Goal: Task Accomplishment & Management: Use online tool/utility

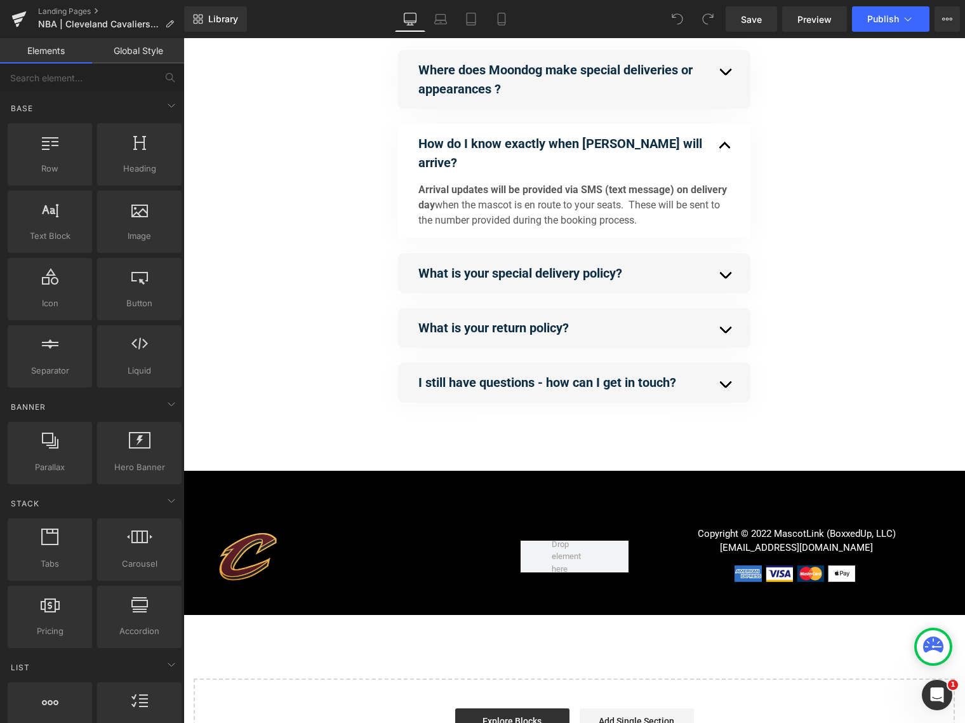
scroll to position [587, 0]
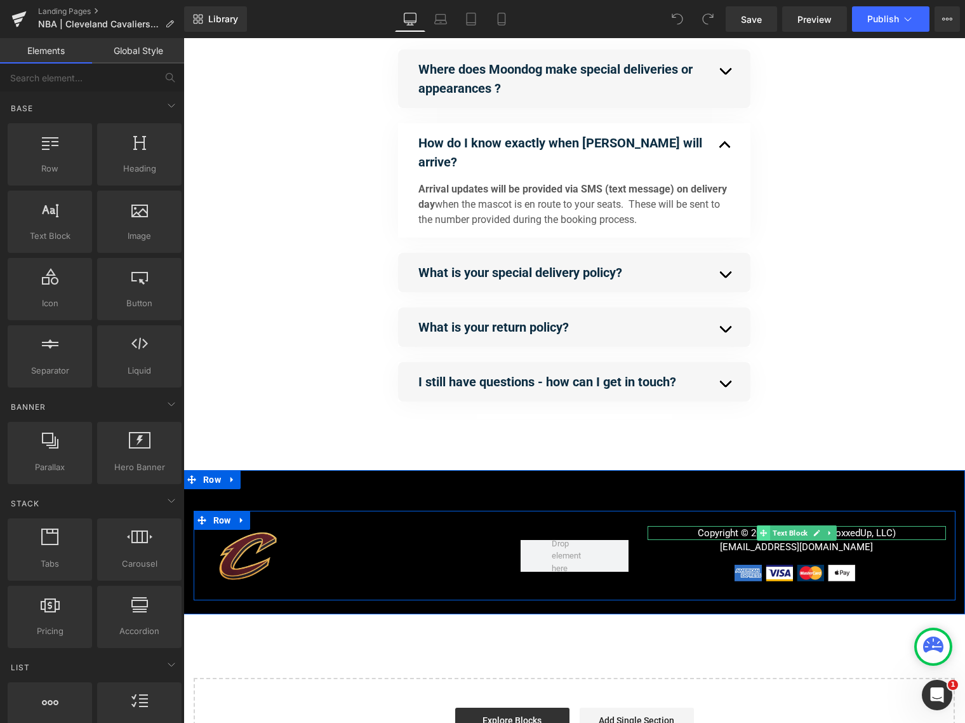
click at [764, 529] on icon at bounding box center [763, 533] width 7 height 8
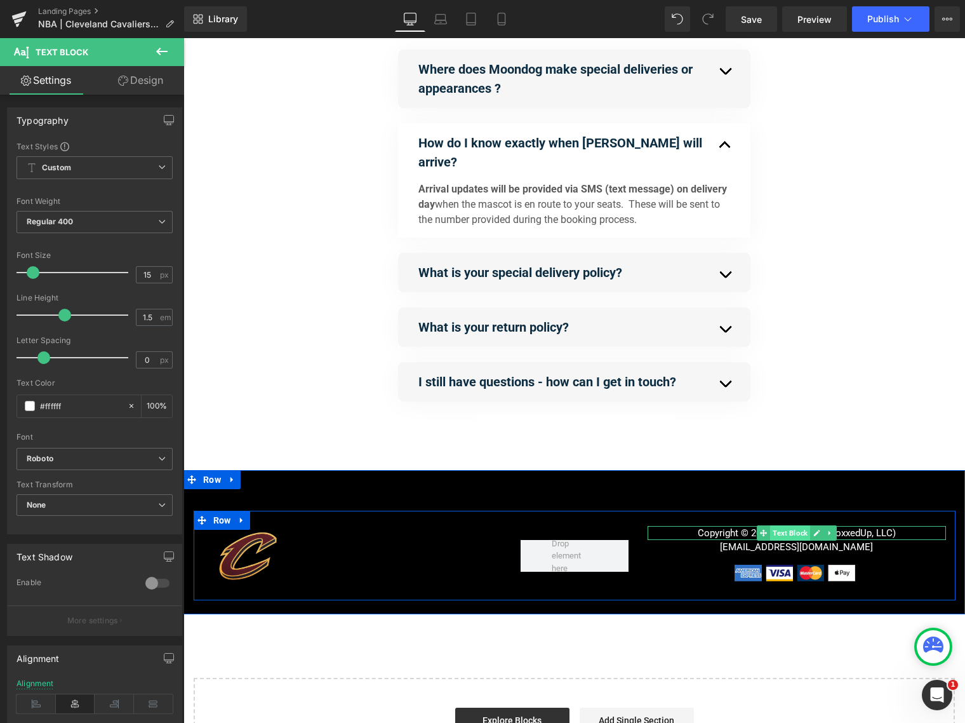
click at [789, 525] on span "Text Block" at bounding box center [790, 532] width 40 height 15
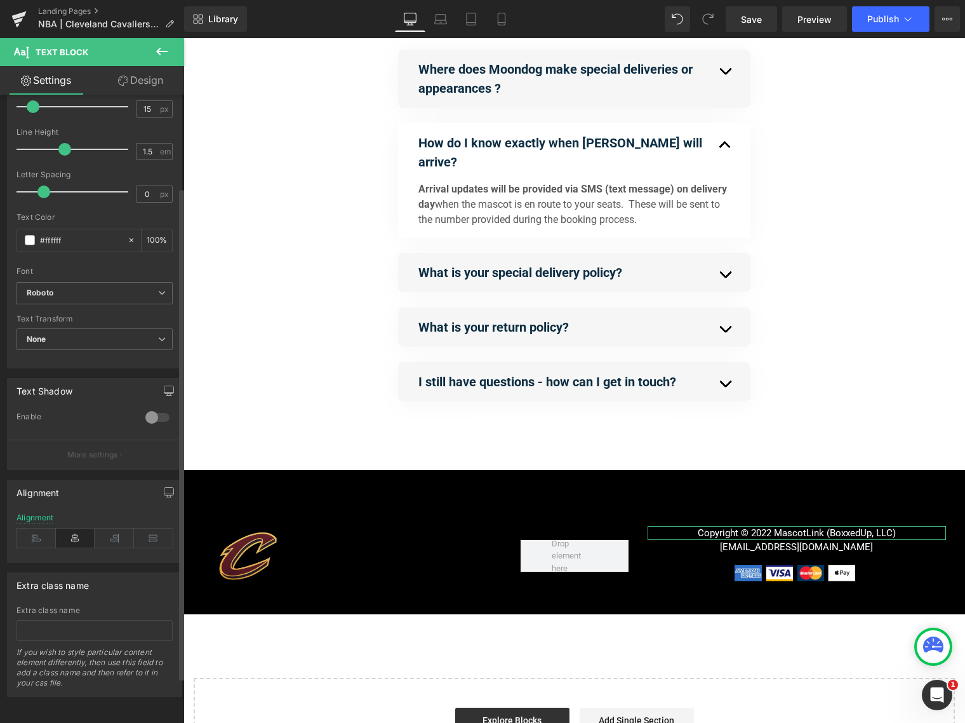
scroll to position [0, 0]
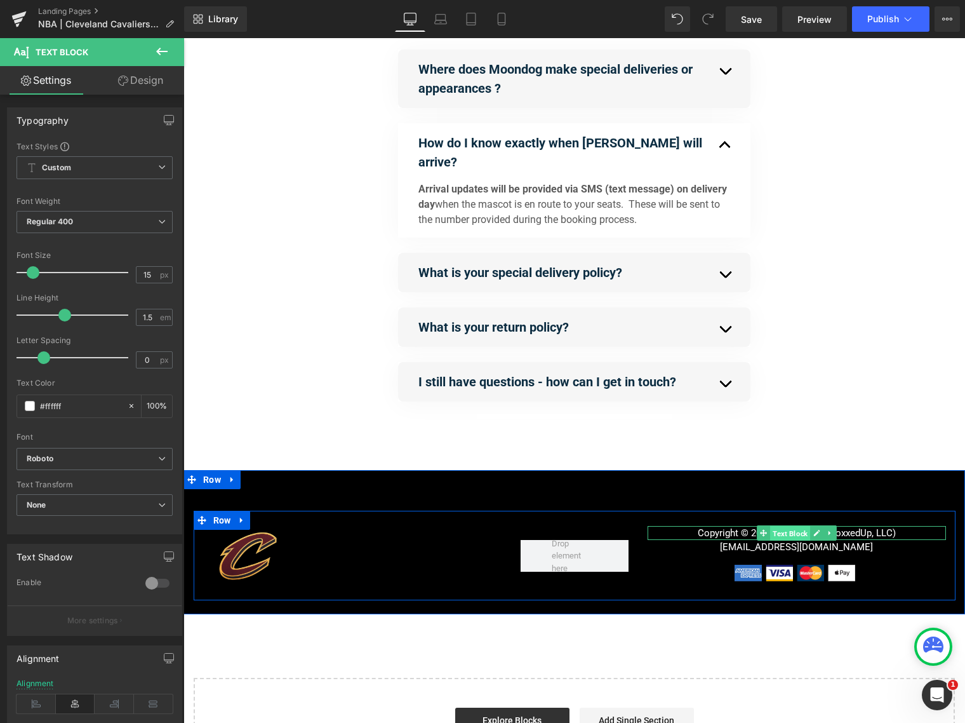
click at [788, 526] on span "Text Block" at bounding box center [790, 533] width 40 height 15
click at [815, 530] on icon at bounding box center [817, 533] width 6 height 6
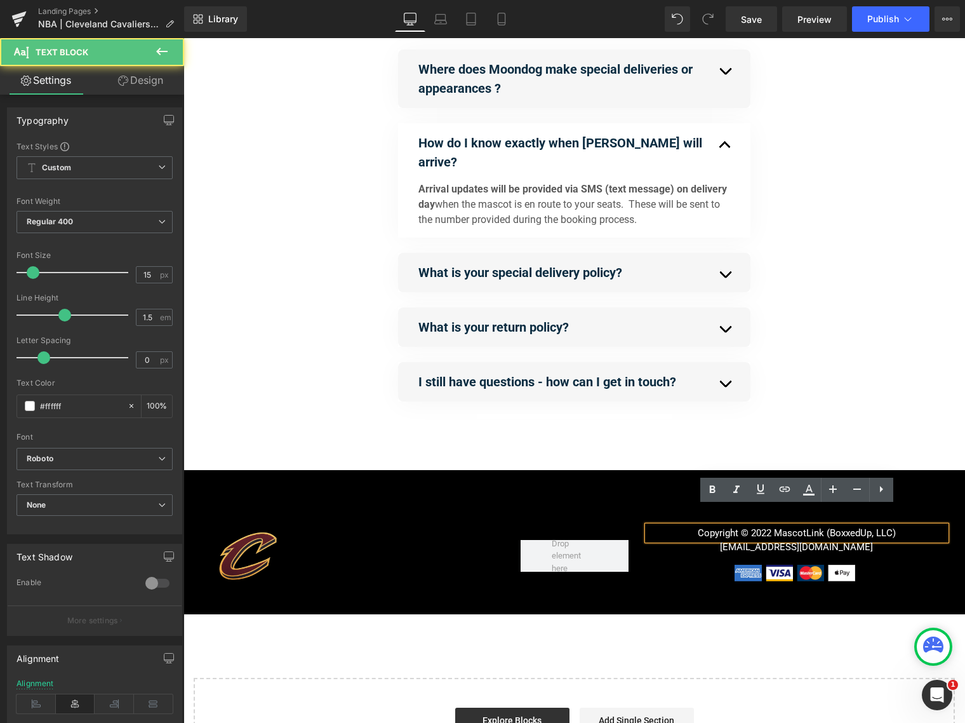
click at [767, 526] on p "Copyright © 2022 MascotLink (BoxxedUp, LLC)" at bounding box center [797, 533] width 299 height 15
click at [770, 526] on p "Copyright © 2022 MascotLink (BoxxedUp, LLC)" at bounding box center [797, 533] width 299 height 15
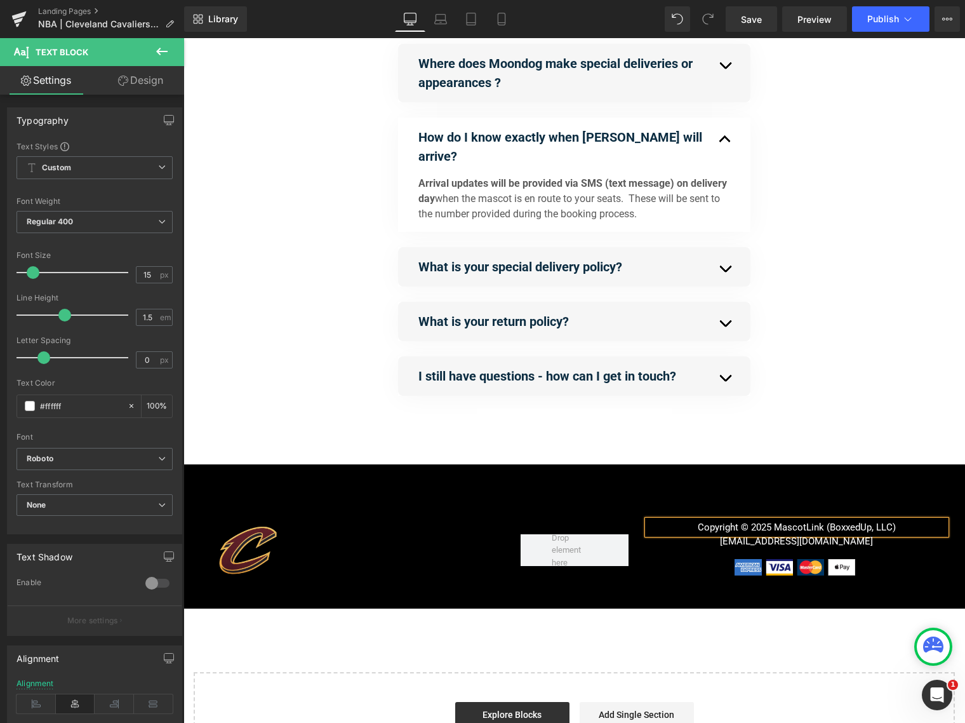
scroll to position [598, 0]
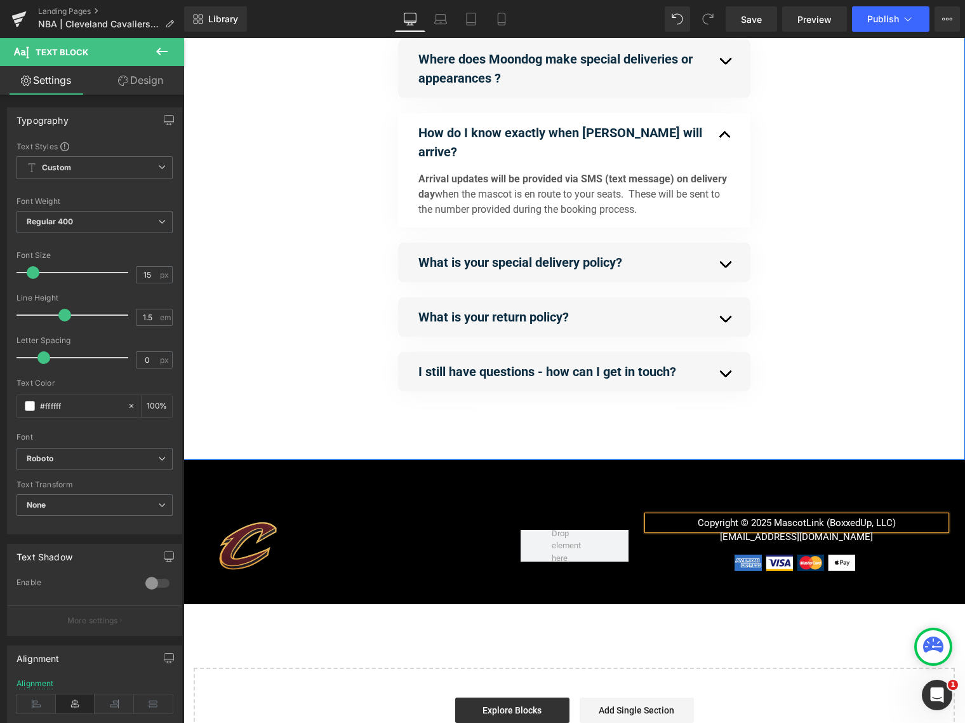
click at [760, 412] on div "Separator Separator Separator People often ask... Heading Where does [PERSON_NA…" at bounding box center [575, 169] width 782 height 581
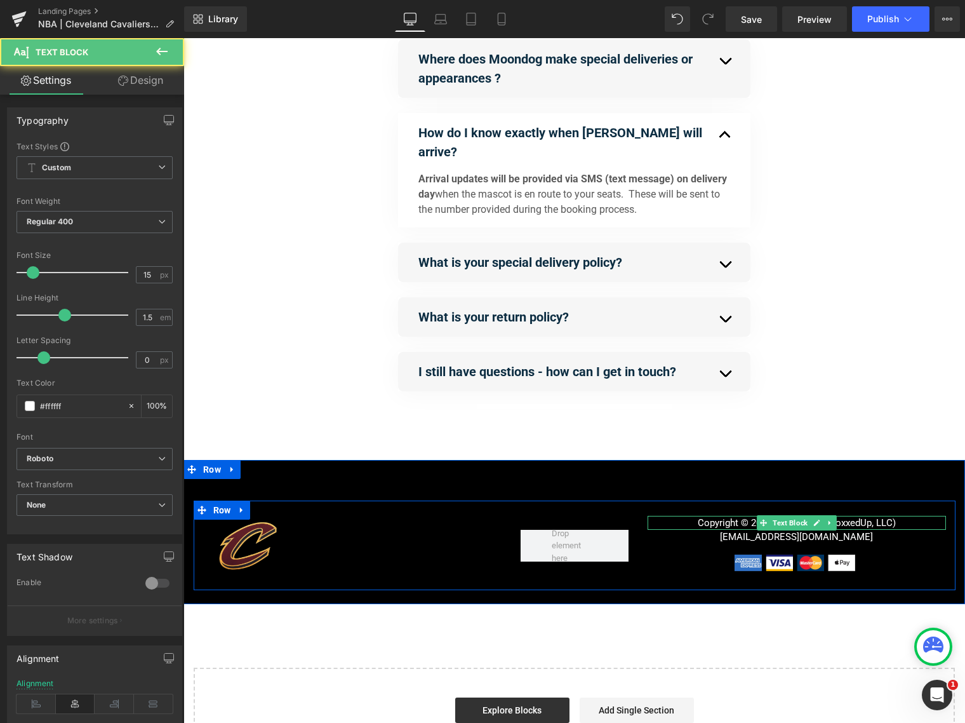
click at [844, 516] on p "Copyright © 2025 MascotLink (BoxxedUp, LLC)" at bounding box center [797, 523] width 299 height 15
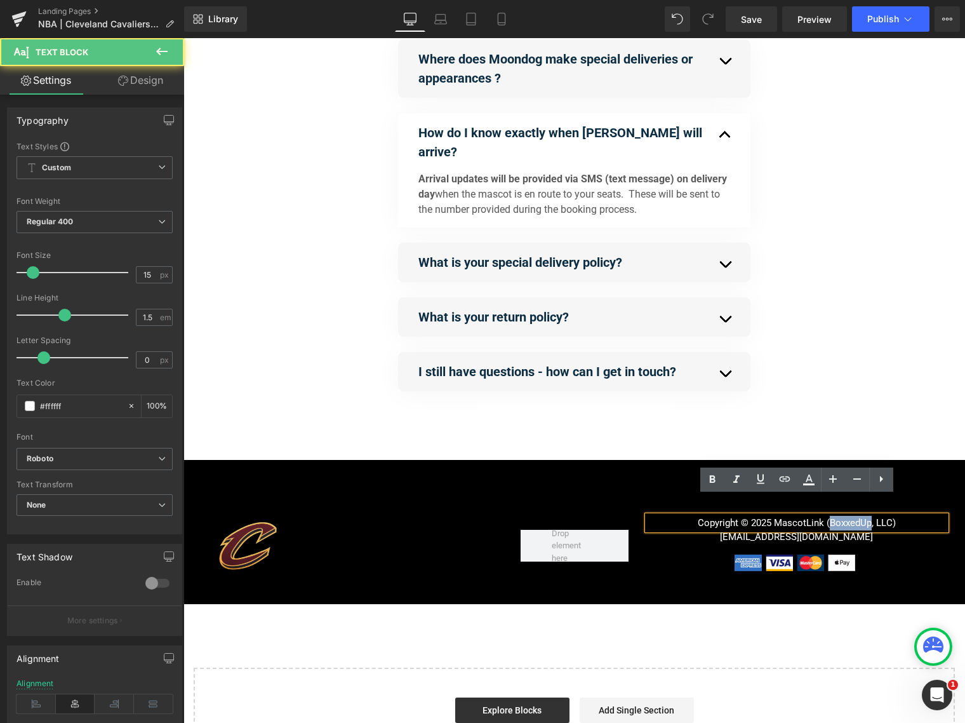
click at [844, 516] on p "Copyright © 2025 MascotLink (BoxxedUp, LLC)" at bounding box center [797, 523] width 299 height 15
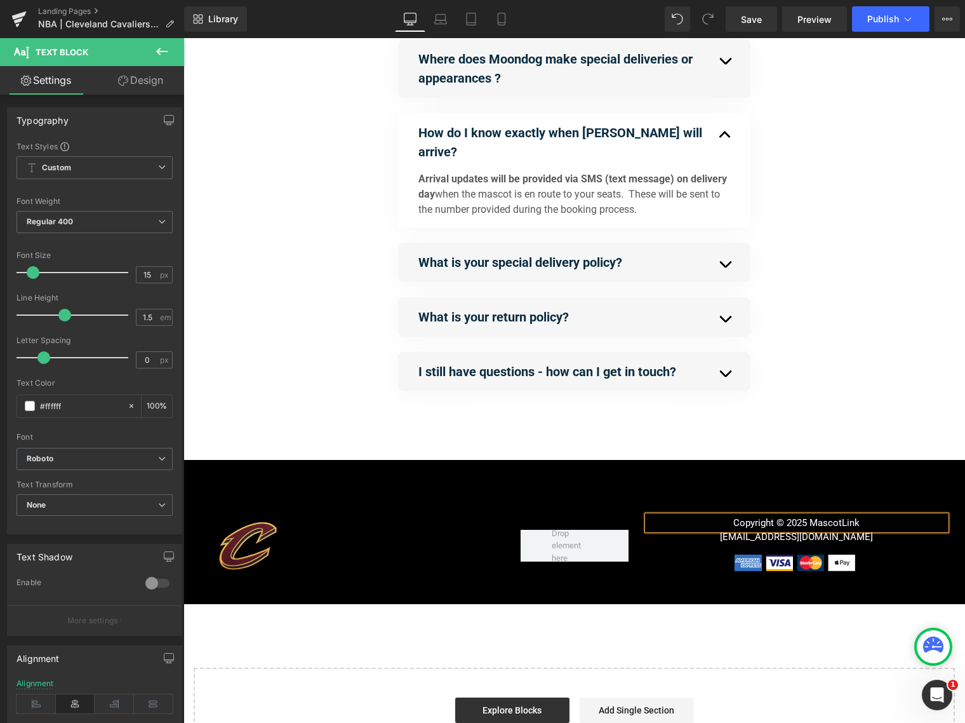
click at [536, 431] on div "Separator Separator Separator People often ask... Heading Where does [PERSON_NA…" at bounding box center [575, 169] width 782 height 581
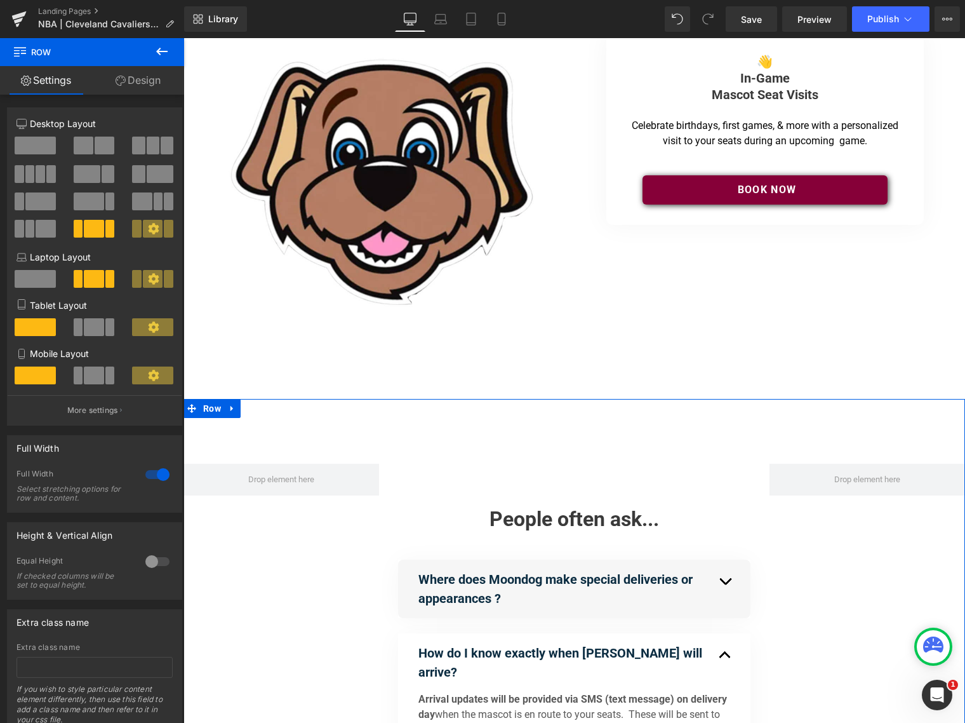
scroll to position [0, 0]
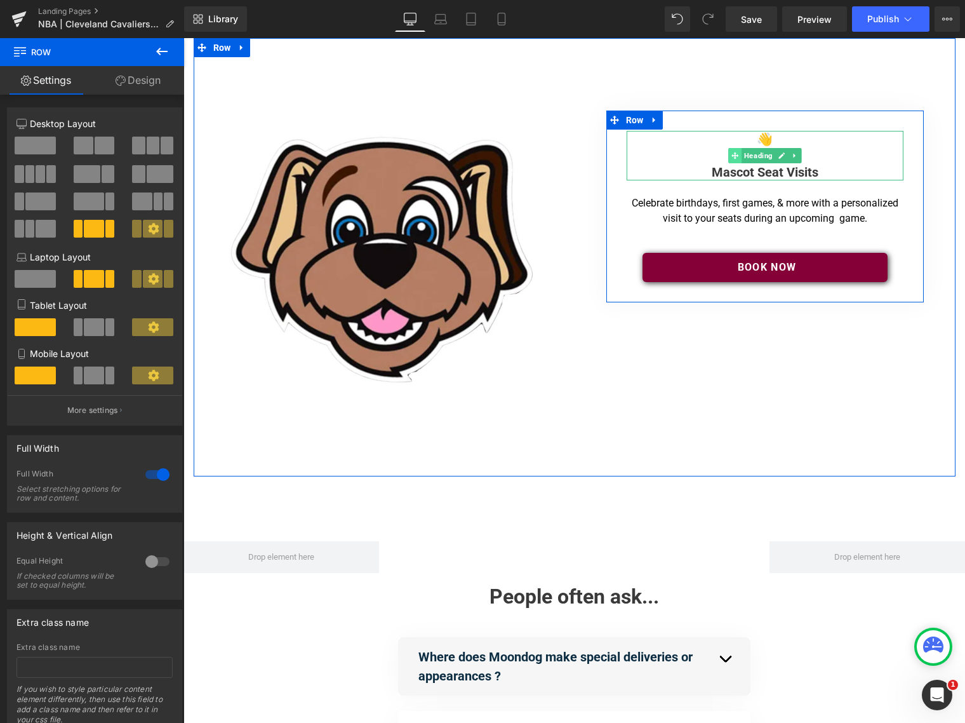
click at [735, 158] on icon at bounding box center [735, 155] width 7 height 7
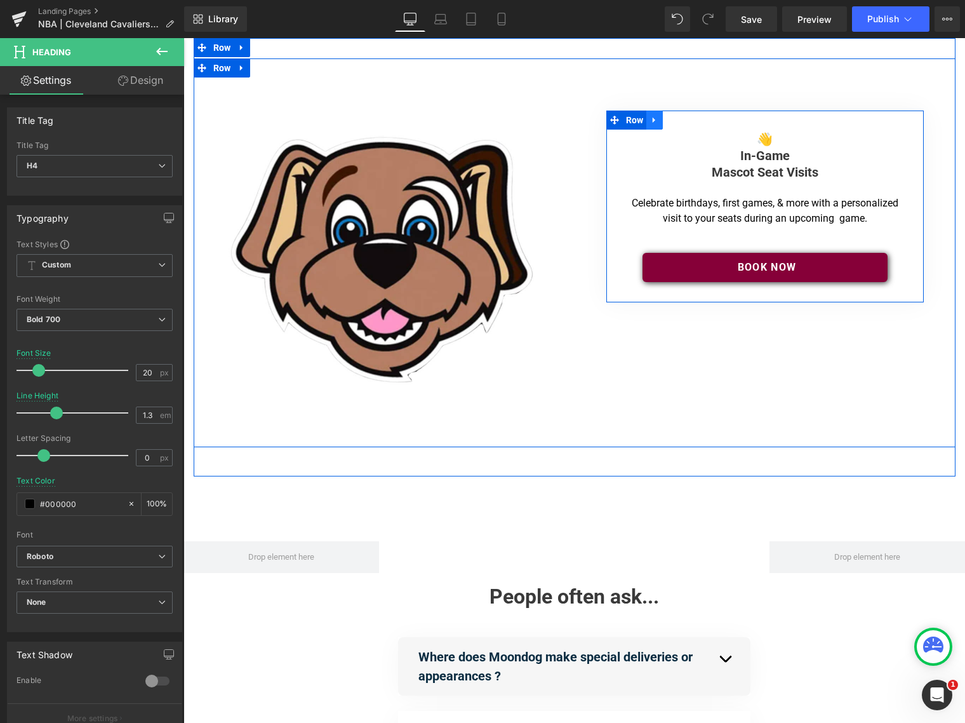
click at [655, 120] on icon at bounding box center [654, 120] width 3 height 6
click at [674, 121] on icon at bounding box center [671, 120] width 9 height 9
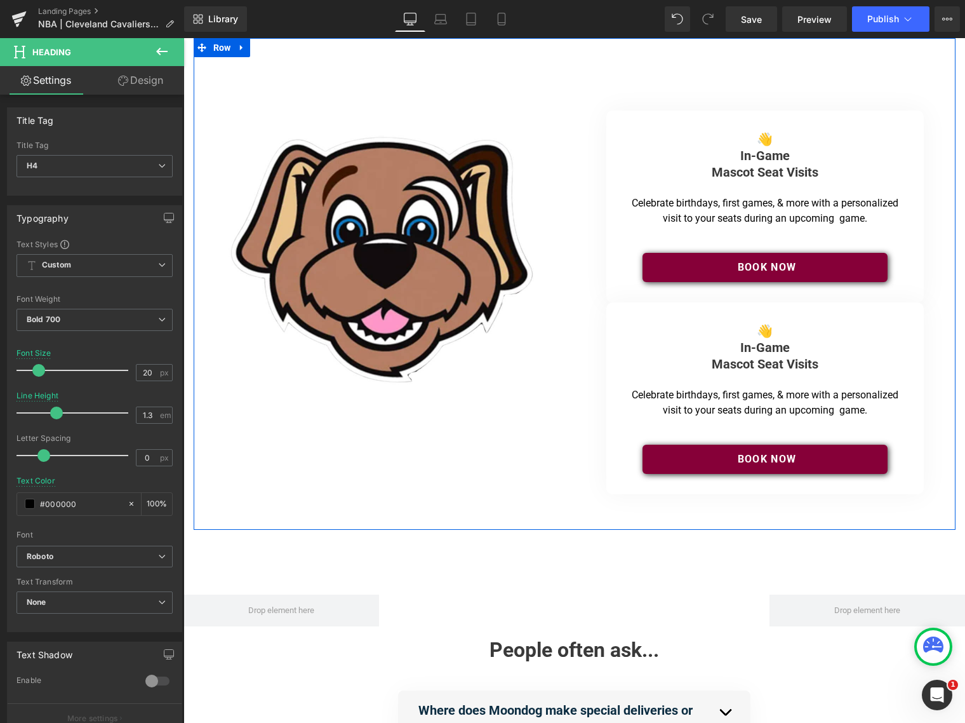
click at [311, 46] on div "Image Separator 👋 In-Game Mascot Seat Visits Heading Separator Celebrate birthd…" at bounding box center [575, 284] width 762 height 492
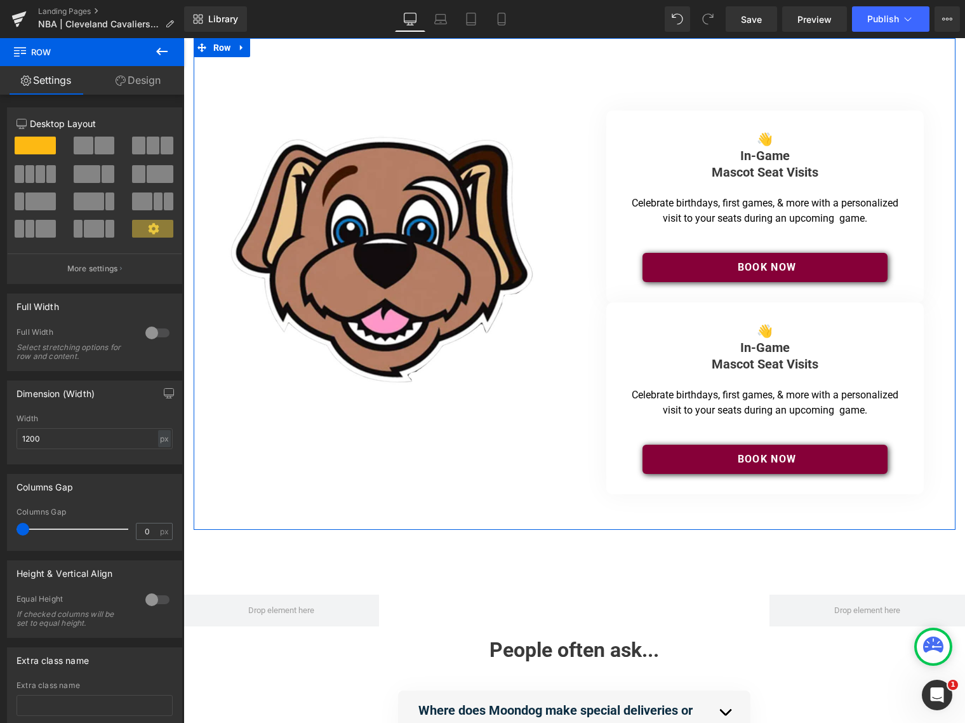
click at [335, 49] on div "Image Separator 👋 In-Game Mascot Seat Visits Heading Separator Celebrate birthd…" at bounding box center [575, 284] width 762 height 492
click at [36, 203] on span at bounding box center [40, 201] width 30 height 18
click at [284, 42] on div "Image Separator 👋 In-Game Mascot Seat Visits Heading Separator Celebrate birthd…" at bounding box center [575, 284] width 762 height 492
click at [242, 48] on icon at bounding box center [241, 48] width 3 height 6
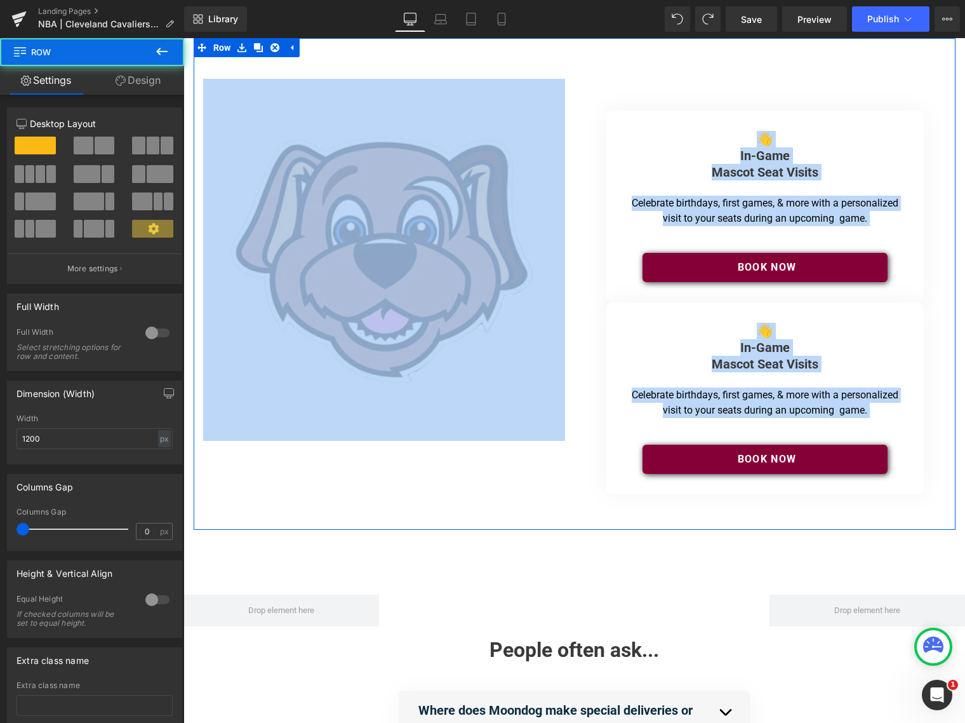
click at [363, 51] on div "Image Separator 👋 In-Game Mascot Seat Visits Heading Separator Celebrate birthd…" at bounding box center [575, 284] width 762 height 492
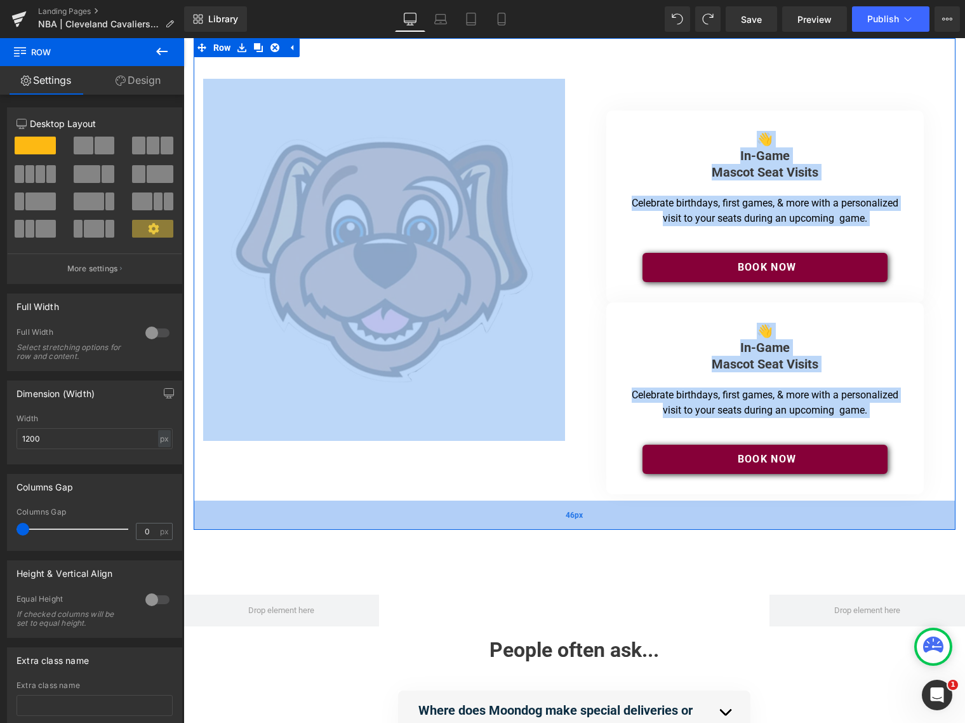
drag, startPoint x: 411, startPoint y: 502, endPoint x: 391, endPoint y: 519, distance: 26.1
click at [411, 503] on div "46px" at bounding box center [575, 514] width 762 height 29
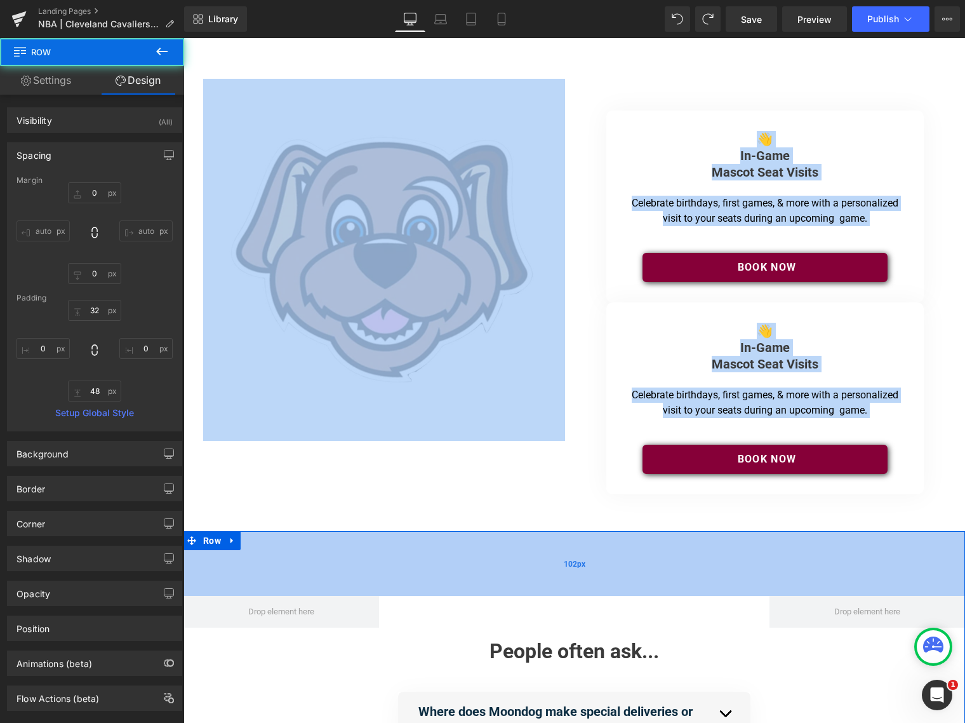
click at [416, 547] on div "102px" at bounding box center [575, 563] width 782 height 65
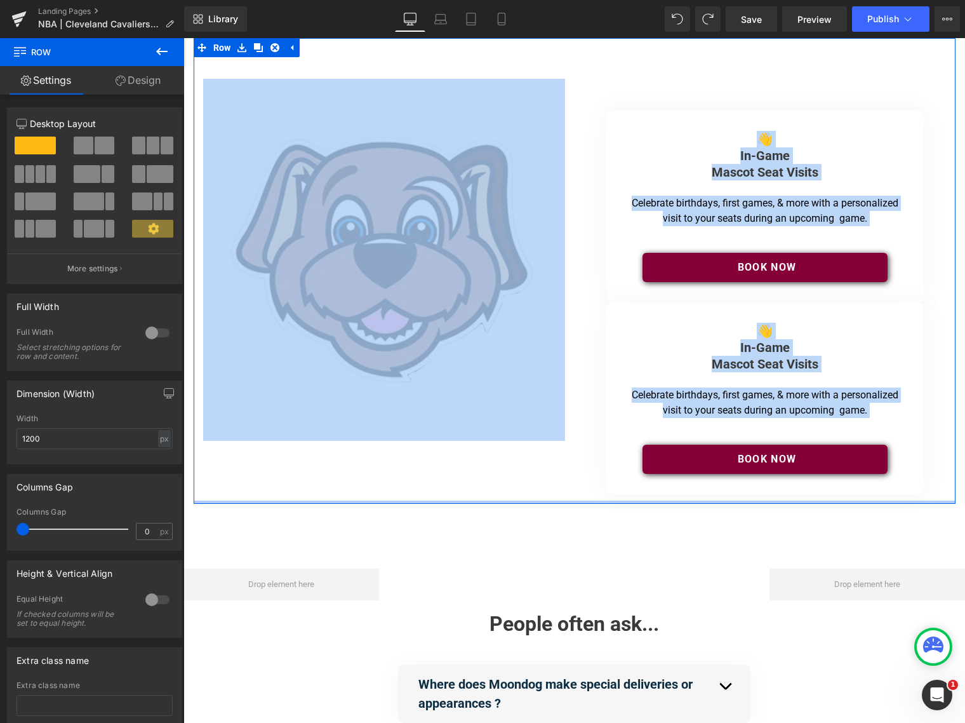
drag, startPoint x: 462, startPoint y: 527, endPoint x: 464, endPoint y: 500, distance: 27.4
click at [464, 500] on div at bounding box center [575, 501] width 762 height 3
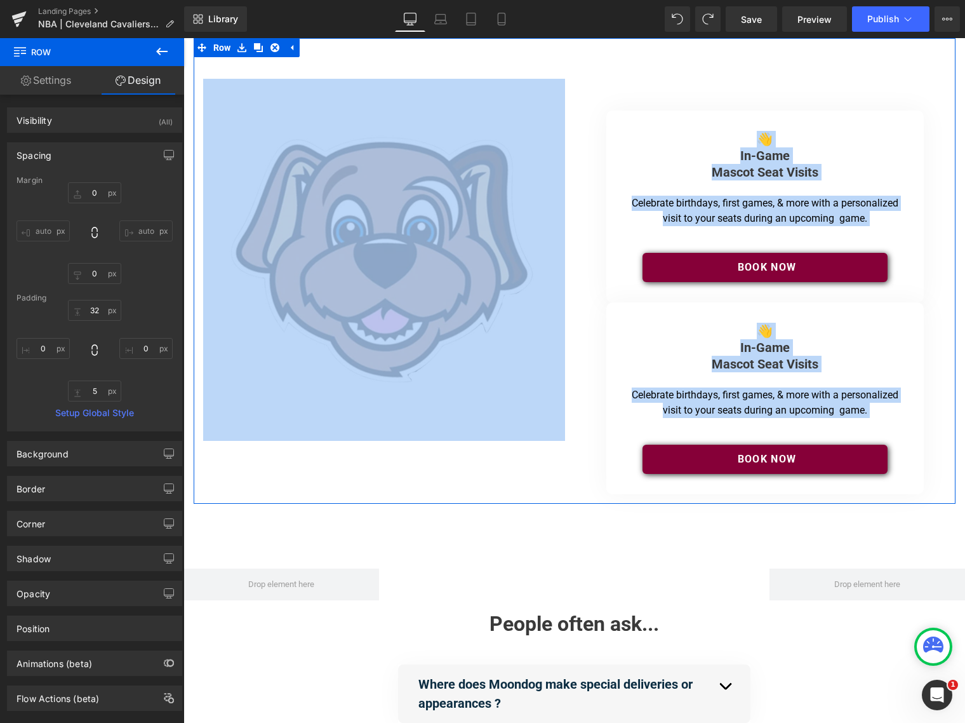
click at [330, 50] on div "Image Separator 👋 In-Game Mascot Seat Visits Heading Separator Celebrate birthd…" at bounding box center [575, 271] width 762 height 466
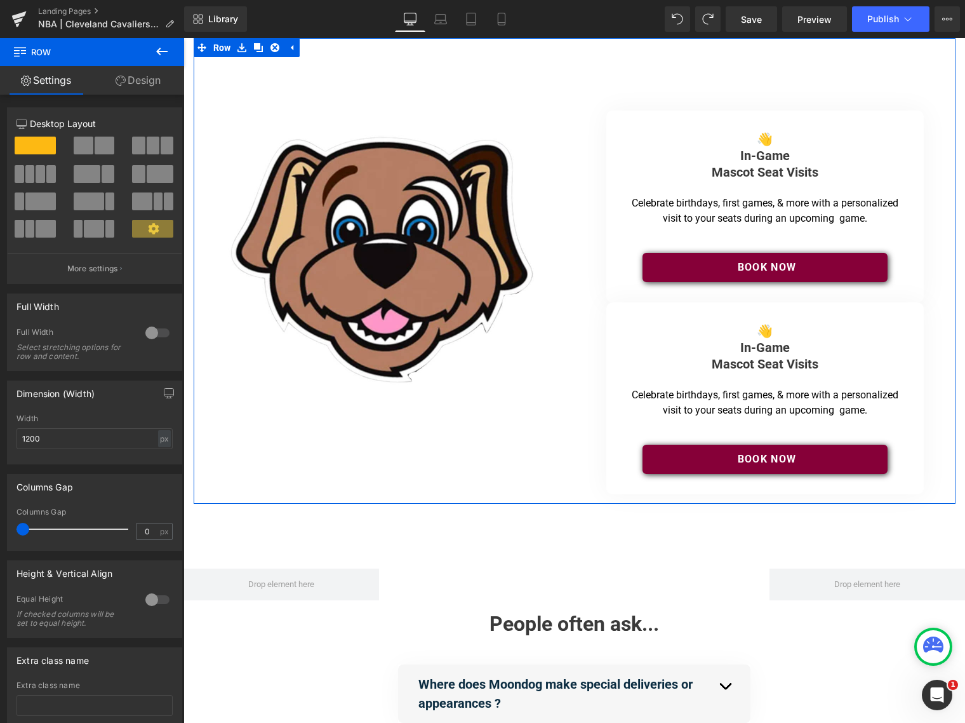
click at [321, 51] on div "Image Separator 👋 In-Game Mascot Seat Visits Heading Separator Celebrate birthd…" at bounding box center [575, 271] width 762 height 466
click at [335, 50] on div "Image Separator 👋 In-Game Mascot Seat Visits Heading Separator Celebrate birthd…" at bounding box center [575, 271] width 762 height 466
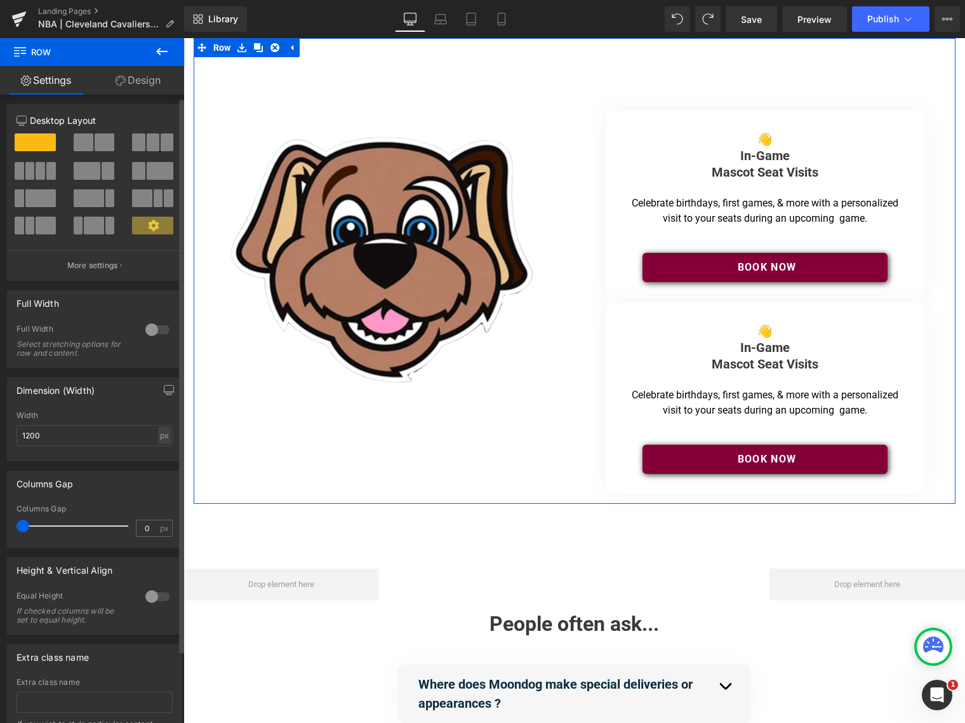
scroll to position [4, 0]
drag, startPoint x: 42, startPoint y: 198, endPoint x: 32, endPoint y: 198, distance: 10.2
click at [32, 198] on span at bounding box center [40, 197] width 30 height 18
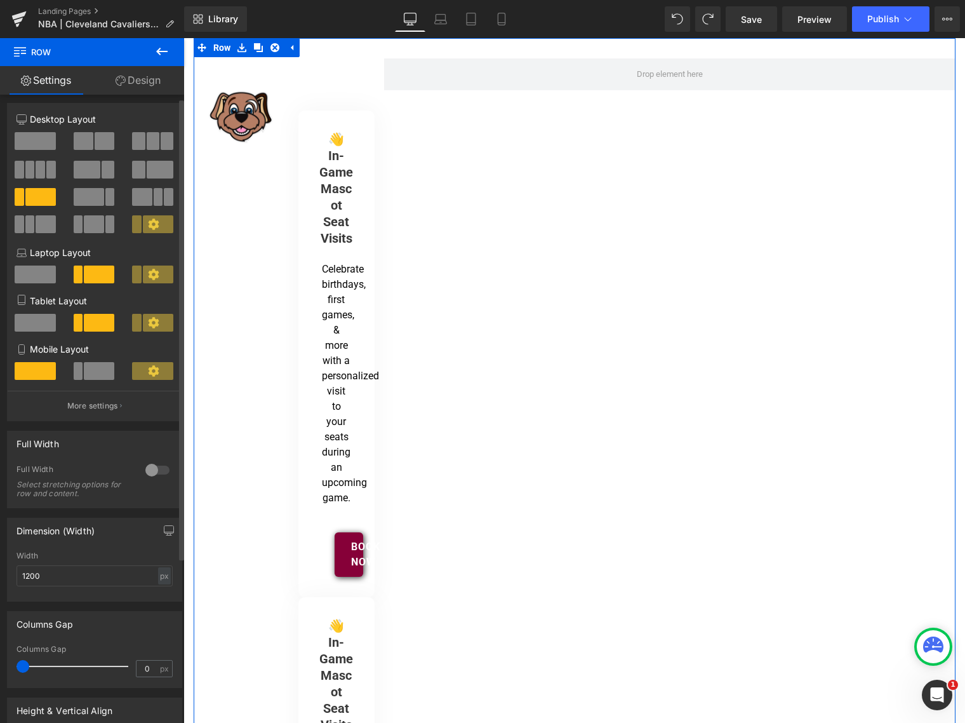
click at [32, 198] on span at bounding box center [40, 197] width 30 height 18
click at [41, 149] on span at bounding box center [35, 141] width 41 height 18
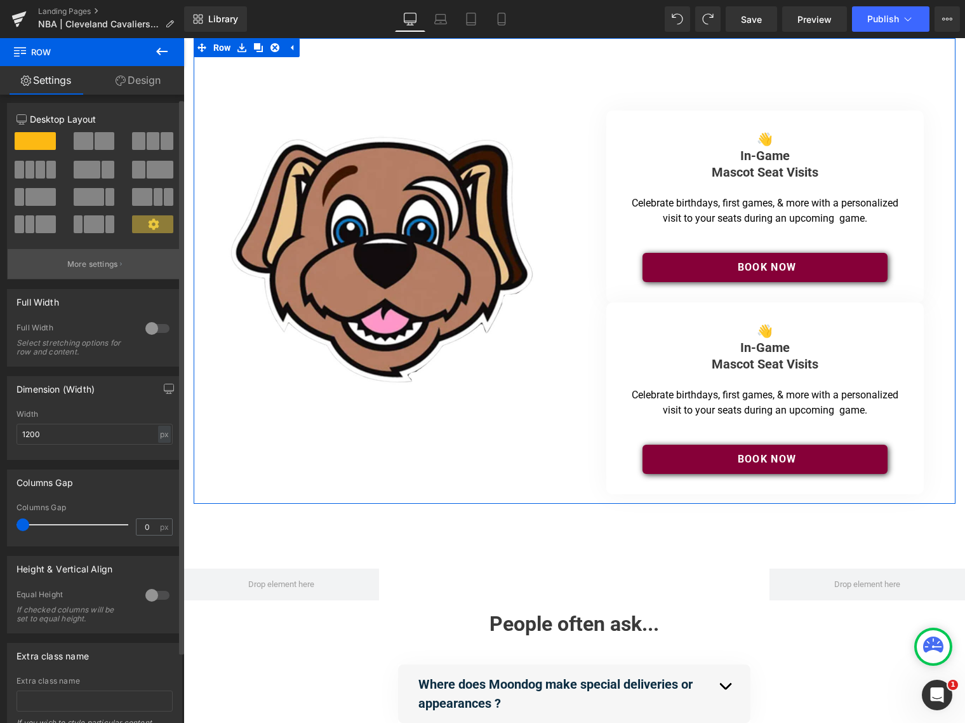
scroll to position [0, 0]
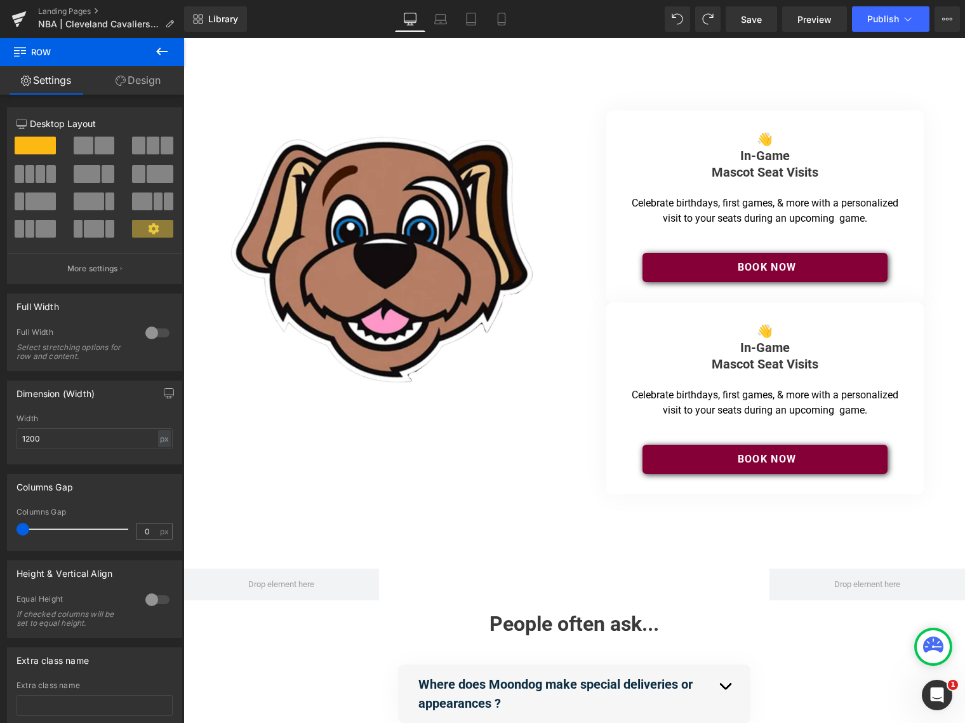
click at [159, 52] on icon at bounding box center [161, 51] width 15 height 15
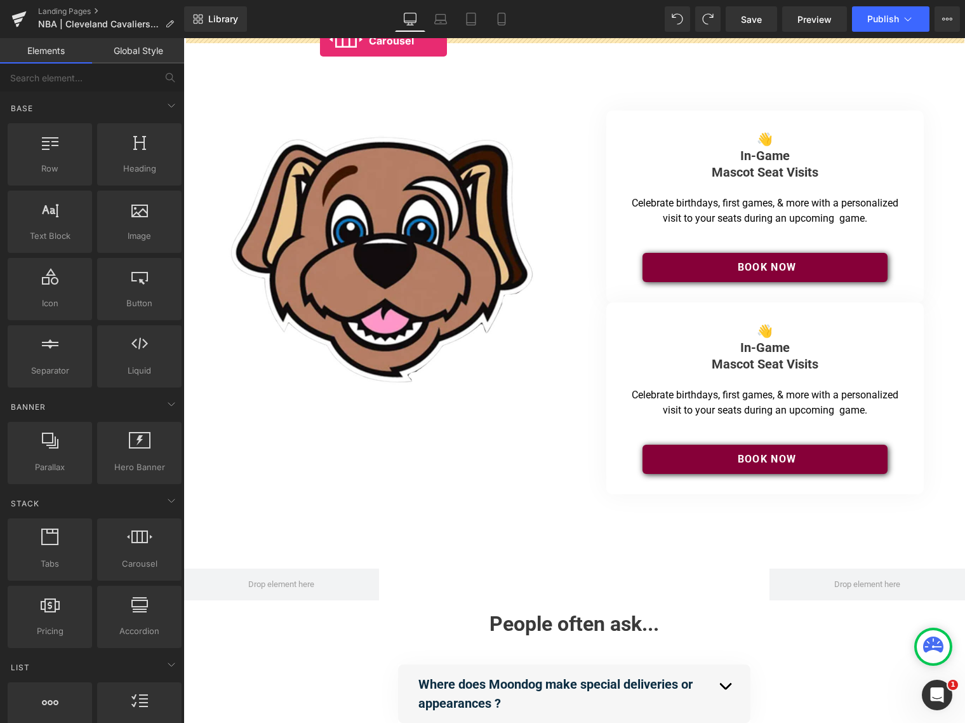
drag, startPoint x: 319, startPoint y: 586, endPoint x: 320, endPoint y: 41, distance: 544.9
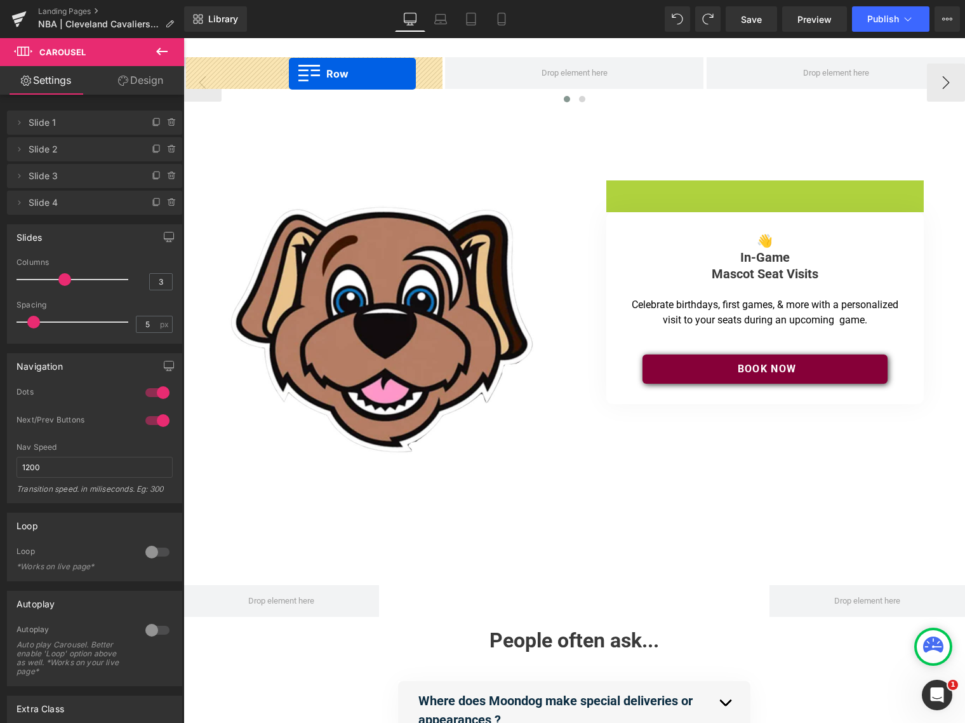
drag, startPoint x: 615, startPoint y: 189, endPoint x: 289, endPoint y: 74, distance: 345.7
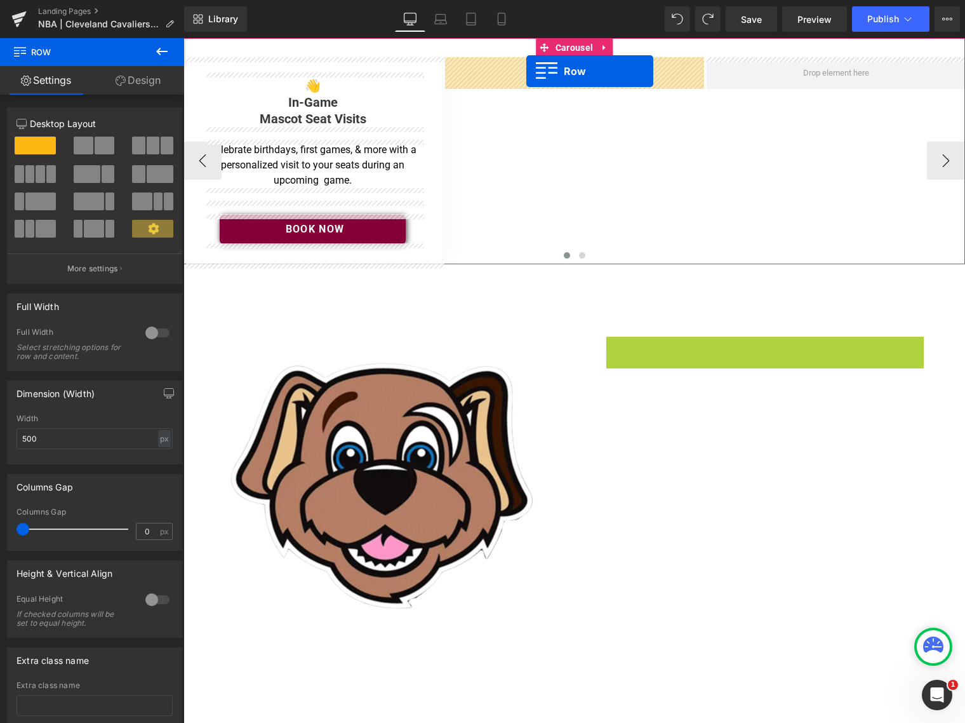
drag, startPoint x: 614, startPoint y: 345, endPoint x: 527, endPoint y: 71, distance: 287.2
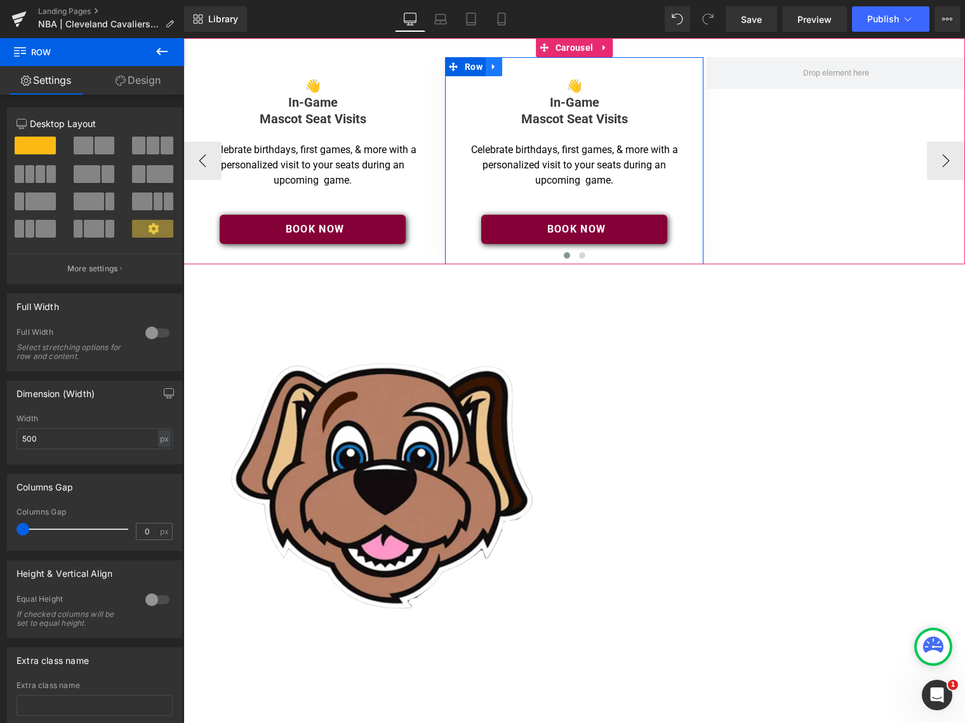
click at [492, 65] on icon at bounding box center [493, 67] width 3 height 6
click at [513, 68] on icon at bounding box center [510, 66] width 9 height 9
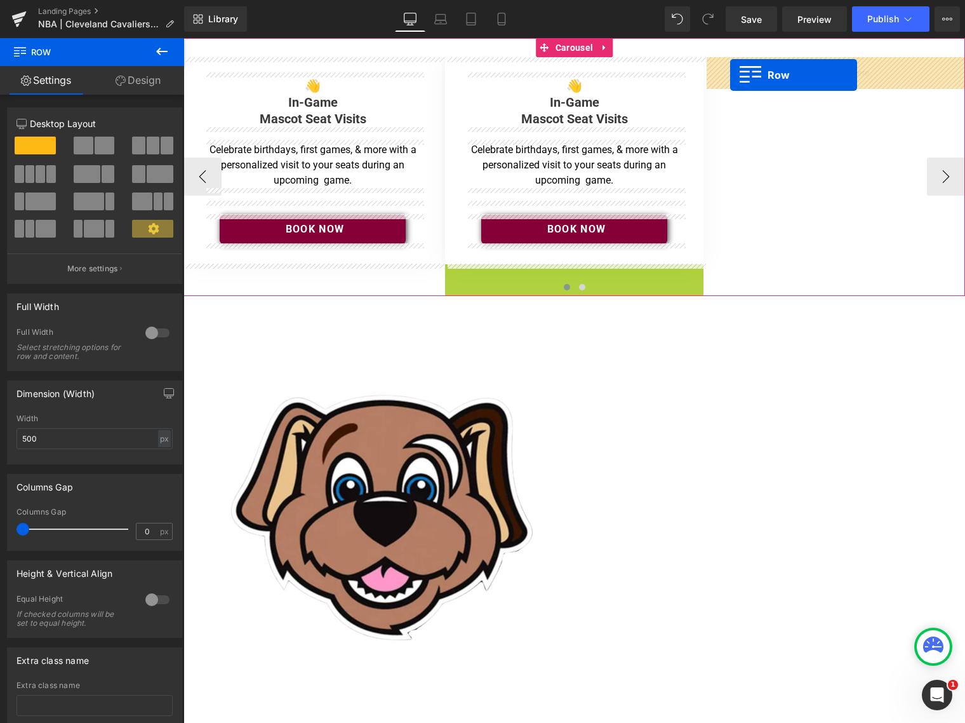
drag, startPoint x: 450, startPoint y: 273, endPoint x: 730, endPoint y: 75, distance: 343.1
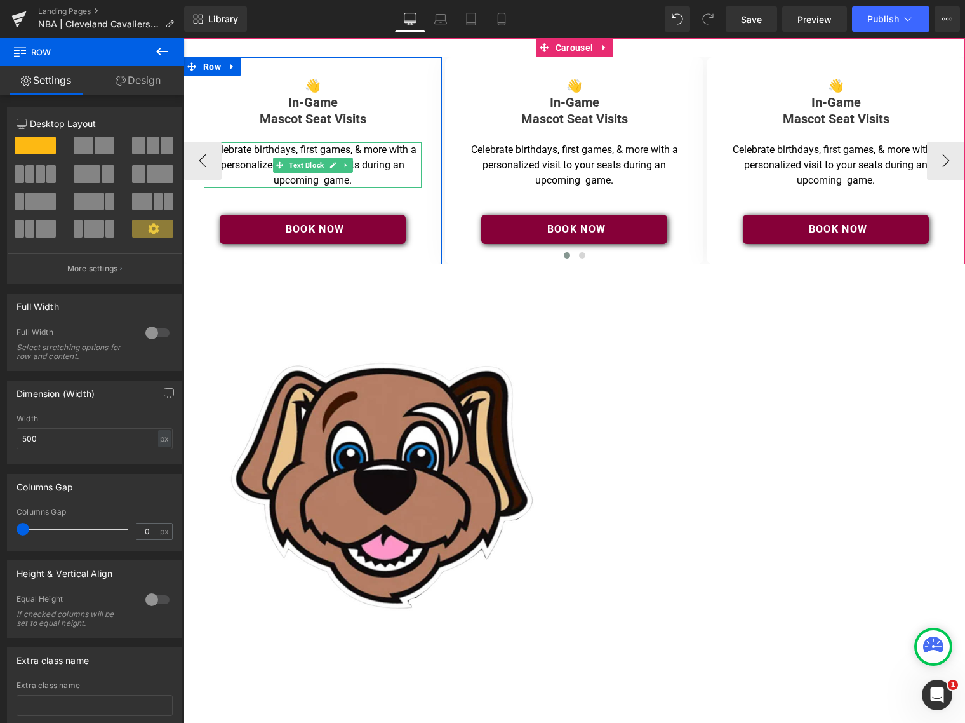
click at [378, 179] on p "Celebrate birthdays, first games, & more with a personalized visit to your seat…" at bounding box center [312, 165] width 211 height 46
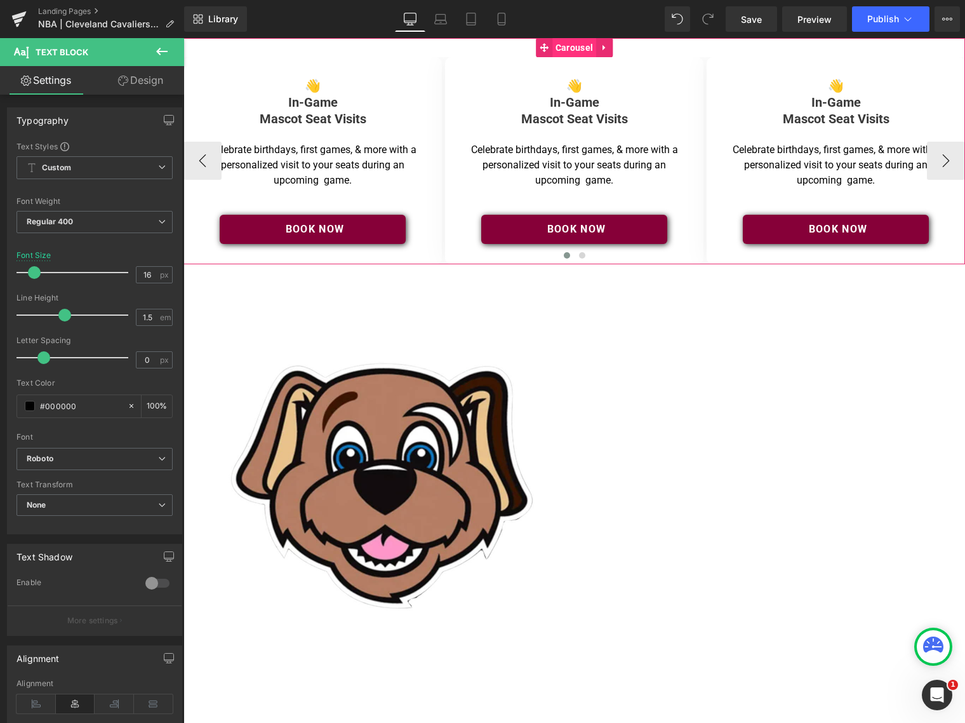
click at [582, 49] on span "Carousel" at bounding box center [575, 47] width 44 height 19
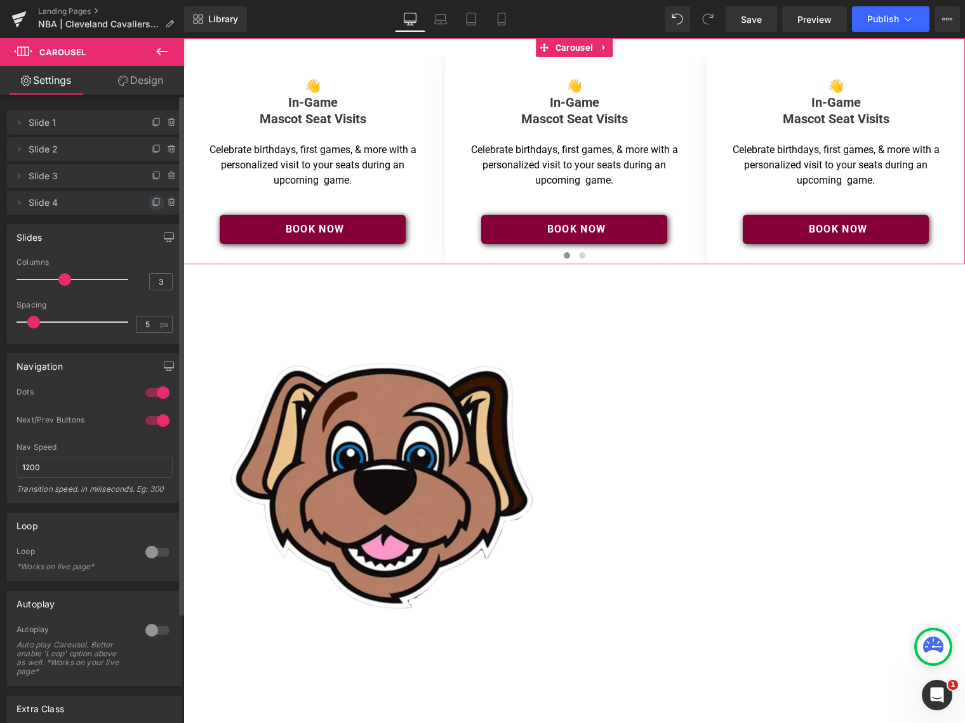
click at [152, 203] on icon at bounding box center [157, 203] width 10 height 10
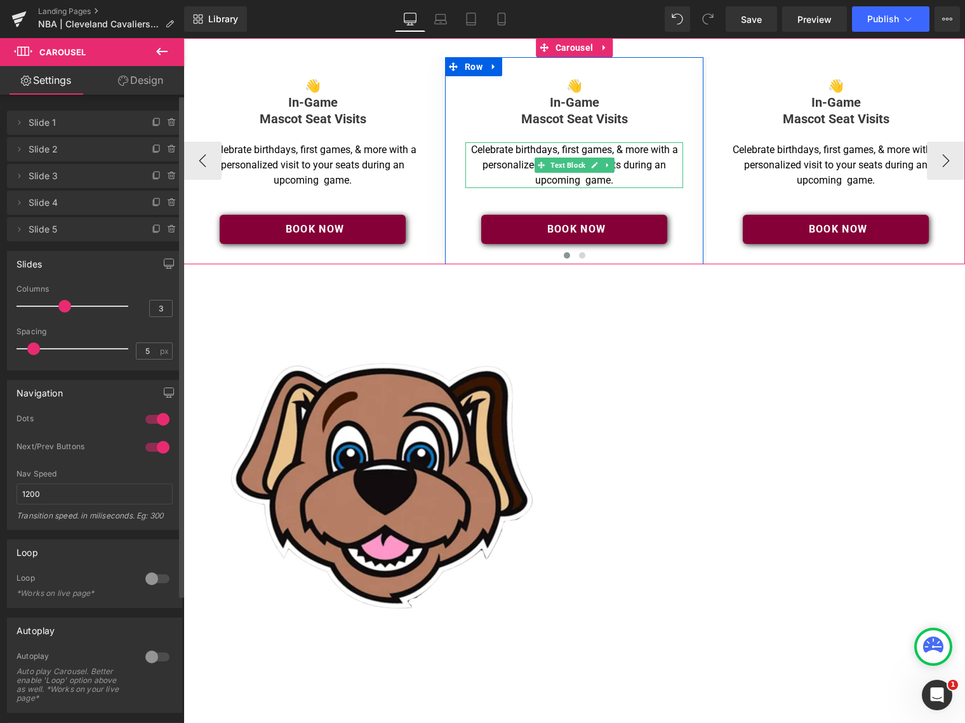
scroll to position [1, 0]
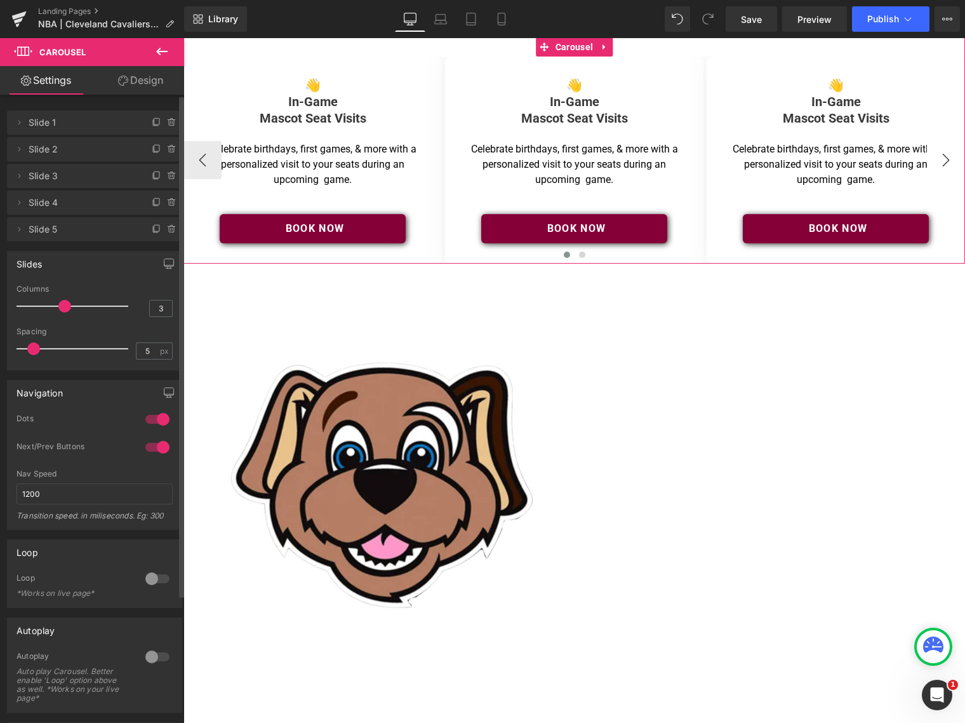
click at [943, 159] on button "›" at bounding box center [946, 160] width 38 height 38
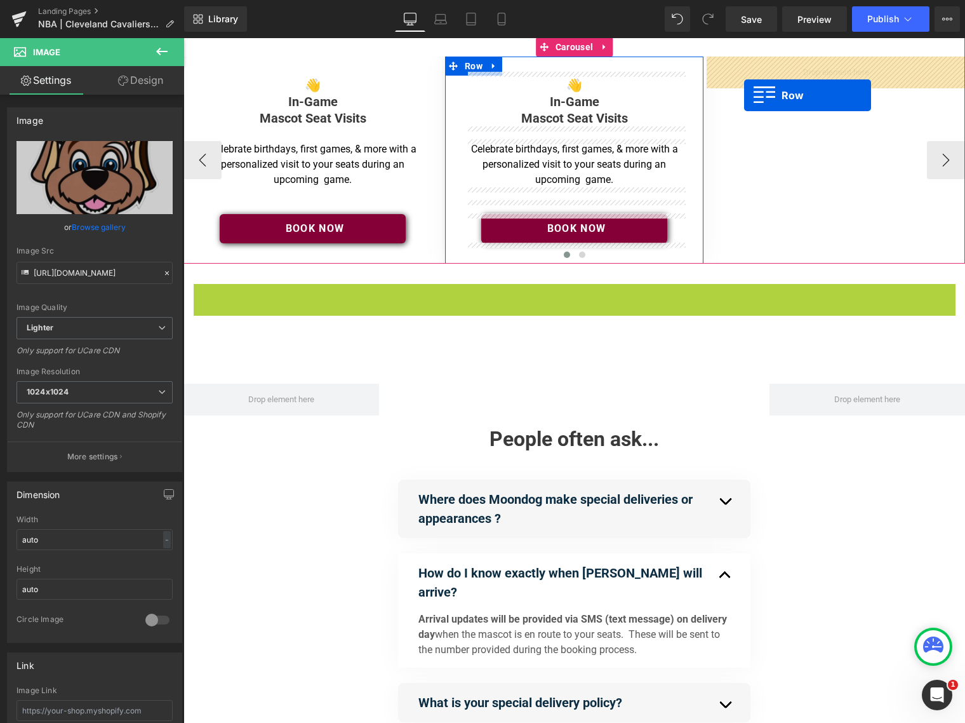
scroll to position [0, 0]
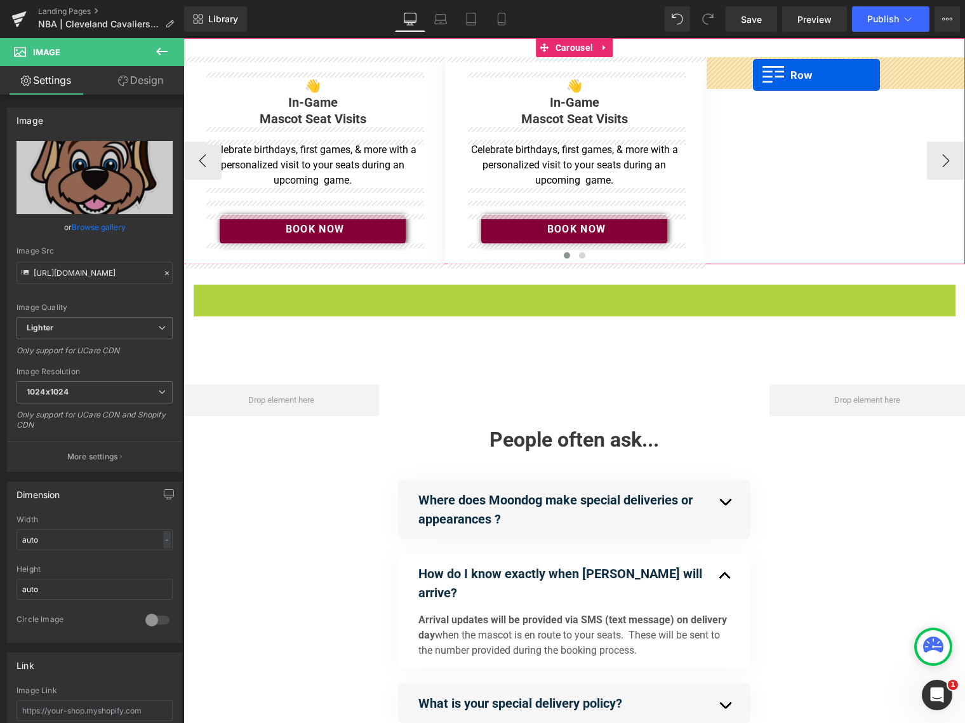
drag, startPoint x: 201, startPoint y: 294, endPoint x: 754, endPoint y: 76, distance: 594.2
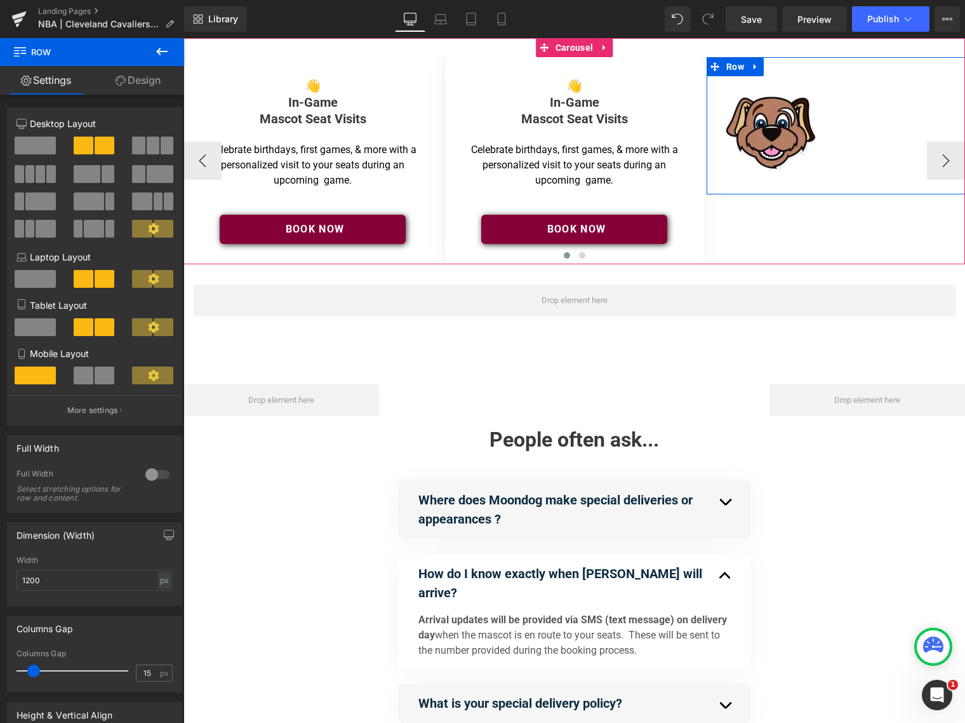
click at [848, 151] on div "Image Separator Row 32px" at bounding box center [836, 125] width 258 height 137
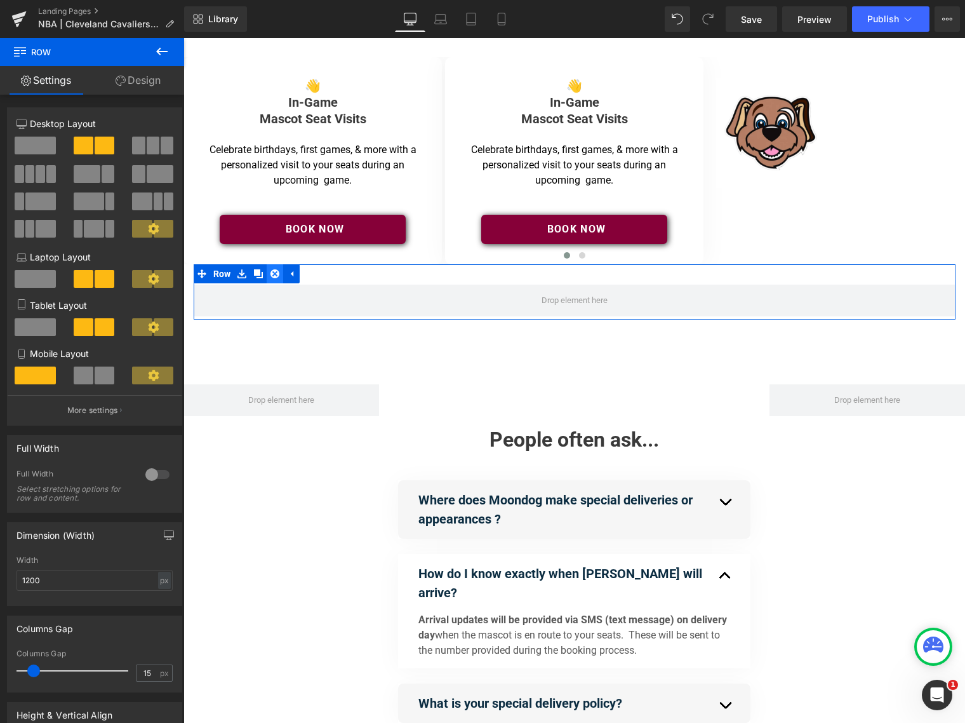
click at [276, 276] on icon at bounding box center [275, 273] width 9 height 9
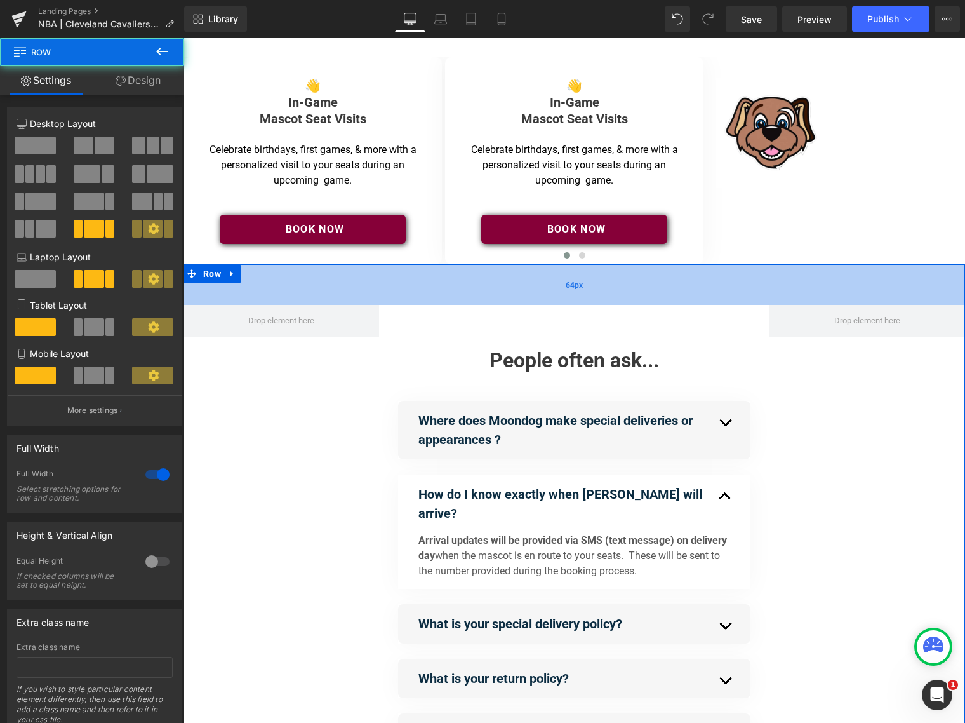
drag, startPoint x: 608, startPoint y: 318, endPoint x: 610, endPoint y: 302, distance: 16.6
click at [610, 302] on div "64px" at bounding box center [575, 284] width 782 height 41
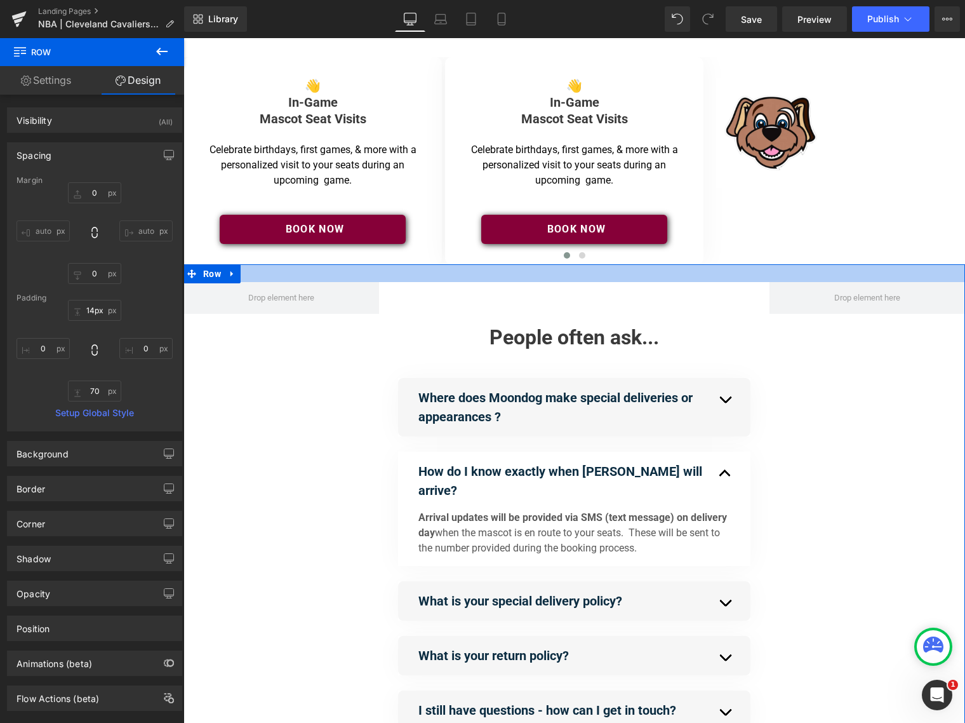
type input "13px"
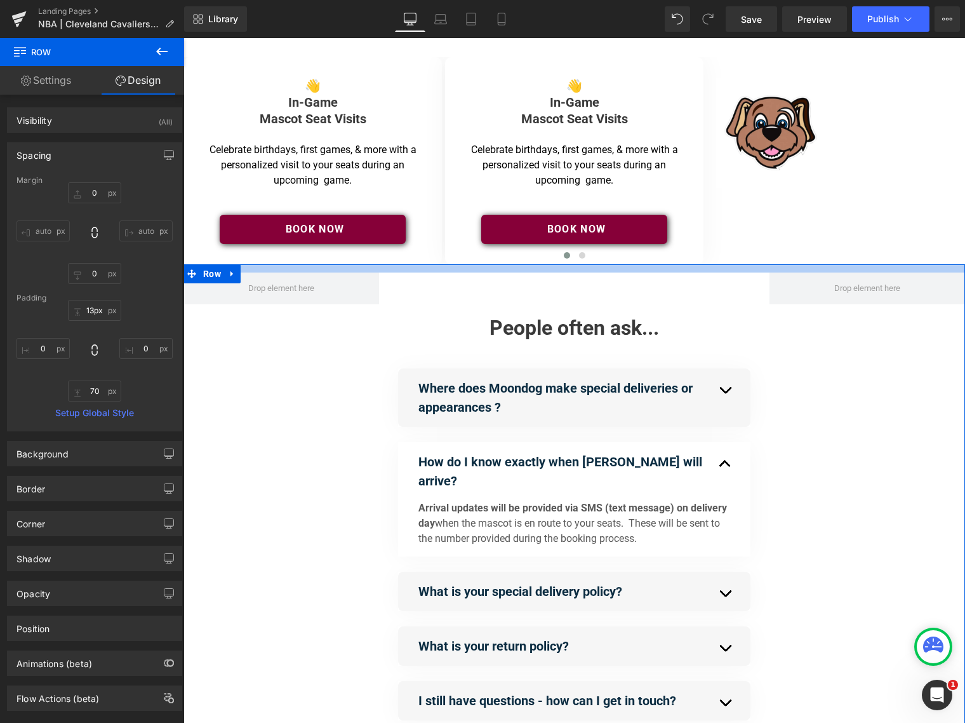
drag, startPoint x: 614, startPoint y: 296, endPoint x: 620, endPoint y: 271, distance: 26.0
click at [620, 271] on div at bounding box center [575, 268] width 782 height 8
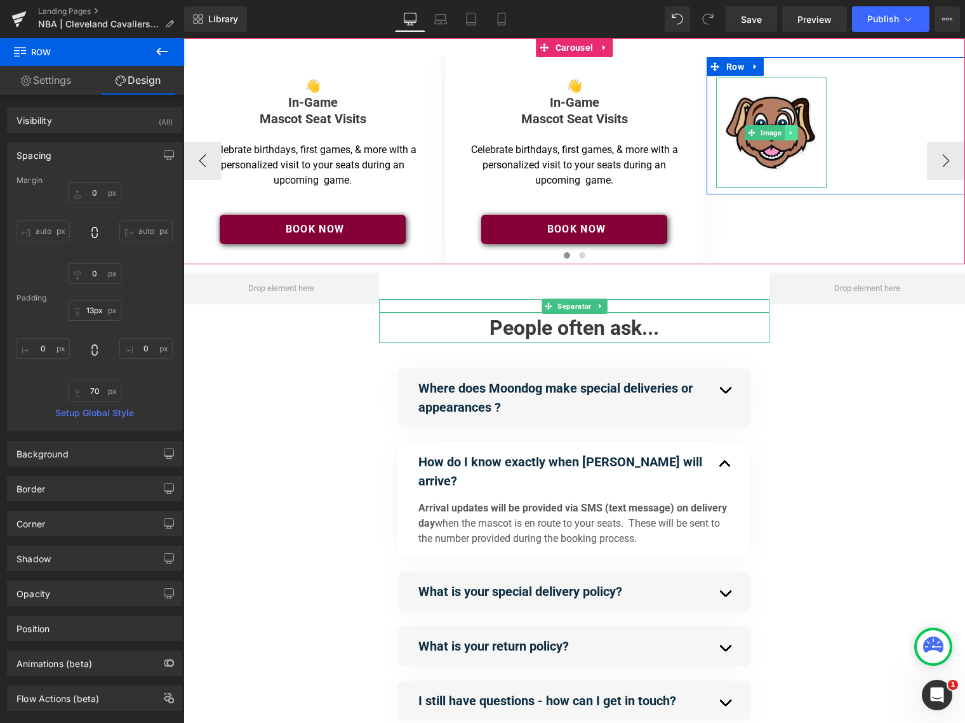
click at [789, 133] on icon at bounding box center [790, 132] width 2 height 4
click at [797, 133] on icon at bounding box center [798, 133] width 7 height 8
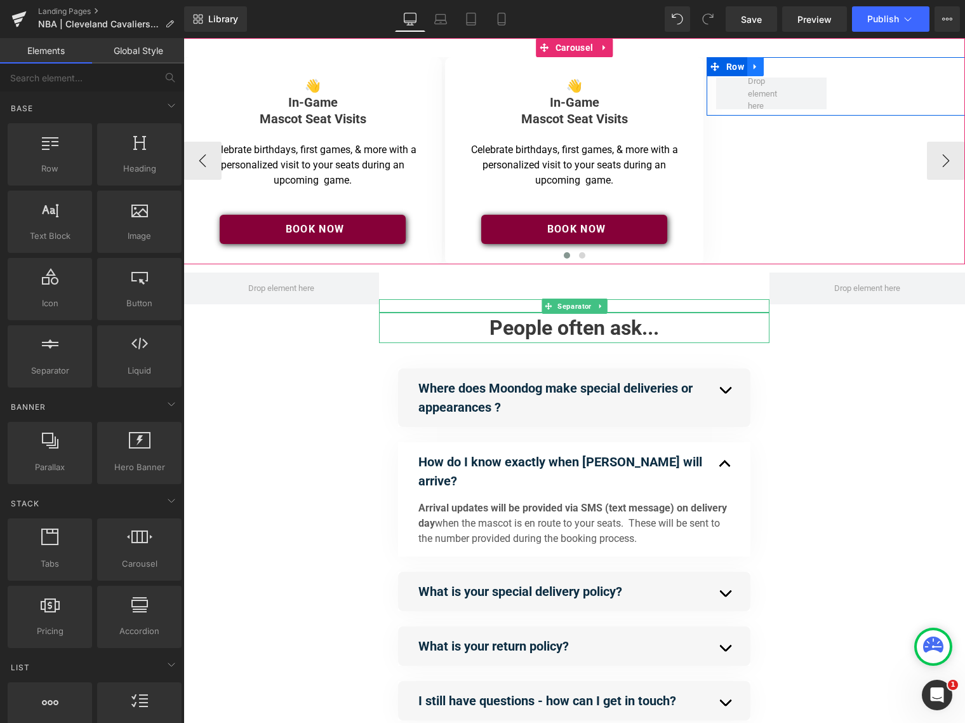
click at [755, 69] on icon at bounding box center [755, 67] width 9 height 10
click at [791, 68] on icon at bounding box center [788, 66] width 9 height 9
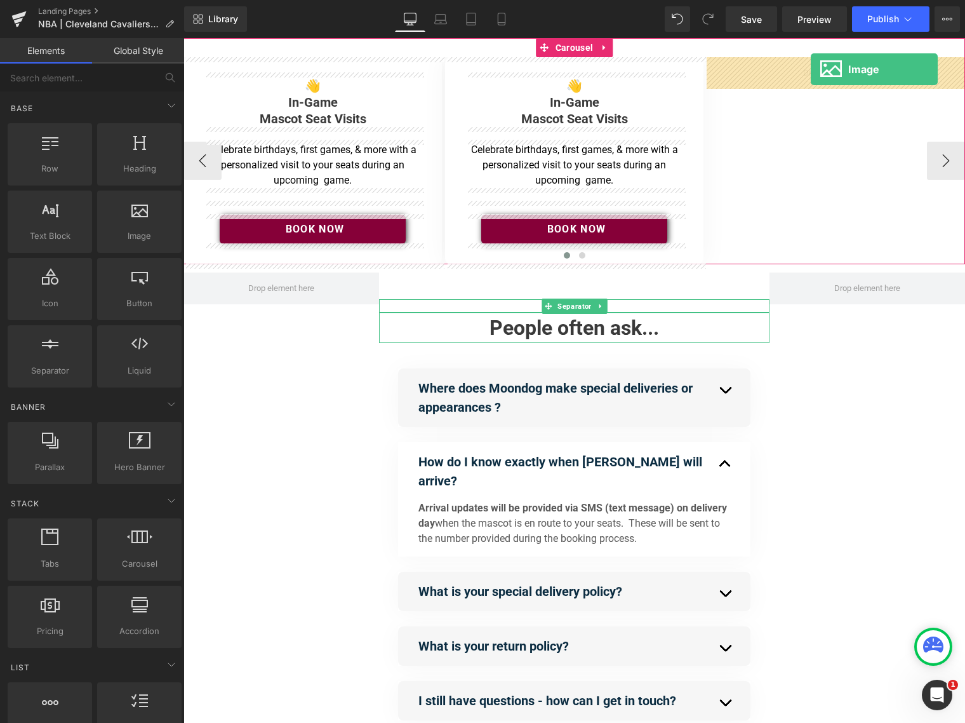
drag, startPoint x: 326, startPoint y: 263, endPoint x: 811, endPoint y: 69, distance: 522.5
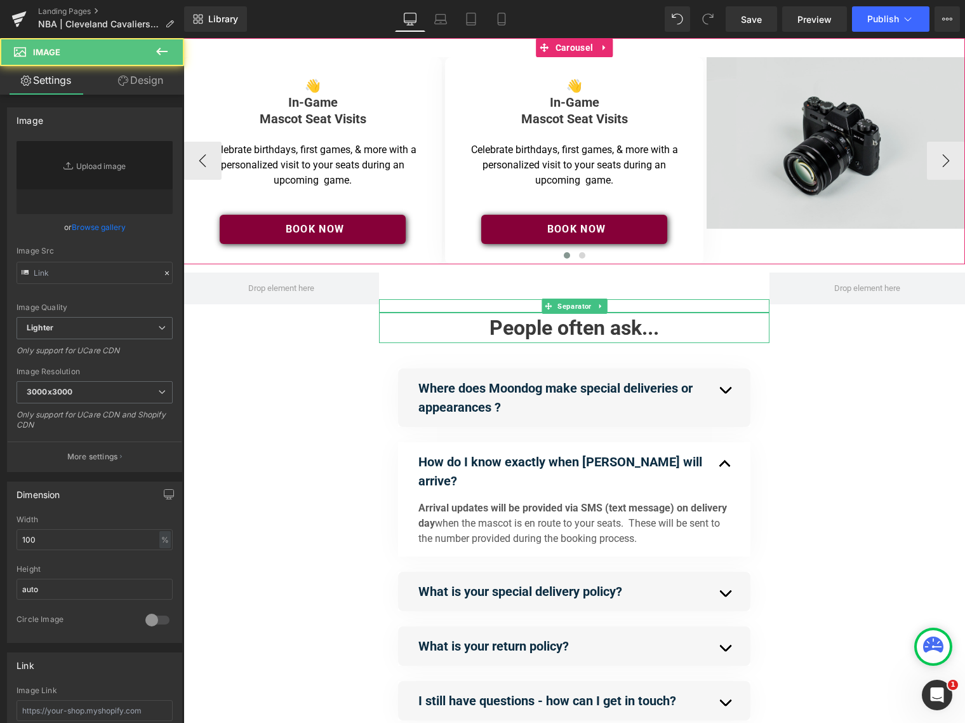
type input "//[DOMAIN_NAME][URL]"
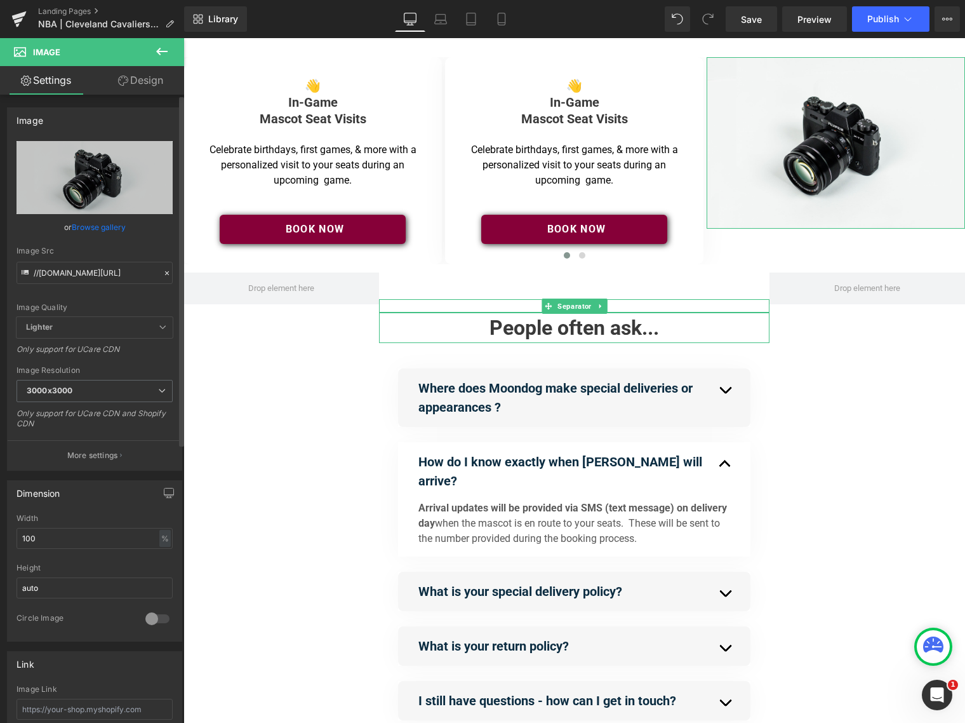
click at [95, 226] on link "Browse gallery" at bounding box center [99, 227] width 54 height 22
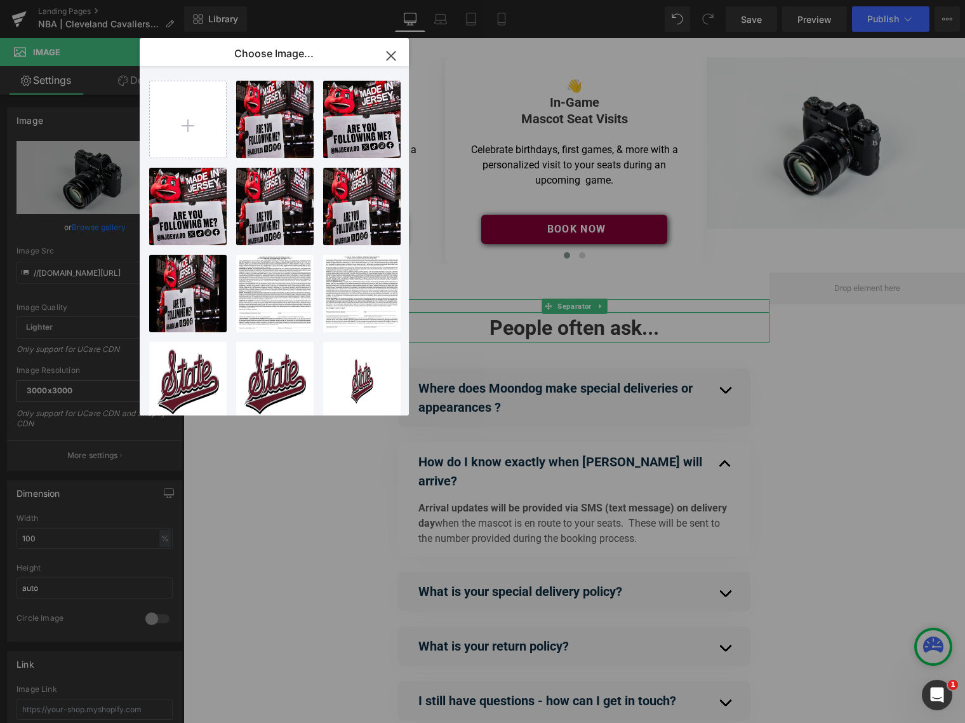
click at [284, 57] on p "Choose Image..." at bounding box center [273, 53] width 79 height 13
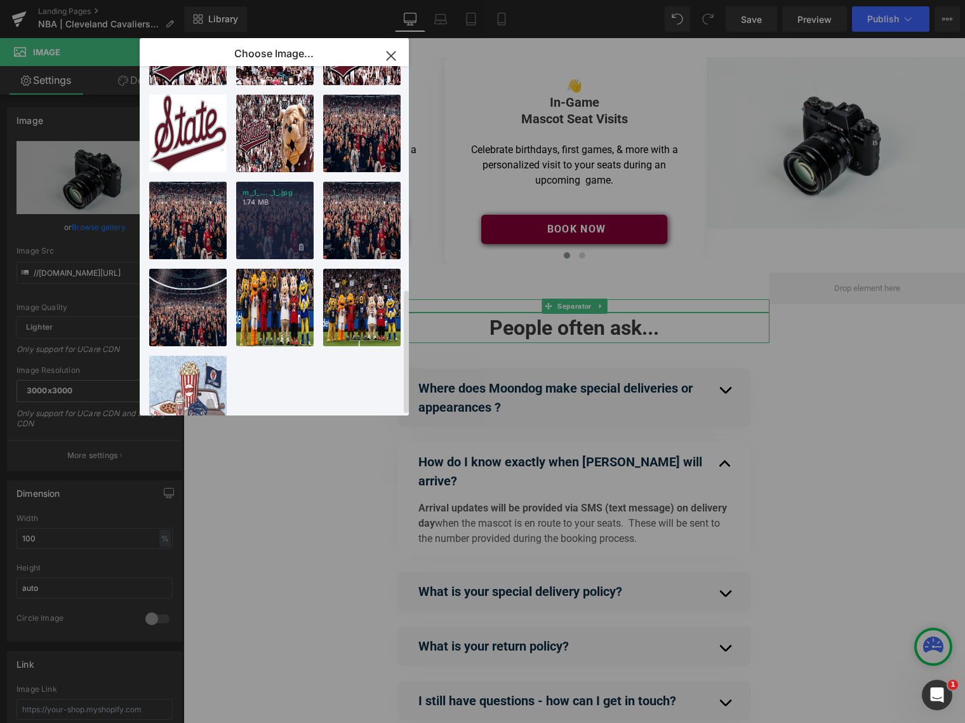
scroll to position [627, 0]
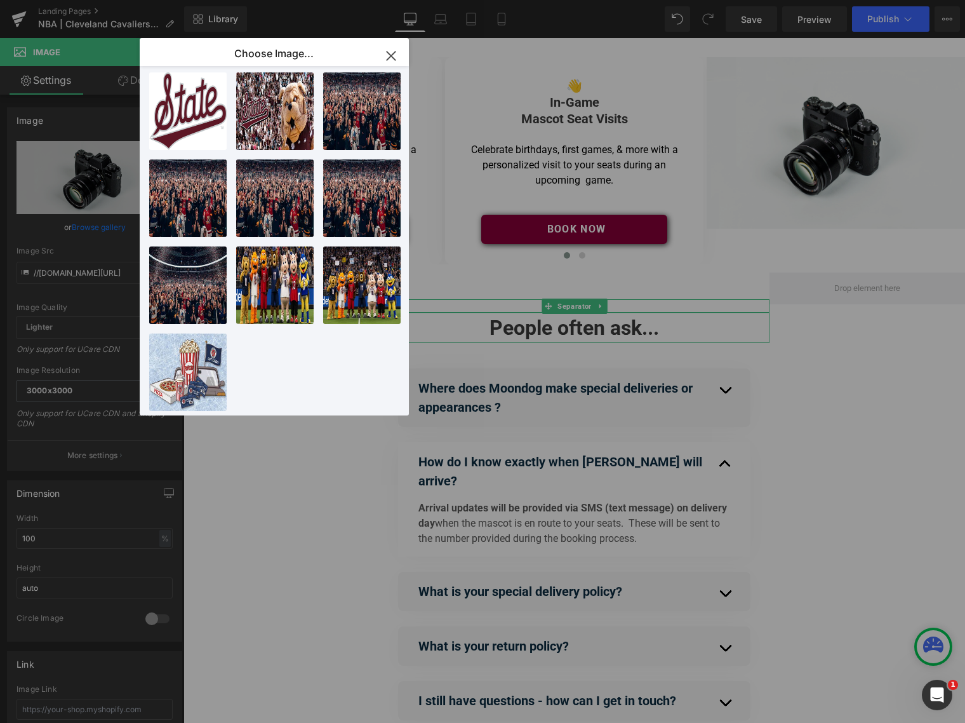
drag, startPoint x: 390, startPoint y: 55, endPoint x: 206, endPoint y: 18, distance: 188.0
click at [390, 55] on icon "button" at bounding box center [391, 56] width 20 height 20
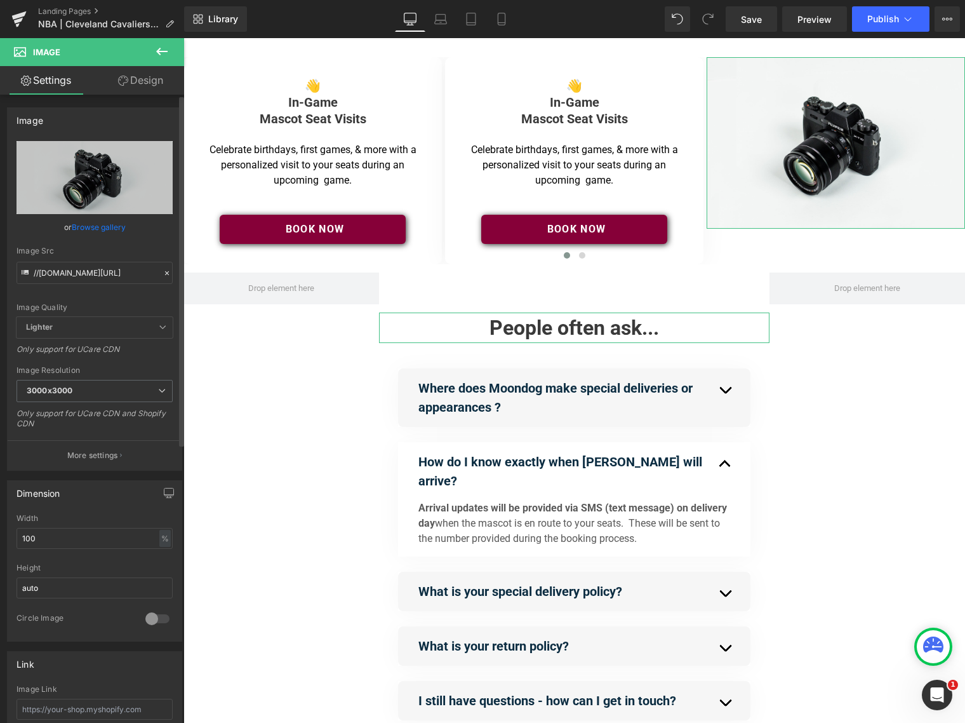
click at [116, 247] on div "Image Src" at bounding box center [95, 250] width 156 height 9
click at [163, 272] on icon at bounding box center [167, 273] width 9 height 9
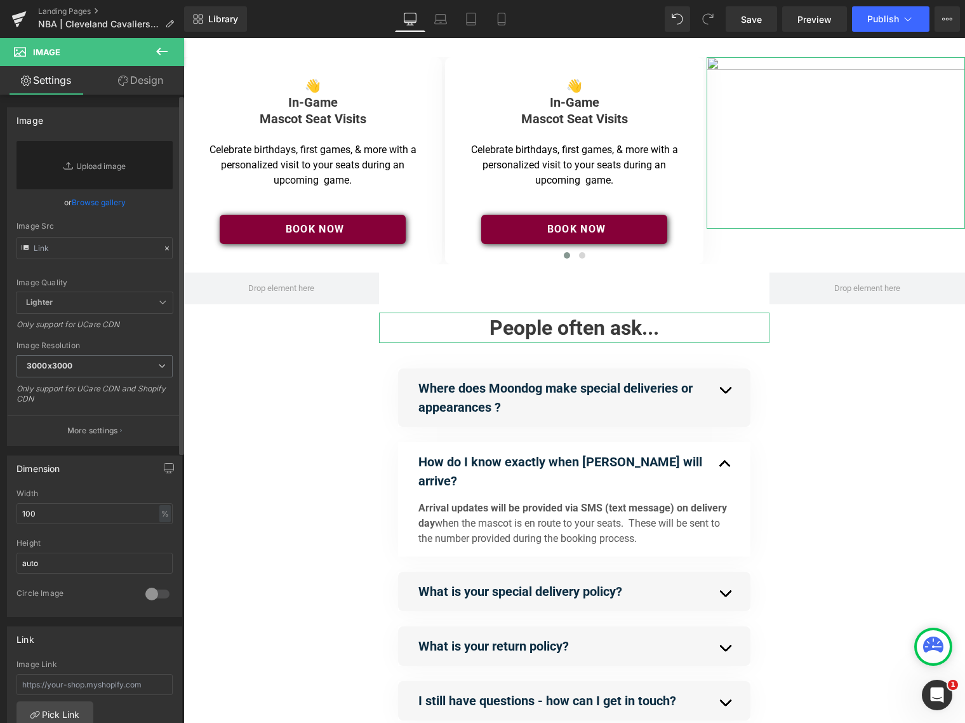
click at [100, 202] on link "Browse gallery" at bounding box center [99, 202] width 54 height 22
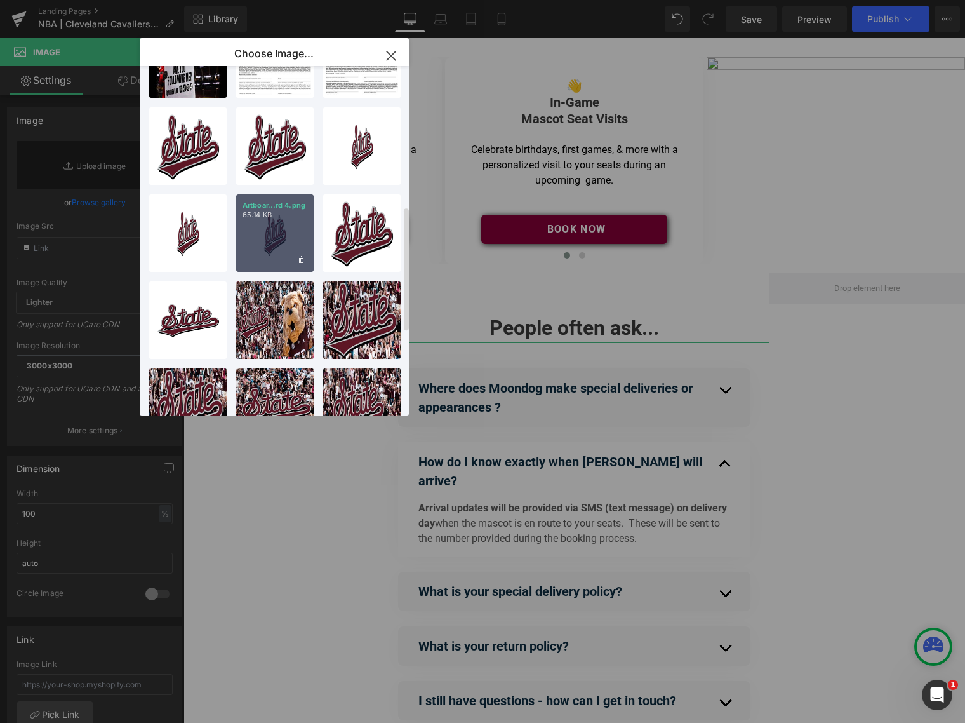
scroll to position [0, 0]
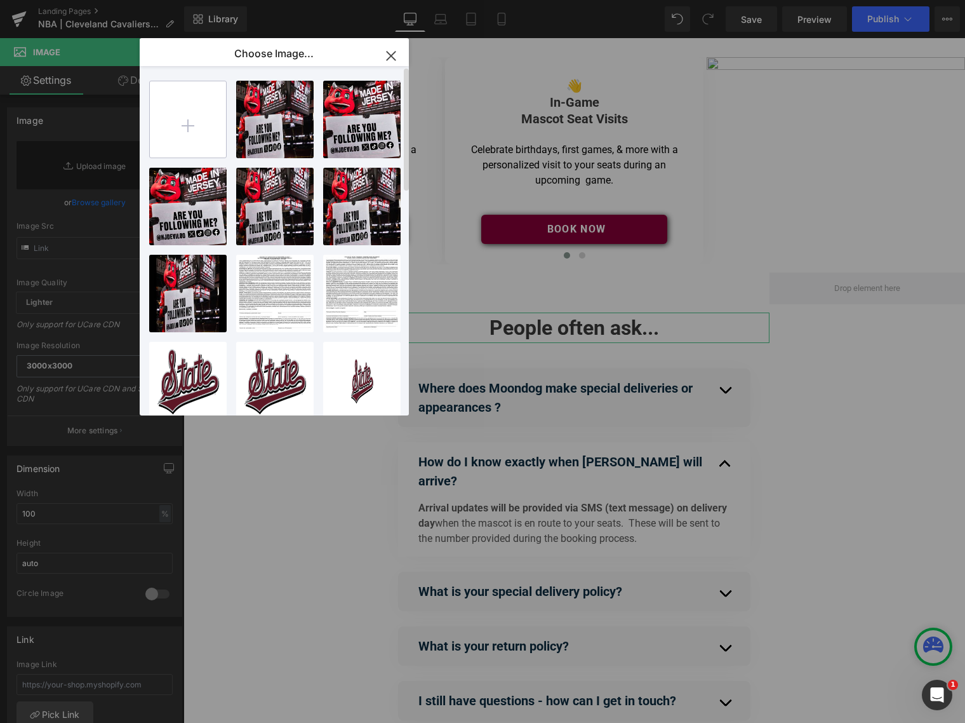
click at [187, 127] on input "file" at bounding box center [188, 119] width 76 height 76
type input "C:\fakepath\Moondog-Head.png"
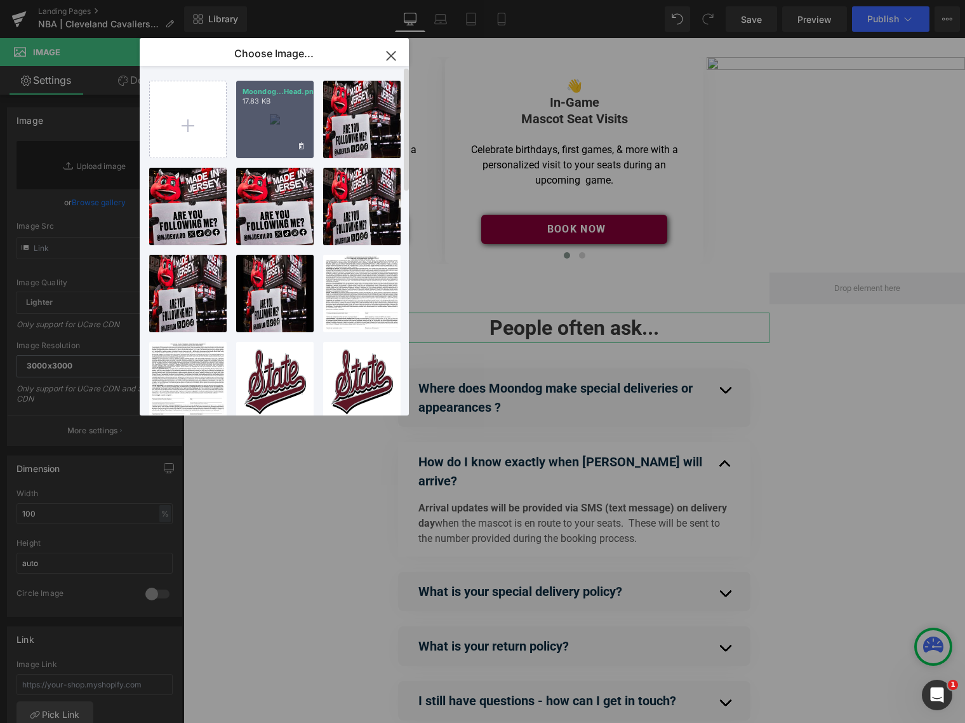
click at [277, 122] on div "Moondog...Head.png 17.83 KB" at bounding box center [274, 119] width 77 height 77
type input "https://ucarecdn.com/574353bc-7303-4818-ada2-b608bc3b9c75/-/format/auto/-/previ…"
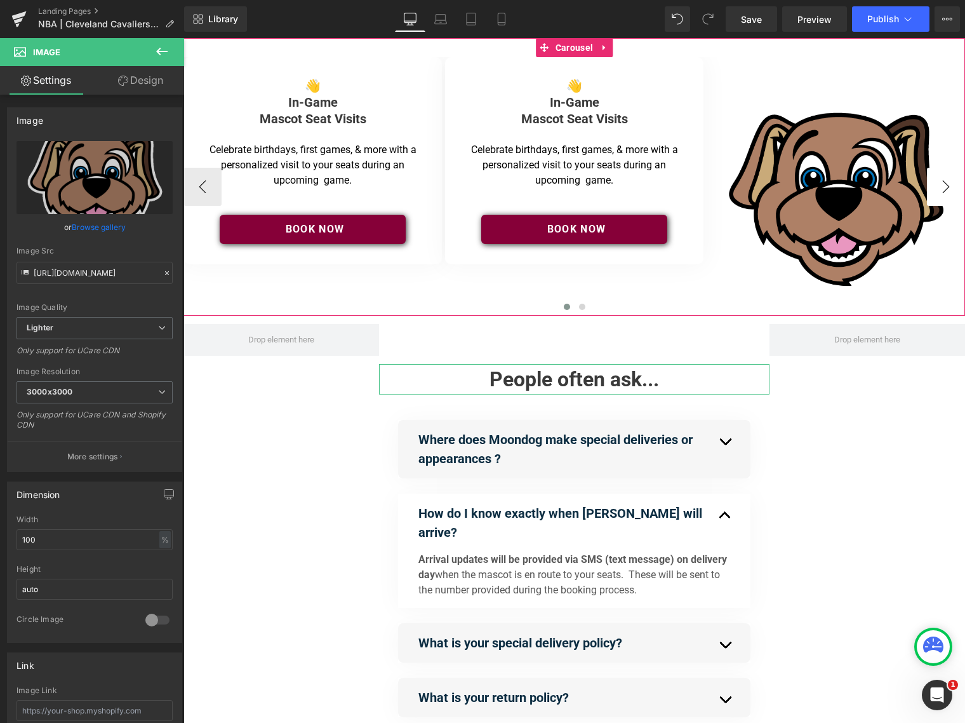
click at [949, 185] on button "›" at bounding box center [946, 187] width 38 height 38
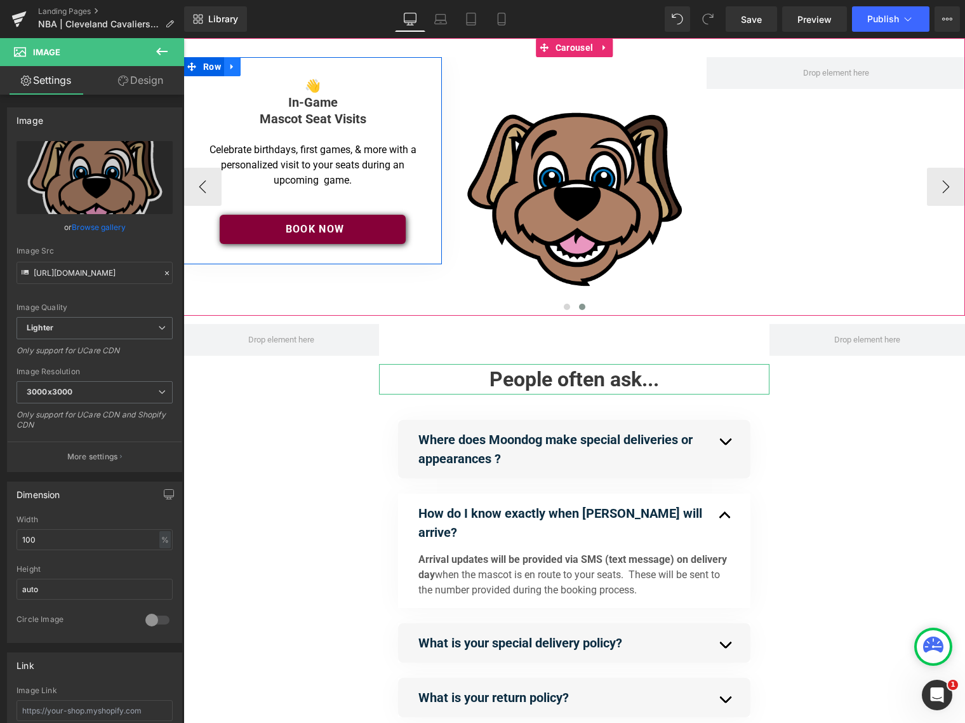
click at [234, 69] on icon at bounding box center [232, 67] width 9 height 10
click at [251, 67] on icon at bounding box center [249, 66] width 9 height 9
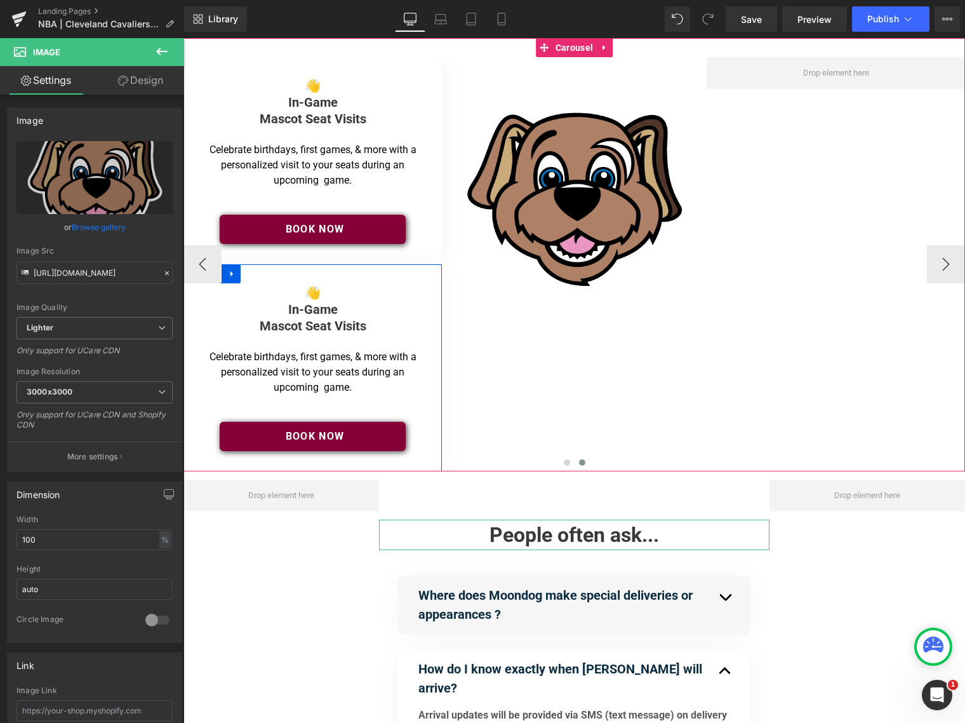
click at [247, 273] on div "👋 In-Game Mascot Seat Visits Heading Separator Celebrate birthdays, first games…" at bounding box center [313, 367] width 258 height 207
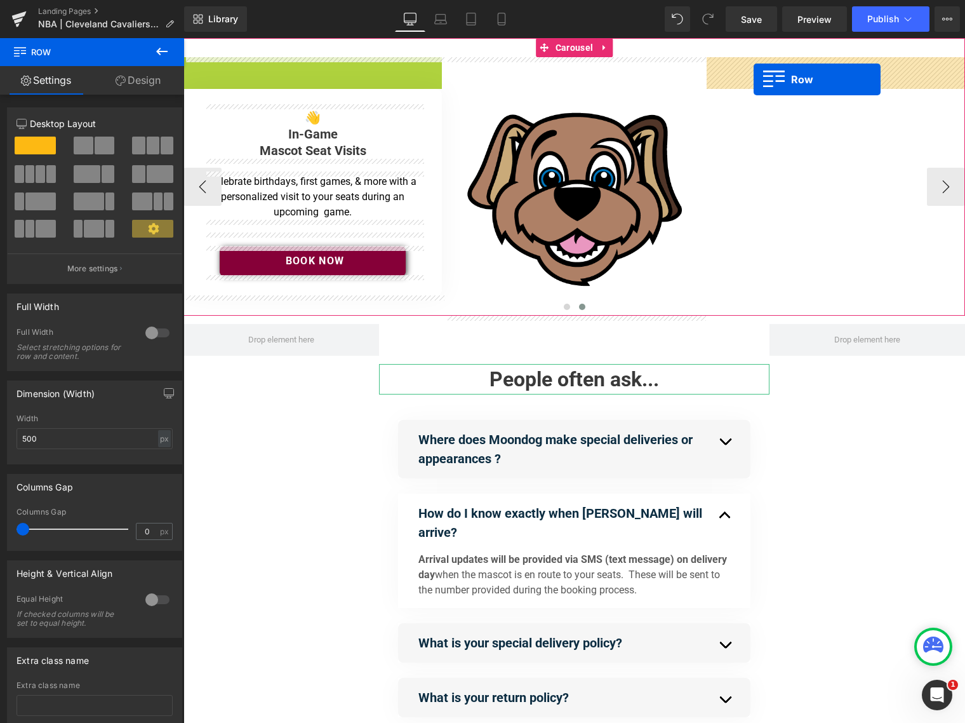
drag, startPoint x: 192, startPoint y: 67, endPoint x: 754, endPoint y: 79, distance: 561.6
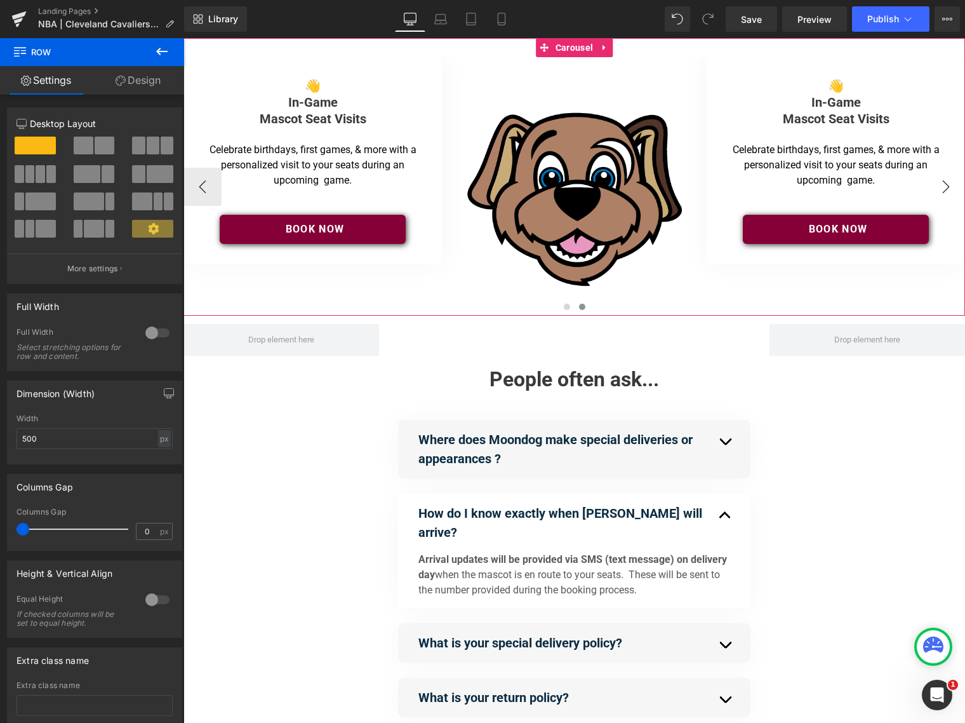
click at [939, 183] on button "›" at bounding box center [946, 187] width 38 height 38
click at [949, 186] on button "›" at bounding box center [946, 187] width 38 height 38
drag, startPoint x: 943, startPoint y: 184, endPoint x: 951, endPoint y: 185, distance: 8.4
click at [946, 185] on button "›" at bounding box center [946, 187] width 38 height 38
drag, startPoint x: 948, startPoint y: 185, endPoint x: 855, endPoint y: 186, distance: 93.4
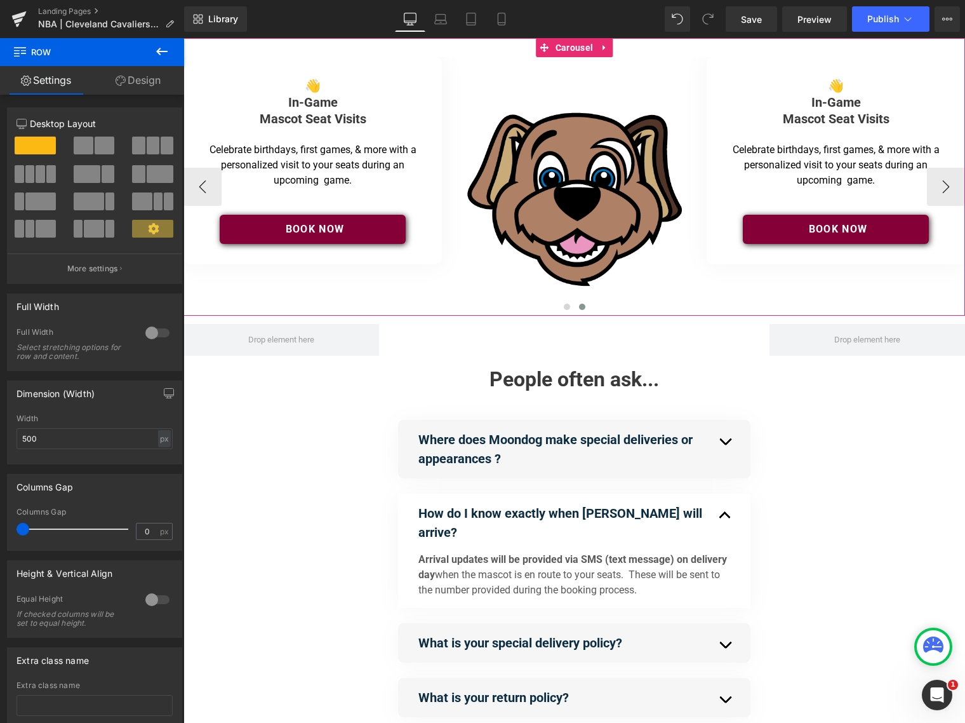
click at [948, 185] on button "›" at bounding box center [946, 187] width 38 height 38
click at [205, 184] on button "‹" at bounding box center [203, 187] width 38 height 38
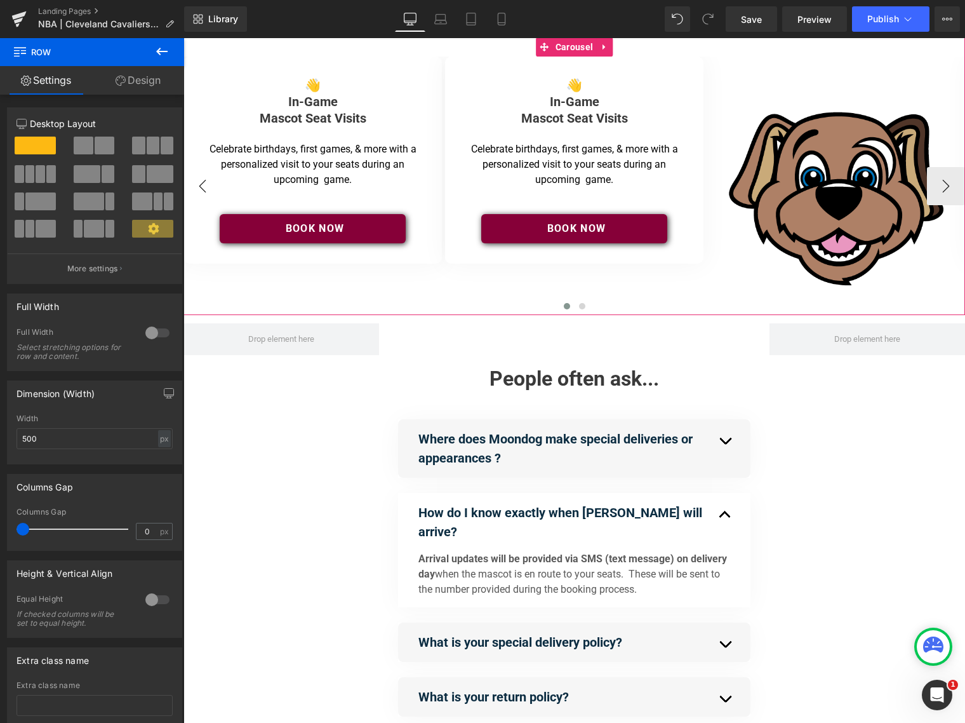
click at [205, 184] on button "‹" at bounding box center [203, 186] width 38 height 38
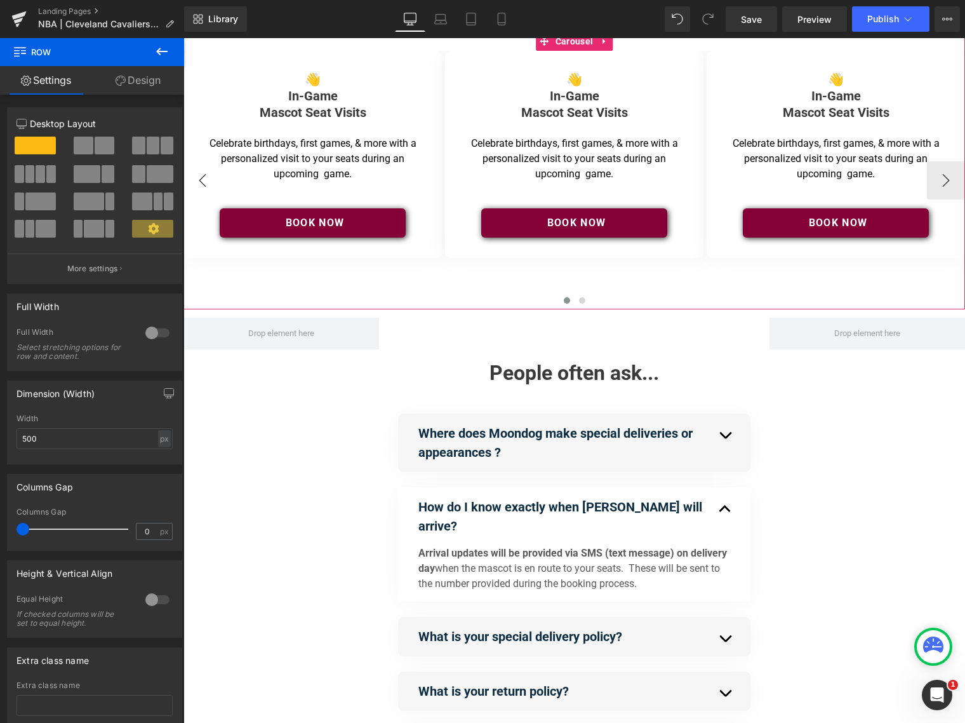
scroll to position [8, 0]
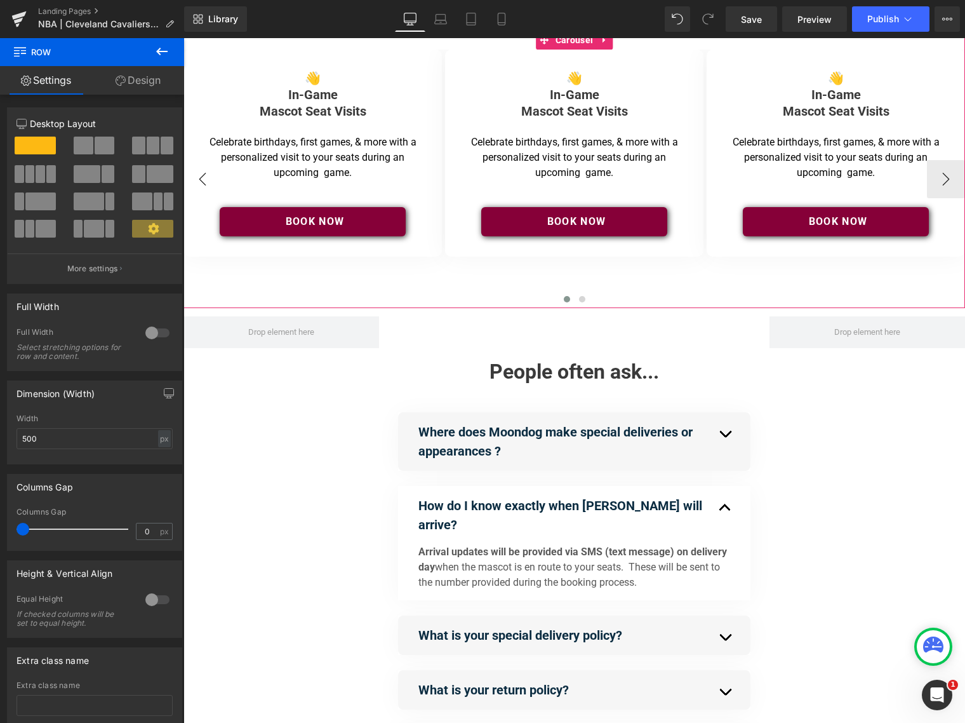
click at [205, 184] on button "‹" at bounding box center [203, 179] width 38 height 38
click at [582, 41] on span "Carousel" at bounding box center [575, 39] width 44 height 19
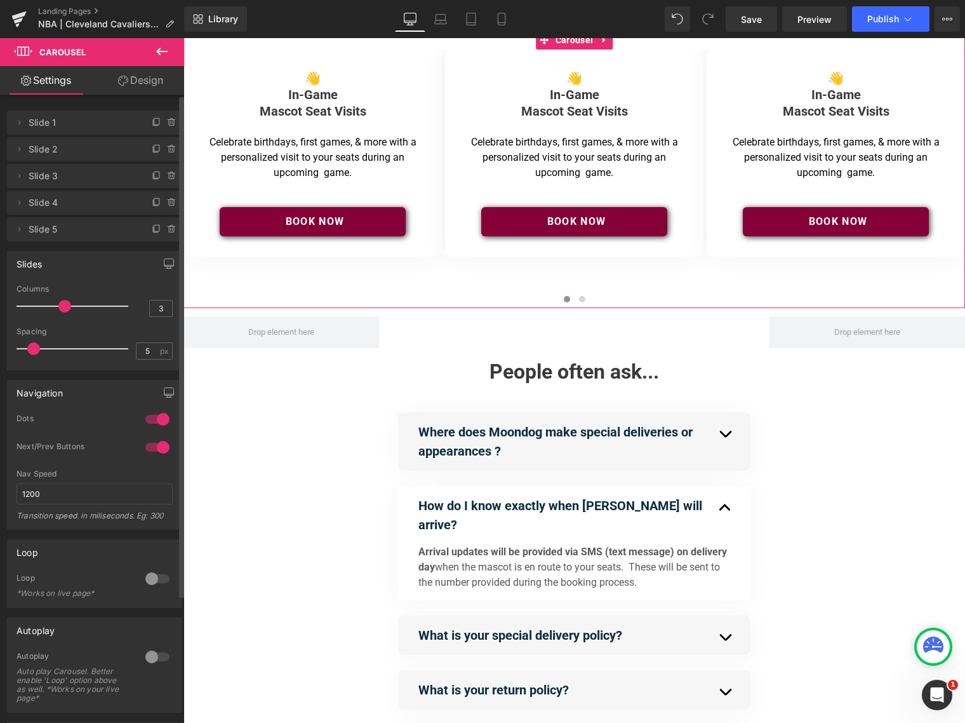
click at [90, 205] on span "Slide 4" at bounding box center [82, 203] width 107 height 24
click at [21, 202] on icon at bounding box center [19, 203] width 10 height 10
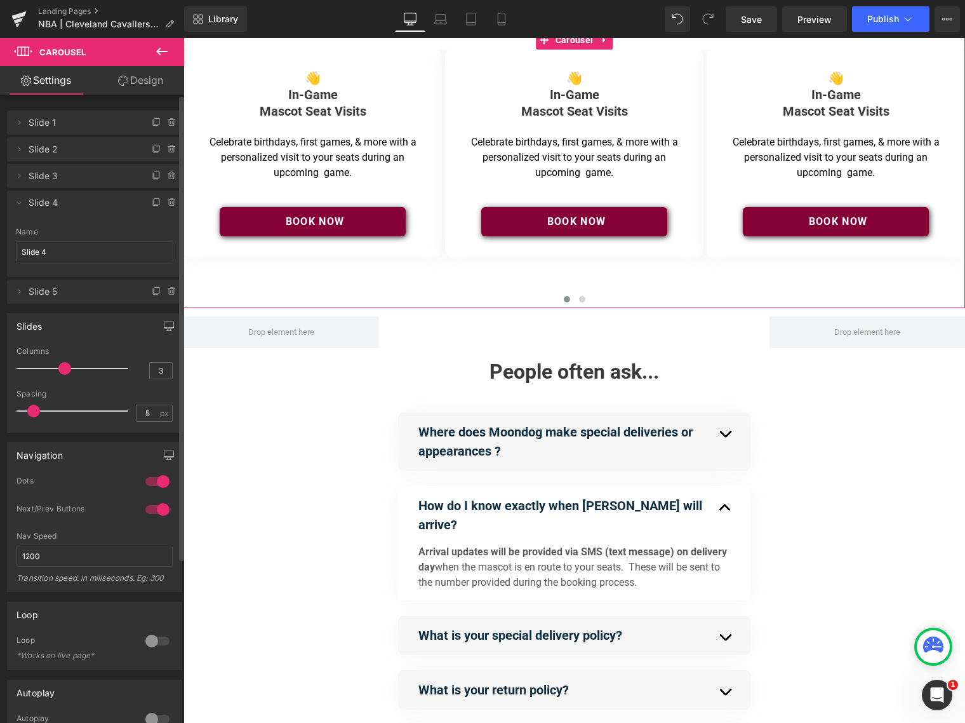
drag, startPoint x: 81, startPoint y: 199, endPoint x: 61, endPoint y: 202, distance: 20.6
click at [81, 199] on span "Slide 4" at bounding box center [82, 203] width 107 height 24
click at [19, 201] on icon at bounding box center [19, 203] width 10 height 10
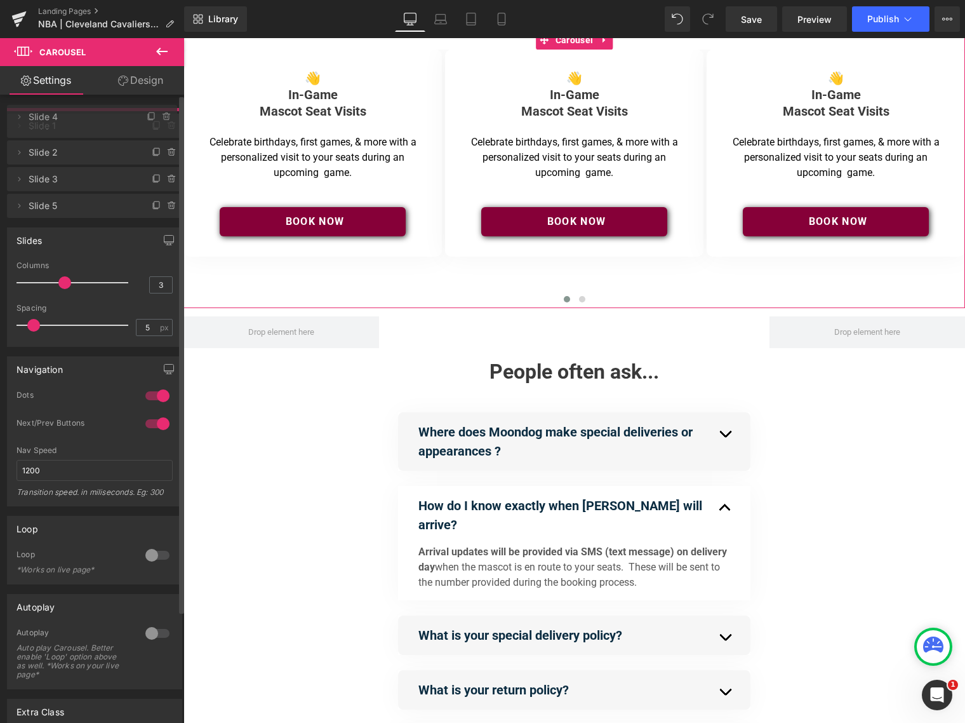
drag, startPoint x: 120, startPoint y: 205, endPoint x: 114, endPoint y: 119, distance: 85.9
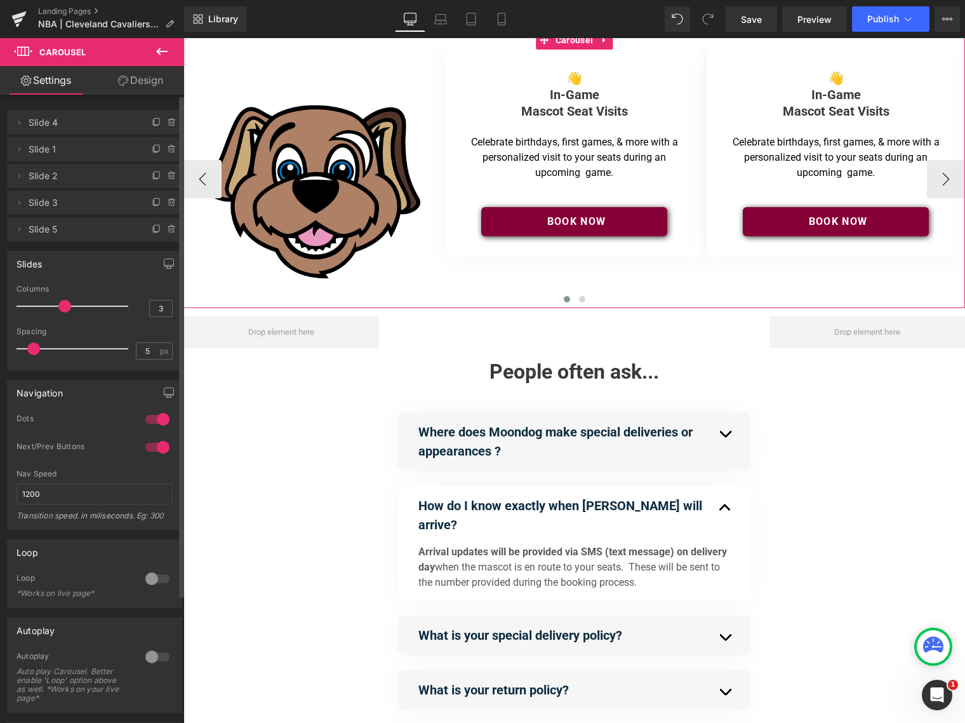
scroll to position [0, 0]
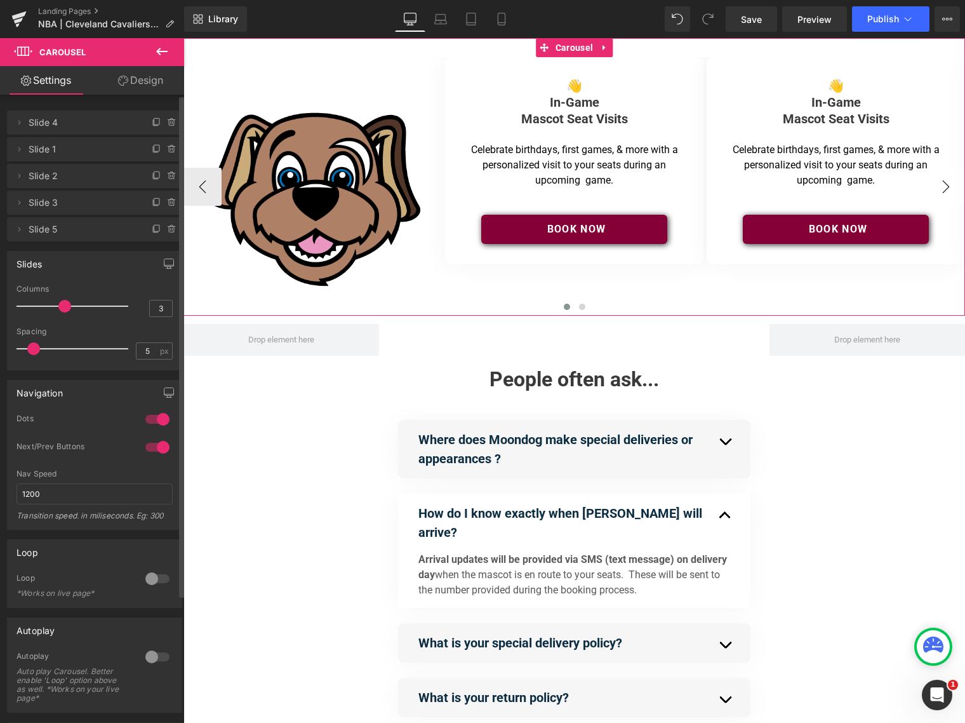
click at [946, 181] on button "›" at bounding box center [946, 187] width 38 height 38
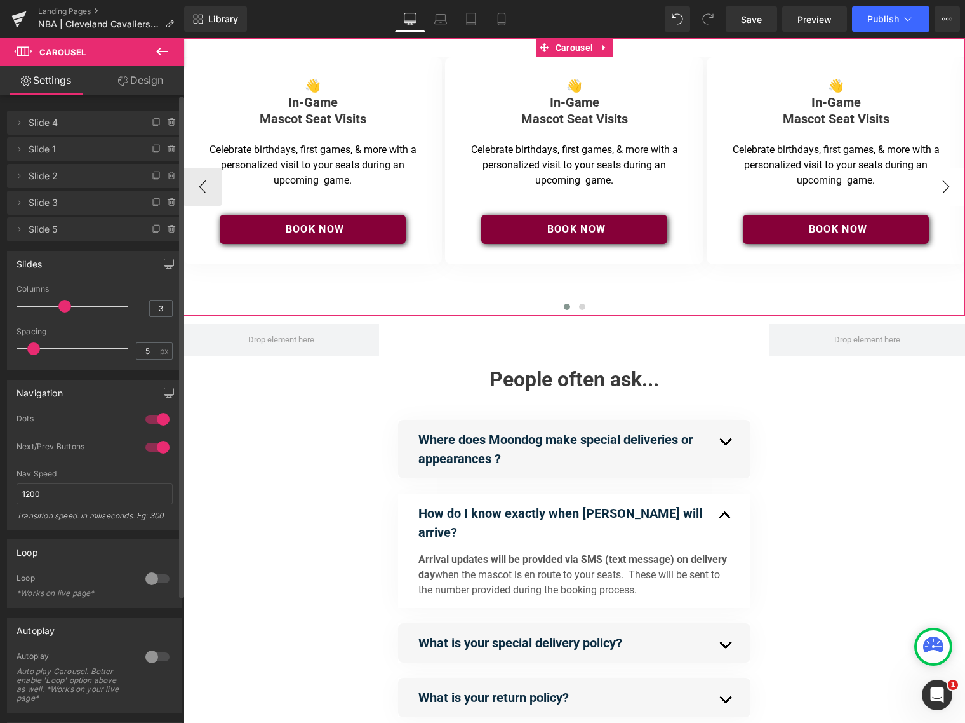
click at [946, 182] on button "›" at bounding box center [946, 187] width 38 height 38
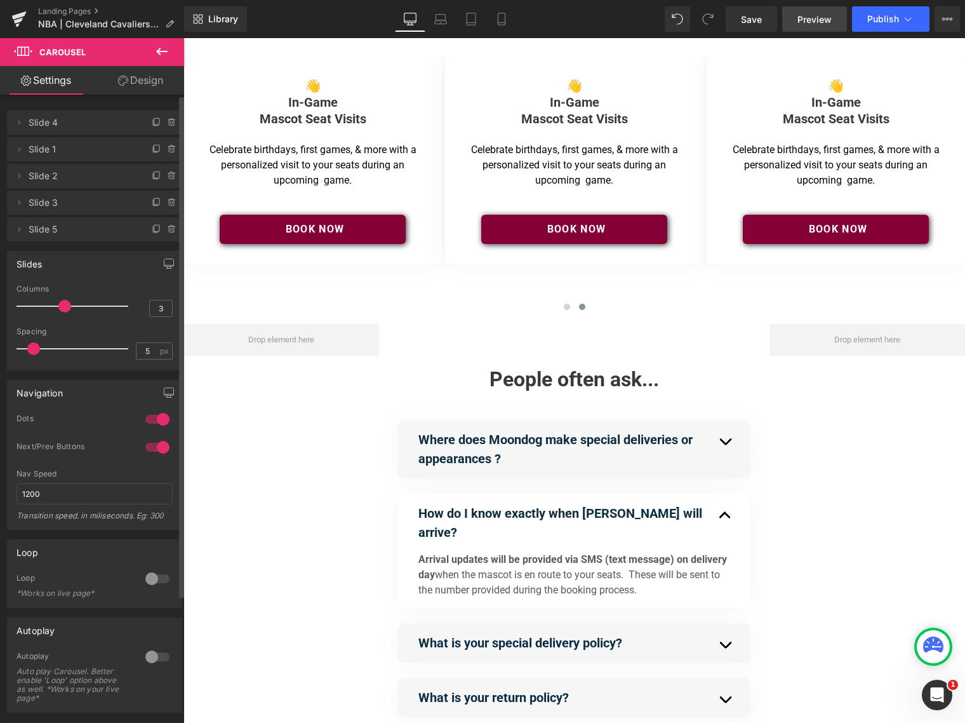
click at [821, 25] on span "Preview" at bounding box center [815, 19] width 34 height 13
click at [748, 25] on span "Save" at bounding box center [751, 19] width 21 height 13
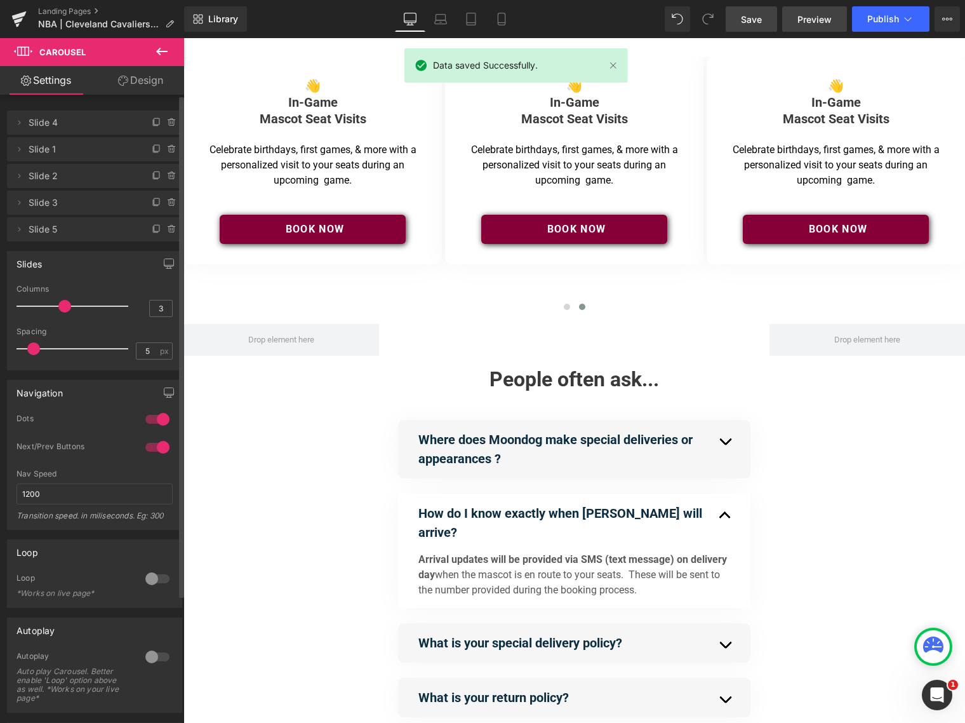
click at [820, 21] on span "Preview" at bounding box center [815, 19] width 34 height 13
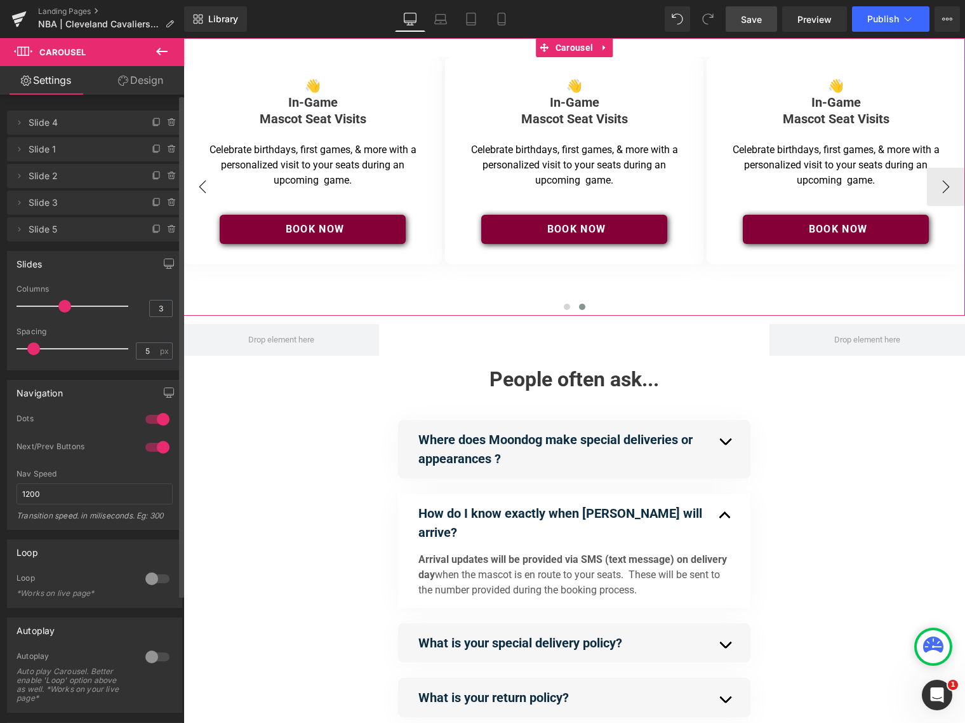
click at [194, 186] on button "‹" at bounding box center [203, 187] width 38 height 38
click at [202, 185] on button "‹" at bounding box center [203, 187] width 38 height 38
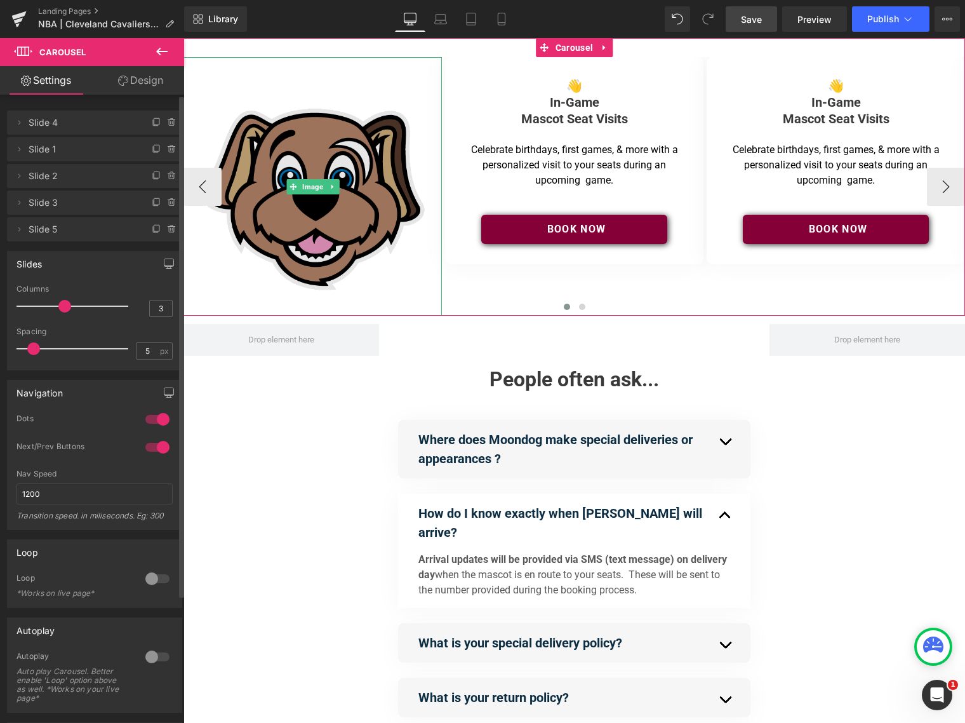
click at [325, 231] on img at bounding box center [313, 186] width 258 height 258
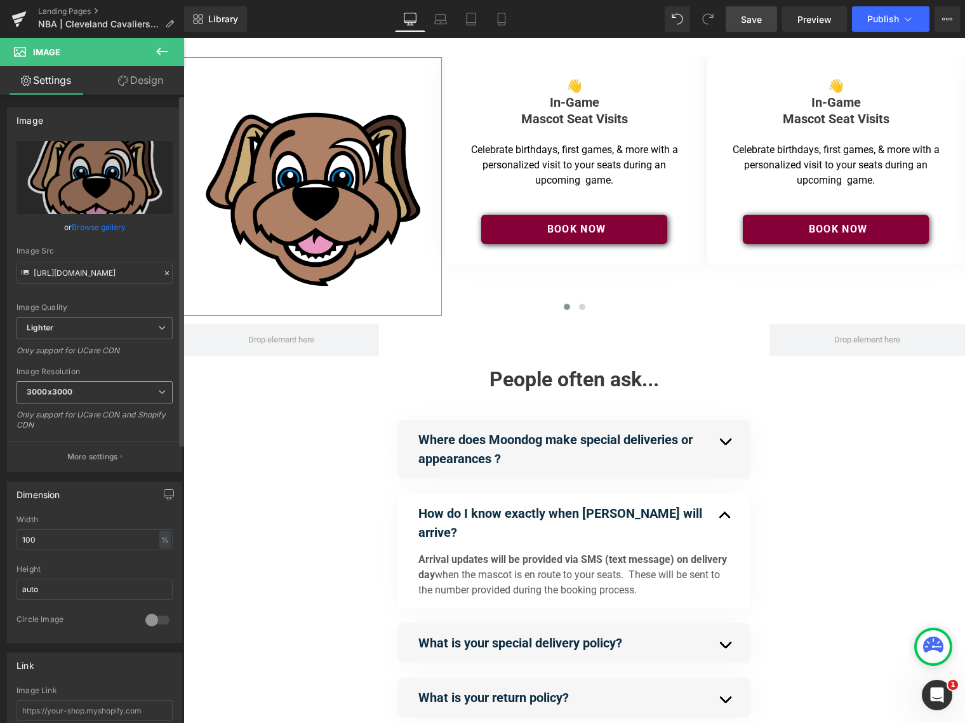
click at [84, 391] on span "3000x3000" at bounding box center [95, 392] width 156 height 22
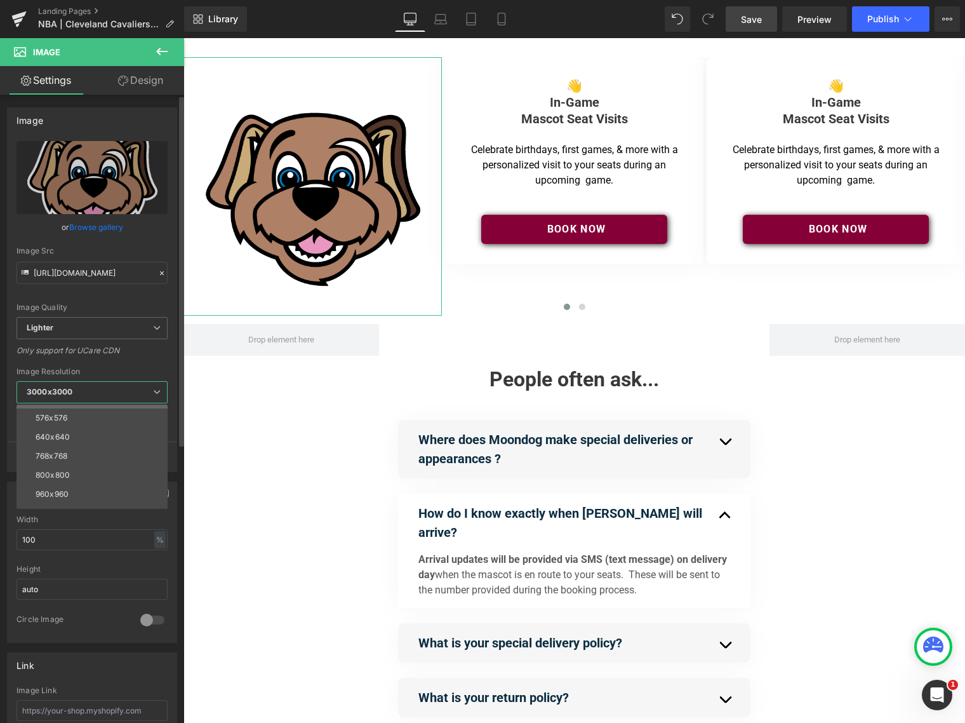
scroll to position [56, 0]
click at [64, 468] on div "800x800" at bounding box center [53, 472] width 34 height 9
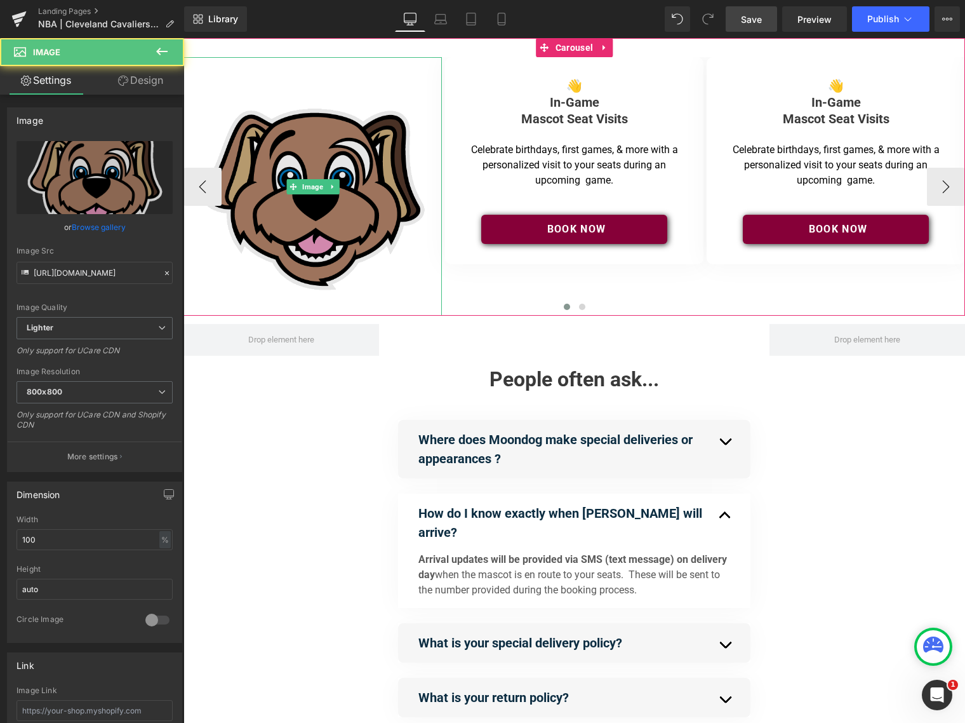
click at [288, 236] on img at bounding box center [313, 186] width 258 height 258
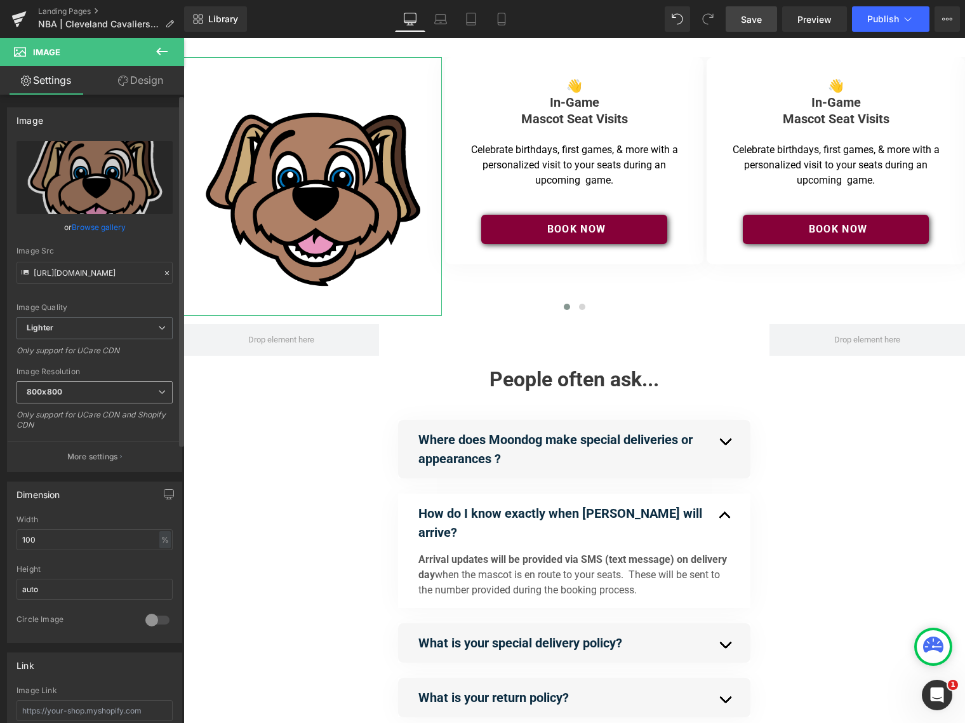
click at [86, 391] on span "800x800" at bounding box center [95, 392] width 156 height 22
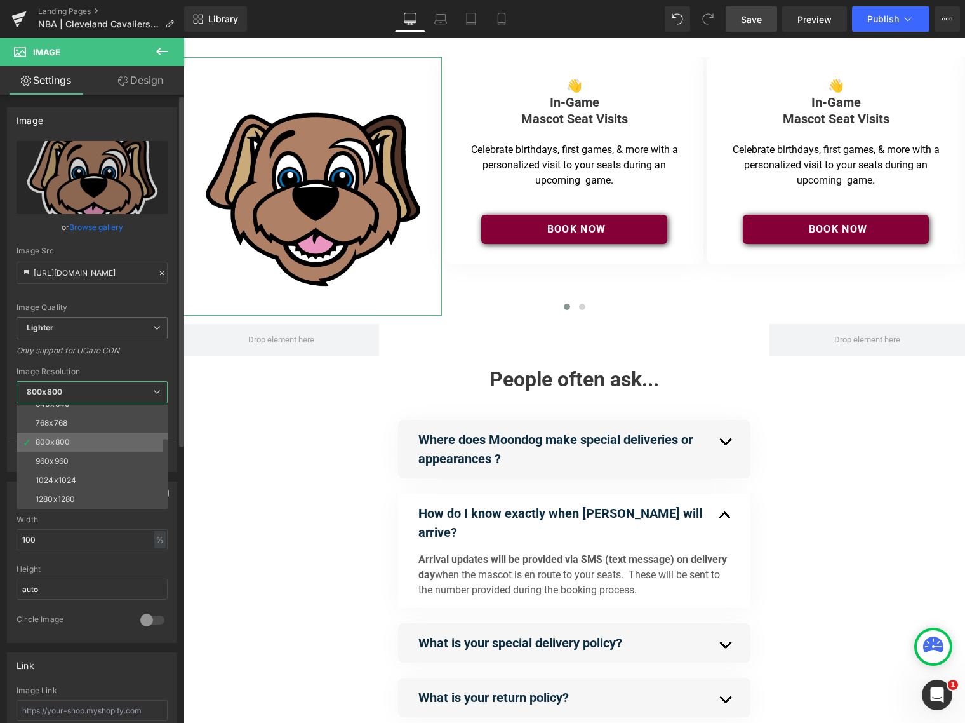
scroll to position [95, 0]
click at [61, 472] on div "1024x1024" at bounding box center [56, 471] width 41 height 9
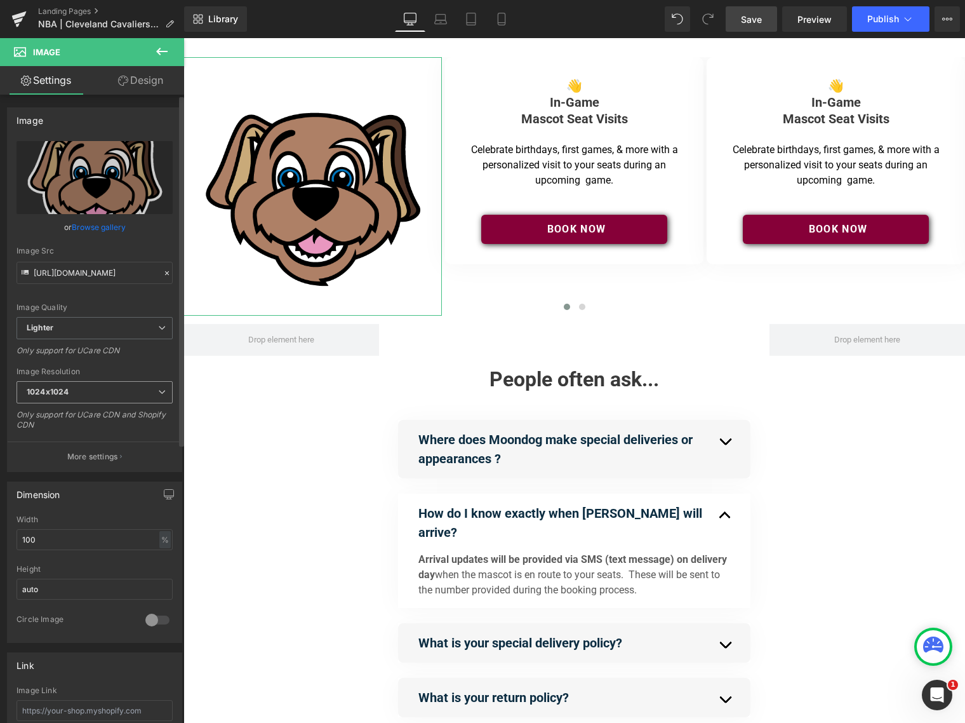
type input "https://ucarecdn.com/574353bc-7303-4818-ada2-b608bc3b9c75/-/format/auto/-/previ…"
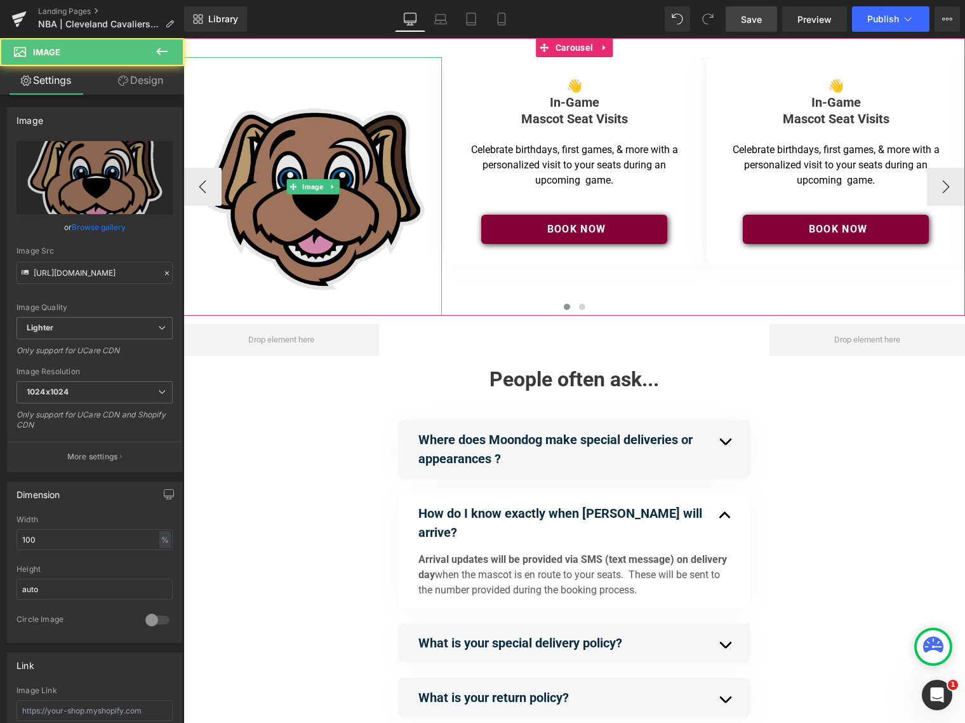
click at [260, 246] on img at bounding box center [313, 186] width 258 height 258
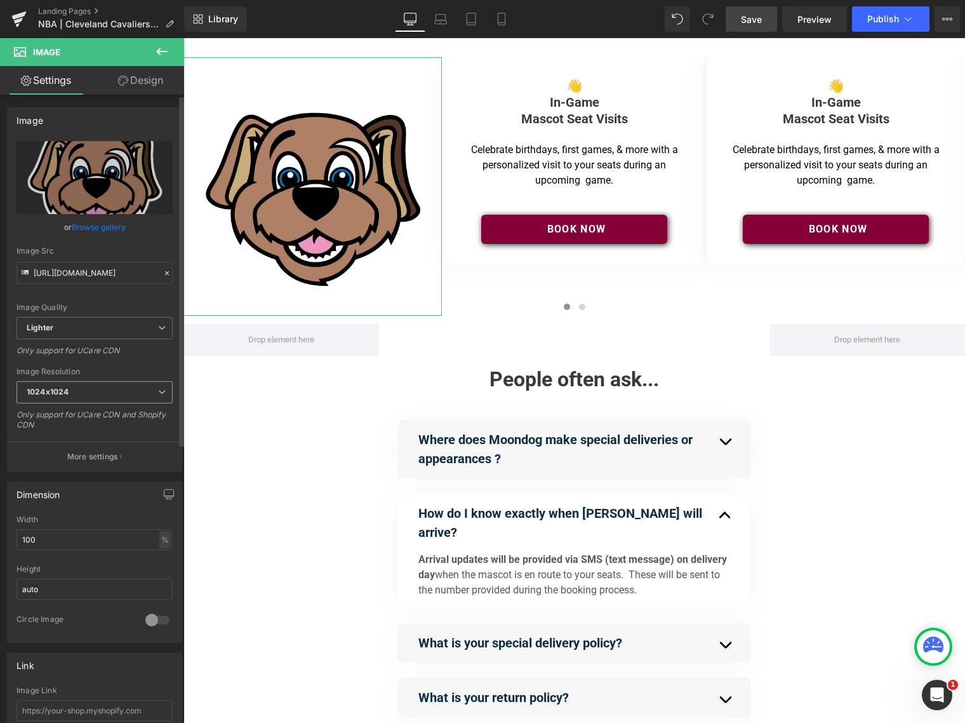
click at [99, 394] on span "1024x1024" at bounding box center [95, 392] width 156 height 22
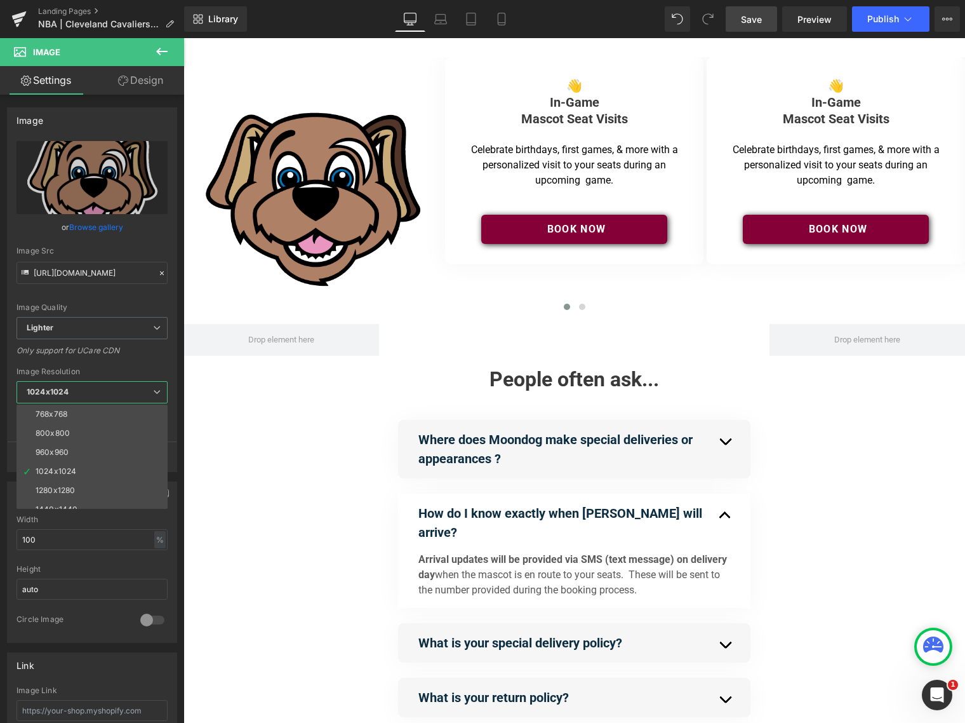
click at [318, 212] on body "Image 👋 In-Game Mascot Seat Visits Heading Separator Celebrate birthdays, first…" at bounding box center [575, 604] width 782 height 1133
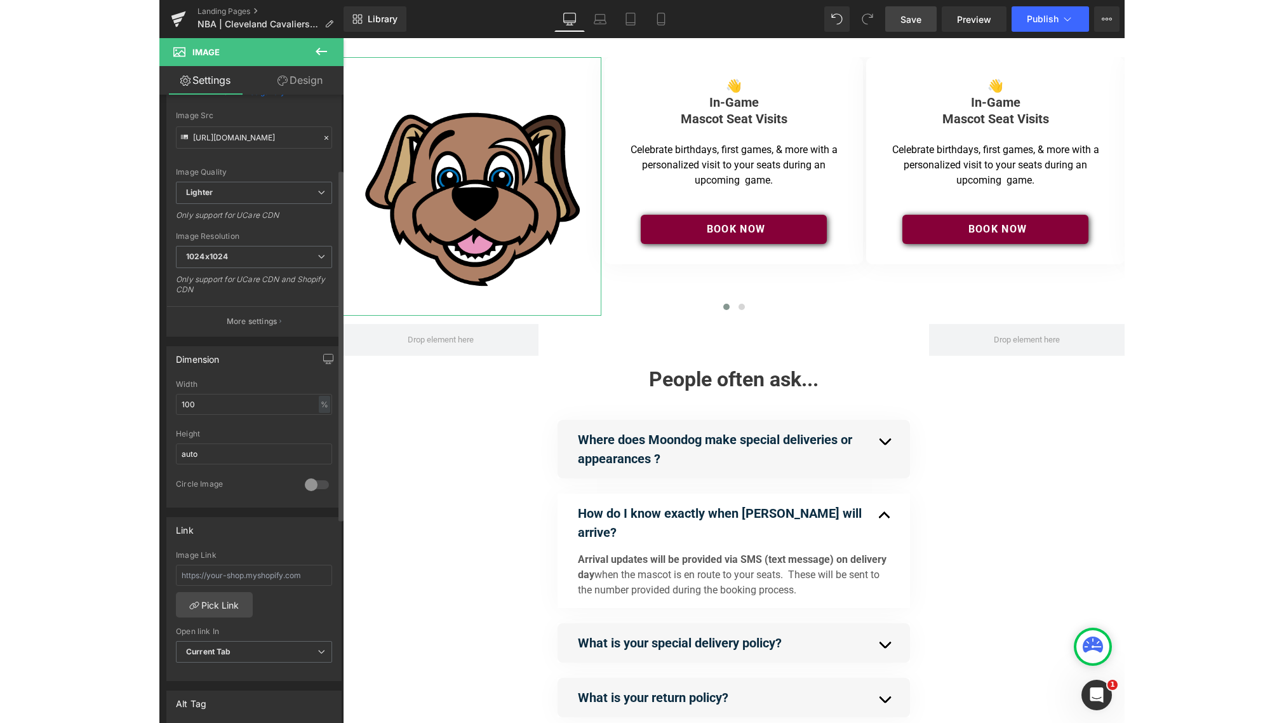
scroll to position [145, 0]
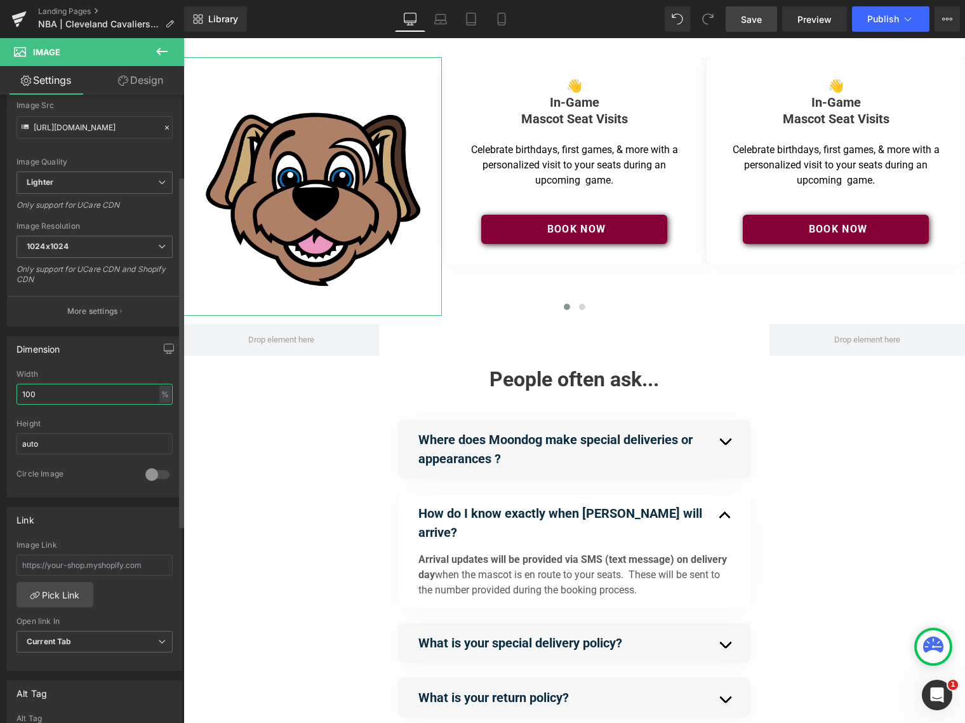
click at [53, 390] on input "100" at bounding box center [95, 394] width 156 height 21
drag, startPoint x: 20, startPoint y: 392, endPoint x: 9, endPoint y: 387, distance: 12.5
click at [17, 390] on input "100" at bounding box center [95, 394] width 156 height 21
type input "80"
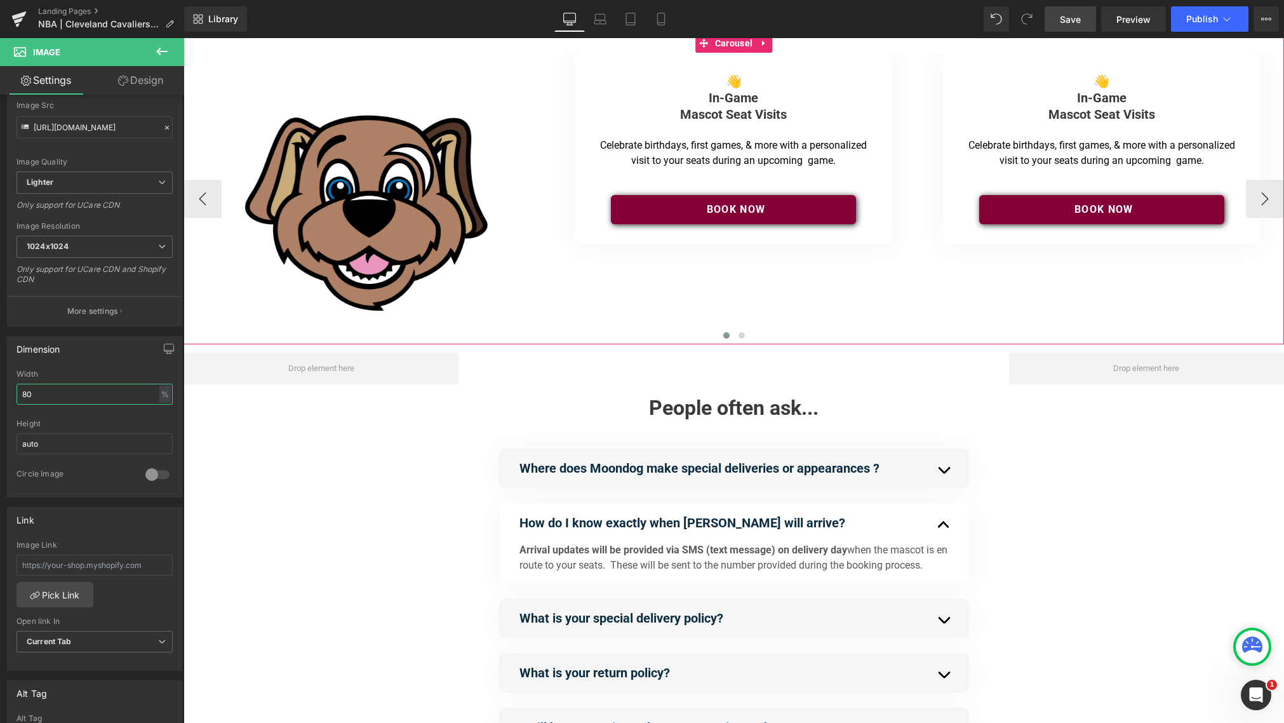
scroll to position [0, 0]
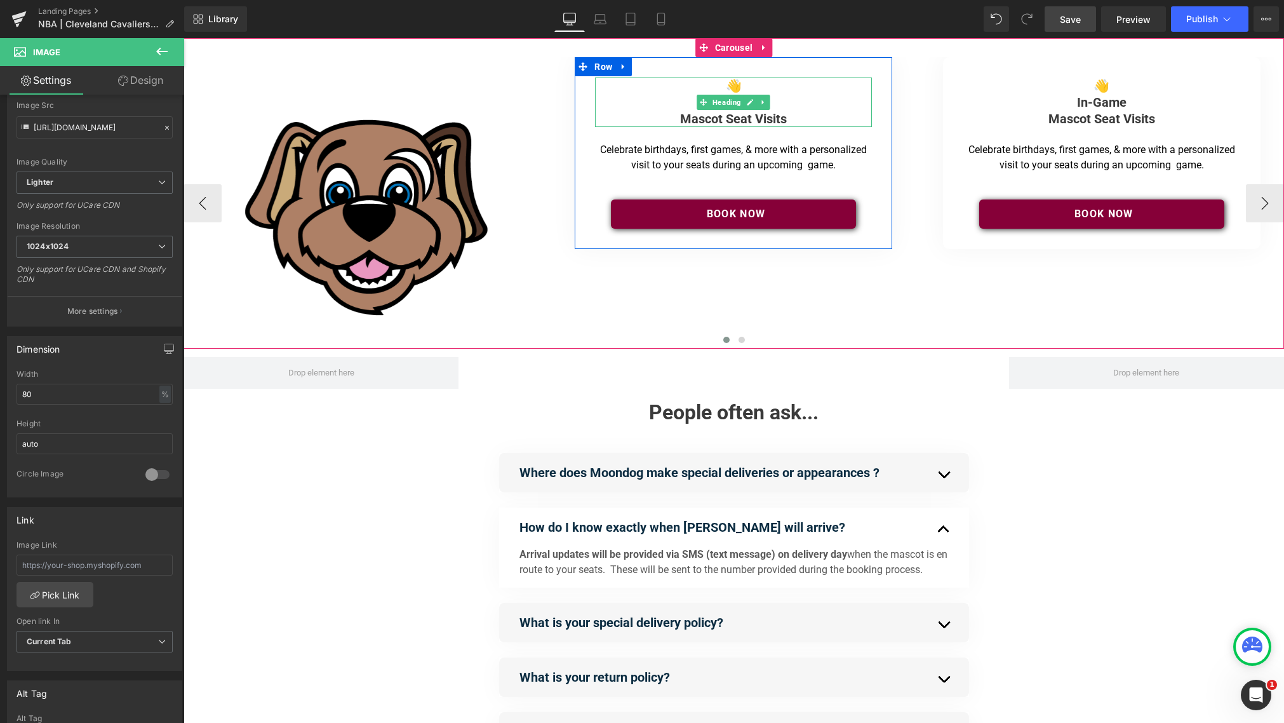
click at [697, 107] on span at bounding box center [703, 102] width 13 height 15
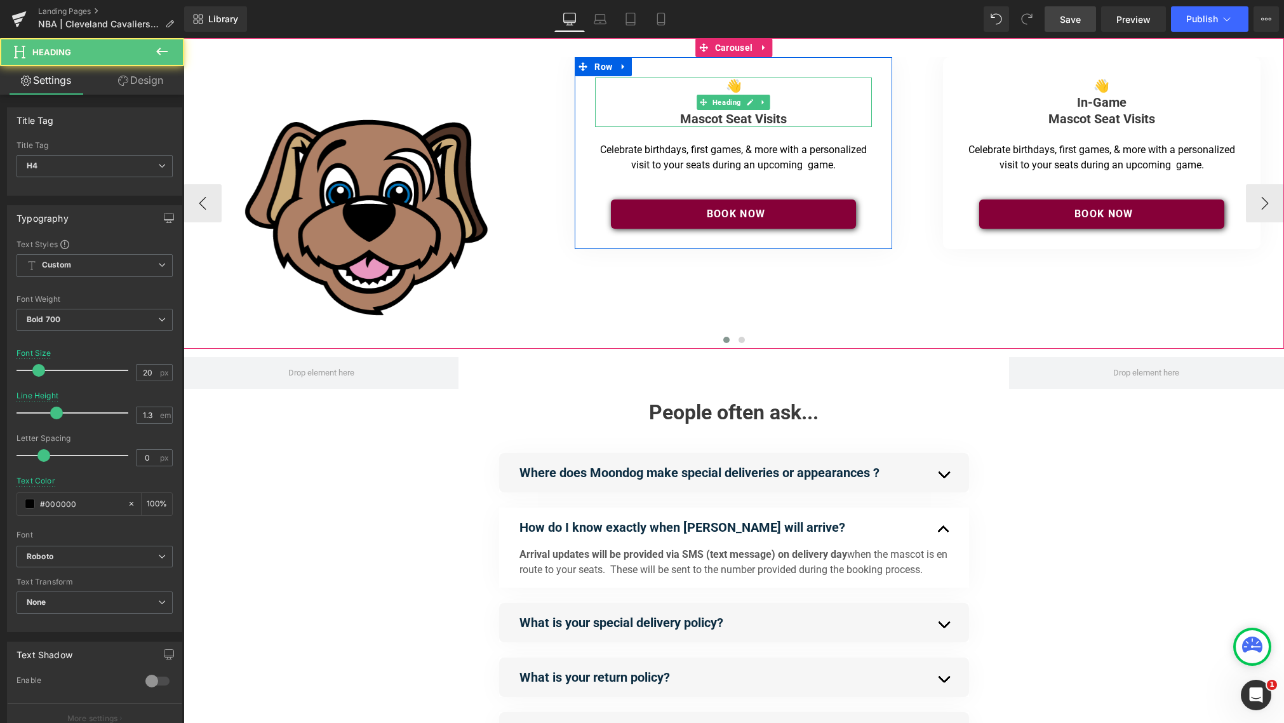
click at [663, 112] on h4 "Mascot Seat Visits" at bounding box center [733, 119] width 277 height 17
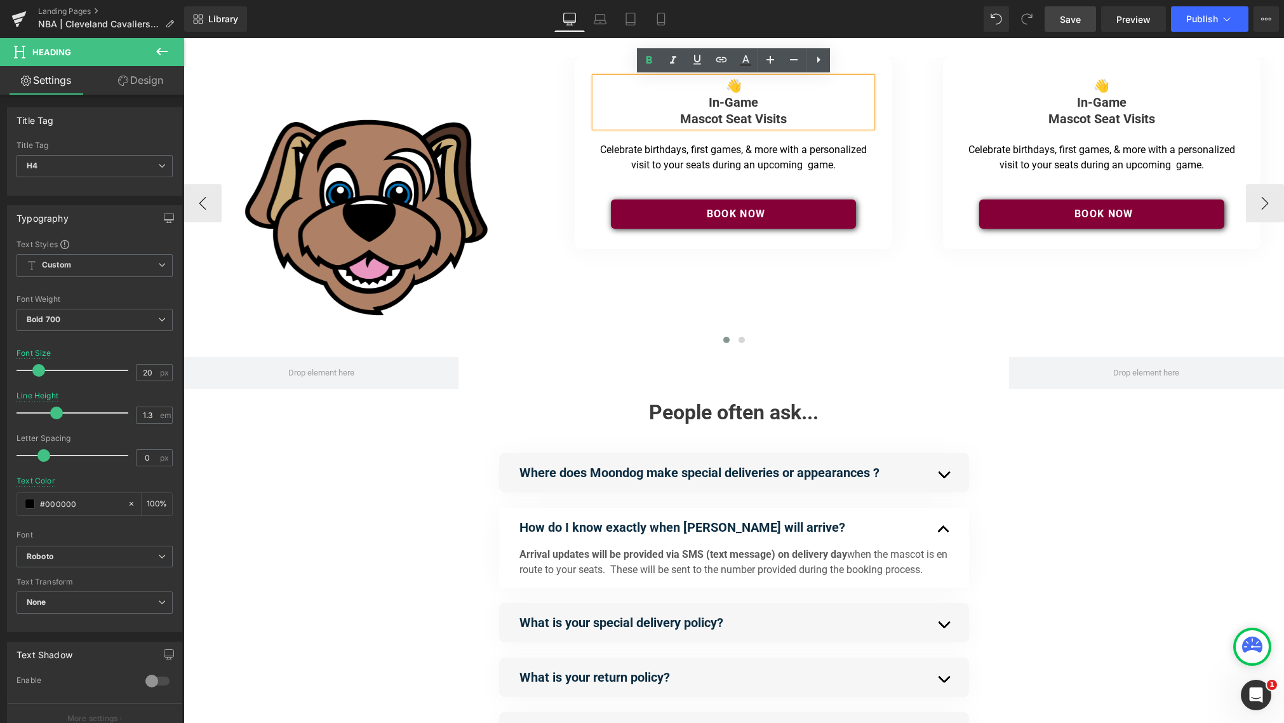
click at [800, 113] on h4 "Mascot Seat Visits" at bounding box center [733, 119] width 277 height 17
click at [711, 102] on strong "In-Game" at bounding box center [734, 102] width 50 height 15
click at [706, 104] on h4 "In-Game" at bounding box center [733, 102] width 277 height 17
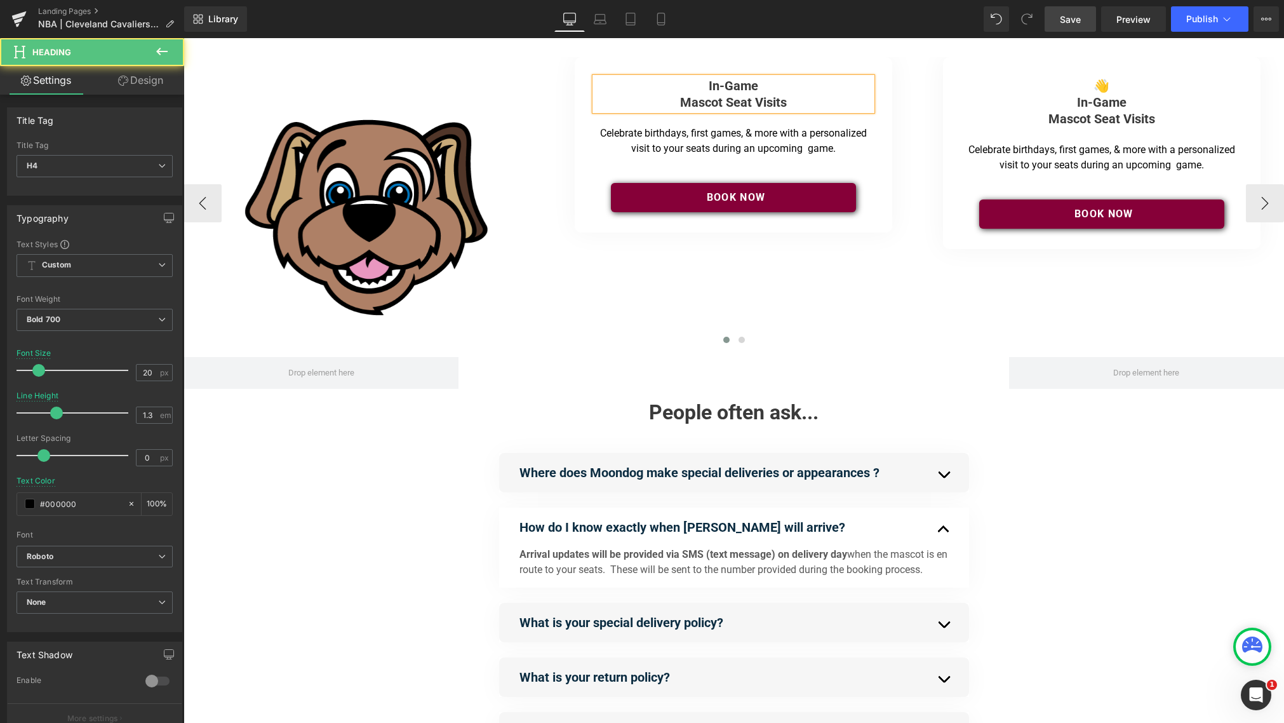
click at [708, 100] on strong "Mascot Seat Visits" at bounding box center [733, 102] width 107 height 15
click at [707, 100] on strong "Mascot Seat Visits" at bounding box center [733, 102] width 107 height 15
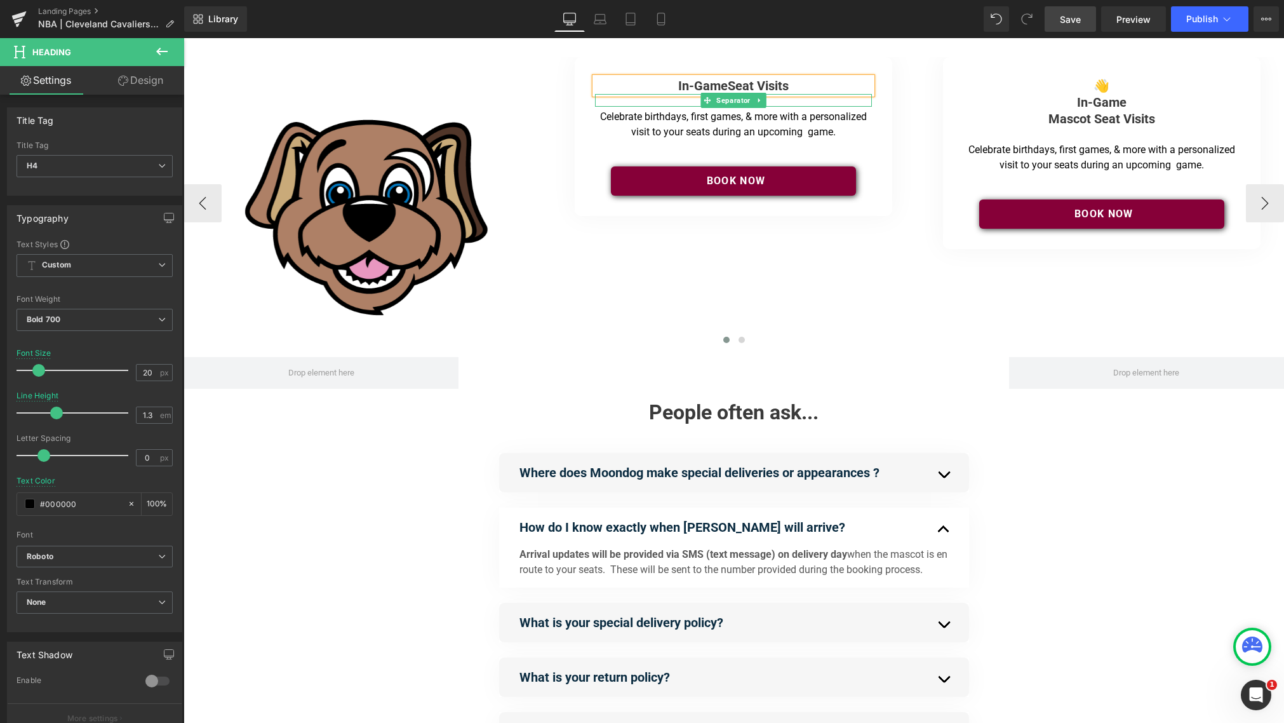
click at [759, 85] on strong "Seat Visits" at bounding box center [758, 85] width 61 height 15
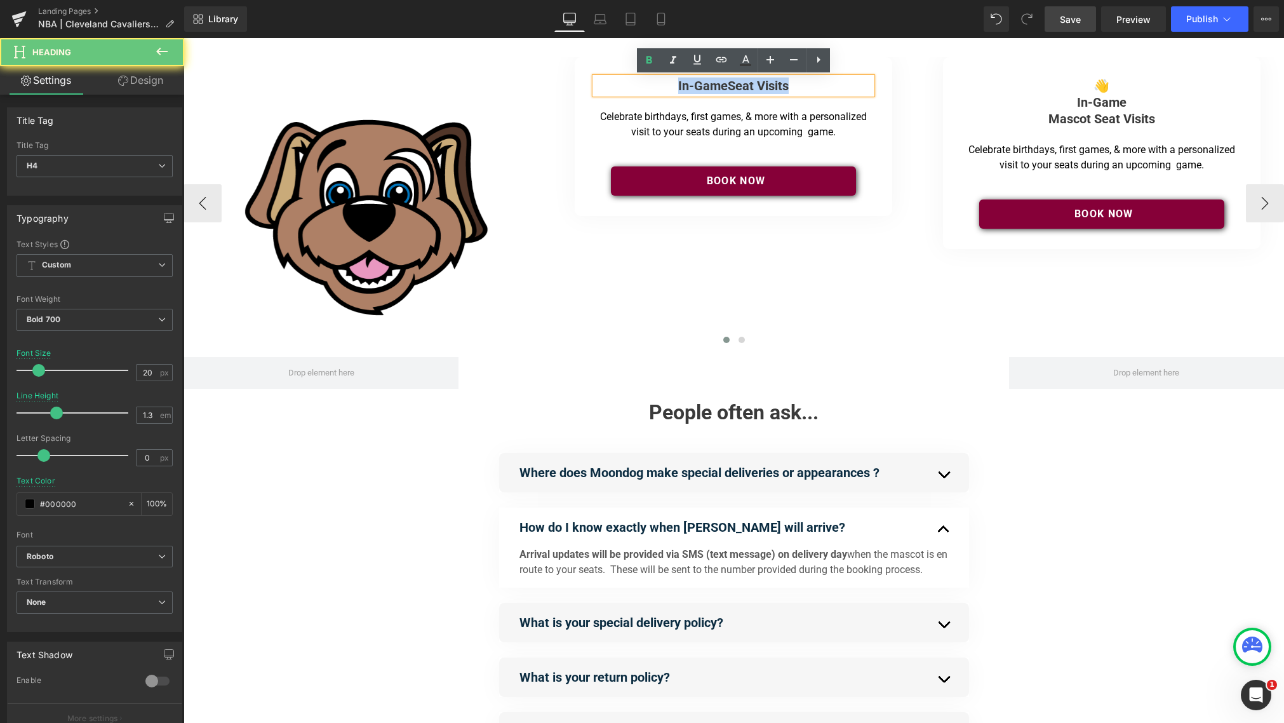
drag, startPoint x: 798, startPoint y: 86, endPoint x: 650, endPoint y: 86, distance: 148.0
click at [651, 86] on h4 "In-Game Seat Visits" at bounding box center [733, 85] width 277 height 17
copy h4 "In-Game Seat Visits"
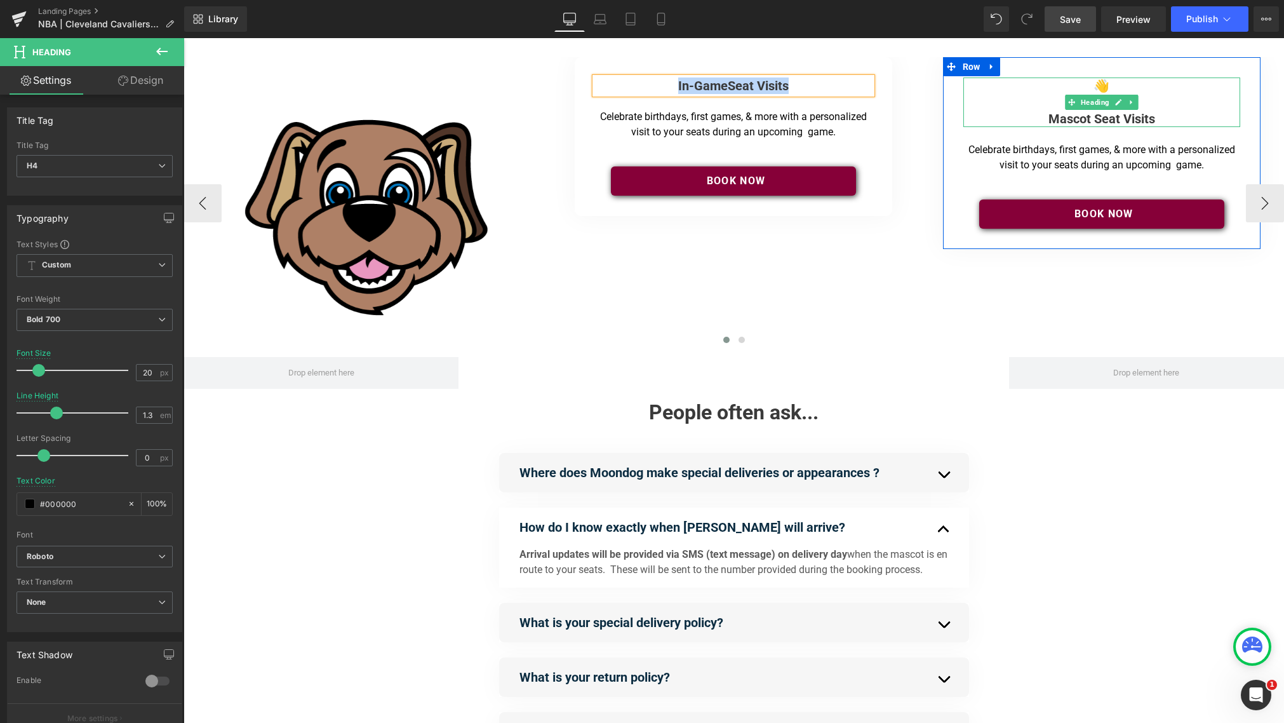
click at [965, 114] on strong "Mascot Seat Visits" at bounding box center [1102, 118] width 107 height 15
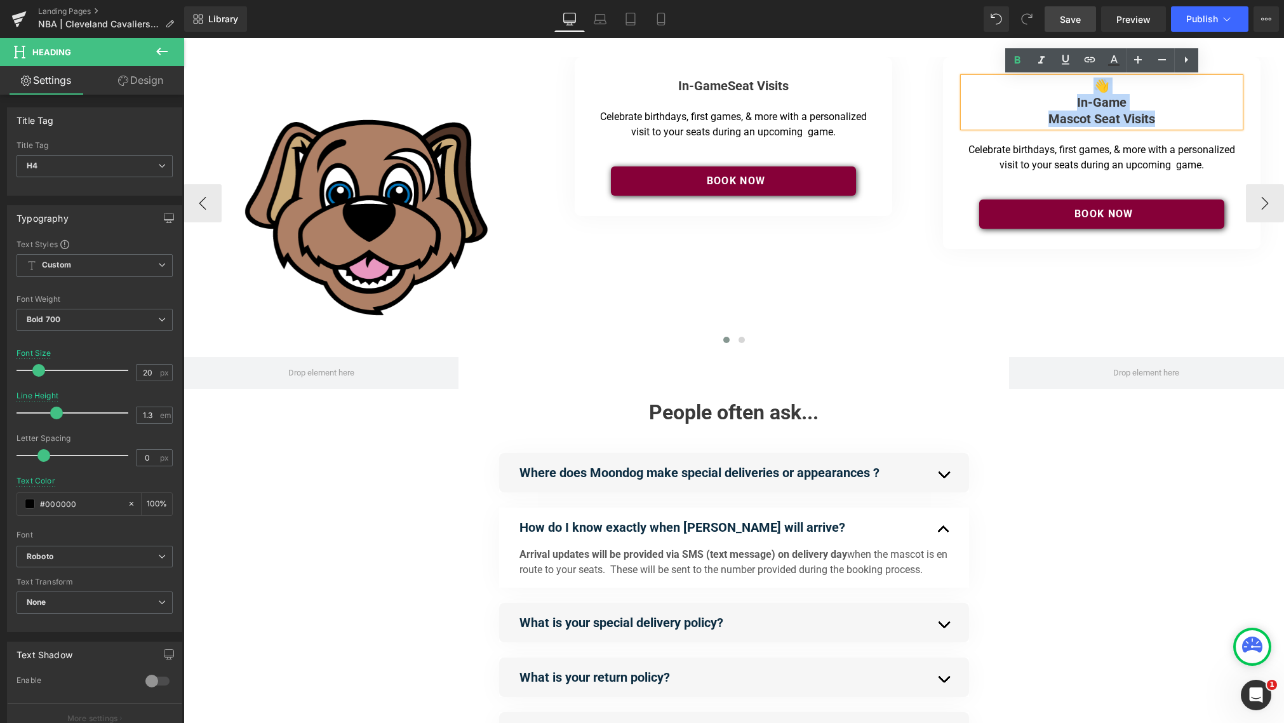
drag, startPoint x: 1148, startPoint y: 117, endPoint x: 1052, endPoint y: 89, distance: 100.1
click at [965, 89] on div "👋 In-Game Mascot Seat Visits" at bounding box center [1101, 102] width 277 height 50
paste div
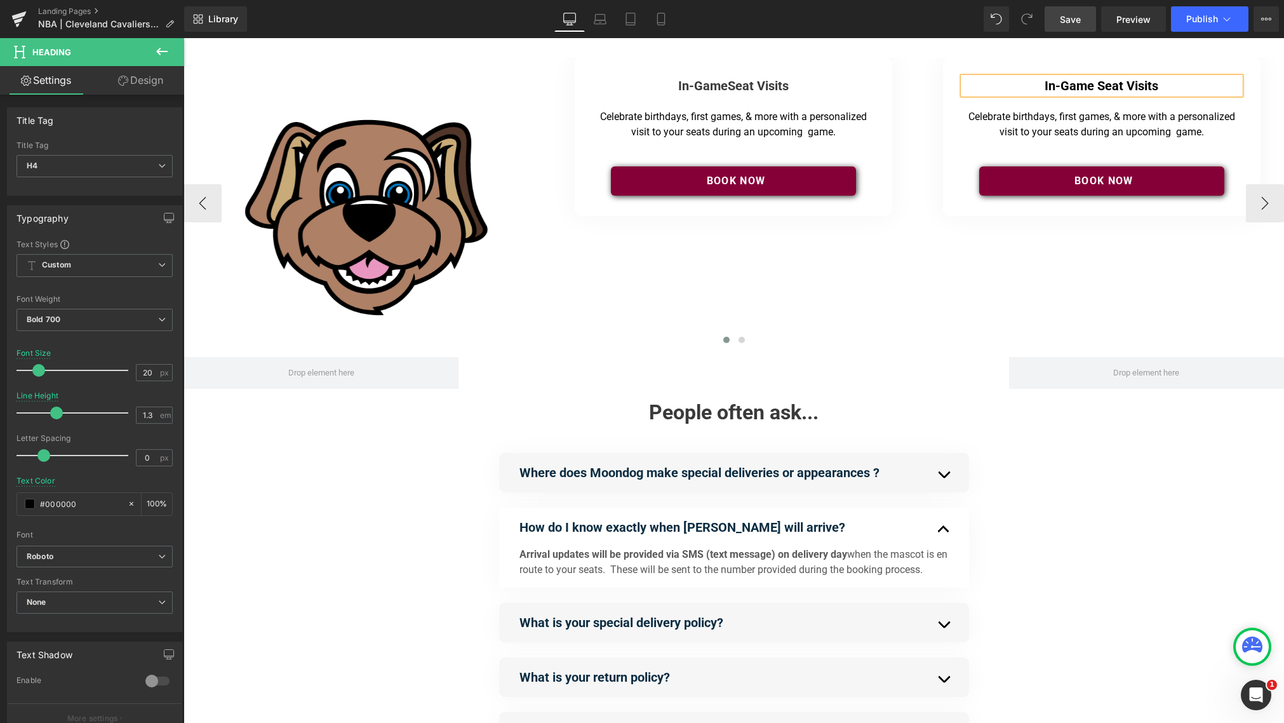
click at [965, 89] on h4 "In-Game Seat Visits" at bounding box center [1101, 85] width 277 height 17
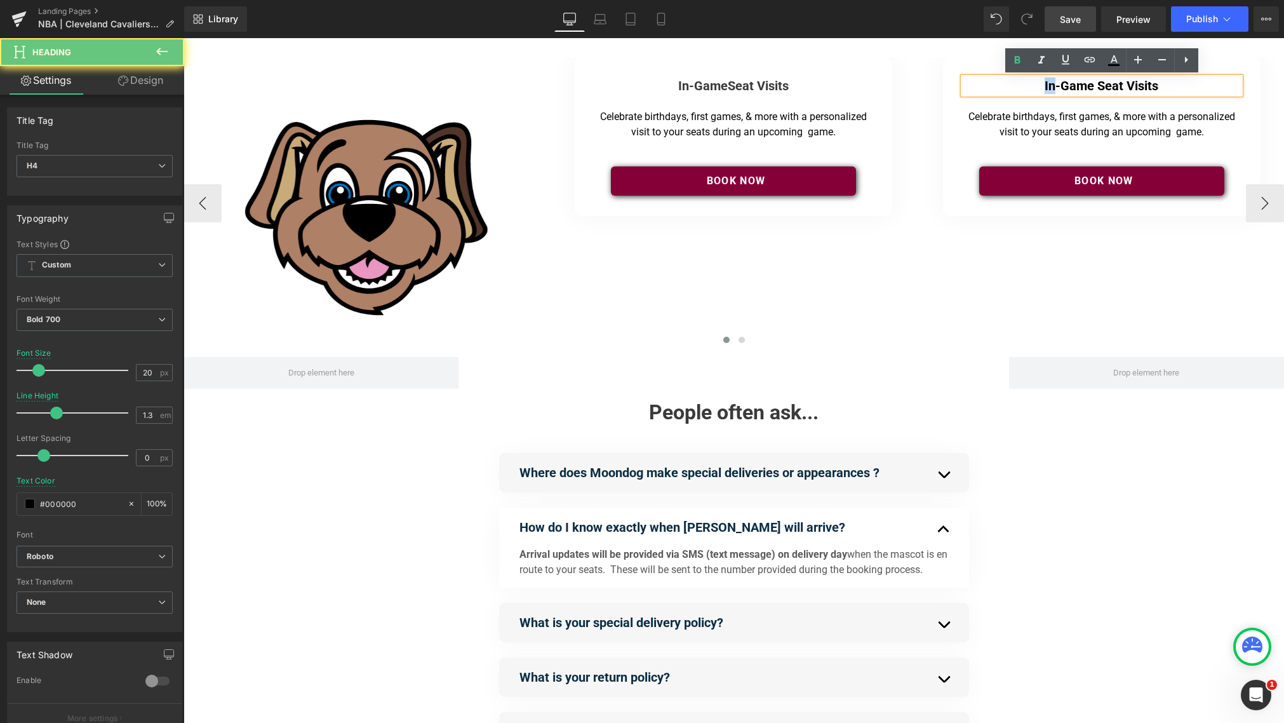
drag, startPoint x: 1043, startPoint y: 90, endPoint x: 1036, endPoint y: 90, distance: 7.0
click at [965, 90] on h4 "In-Game Seat Visits" at bounding box center [1101, 85] width 277 height 17
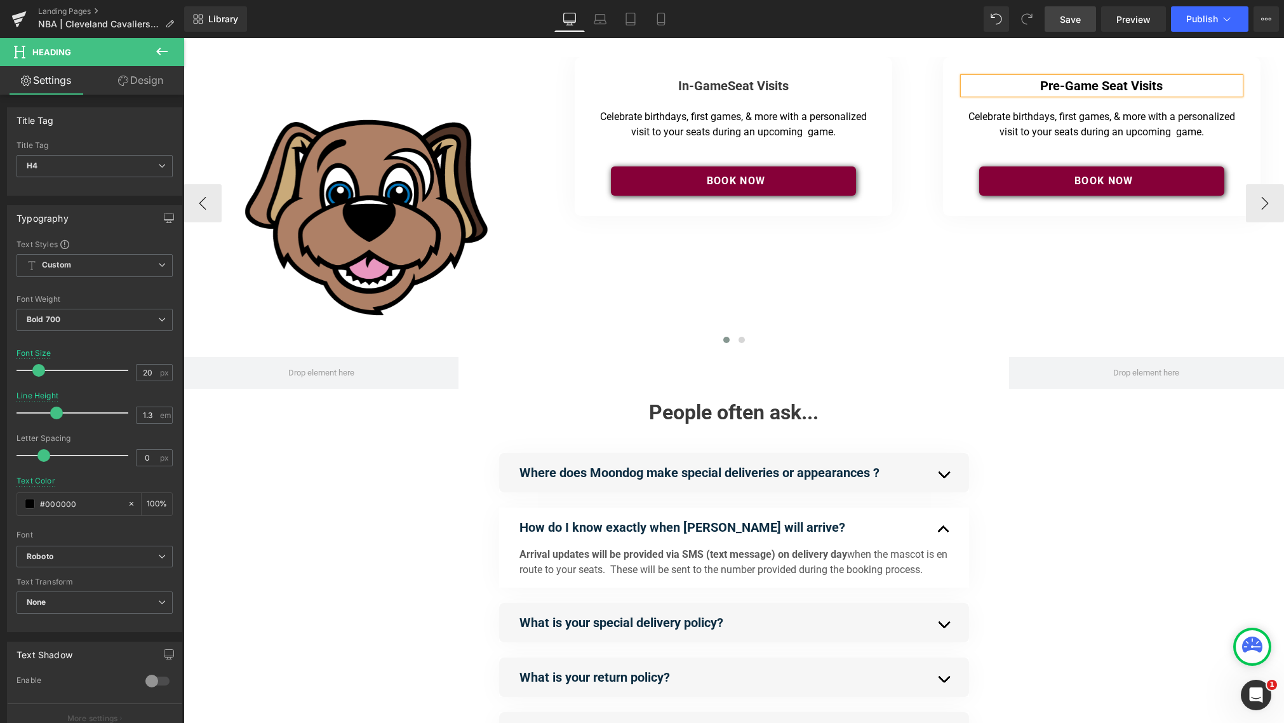
click at [965, 126] on span "Text Block" at bounding box center [1095, 124] width 40 height 15
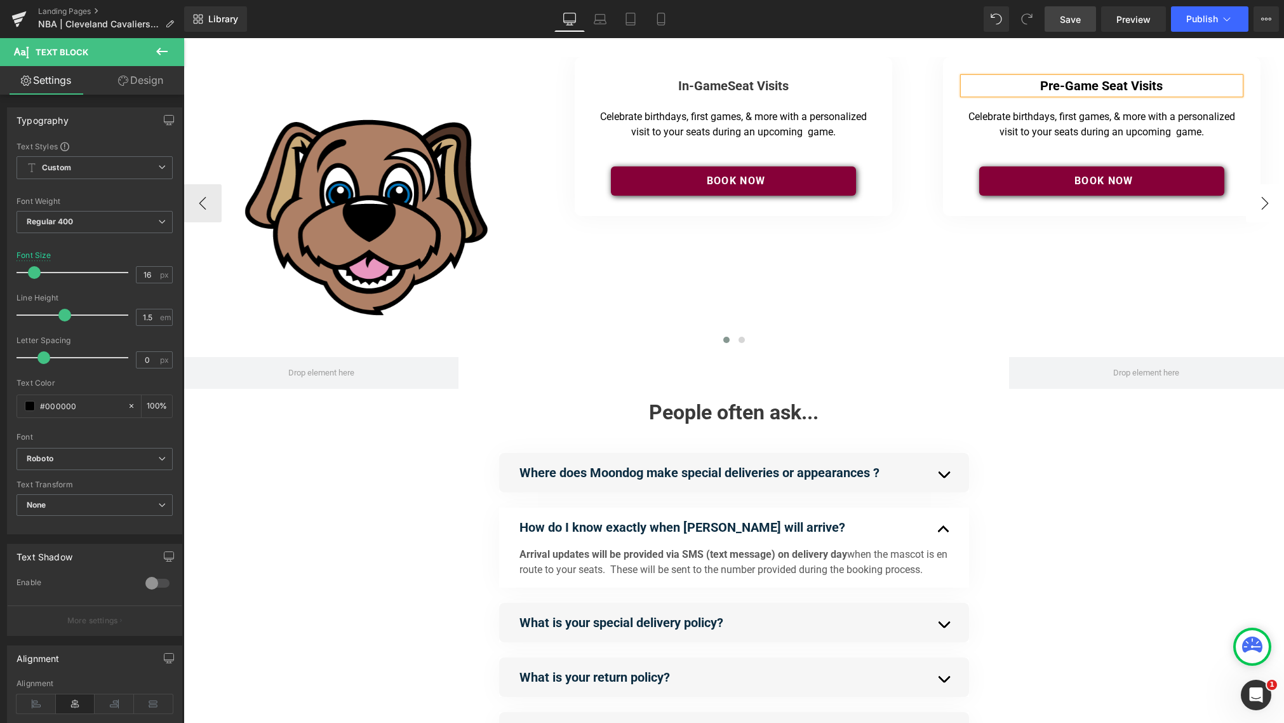
click at [965, 198] on button "›" at bounding box center [1265, 203] width 38 height 38
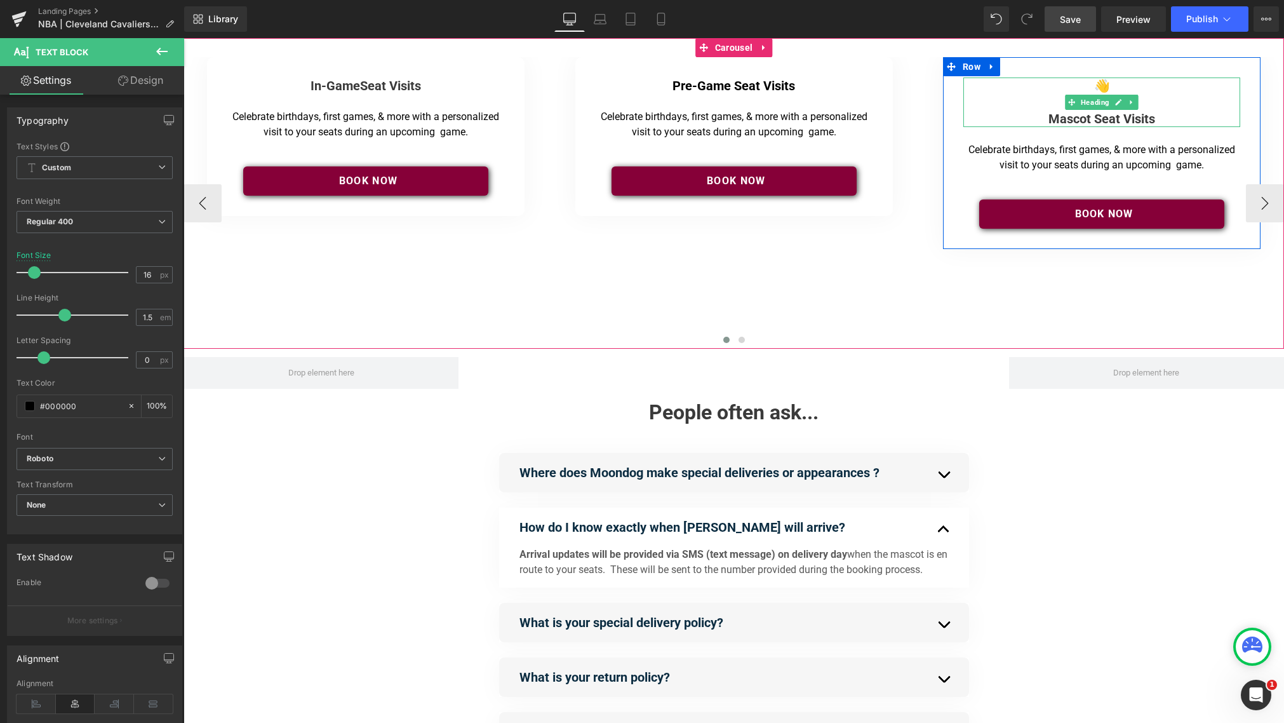
click at [965, 109] on h4 "In-Game" at bounding box center [1101, 102] width 277 height 17
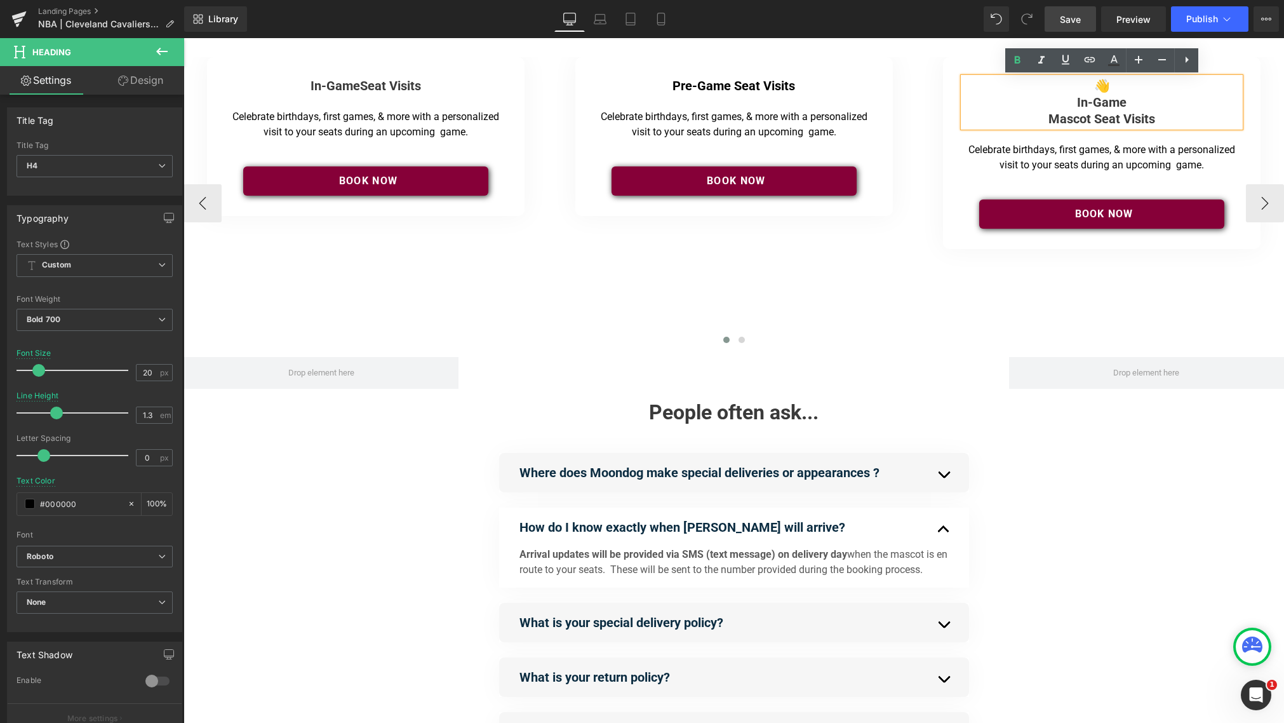
click at [965, 121] on strong "Mascot Seat Visits" at bounding box center [1102, 118] width 107 height 15
click at [965, 122] on h4 "Mascot Seat Visits" at bounding box center [1101, 119] width 277 height 17
drag, startPoint x: 1124, startPoint y: 115, endPoint x: 1087, endPoint y: 89, distance: 45.6
click at [965, 89] on div "👋 In-Game Mascot Seat Visits" at bounding box center [1101, 102] width 277 height 50
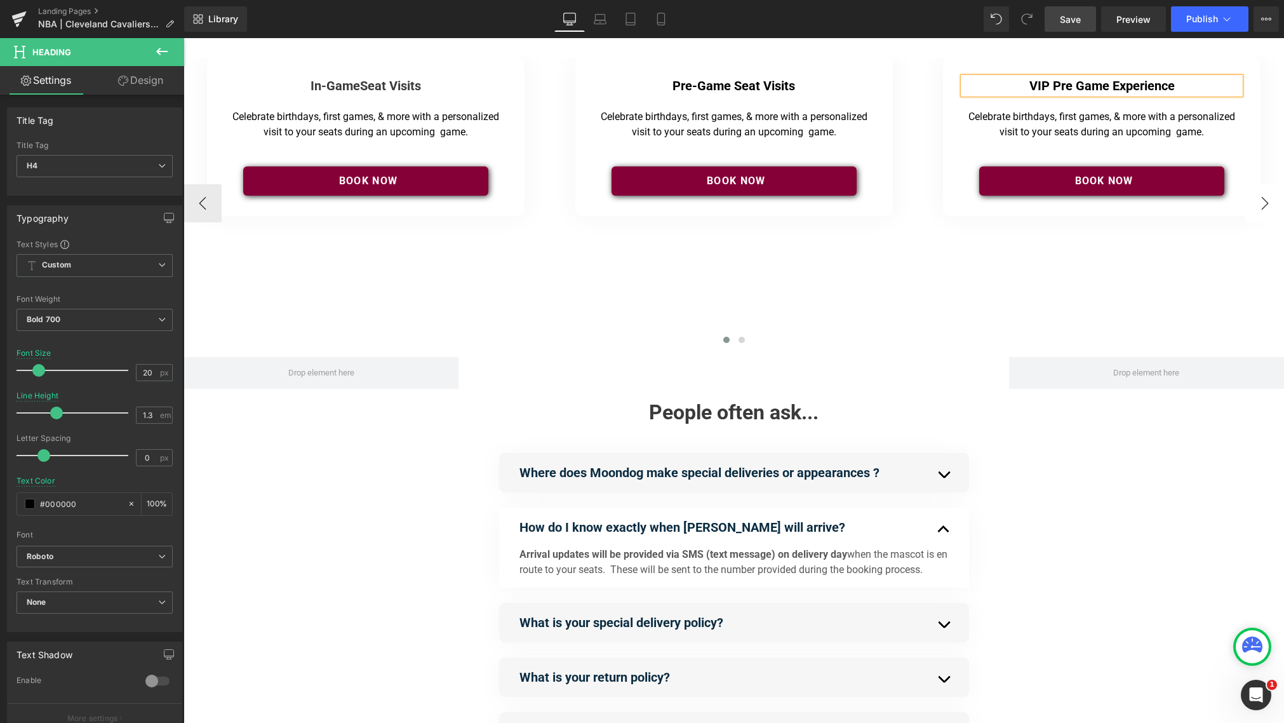
click at [965, 201] on button "›" at bounding box center [1265, 203] width 38 height 38
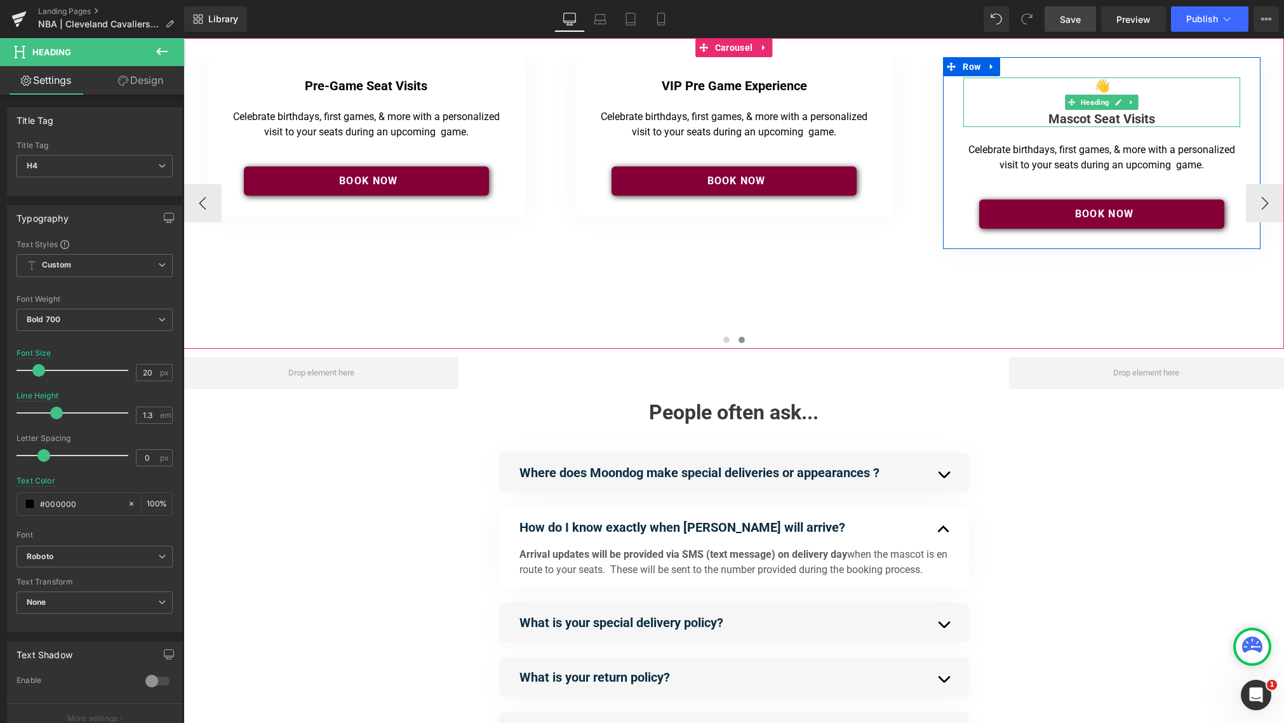
click at [965, 117] on strong "Mascot Seat Visits" at bounding box center [1102, 118] width 107 height 15
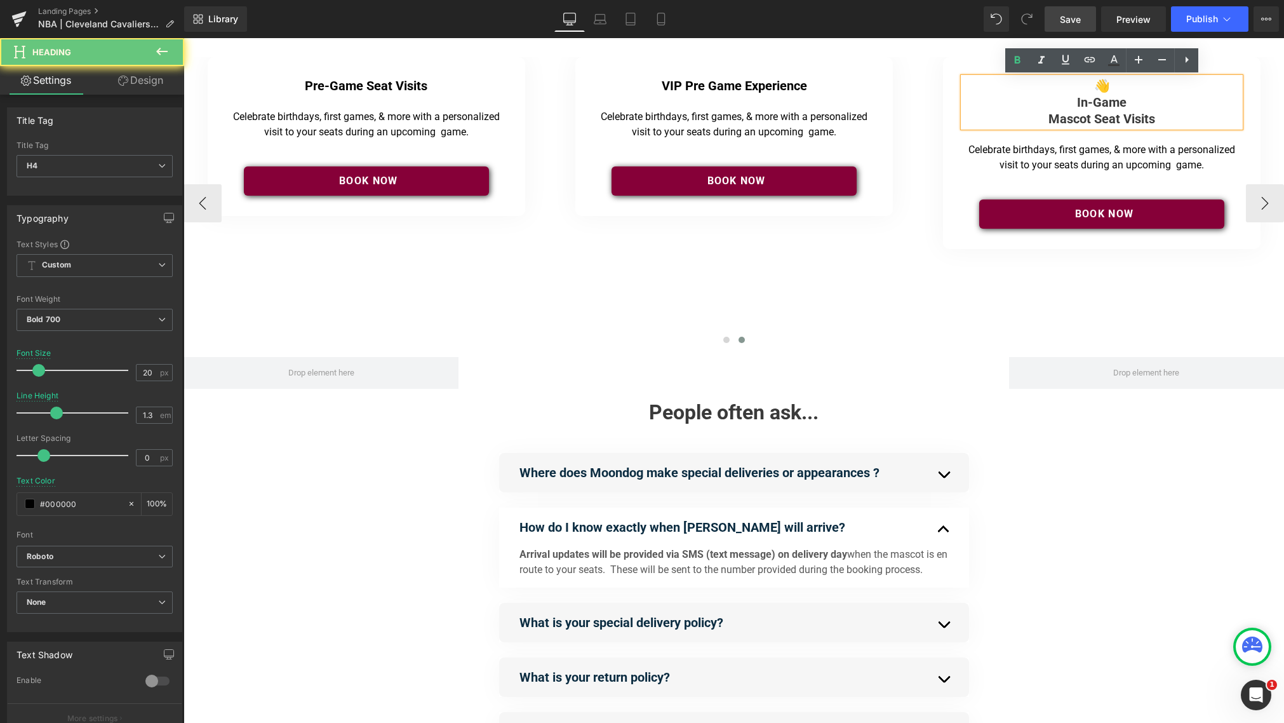
click at [965, 119] on h4 "Mascot Seat Visits" at bounding box center [1101, 119] width 277 height 17
click at [965, 121] on h4 "Mascot Seat Visits" at bounding box center [1101, 119] width 277 height 17
drag, startPoint x: 1162, startPoint y: 121, endPoint x: 1036, endPoint y: 77, distance: 133.2
click at [965, 77] on div "👋 In-Game Mascot Seat Visits" at bounding box center [1101, 102] width 277 height 50
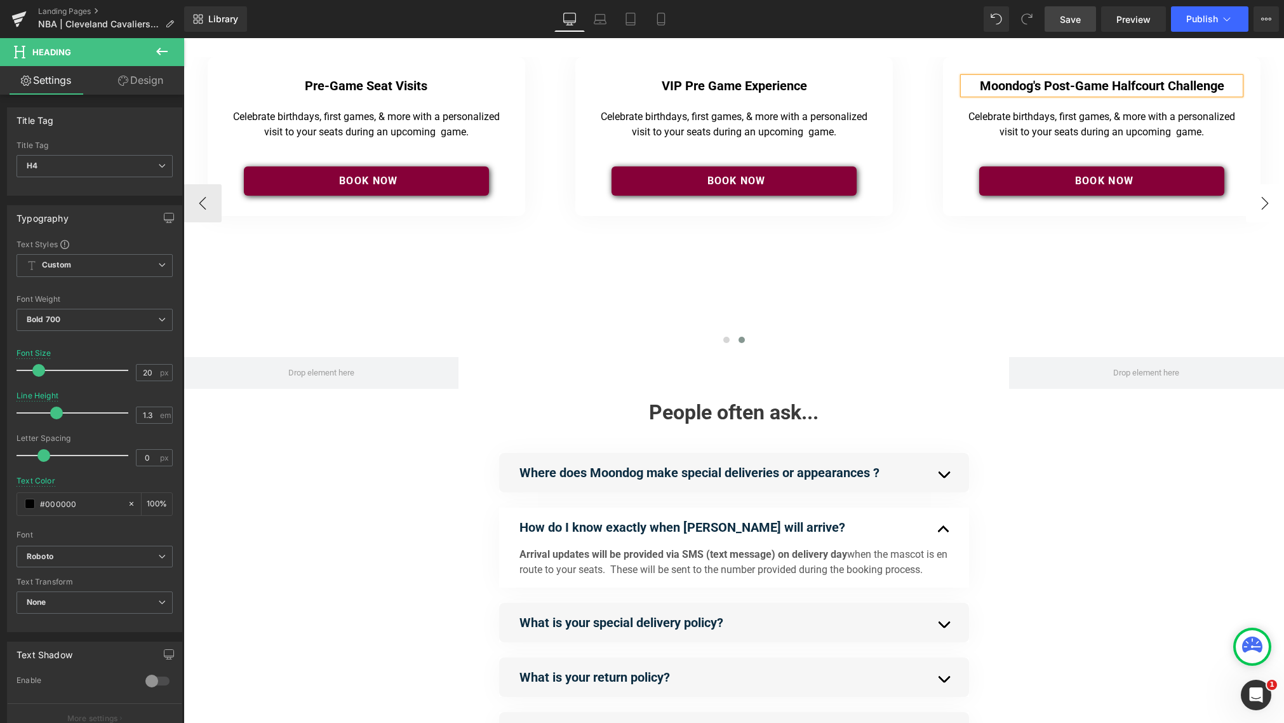
click at [965, 206] on button "›" at bounding box center [1265, 203] width 38 height 38
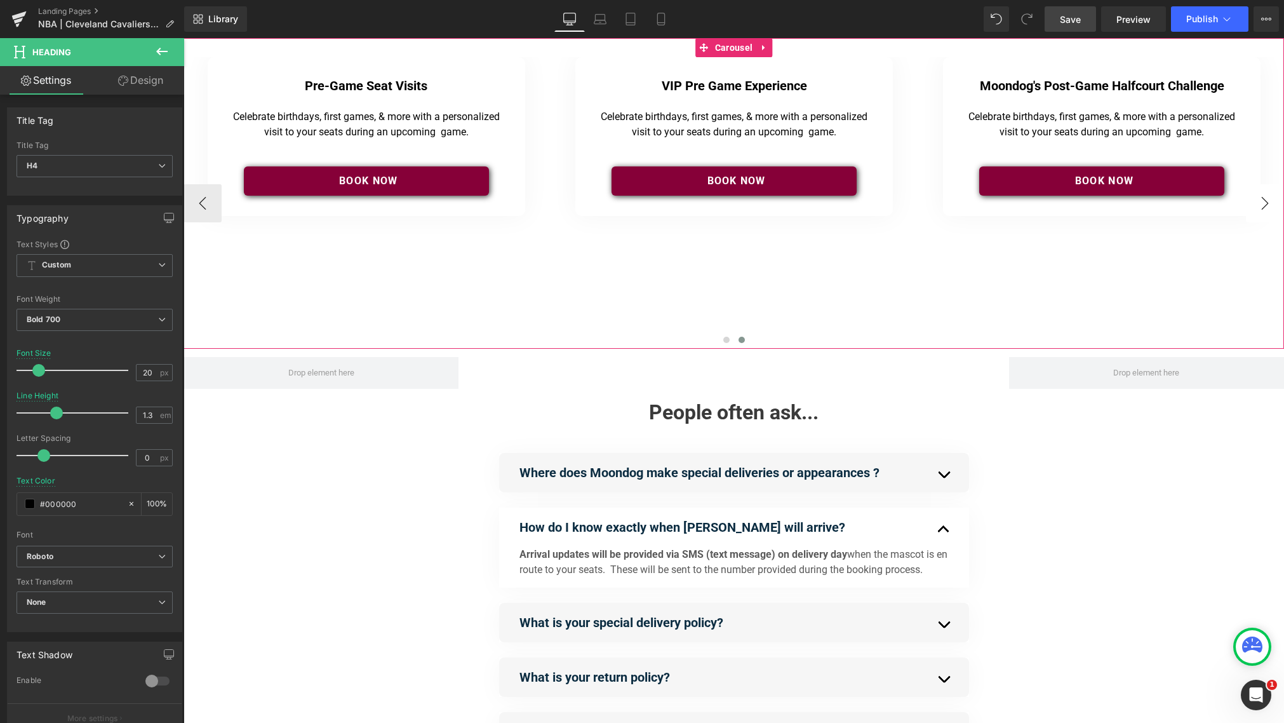
click at [965, 205] on button "›" at bounding box center [1265, 203] width 38 height 38
click at [965, 23] on link "Save" at bounding box center [1070, 18] width 51 height 25
click at [736, 50] on span "Carousel" at bounding box center [734, 48] width 44 height 19
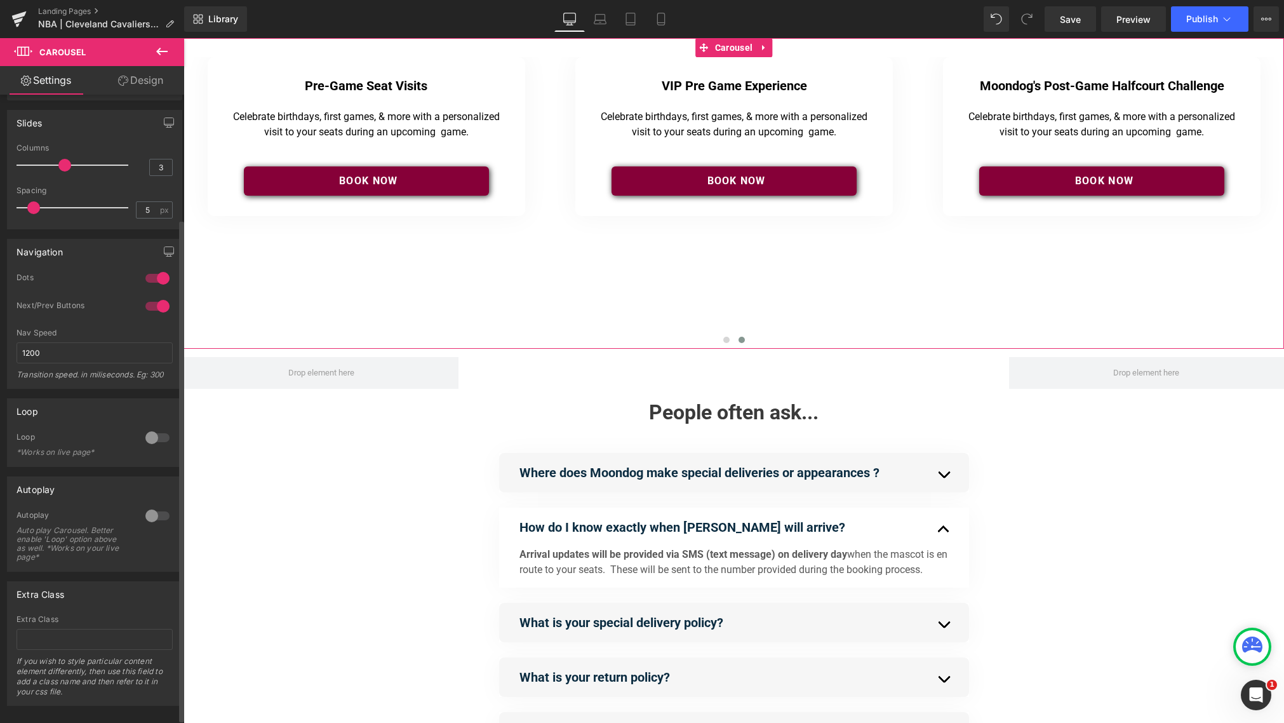
scroll to position [159, 0]
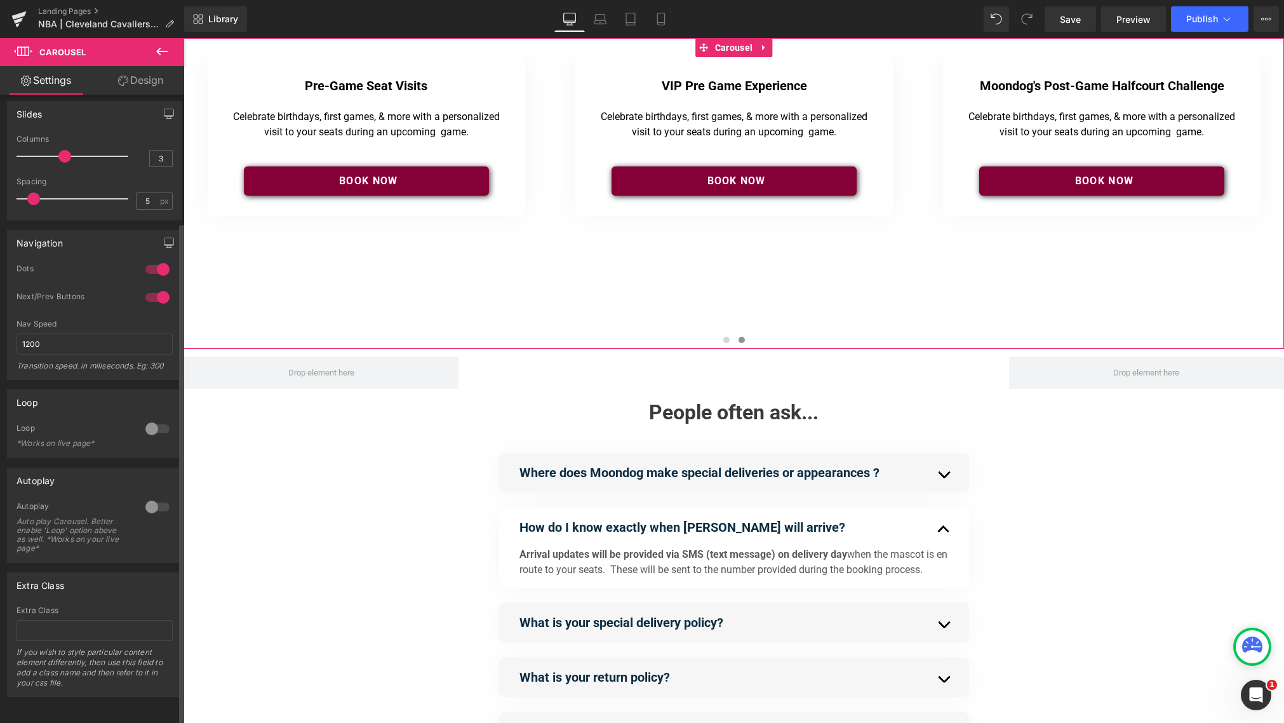
click at [156, 421] on div at bounding box center [157, 429] width 30 height 20
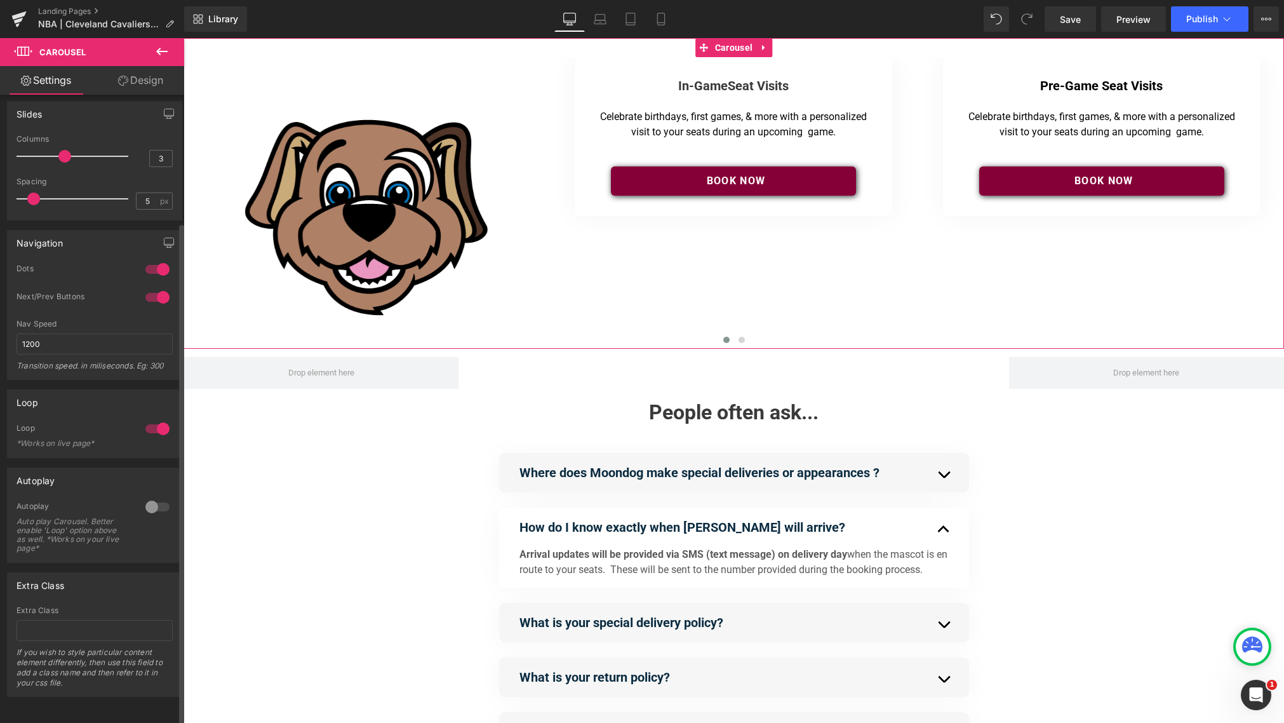
click at [151, 500] on div at bounding box center [157, 507] width 30 height 20
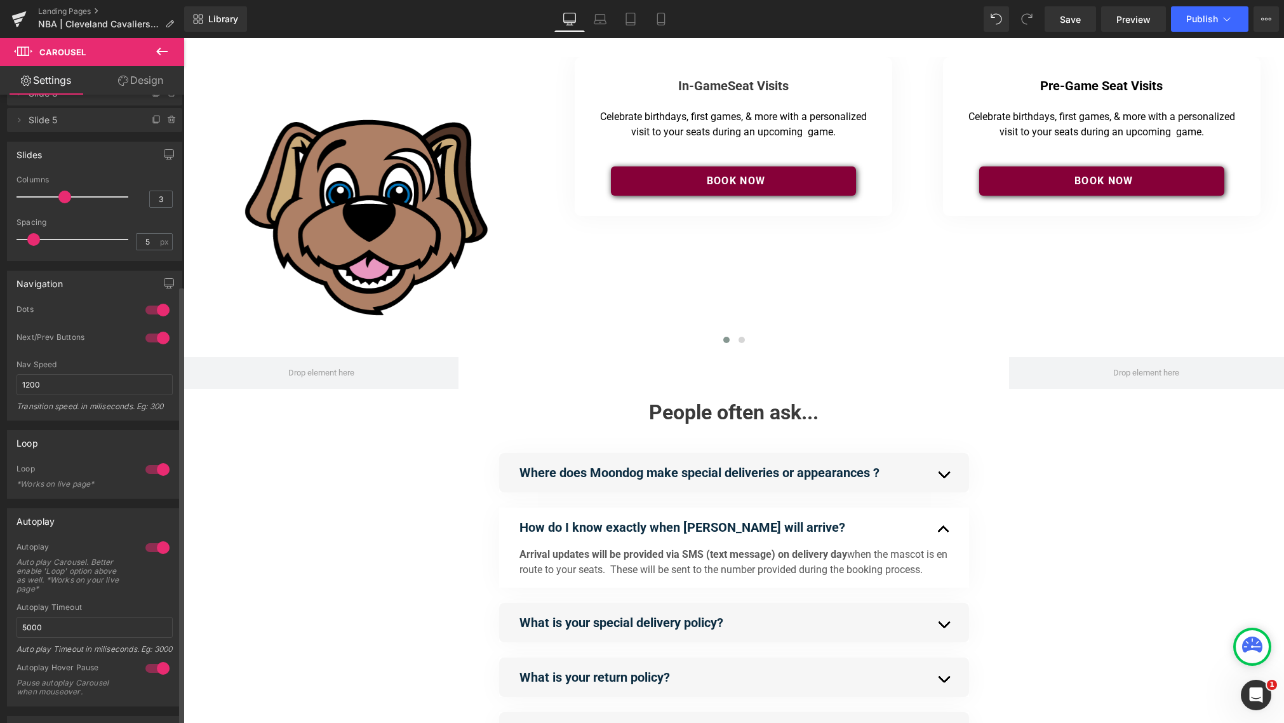
scroll to position [0, 0]
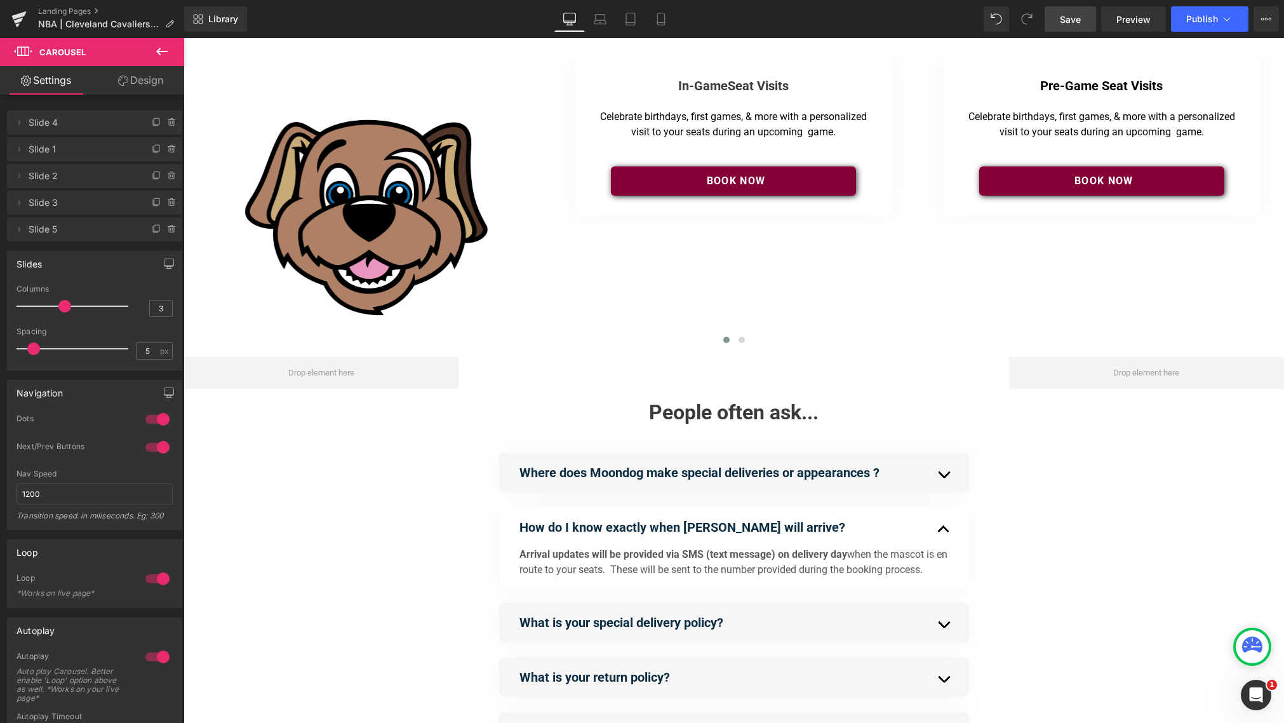
click at [965, 28] on link "Save" at bounding box center [1070, 18] width 51 height 25
click at [965, 18] on span "Preview" at bounding box center [1134, 19] width 34 height 13
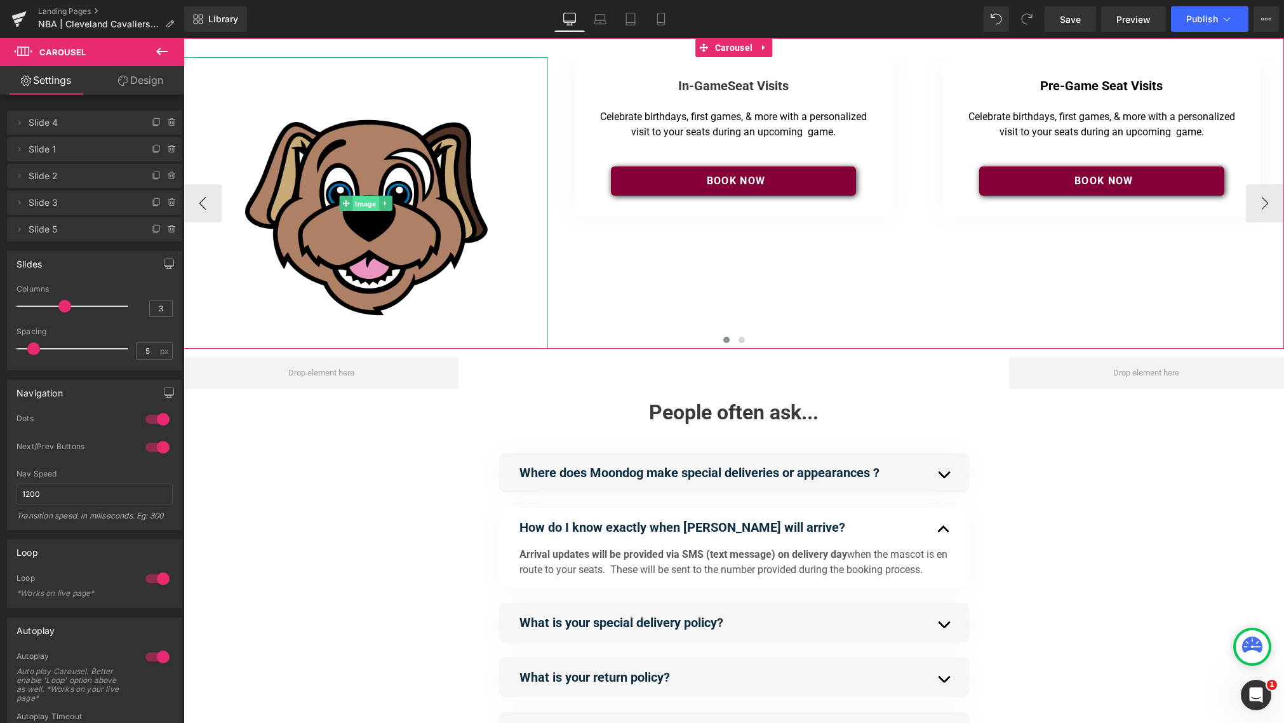
click at [375, 209] on span "Image" at bounding box center [366, 203] width 26 height 15
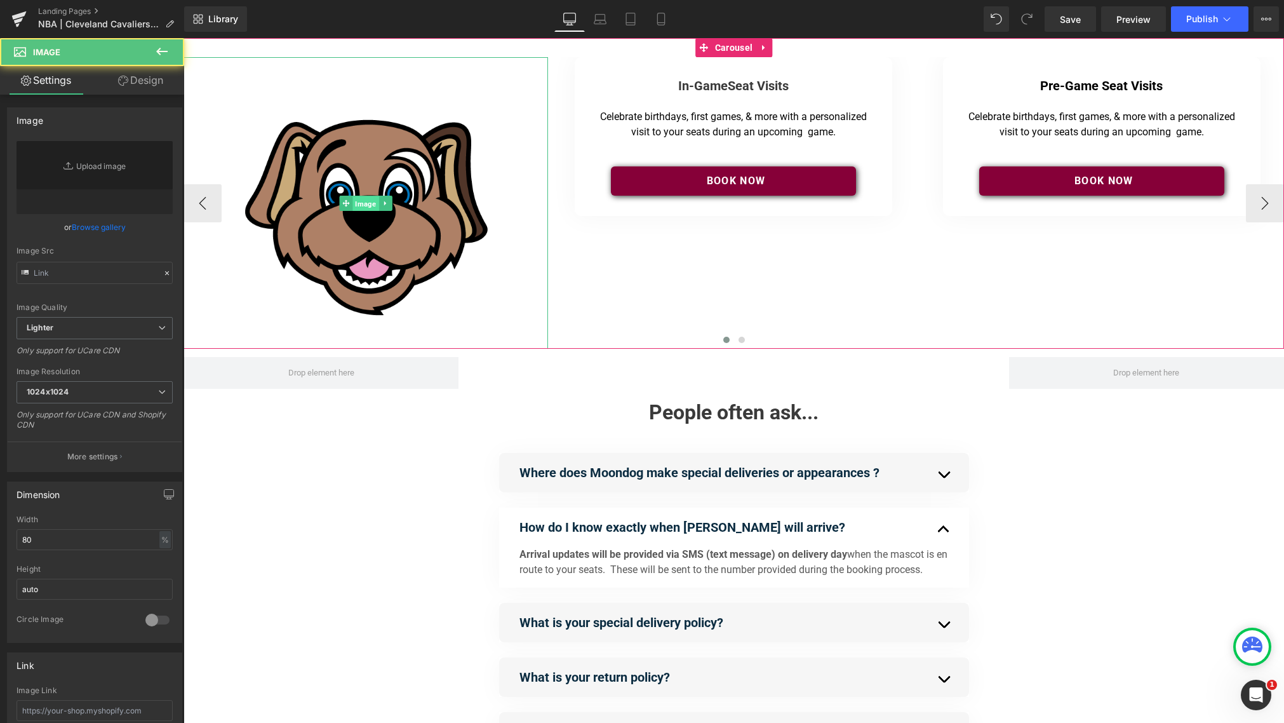
type input "https://ucarecdn.com/574353bc-7303-4818-ada2-b608bc3b9c75/-/format/auto/-/previ…"
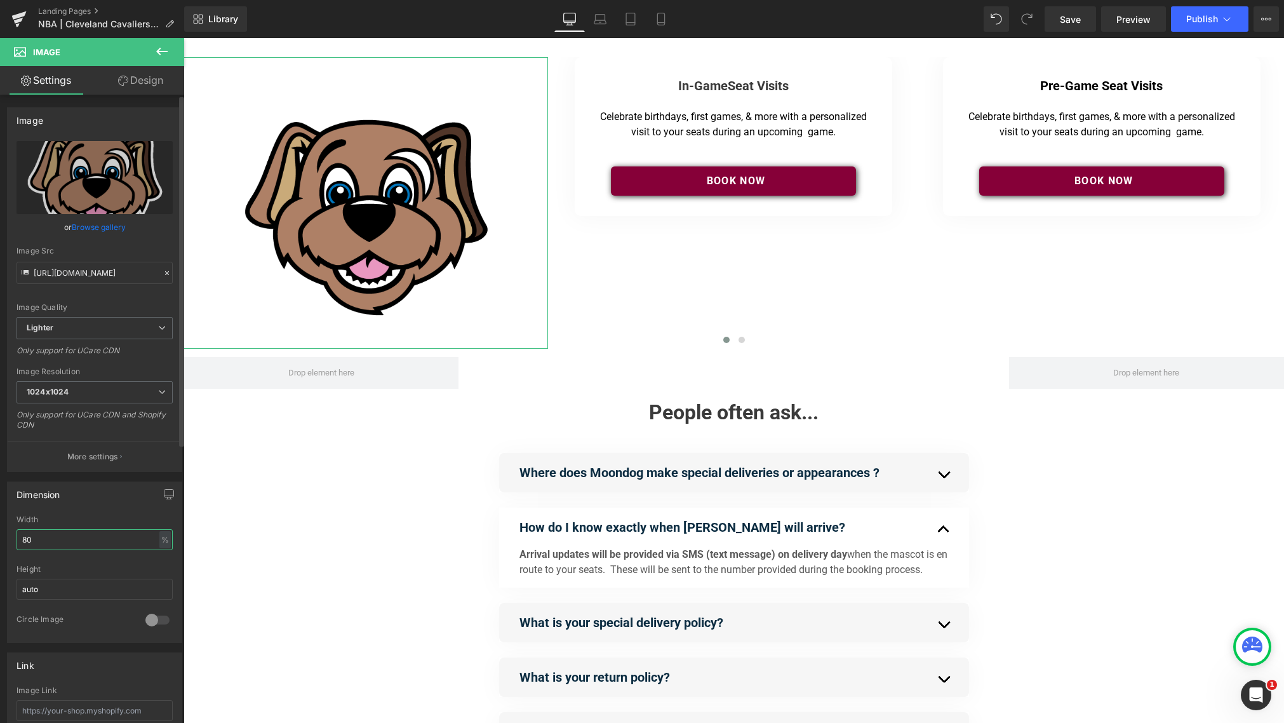
drag, startPoint x: 52, startPoint y: 546, endPoint x: 43, endPoint y: 539, distance: 11.3
click at [51, 546] on input "80" at bounding box center [95, 539] width 156 height 21
drag, startPoint x: 48, startPoint y: 537, endPoint x: 13, endPoint y: 539, distance: 35.0
click at [13, 539] on div "80% Width 80 % % px auto Height auto 0 Circle Image" at bounding box center [95, 578] width 174 height 127
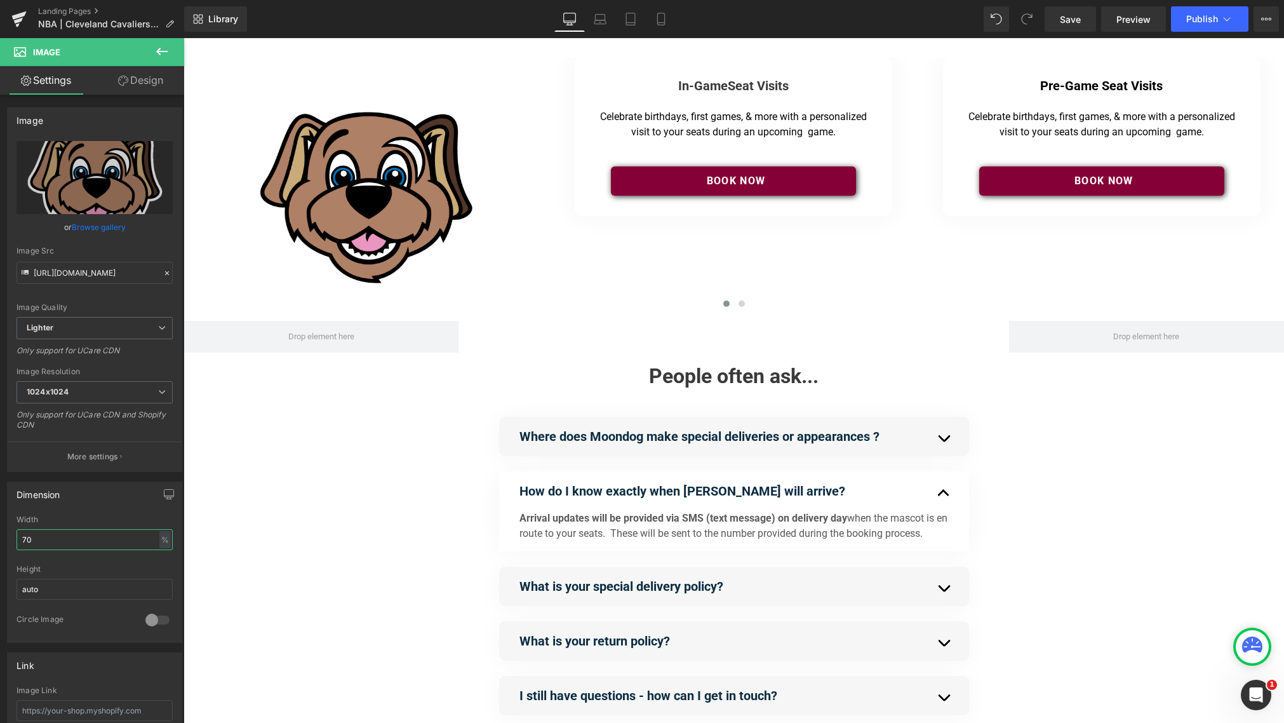
type input "70"
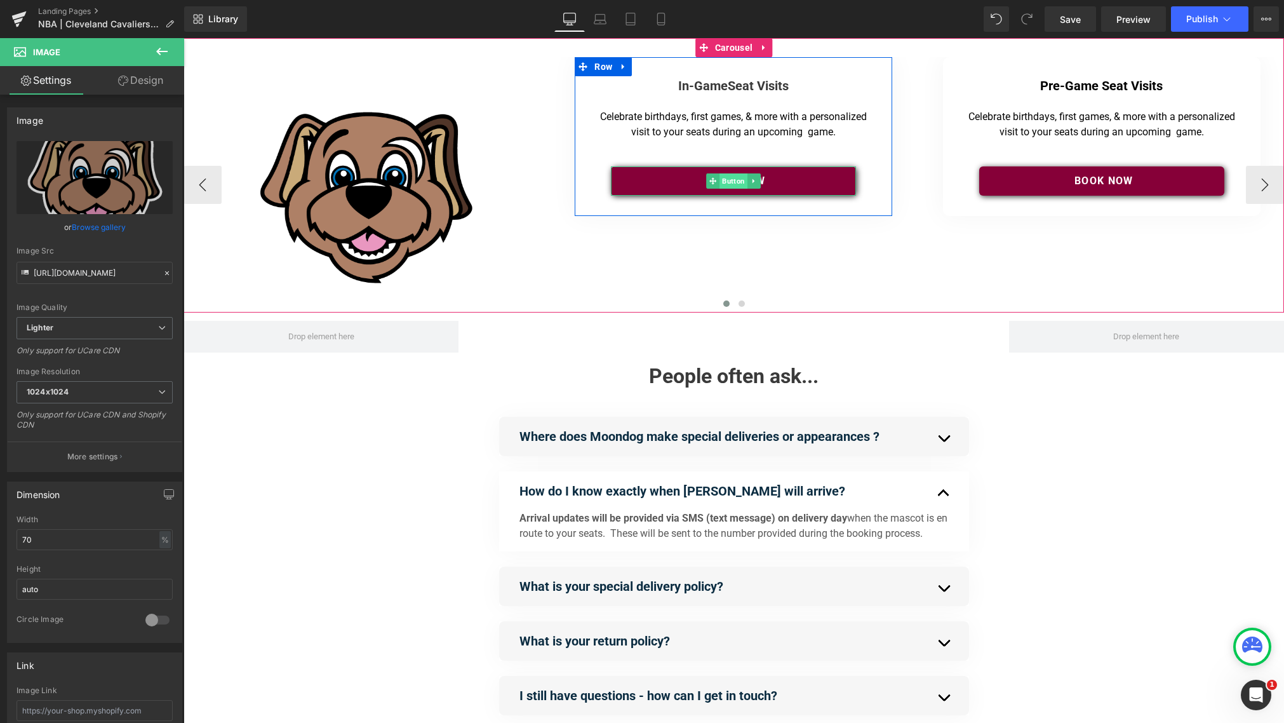
click at [737, 179] on span "Button" at bounding box center [734, 180] width 28 height 15
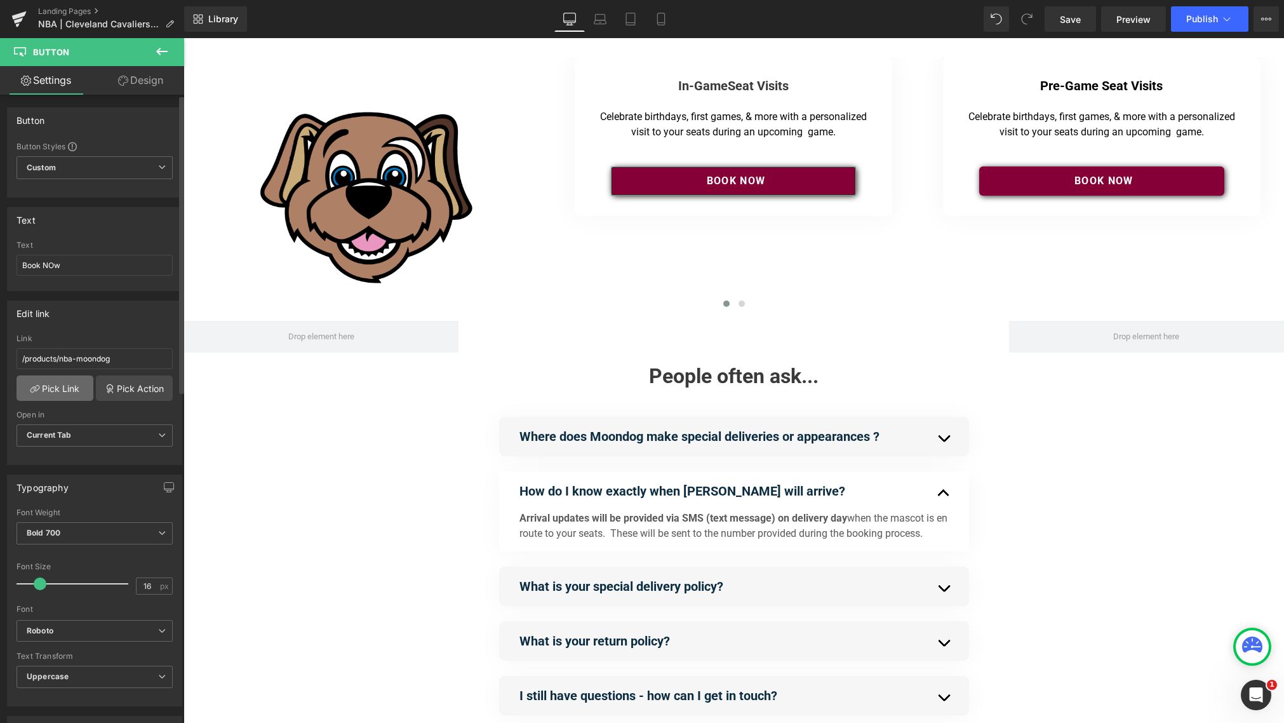
click at [64, 391] on link "Pick Link" at bounding box center [55, 387] width 77 height 25
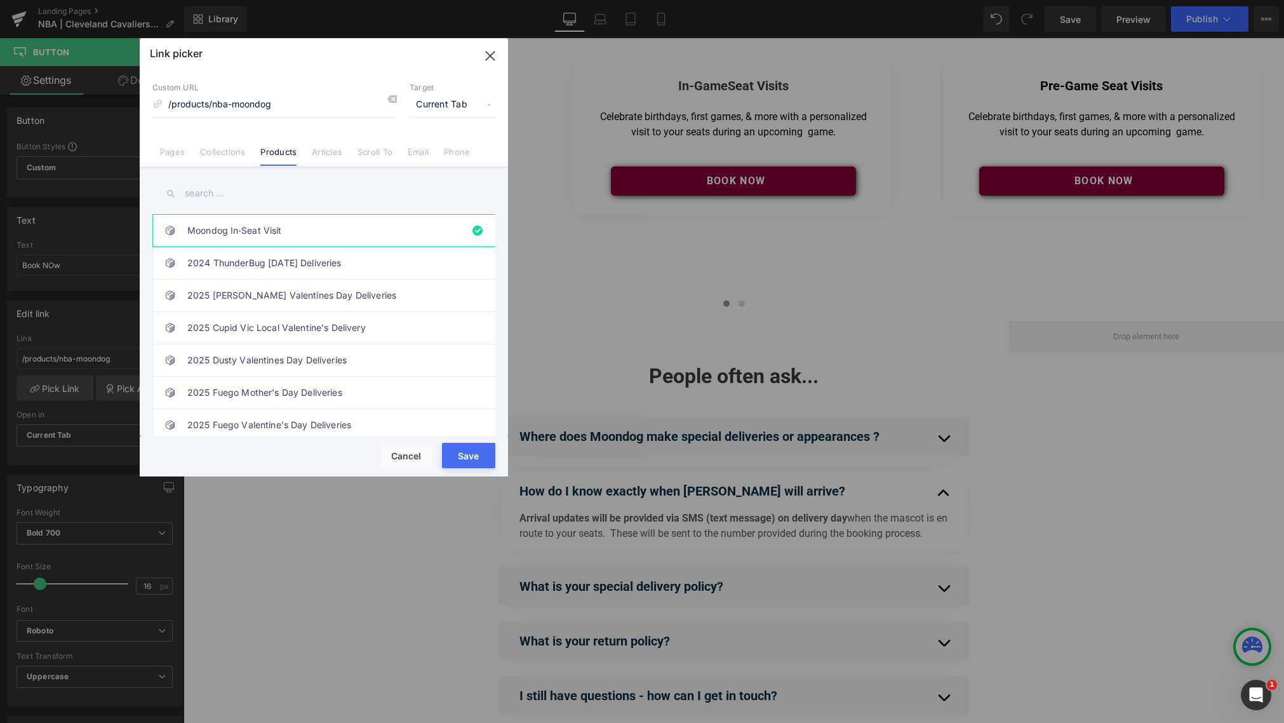
click at [216, 198] on input "text" at bounding box center [323, 193] width 343 height 29
click at [471, 457] on button "Save" at bounding box center [468, 455] width 53 height 25
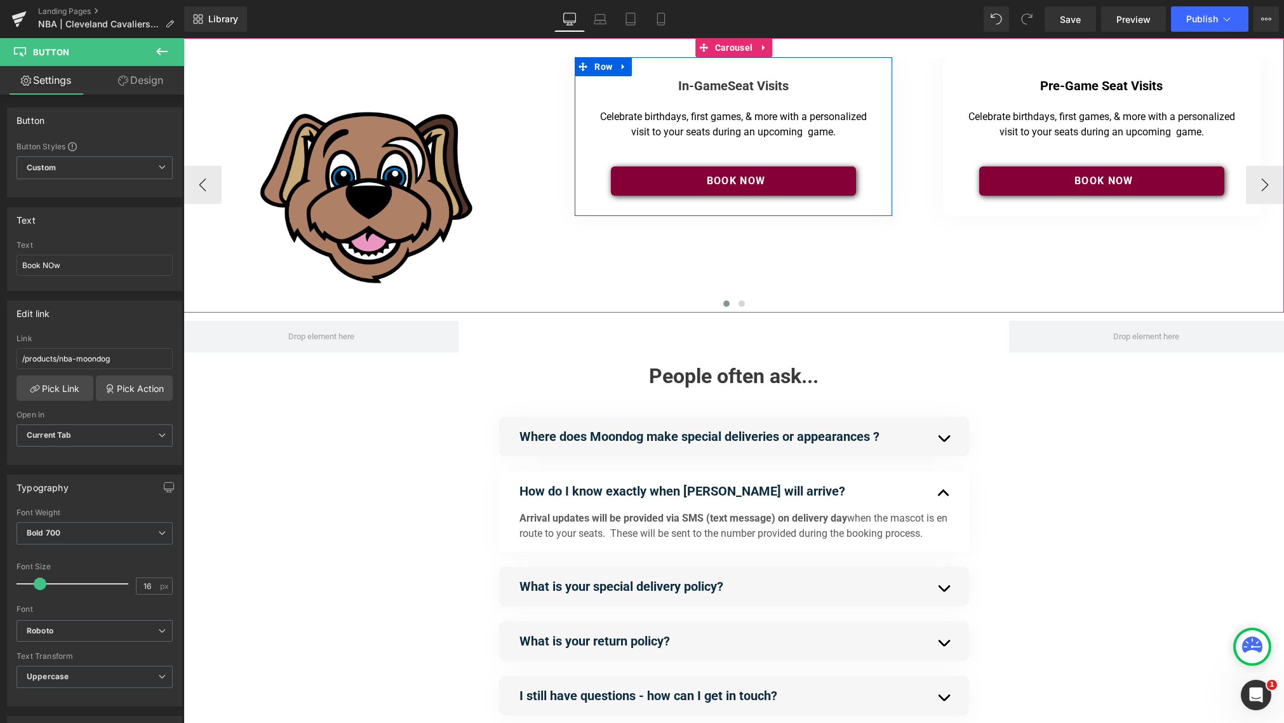
click at [723, 126] on span "Text Block" at bounding box center [727, 124] width 40 height 15
click at [830, 126] on p "Celebrate birthdays, first games, & more with a personalized visit to your seat…" at bounding box center [733, 124] width 271 height 30
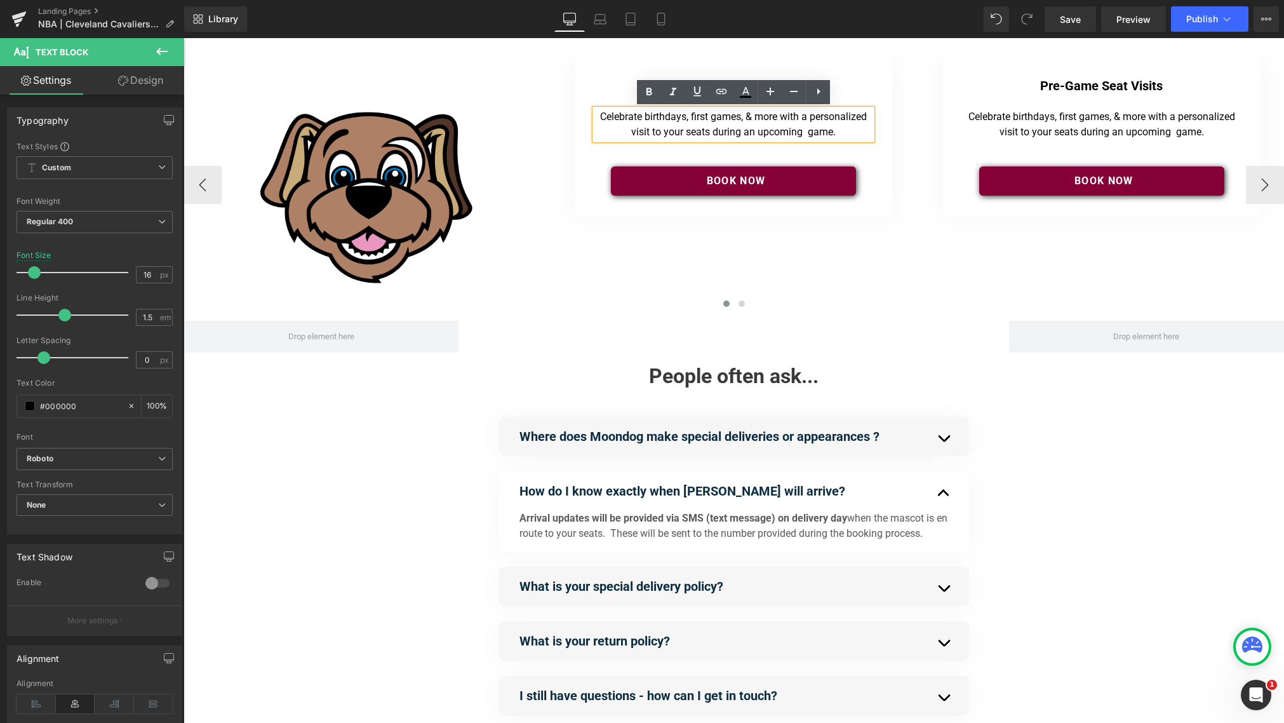
click at [827, 135] on p "Celebrate birthdays, first games, & more with a personalized visit to your seat…" at bounding box center [733, 124] width 271 height 30
click at [857, 137] on p "Celebrate birthdays, first games, & more with a personalized visit to your seat…" at bounding box center [733, 124] width 271 height 30
drag, startPoint x: 793, startPoint y: 135, endPoint x: 836, endPoint y: 136, distance: 43.2
click at [834, 136] on p "Celebrate birthdays, first games, & more with a personalized visit to your seat…" at bounding box center [733, 124] width 271 height 30
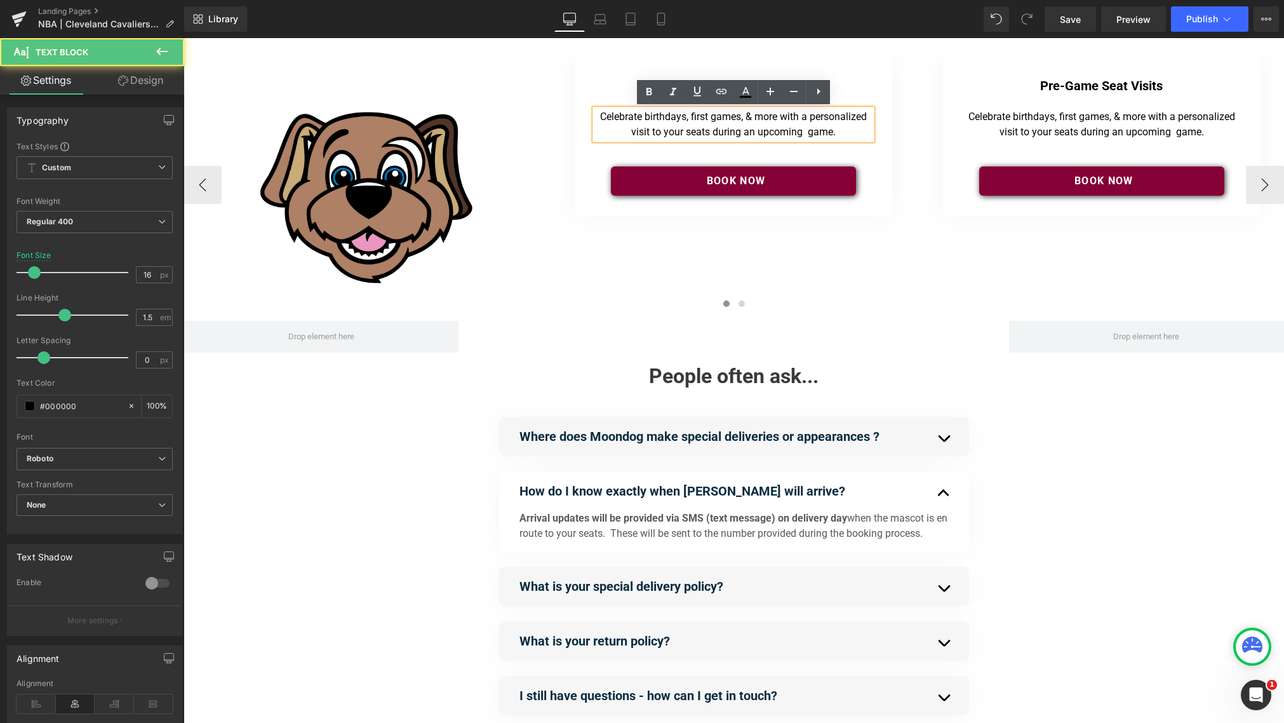
click at [843, 134] on p "Celebrate birthdays, first games, & more with a personalized visit to your seat…" at bounding box center [733, 124] width 271 height 30
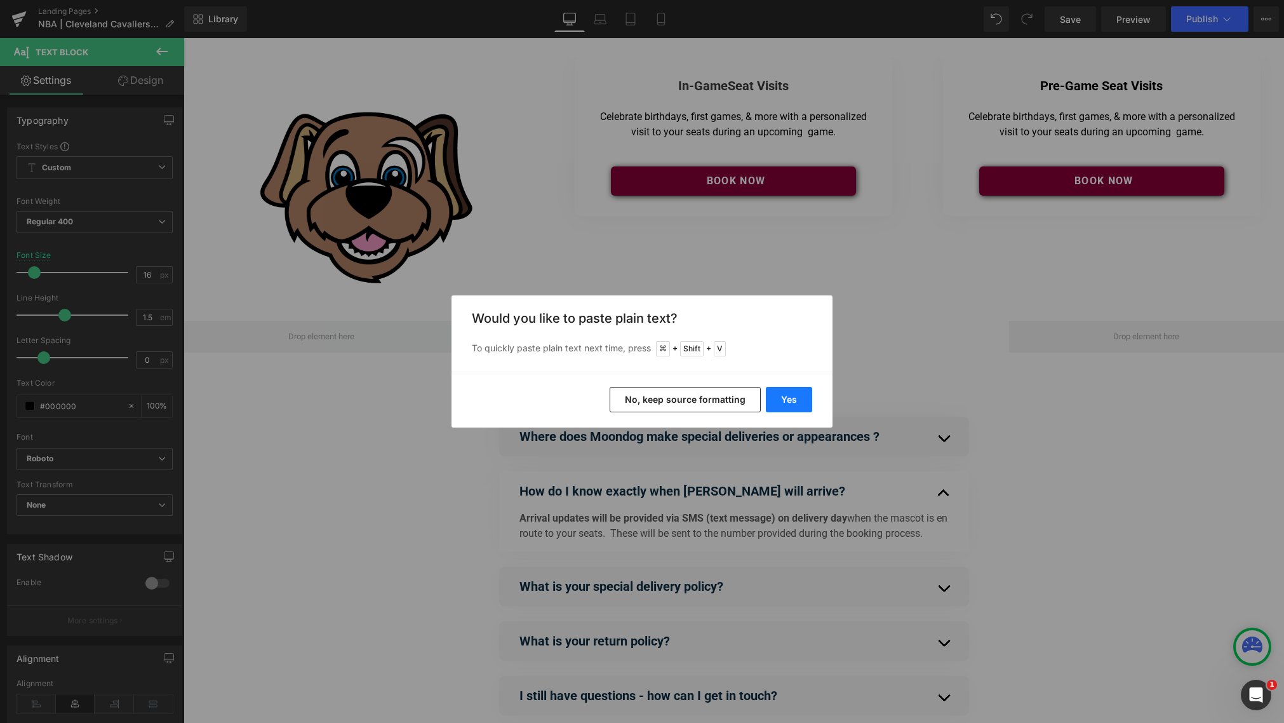
click at [791, 405] on button "Yes" at bounding box center [789, 399] width 46 height 25
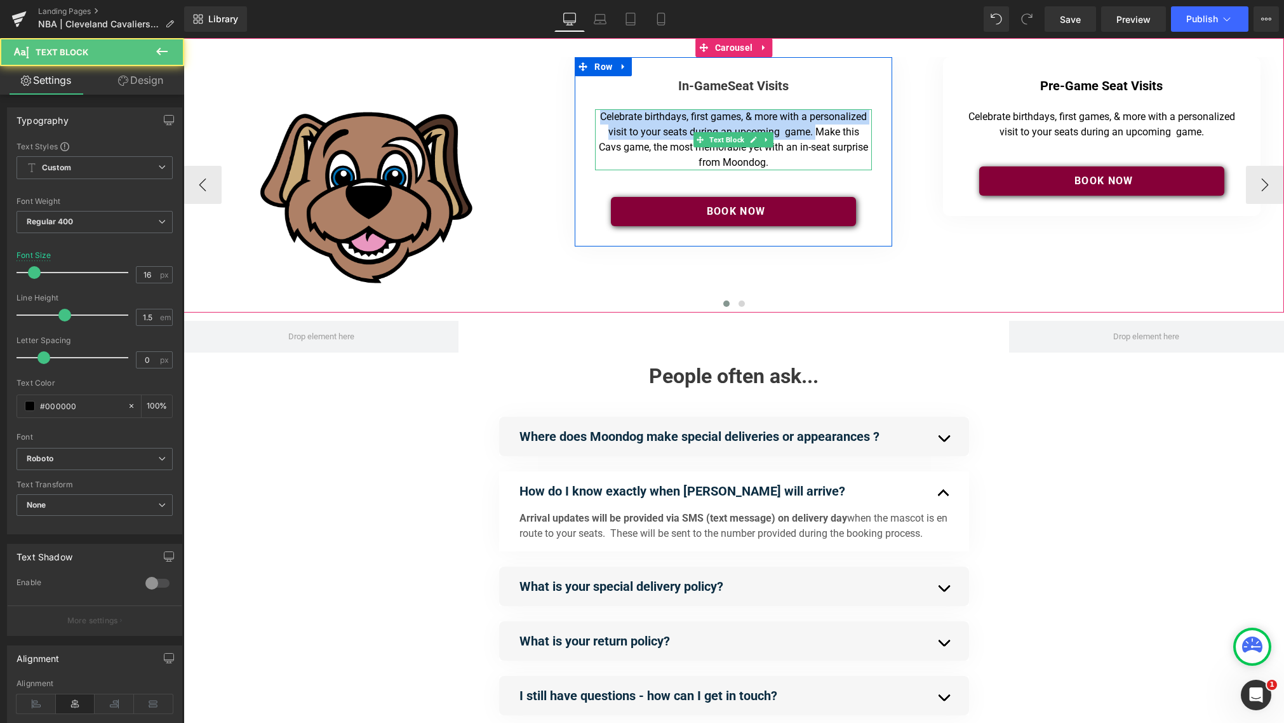
drag, startPoint x: 817, startPoint y: 133, endPoint x: 599, endPoint y: 122, distance: 218.1
click at [599, 122] on p "Celebrate birthdays, first games, & more with a personalized visit to your seat…" at bounding box center [733, 139] width 271 height 61
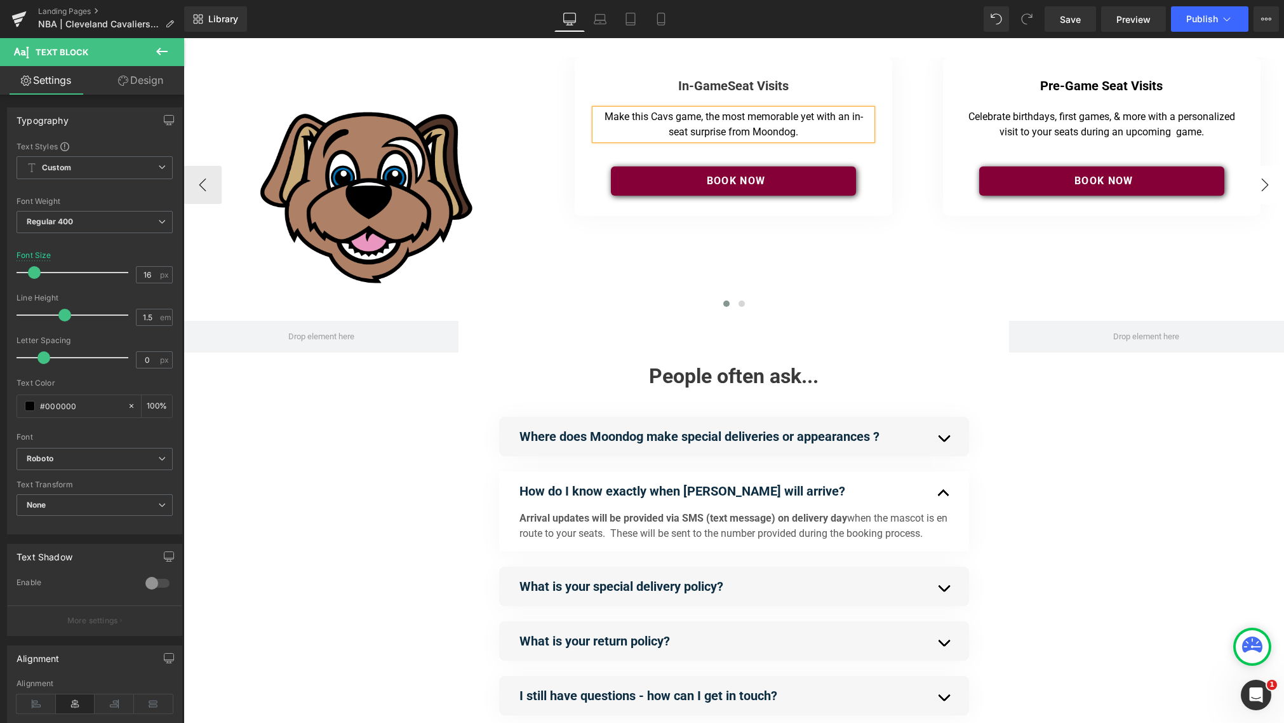
click at [965, 181] on button "›" at bounding box center [1265, 185] width 38 height 38
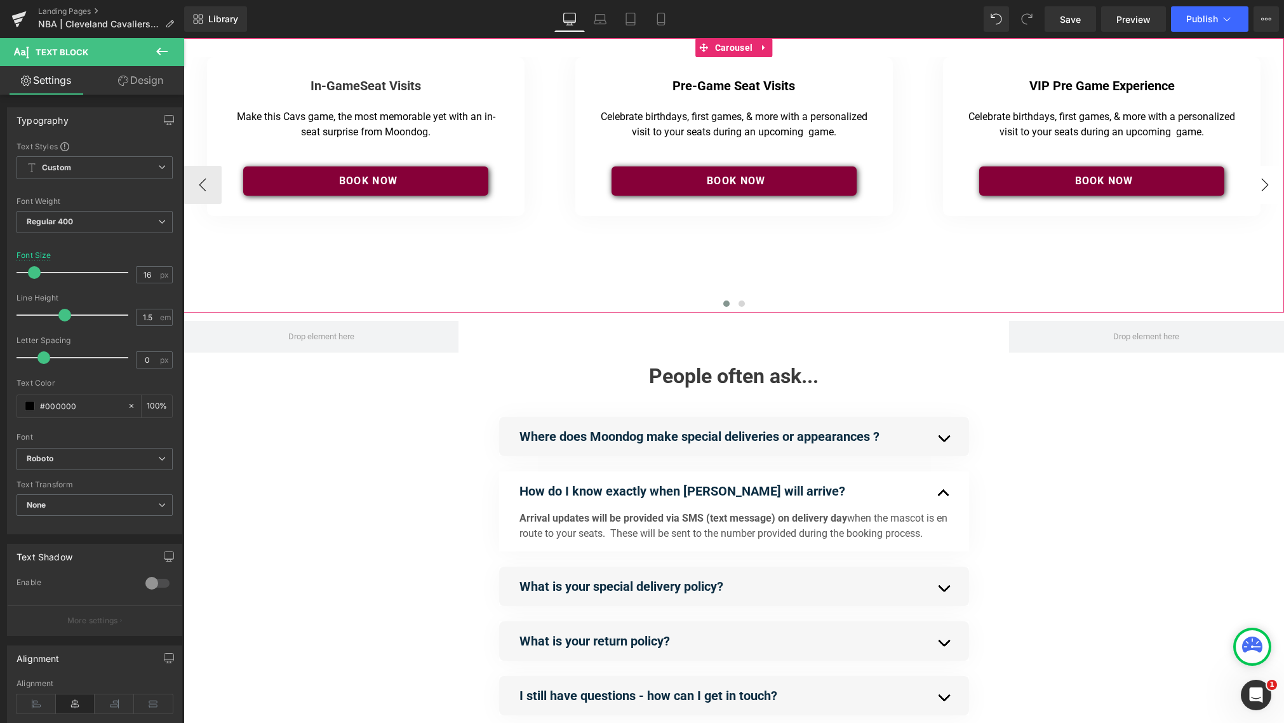
click at [965, 181] on button "›" at bounding box center [1265, 185] width 38 height 38
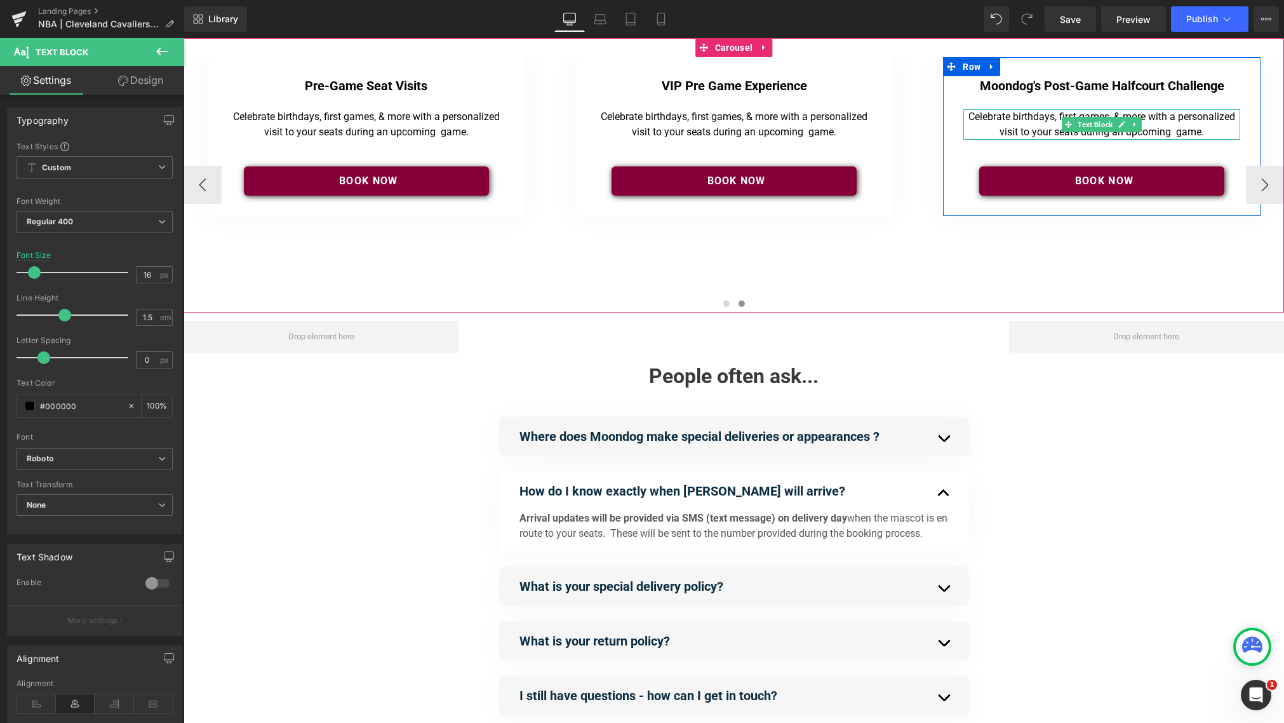
click at [965, 116] on p "Celebrate birthdays, first games, & more with a personalized visit to your seat…" at bounding box center [1102, 124] width 271 height 30
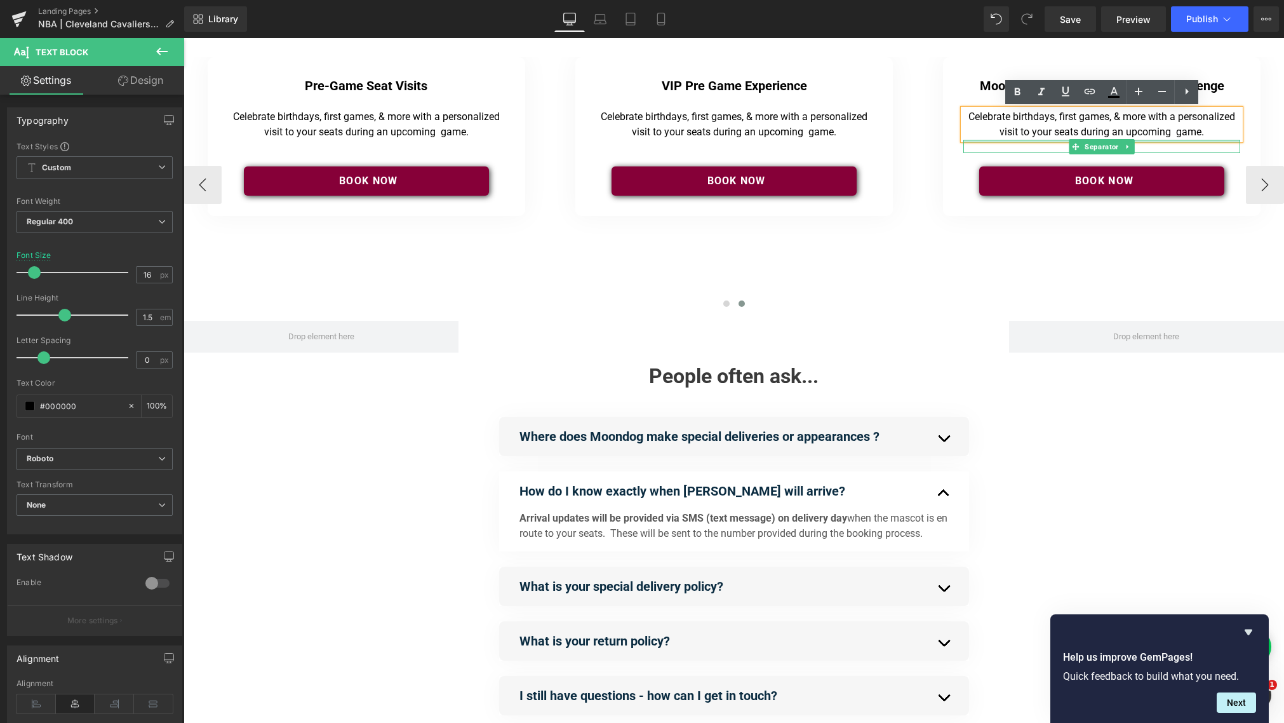
drag, startPoint x: 965, startPoint y: 119, endPoint x: 1211, endPoint y: 140, distance: 246.7
click at [965, 140] on div "Moondog's Post-Game Halfcourt Challenge Heading Separator Celebrate birthdays, …" at bounding box center [1101, 133] width 277 height 123
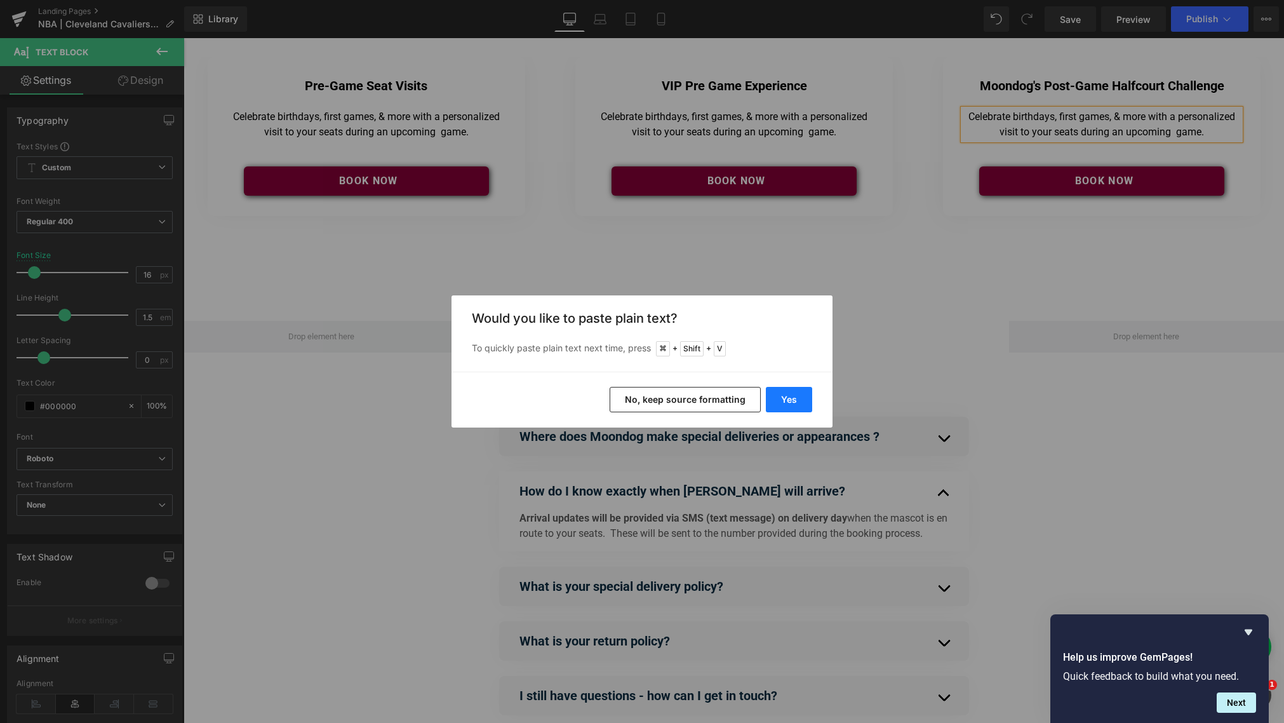
click at [782, 399] on button "Yes" at bounding box center [789, 399] width 46 height 25
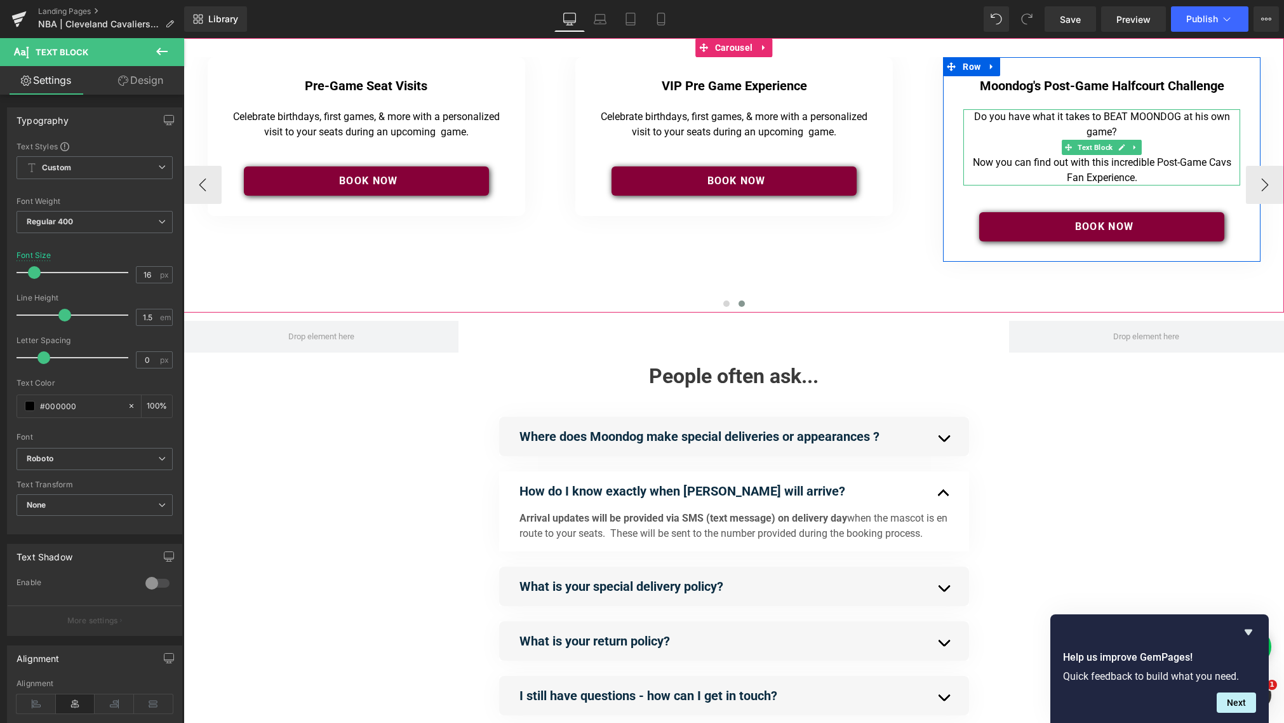
click at [965, 166] on p "Now you can find out with this incredible Post-Game Cavs Fan Experience." at bounding box center [1102, 170] width 271 height 30
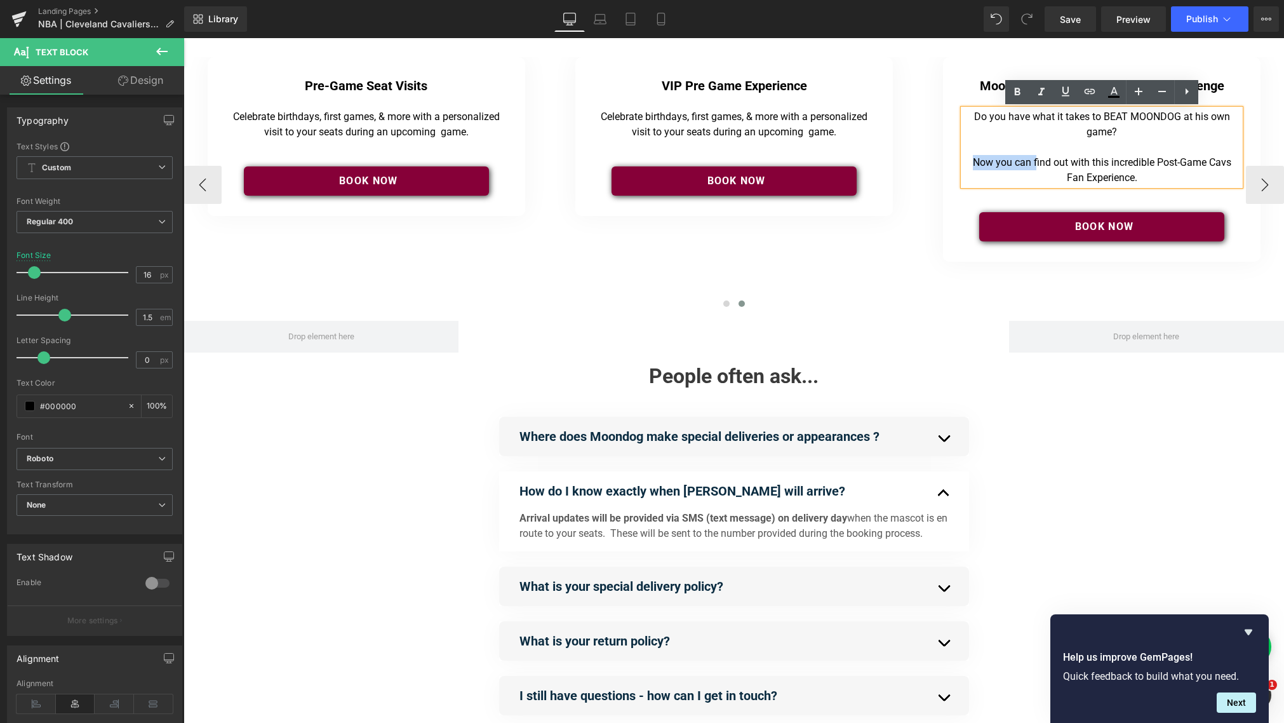
drag, startPoint x: 1035, startPoint y: 165, endPoint x: 977, endPoint y: 169, distance: 57.9
click at [965, 168] on p "Now you can find out with this incredible Post-Game Cavs Fan Experience." at bounding box center [1102, 170] width 271 height 30
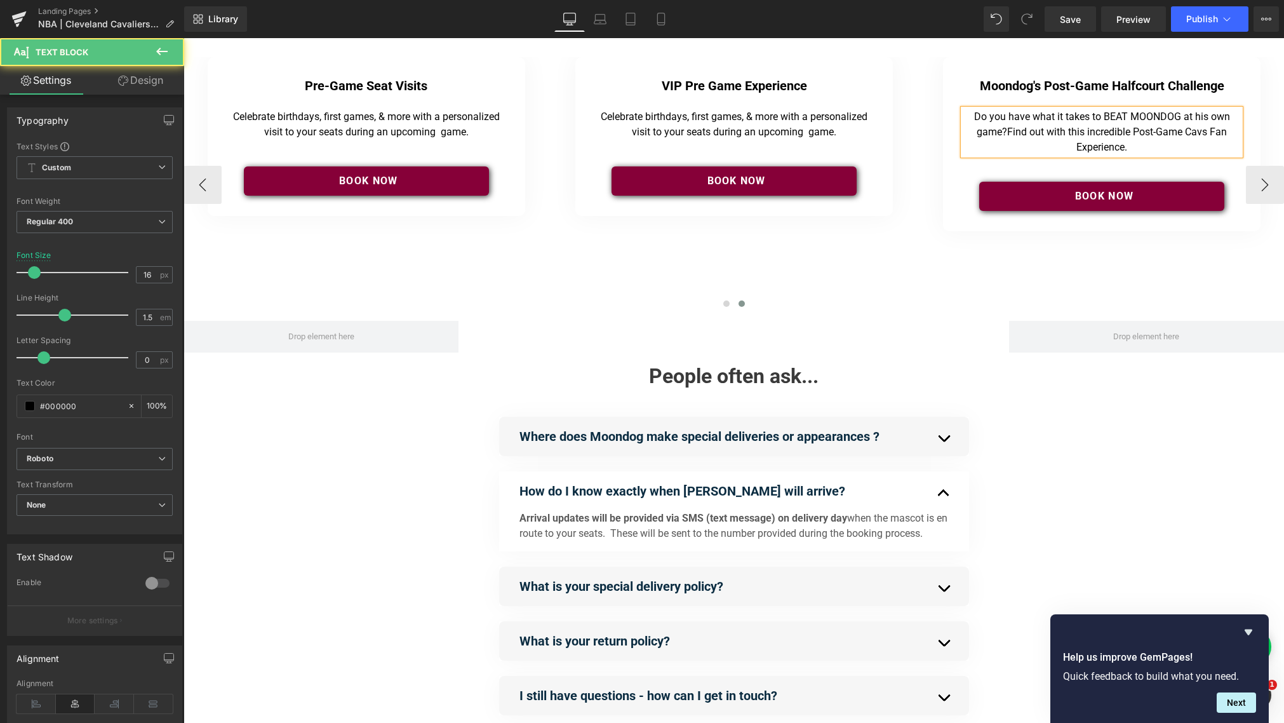
click at [965, 133] on span "Find out with this incredible Post-Game Cavs Fan Experience." at bounding box center [1117, 139] width 220 height 27
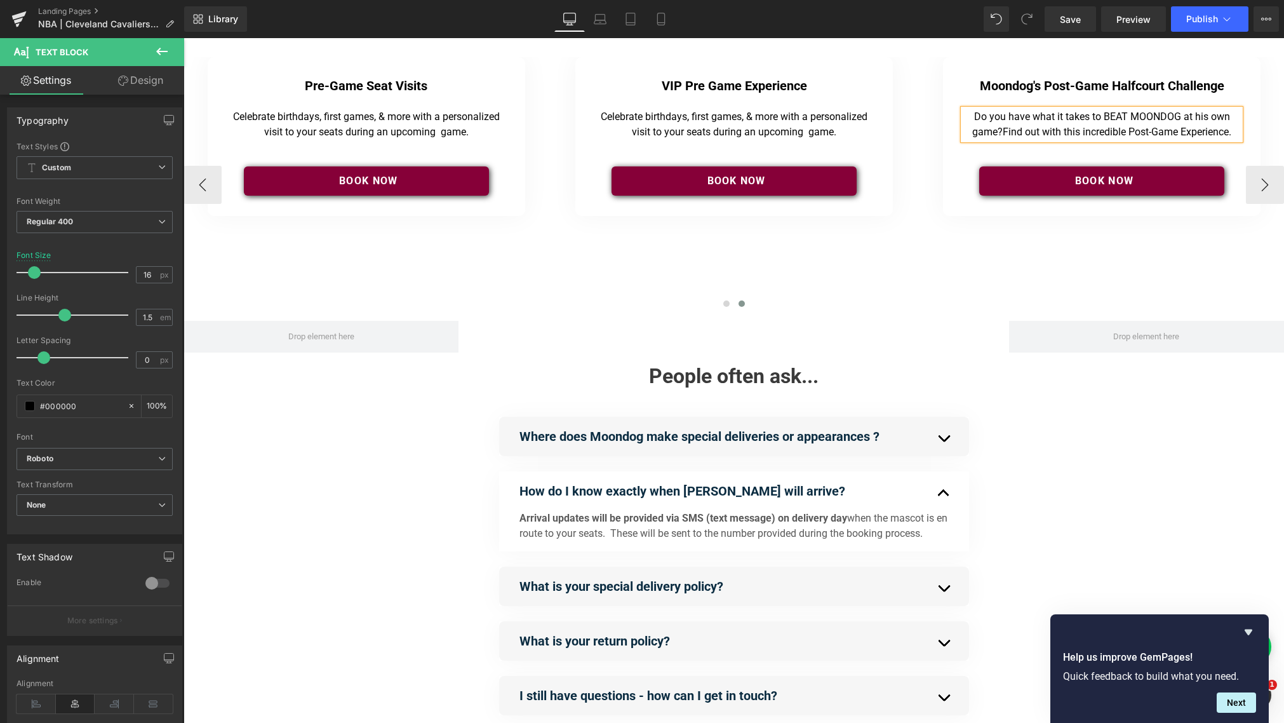
scroll to position [1, 0]
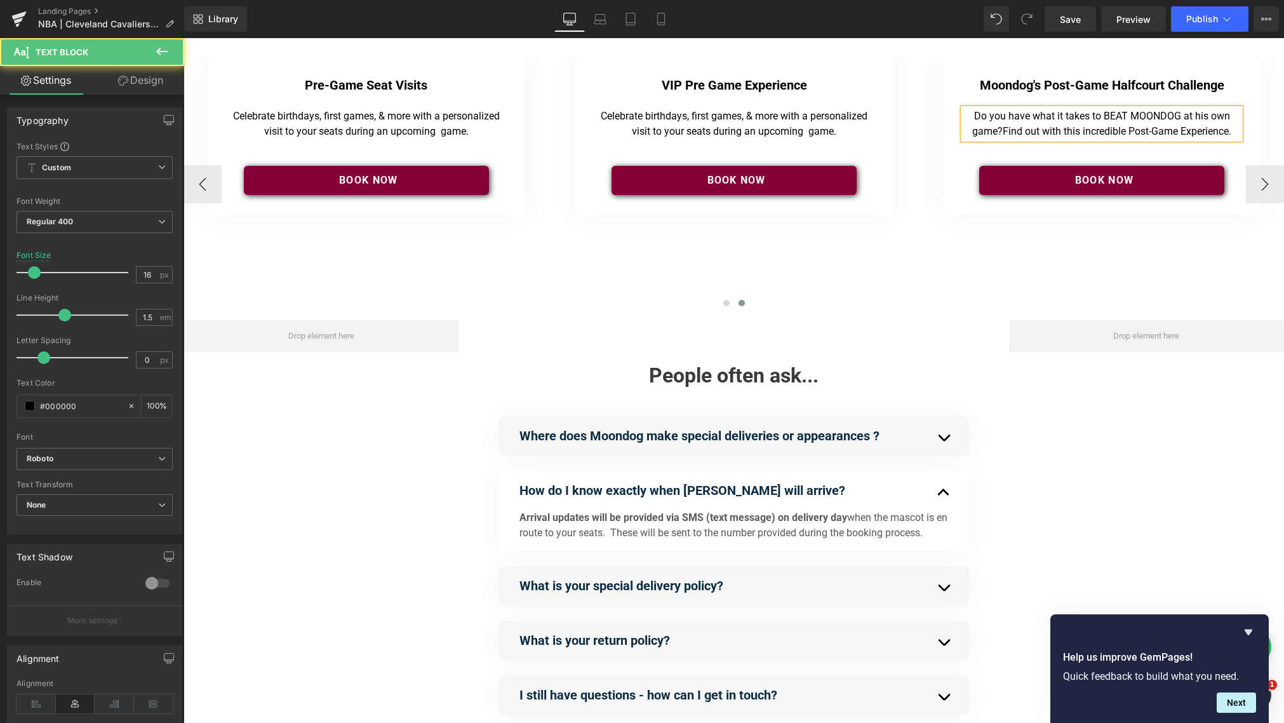
click at [965, 133] on span "Find out with this incredible Post-Game Experience." at bounding box center [1117, 131] width 229 height 12
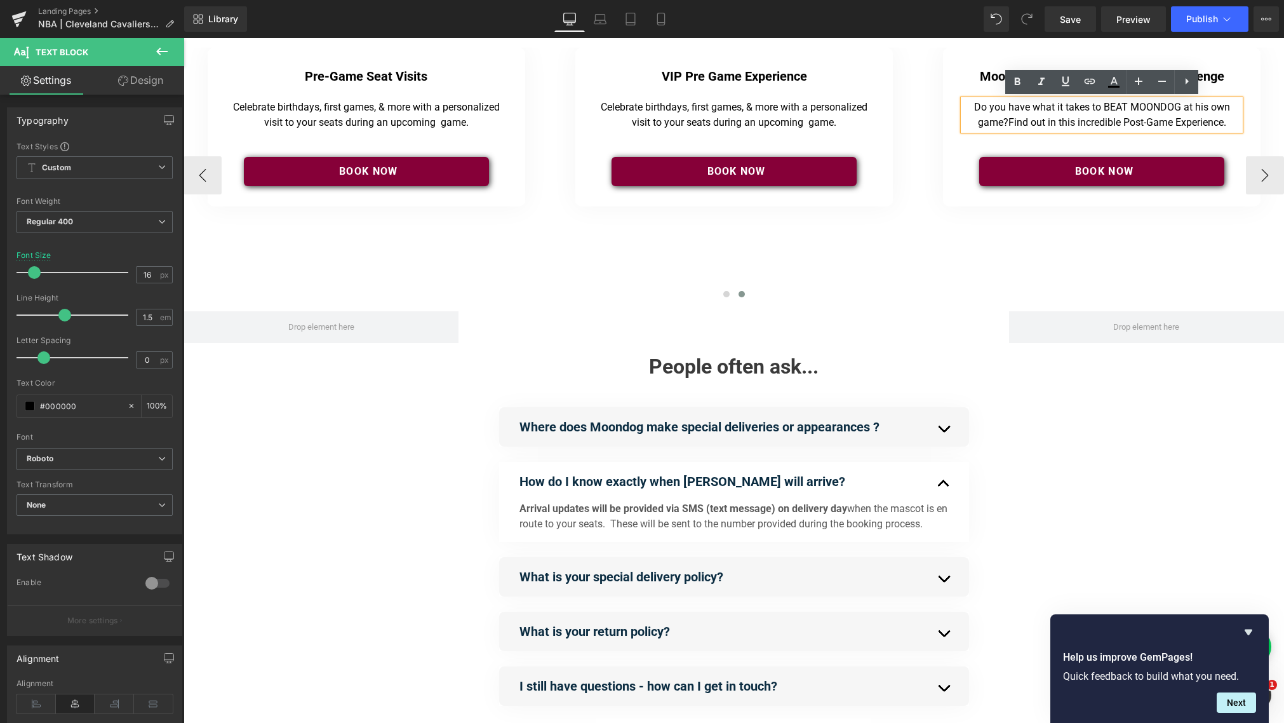
scroll to position [0, 0]
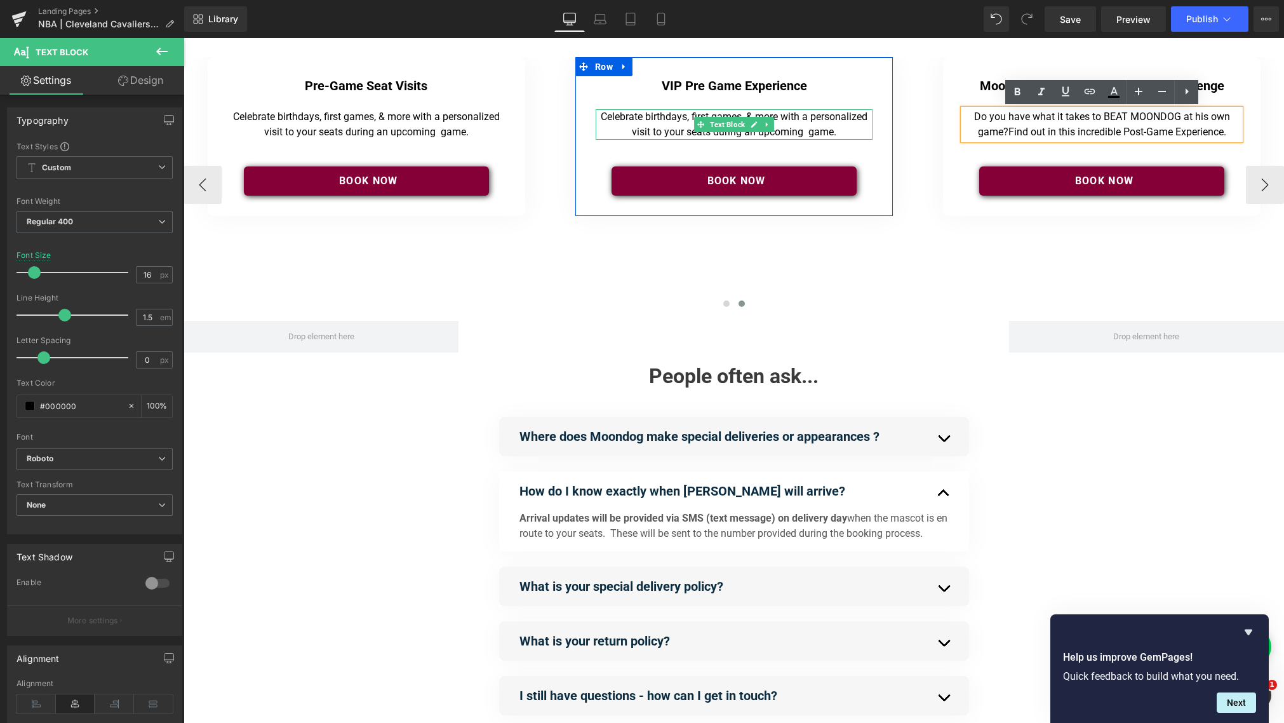
click at [634, 121] on p "Celebrate birthdays, first games, & more with a personalized visit to your seat…" at bounding box center [734, 124] width 271 height 30
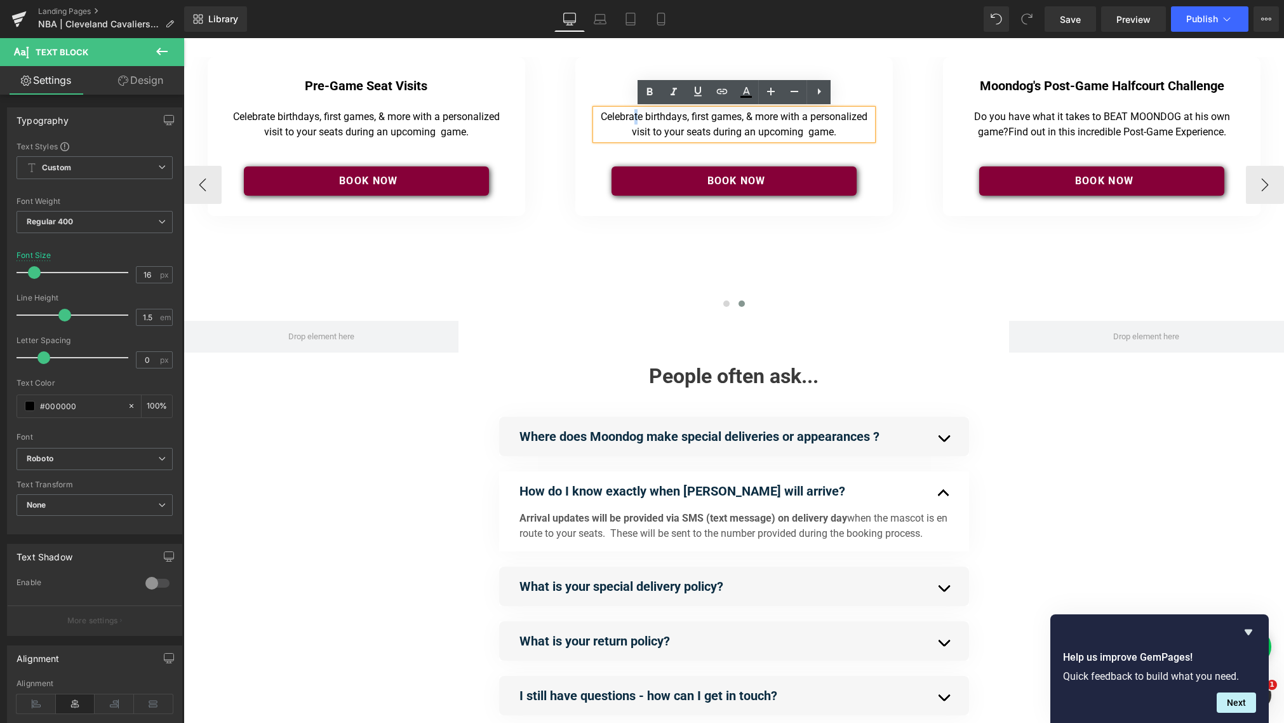
drag, startPoint x: 618, startPoint y: 117, endPoint x: 857, endPoint y: 136, distance: 240.2
click at [858, 136] on p "Celebrate birthdays, first games, & more with a personalized visit to your seat…" at bounding box center [734, 124] width 271 height 30
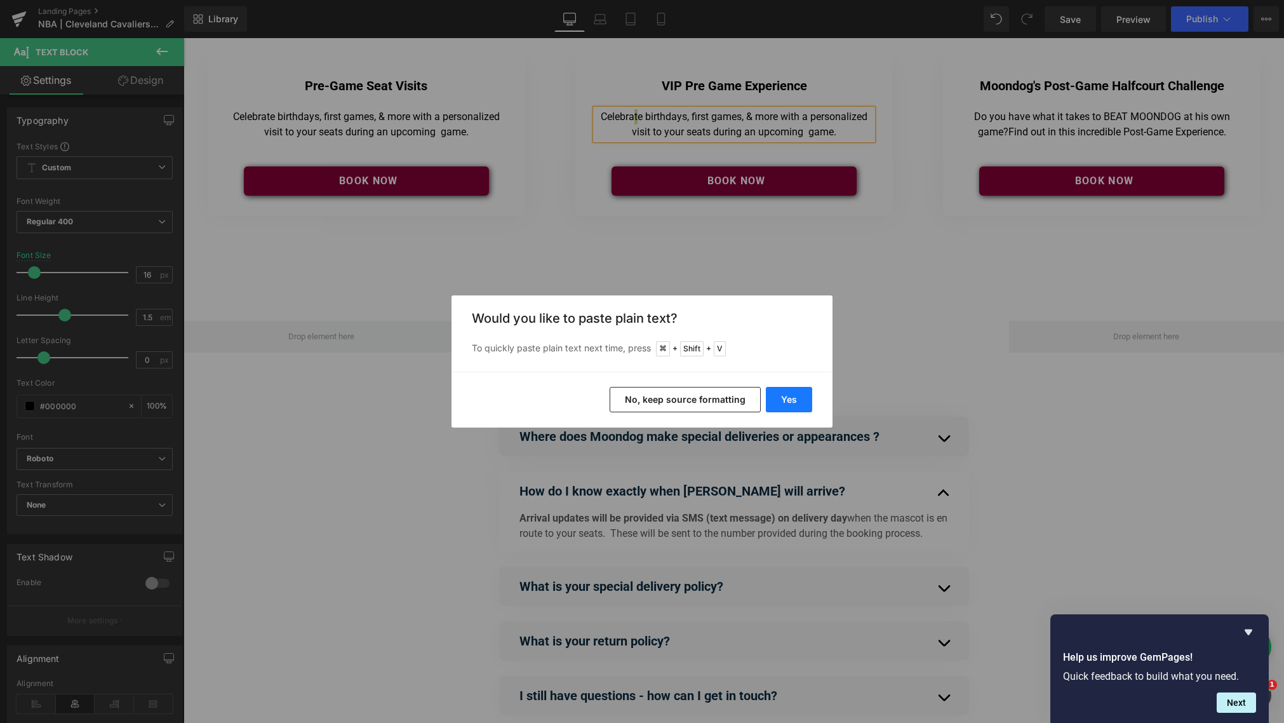
click at [786, 406] on button "Yes" at bounding box center [789, 399] width 46 height 25
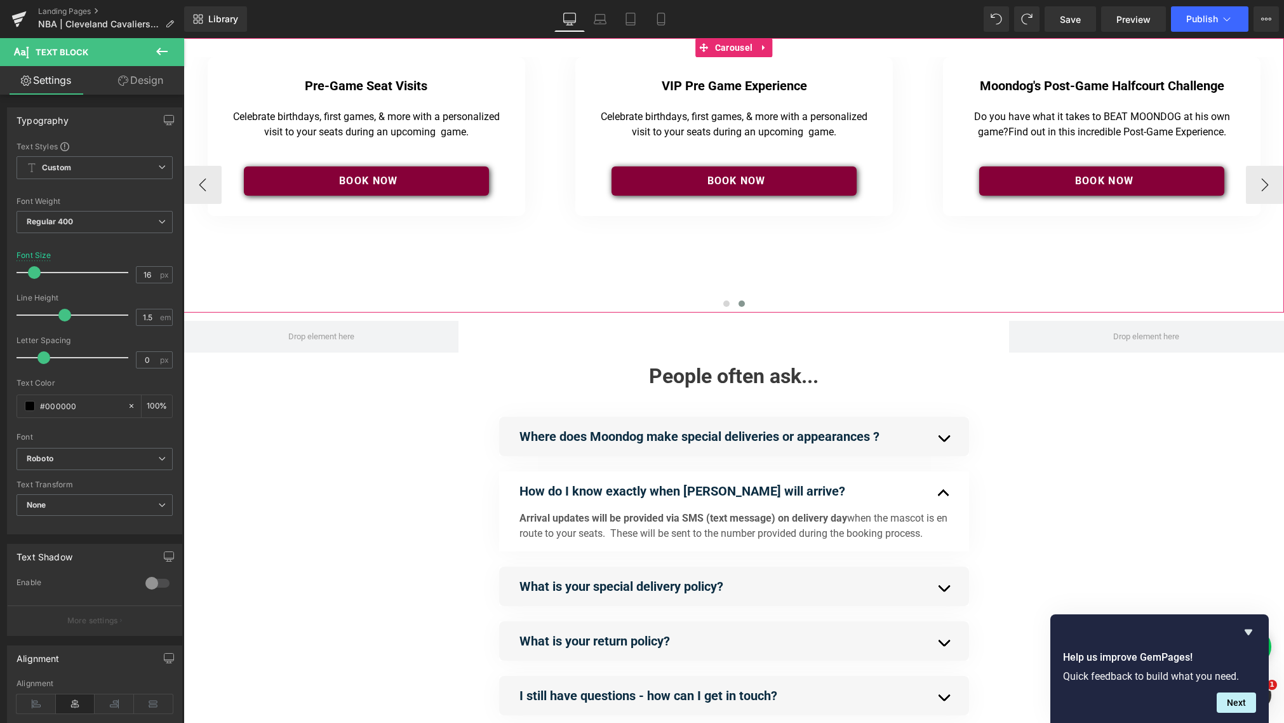
click at [427, 134] on p "Celebrate birthdays, first games, & more with a personalized visit to your seat…" at bounding box center [366, 124] width 271 height 30
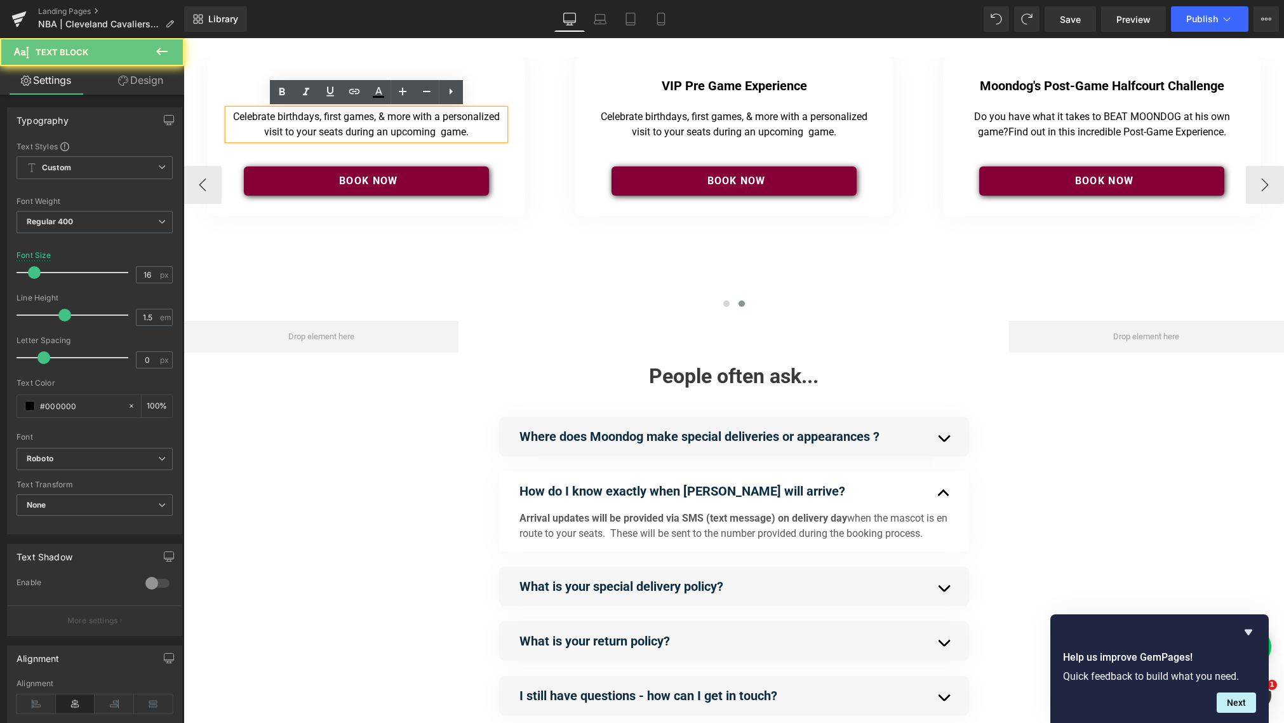
click at [462, 135] on p "Celebrate birthdays, first games, & more with a personalized visit to your seat…" at bounding box center [366, 124] width 271 height 30
click at [461, 135] on p "Celebrate birthdays, first games, & more with a personalized visit to your seat…" at bounding box center [366, 124] width 271 height 30
click at [474, 135] on p "Celebrate birthdays, first games, & more with a personalized visit to your seat…" at bounding box center [366, 124] width 271 height 30
drag, startPoint x: 473, startPoint y: 133, endPoint x: 219, endPoint y: 117, distance: 253.9
click at [220, 117] on div "Pre-Game Seat Visits Heading Separator Celebrate birthdays, first games, & more…" at bounding box center [367, 136] width 318 height 159
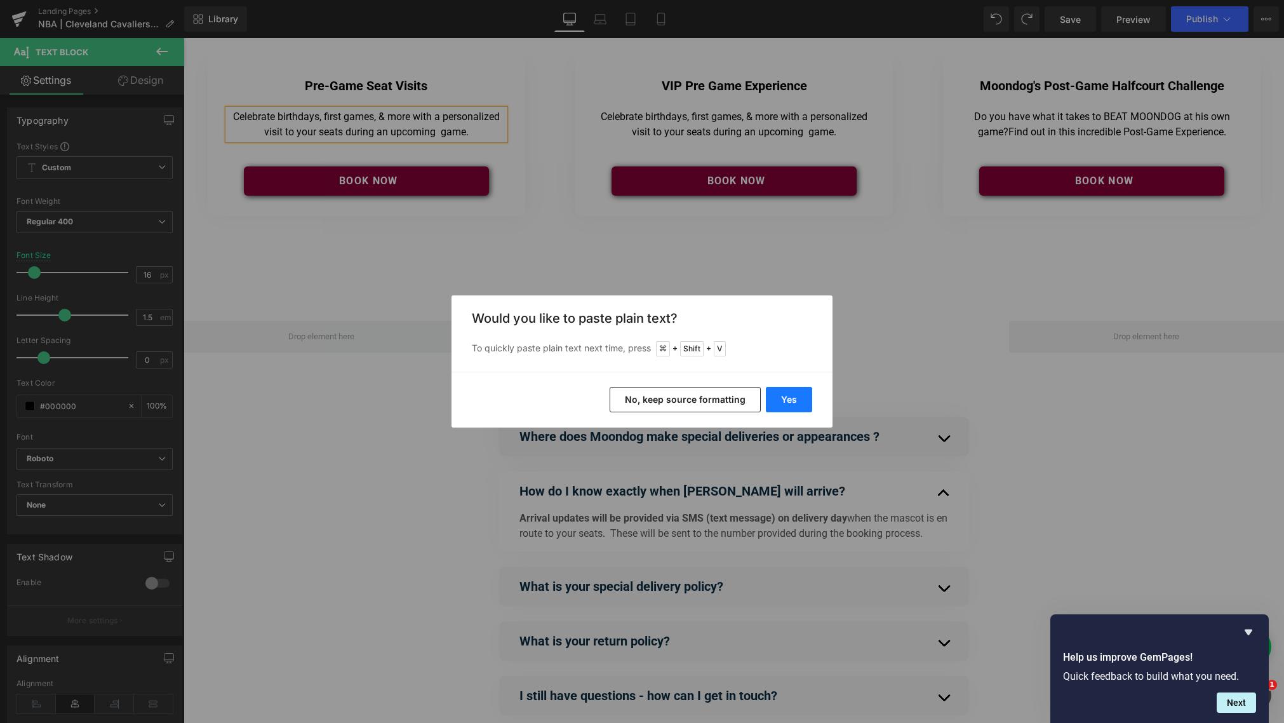
click at [798, 397] on button "Yes" at bounding box center [789, 399] width 46 height 25
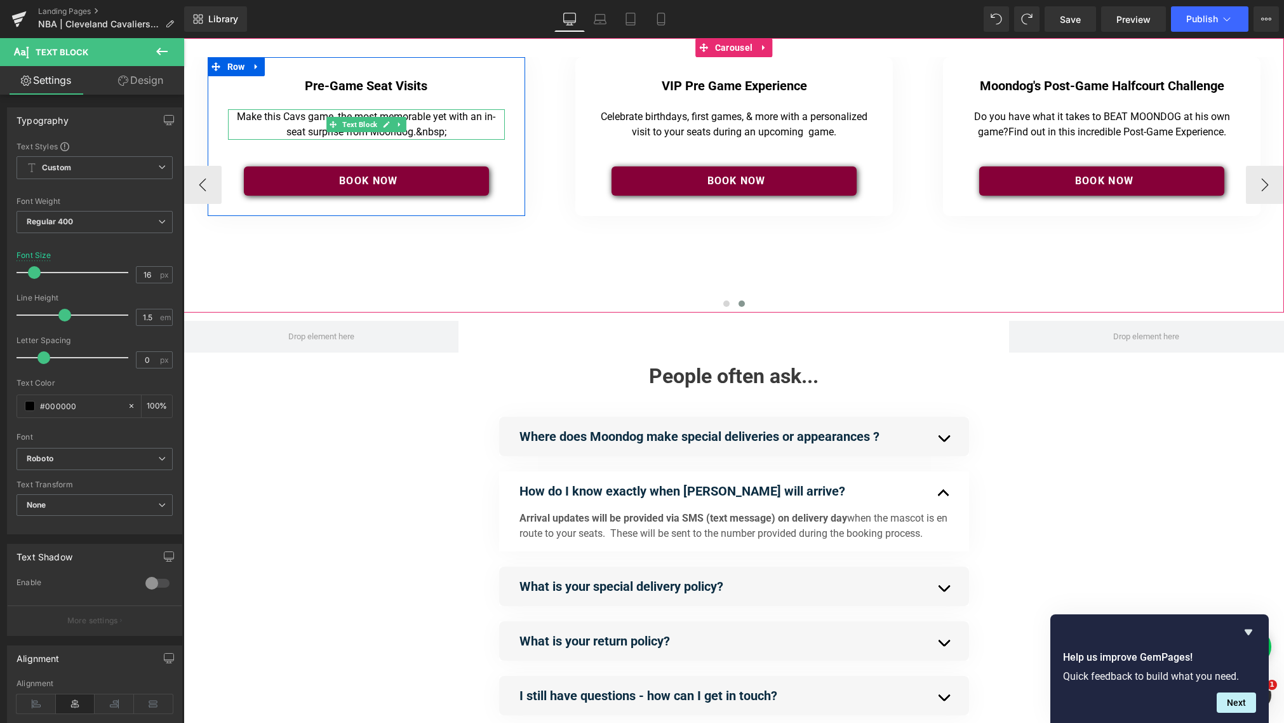
drag, startPoint x: 458, startPoint y: 133, endPoint x: 439, endPoint y: 138, distance: 19.6
click at [457, 133] on p "Make this Cavs game, the most memorable yet with an in-seat surprise from Moond…" at bounding box center [366, 124] width 271 height 30
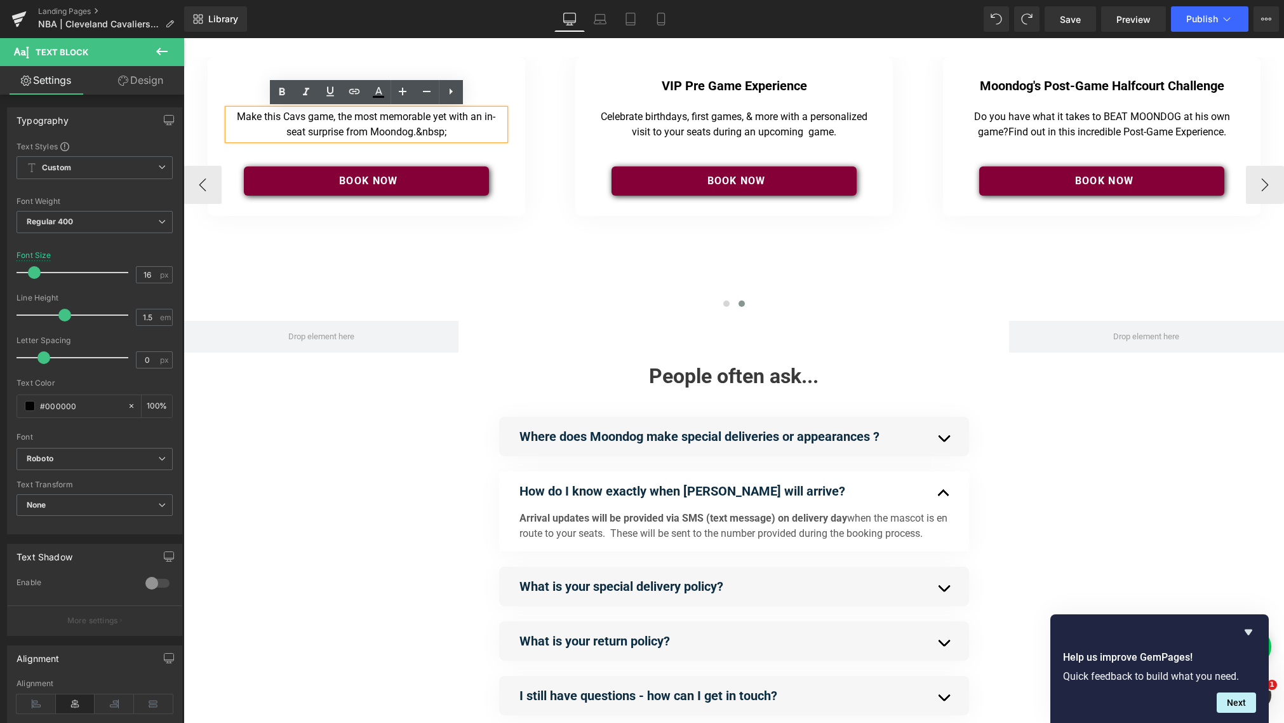
scroll to position [3, 0]
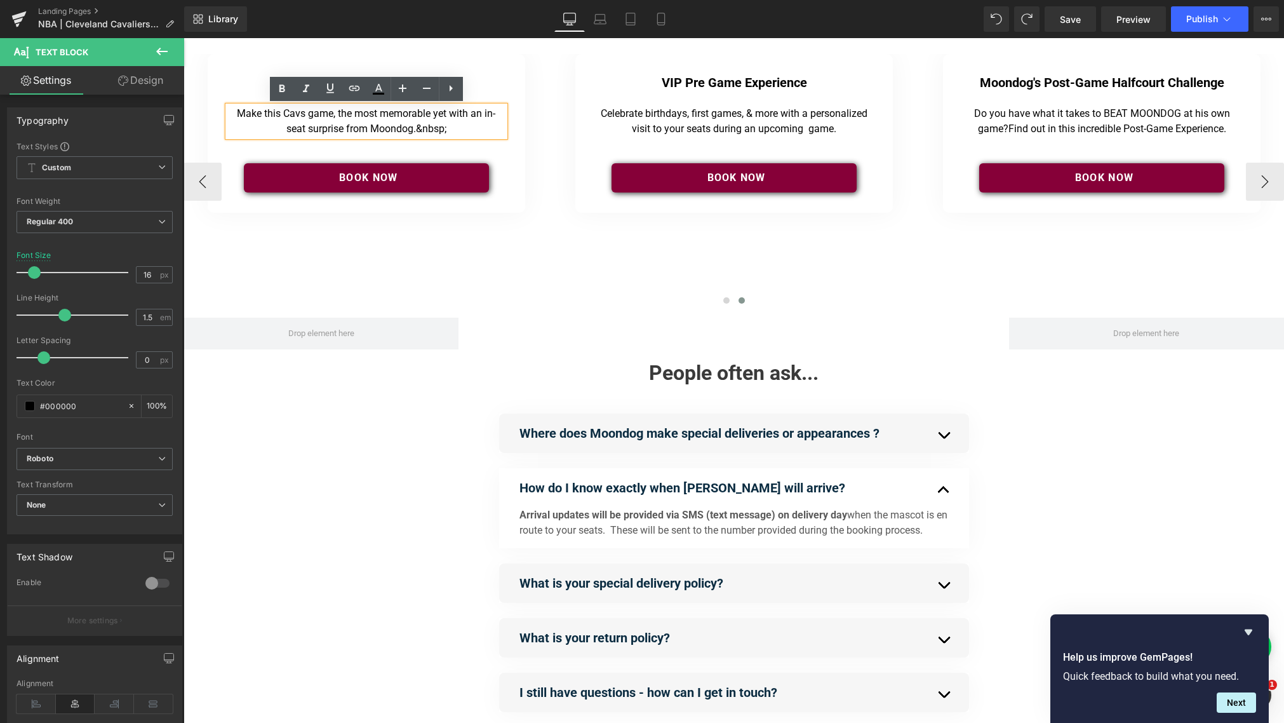
click at [319, 132] on p "Make this Cavs game, the most memorable yet with an in-seat surprise from Moond…" at bounding box center [366, 121] width 271 height 30
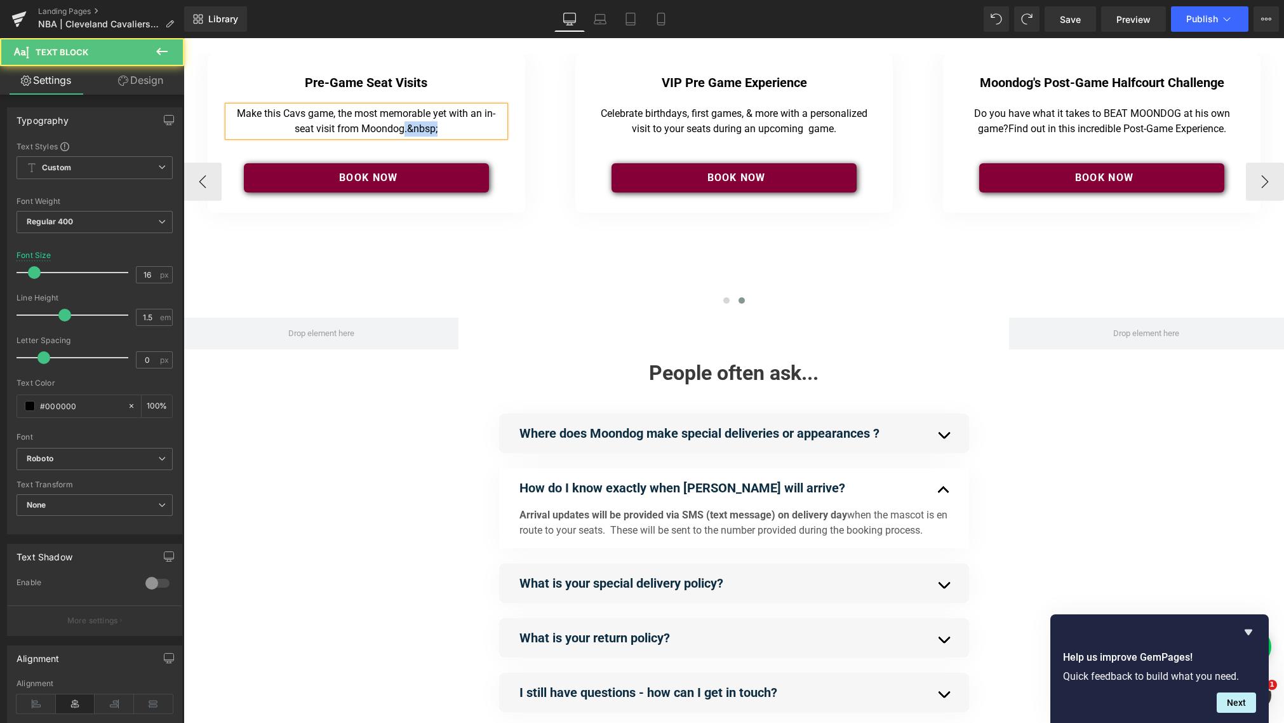
drag, startPoint x: 403, startPoint y: 134, endPoint x: 433, endPoint y: 138, distance: 30.1
click at [442, 135] on p "Make this Cavs game, the most memorable yet with an in-seat visit from Moondog.…" at bounding box center [366, 121] width 271 height 30
drag, startPoint x: 477, startPoint y: 116, endPoint x: 328, endPoint y: 135, distance: 149.8
click at [330, 135] on p "Make this Cavs game, the most memorable yet with an in-seat visit from Moondog" at bounding box center [366, 121] width 271 height 30
click at [316, 133] on p "Make this Cavs game, the most memorable yet with a PRE_GAME visit from Moondog" at bounding box center [366, 121] width 271 height 30
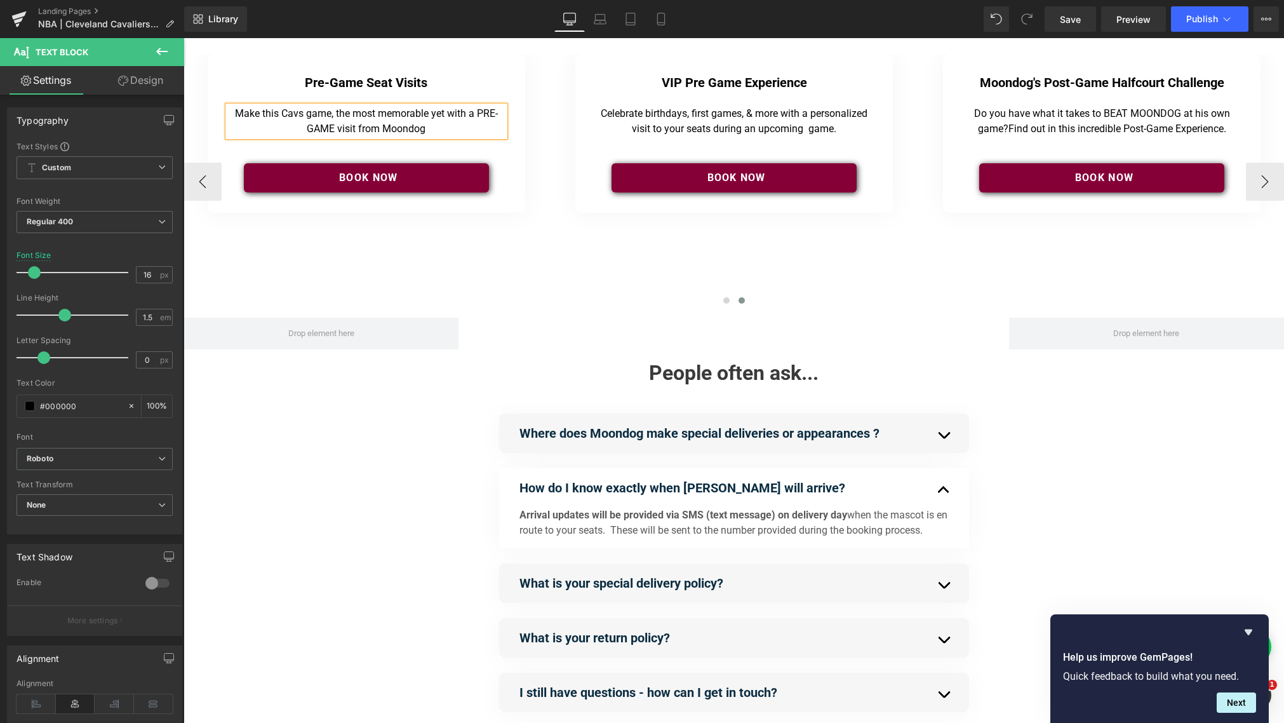
drag, startPoint x: 331, startPoint y: 116, endPoint x: 340, endPoint y: 117, distance: 9.7
click at [331, 116] on p "Make this Cavs game, the most memorable yet with a PRE-GAME visit from Moondog" at bounding box center [366, 121] width 271 height 30
click at [331, 119] on p "Make this Cavs gam, the most memorable yet with a PRE-GAME visit from Moondog" at bounding box center [366, 121] width 271 height 30
click at [431, 121] on p "Make this Cavs game the most memorable yet with a PRE-GAME visit from Moondog" at bounding box center [366, 121] width 271 height 30
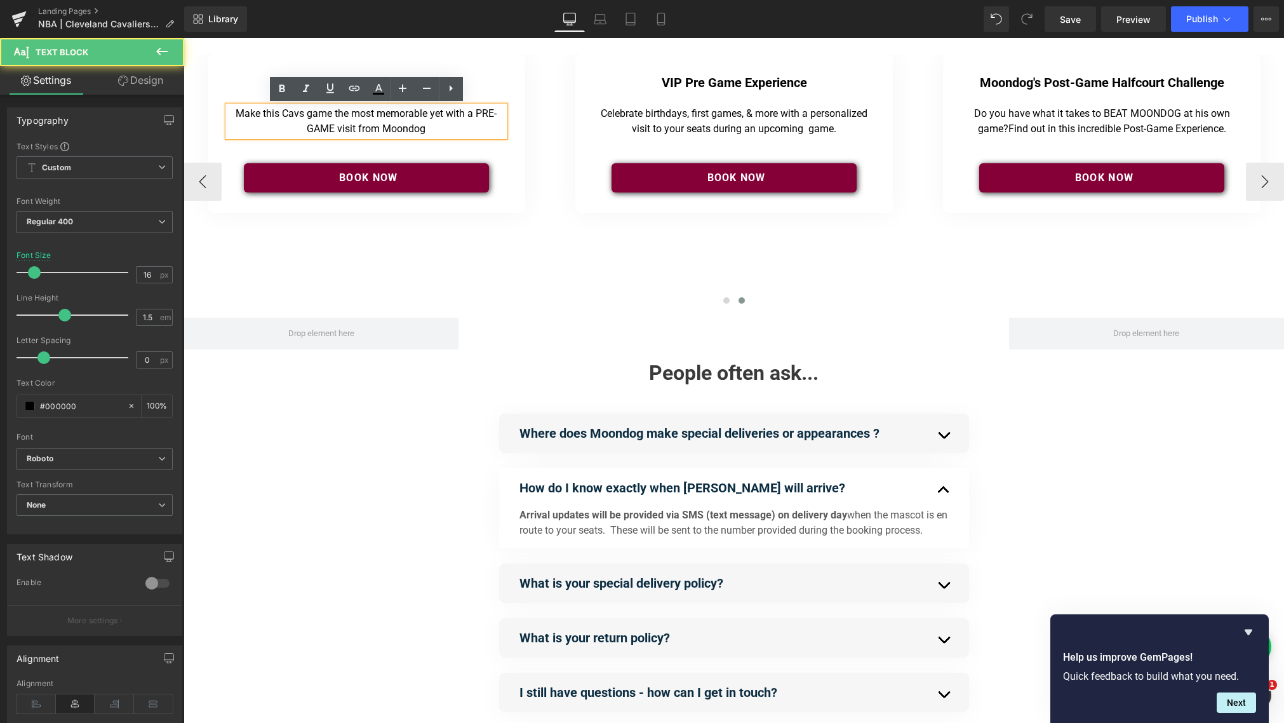
drag, startPoint x: 440, startPoint y: 126, endPoint x: 449, endPoint y: 132, distance: 10.9
click at [439, 126] on p "Make this Cavs game the most memorable yet with a PRE-GAME visit from Moondog" at bounding box center [366, 121] width 271 height 30
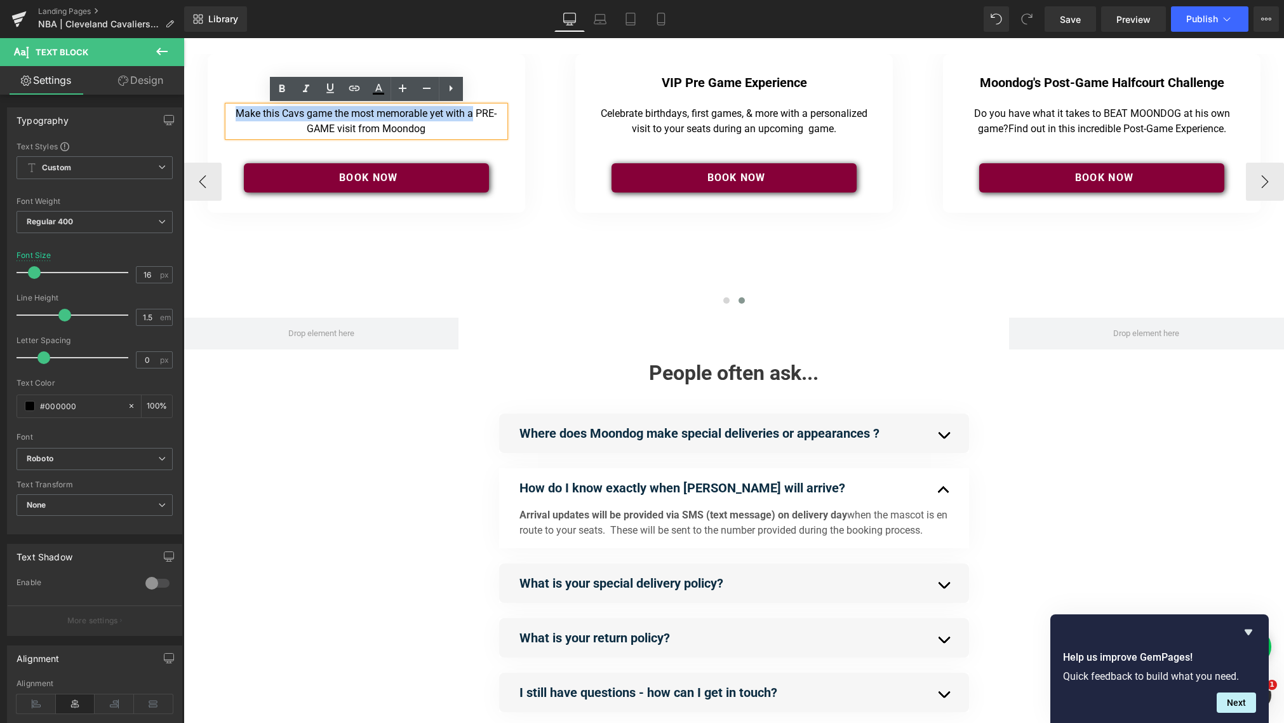
drag, startPoint x: 237, startPoint y: 117, endPoint x: 471, endPoint y: 117, distance: 233.7
click at [471, 117] on p "Make this Cavs game the most memorable yet with a PRE-GAME visit from Moondog" at bounding box center [366, 121] width 271 height 30
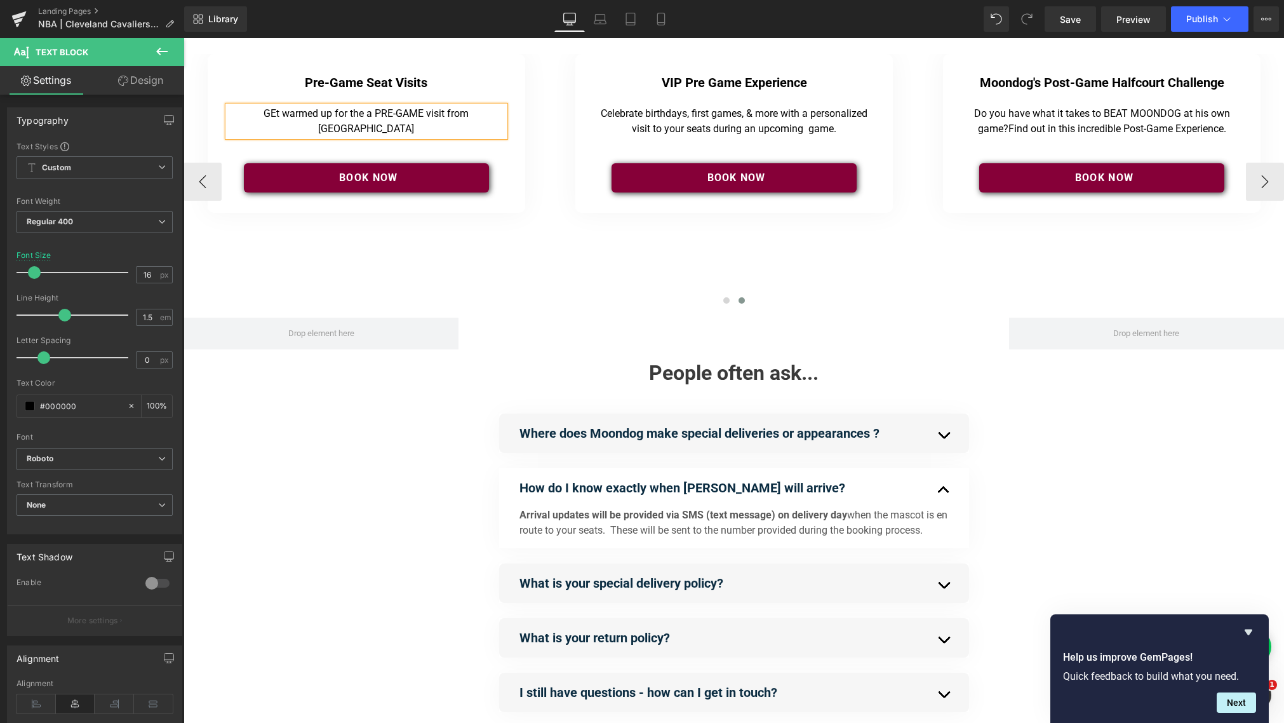
click at [248, 119] on p "GEt warmed up for the a PRE-GAME visit from Moondog" at bounding box center [366, 121] width 271 height 30
click at [316, 116] on p "Get warmed up for the a PRE-GAME visit from Moondog" at bounding box center [366, 121] width 271 height 30
click at [340, 114] on p "Get warmed up with a the a PRE-GAME visit from Moondog" at bounding box center [366, 121] width 271 height 30
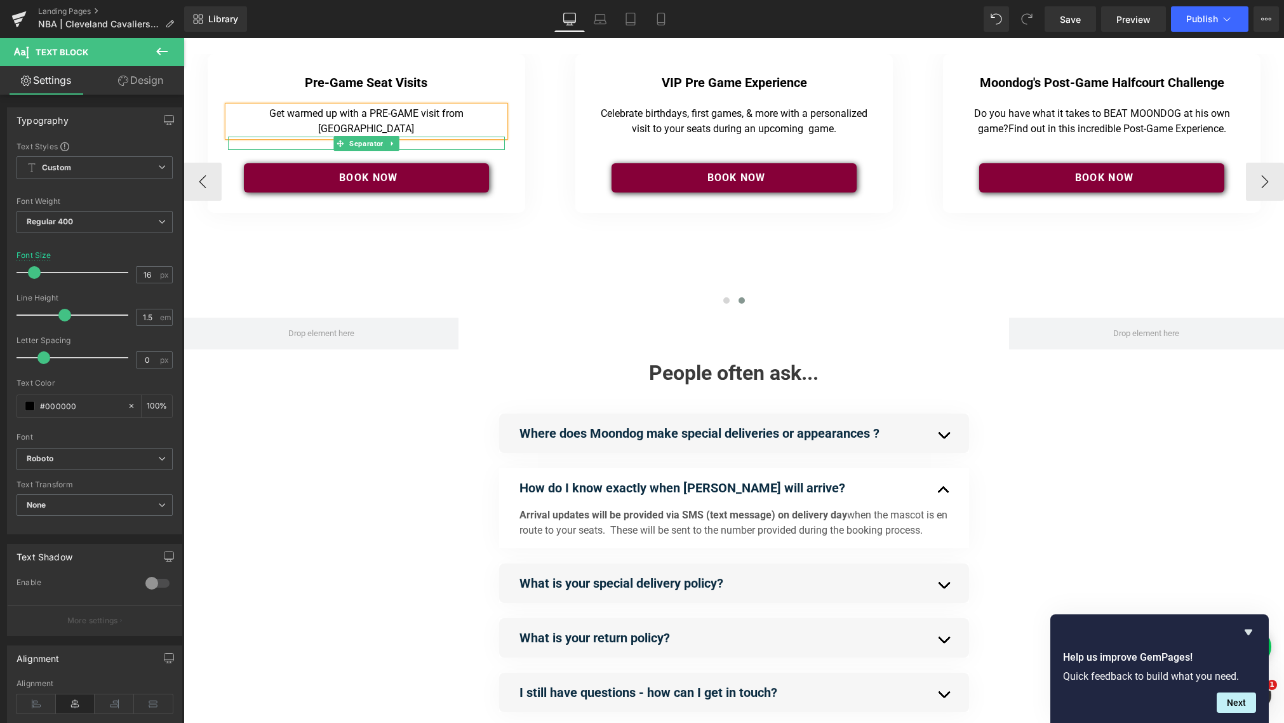
click at [491, 119] on p "Get warmed up with a PRE-GAME visit from Moondog" at bounding box center [366, 121] width 271 height 30
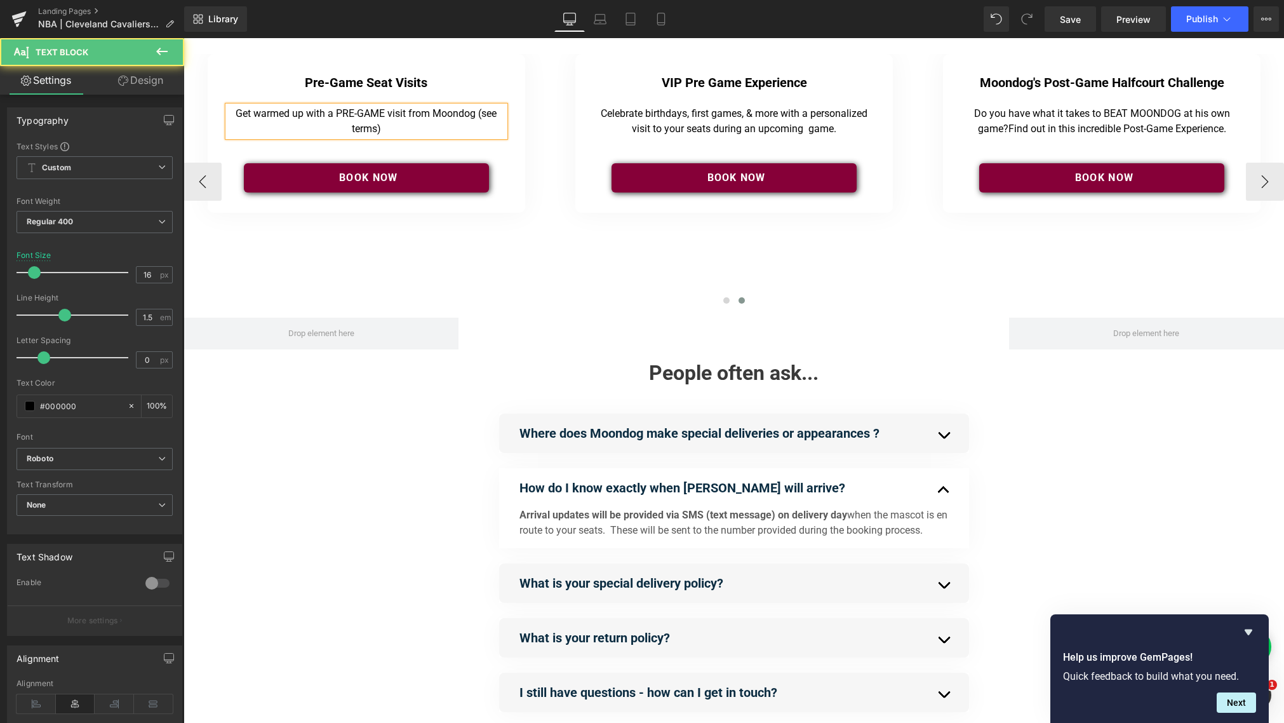
click at [480, 115] on p "Get warmed up with a PRE-GAME visit from Moondog (see terms)" at bounding box center [366, 121] width 271 height 30
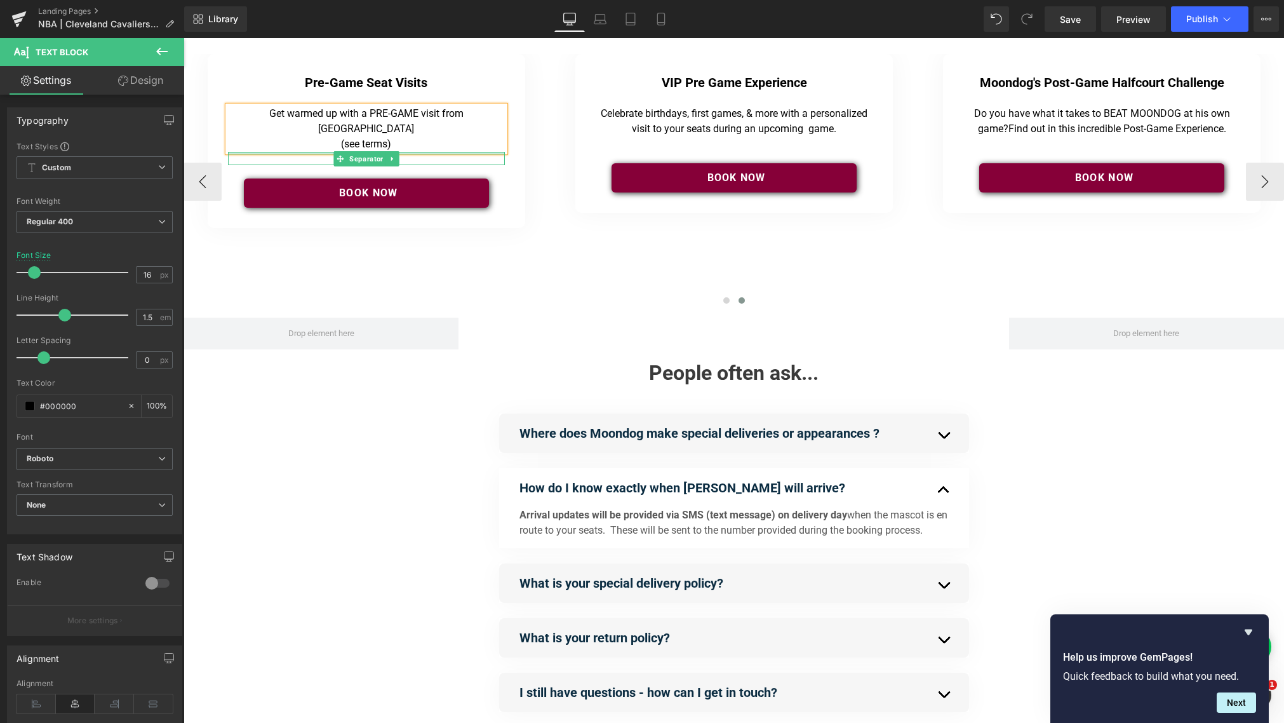
click at [396, 131] on p "Get warmed up with a PRE-GAME visit from Moondog (see terms)" at bounding box center [366, 129] width 271 height 46
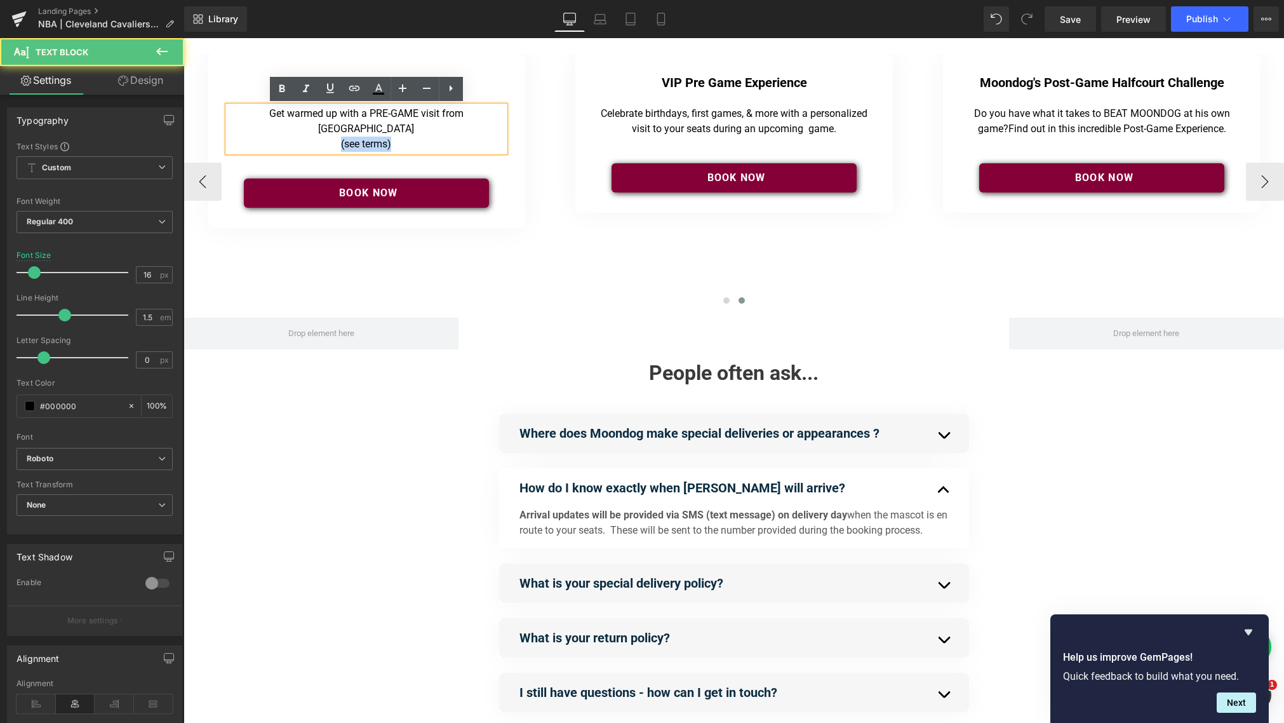
drag, startPoint x: 417, startPoint y: 128, endPoint x: 333, endPoint y: 132, distance: 84.0
click at [333, 132] on p "Get warmed up with a PRE-GAME visit from Moondog (see terms)" at bounding box center [366, 129] width 271 height 46
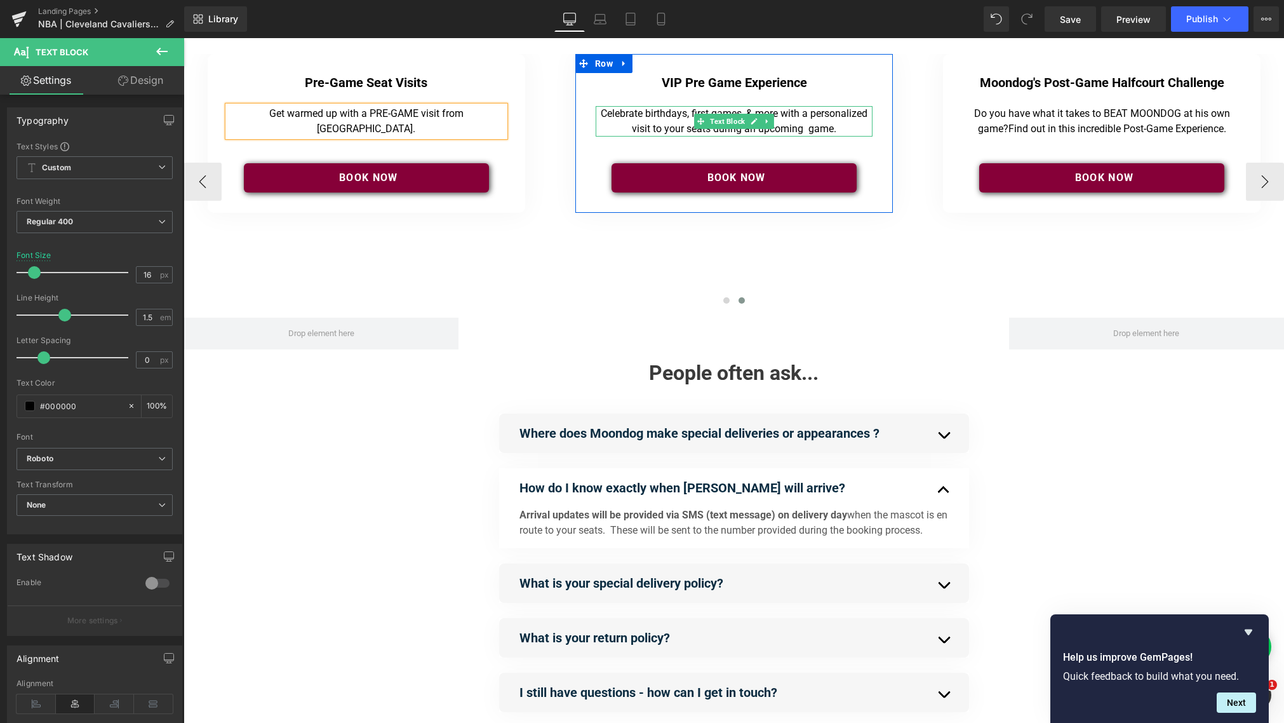
click at [640, 116] on p "Celebrate birthdays, first games, & more with a personalized visit to your seat…" at bounding box center [734, 121] width 271 height 30
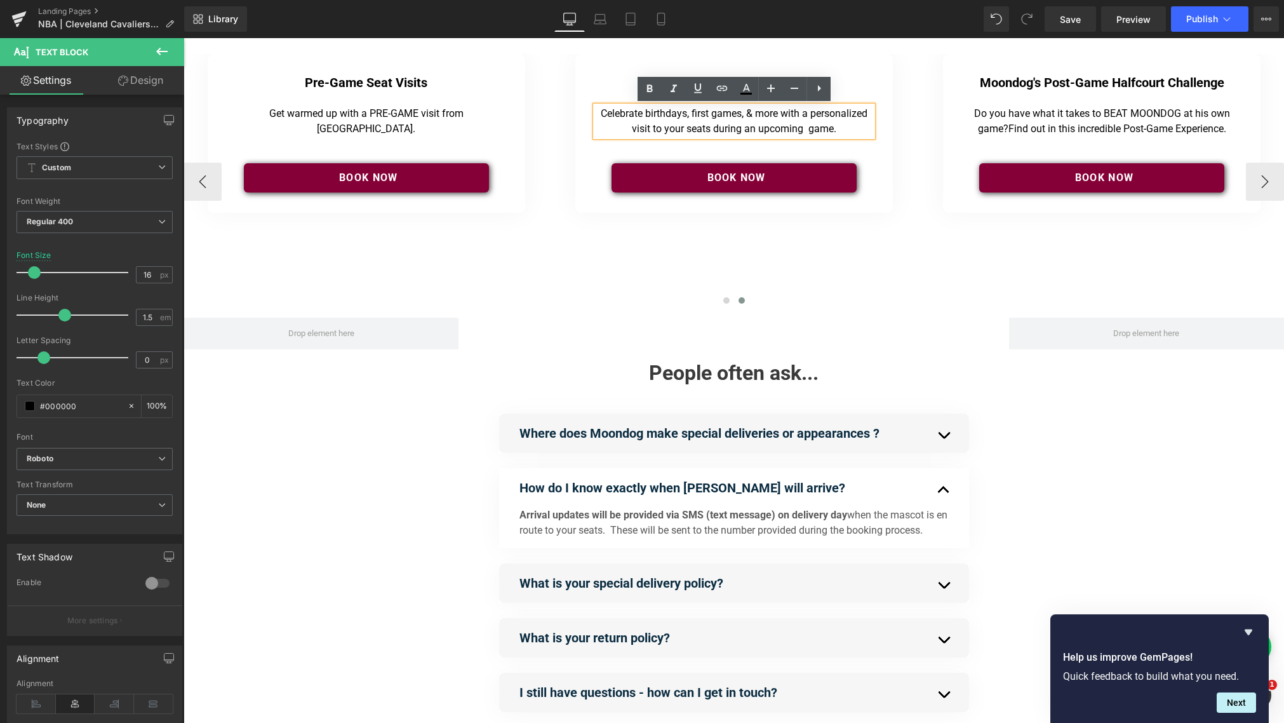
drag, startPoint x: 837, startPoint y: 131, endPoint x: 730, endPoint y: 121, distance: 107.8
click at [584, 114] on div "VIP Pre Game Experience Heading Separator Celebrate birthdays, first games, & m…" at bounding box center [734, 133] width 318 height 159
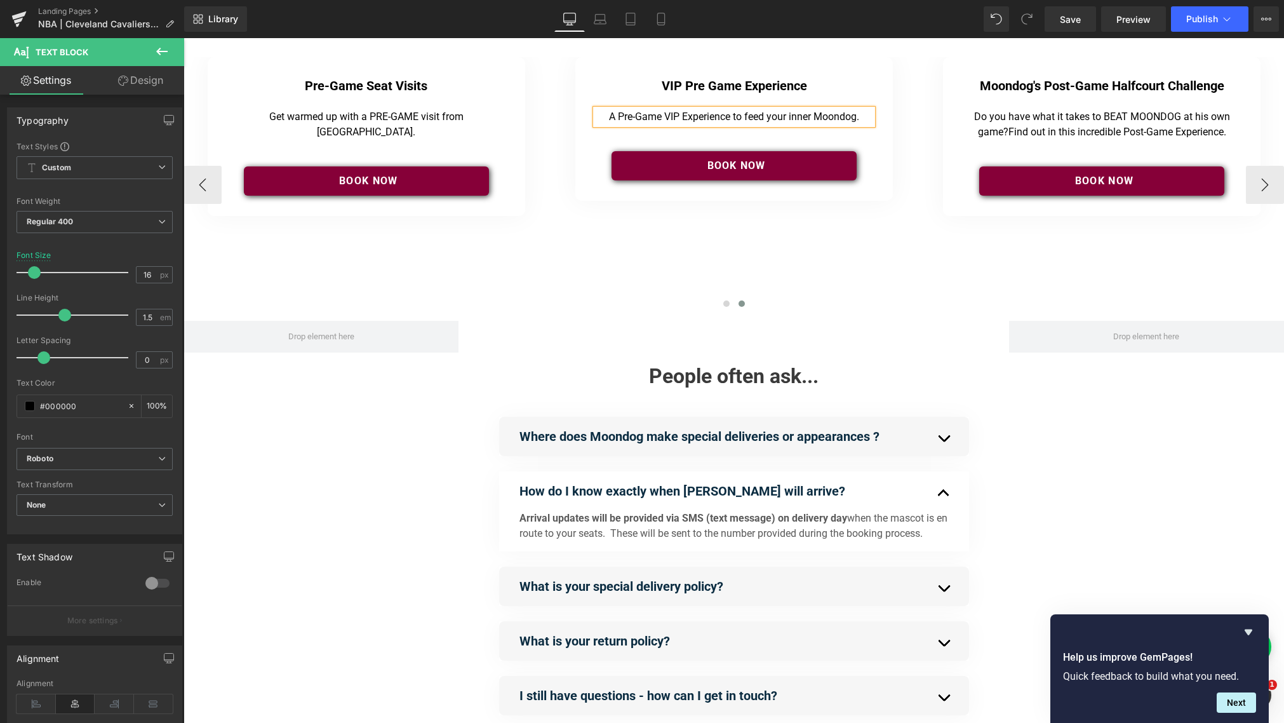
click at [707, 89] on div "VIP Pre Game Experience Heading" at bounding box center [734, 85] width 277 height 17
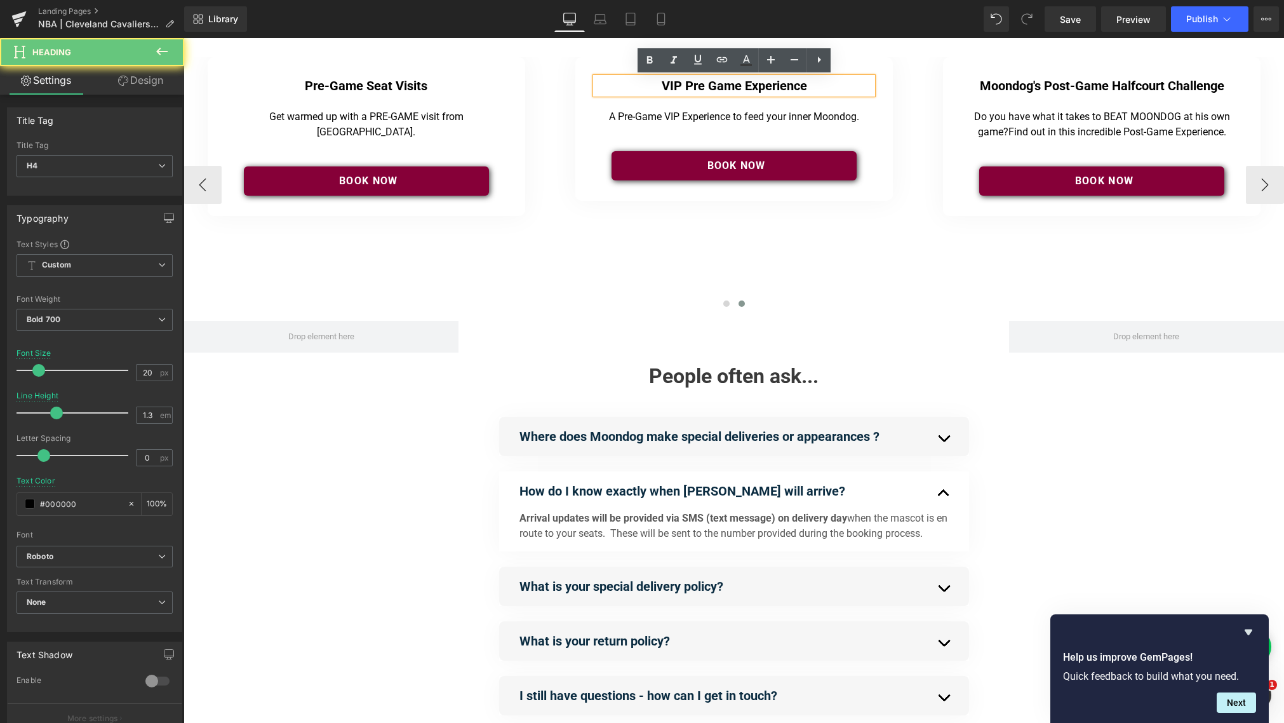
click at [709, 89] on h4 "VIP Pre Game Experience" at bounding box center [734, 85] width 277 height 17
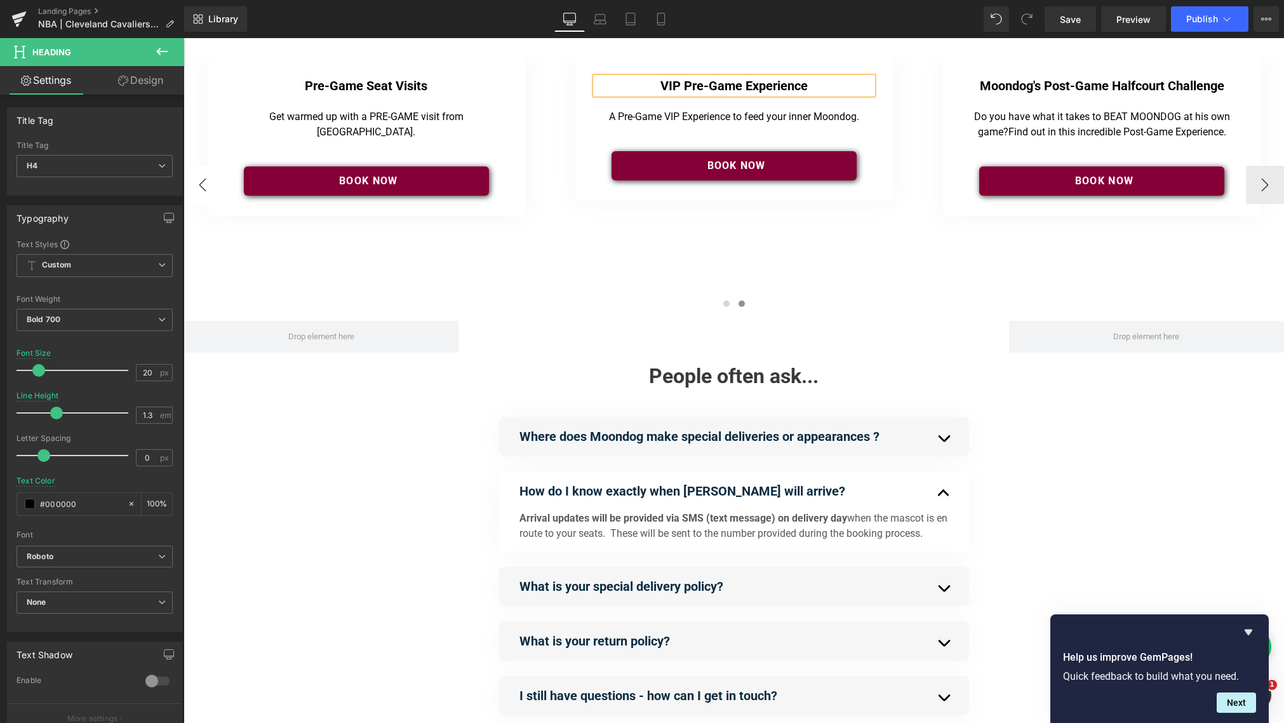
click at [203, 185] on button "‹" at bounding box center [203, 185] width 38 height 38
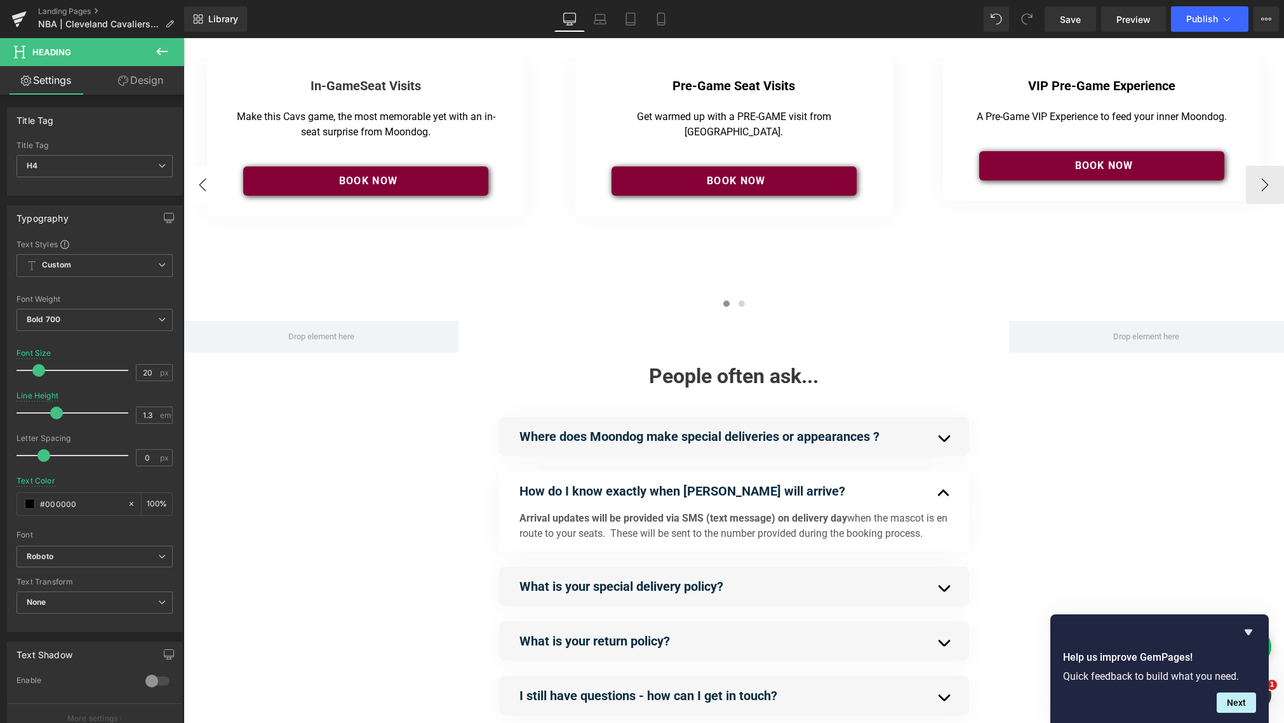
click at [203, 185] on button "‹" at bounding box center [203, 185] width 38 height 38
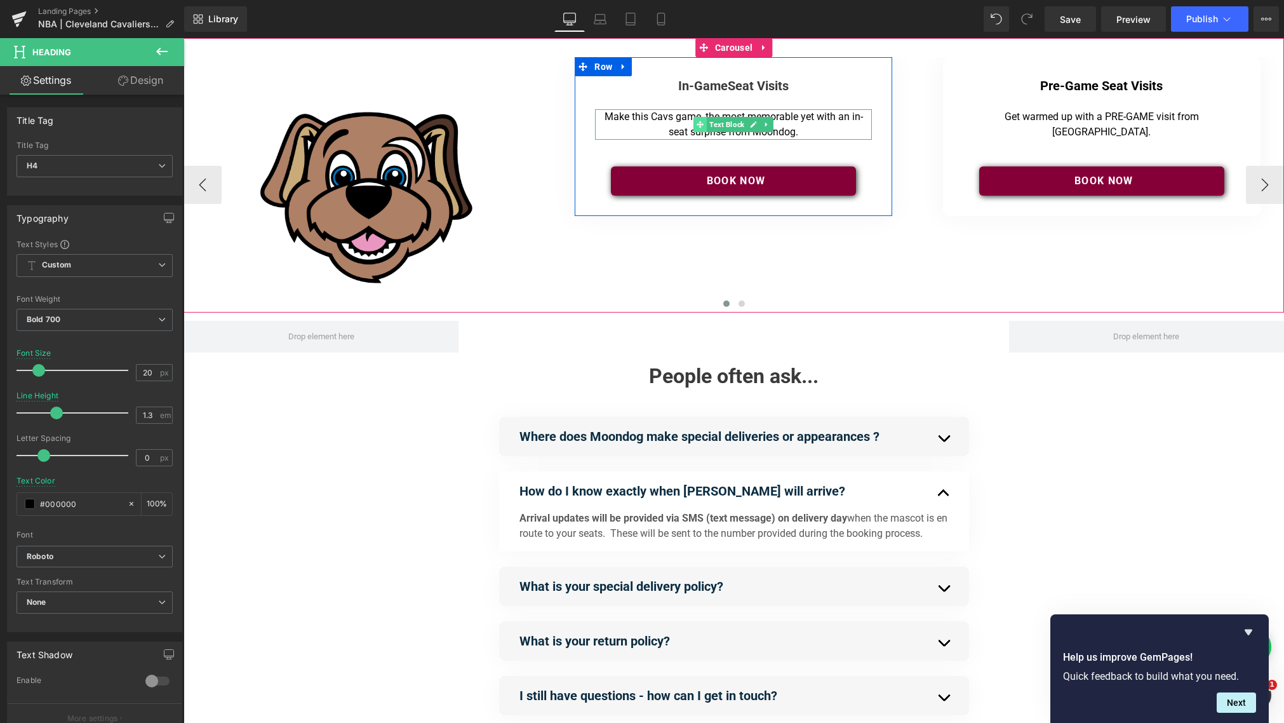
click at [704, 119] on span at bounding box center [700, 124] width 13 height 15
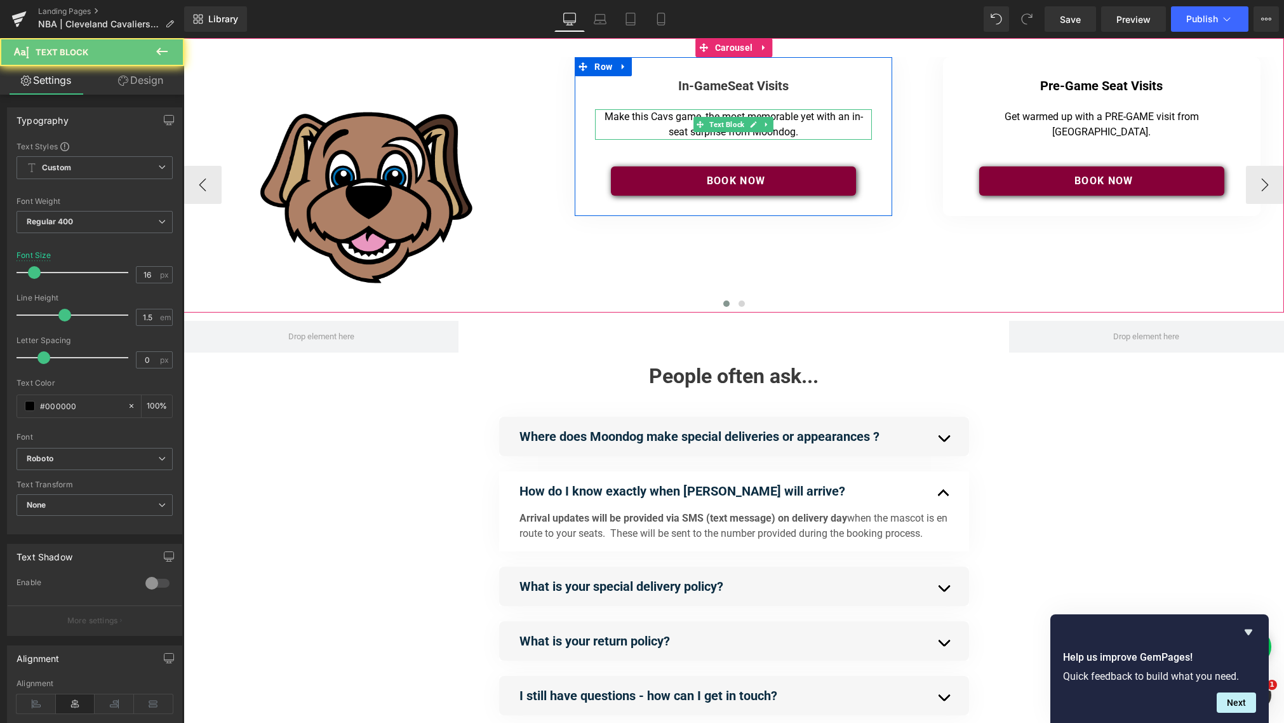
click at [680, 118] on p "Make this Cavs game, the most memorable yet with an in-seat surprise from Moond…" at bounding box center [733, 124] width 271 height 30
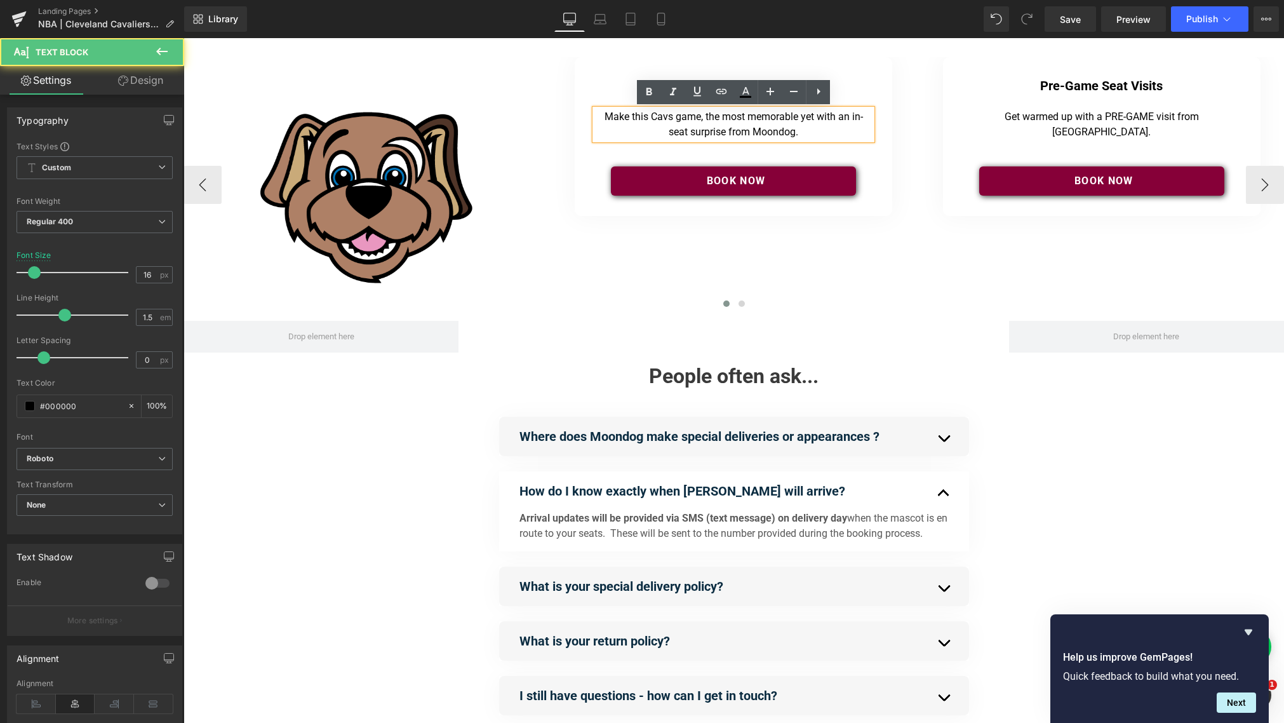
click at [704, 119] on p "Make this Cavs game, the most memorable yet with an in-seat surprise from Moond…" at bounding box center [733, 124] width 271 height 30
click at [734, 117] on p "Make this Cavs game the most memorable yet with an in-seat surprise from Moondo…" at bounding box center [733, 124] width 271 height 30
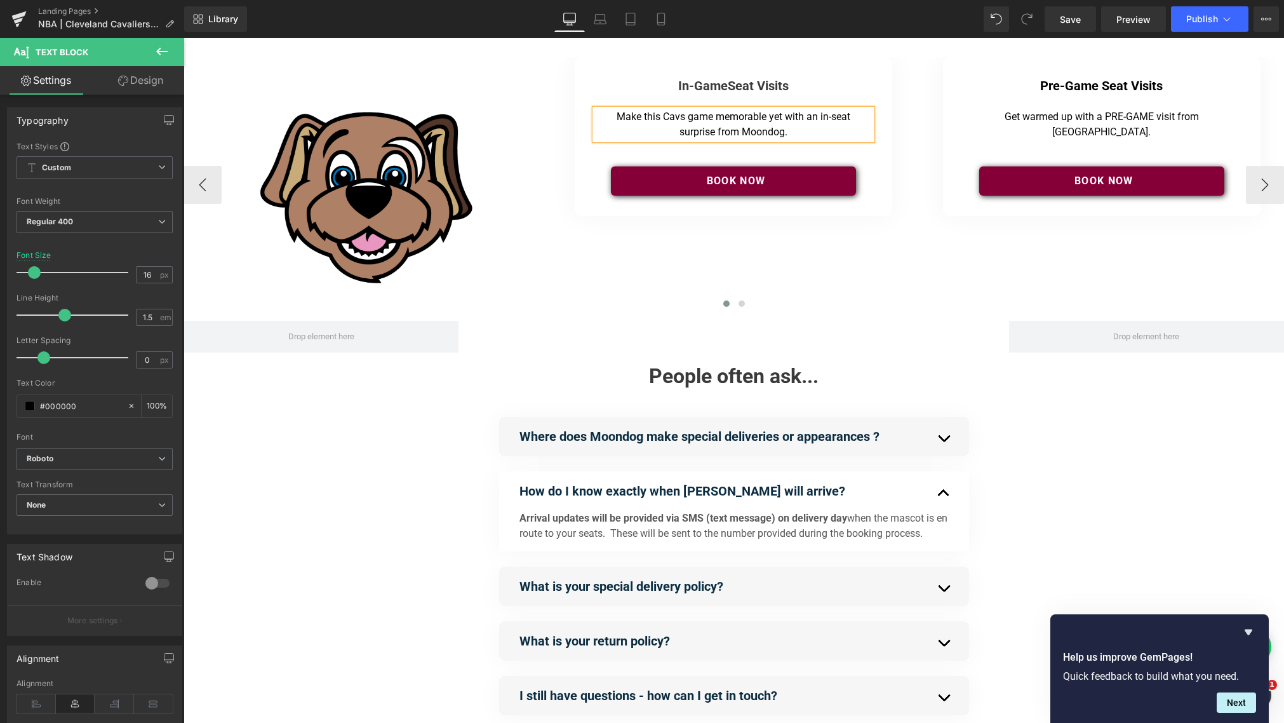
click at [775, 117] on p "Make this Cavs game memorable yet with an in-seat surprise from Moondog." at bounding box center [733, 124] width 271 height 30
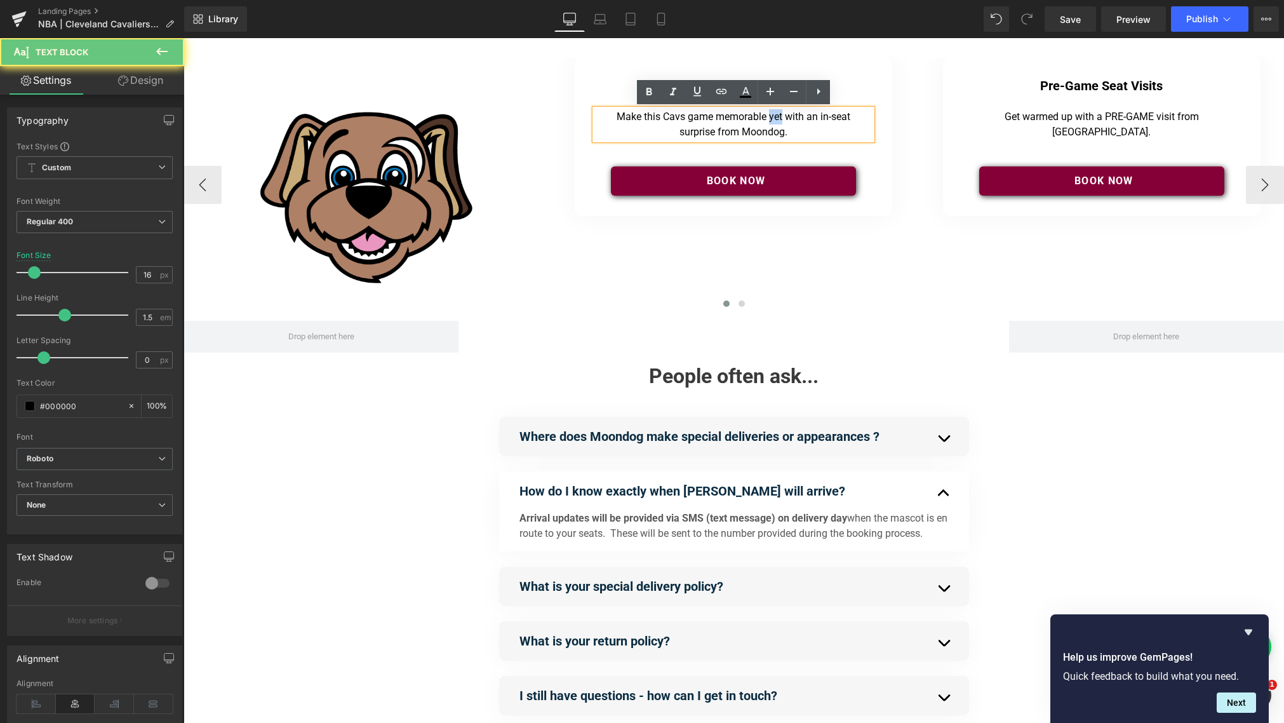
click at [775, 117] on p "Make this Cavs game memorable yet with an in-seat surprise from Moondog." at bounding box center [733, 124] width 271 height 30
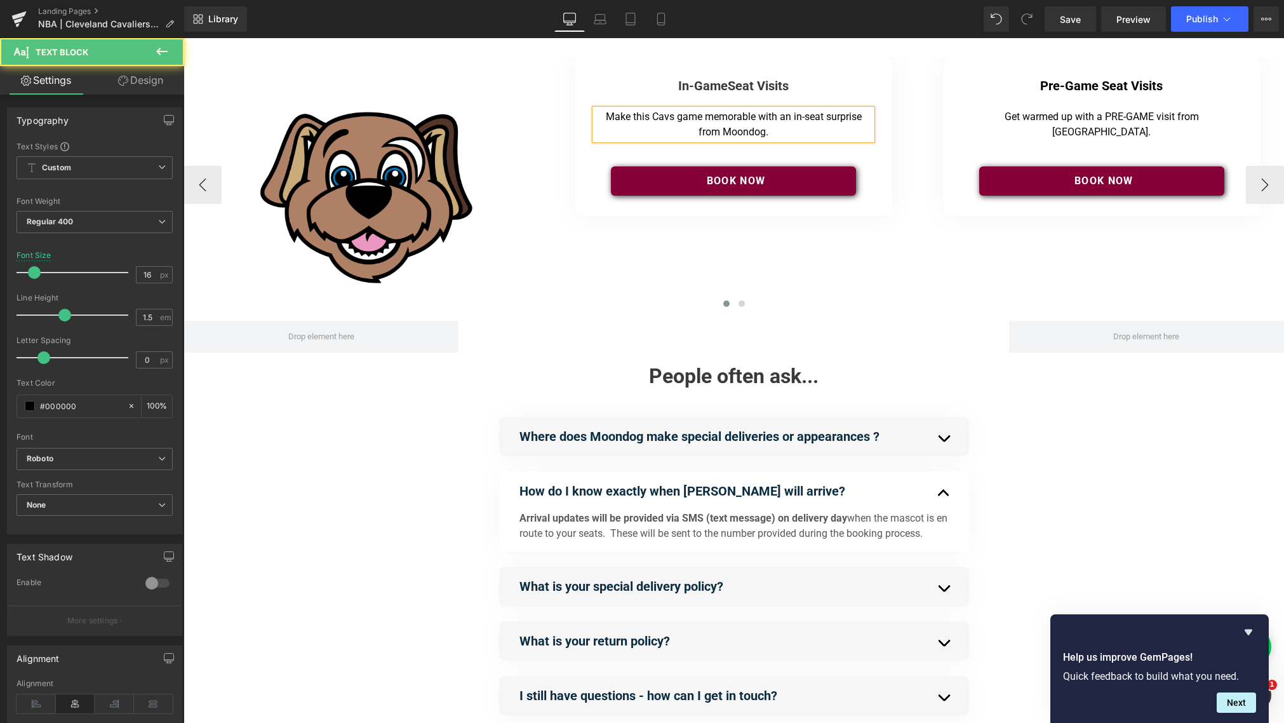
click at [695, 131] on p "Make this Cavs game memorable with an in-seat surprise from Moondog." at bounding box center [733, 124] width 271 height 30
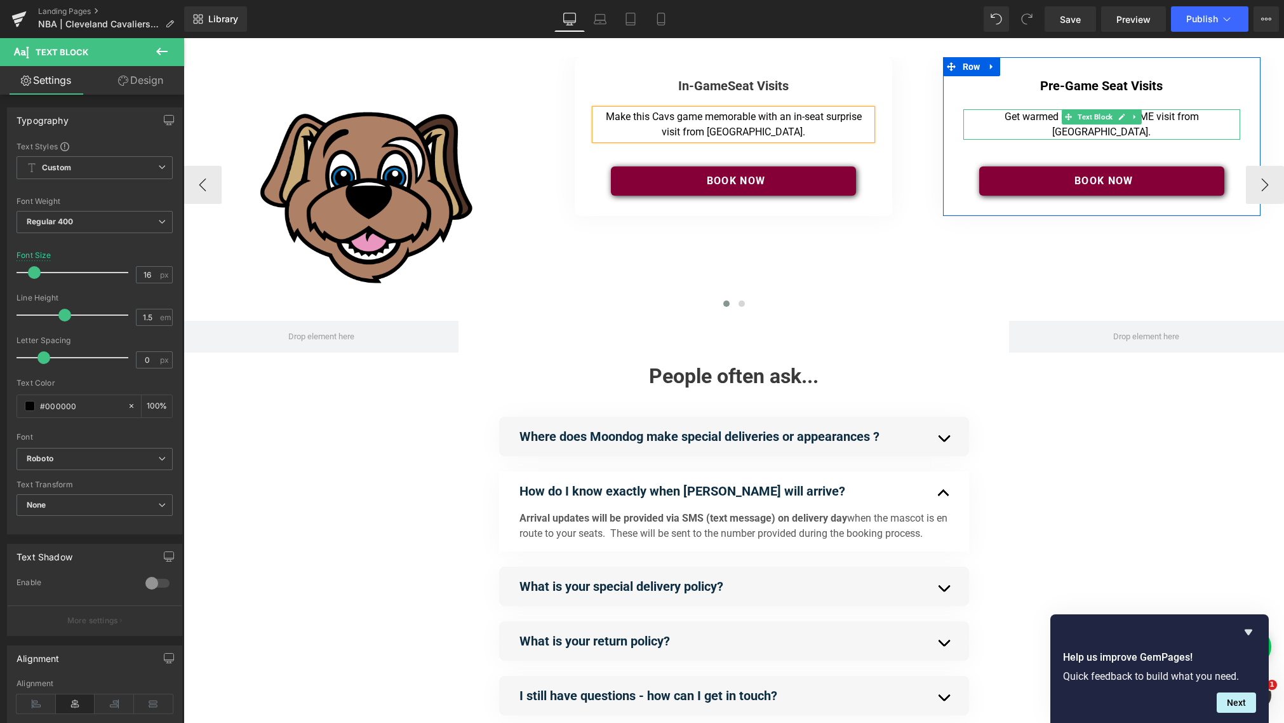
click at [965, 118] on p "Get warmed up with a PRE-GAME visit from [GEOGRAPHIC_DATA]." at bounding box center [1102, 124] width 271 height 30
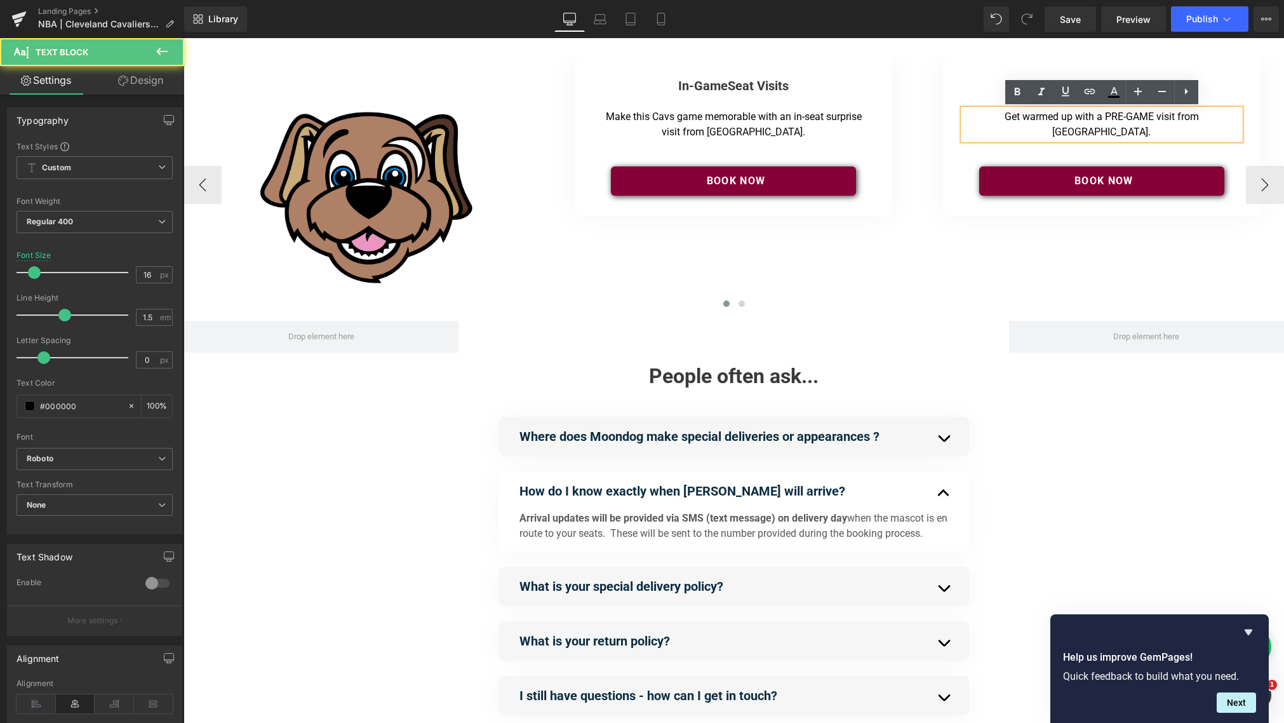
click at [965, 119] on p "Get warmed up with a PRE-GAME visit from [GEOGRAPHIC_DATA]." at bounding box center [1102, 124] width 271 height 30
drag, startPoint x: 1225, startPoint y: 118, endPoint x: 1243, endPoint y: 121, distance: 18.1
click at [965, 118] on p "Get warmed up with a PRE-GAME visit from [GEOGRAPHIC_DATA]." at bounding box center [1102, 124] width 271 height 30
click at [965, 181] on button "›" at bounding box center [1265, 185] width 38 height 38
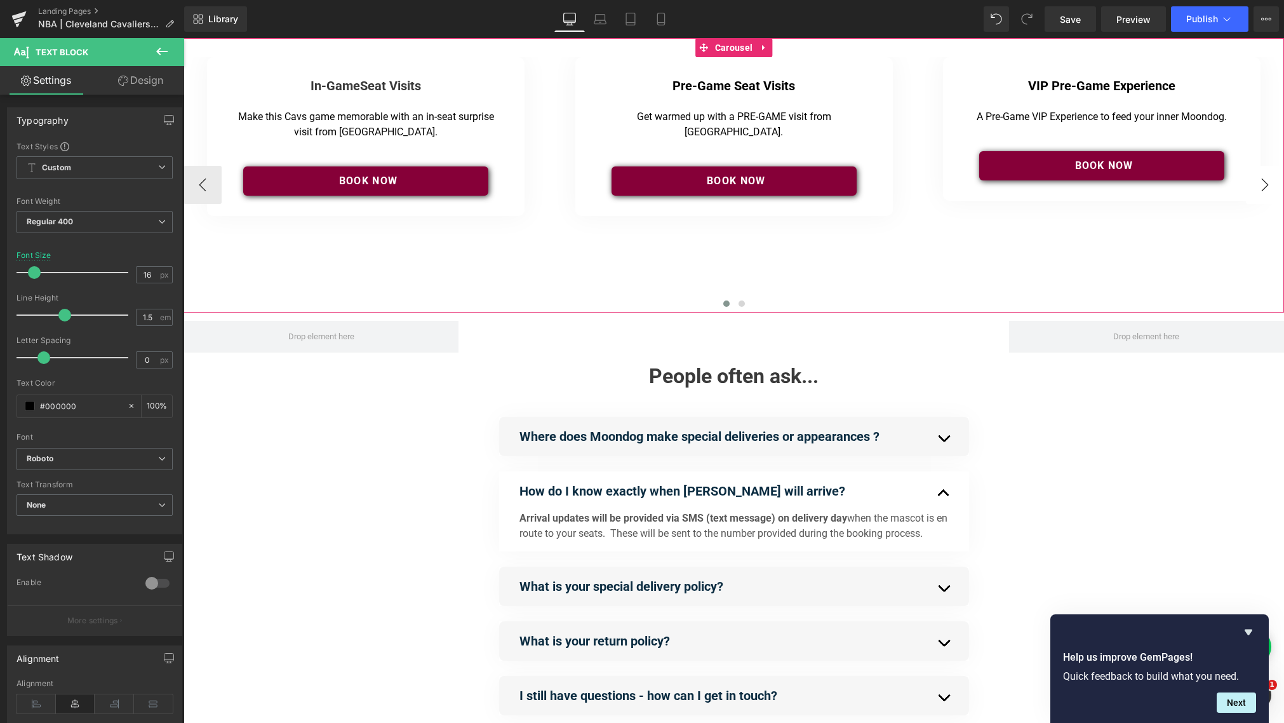
click at [965, 183] on button "›" at bounding box center [1265, 185] width 38 height 38
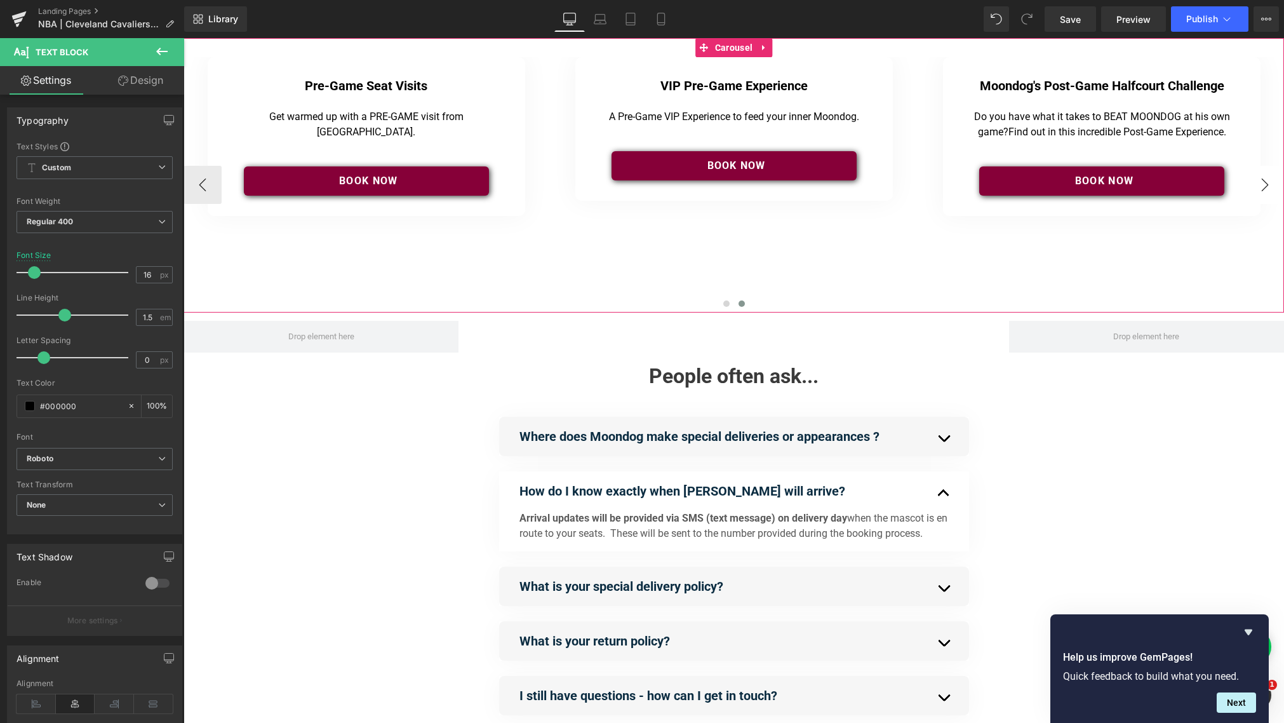
click at [965, 182] on button "›" at bounding box center [1265, 185] width 38 height 38
click at [207, 185] on button "‹" at bounding box center [203, 185] width 38 height 38
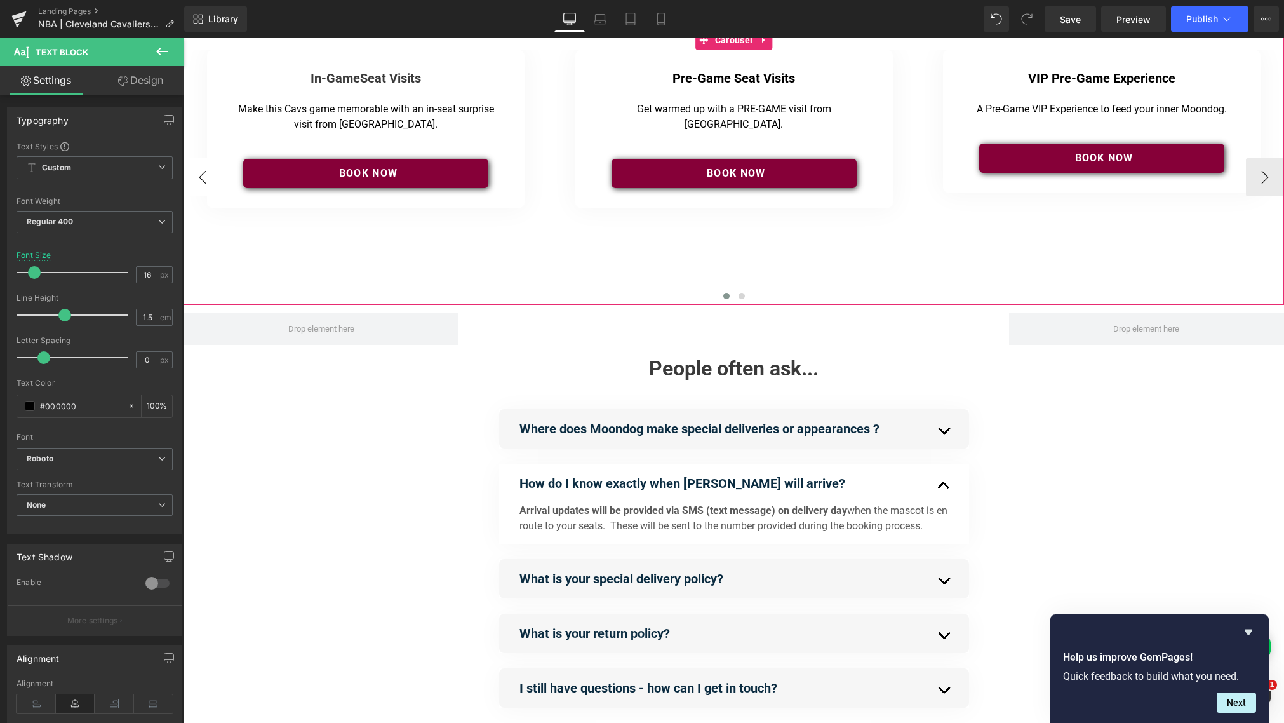
click at [208, 185] on button "‹" at bounding box center [203, 177] width 38 height 38
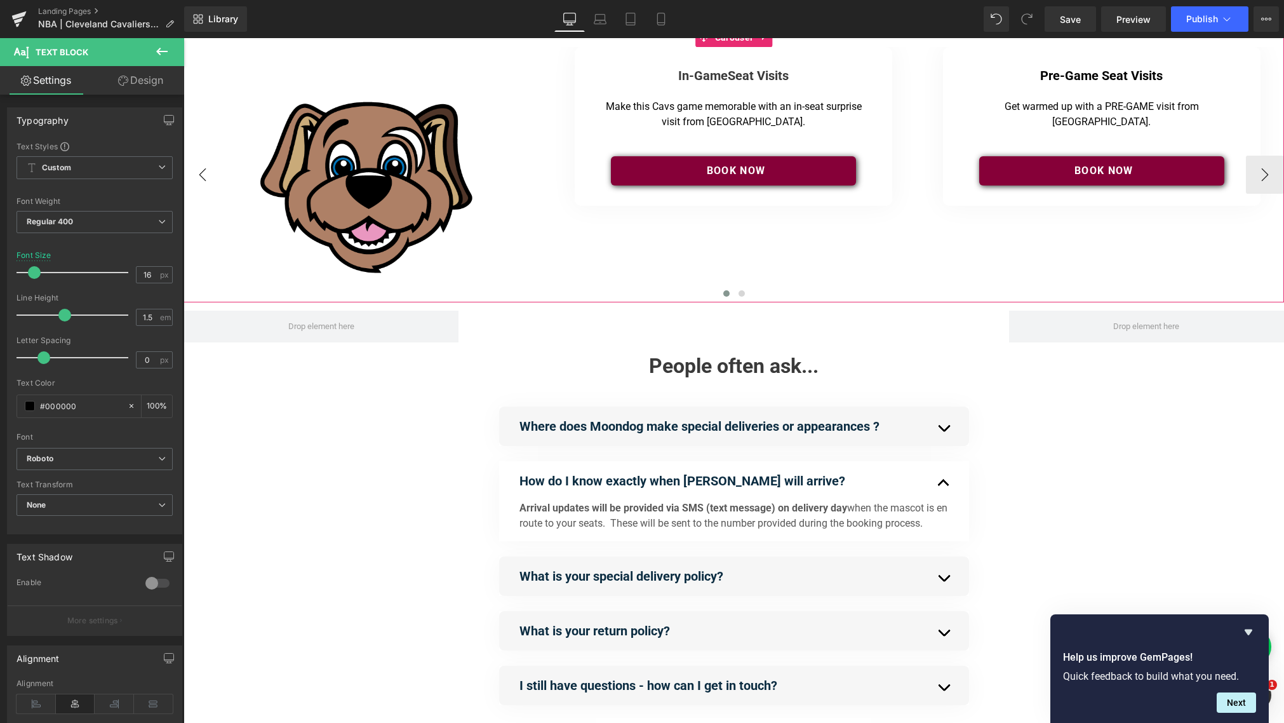
click at [208, 185] on button "‹" at bounding box center [203, 175] width 38 height 38
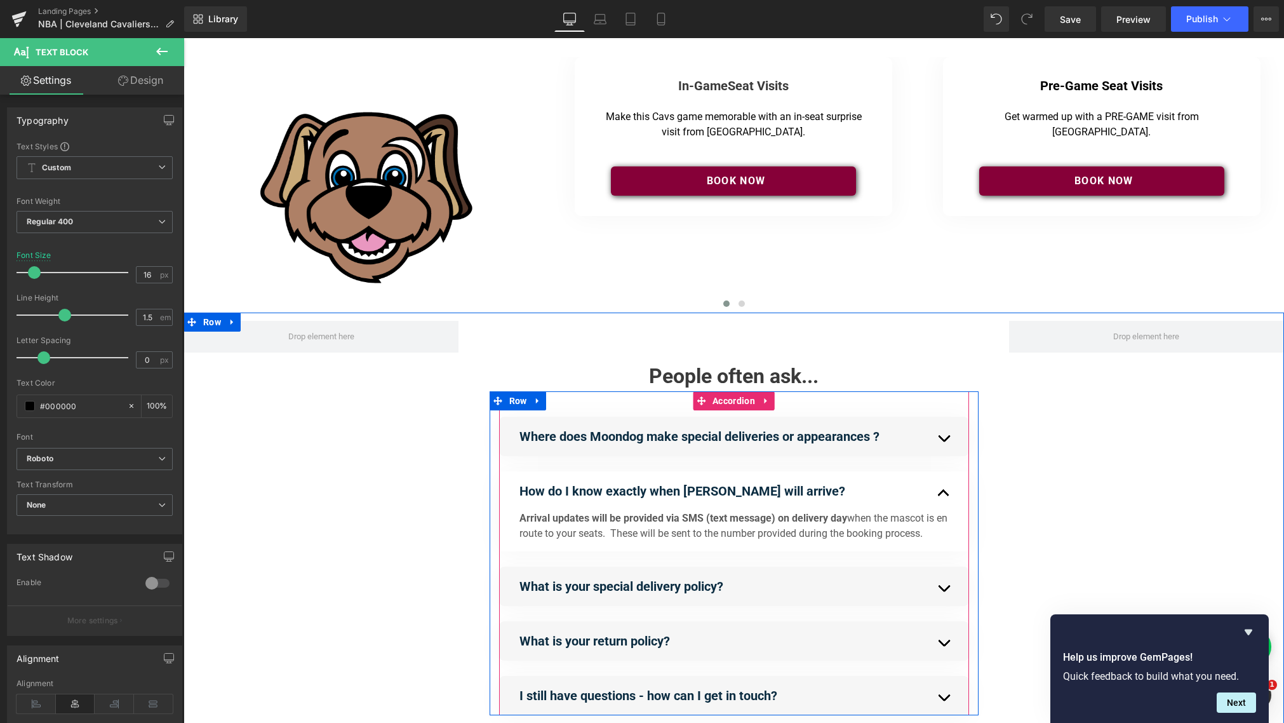
click at [945, 443] on button "button" at bounding box center [956, 438] width 25 height 43
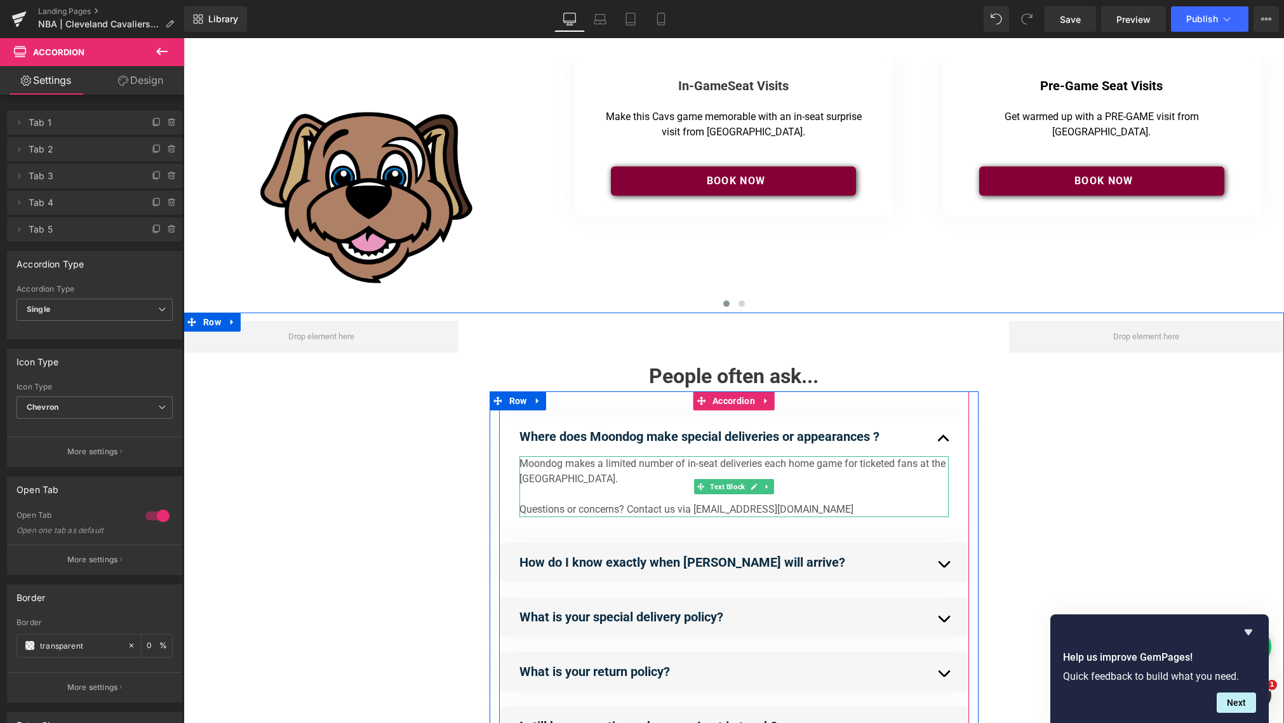
drag, startPoint x: 591, startPoint y: 477, endPoint x: 575, endPoint y: 481, distance: 15.9
click at [590, 477] on p "Moondog makes a limited number of in-seat deliveries each home game for tickete…" at bounding box center [734, 471] width 429 height 30
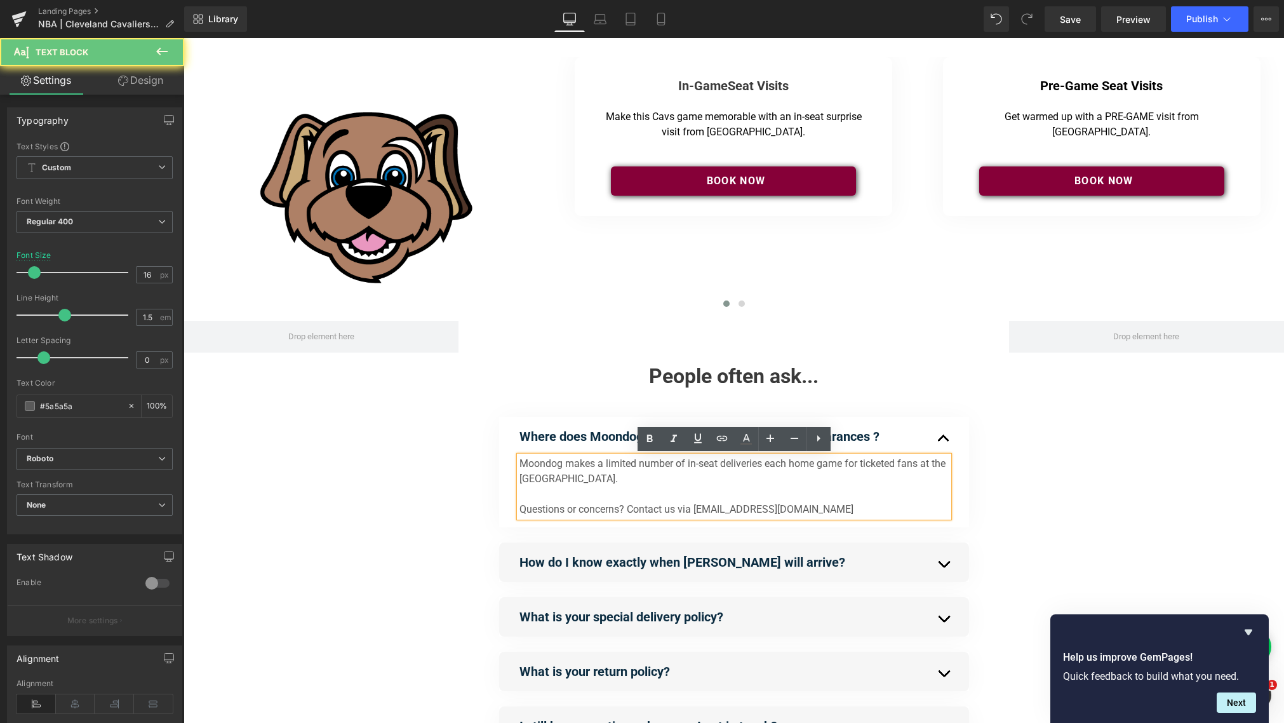
click at [587, 480] on p "Moondog makes a limited number of in-seat deliveries each home game for tickete…" at bounding box center [734, 471] width 429 height 30
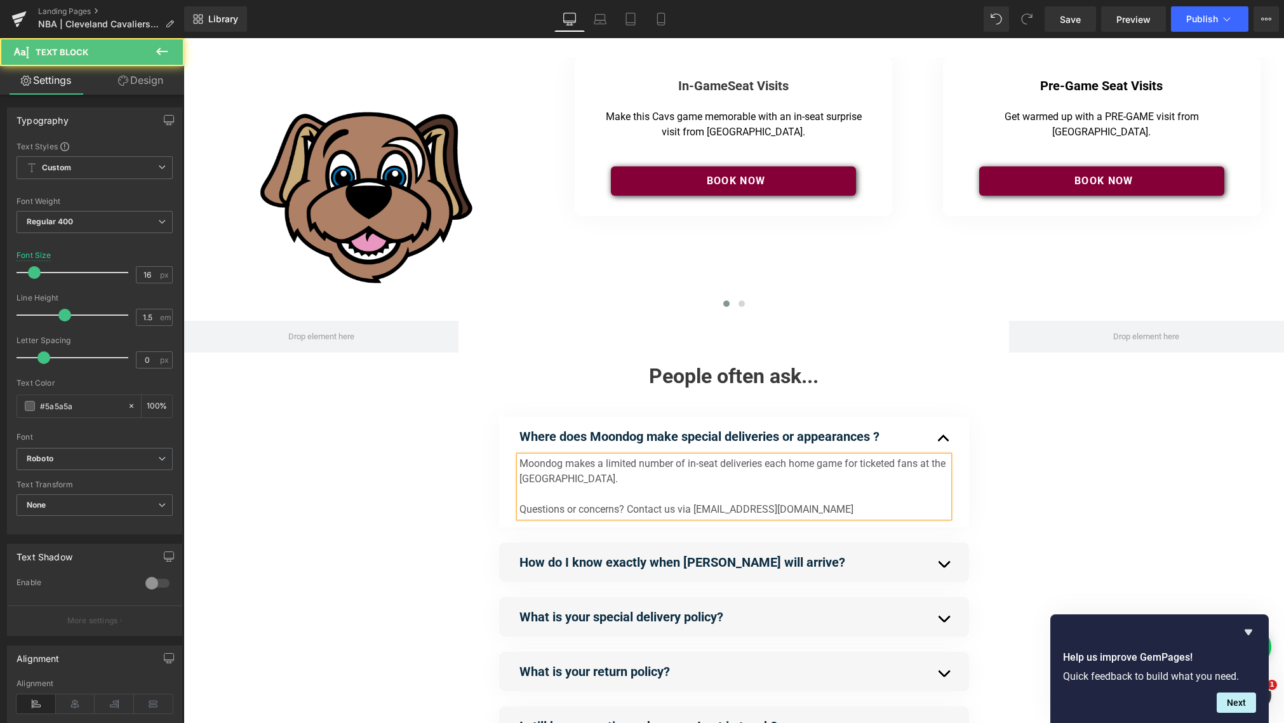
click at [624, 480] on p "Moondog makes a limited number of in-seat deliveries each home game for tickete…" at bounding box center [734, 471] width 429 height 30
click at [625, 479] on p "Moondog makes a limited number of in-seat deliveries each home game for tickete…" at bounding box center [734, 471] width 429 height 30
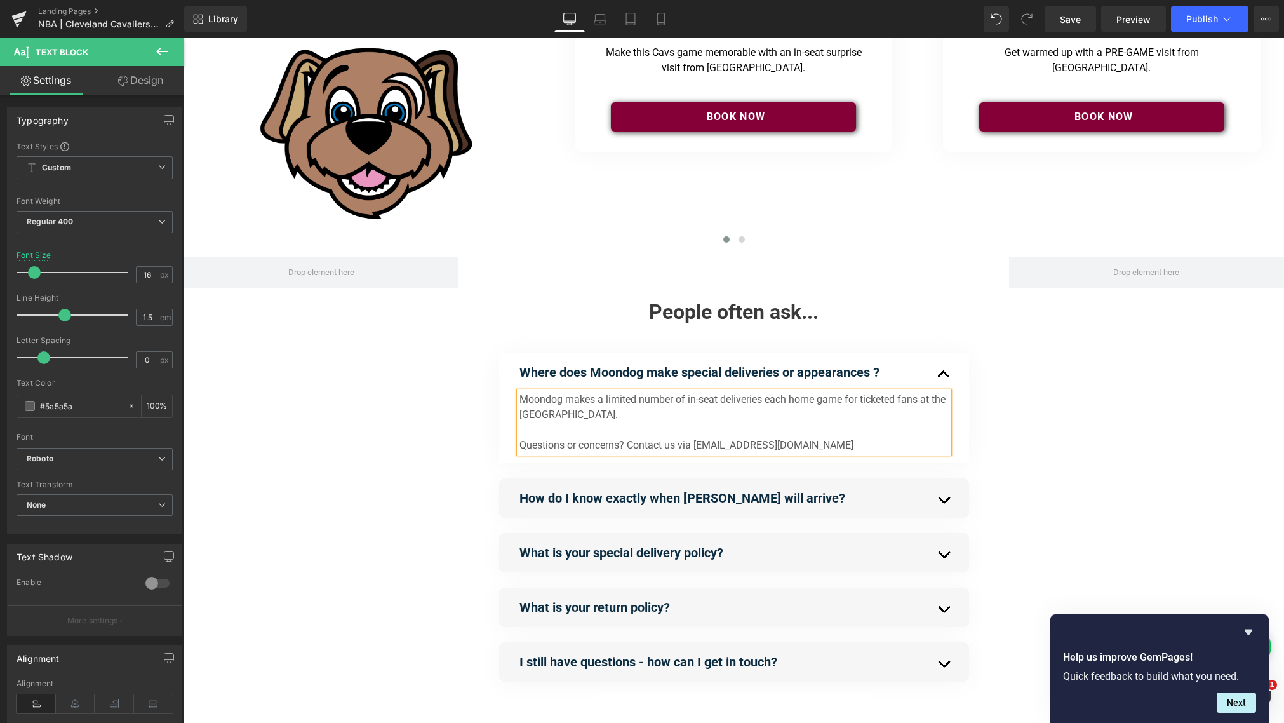
scroll to position [65, 0]
click at [942, 498] on div "How do I know exactly when Moondog will arrive? Text Block" at bounding box center [734, 497] width 470 height 39
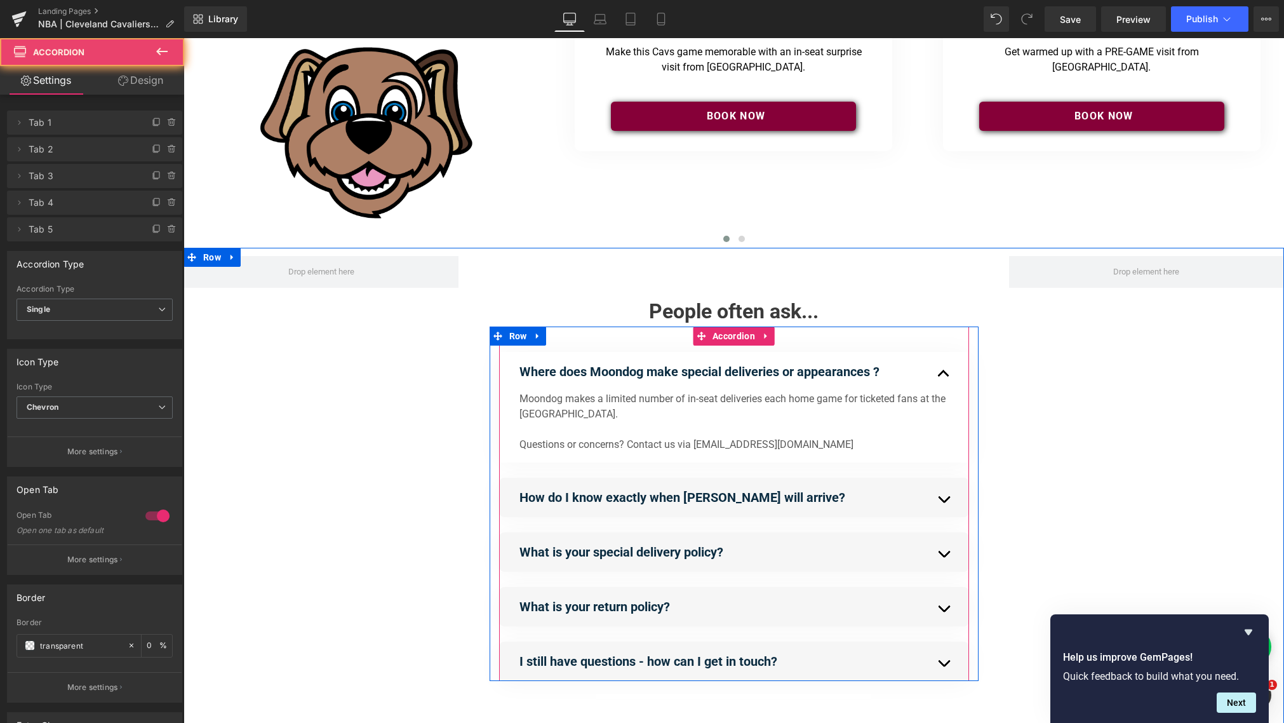
click at [944, 499] on button "button" at bounding box center [956, 499] width 25 height 43
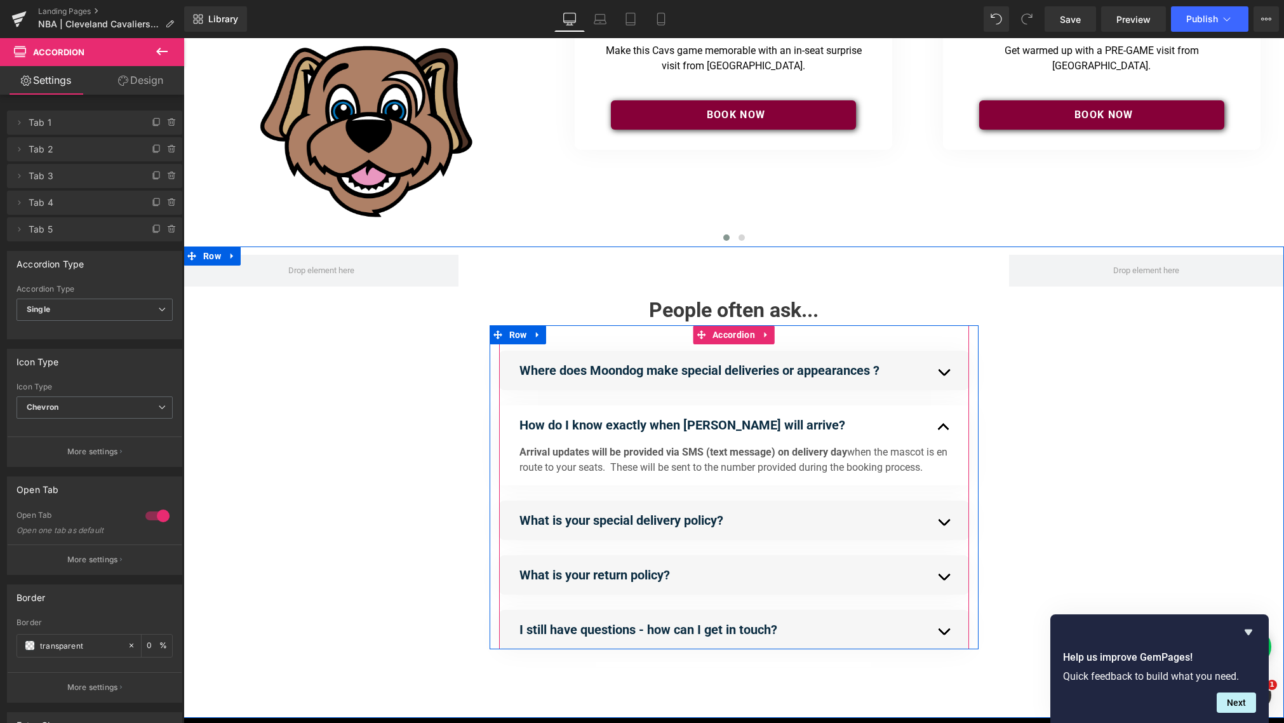
scroll to position [88, 0]
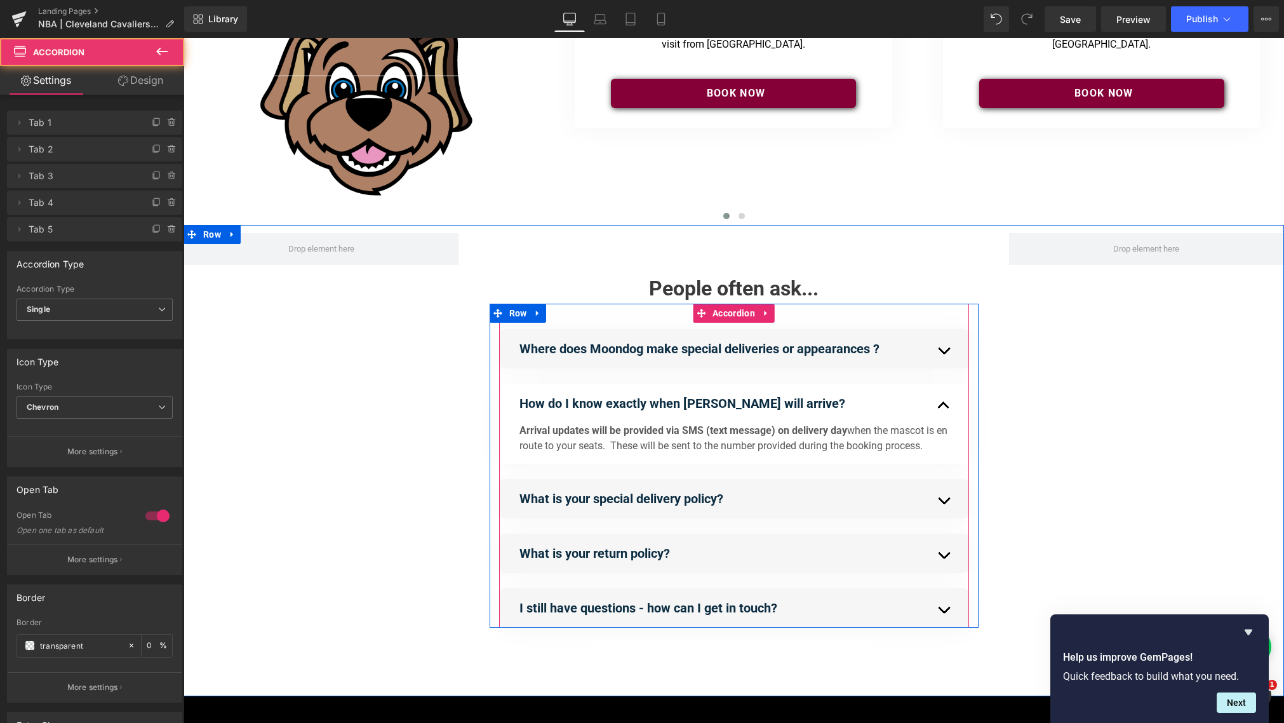
click at [956, 504] on span "button" at bounding box center [956, 504] width 0 height 0
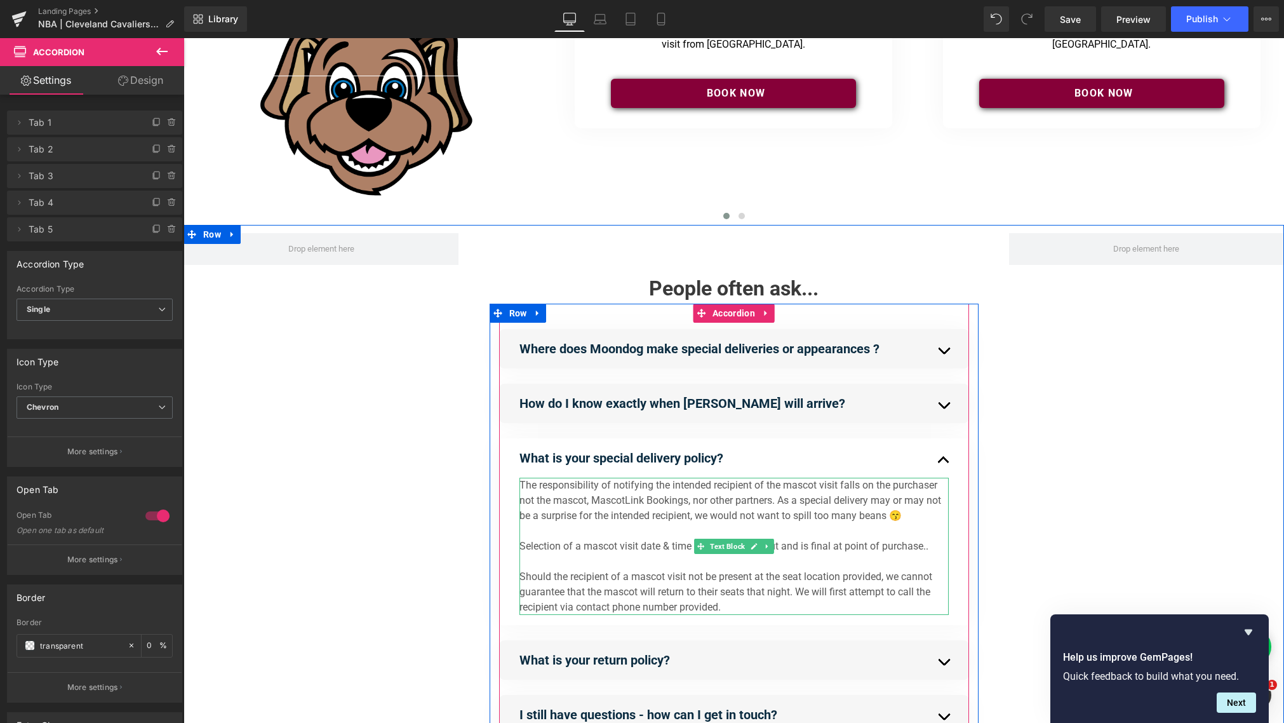
click at [911, 521] on p "The responsibility of notifying the intended recipient of the mascot visit fall…" at bounding box center [734, 501] width 429 height 46
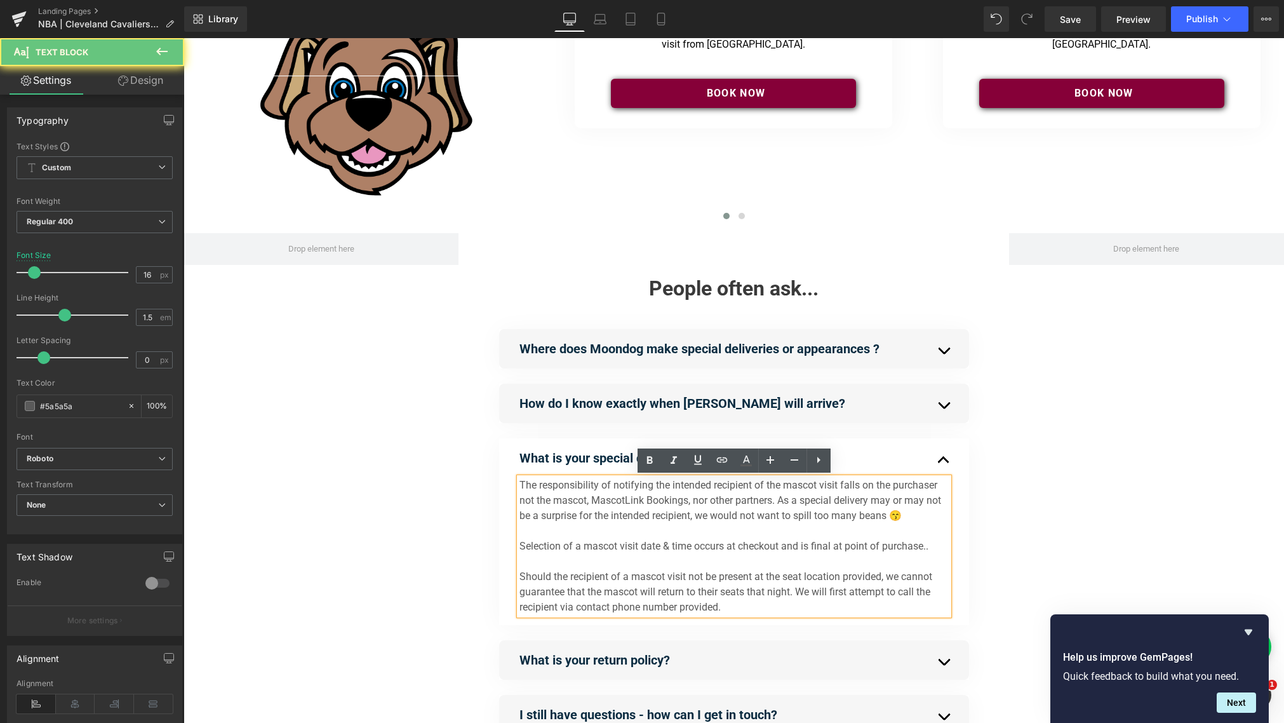
click at [905, 516] on p "The responsibility of notifying the intended recipient of the mascot visit fall…" at bounding box center [734, 501] width 429 height 46
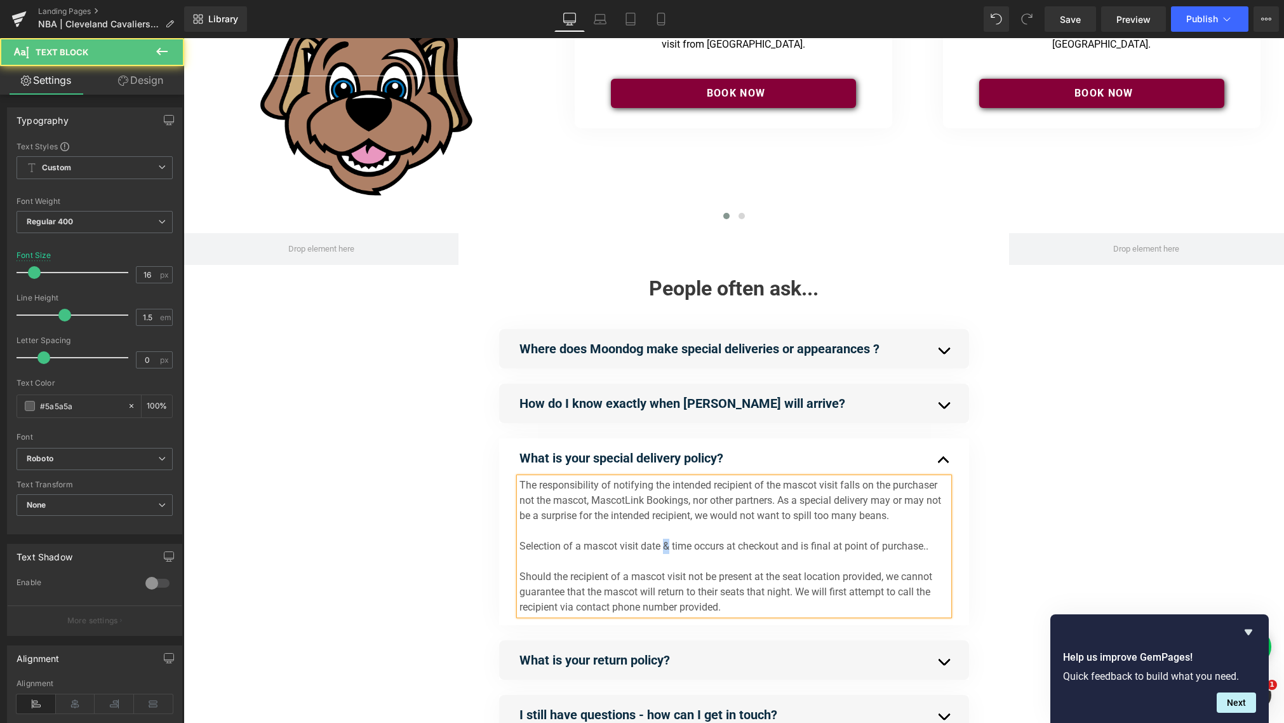
click at [666, 550] on p "Selection of a mascot visit date & time occurs at checkout and is final at poin…" at bounding box center [734, 546] width 429 height 15
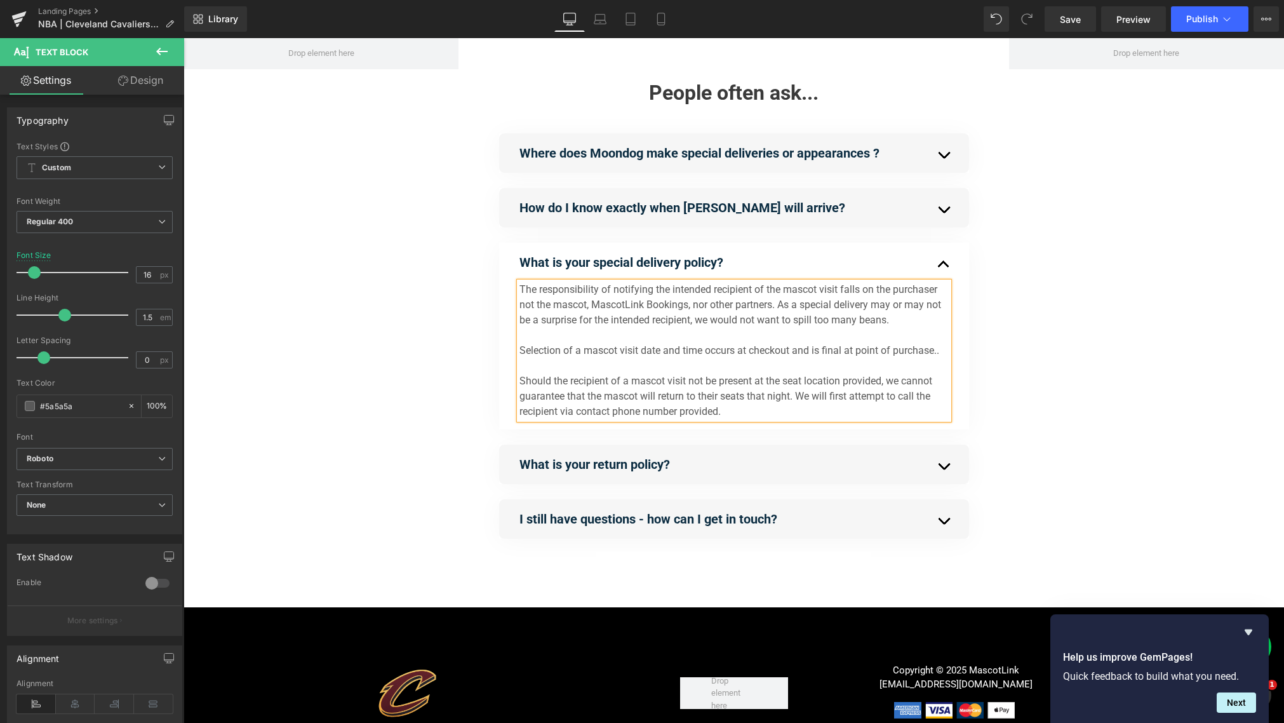
scroll to position [285, 0]
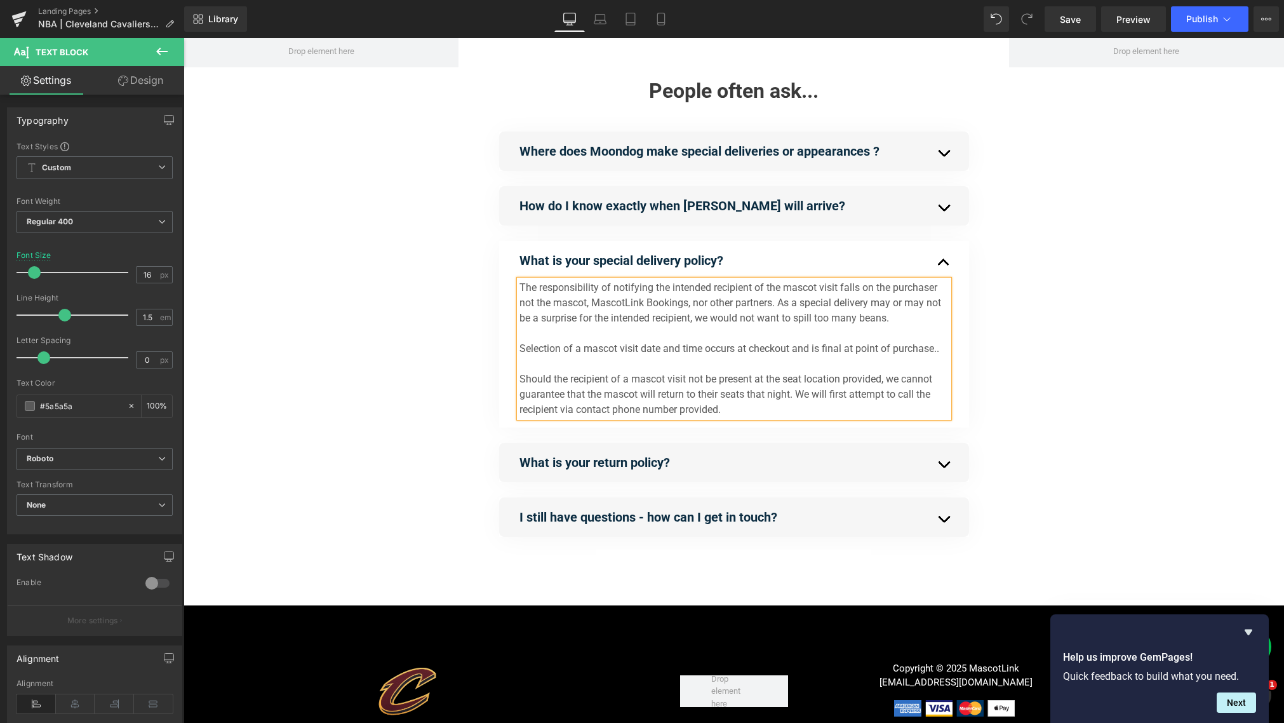
click at [941, 462] on div "What is your return policy? Text Block" at bounding box center [734, 462] width 470 height 39
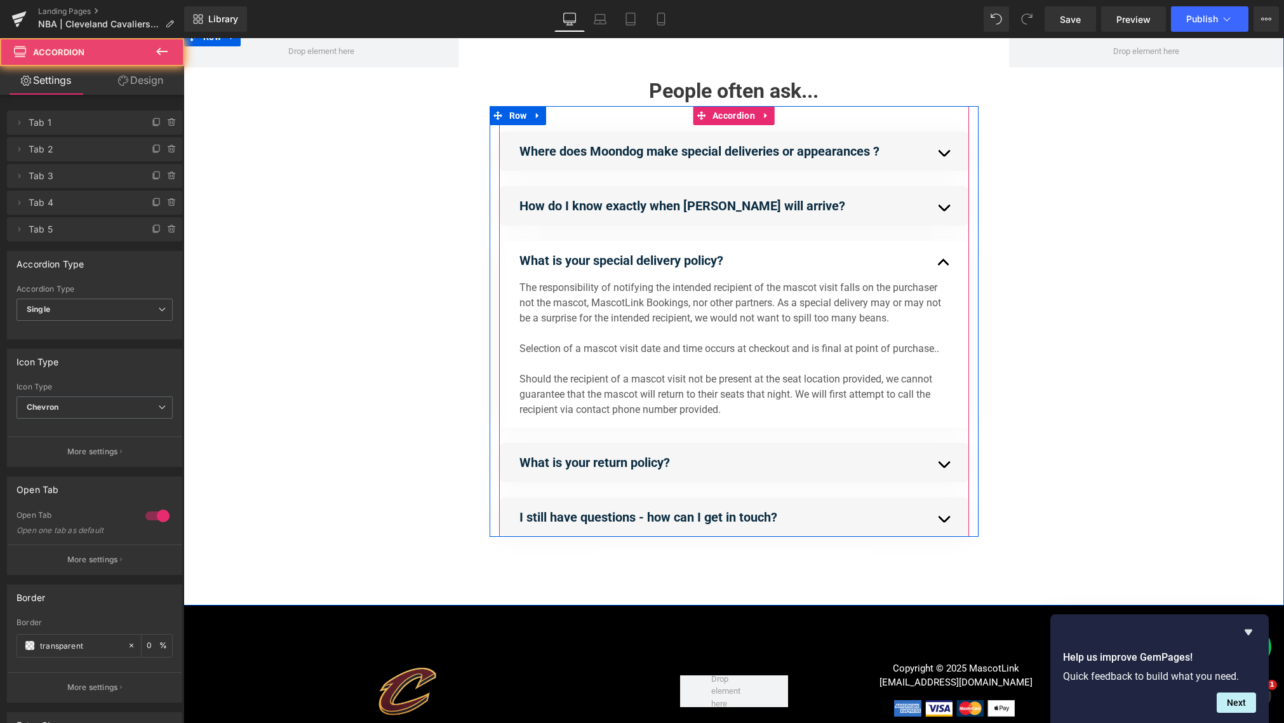
click at [956, 467] on span "button" at bounding box center [956, 467] width 0 height 0
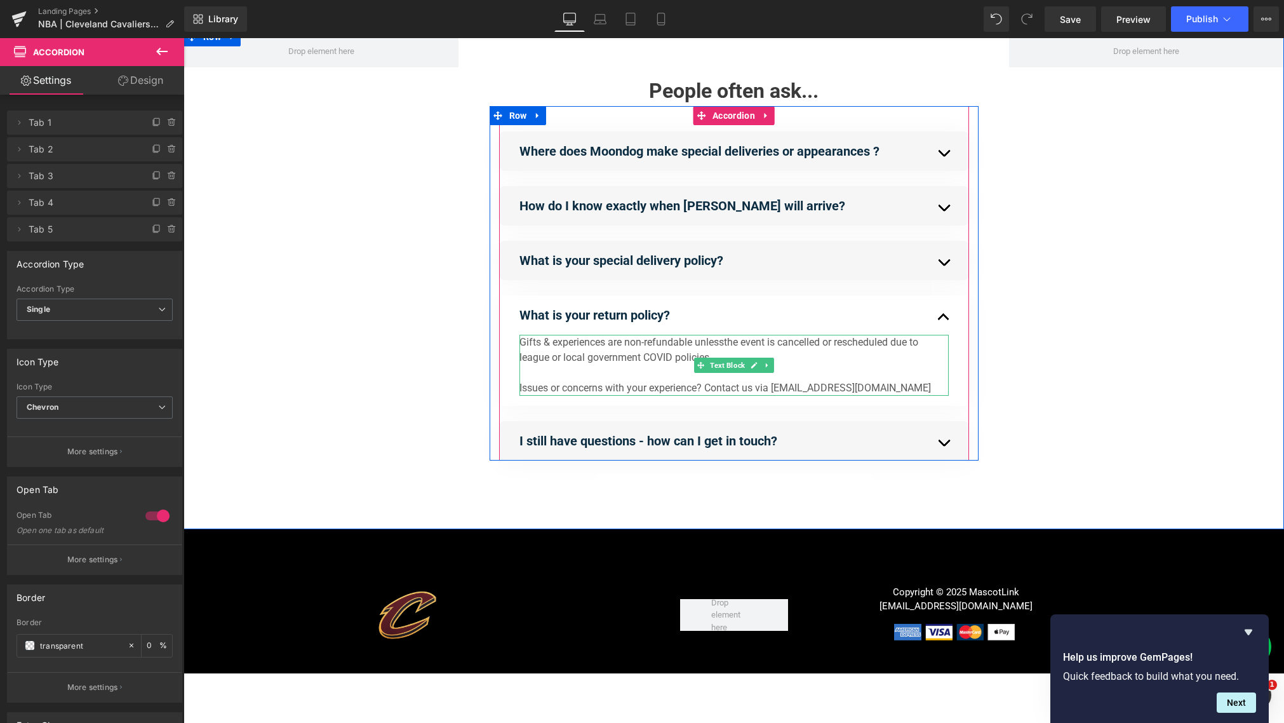
click at [533, 348] on p "Gifts & experiences are non-refundable unless the event is cancelled or resched…" at bounding box center [734, 350] width 429 height 30
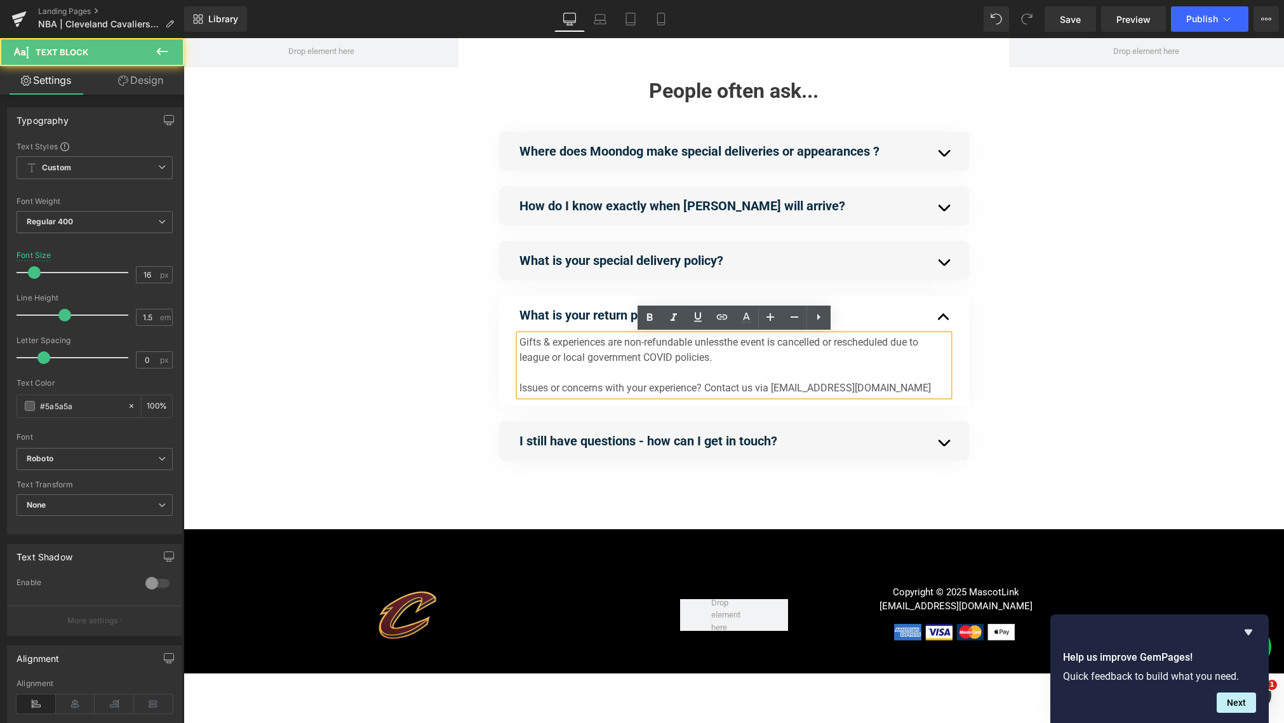
click at [548, 345] on p "Gifts & experiences are non-refundable unless the event is cancelled or resched…" at bounding box center [734, 350] width 429 height 30
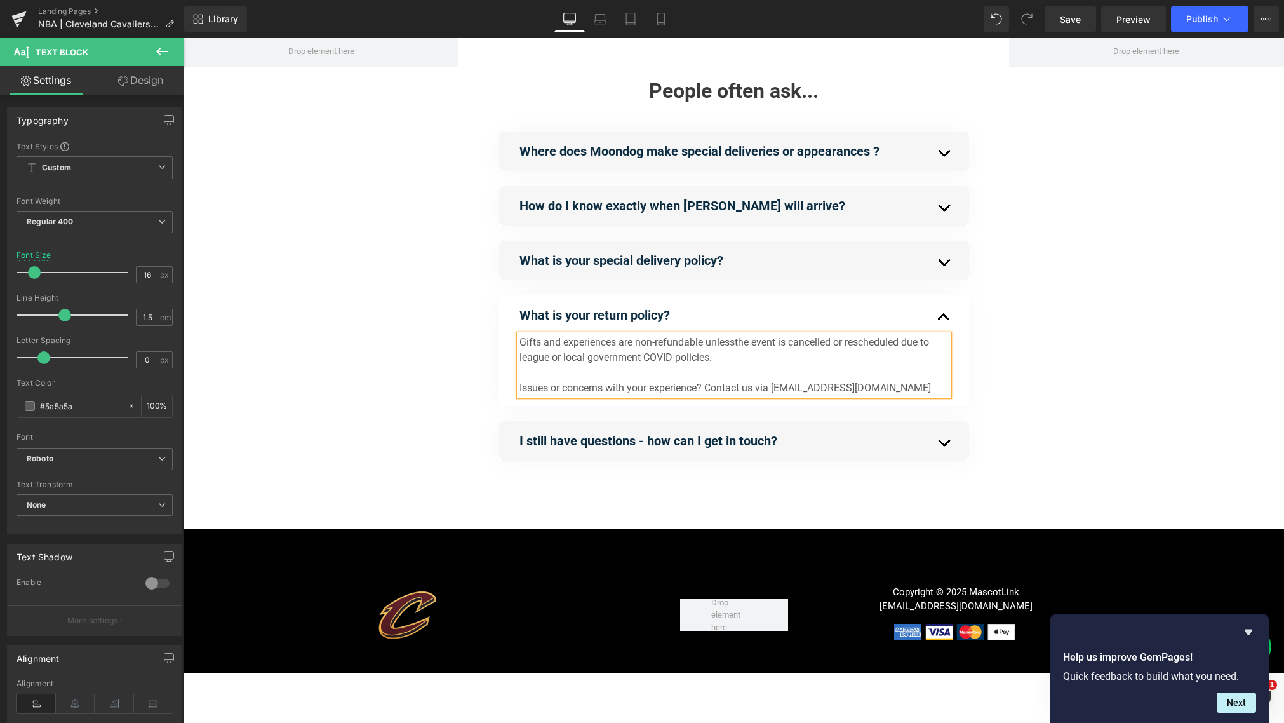
click at [654, 360] on span "the event is cancelled or rescheduled due to league or local government COVID p…" at bounding box center [725, 349] width 410 height 27
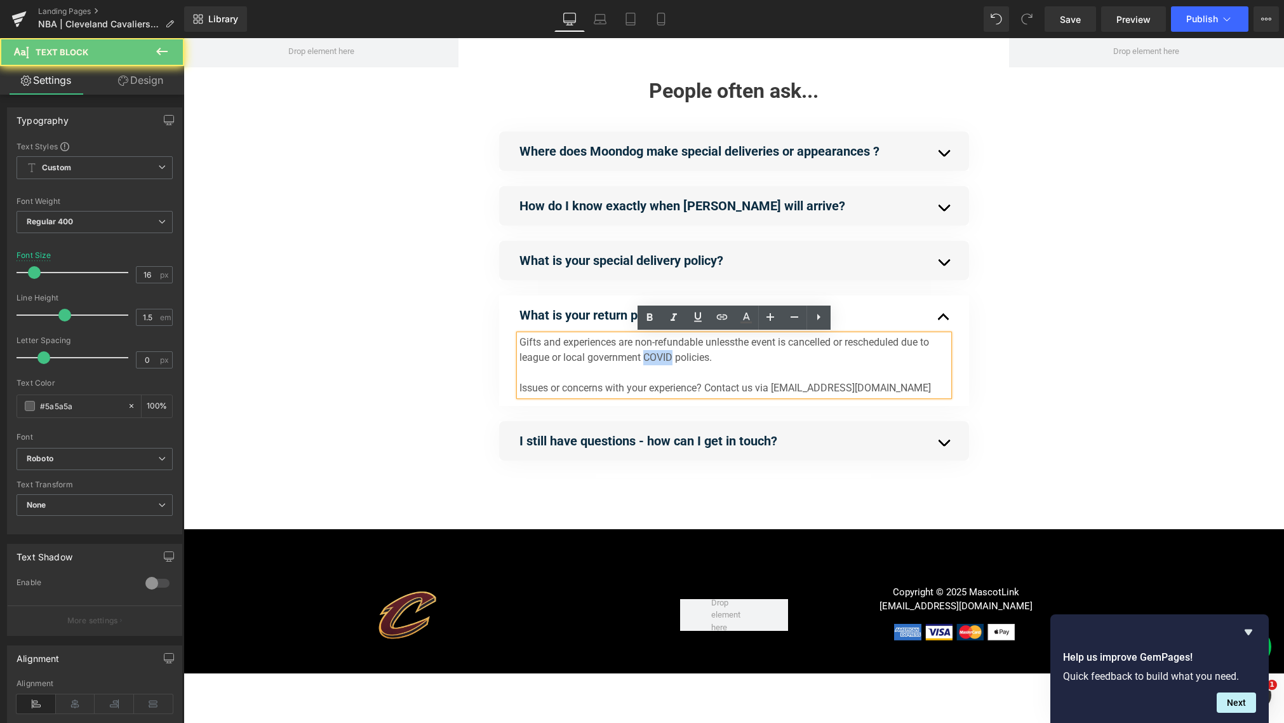
click at [654, 360] on span "the event is cancelled or rescheduled due to league or local government COVID p…" at bounding box center [725, 349] width 410 height 27
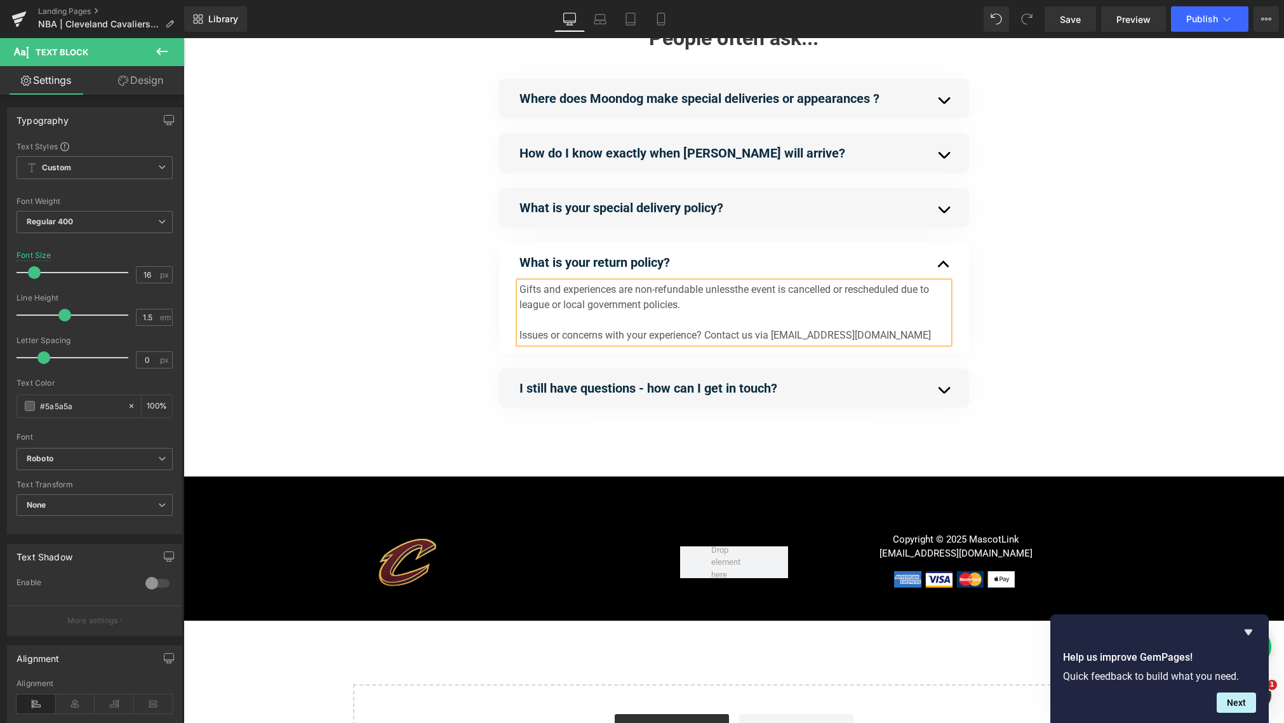
scroll to position [339, 0]
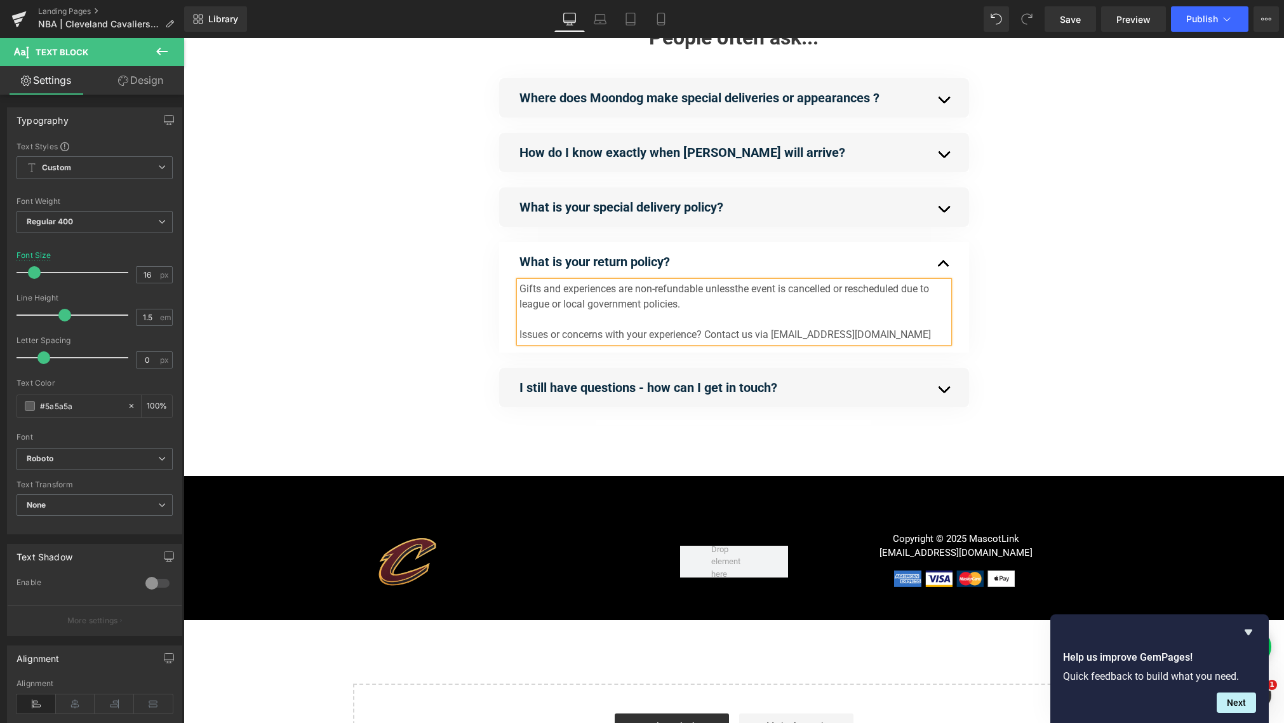
click at [956, 392] on span "button" at bounding box center [956, 392] width 0 height 0
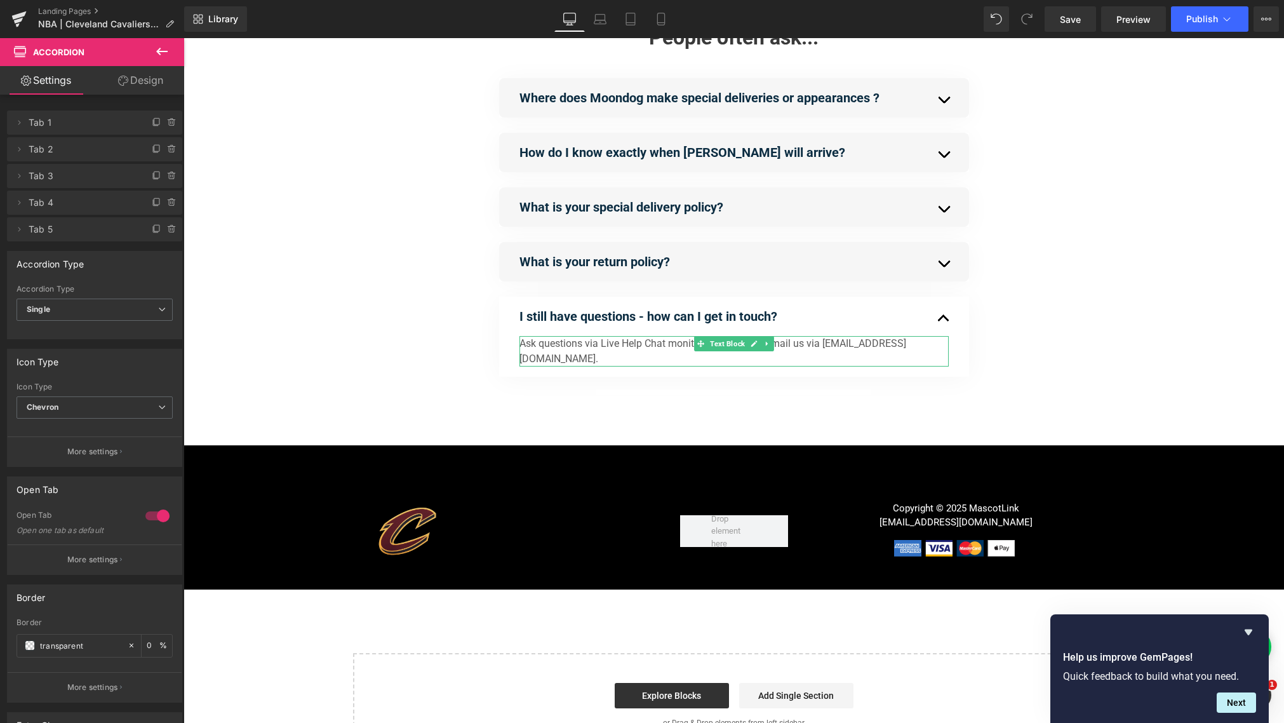
click at [593, 346] on p "Ask questions via Live Help Chat monitored 9-7 CST or email us via hello@mascot…" at bounding box center [734, 351] width 429 height 30
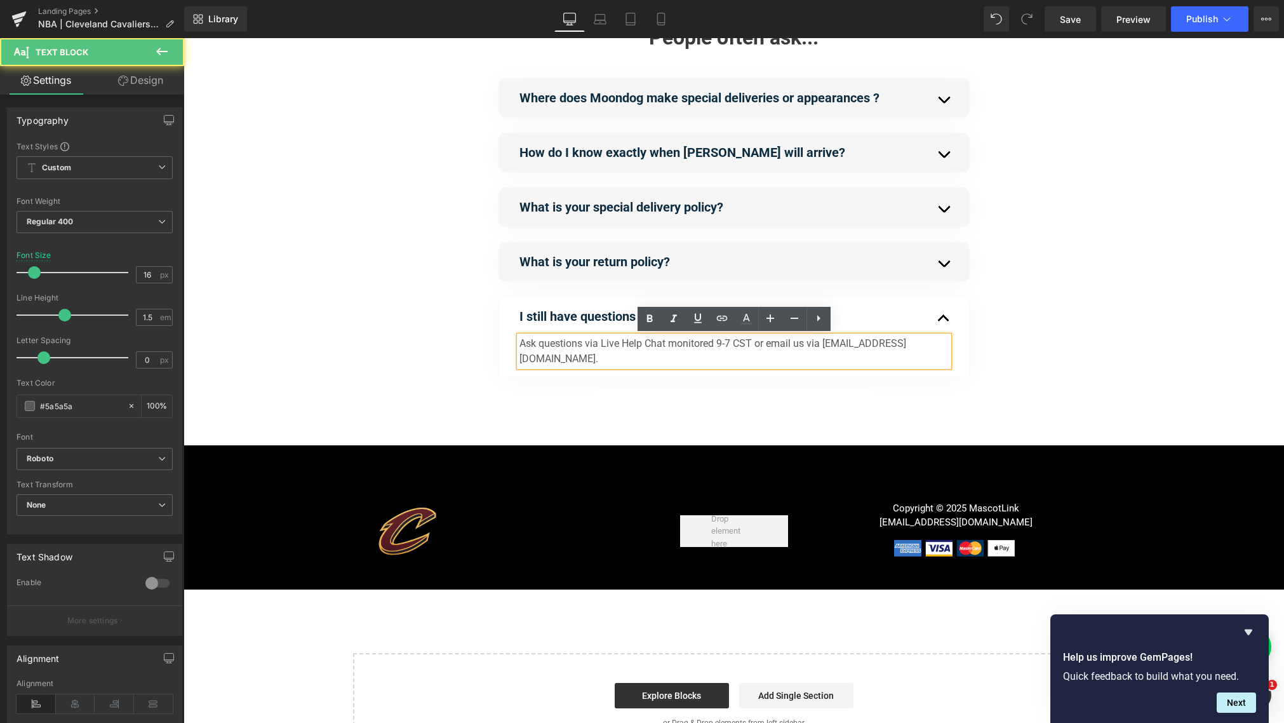
drag, startPoint x: 584, startPoint y: 344, endPoint x: 593, endPoint y: 345, distance: 9.0
click at [584, 344] on p "Ask questions via Live Help Chat monitored 9-7 CST or email us via hello@mascot…" at bounding box center [734, 351] width 429 height 30
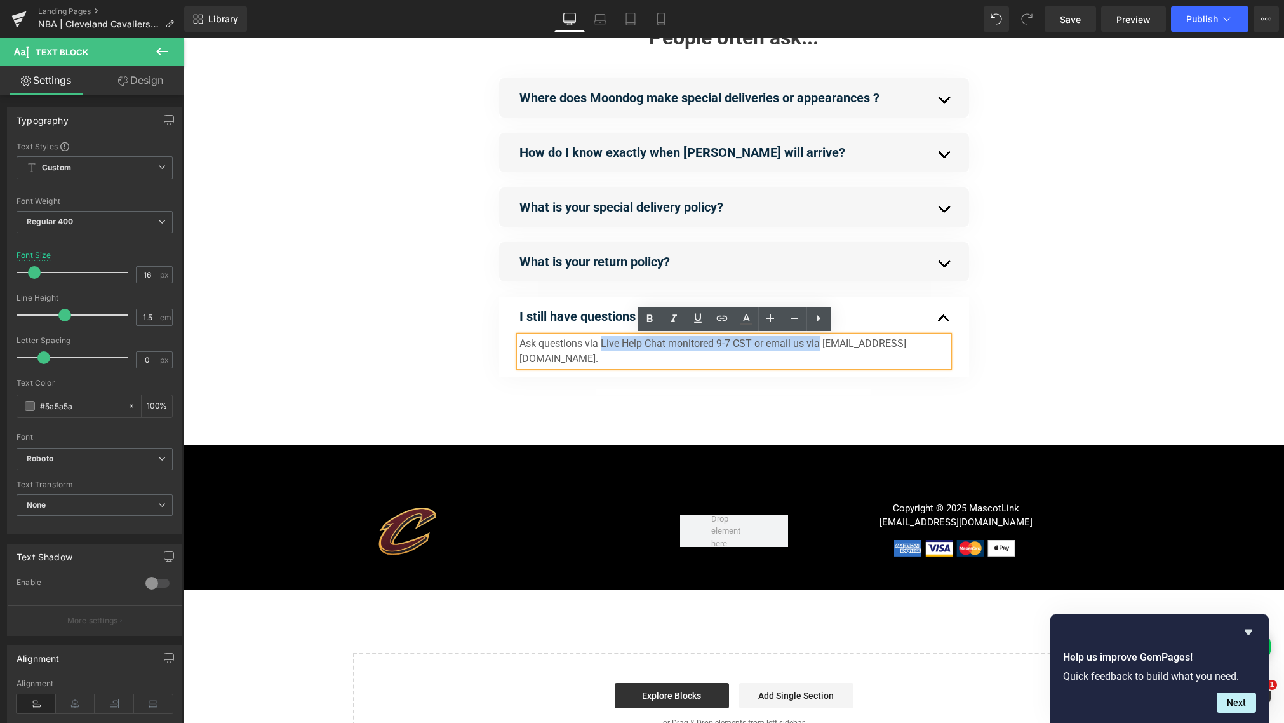
drag, startPoint x: 601, startPoint y: 344, endPoint x: 817, endPoint y: 345, distance: 215.9
click at [817, 345] on p "Ask questions via Live Help Chat monitored 9-7 CST or email us via hello@mascot…" at bounding box center [734, 351] width 429 height 30
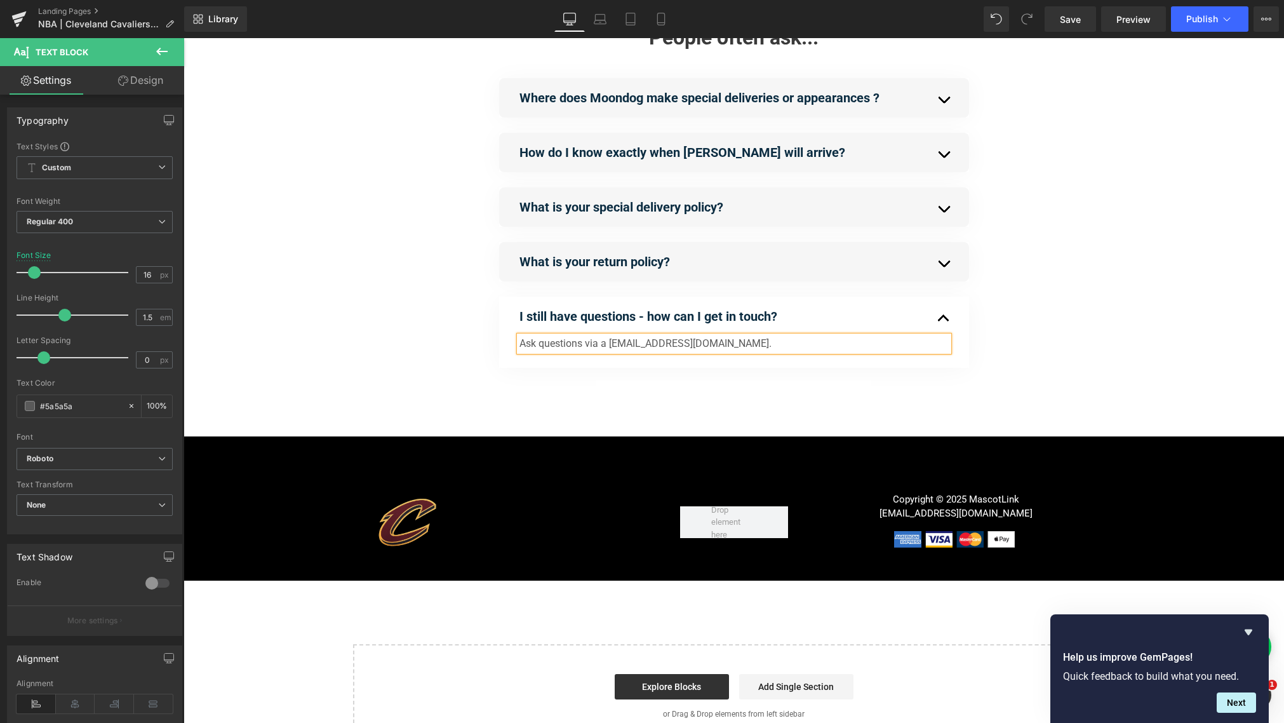
click at [605, 345] on p "Ask questions via a hello@mascot-link.com." at bounding box center [734, 343] width 429 height 15
click at [965, 365] on div "Separator Separator Separator People often ask... Heading Where does Moondog ma…" at bounding box center [734, 205] width 1101 height 462
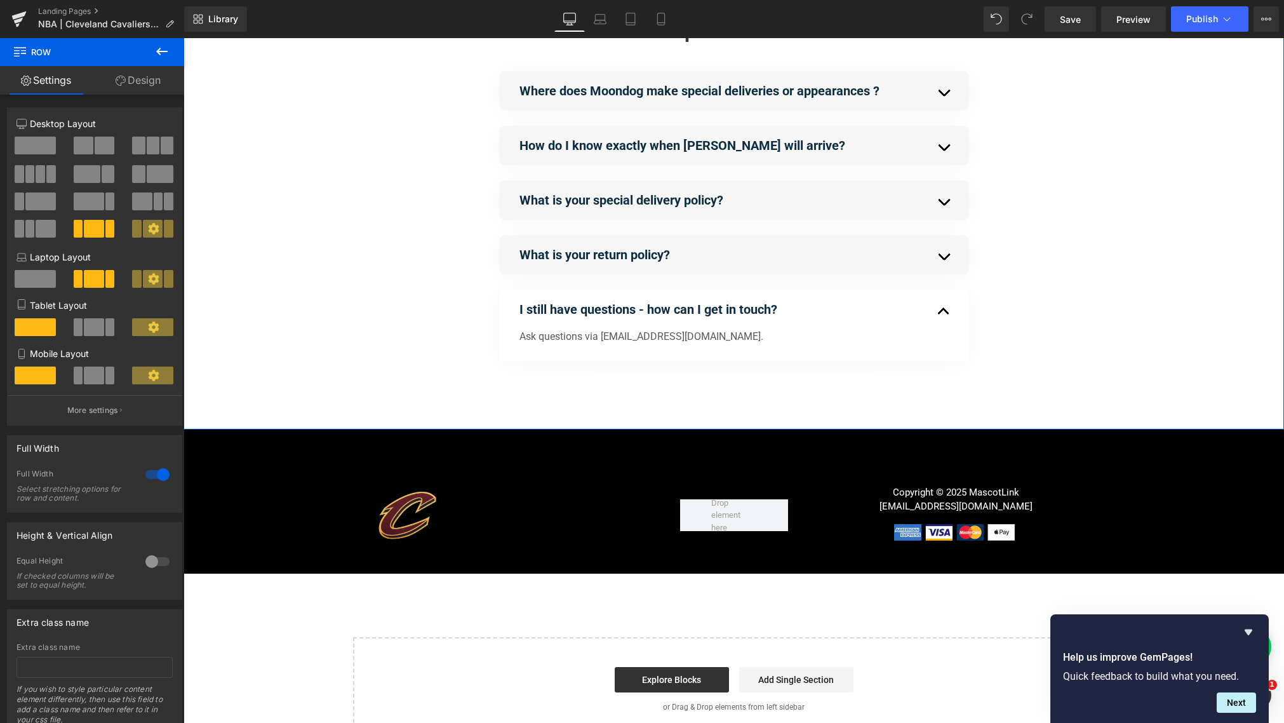
scroll to position [383, 0]
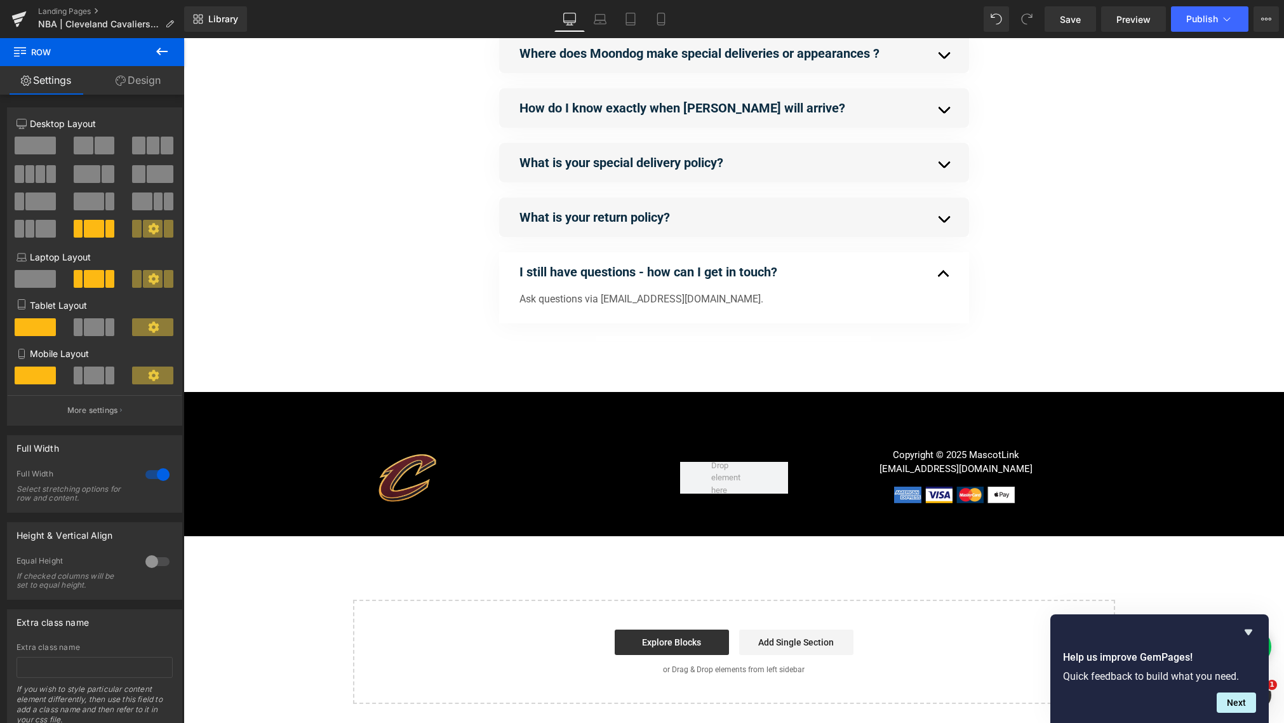
click at [965, 630] on icon "Hide survey" at bounding box center [1249, 632] width 8 height 6
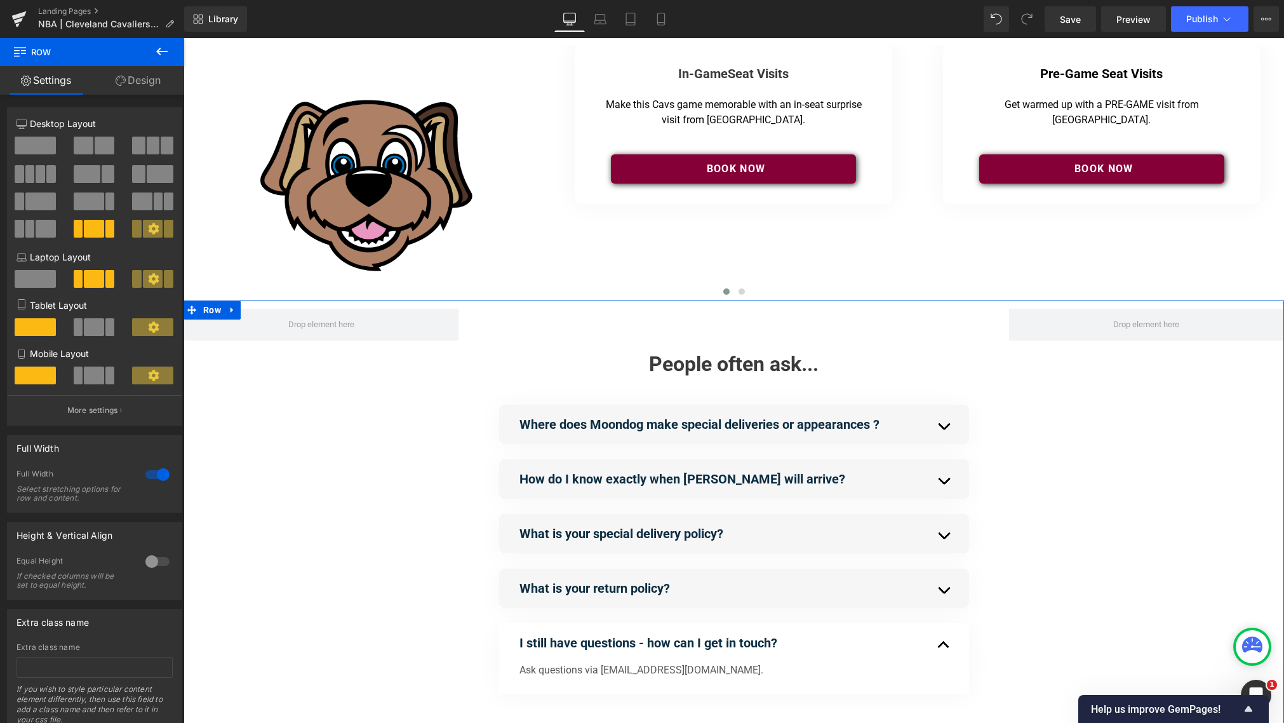
scroll to position [0, 0]
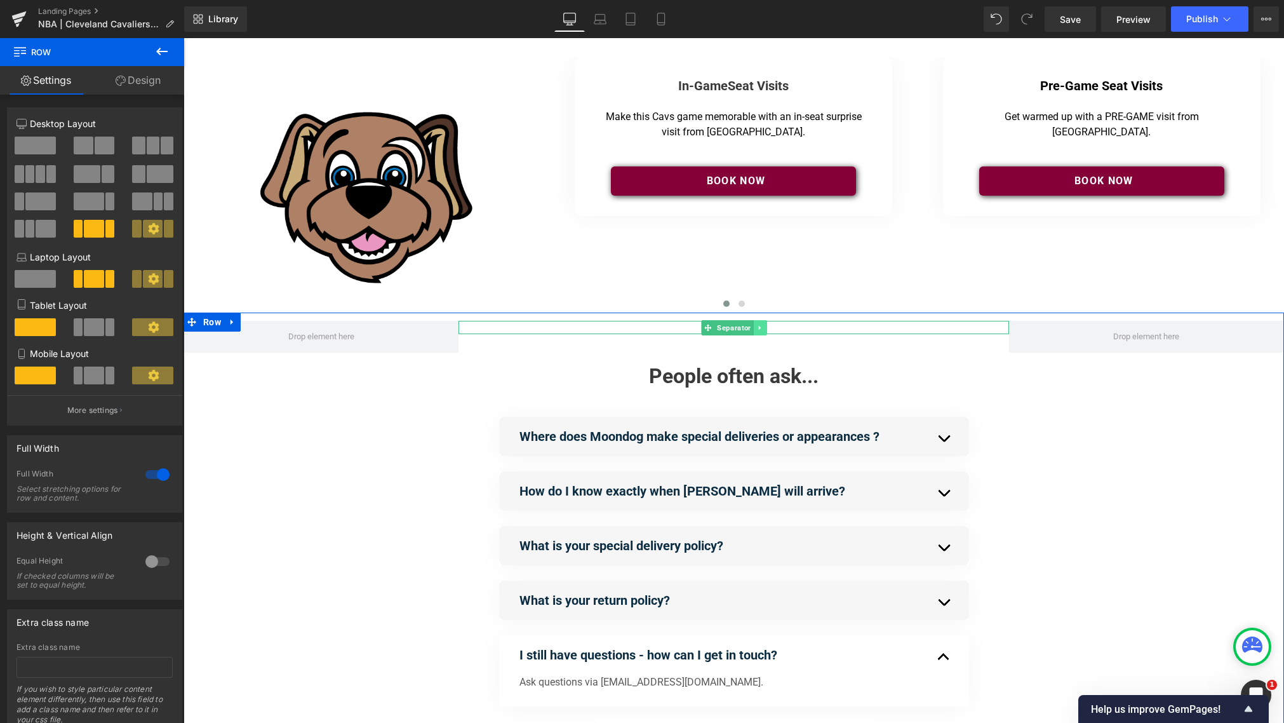
click at [758, 327] on icon at bounding box center [759, 327] width 2 height 4
click at [765, 328] on icon at bounding box center [766, 327] width 7 height 7
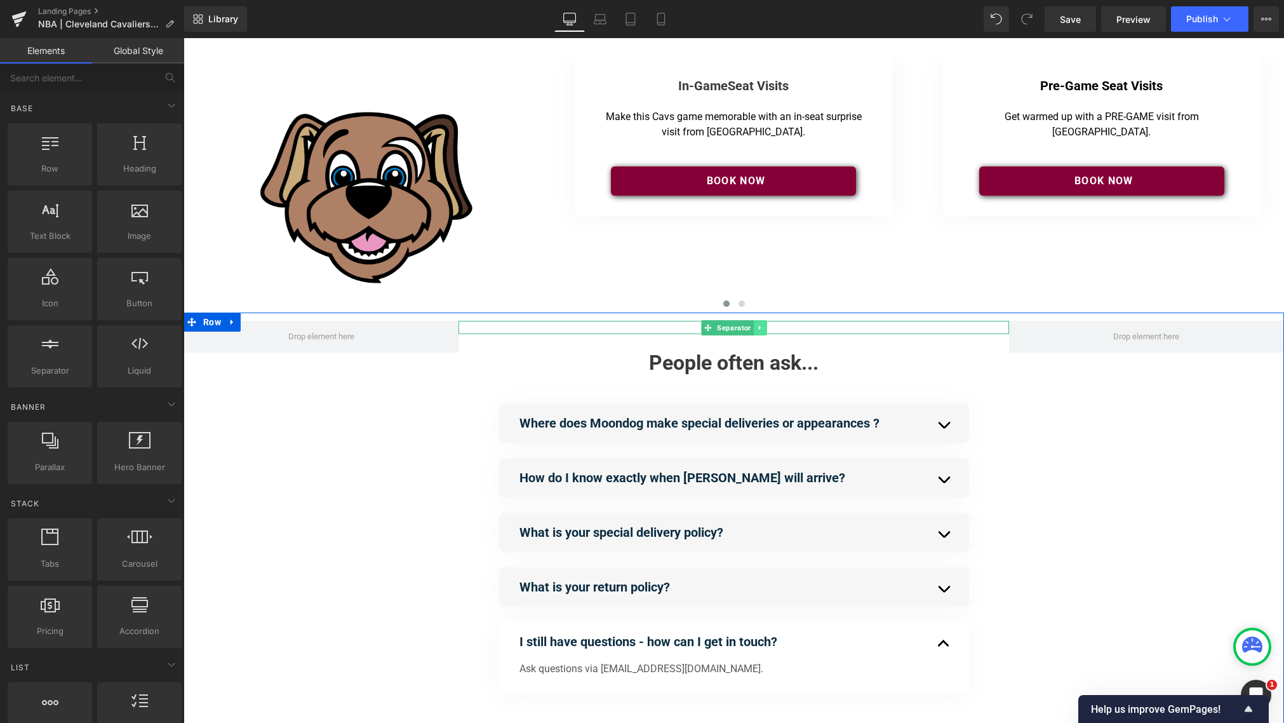
click at [761, 327] on icon at bounding box center [759, 328] width 7 height 8
click at [771, 327] on link at bounding box center [766, 327] width 13 height 15
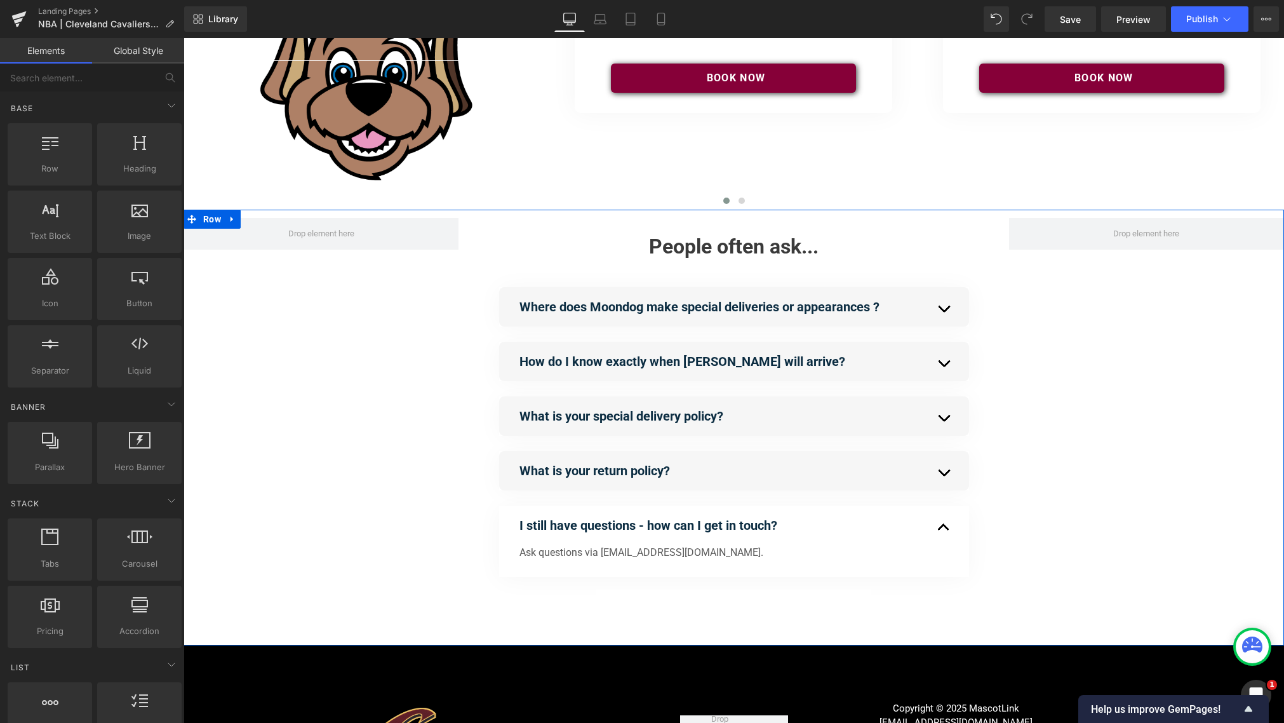
scroll to position [134, 0]
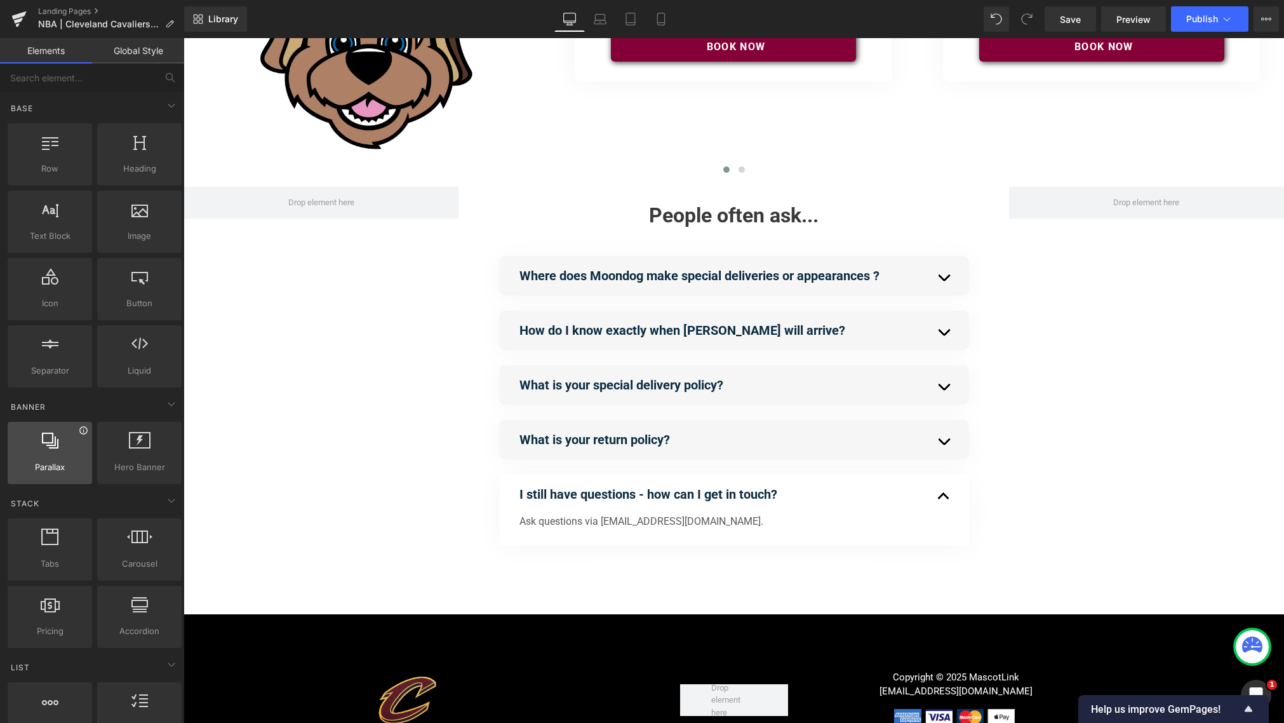
click at [79, 433] on icon at bounding box center [83, 430] width 8 height 8
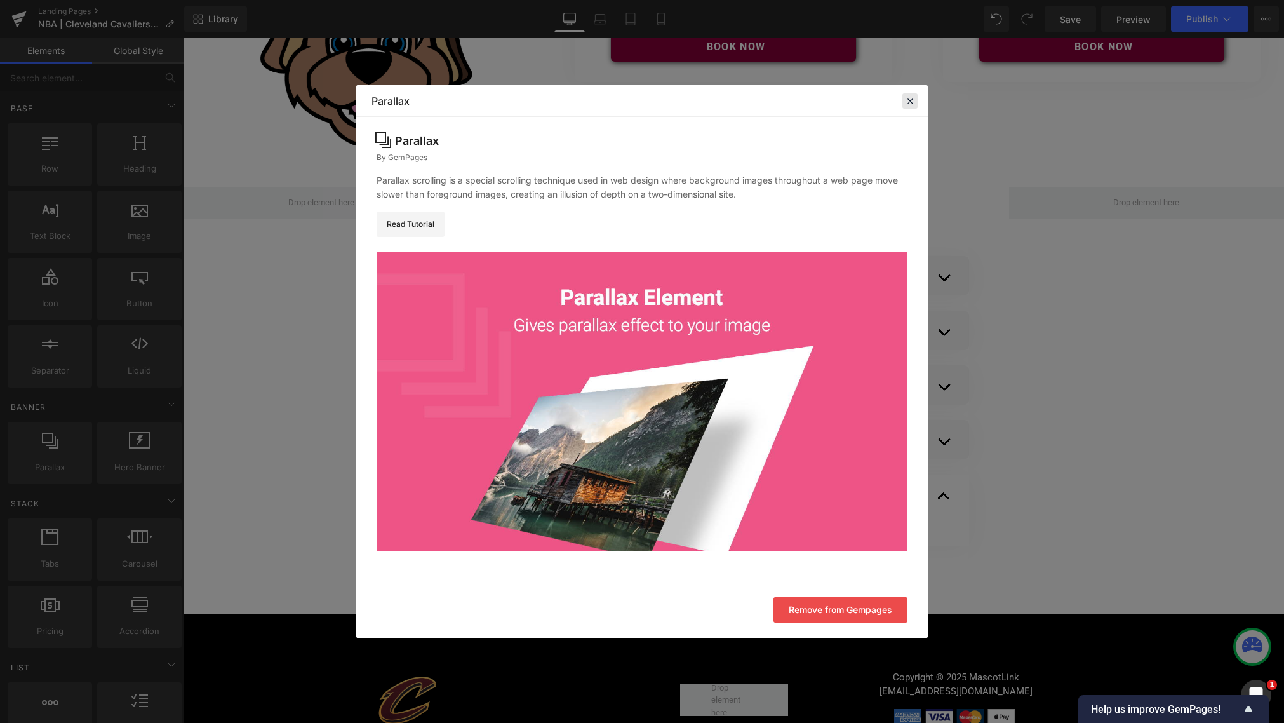
click at [910, 99] on icon at bounding box center [909, 100] width 11 height 11
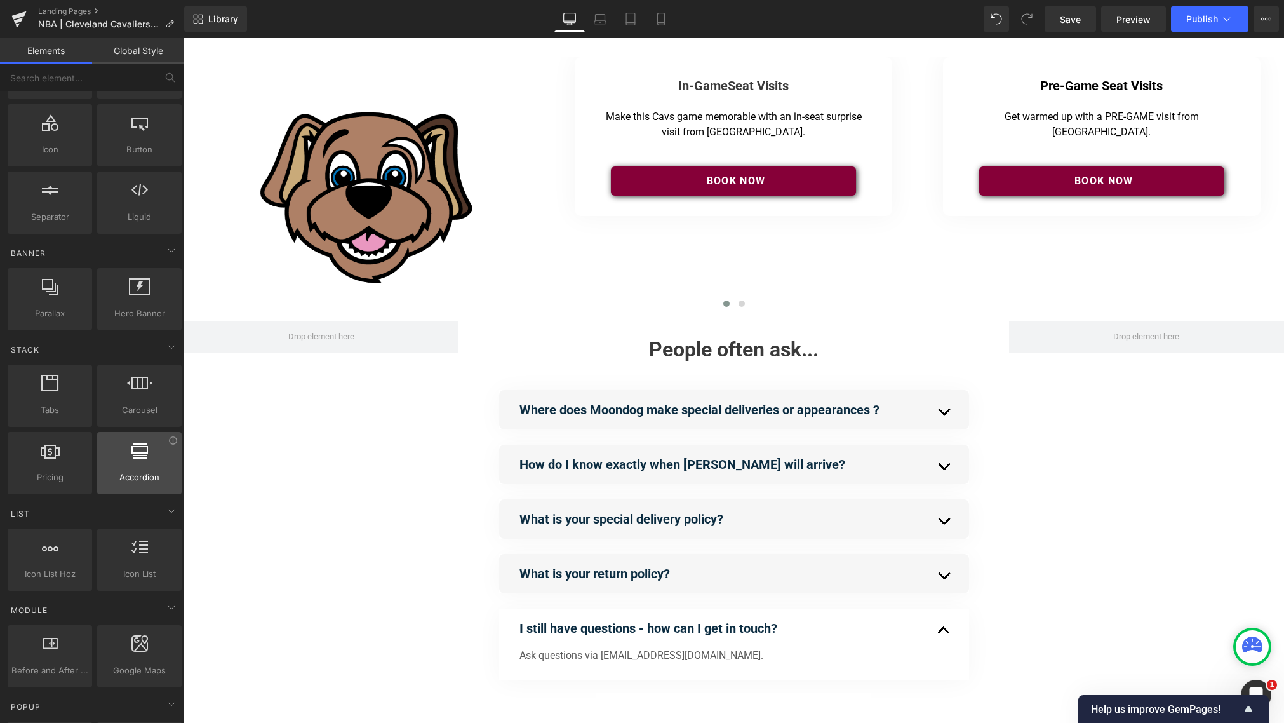
scroll to position [156, 0]
click at [169, 441] on icon at bounding box center [173, 439] width 10 height 10
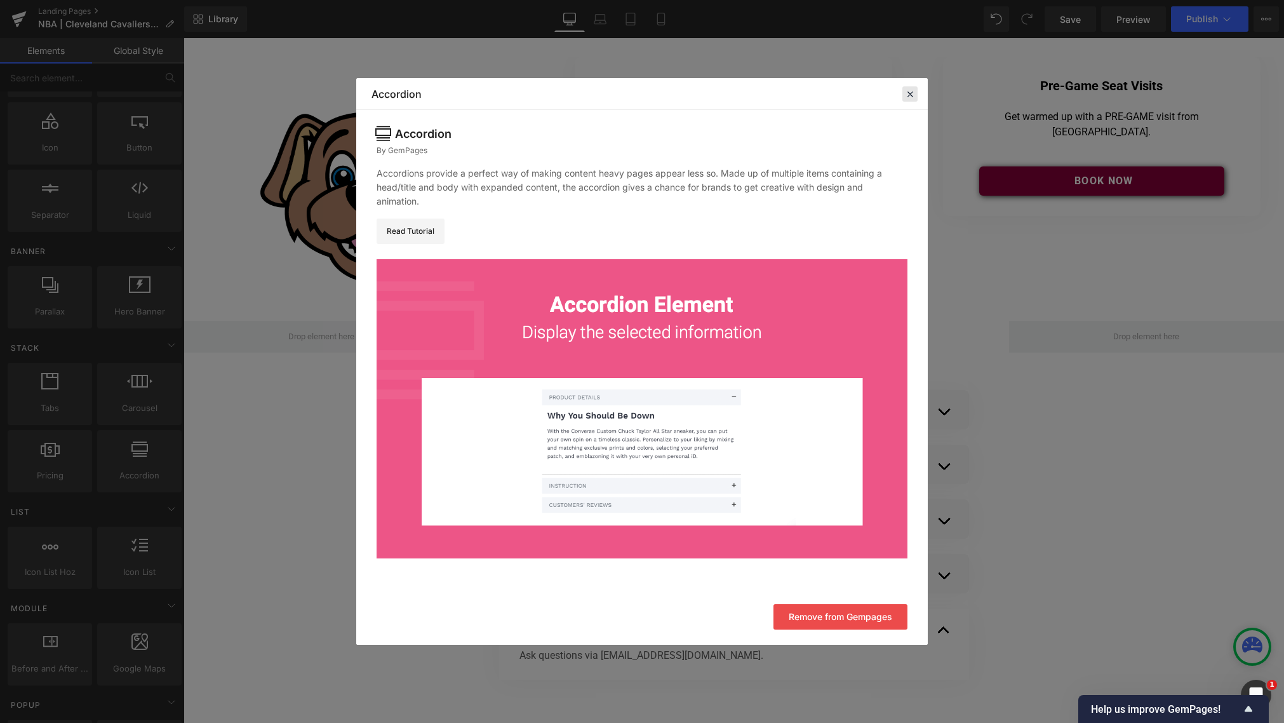
drag, startPoint x: 911, startPoint y: 95, endPoint x: 728, endPoint y: 57, distance: 187.5
click at [911, 95] on icon at bounding box center [909, 93] width 11 height 11
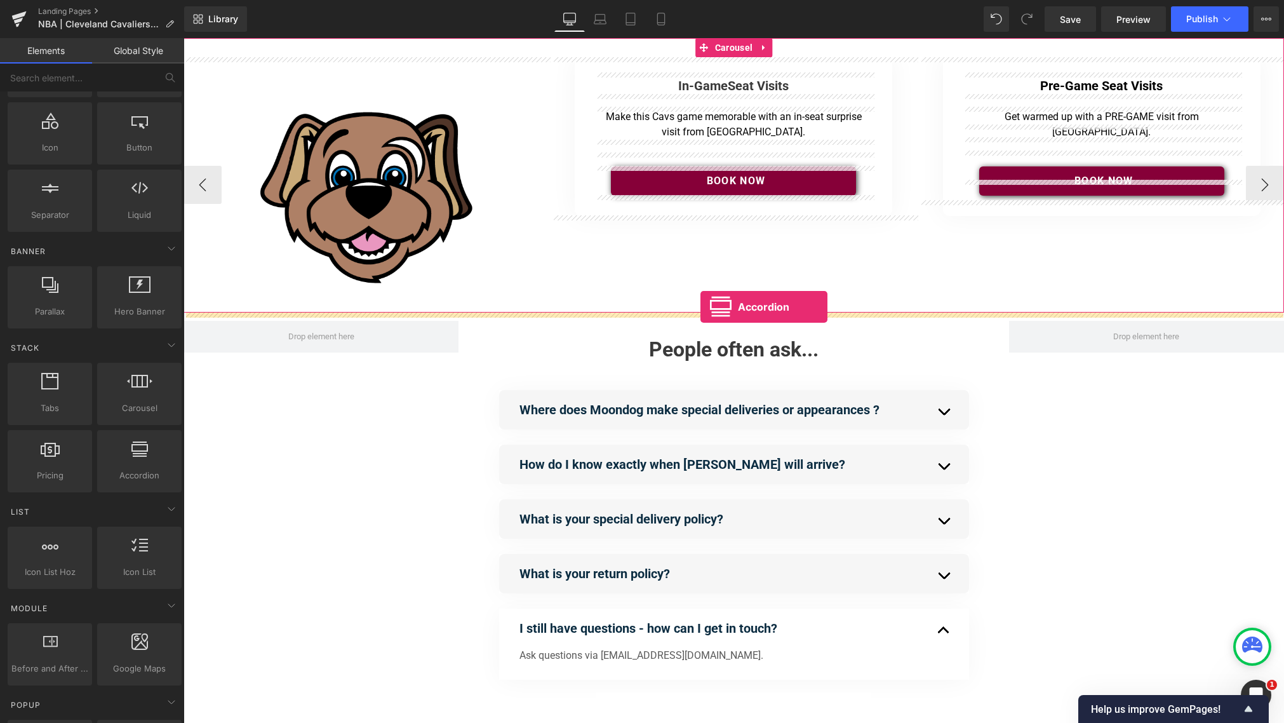
drag, startPoint x: 317, startPoint y: 497, endPoint x: 701, endPoint y: 307, distance: 428.0
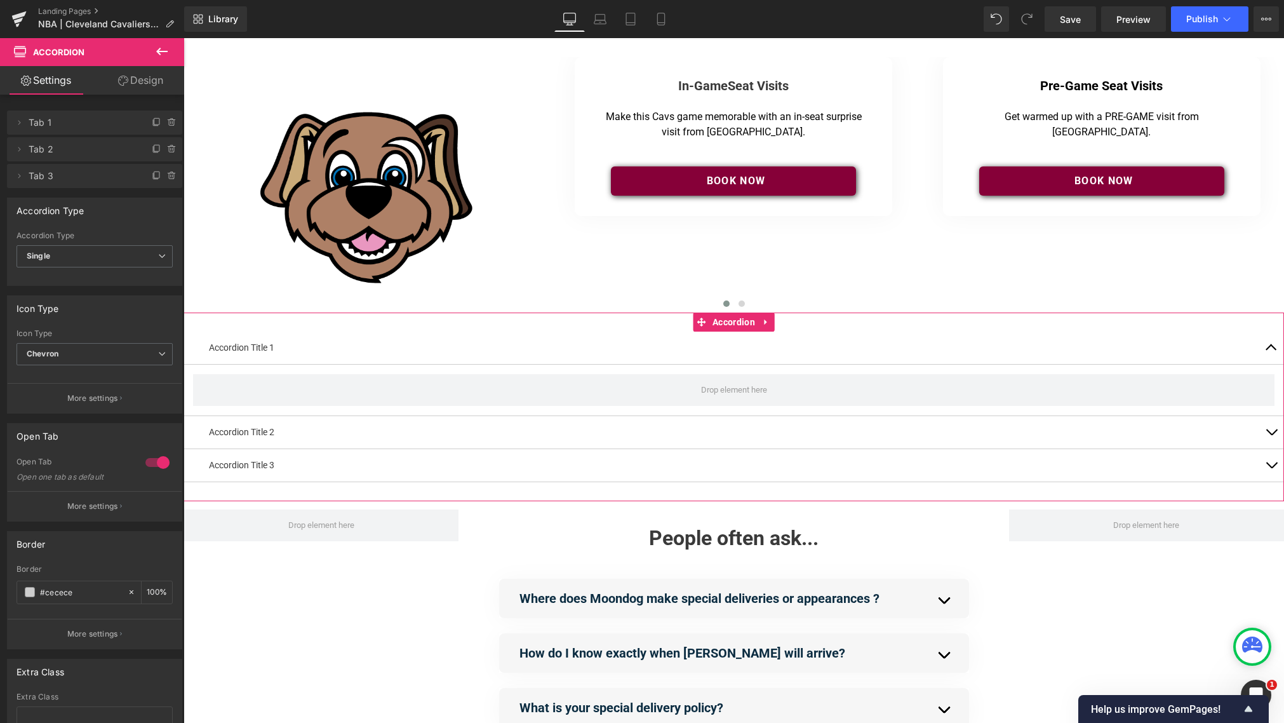
click at [245, 349] on p "Accordion Title 1" at bounding box center [734, 347] width 1050 height 13
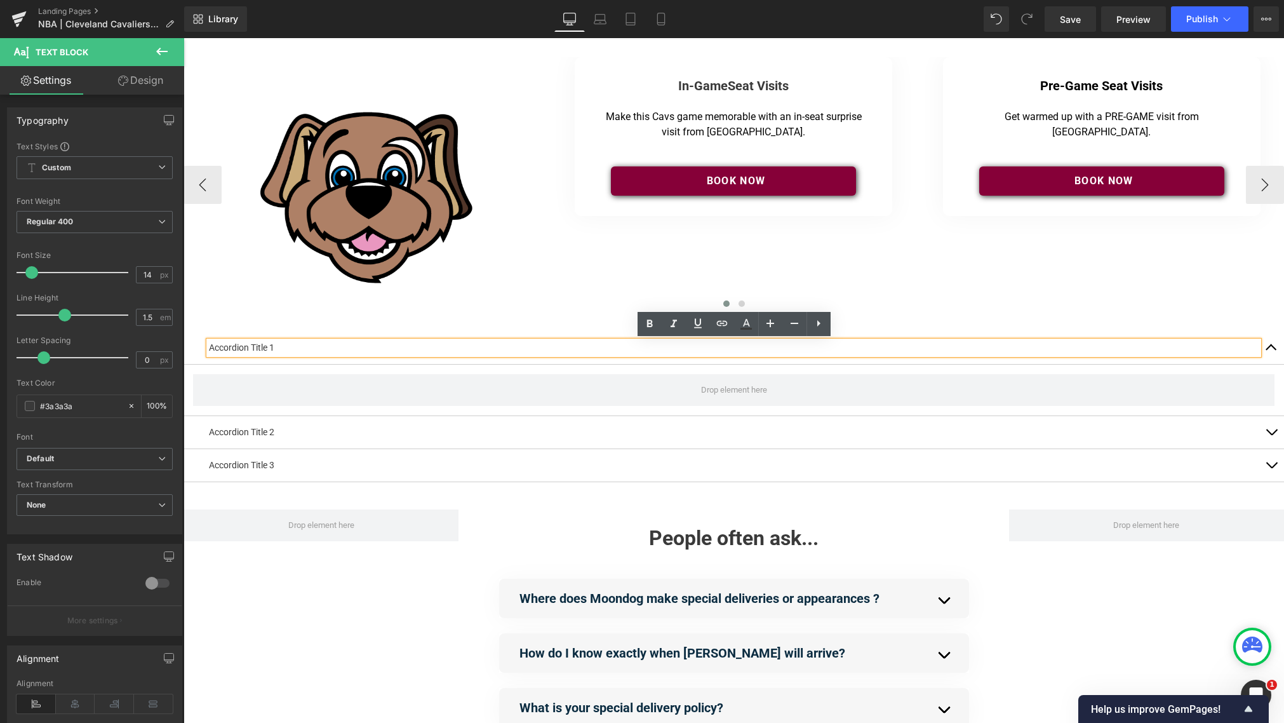
click at [730, 84] on span "Heading" at bounding box center [728, 85] width 34 height 15
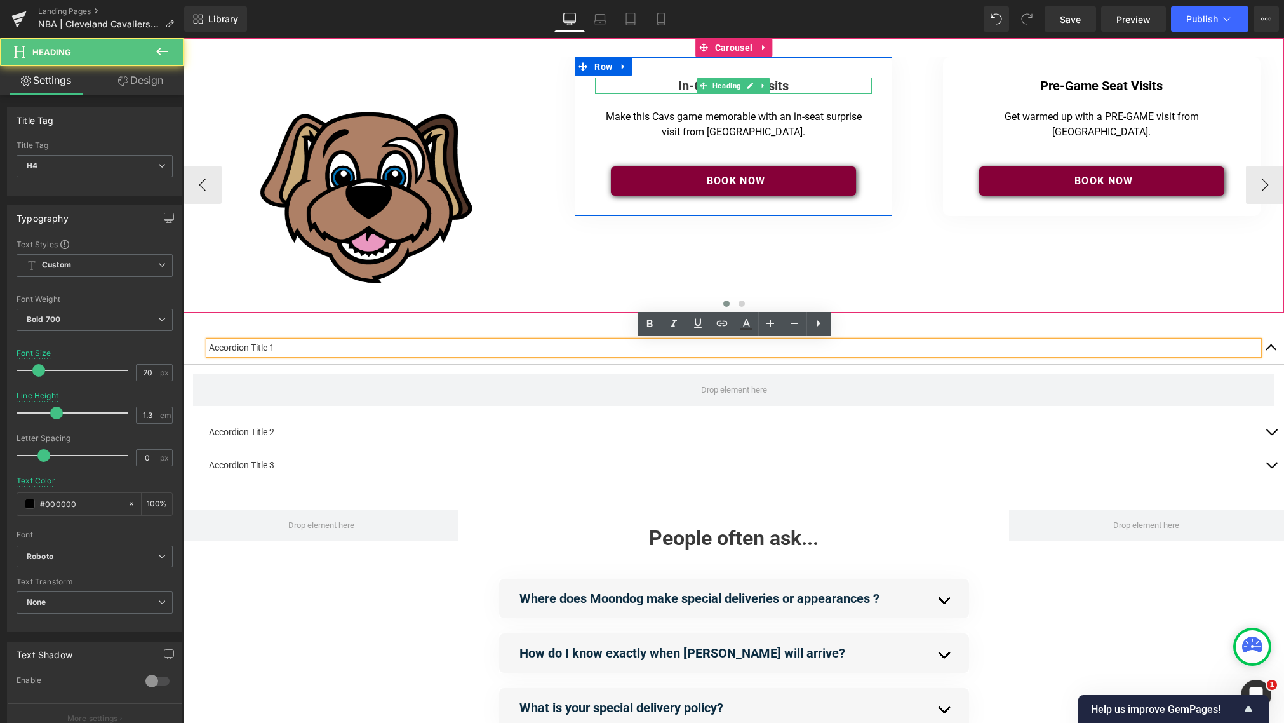
click at [785, 86] on strong "Seat Visits" at bounding box center [758, 85] width 61 height 15
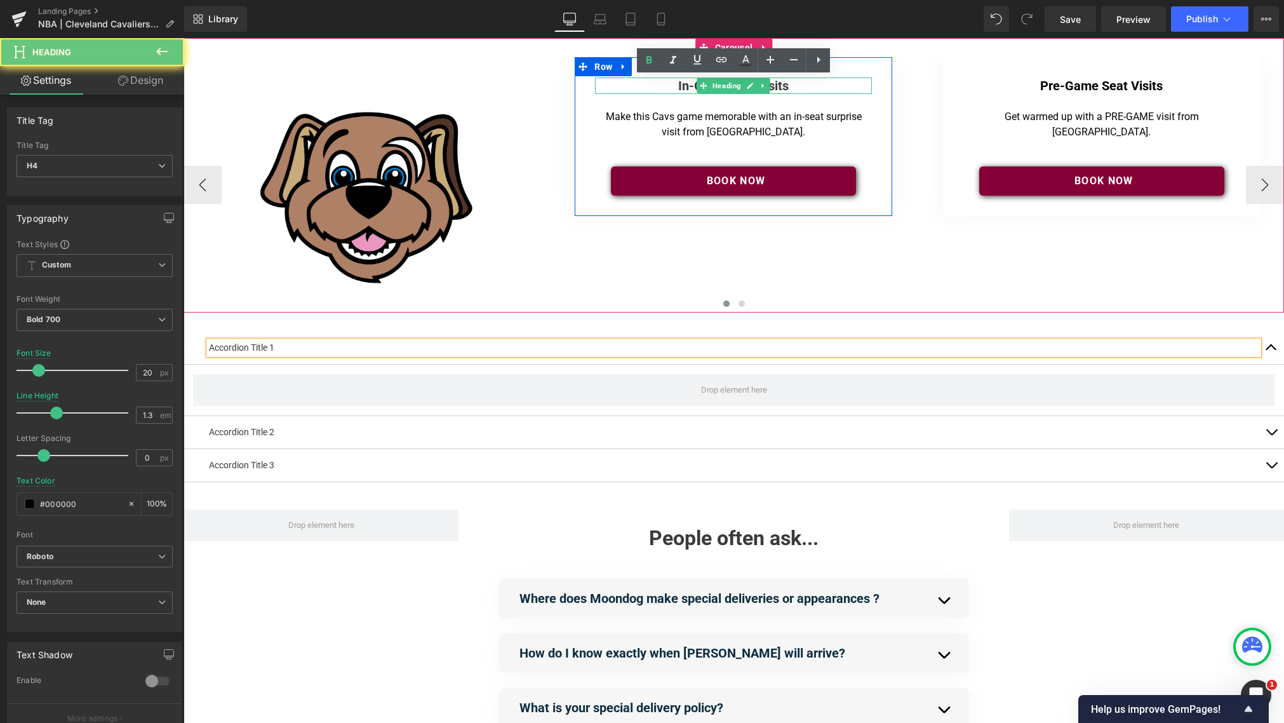
click at [785, 86] on strong "Seat Visits" at bounding box center [758, 85] width 61 height 15
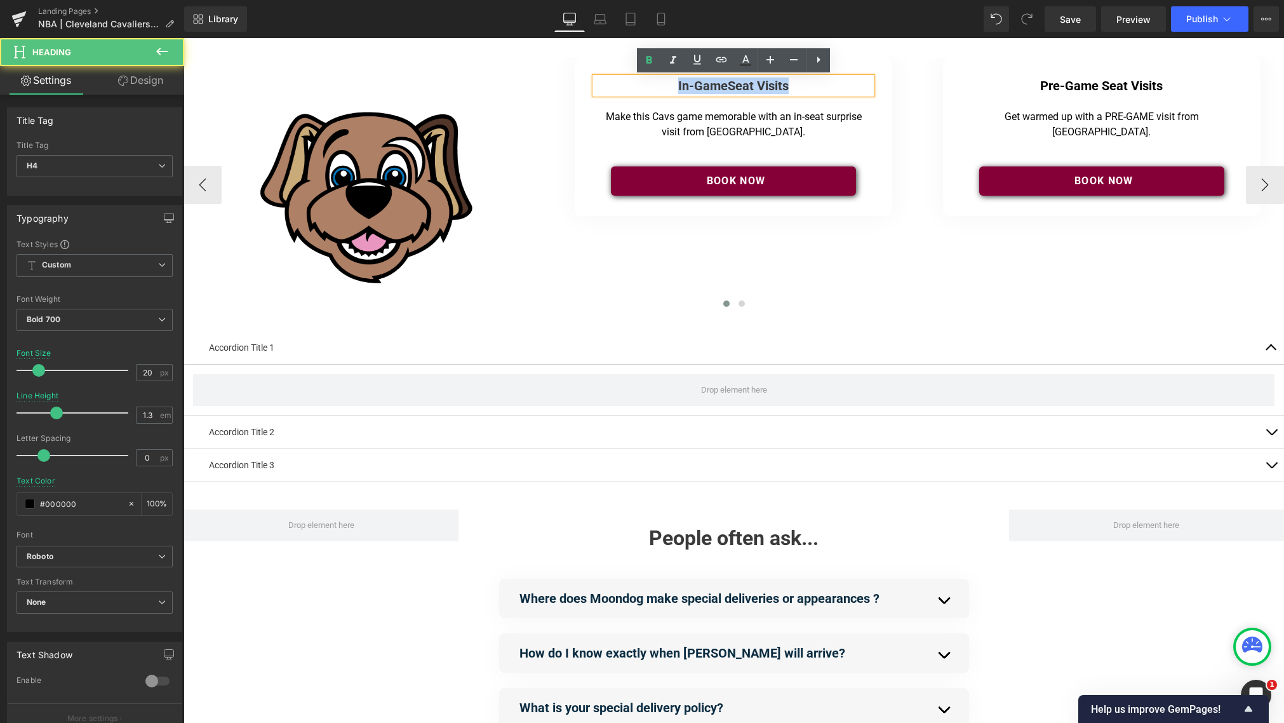
drag, startPoint x: 796, startPoint y: 86, endPoint x: 654, endPoint y: 86, distance: 142.3
click at [654, 86] on h4 "In-Game Seat Visits" at bounding box center [733, 85] width 277 height 17
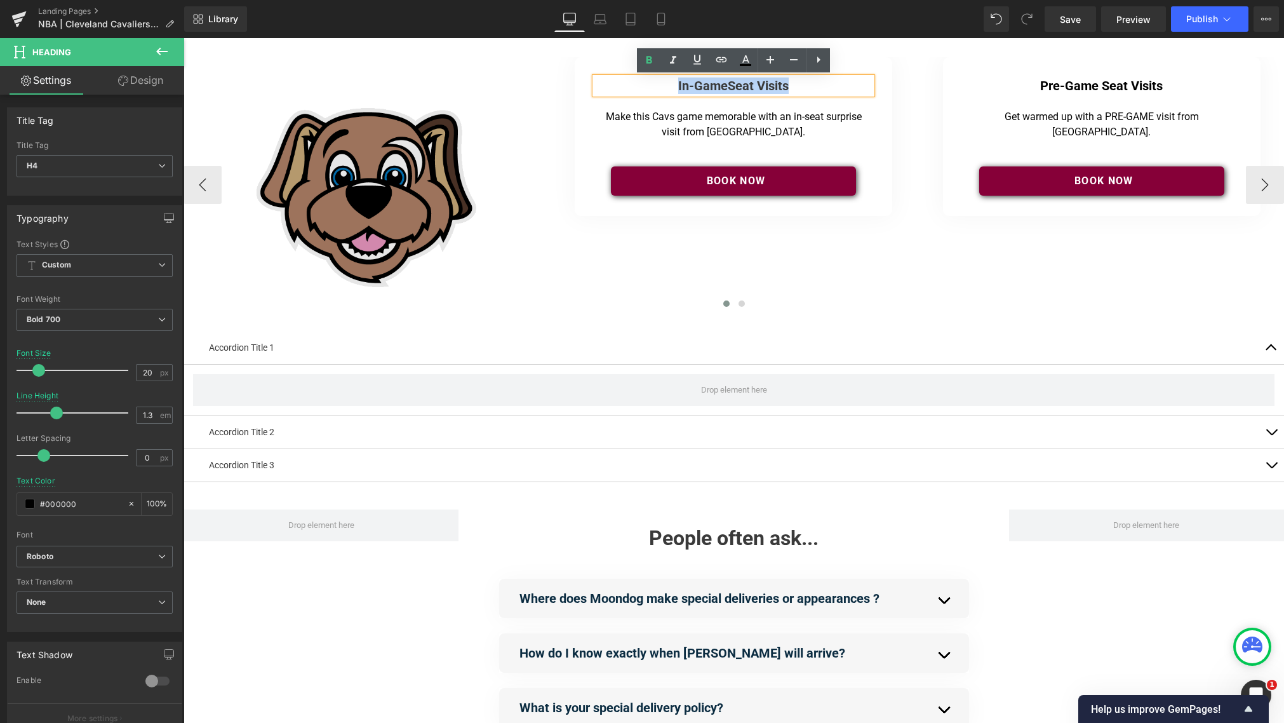
copy h4 "In-Game Seat Visits"
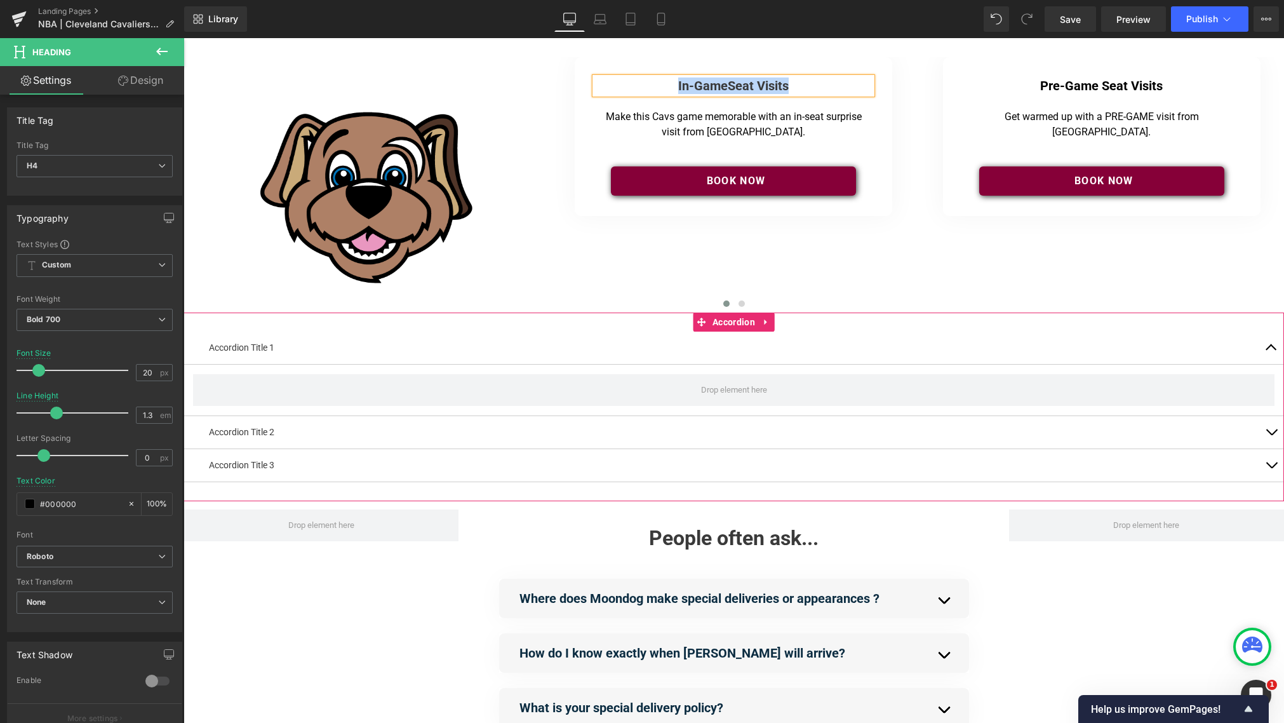
click at [257, 349] on p "Accordion Title 1" at bounding box center [734, 347] width 1050 height 13
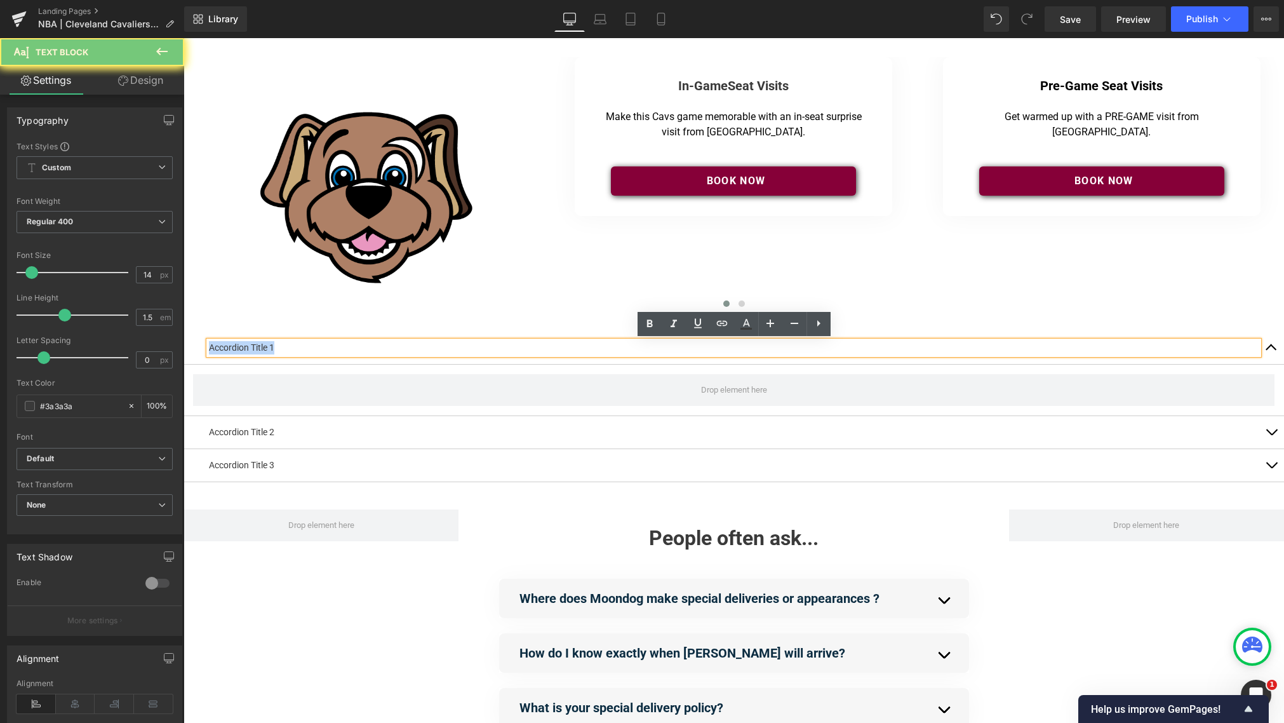
drag, startPoint x: 266, startPoint y: 349, endPoint x: 198, endPoint y: 351, distance: 68.6
click at [198, 351] on div "Accordion Title 1 Text Block" at bounding box center [734, 348] width 1101 height 33
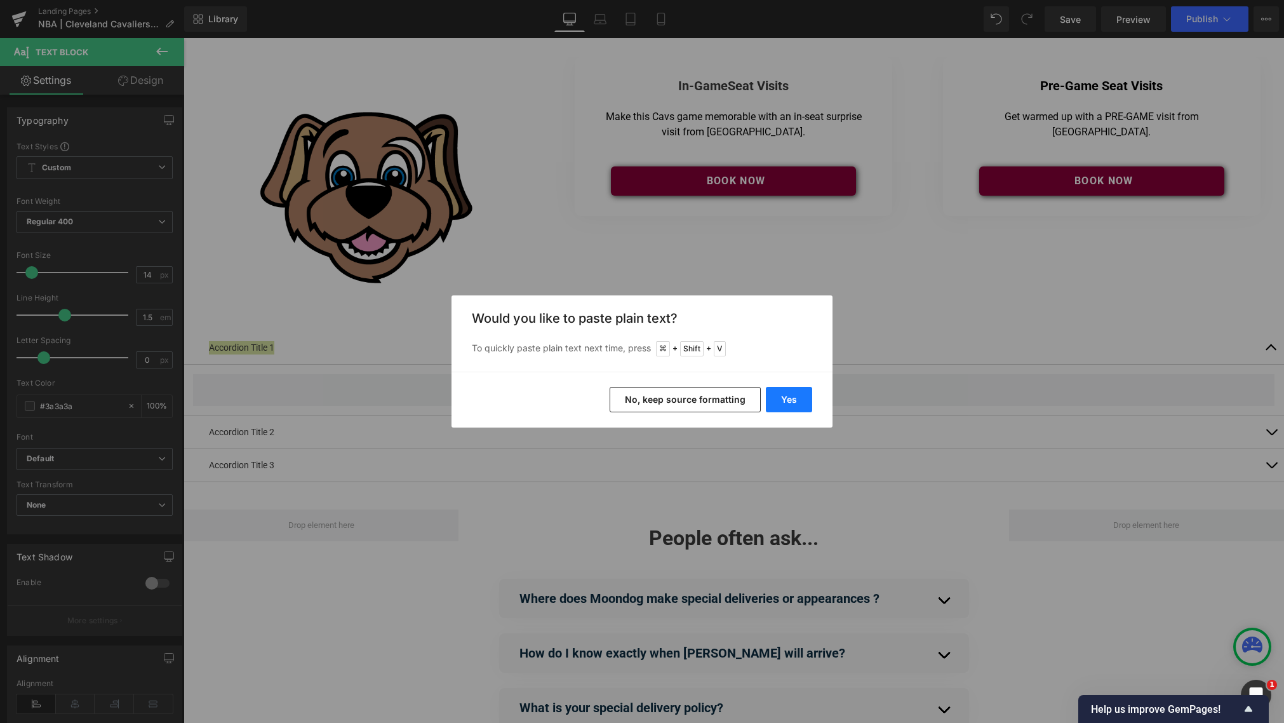
click at [810, 401] on button "Yes" at bounding box center [789, 399] width 46 height 25
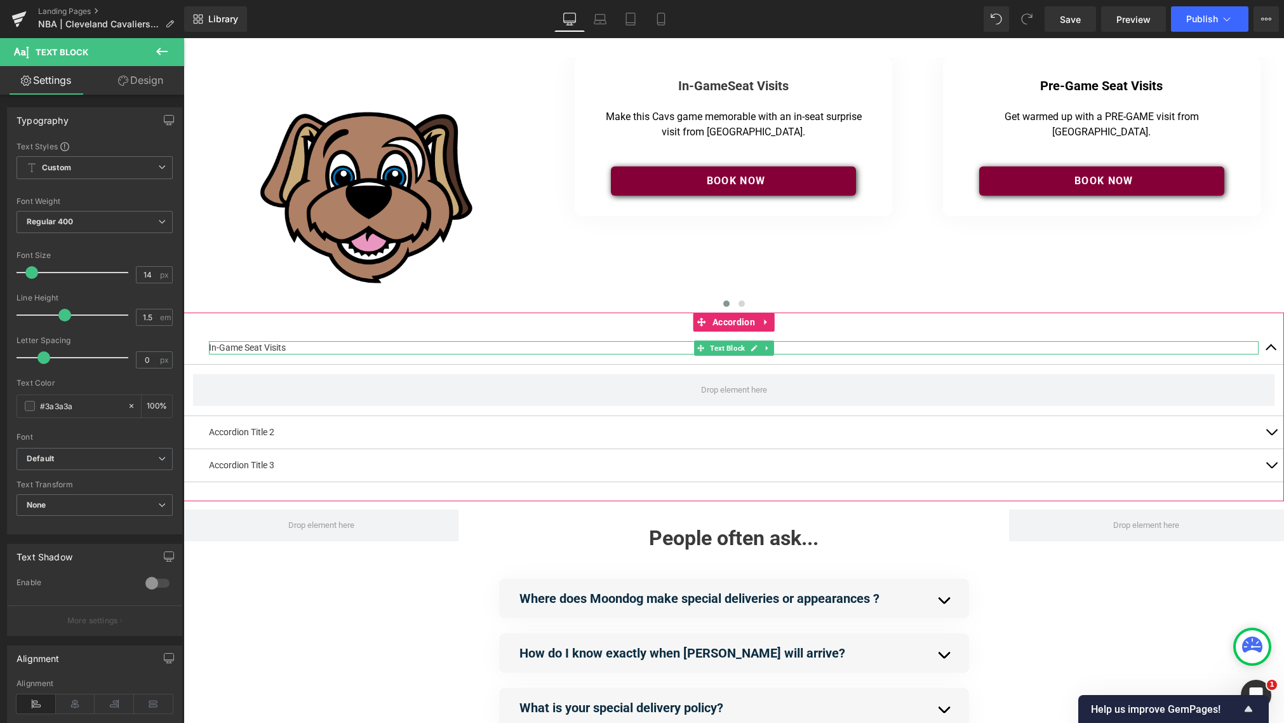
click at [307, 345] on p "In-Game Seat Visits" at bounding box center [734, 347] width 1050 height 13
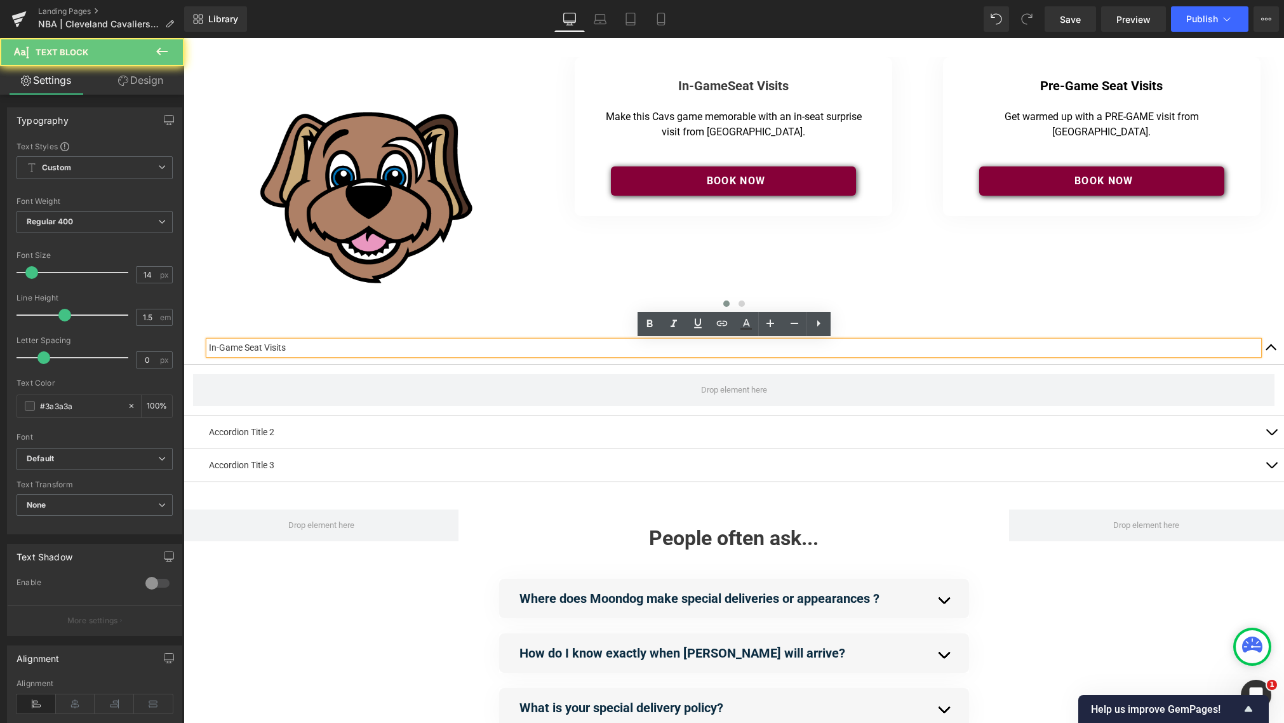
click at [307, 345] on p "In-Game Seat Visits" at bounding box center [734, 347] width 1050 height 13
drag, startPoint x: 300, startPoint y: 347, endPoint x: 199, endPoint y: 342, distance: 101.7
click at [191, 343] on div "In-Game Seat Visits Text Block" at bounding box center [734, 348] width 1101 height 33
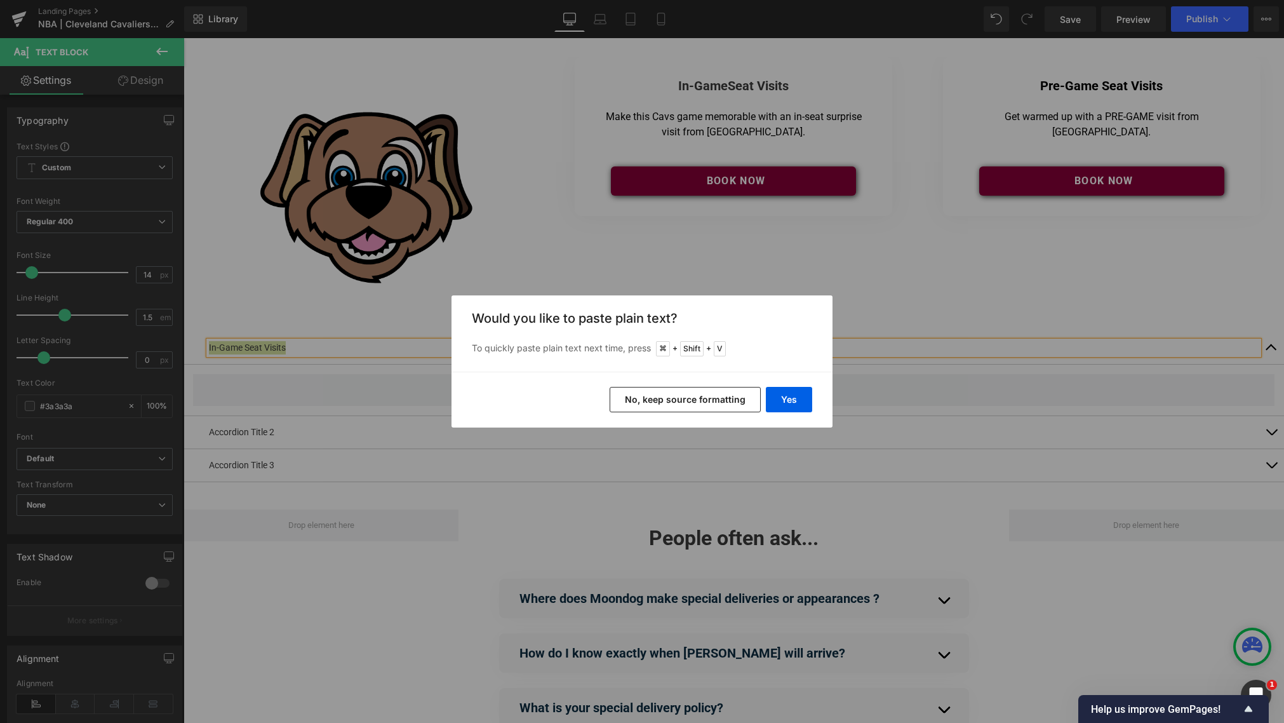
click at [688, 401] on button "No, keep source formatting" at bounding box center [685, 399] width 151 height 25
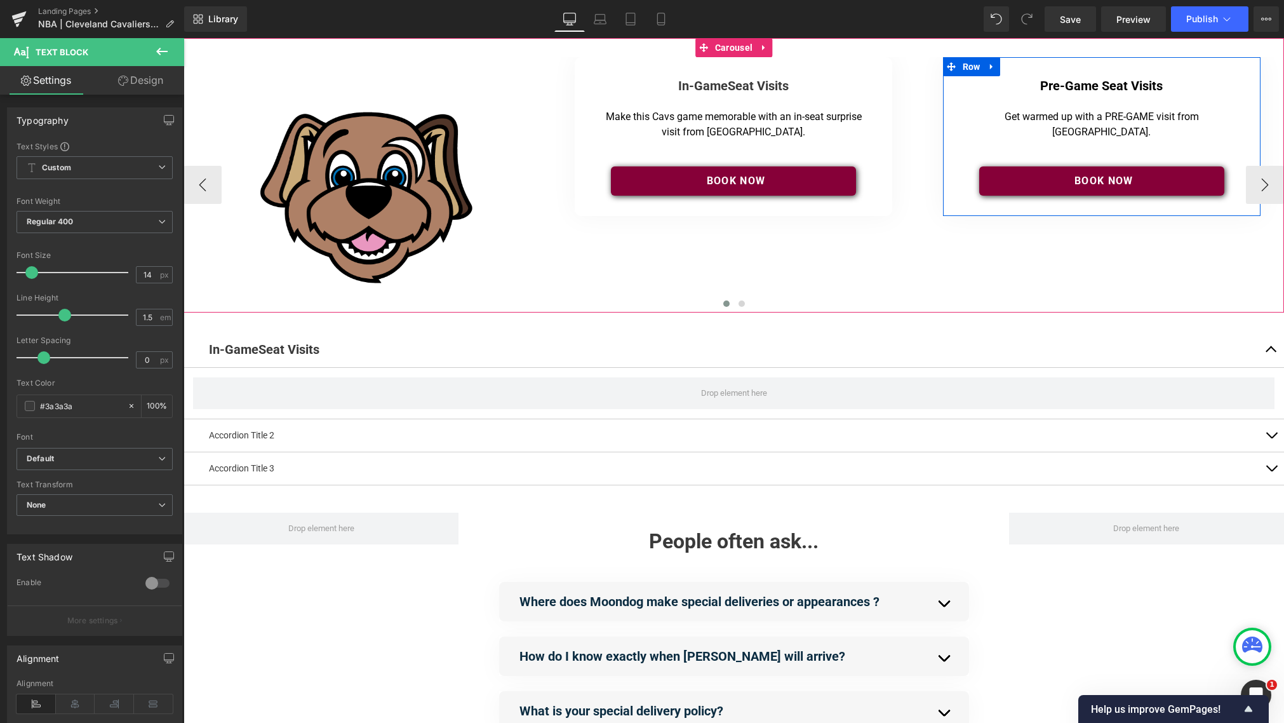
click at [965, 88] on span "Heading" at bounding box center [1095, 85] width 34 height 15
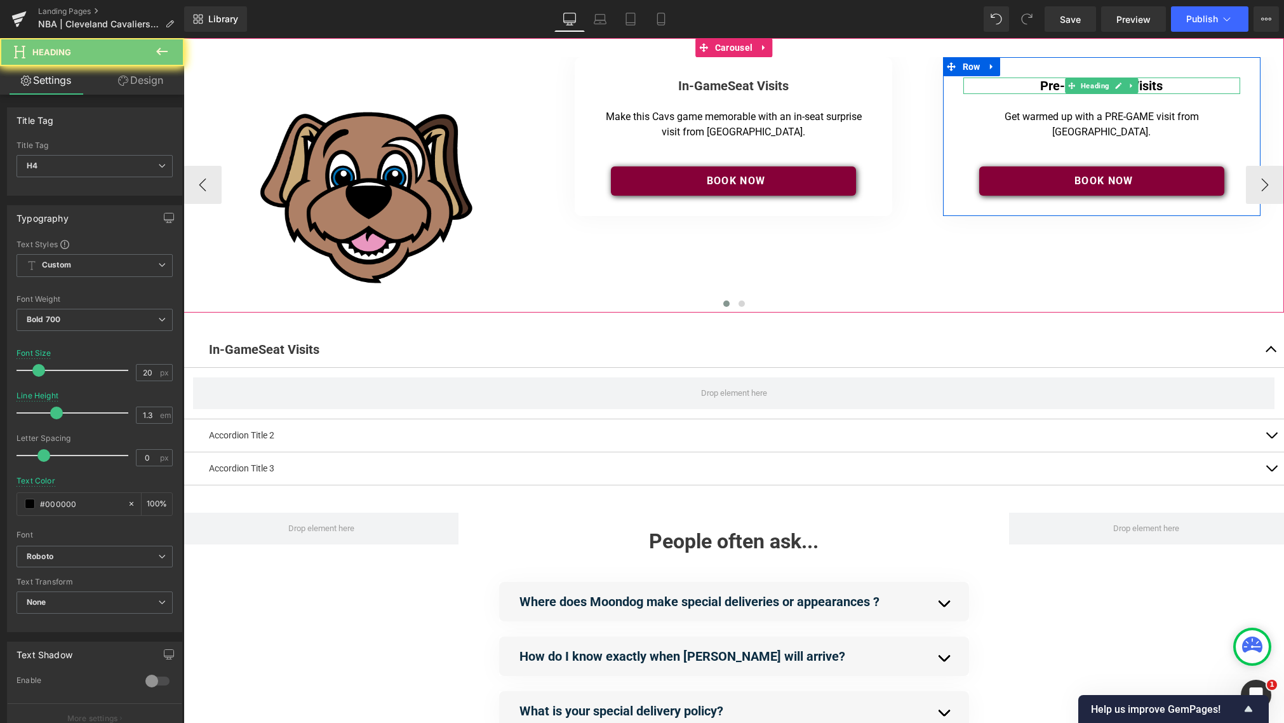
click at [965, 86] on h4 "Pre-Game Seat Visits" at bounding box center [1101, 85] width 277 height 17
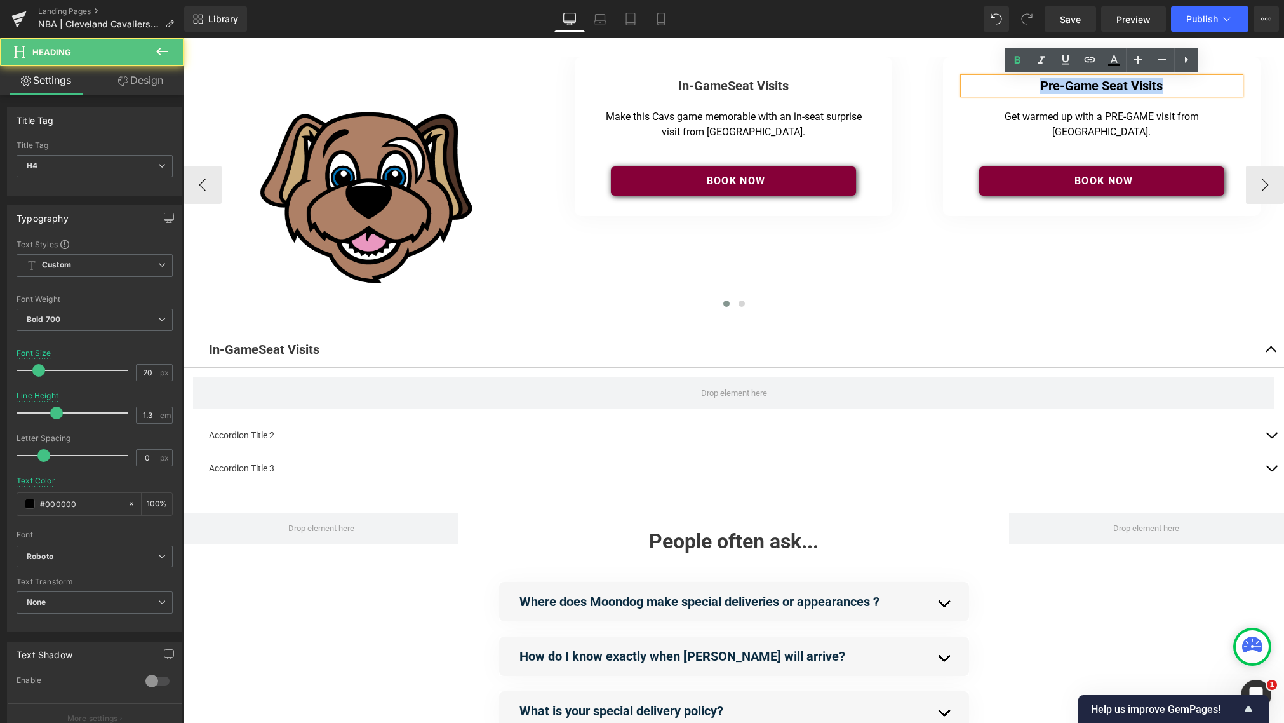
drag, startPoint x: 1165, startPoint y: 87, endPoint x: 1013, endPoint y: 83, distance: 152.5
click at [965, 82] on h4 "Pre-Game Seat Visits" at bounding box center [1101, 85] width 277 height 17
copy h4 "Pre-Game Seat Visits"
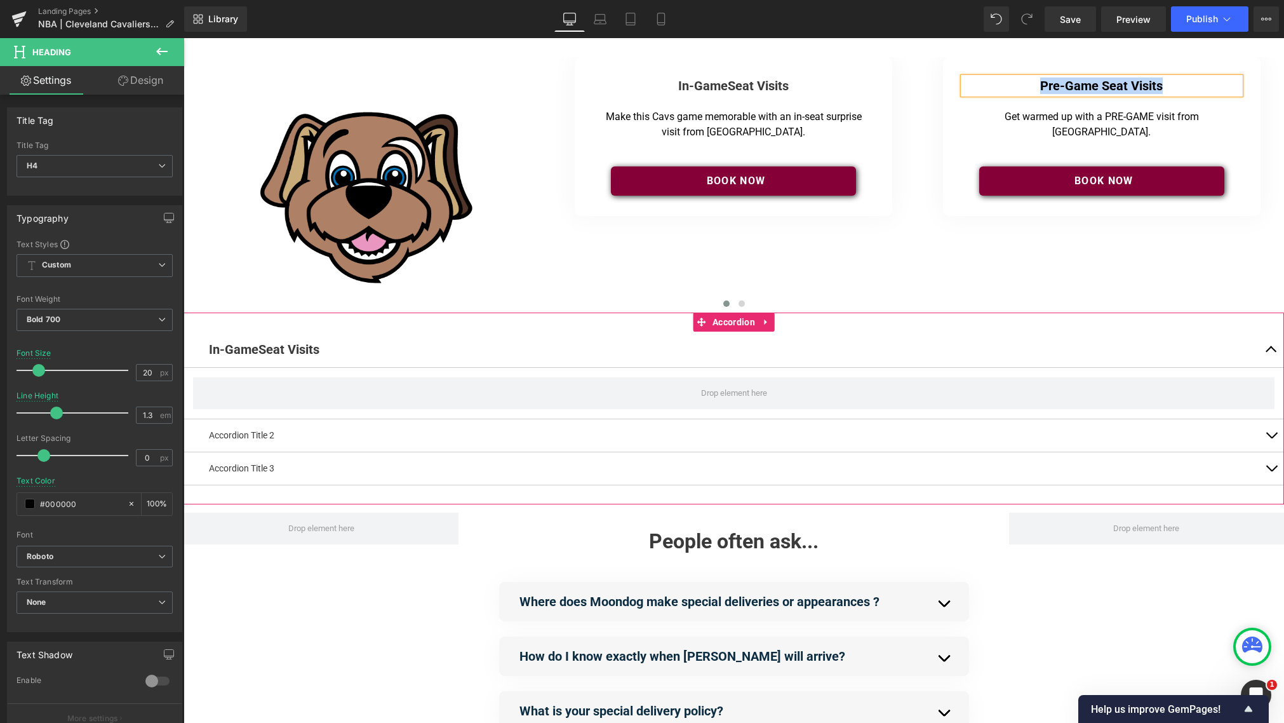
click at [229, 434] on p "Accordion Title 2" at bounding box center [734, 435] width 1050 height 13
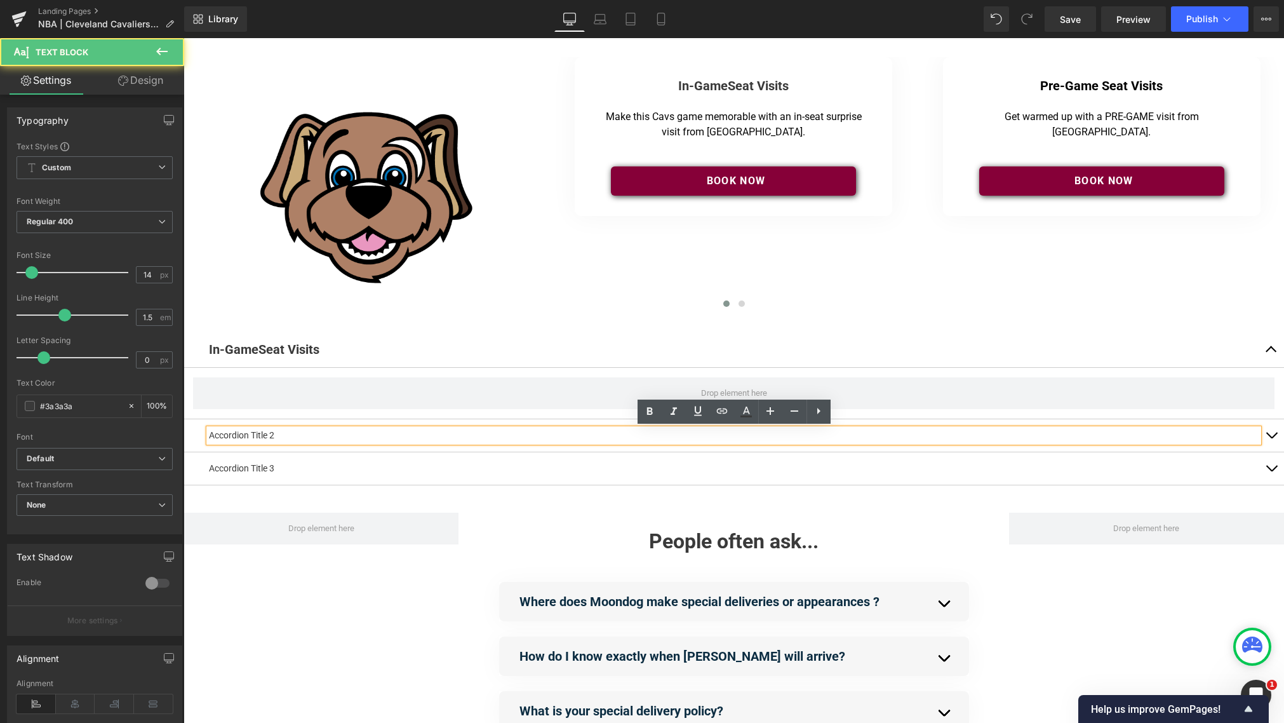
click at [279, 437] on p "Accordion Title 2" at bounding box center [734, 435] width 1050 height 13
drag, startPoint x: 259, startPoint y: 435, endPoint x: 192, endPoint y: 434, distance: 67.3
click at [192, 434] on div "Accordion Title 2 Text Block" at bounding box center [734, 435] width 1101 height 33
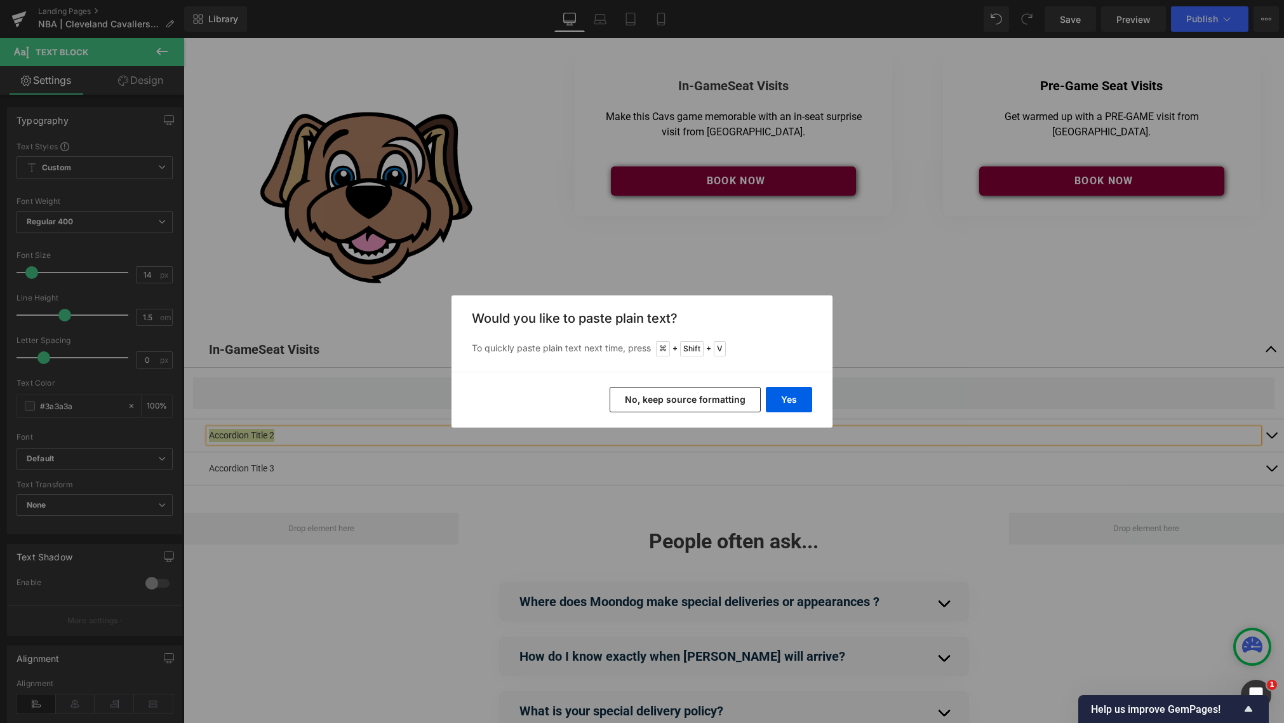
click at [722, 401] on button "No, keep source formatting" at bounding box center [685, 399] width 151 height 25
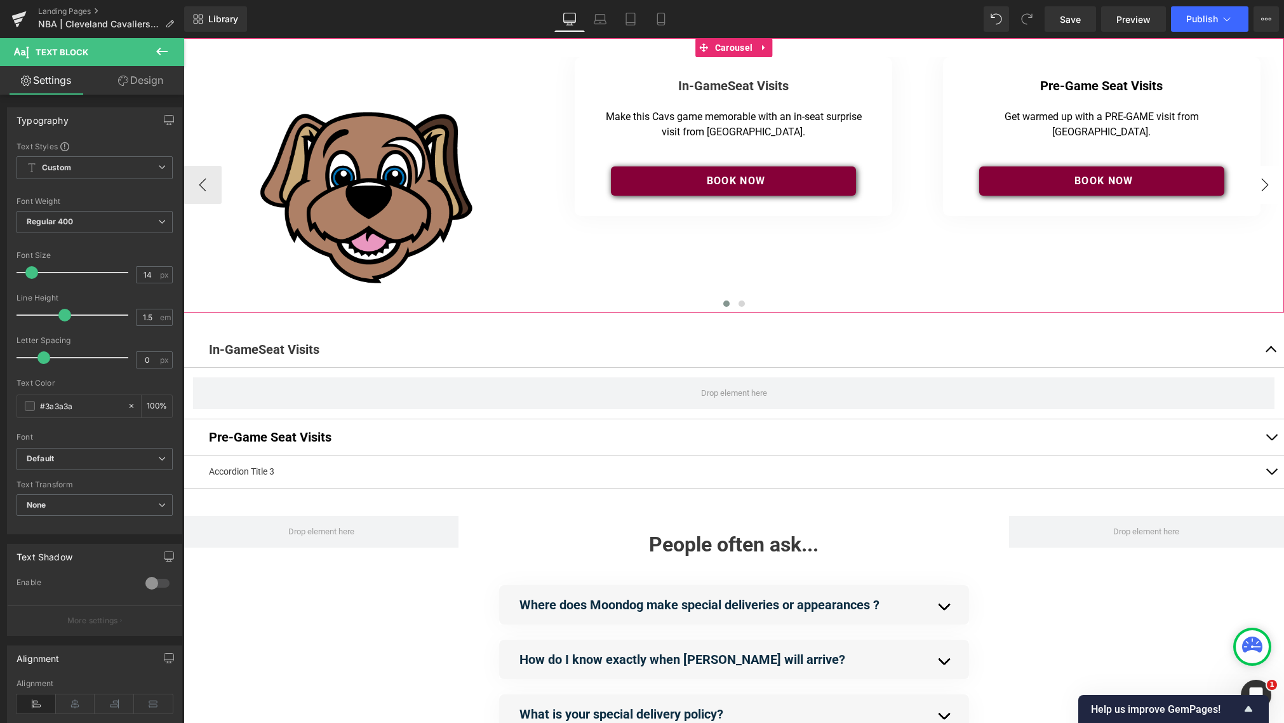
click at [965, 188] on button "›" at bounding box center [1265, 185] width 38 height 38
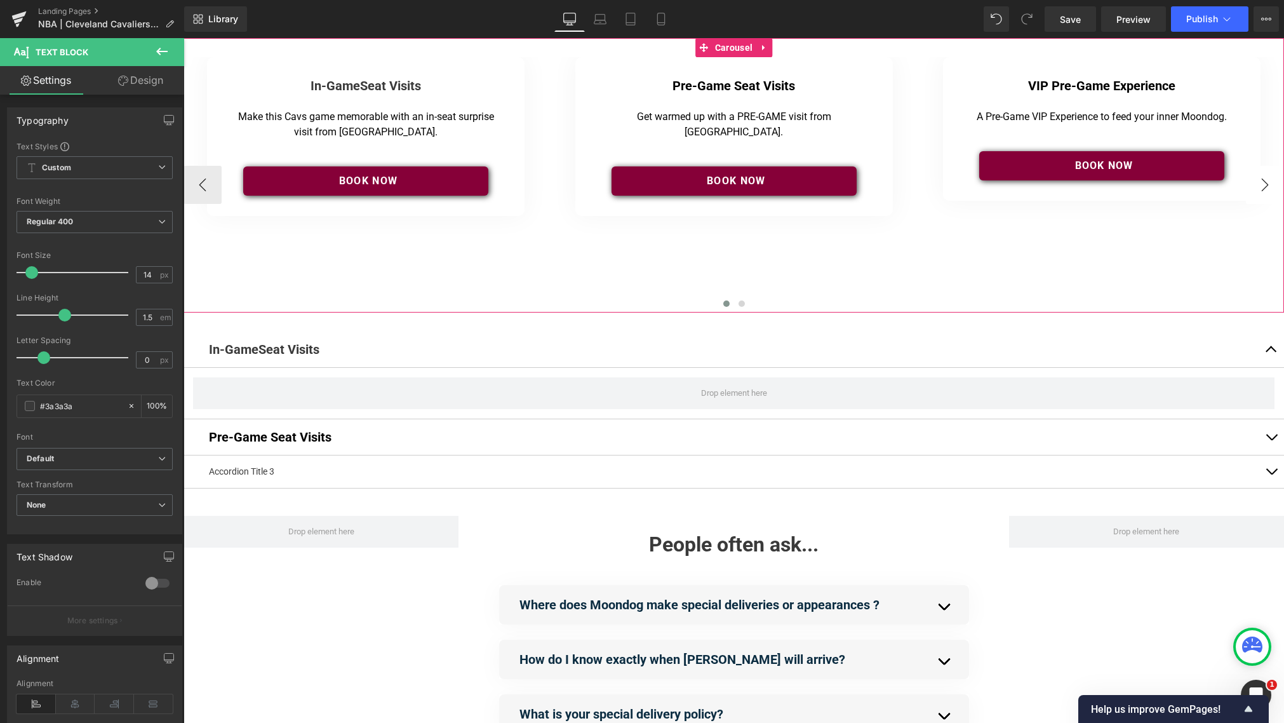
click at [965, 188] on button "›" at bounding box center [1265, 185] width 38 height 38
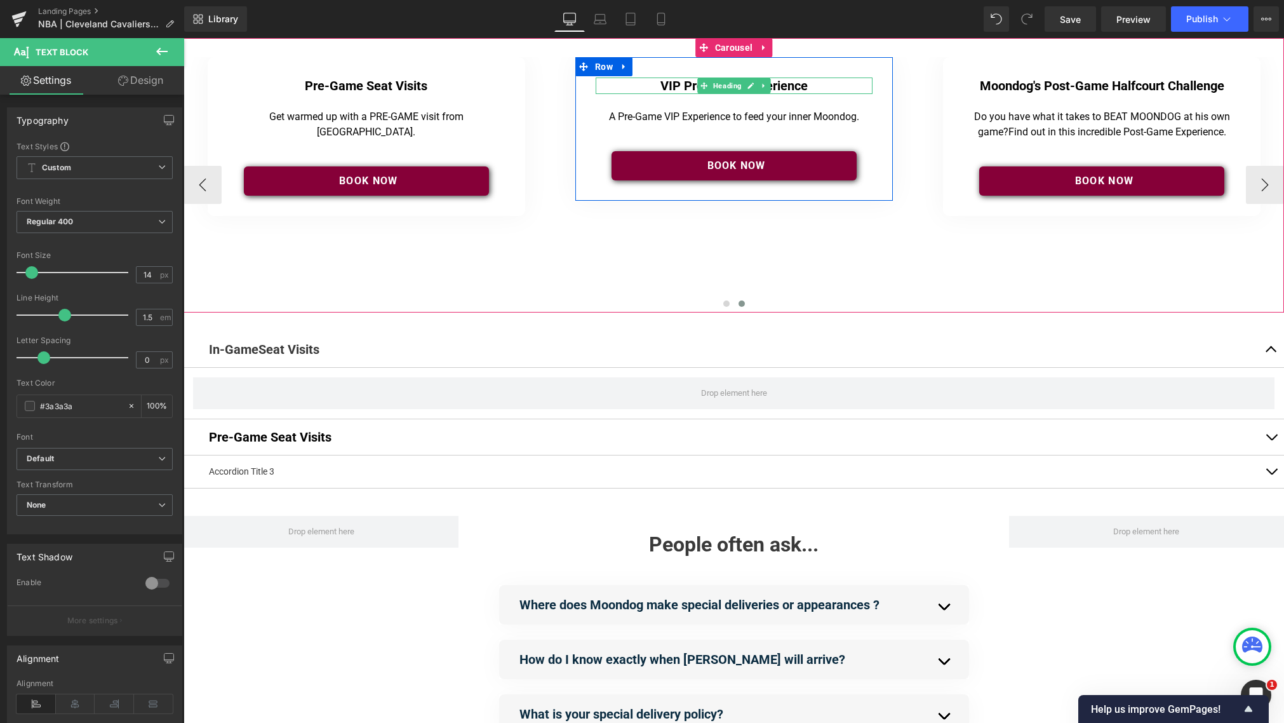
click at [795, 85] on h4 "VIP Pre-Game Experience" at bounding box center [734, 85] width 277 height 17
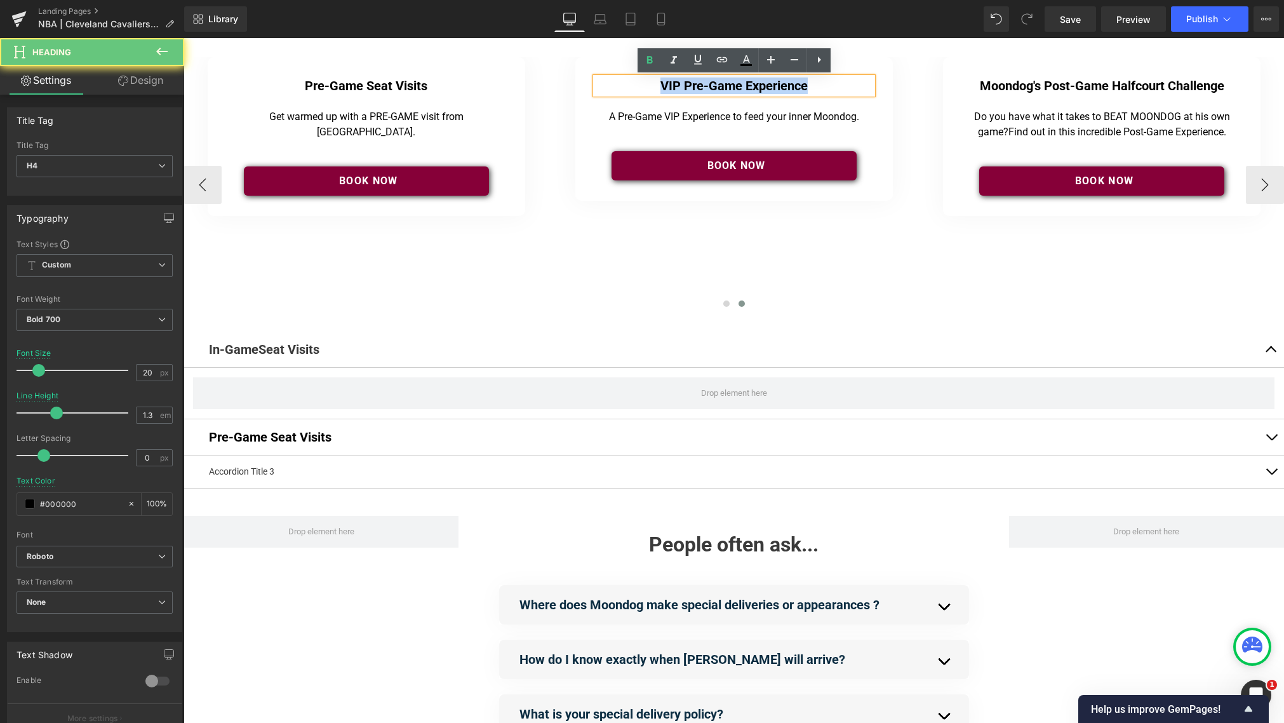
drag, startPoint x: 737, startPoint y: 86, endPoint x: 648, endPoint y: 85, distance: 89.6
click at [648, 85] on h4 "VIP Pre-Game Experience" at bounding box center [734, 85] width 277 height 17
copy h4 "VIP Pre-Game Experience"
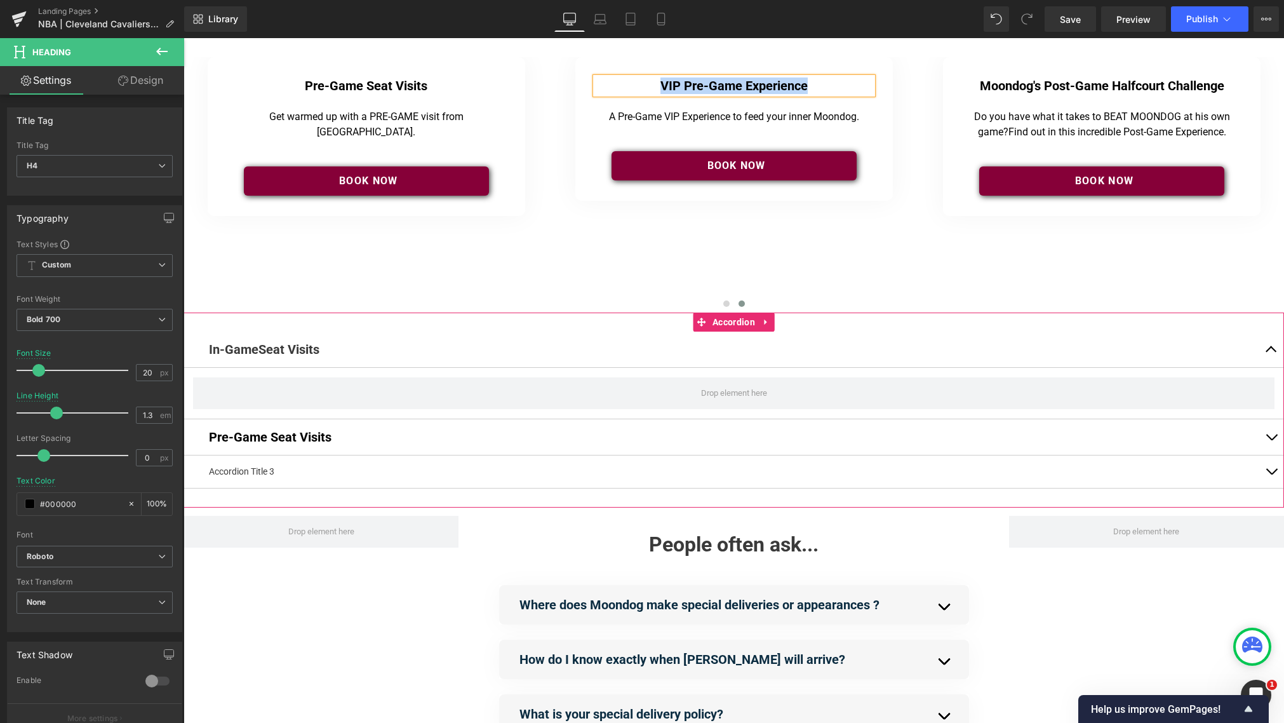
click at [239, 478] on div "Accordion Title 3 Text Block" at bounding box center [734, 471] width 1050 height 13
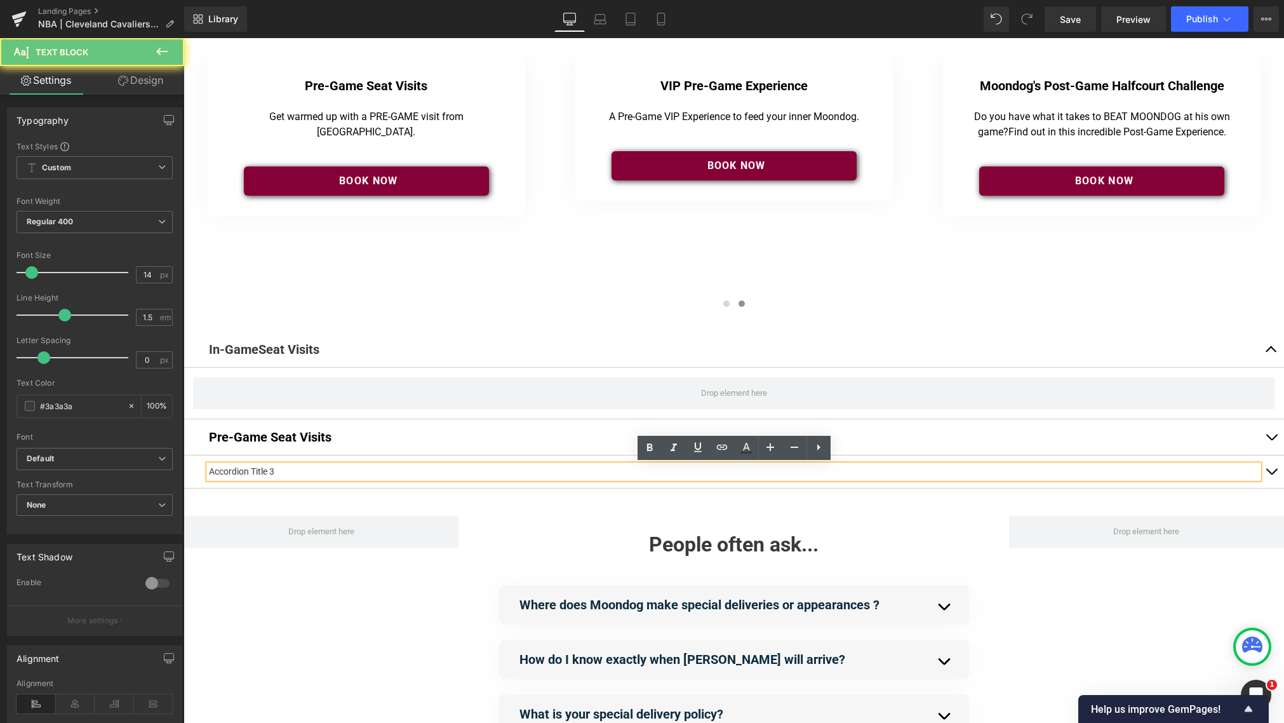
click at [276, 475] on p "Accordion Title 3" at bounding box center [734, 471] width 1050 height 13
drag, startPoint x: 290, startPoint y: 474, endPoint x: 192, endPoint y: 472, distance: 97.2
click at [192, 472] on div "Accordion Title 3 Text Block" at bounding box center [734, 471] width 1101 height 33
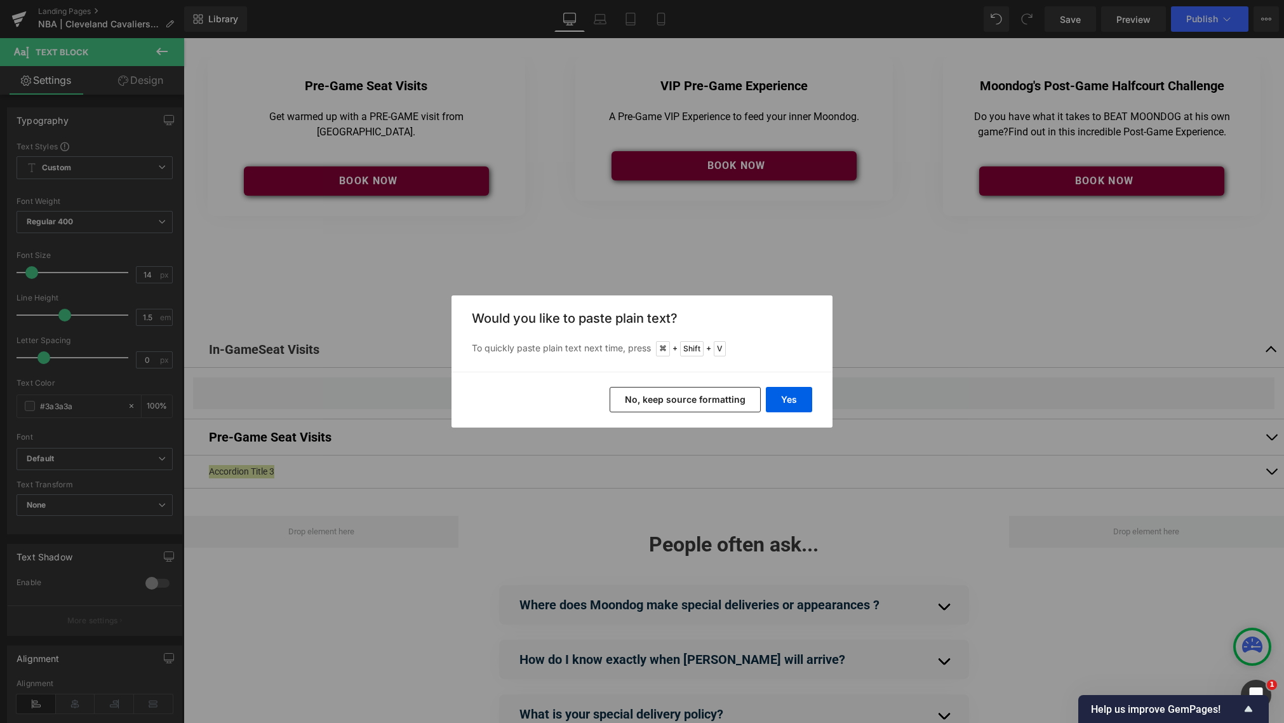
click at [721, 398] on button "No, keep source formatting" at bounding box center [685, 399] width 151 height 25
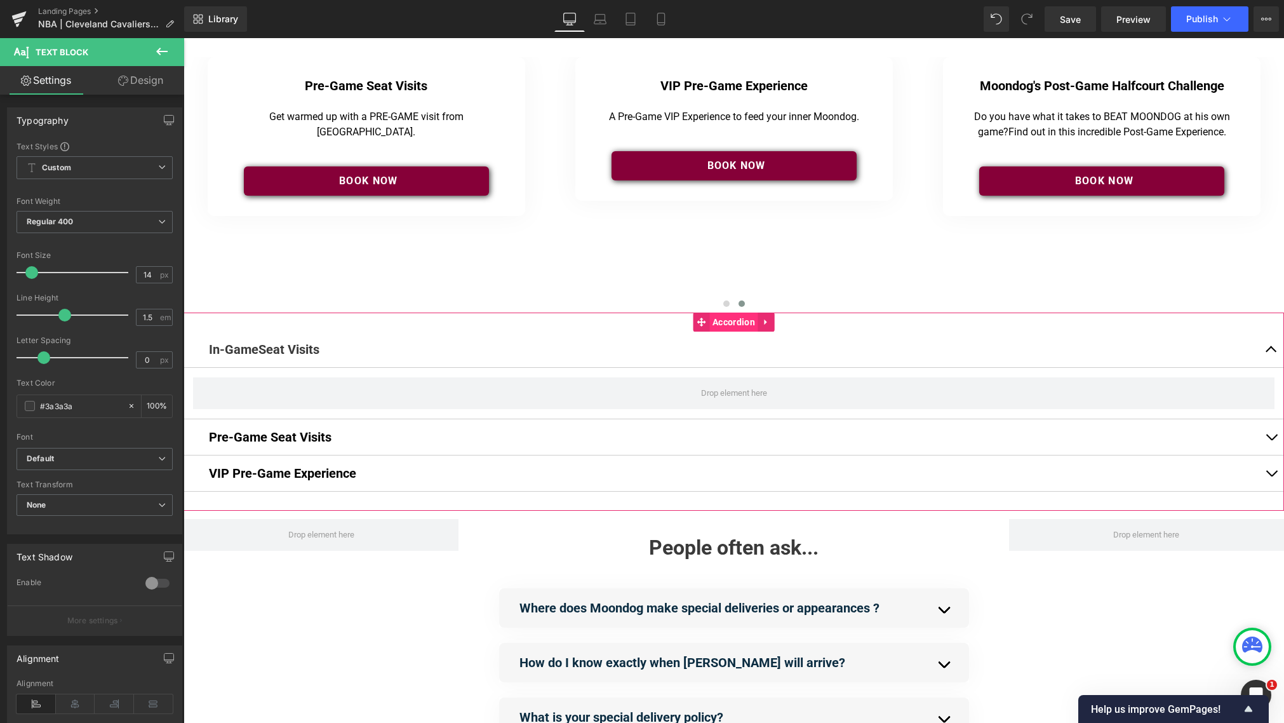
click at [727, 323] on span "Accordion" at bounding box center [733, 321] width 49 height 19
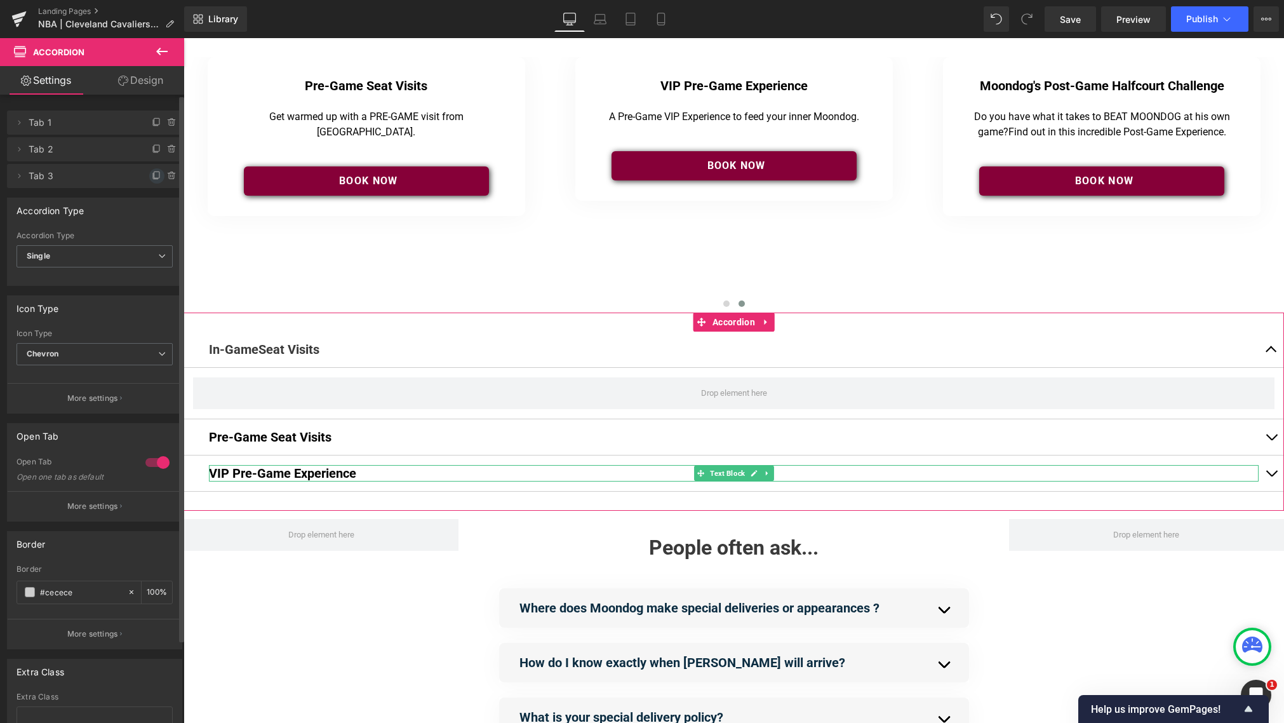
click at [154, 175] on icon at bounding box center [156, 174] width 5 height 6
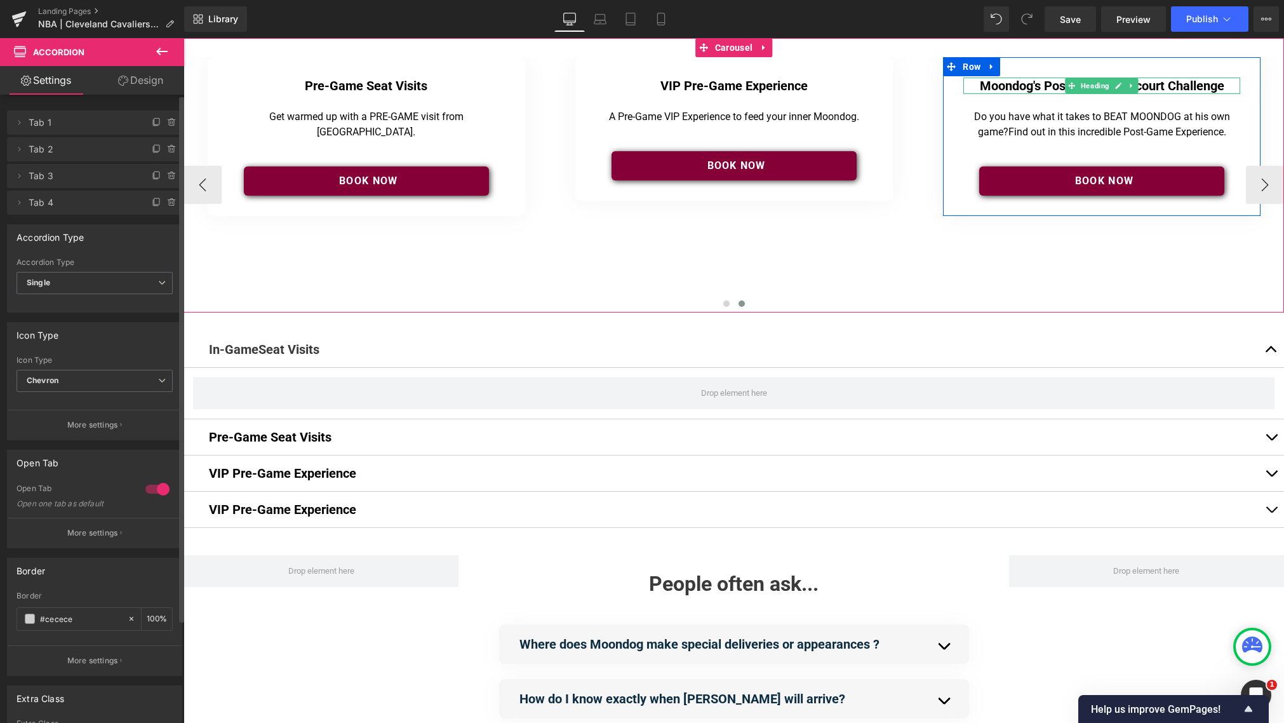
click at [965, 86] on h4 "Moondog's Post-Game Halfcourt Challenge" at bounding box center [1101, 85] width 277 height 17
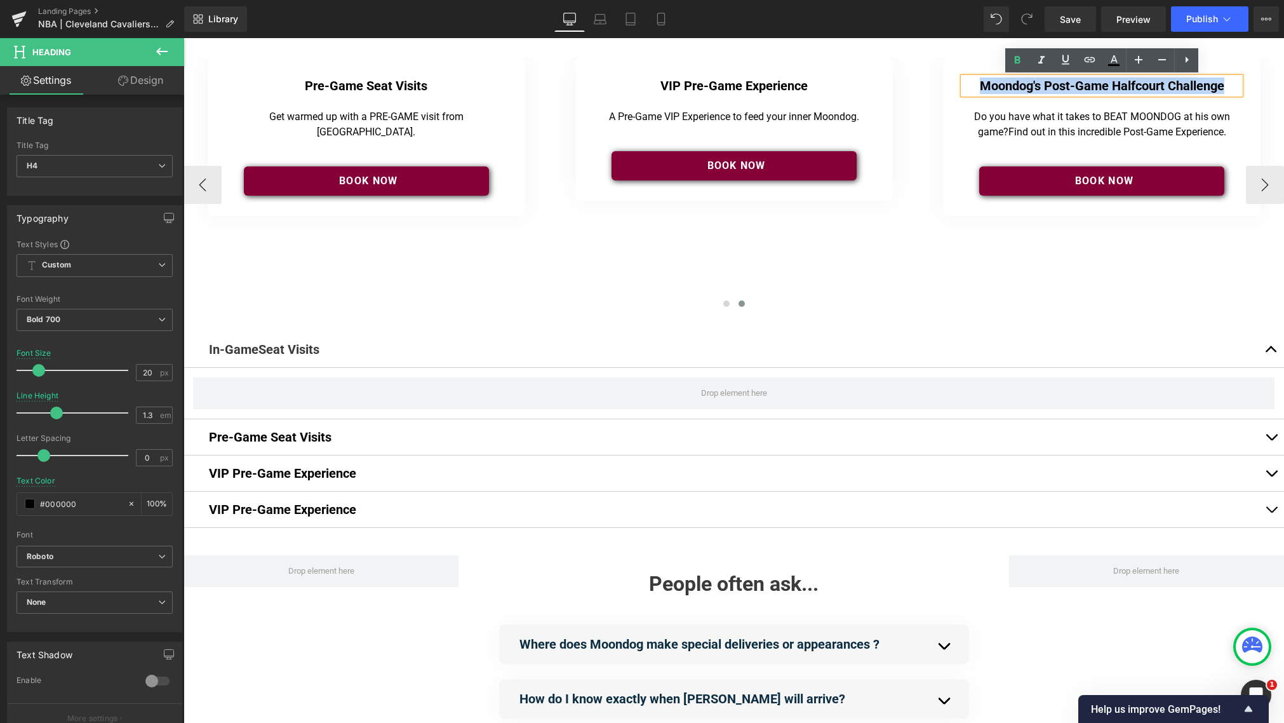
drag, startPoint x: 972, startPoint y: 85, endPoint x: 1233, endPoint y: 91, distance: 261.1
click at [965, 91] on h4 "Moondog's Post-Game Halfcourt Challenge" at bounding box center [1101, 85] width 277 height 17
copy h4 "Moondog's Post-Game Halfcourt Challenge"
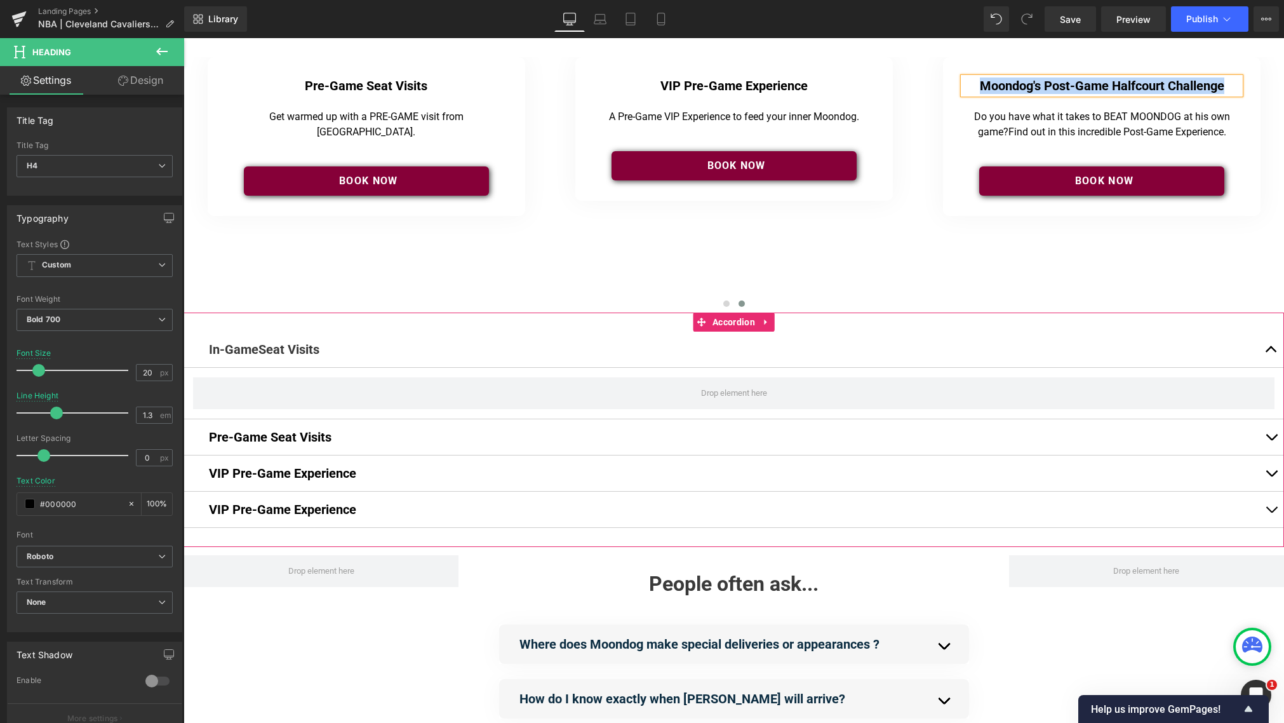
click at [299, 508] on h4 "VIP Pre-Game Experience" at bounding box center [734, 509] width 1050 height 17
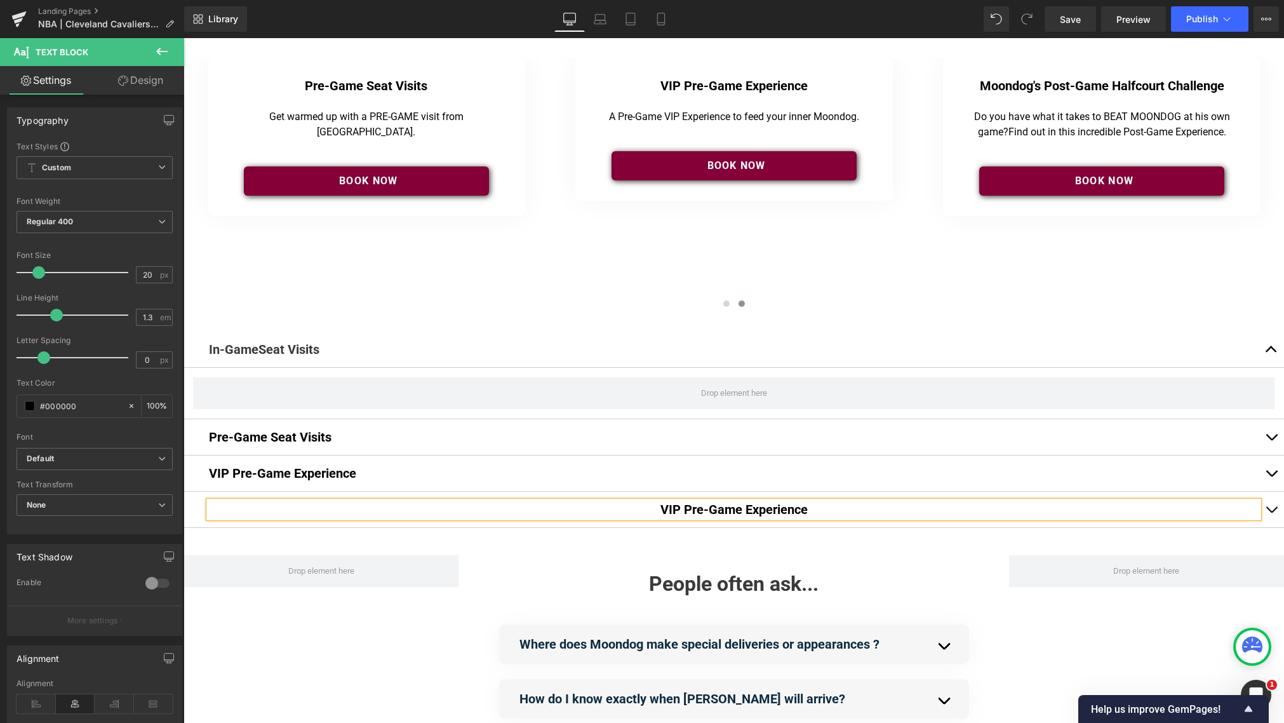
click at [638, 509] on h4 "VIP Pre-Game Experience" at bounding box center [734, 509] width 1050 height 17
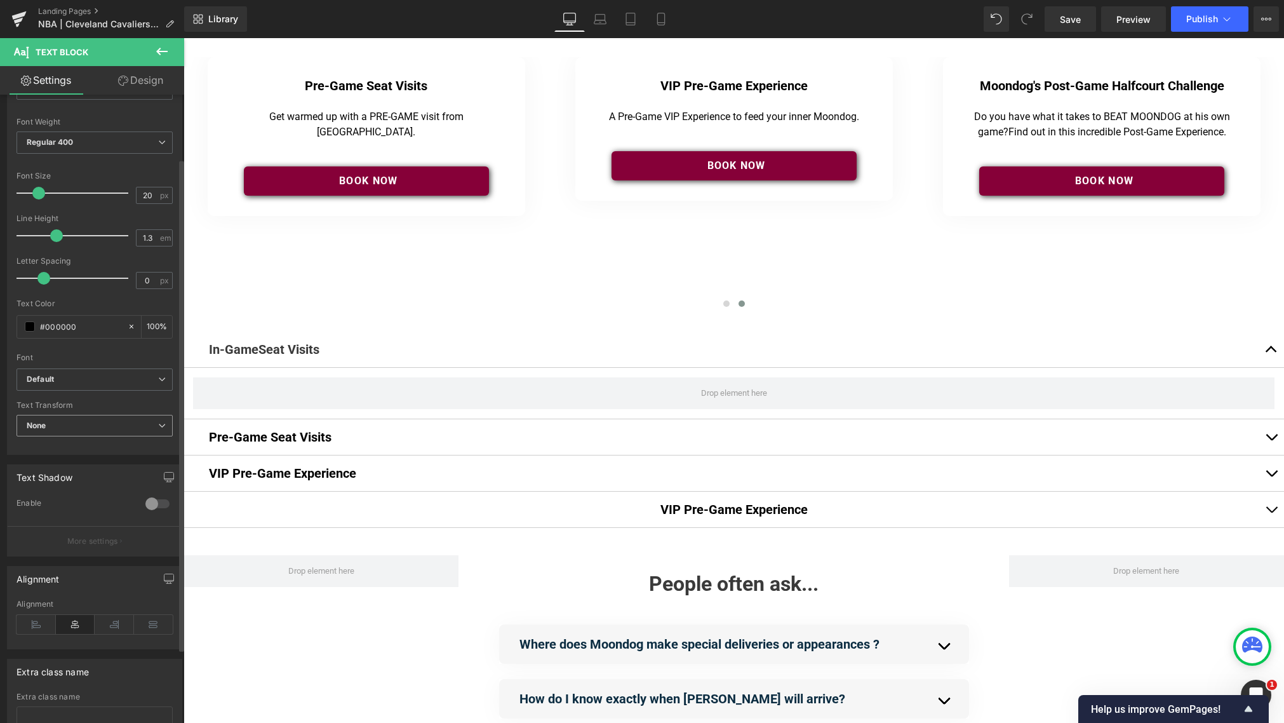
scroll to position [84, 0]
click at [32, 619] on icon at bounding box center [36, 619] width 39 height 19
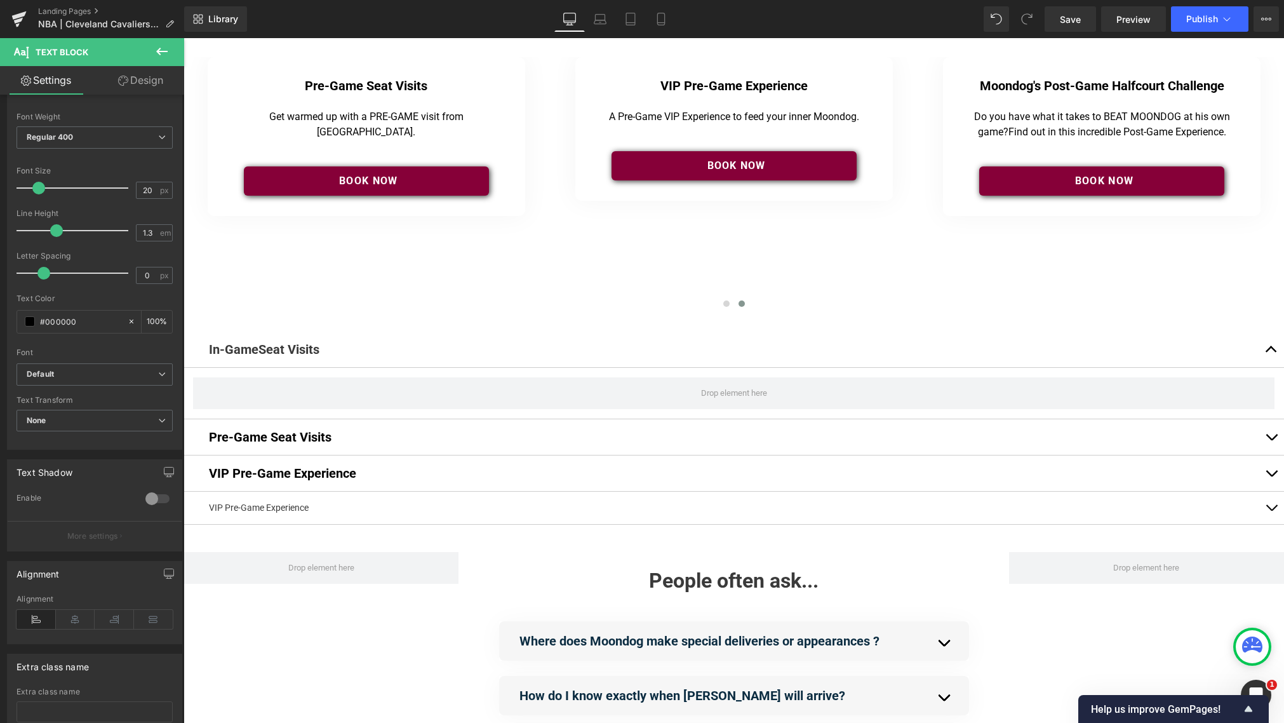
click at [300, 513] on div "VIP Pre-Game Experience Text Block" at bounding box center [734, 507] width 1050 height 13
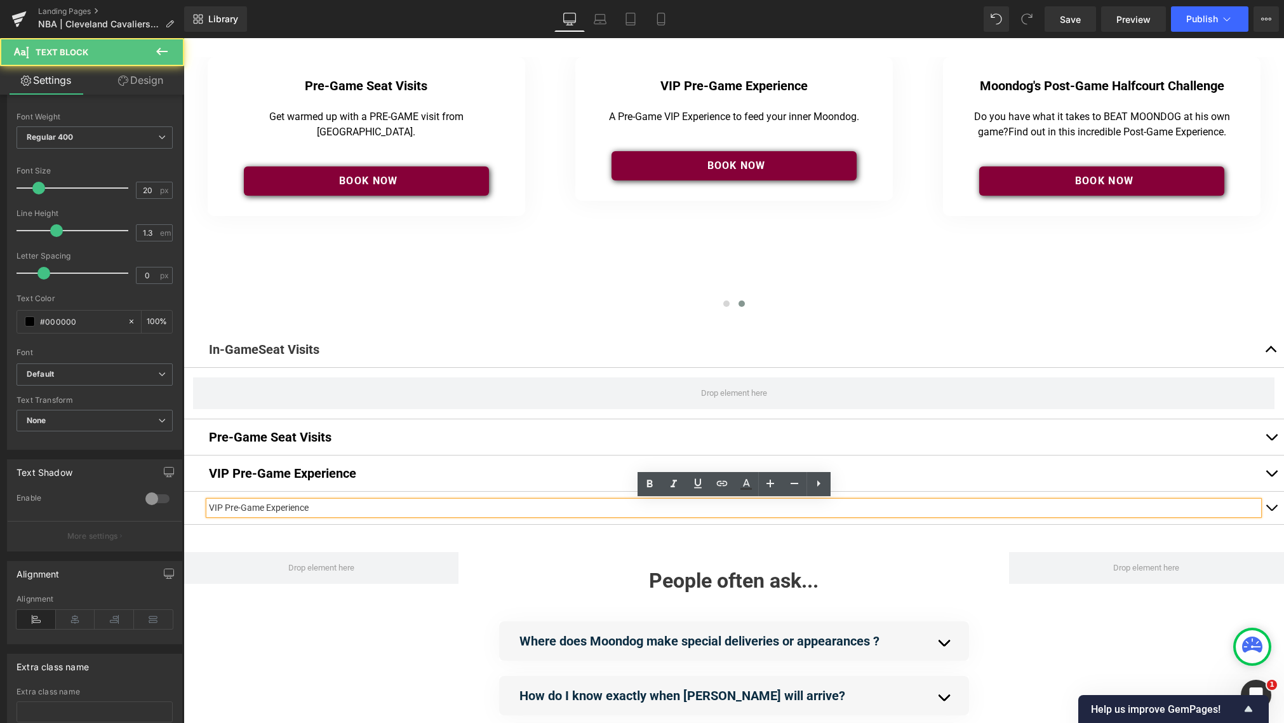
click at [300, 513] on div "VIP Pre-Game Experience Text Block" at bounding box center [734, 507] width 1050 height 13
drag, startPoint x: 321, startPoint y: 507, endPoint x: 196, endPoint y: 507, distance: 124.5
click at [194, 506] on div "VIP Pre-Game Experience Text Block" at bounding box center [734, 508] width 1101 height 33
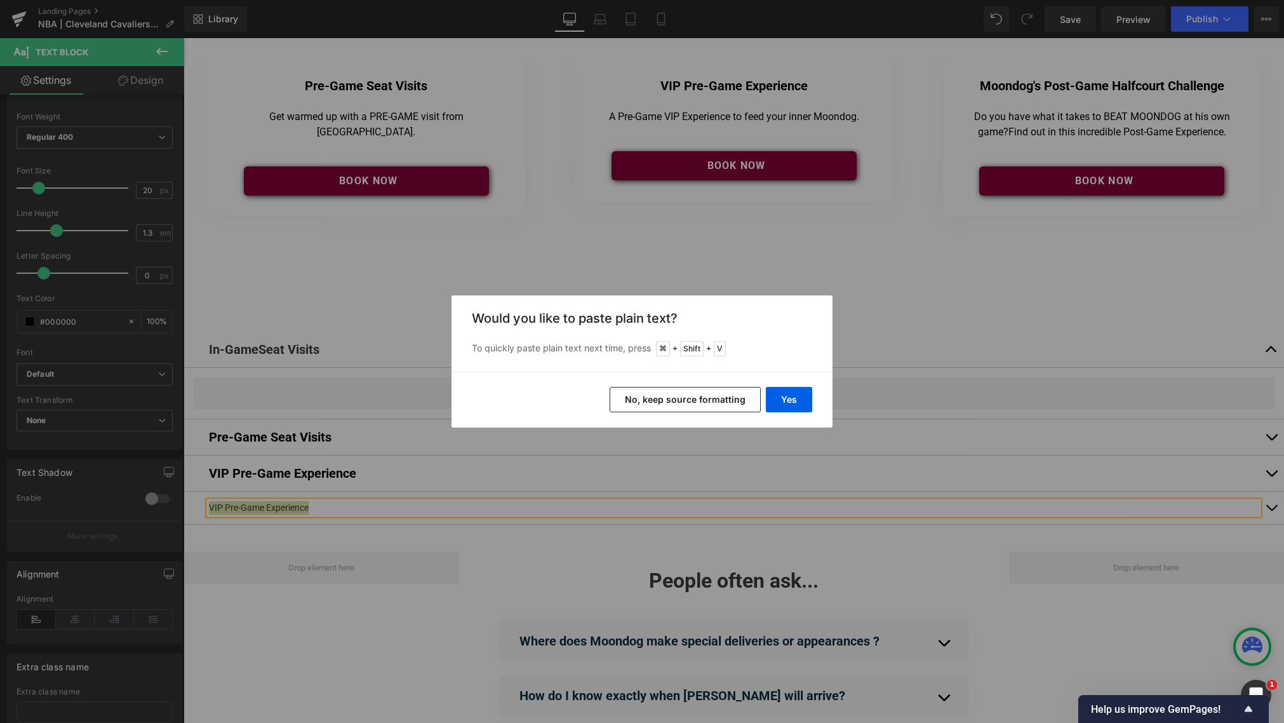
click at [676, 395] on button "No, keep source formatting" at bounding box center [685, 399] width 151 height 25
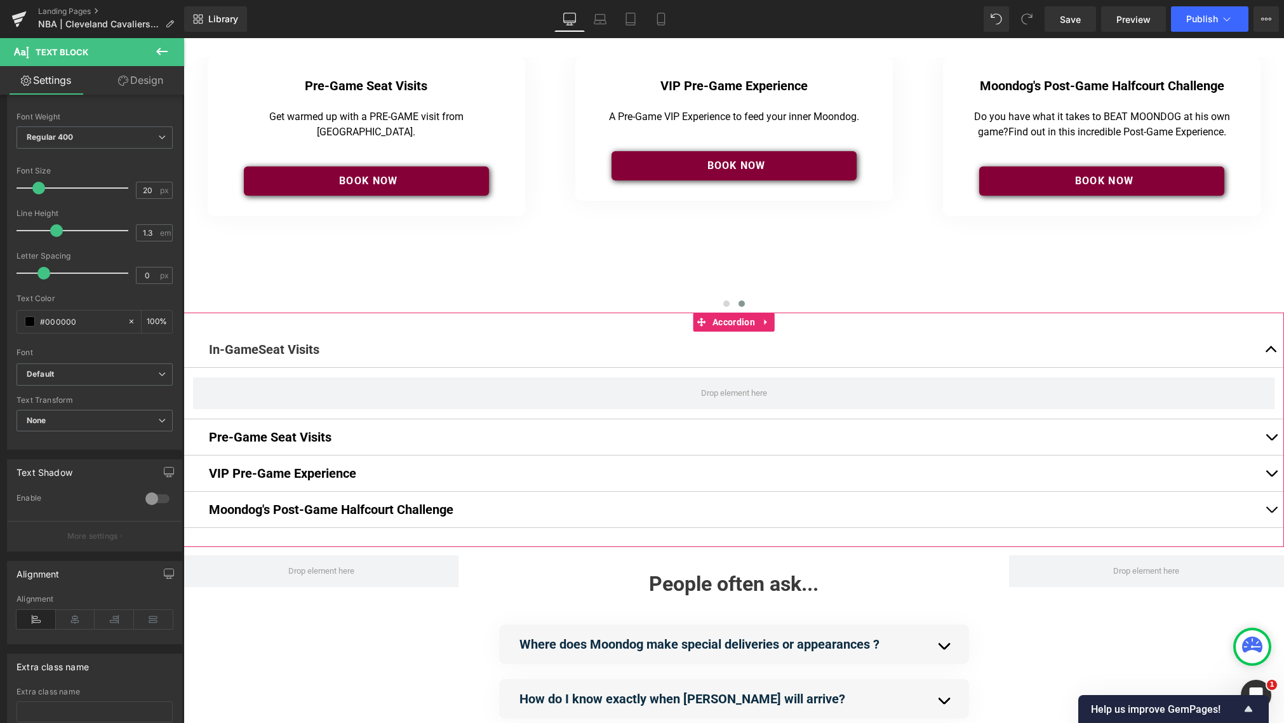
click at [965, 352] on span "button" at bounding box center [1271, 352] width 0 height 0
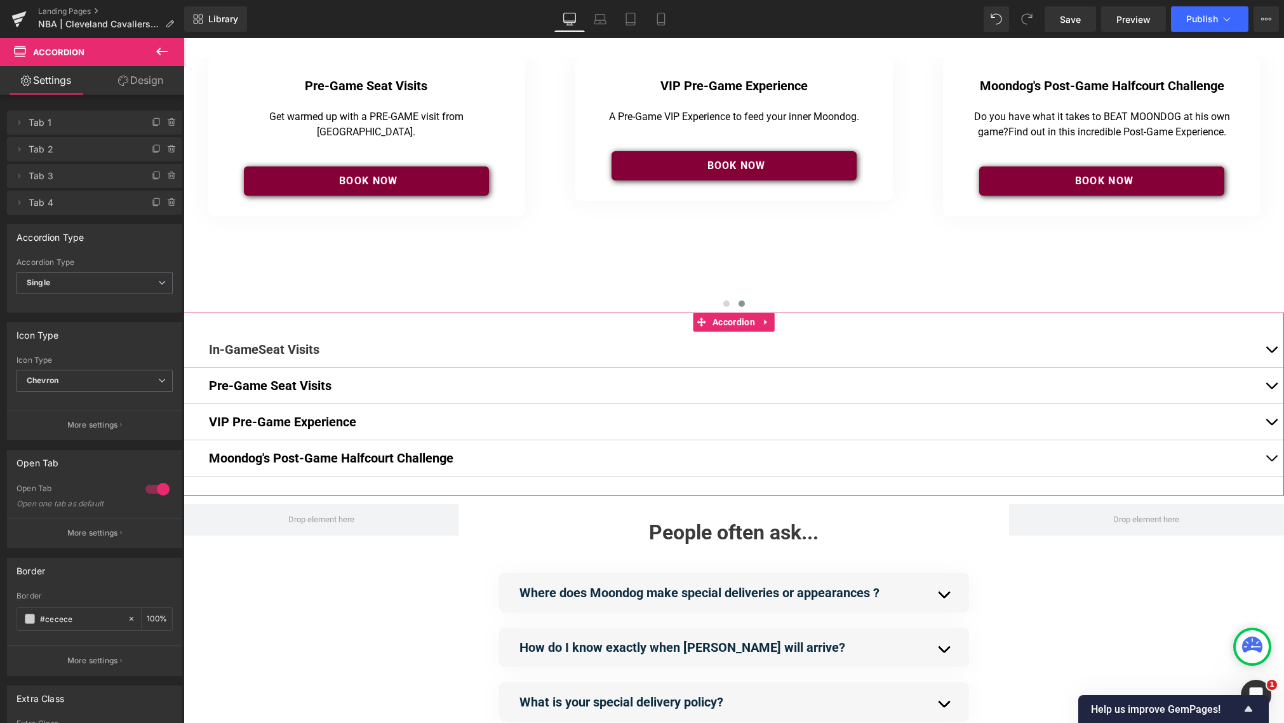
click at [965, 352] on span "button" at bounding box center [1271, 352] width 0 height 0
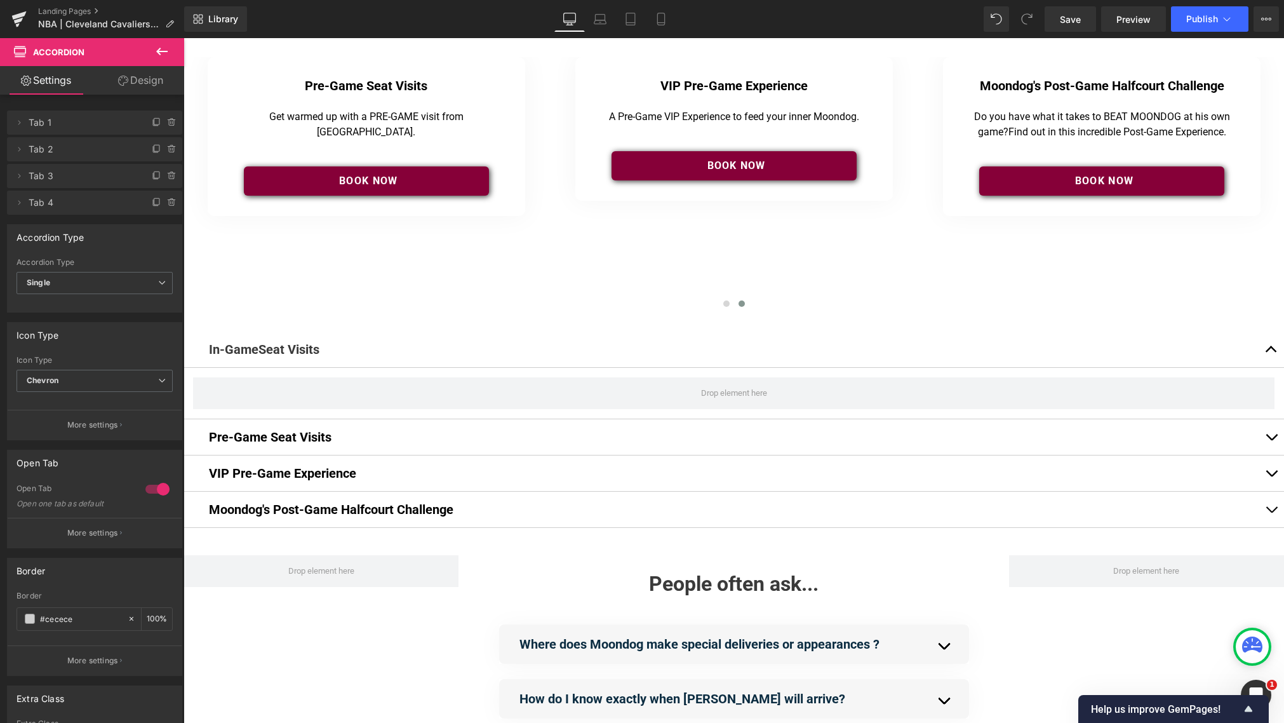
click at [159, 57] on icon at bounding box center [161, 51] width 15 height 15
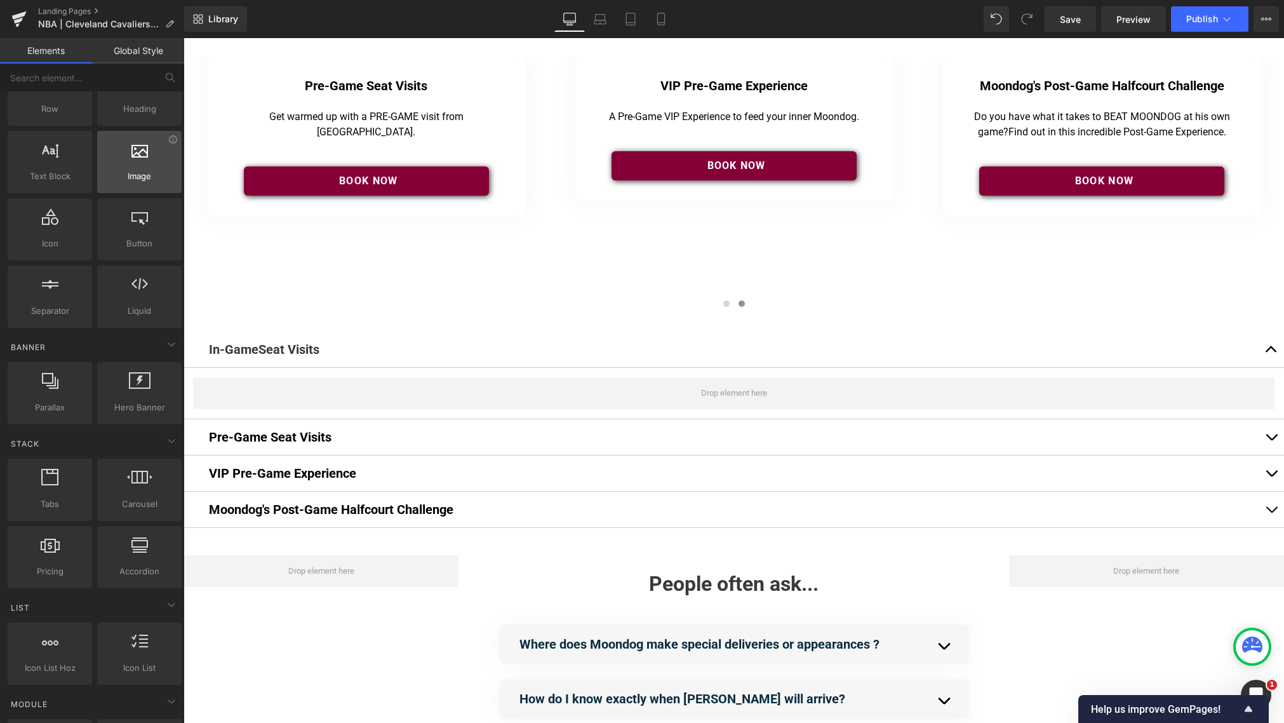
scroll to position [0, 0]
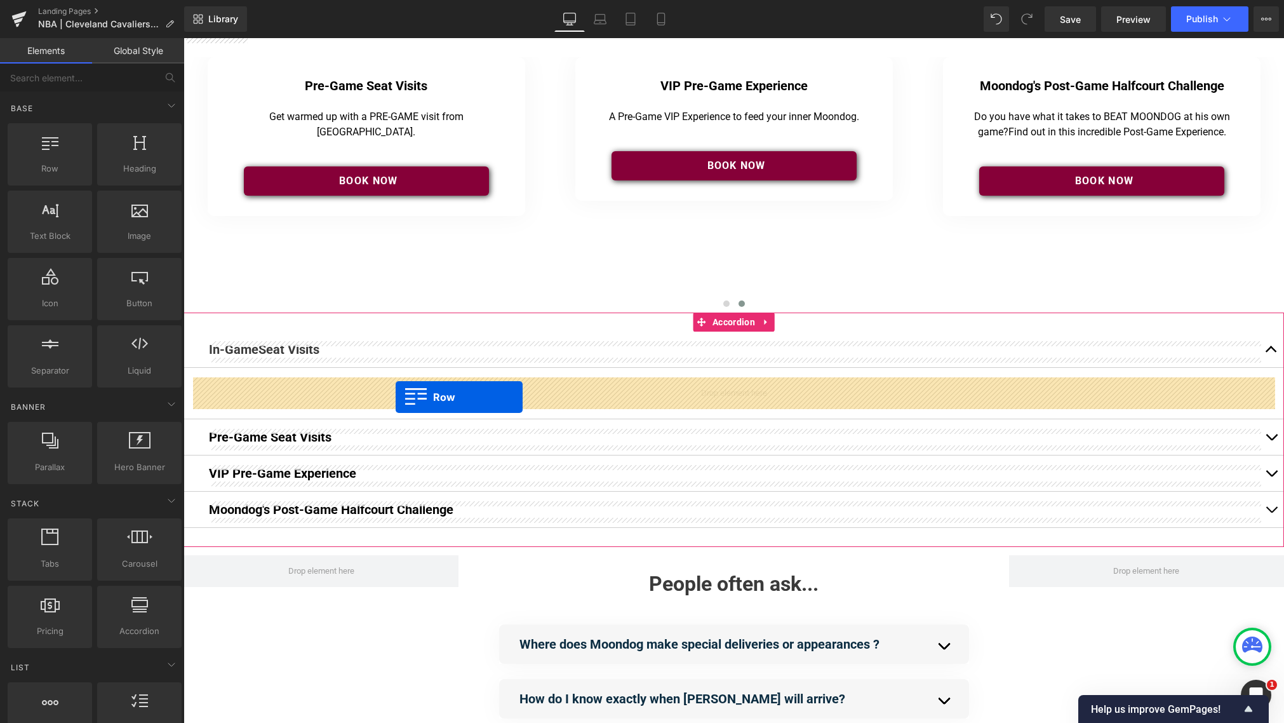
drag, startPoint x: 241, startPoint y: 191, endPoint x: 396, endPoint y: 397, distance: 257.2
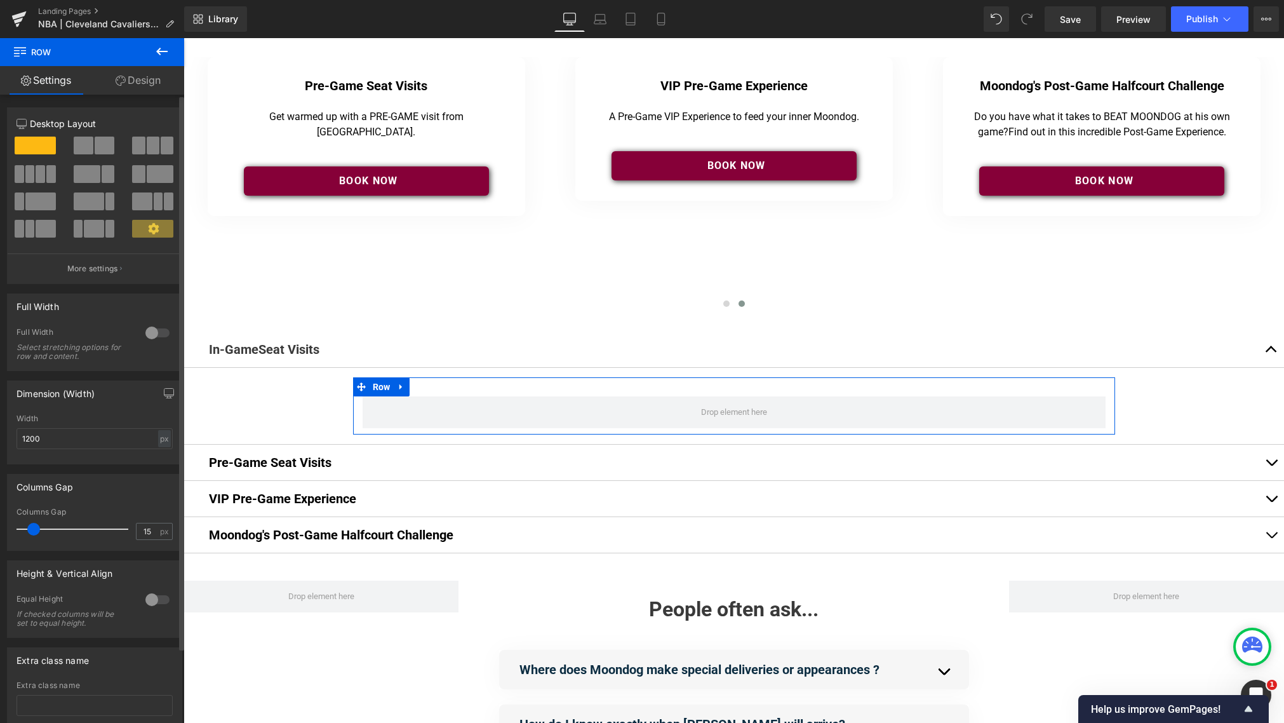
click at [102, 145] on span at bounding box center [105, 146] width 20 height 18
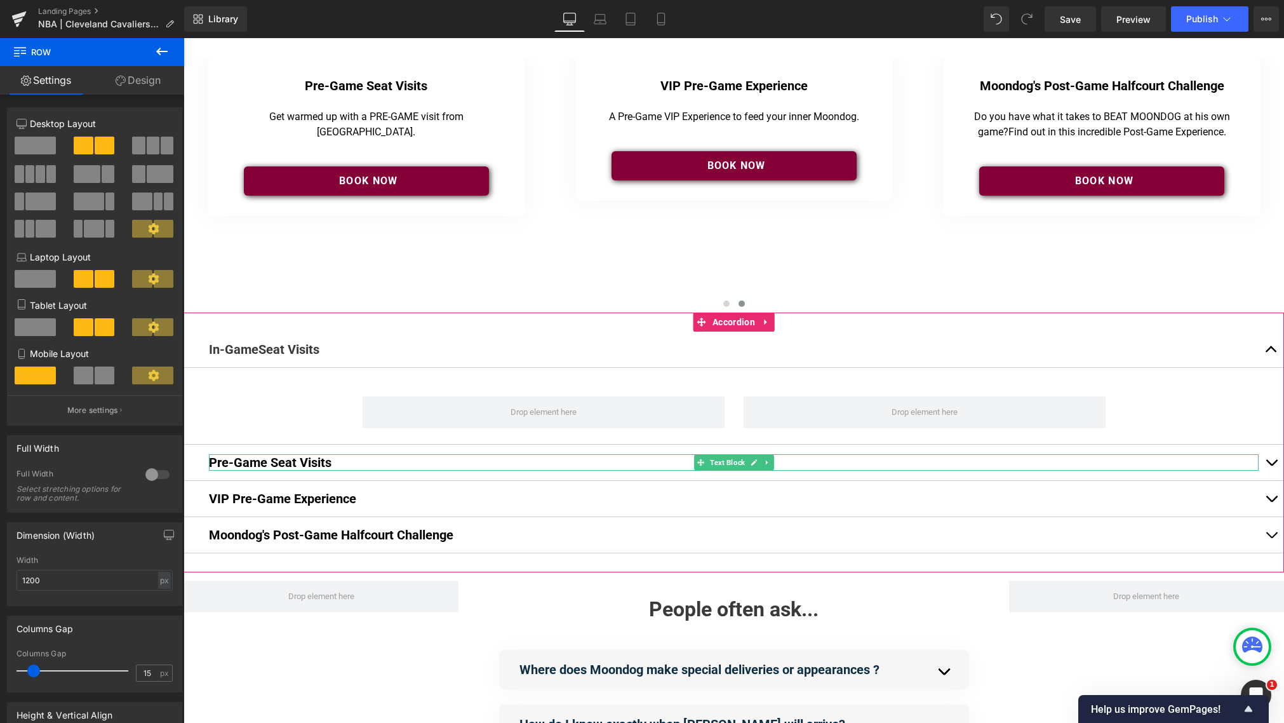
click at [556, 457] on div at bounding box center [734, 455] width 1050 height 3
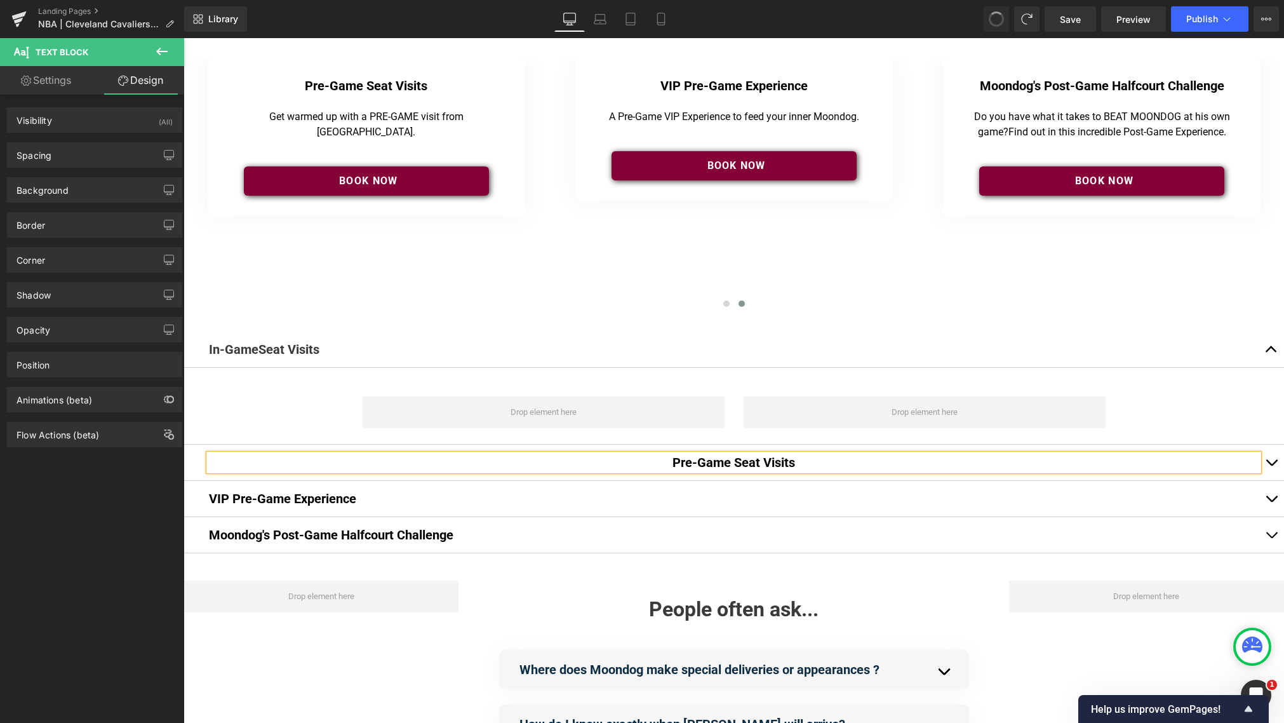
drag, startPoint x: 931, startPoint y: 466, endPoint x: 920, endPoint y: 467, distance: 10.8
click at [932, 466] on h4 "Pre-Game Seat Visits" at bounding box center [734, 462] width 1050 height 17
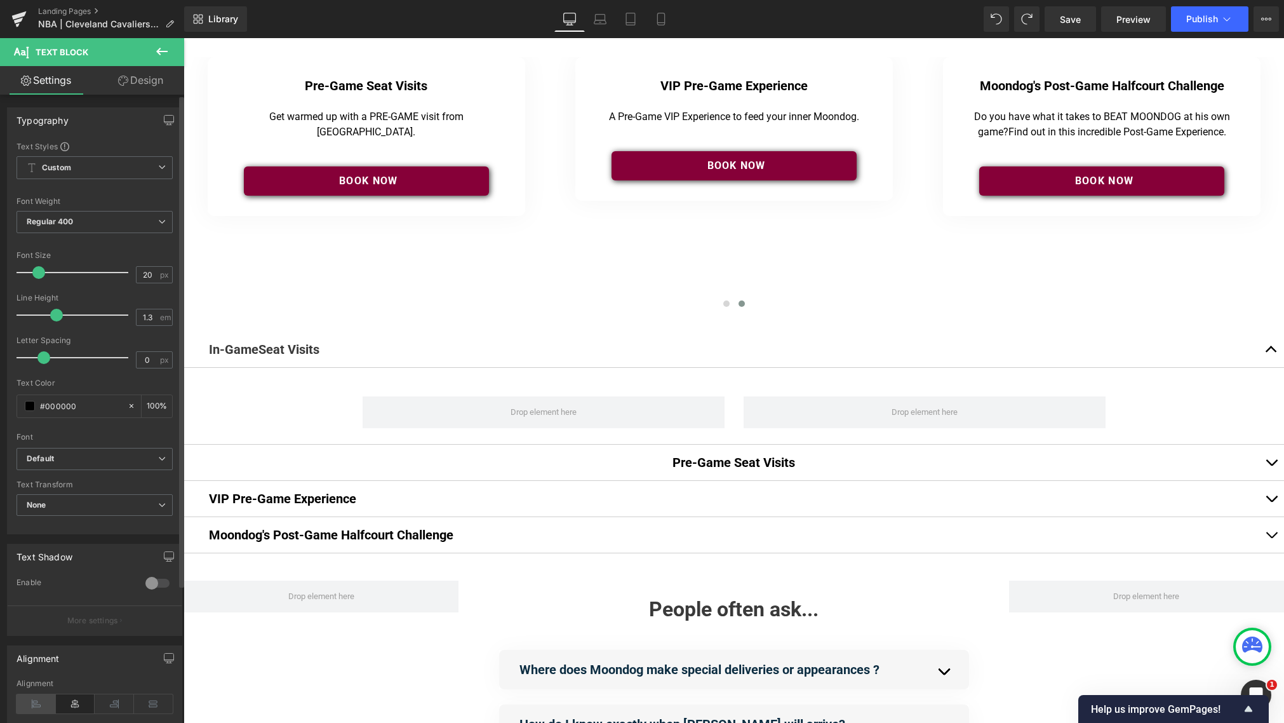
click at [38, 701] on icon at bounding box center [36, 703] width 39 height 19
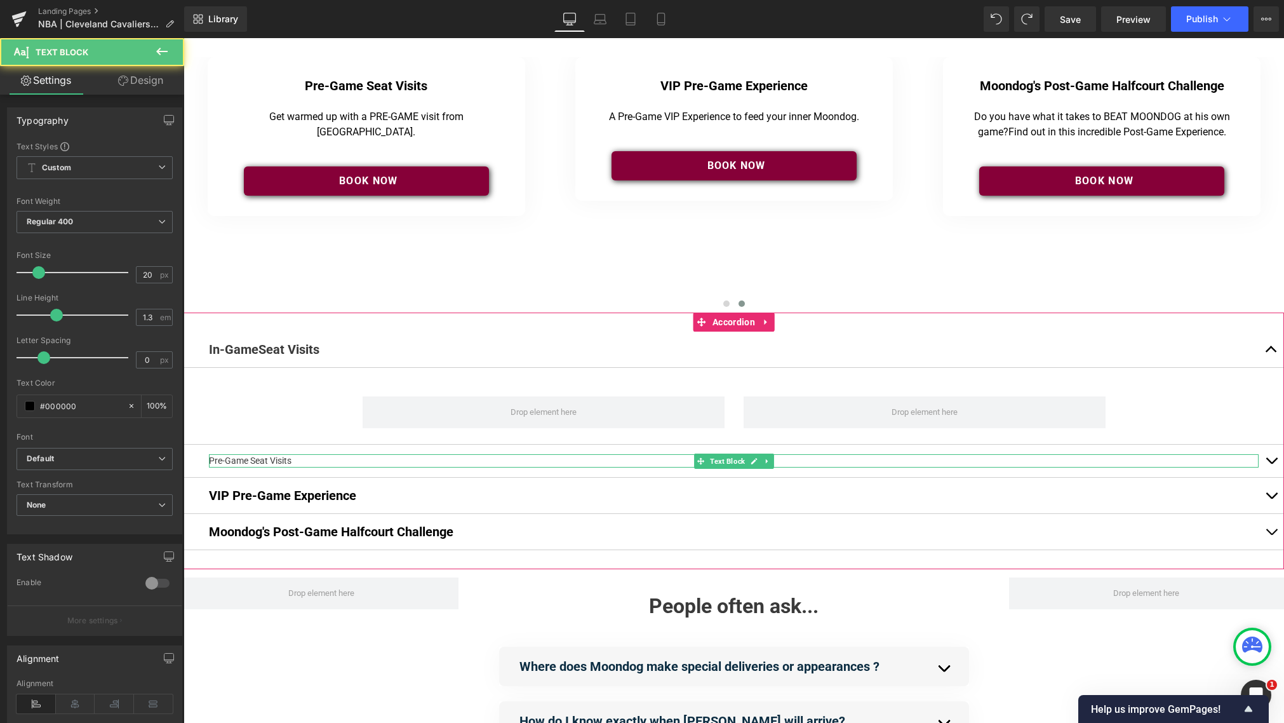
click at [290, 458] on undefined "Pre-Game Seat Visits" at bounding box center [250, 460] width 83 height 10
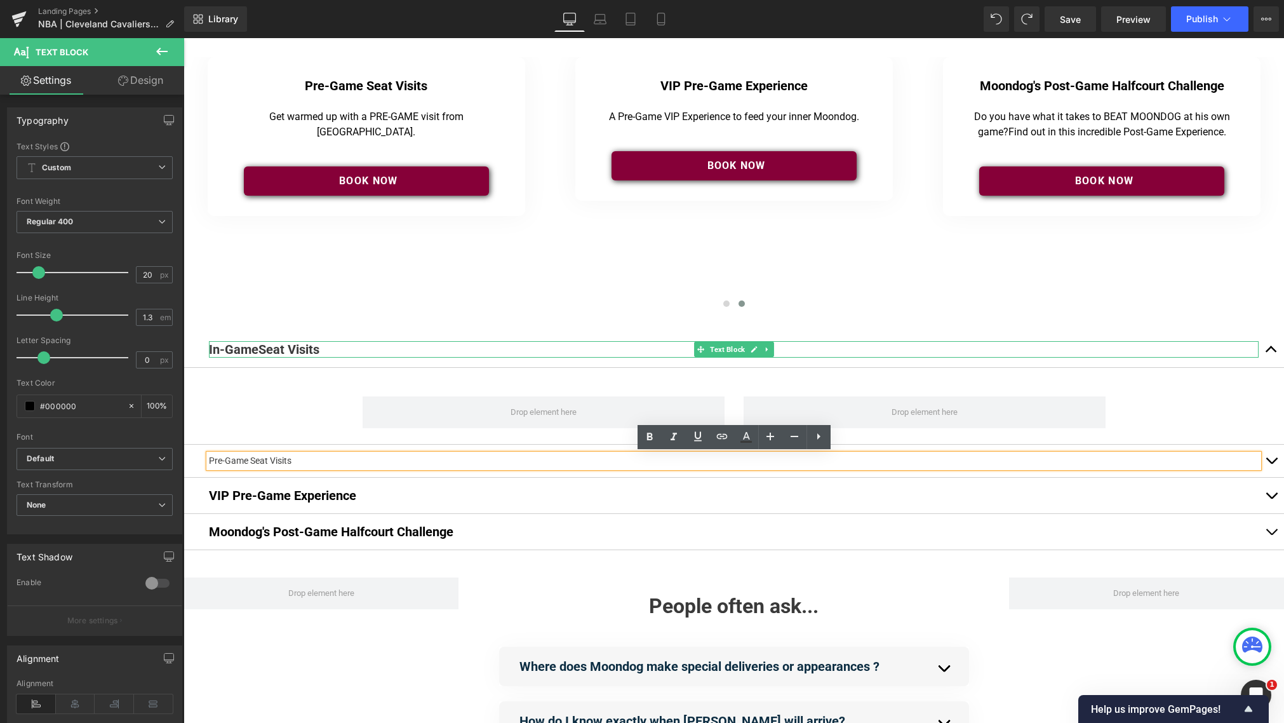
click at [418, 345] on h4 "In-Game Seat Visits" at bounding box center [734, 349] width 1050 height 17
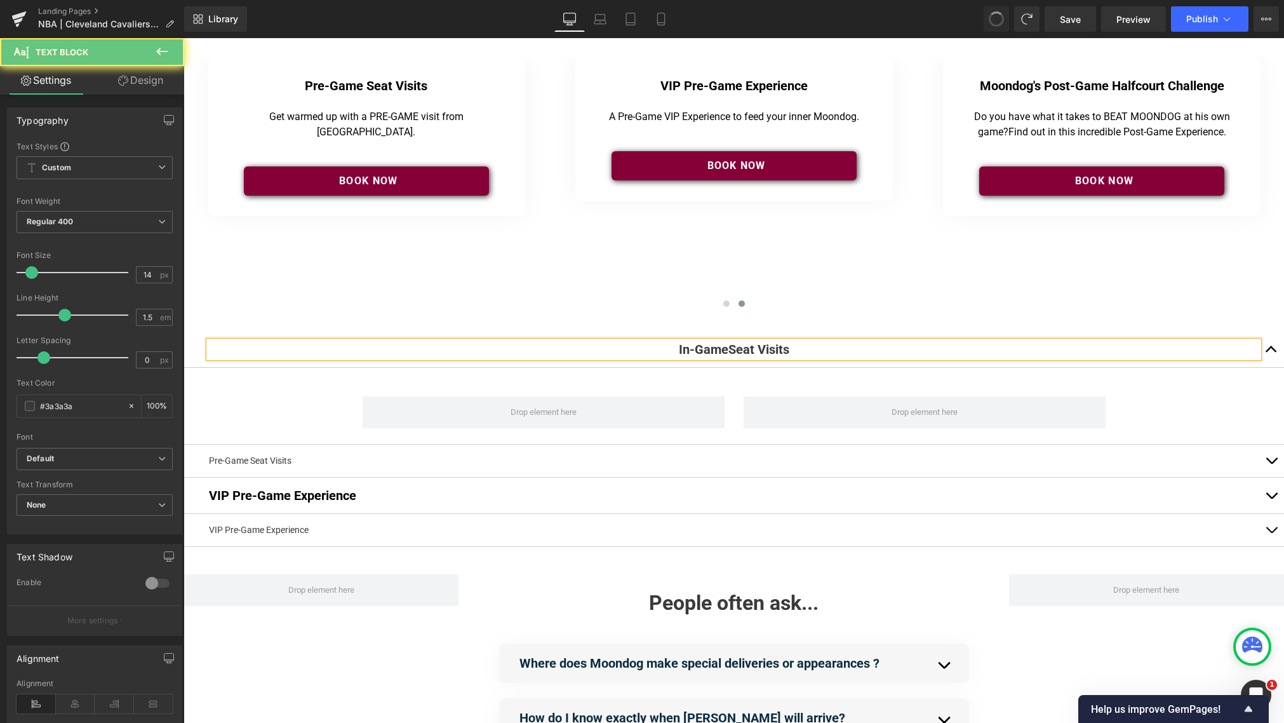
type input "20"
type input "1.3"
type input "#000000"
type input "100"
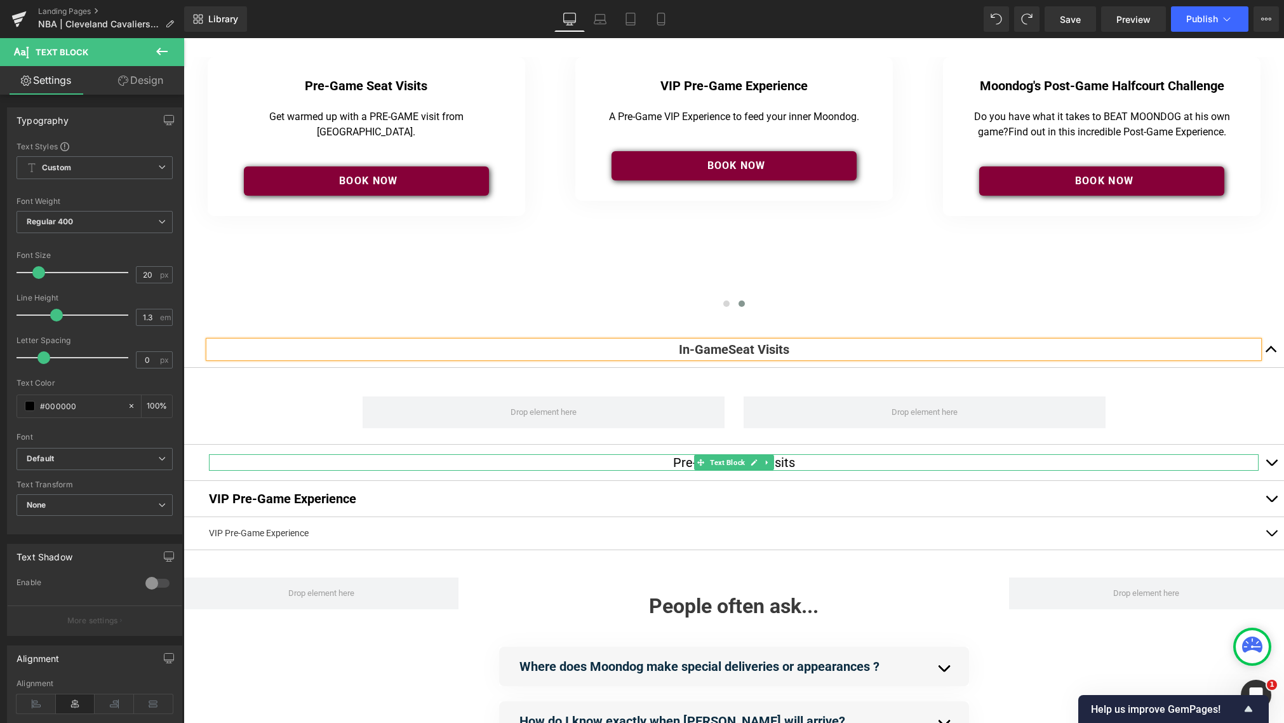
click at [718, 455] on div "Pre-Game Seat Visits Text Block" at bounding box center [734, 462] width 1050 height 17
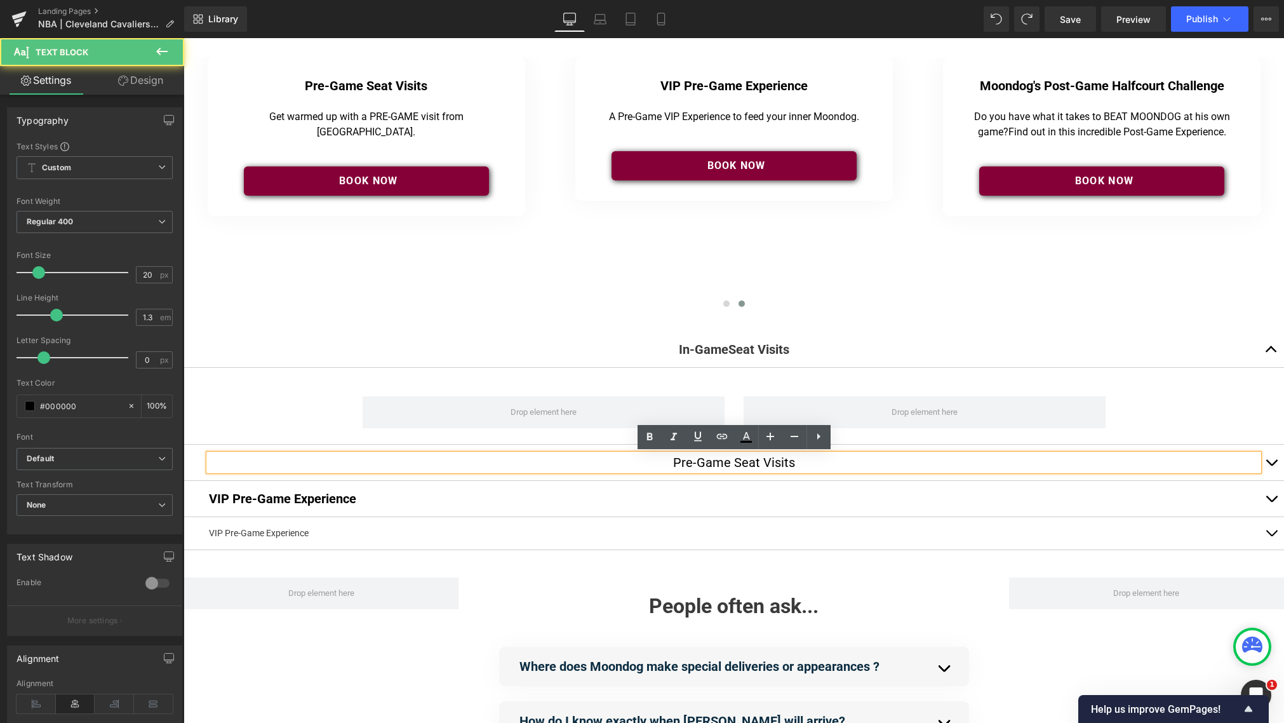
click at [753, 462] on undefined "Pre-Game Seat Visits" at bounding box center [734, 462] width 122 height 15
drag, startPoint x: 806, startPoint y: 460, endPoint x: 664, endPoint y: 455, distance: 142.4
click at [662, 463] on div "Pre-Game Seat Visits" at bounding box center [734, 462] width 1050 height 17
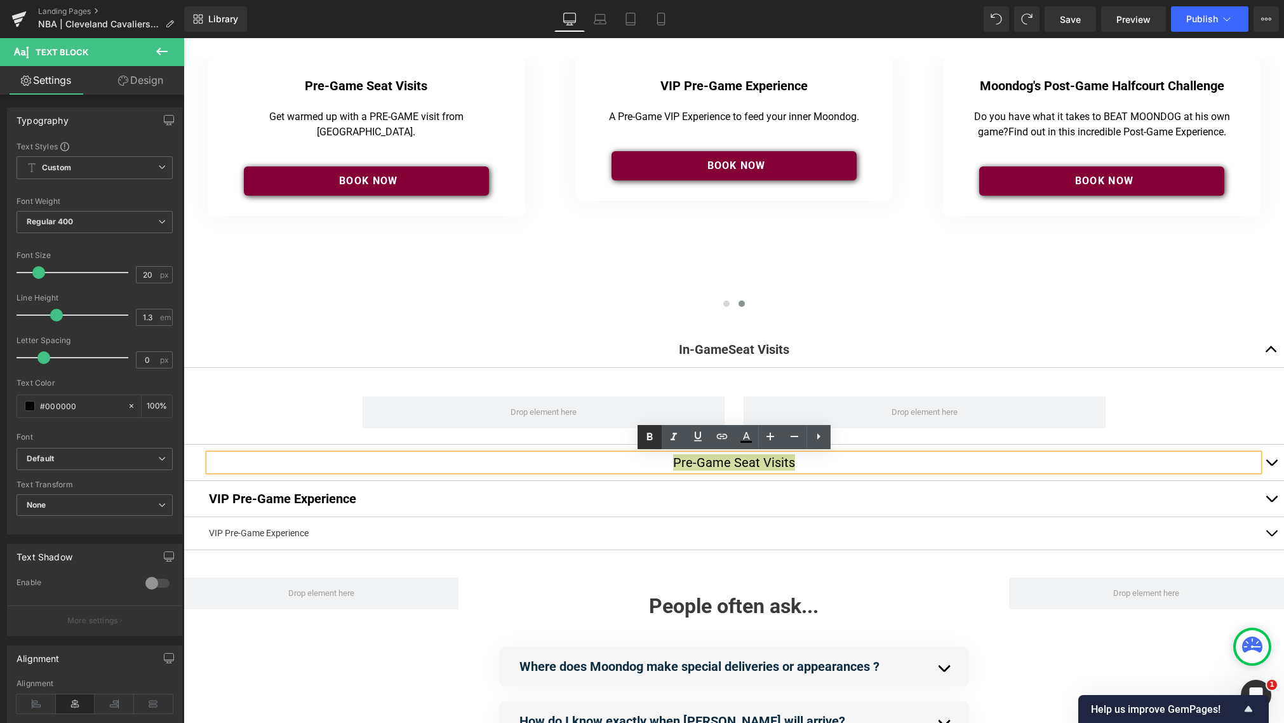
click at [649, 436] on icon at bounding box center [650, 437] width 6 height 8
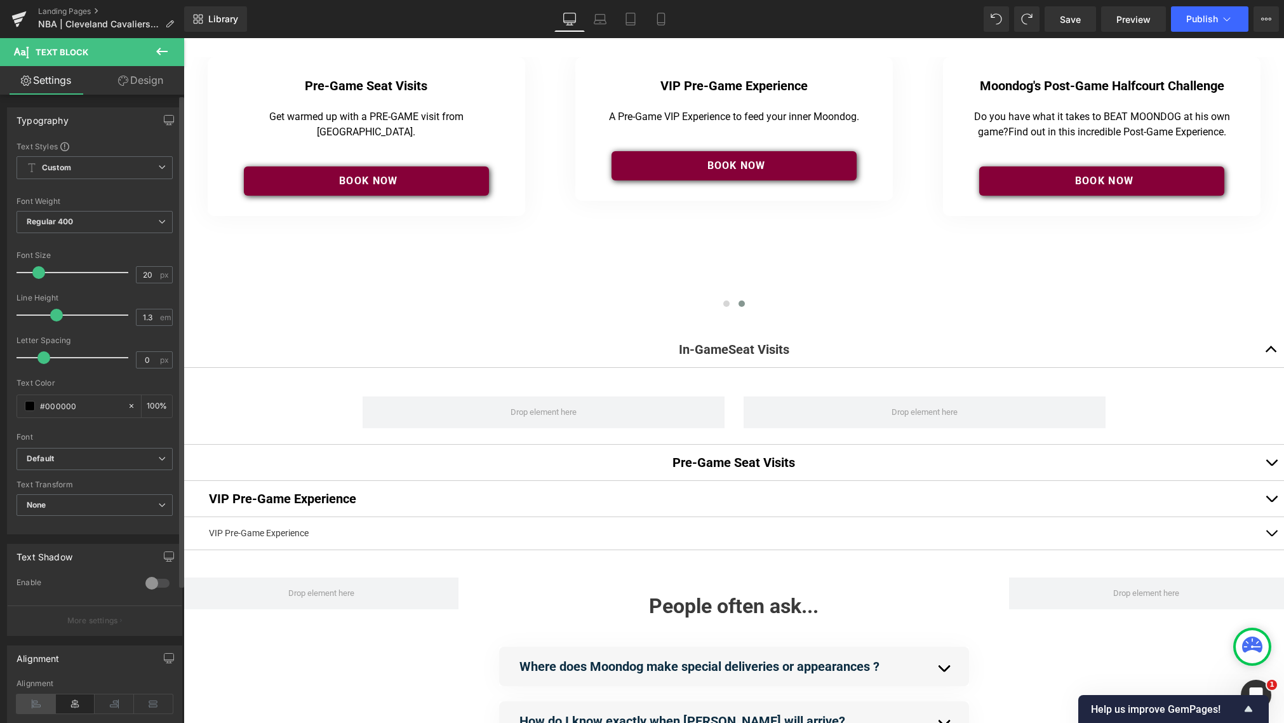
click at [31, 701] on icon at bounding box center [36, 703] width 39 height 19
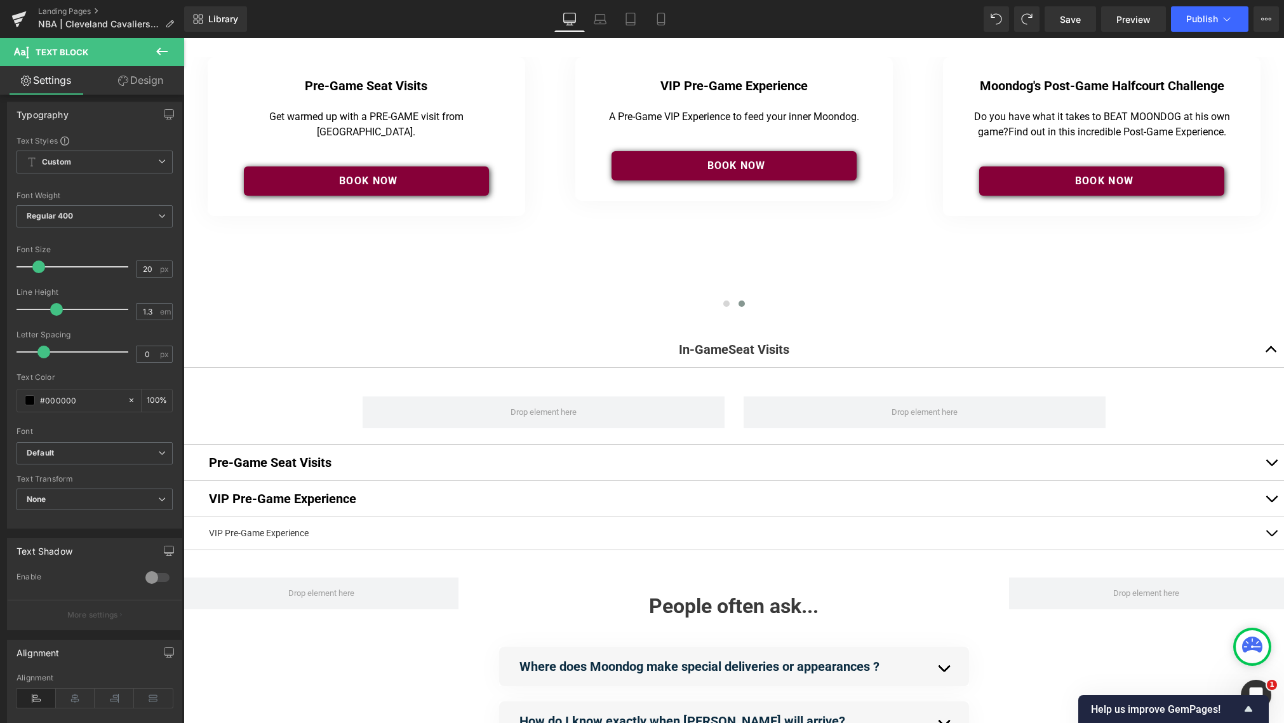
drag, startPoint x: 705, startPoint y: 346, endPoint x: 645, endPoint y: 361, distance: 61.6
click at [705, 346] on span at bounding box center [700, 349] width 13 height 15
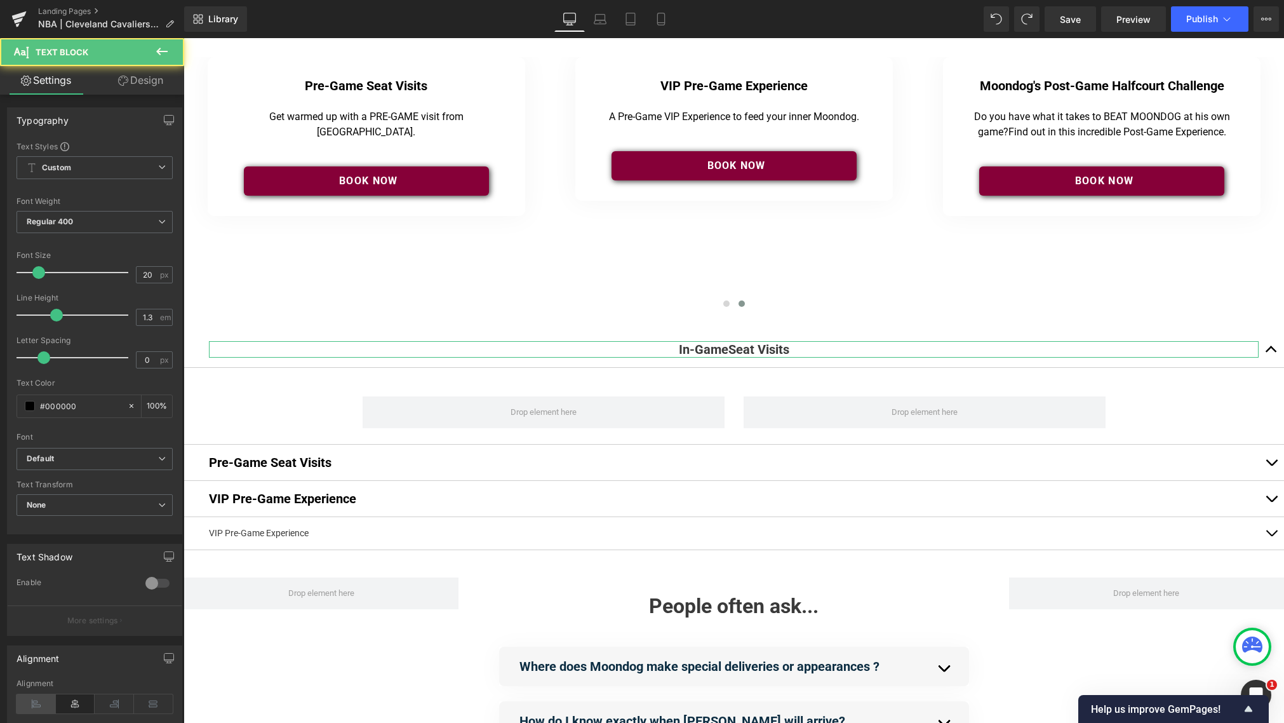
click at [27, 711] on icon at bounding box center [36, 703] width 39 height 19
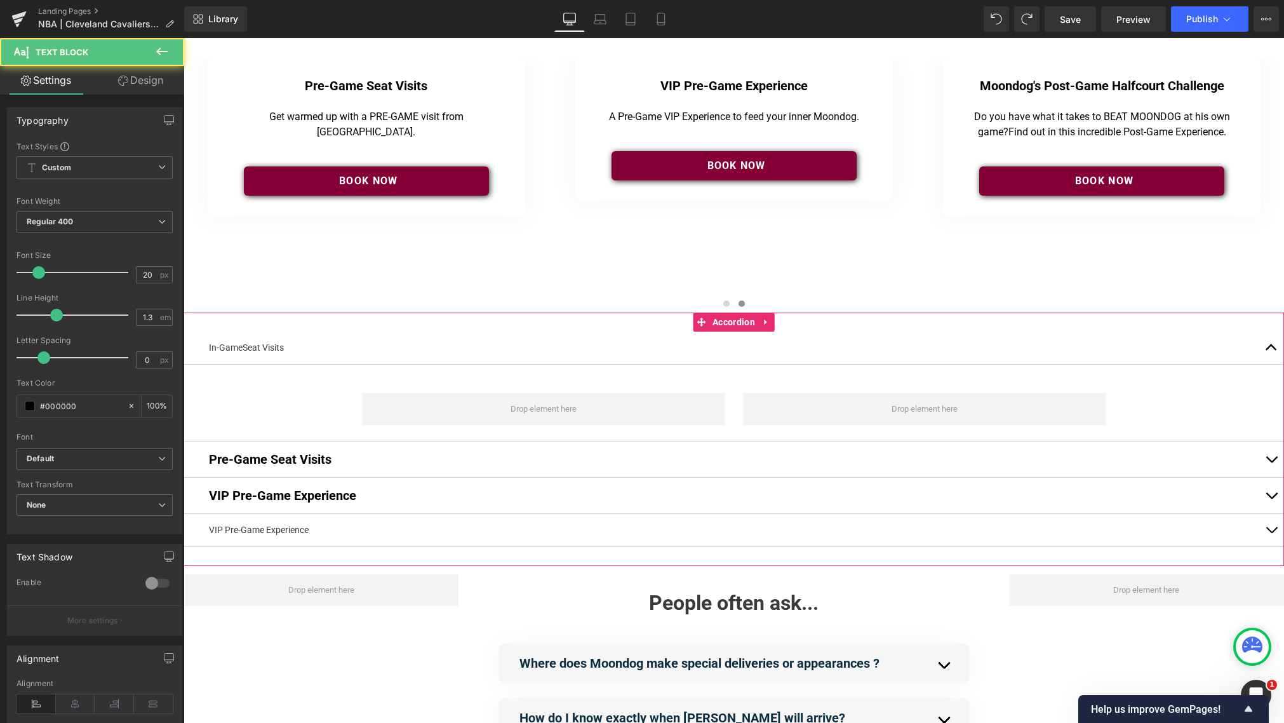
click at [288, 350] on div "In-Game Seat Visits" at bounding box center [734, 347] width 1050 height 13
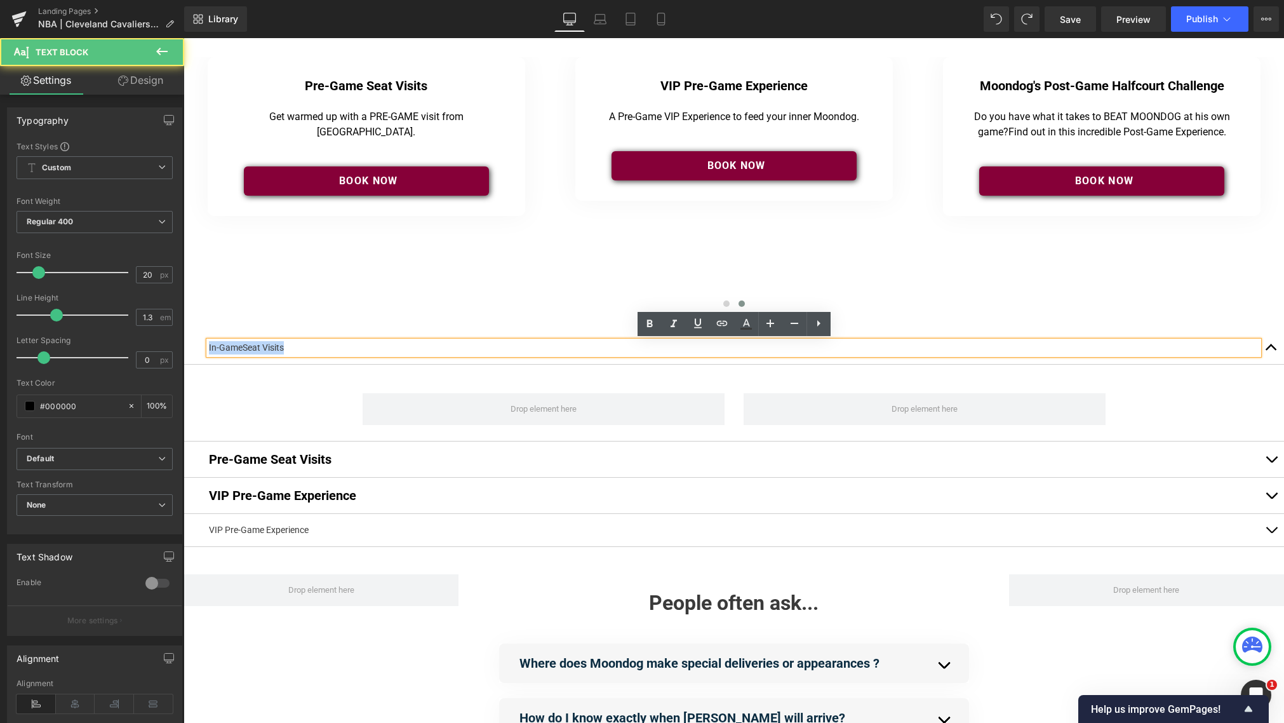
drag, startPoint x: 299, startPoint y: 348, endPoint x: 199, endPoint y: 344, distance: 99.8
click at [200, 344] on div "In-Game Seat Visits Text Block" at bounding box center [734, 348] width 1101 height 33
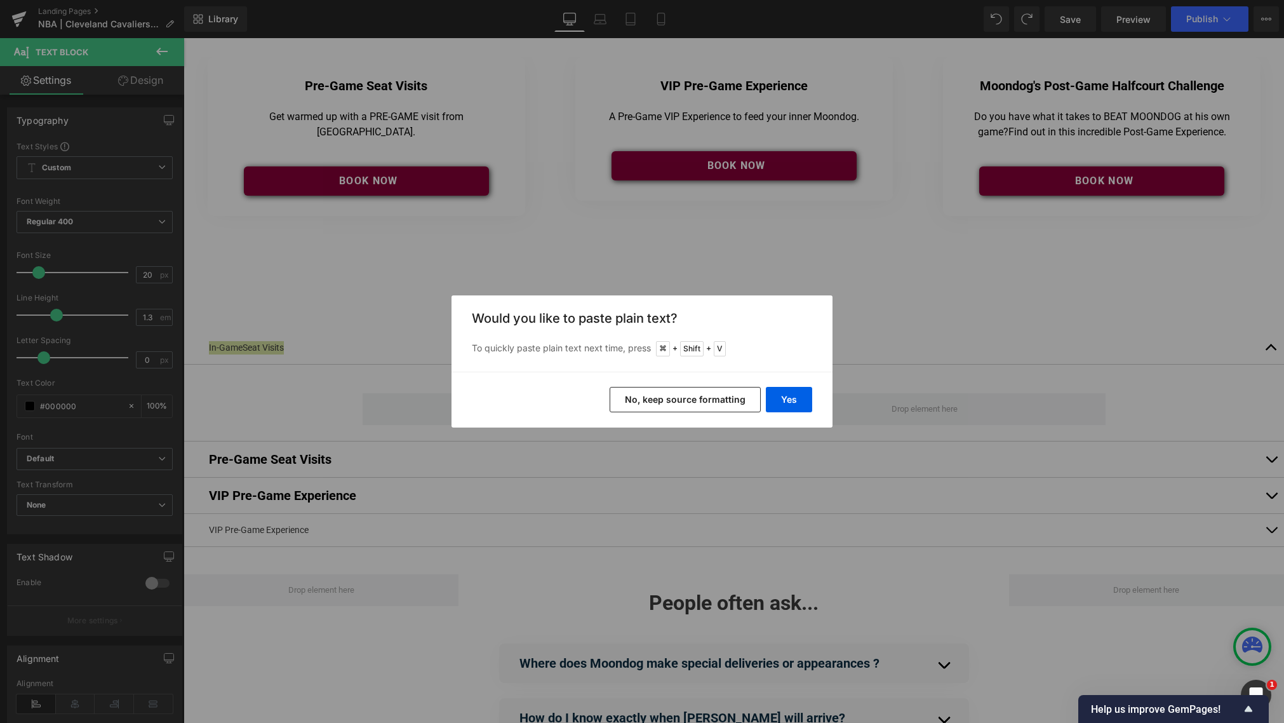
click at [706, 403] on button "No, keep source formatting" at bounding box center [685, 399] width 151 height 25
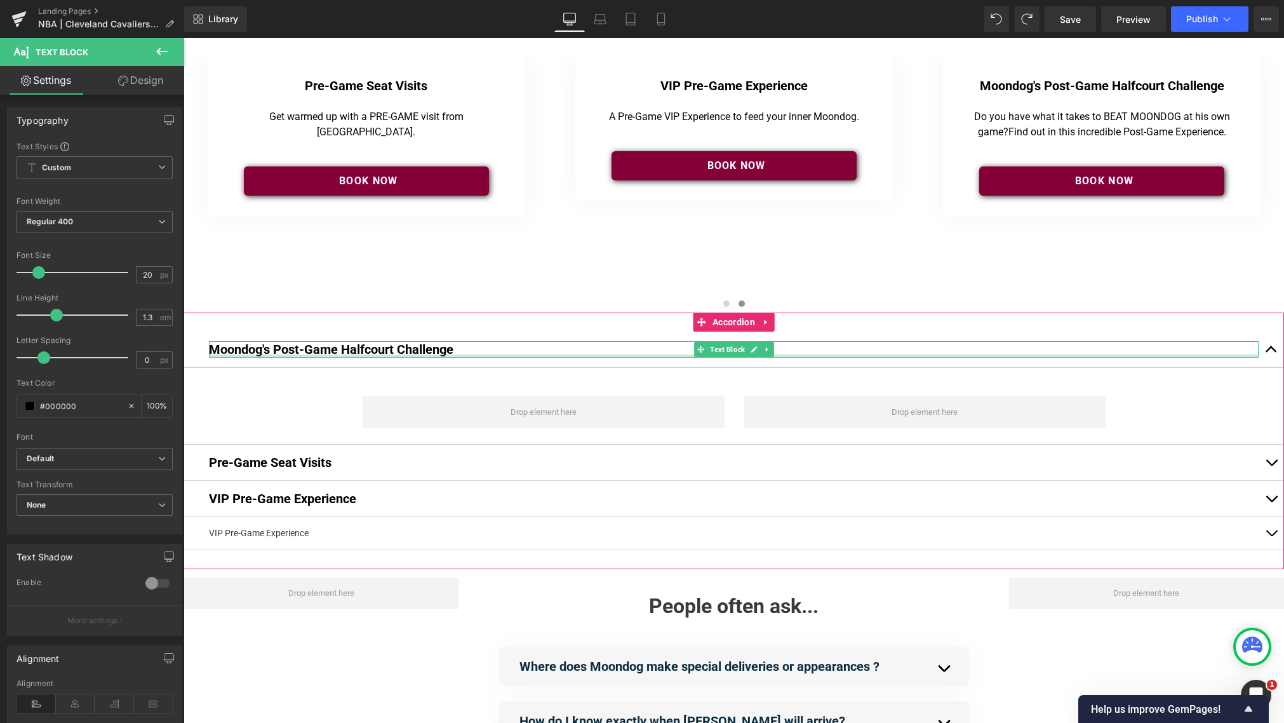
click at [459, 356] on div at bounding box center [734, 355] width 1050 height 3
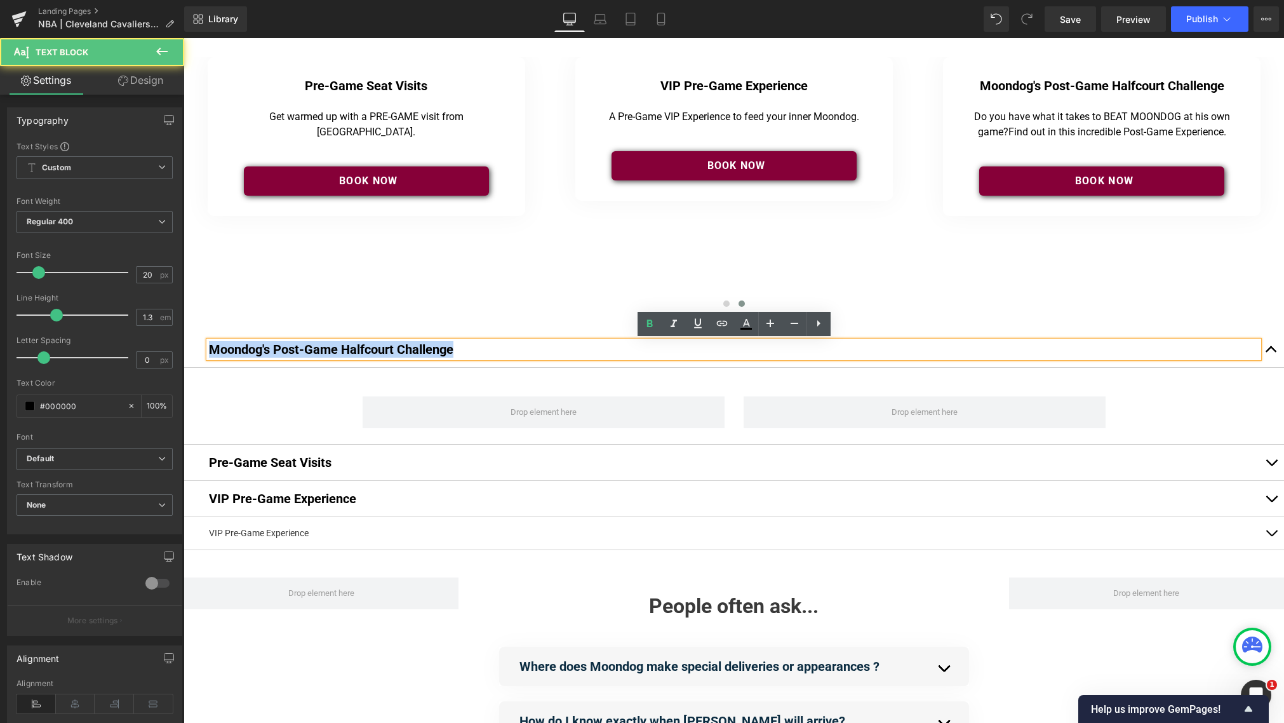
drag, startPoint x: 363, startPoint y: 351, endPoint x: 185, endPoint y: 347, distance: 177.9
click at [187, 347] on div "Moondog's Post-Game Halfcourt Challenge Text Block" at bounding box center [734, 350] width 1101 height 36
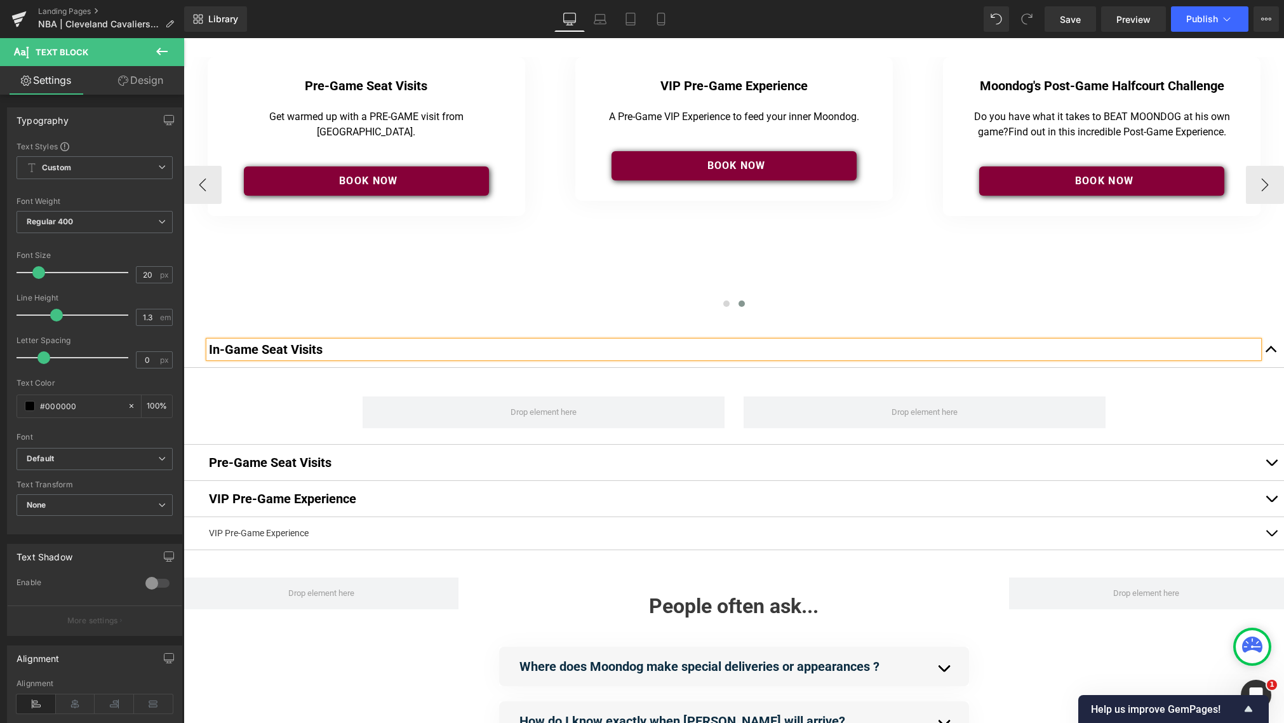
click at [260, 304] on div at bounding box center [734, 305] width 1101 height 17
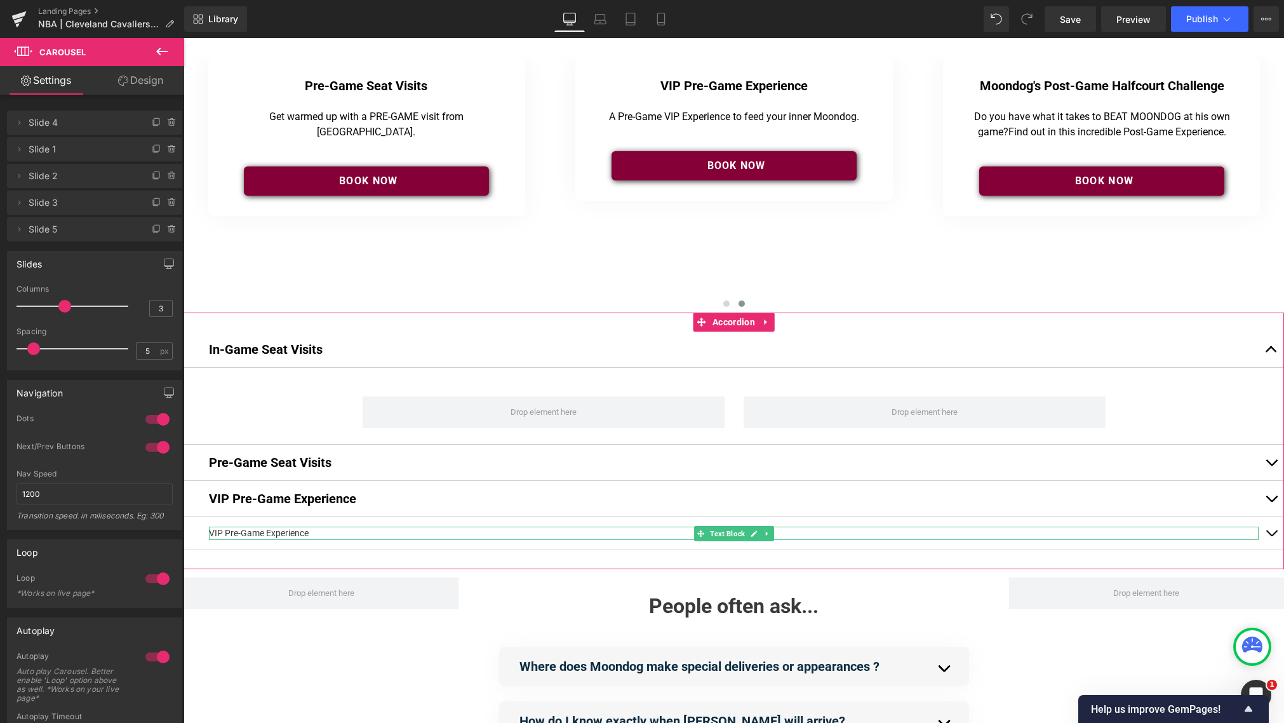
click at [274, 531] on undefined "VIP Pre-Game Experience" at bounding box center [259, 533] width 100 height 10
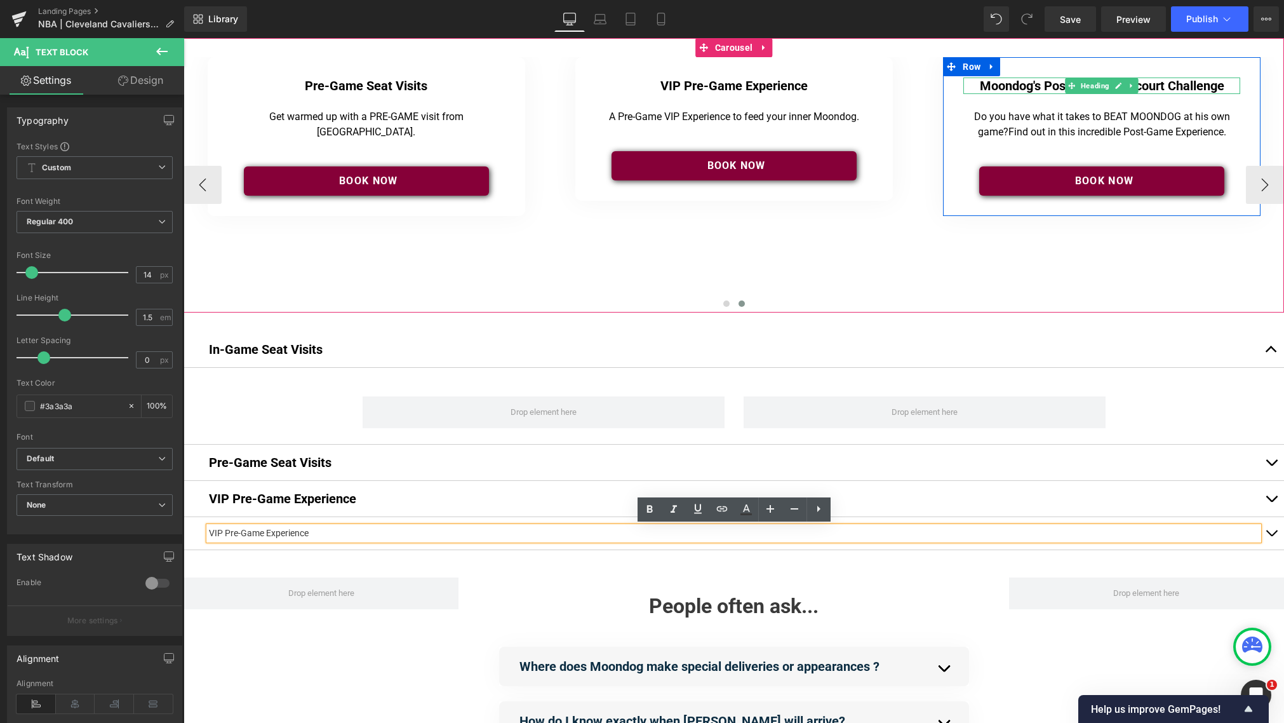
click at [965, 84] on h4 "Moondog's Post-Game Halfcourt Challenge" at bounding box center [1101, 85] width 277 height 17
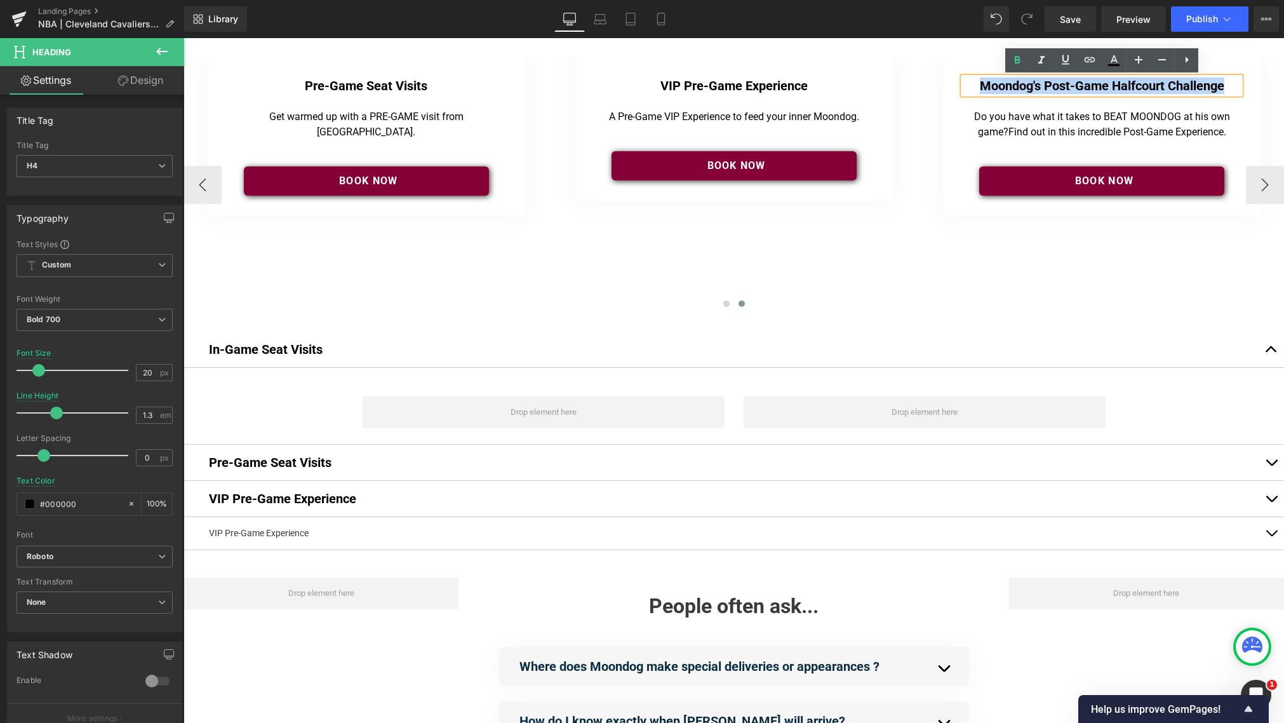
drag, startPoint x: 979, startPoint y: 86, endPoint x: 1235, endPoint y: 90, distance: 256.0
click at [965, 90] on h4 "Moondog's Post-Game Halfcourt Challenge" at bounding box center [1101, 85] width 277 height 17
copy h4 "Moondog's Post-Game Halfcourt Challenge"
click at [300, 533] on undefined "VIP Pre-Game Experience" at bounding box center [259, 533] width 100 height 10
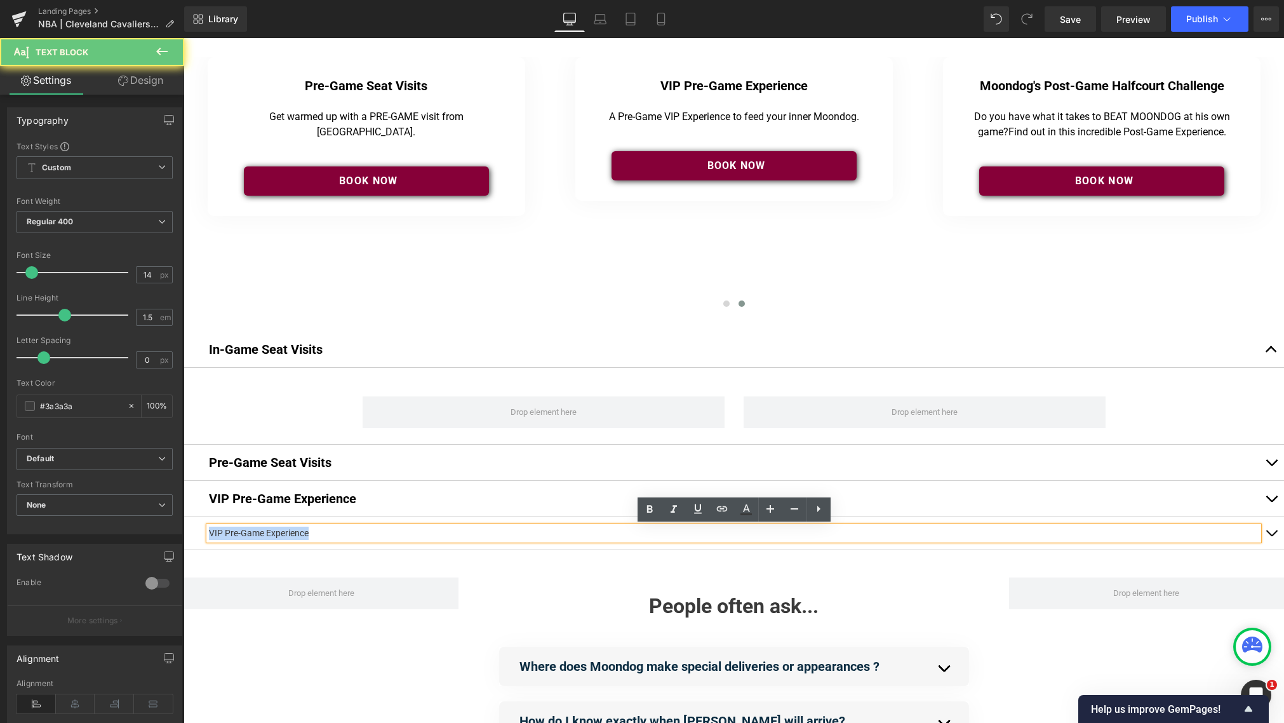
drag, startPoint x: 266, startPoint y: 535, endPoint x: 201, endPoint y: 534, distance: 65.4
click at [201, 534] on div "VIP Pre-Game Experience Text Block" at bounding box center [734, 533] width 1101 height 33
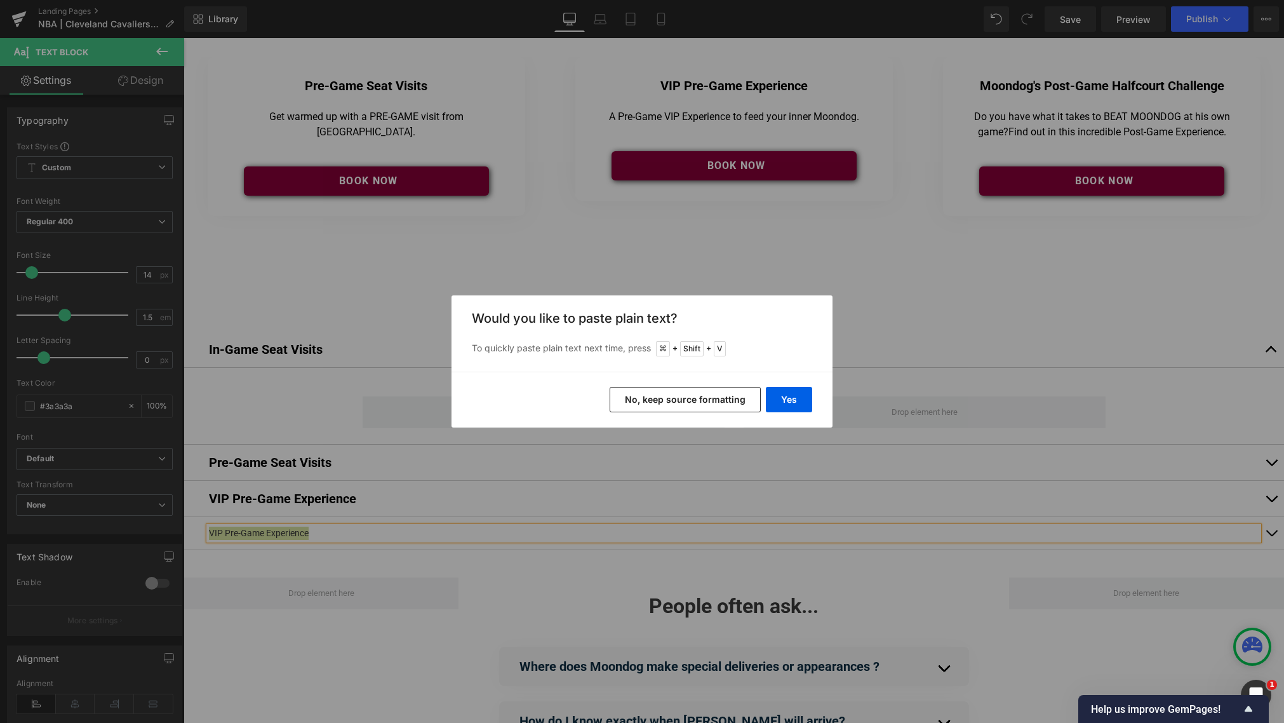
click at [664, 411] on button "No, keep source formatting" at bounding box center [685, 399] width 151 height 25
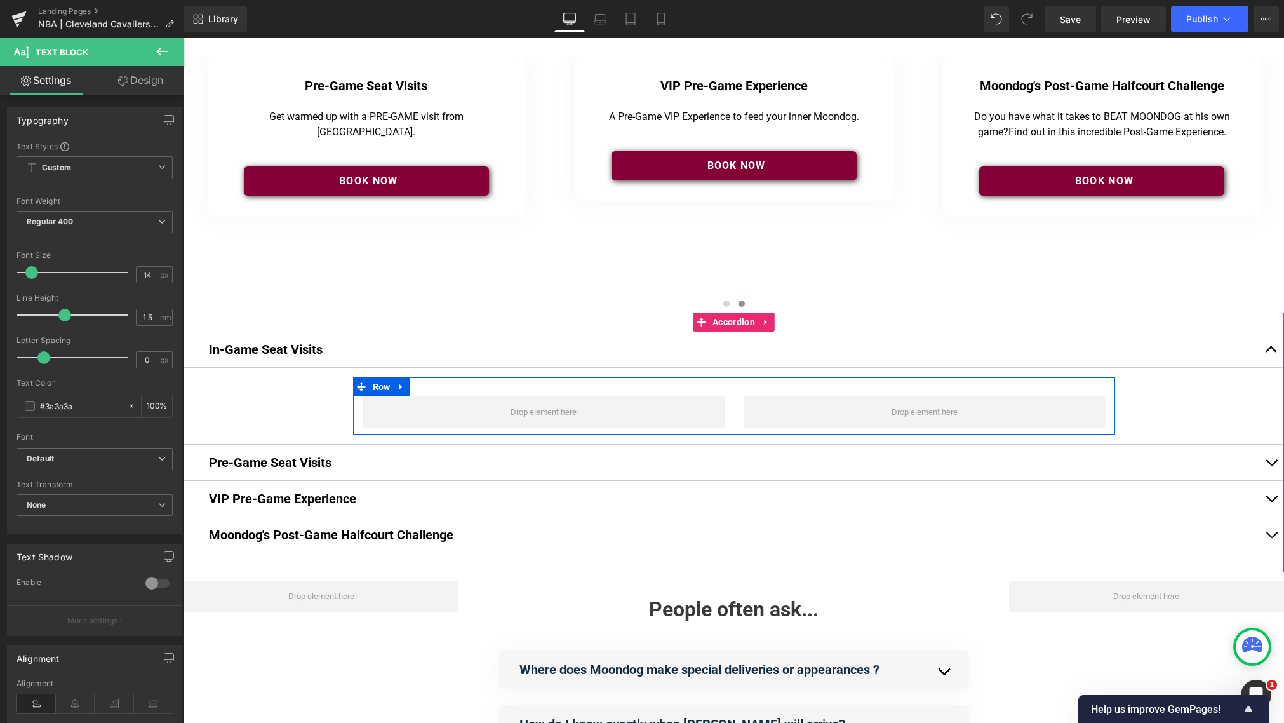
scroll to position [13, 0]
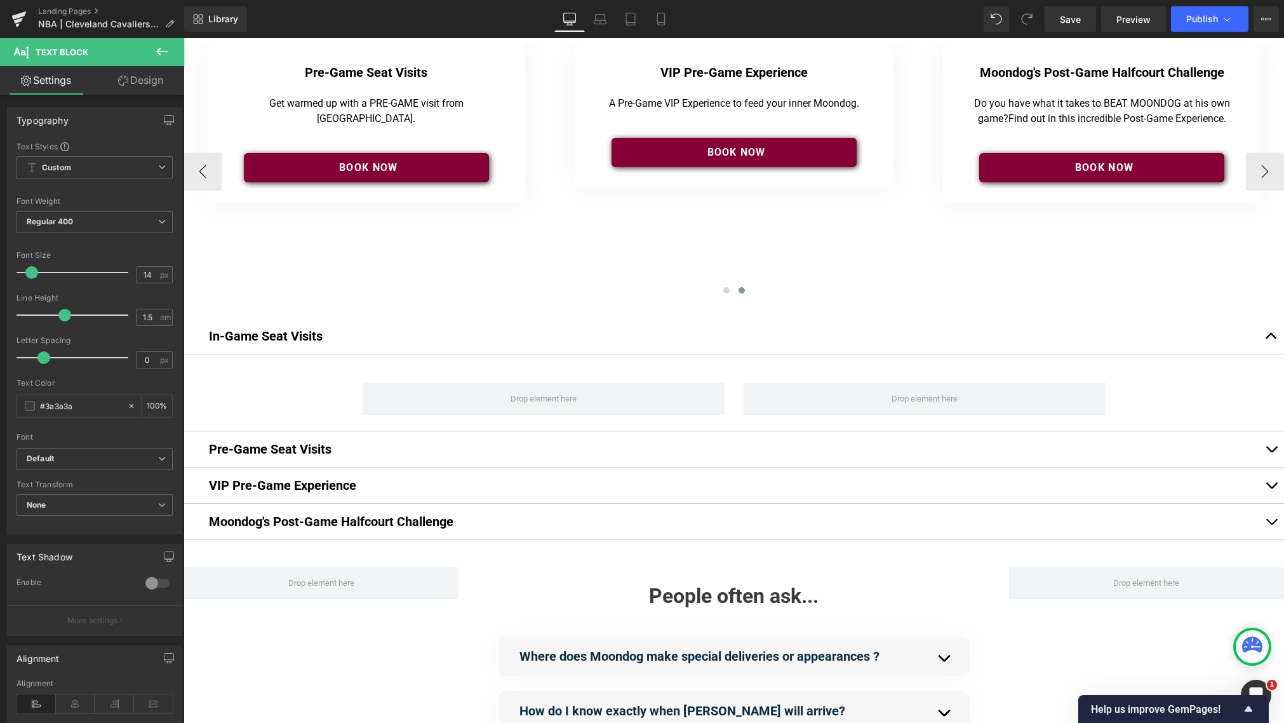
click at [576, 259] on div "Image In-Game Seat Visits Heading Separator Make this Cavs game memorable with …" at bounding box center [368, 171] width 1840 height 255
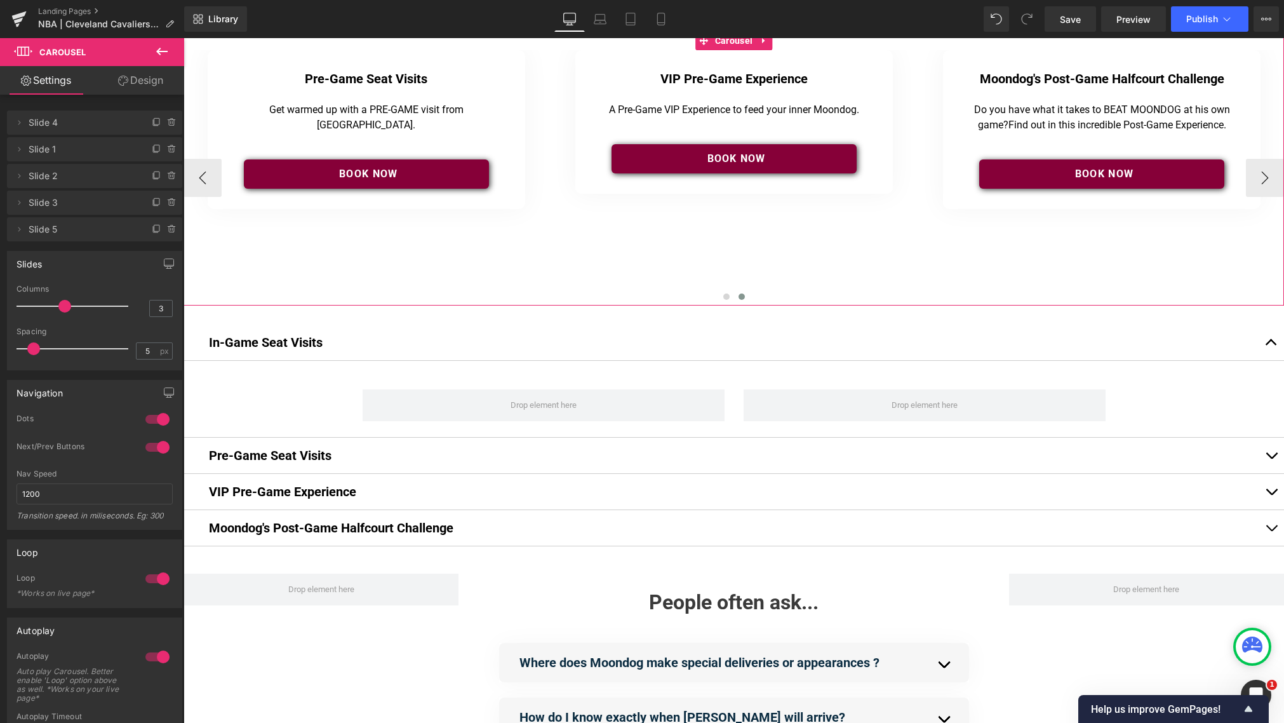
scroll to position [0, 0]
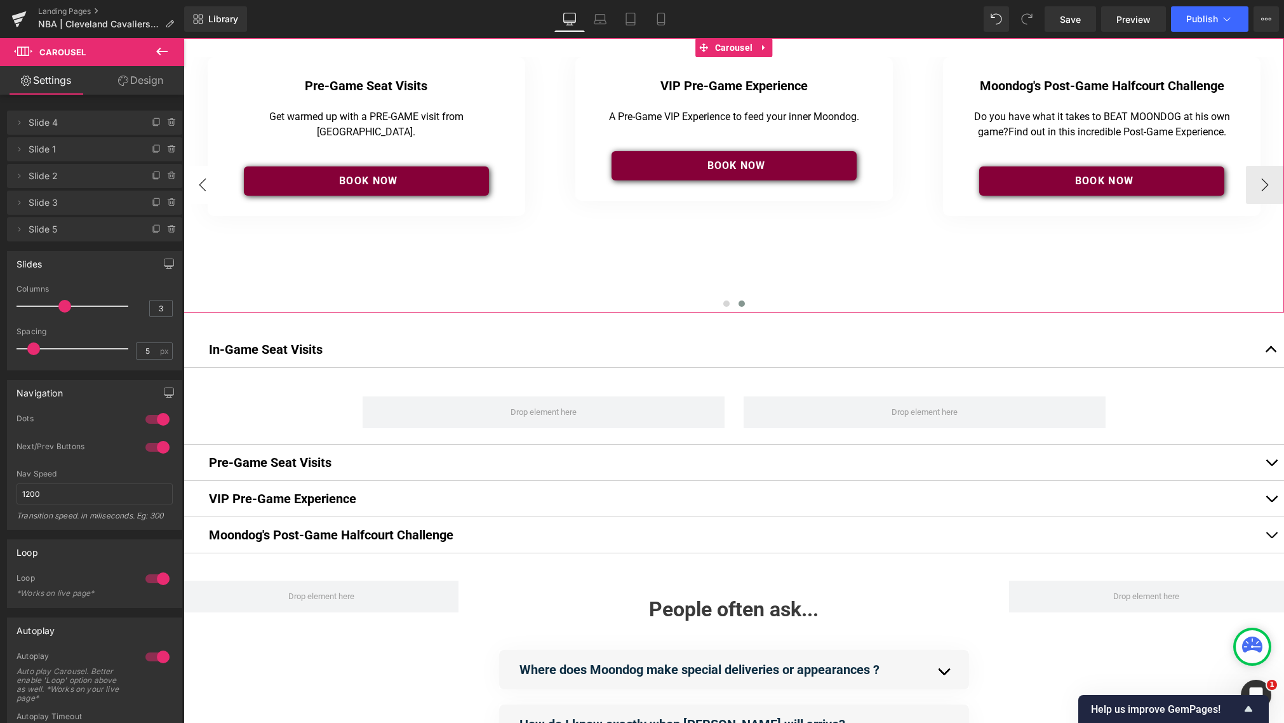
drag, startPoint x: 222, startPoint y: 181, endPoint x: 208, endPoint y: 184, distance: 14.8
click at [220, 182] on div "Image In-Game Seat Visits Heading Separator Make this Cavs game memorable with …" at bounding box center [734, 184] width 1101 height 255
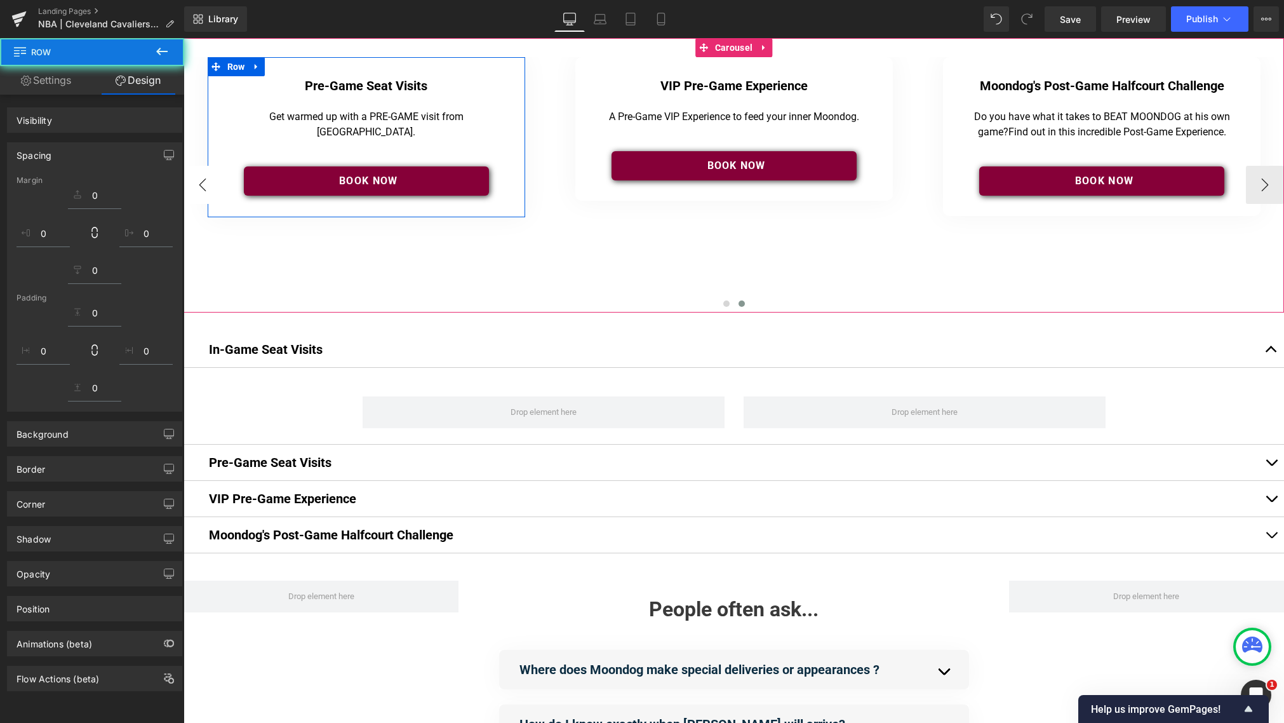
click at [208, 184] on button "‹" at bounding box center [203, 185] width 38 height 38
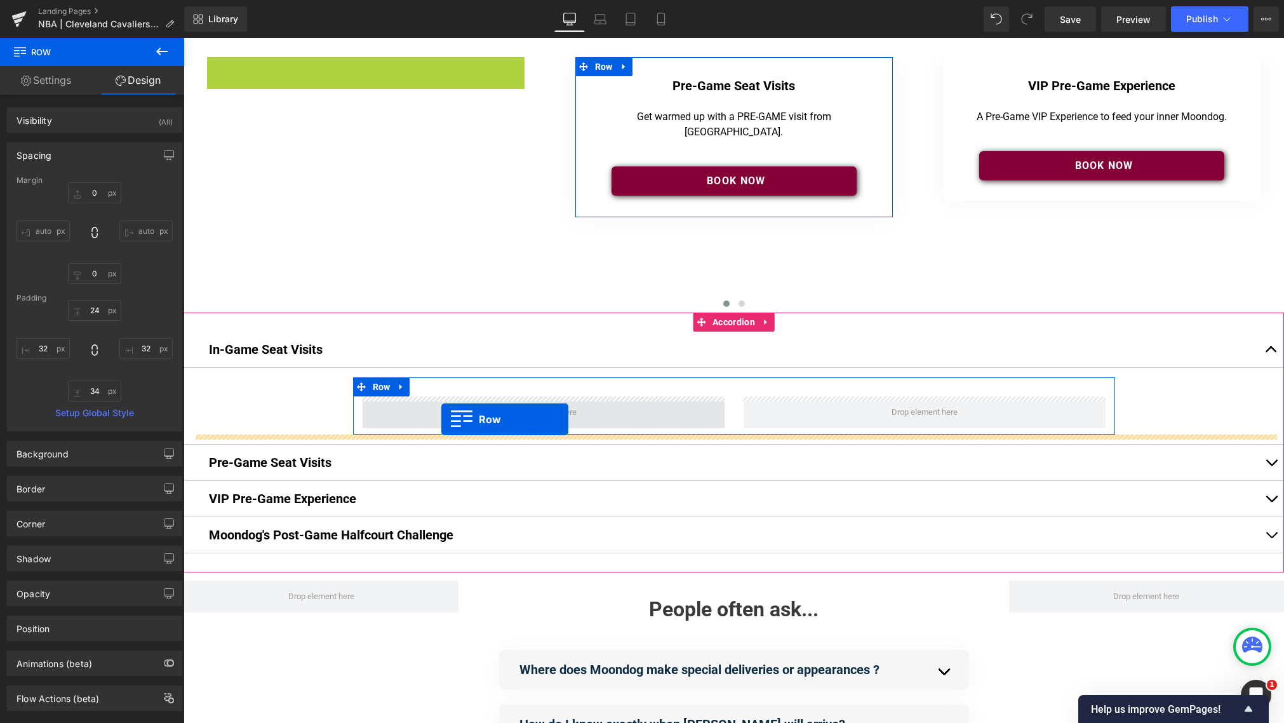
drag, startPoint x: 216, startPoint y: 66, endPoint x: 440, endPoint y: 419, distance: 418.3
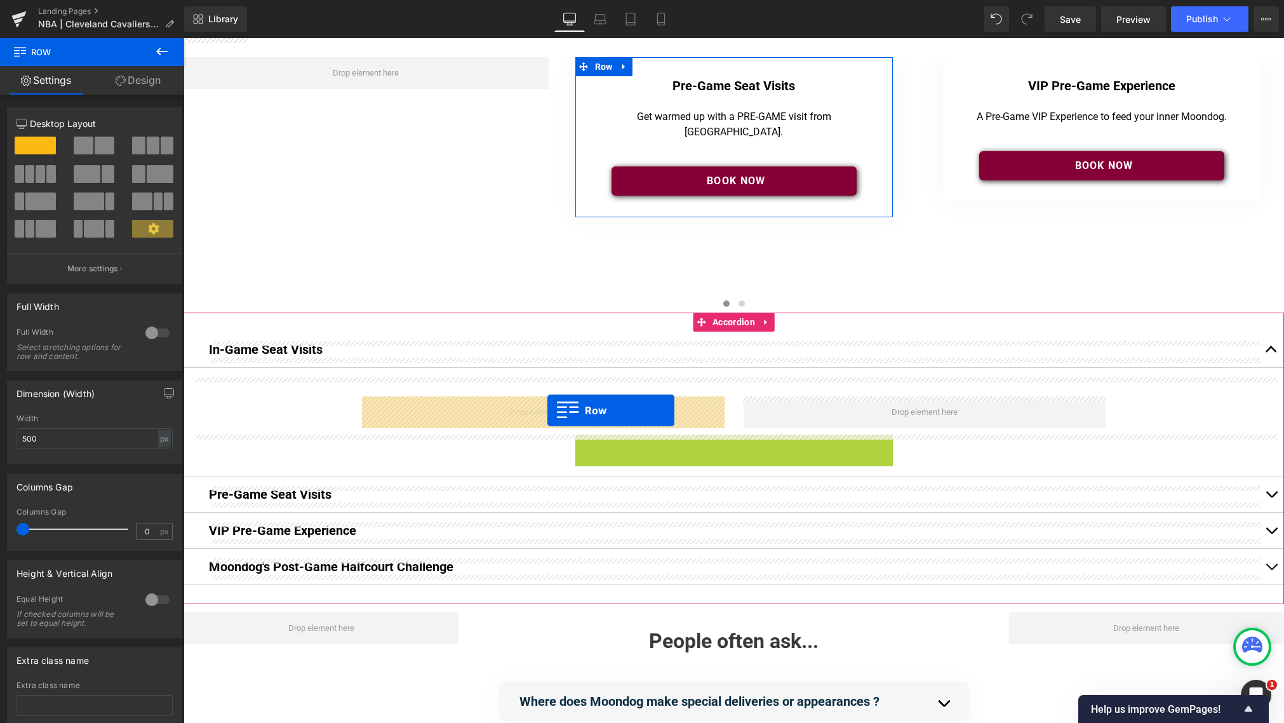
drag, startPoint x: 581, startPoint y: 444, endPoint x: 547, endPoint y: 410, distance: 47.6
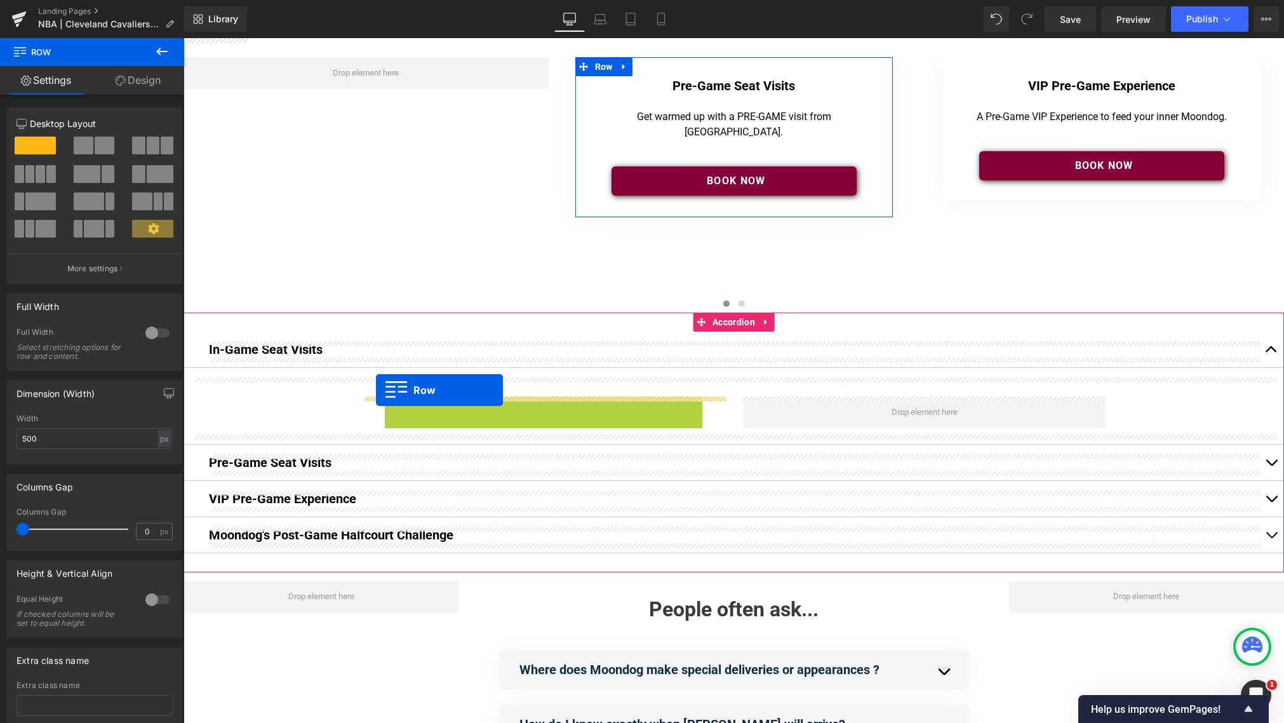
drag, startPoint x: 390, startPoint y: 405, endPoint x: 376, endPoint y: 390, distance: 20.7
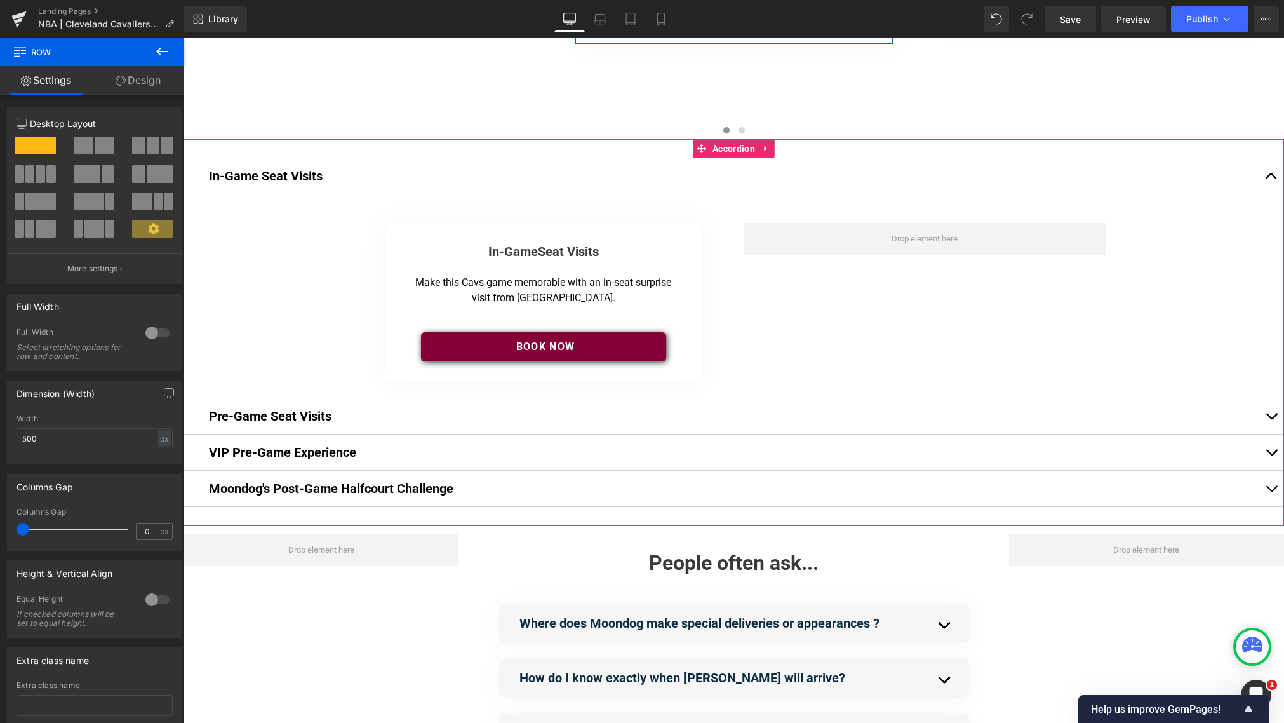
scroll to position [203, 0]
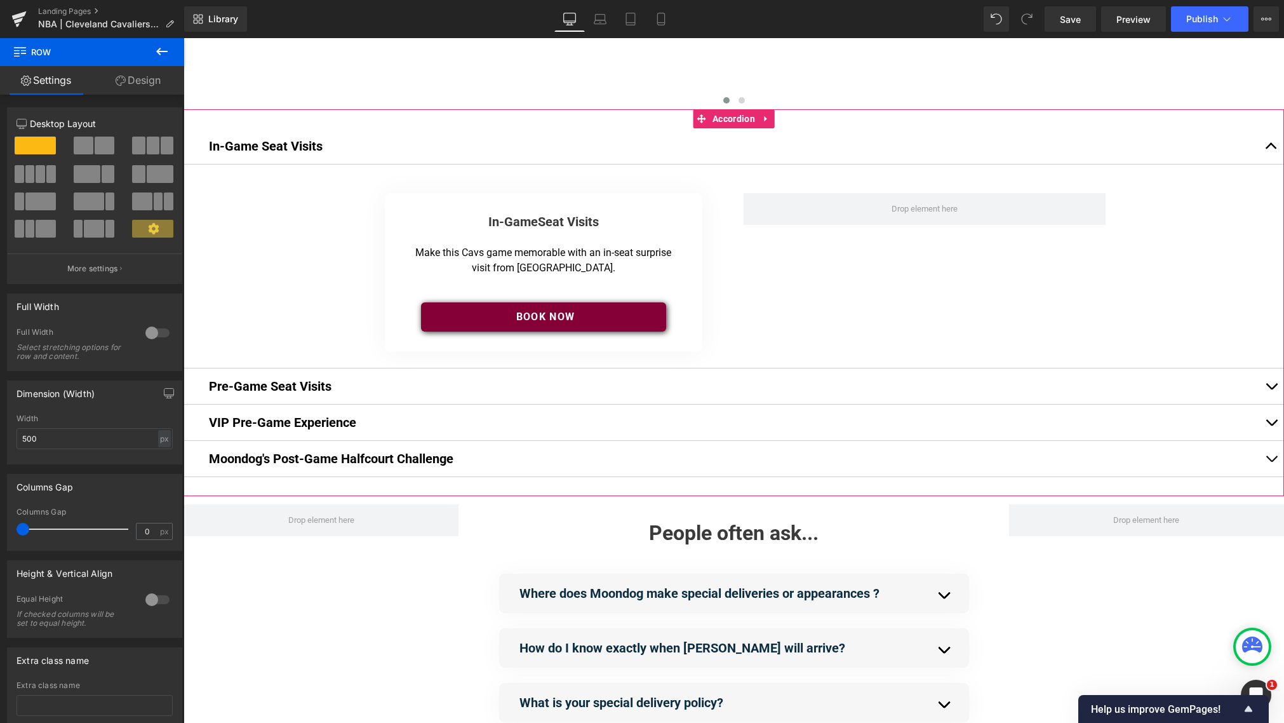
click at [965, 384] on button "button" at bounding box center [1271, 386] width 25 height 36
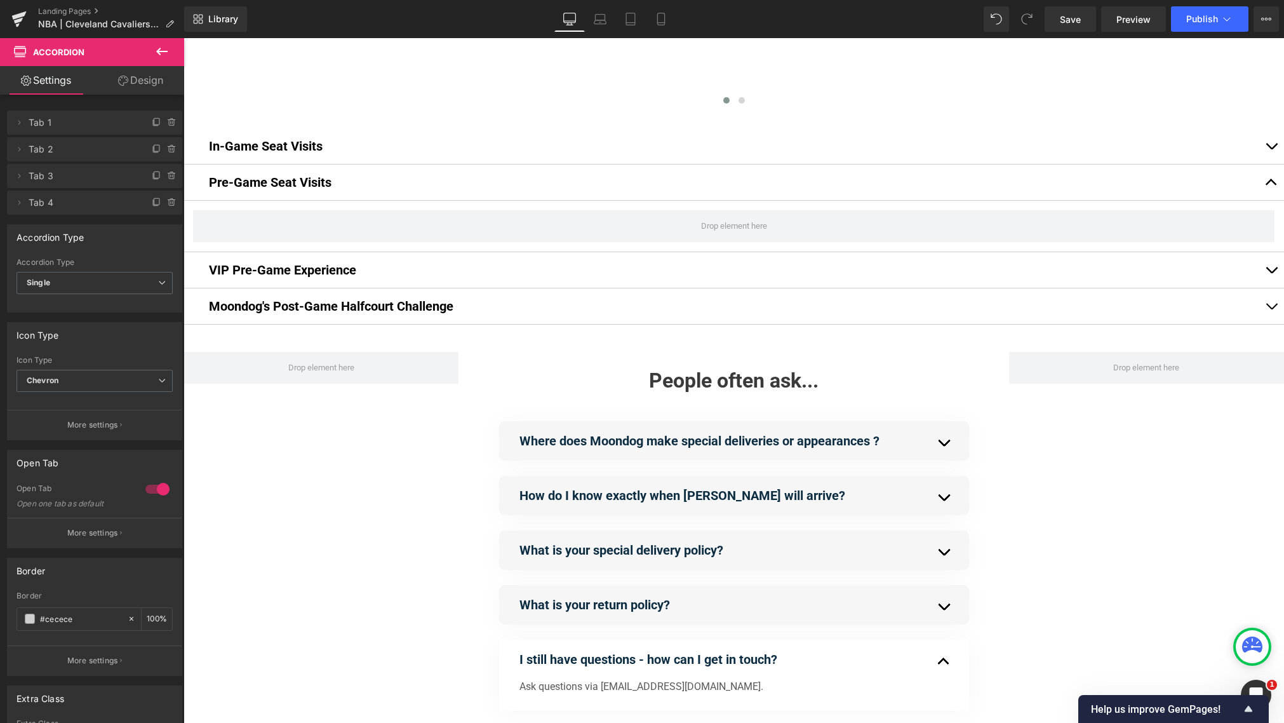
click at [164, 53] on icon at bounding box center [161, 51] width 15 height 15
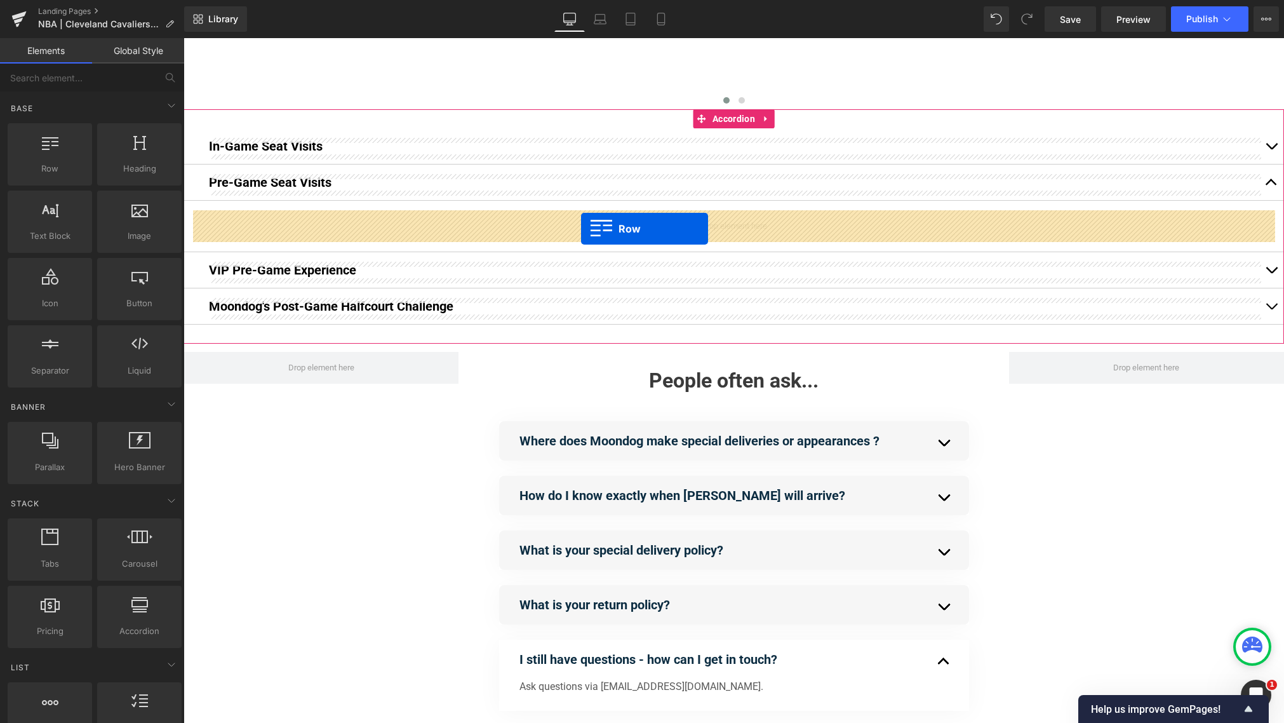
drag, startPoint x: 232, startPoint y: 187, endPoint x: 581, endPoint y: 229, distance: 351.1
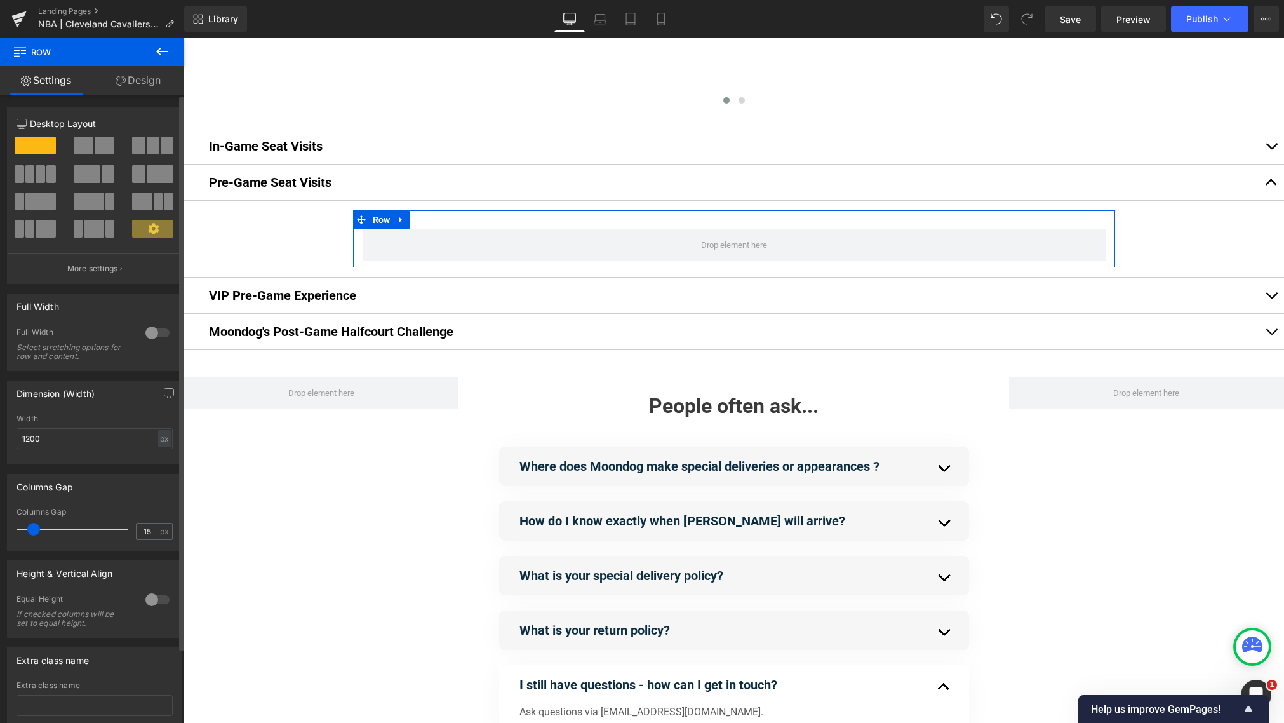
click at [99, 148] on span at bounding box center [105, 146] width 20 height 18
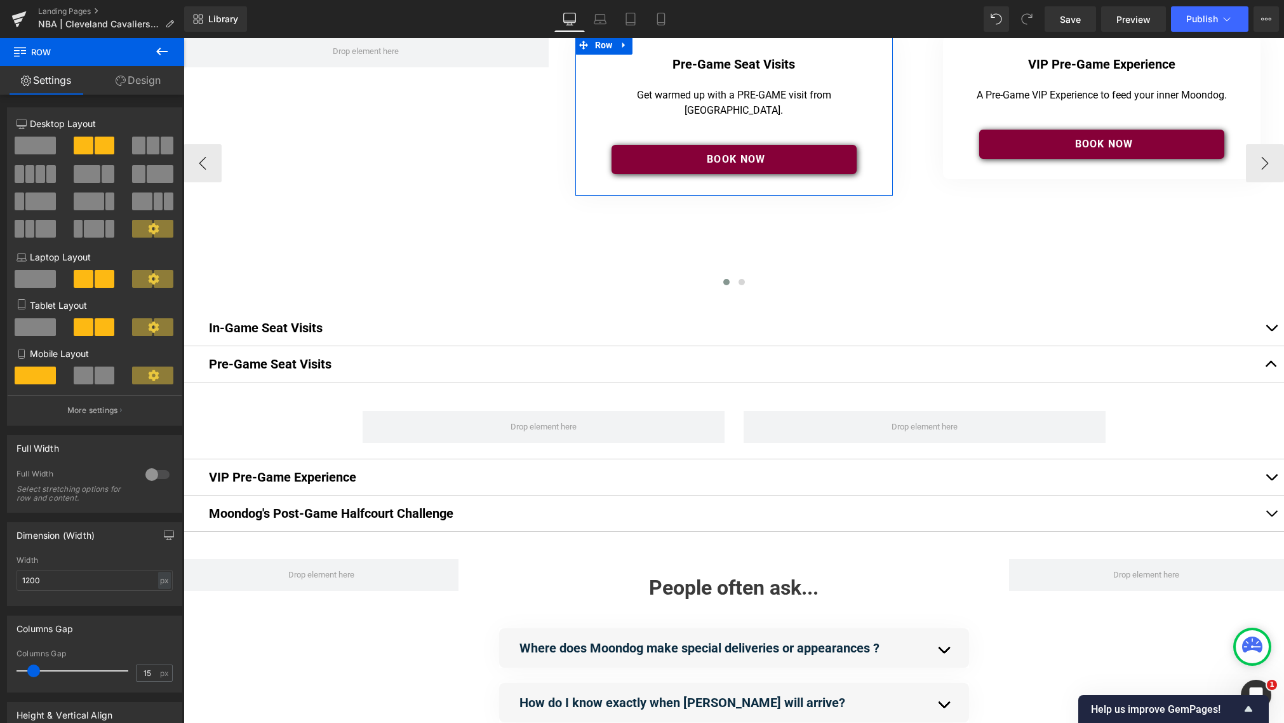
scroll to position [0, 0]
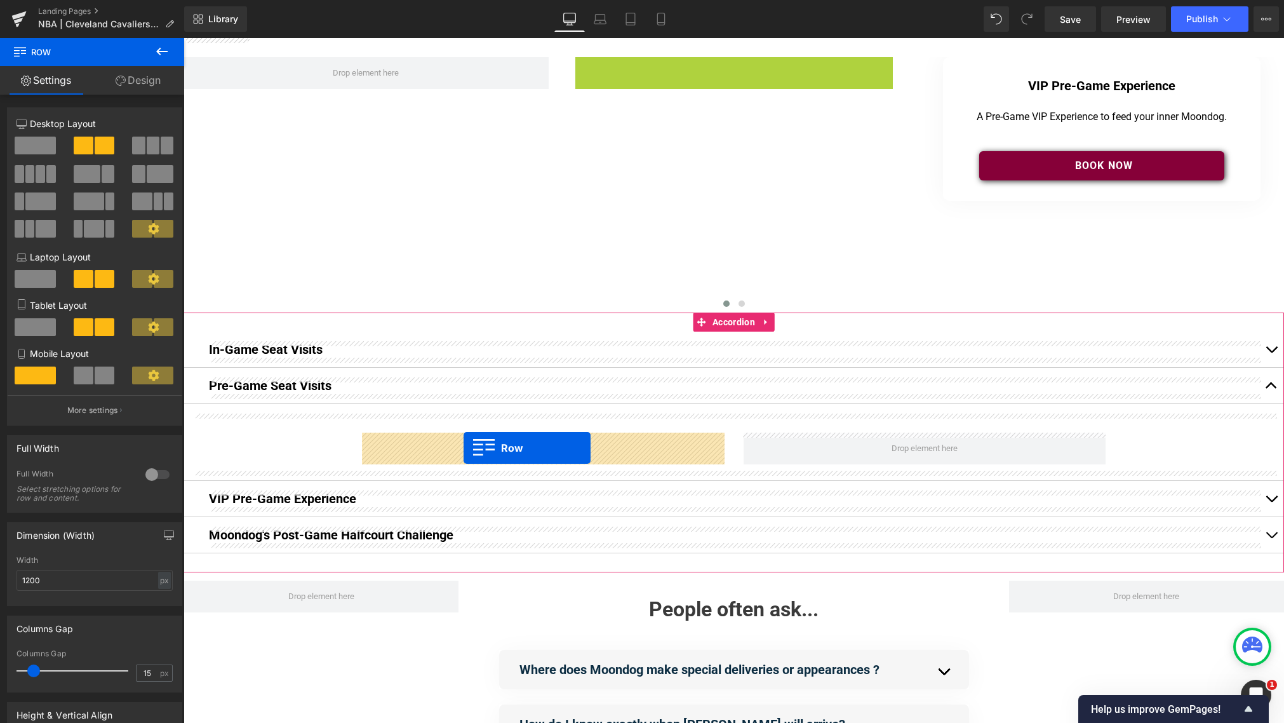
drag, startPoint x: 583, startPoint y: 70, endPoint x: 464, endPoint y: 448, distance: 396.3
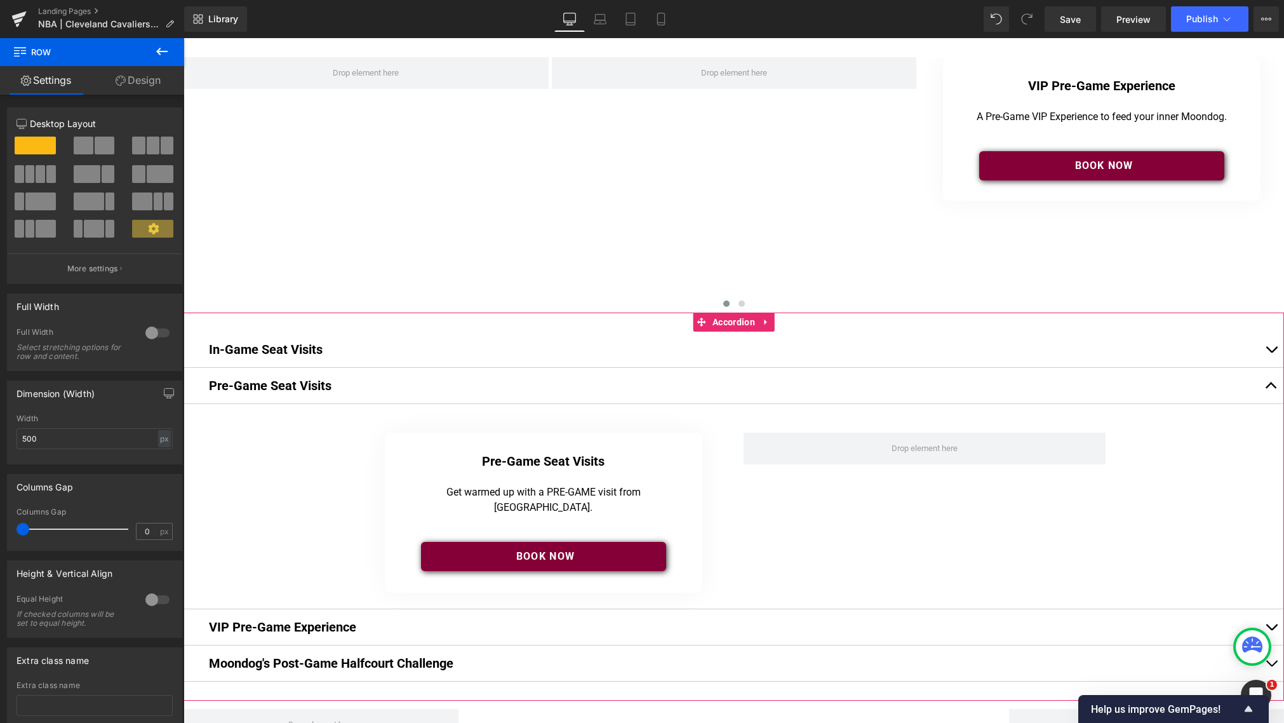
click at [965, 345] on button "button" at bounding box center [1271, 350] width 25 height 36
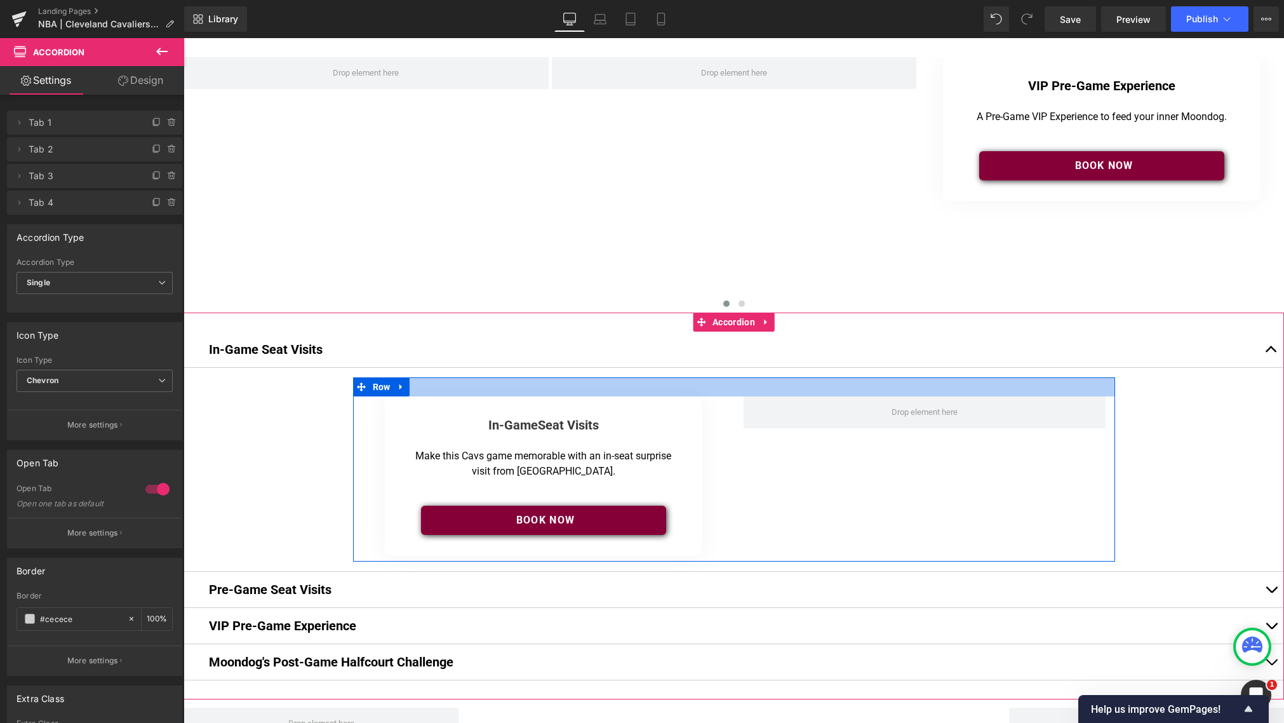
scroll to position [100, 0]
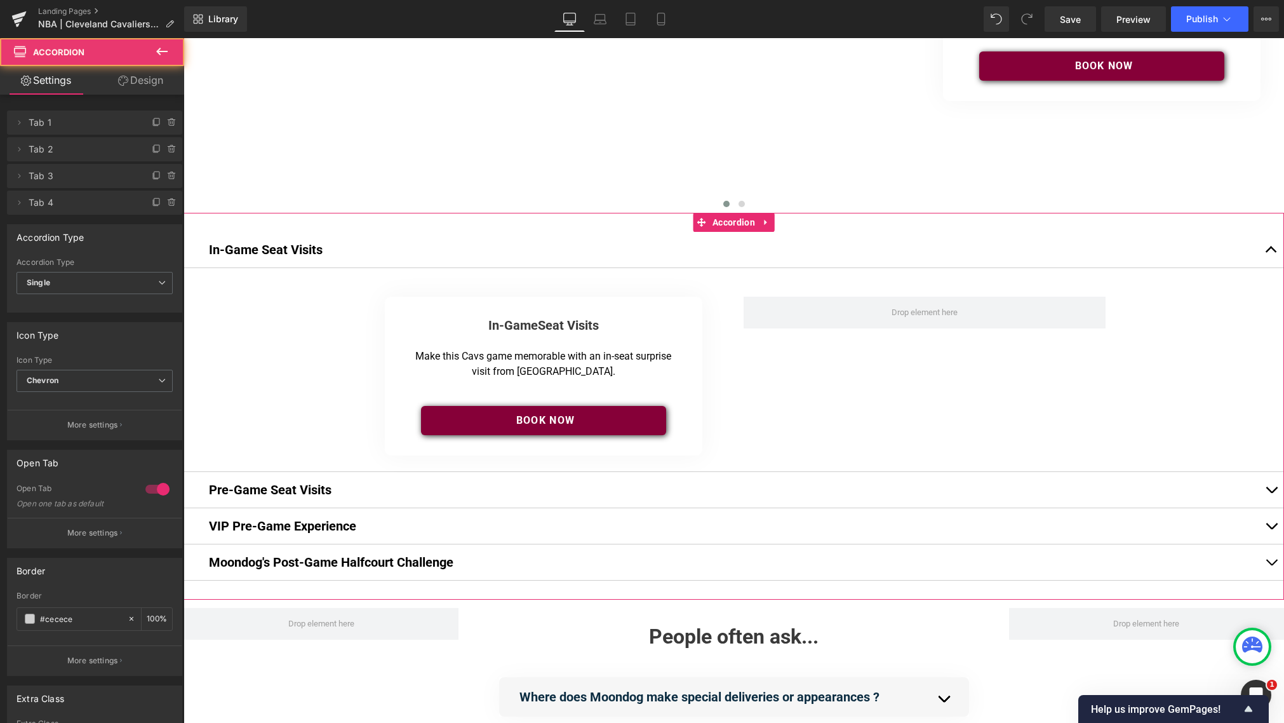
click at [965, 253] on span "button" at bounding box center [1271, 253] width 0 height 0
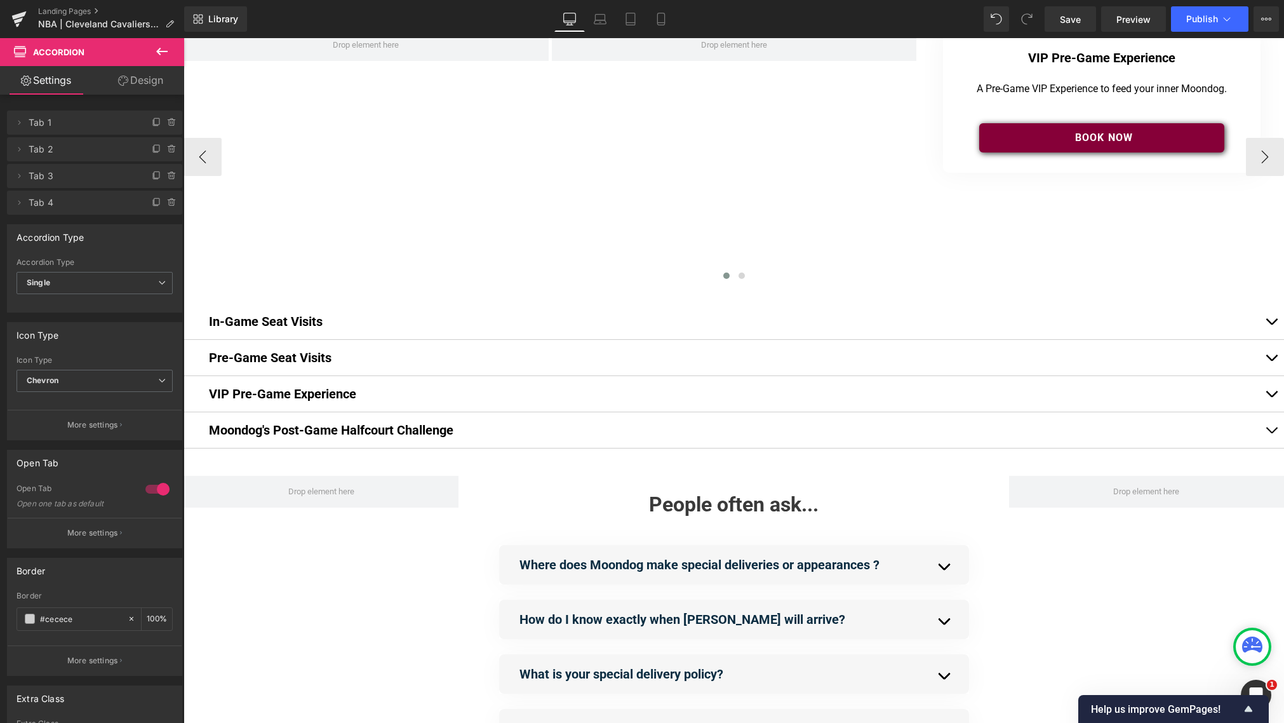
scroll to position [0, 0]
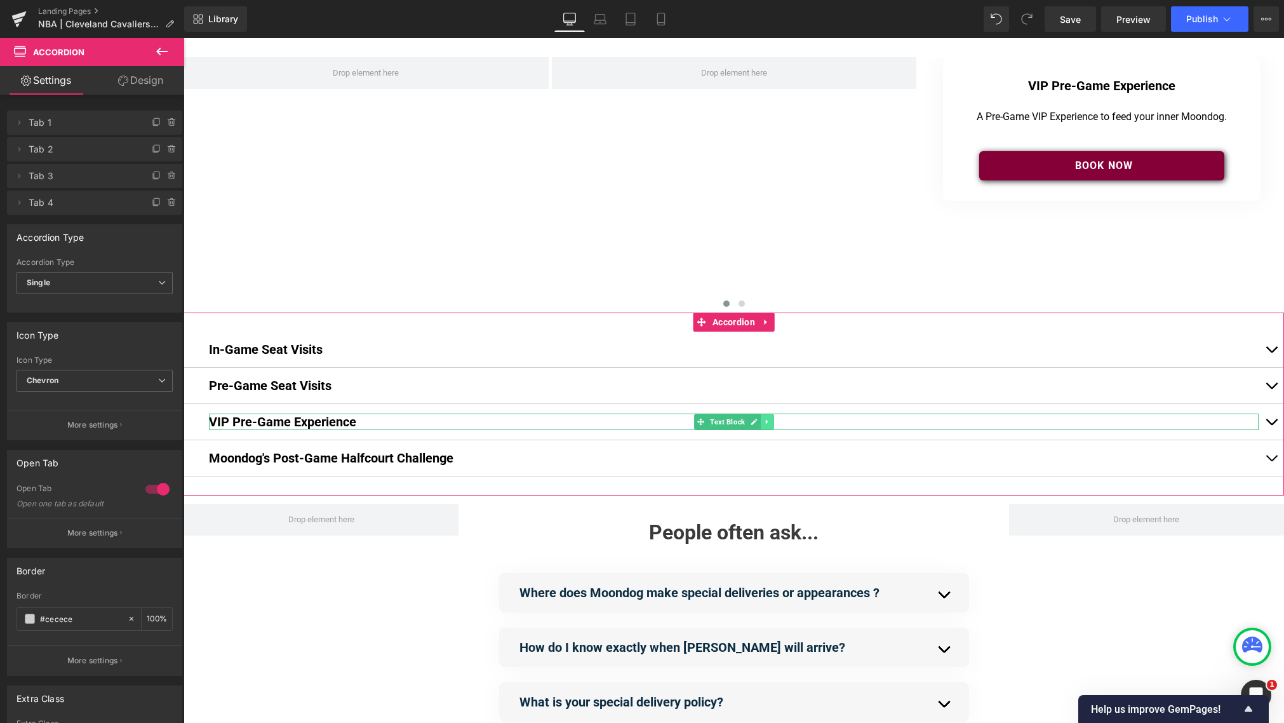
click at [734, 414] on span "Text Block" at bounding box center [728, 421] width 40 height 15
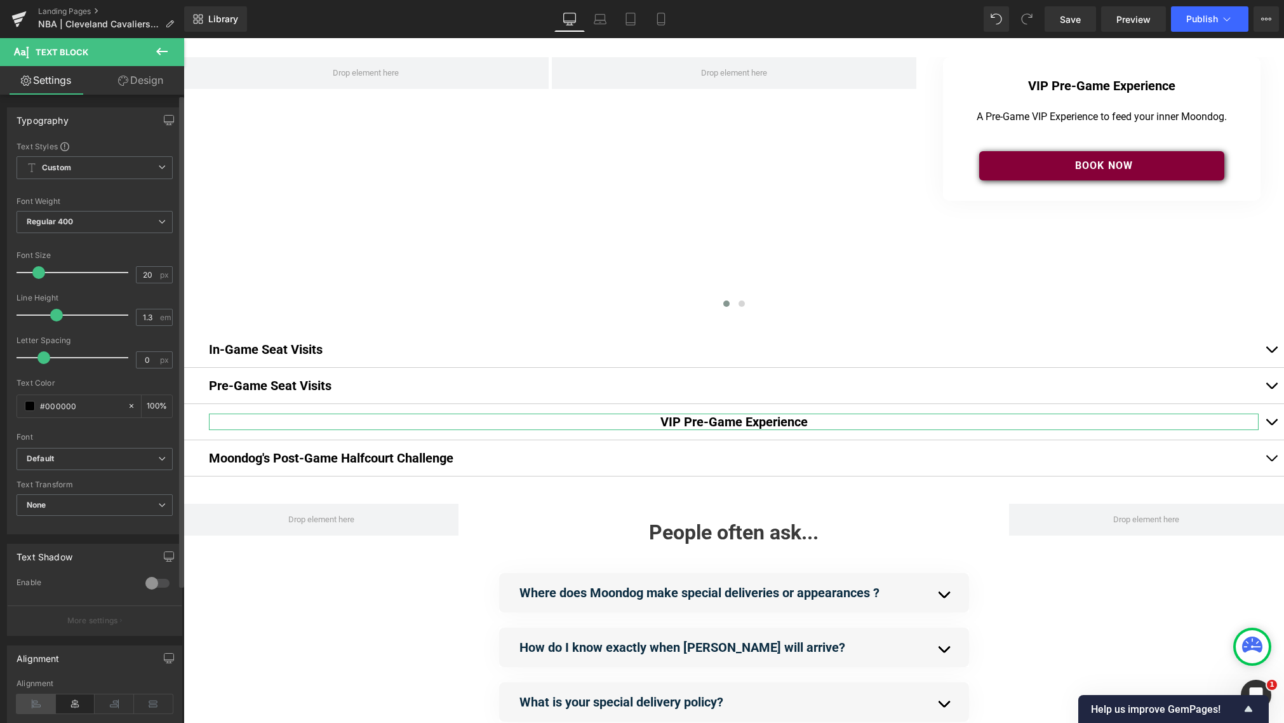
click at [46, 705] on icon at bounding box center [36, 703] width 39 height 19
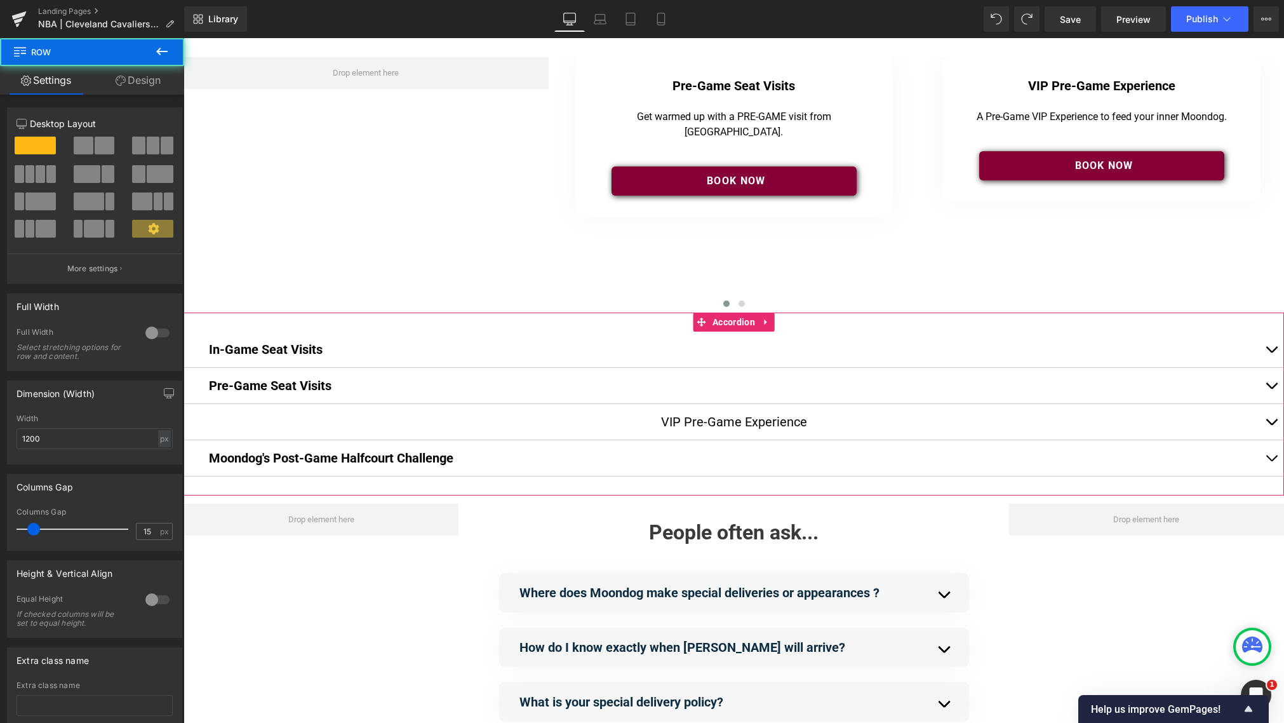
click at [704, 430] on div "VIP Pre-Game Experience Text Block" at bounding box center [734, 422] width 1101 height 36
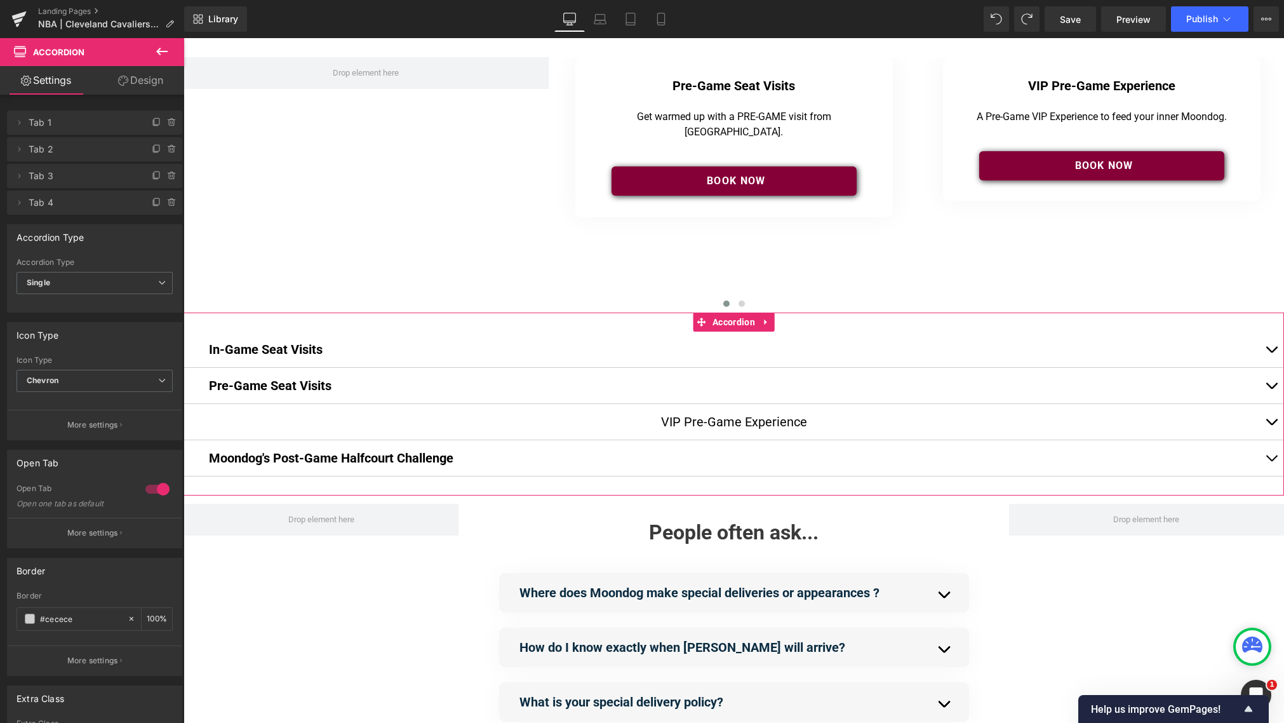
click at [667, 419] on undefined "VIP Pre-Game Experience" at bounding box center [734, 421] width 146 height 15
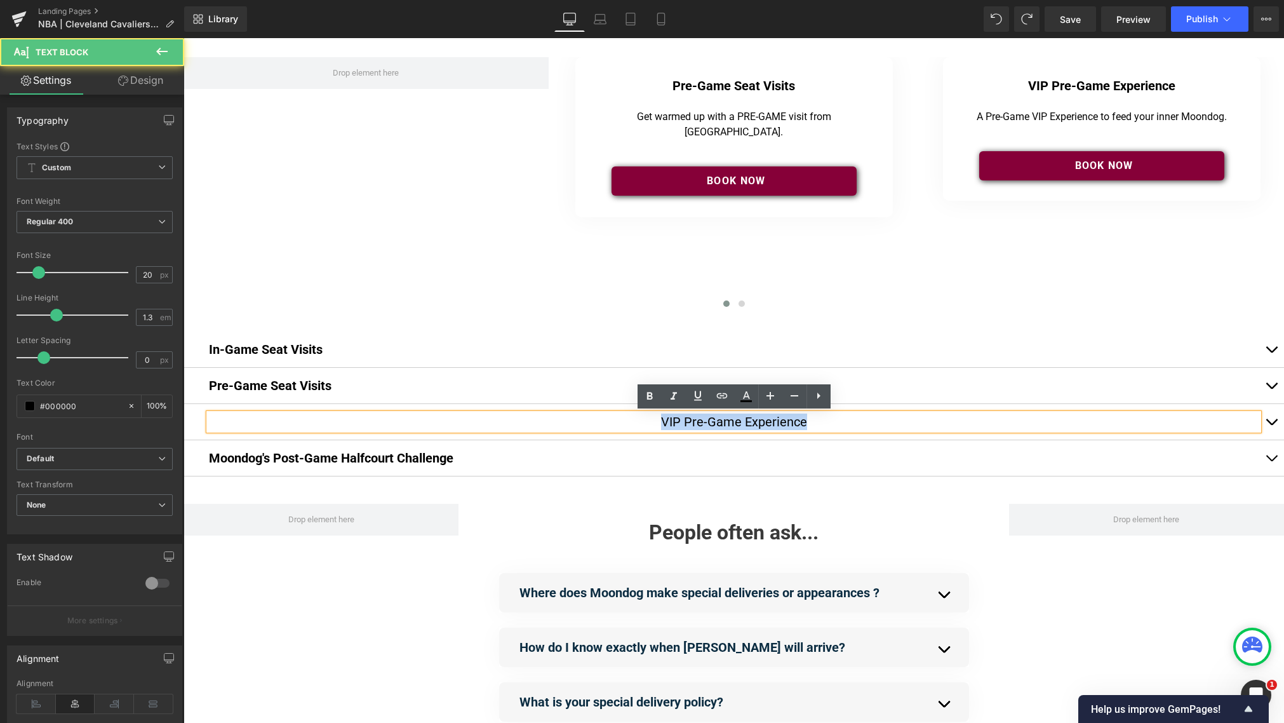
drag, startPoint x: 656, startPoint y: 422, endPoint x: 836, endPoint y: 422, distance: 180.4
click at [840, 421] on div "VIP Pre-Game Experience" at bounding box center [734, 421] width 1050 height 17
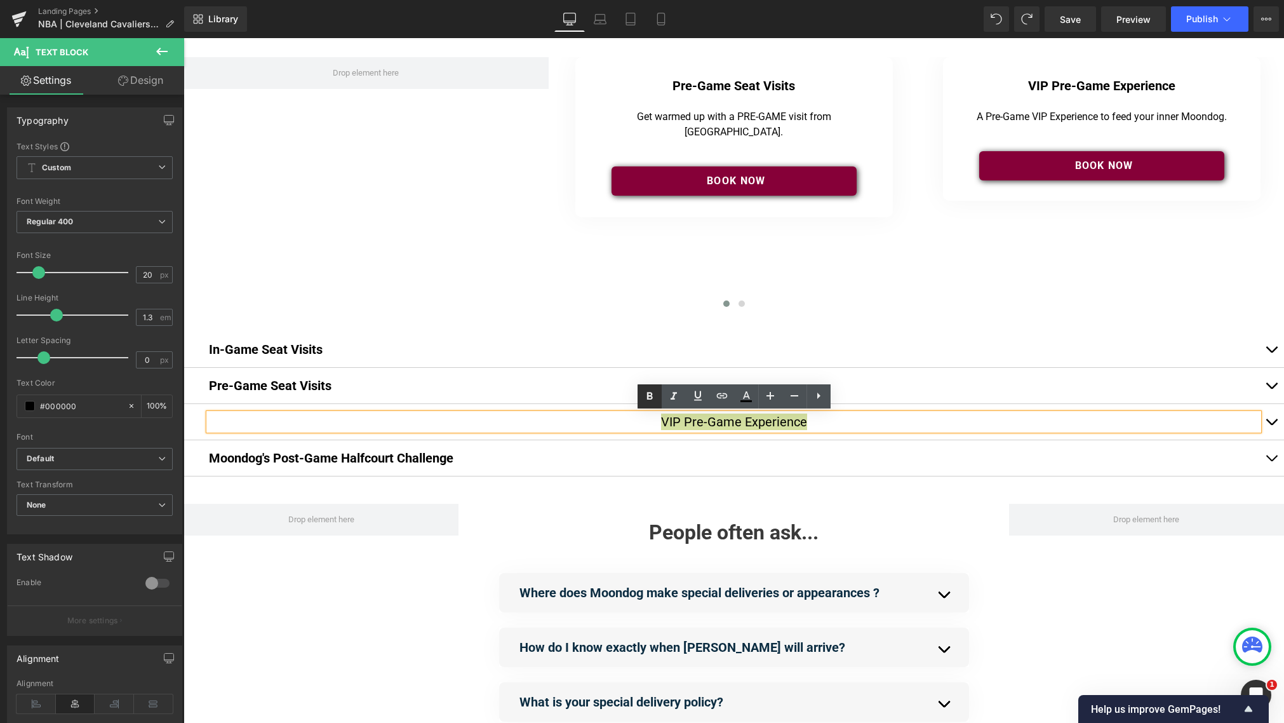
click at [647, 397] on icon at bounding box center [650, 396] width 6 height 8
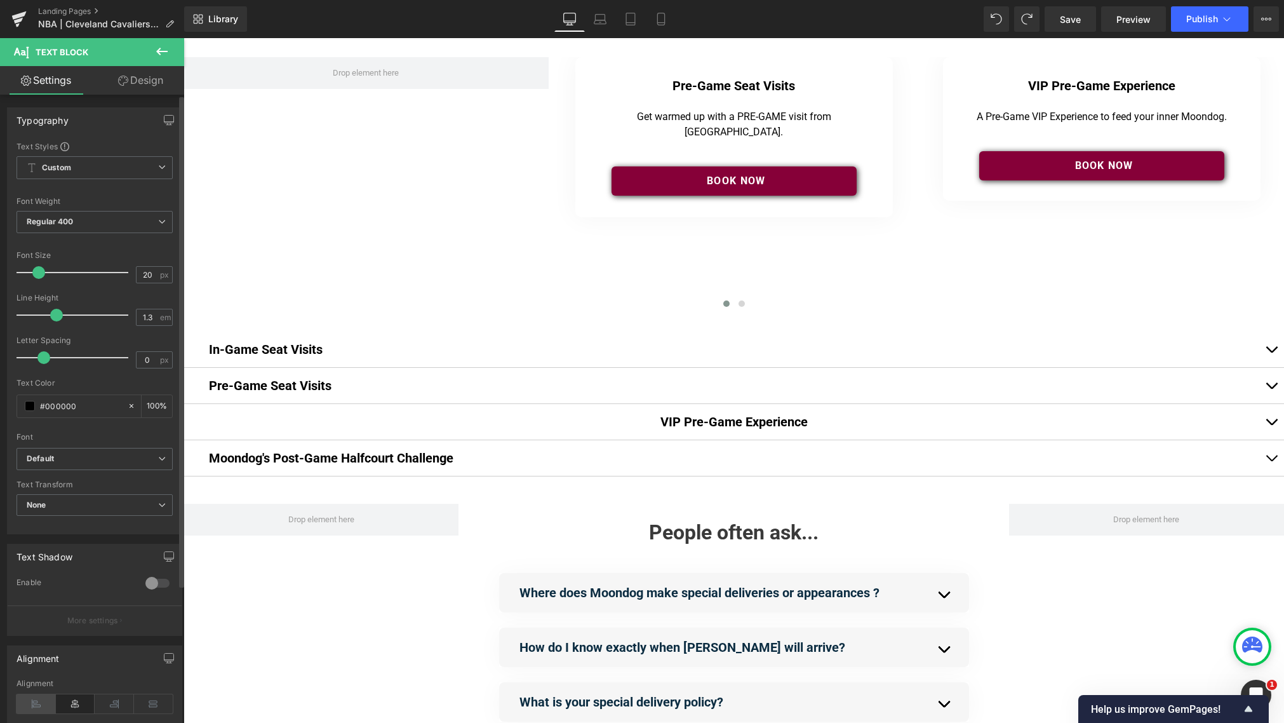
click at [29, 707] on icon at bounding box center [36, 703] width 39 height 19
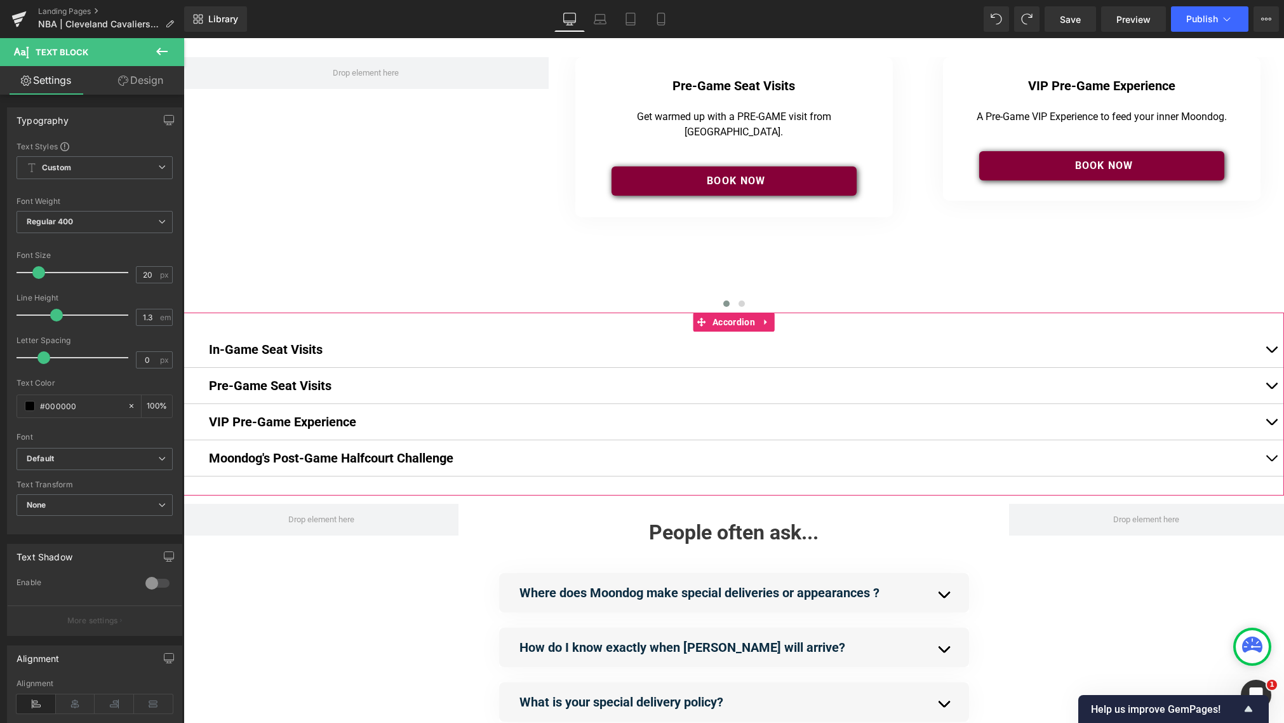
click at [965, 386] on button "button" at bounding box center [1271, 386] width 25 height 36
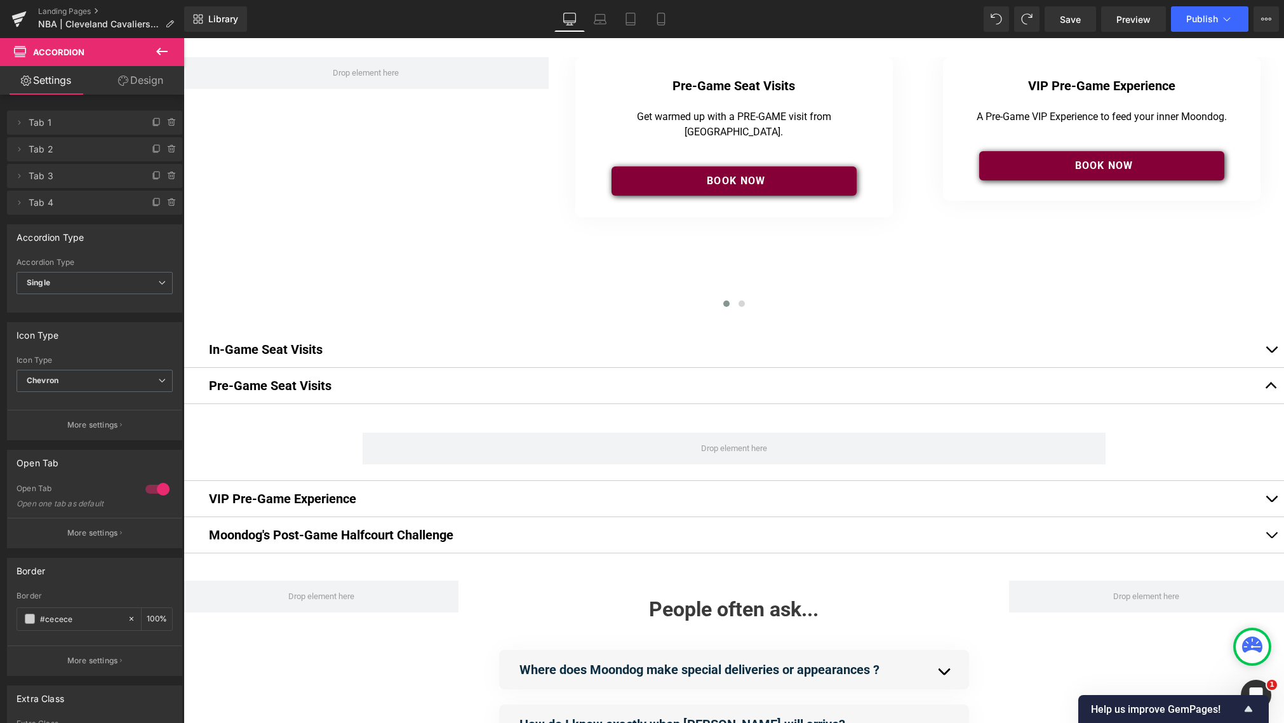
click at [161, 51] on icon at bounding box center [161, 52] width 11 height 8
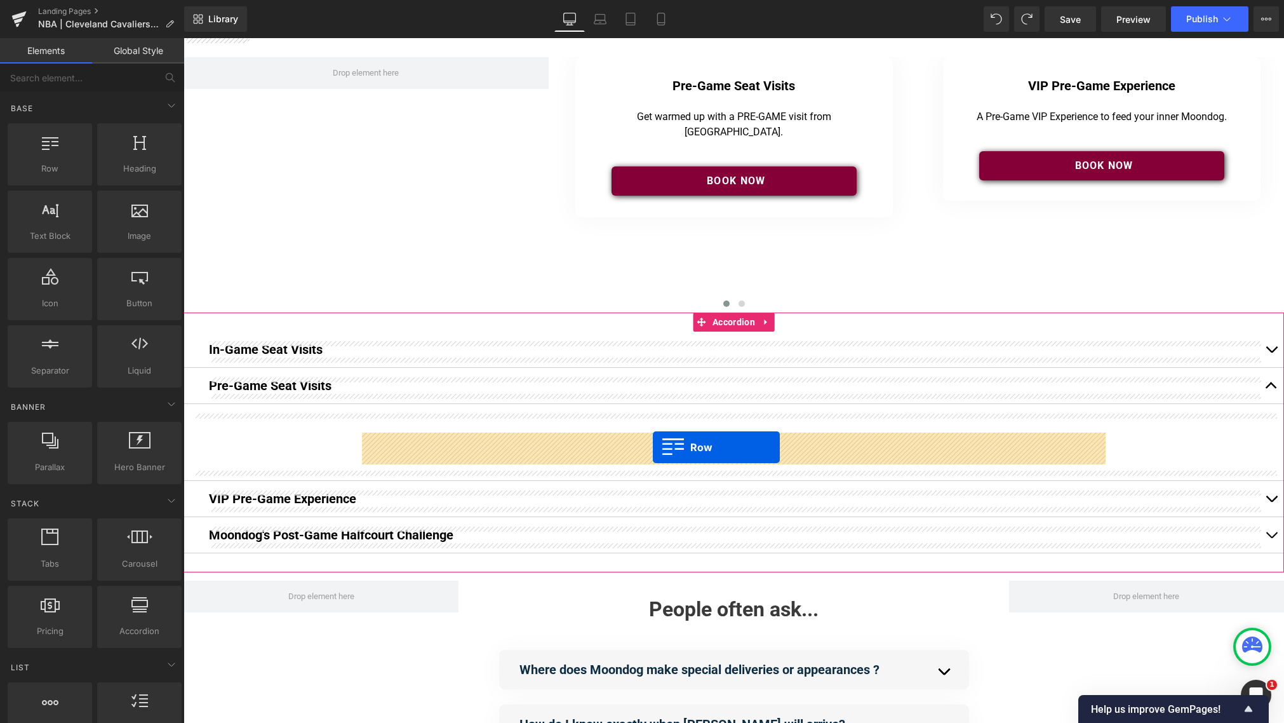
drag, startPoint x: 222, startPoint y: 182, endPoint x: 653, endPoint y: 447, distance: 505.5
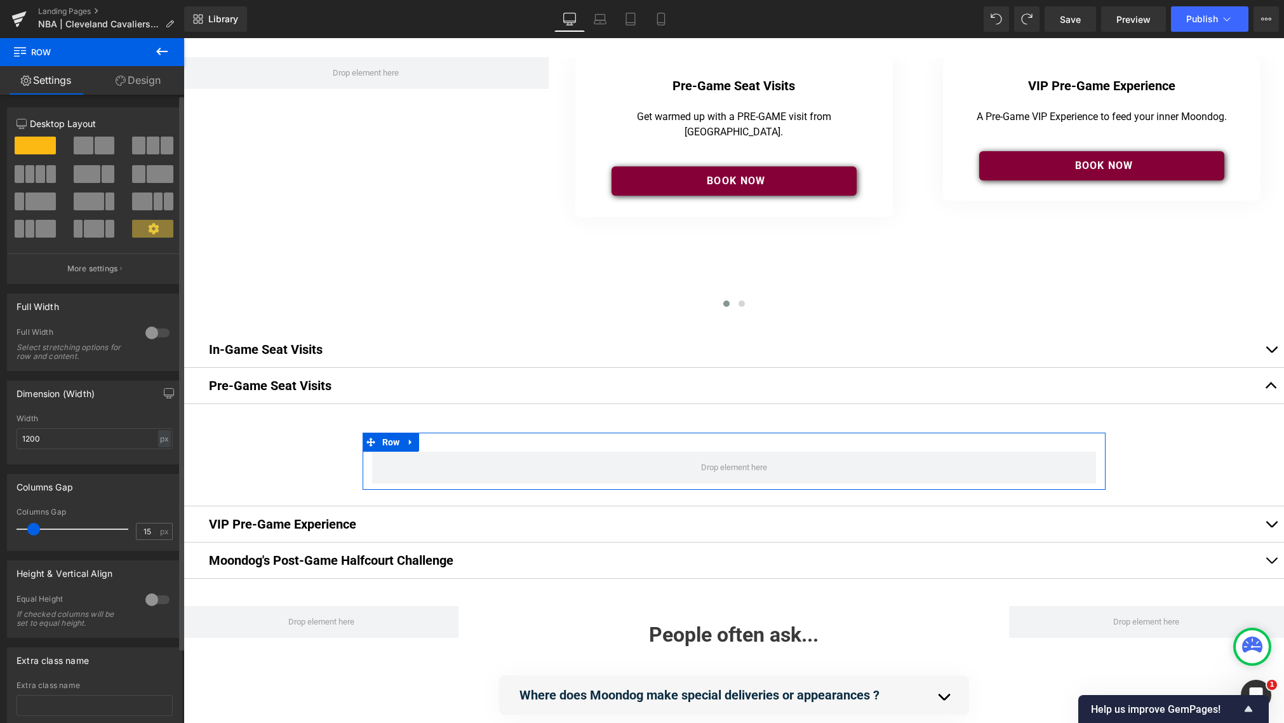
click at [86, 145] on span at bounding box center [84, 146] width 20 height 18
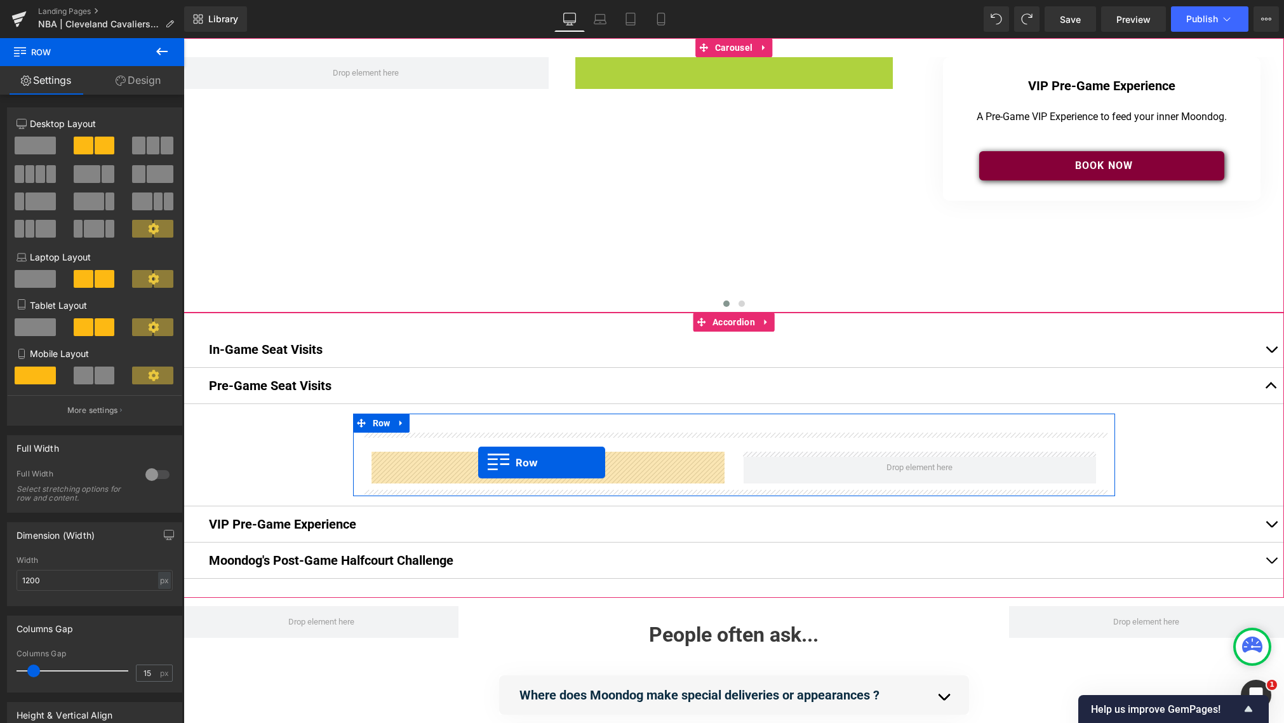
drag, startPoint x: 584, startPoint y: 67, endPoint x: 478, endPoint y: 462, distance: 409.5
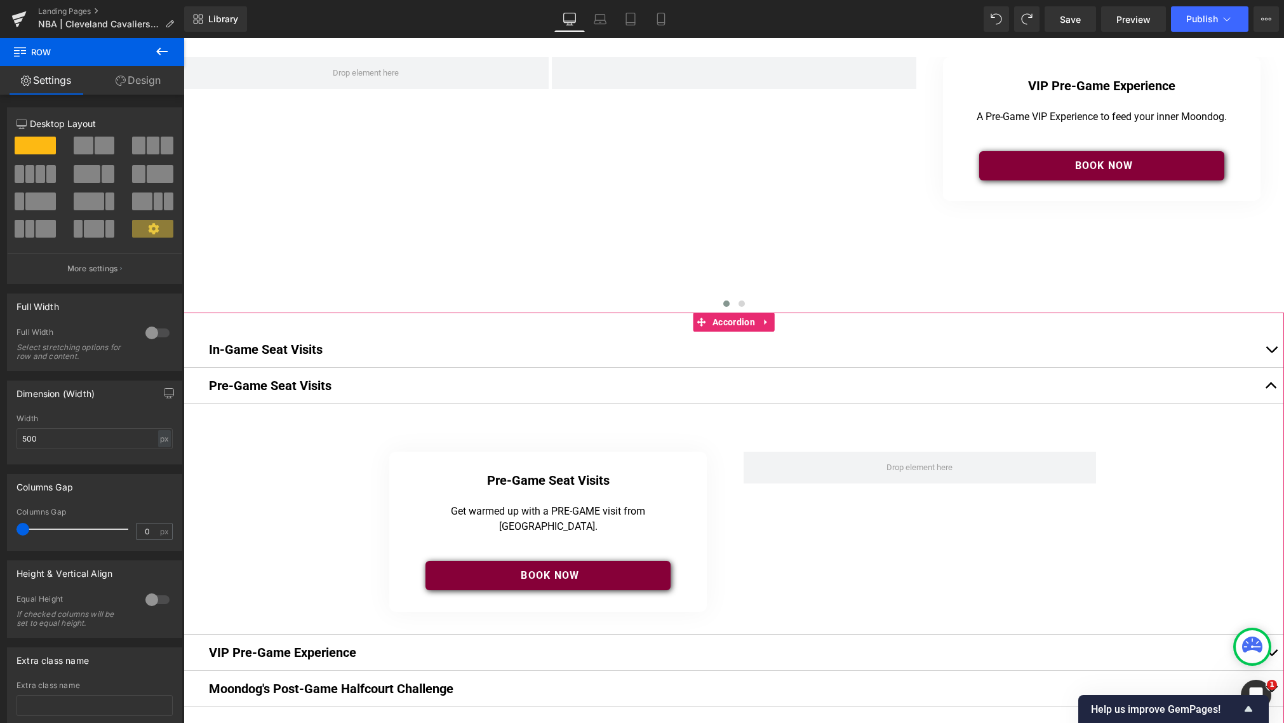
click at [965, 381] on button "button" at bounding box center [1271, 386] width 25 height 36
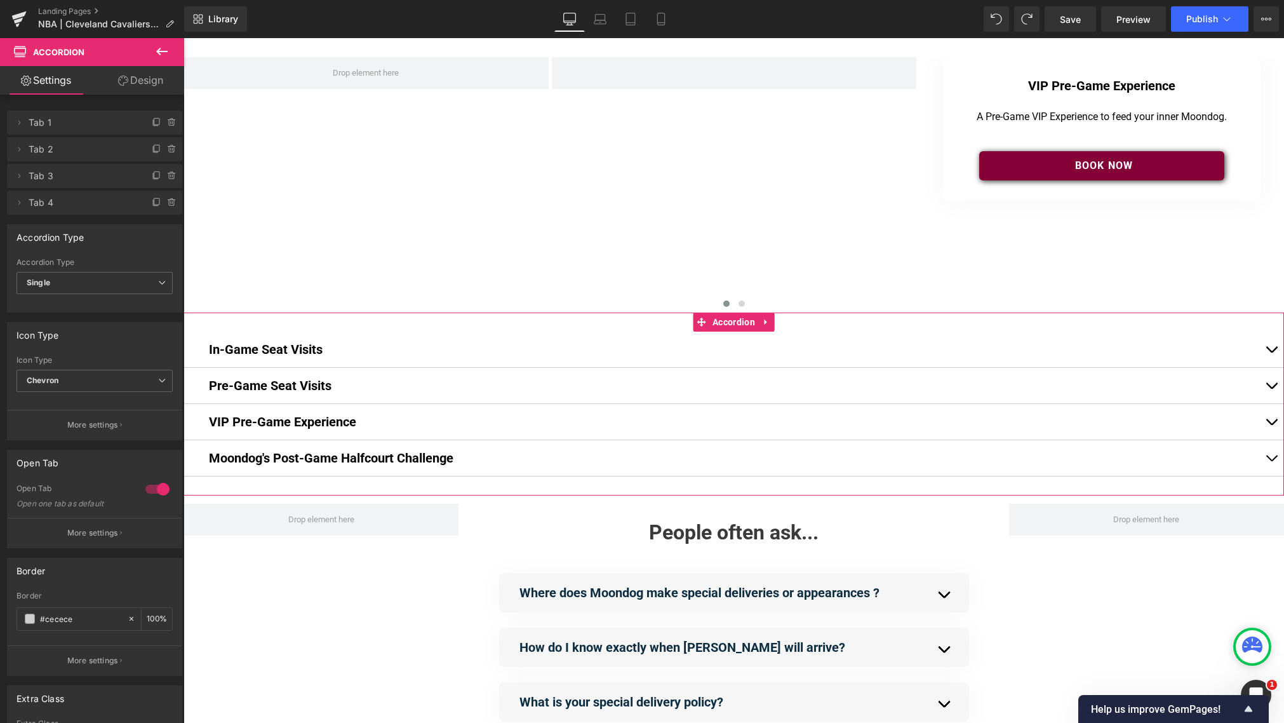
click at [965, 421] on button "button" at bounding box center [1271, 422] width 25 height 36
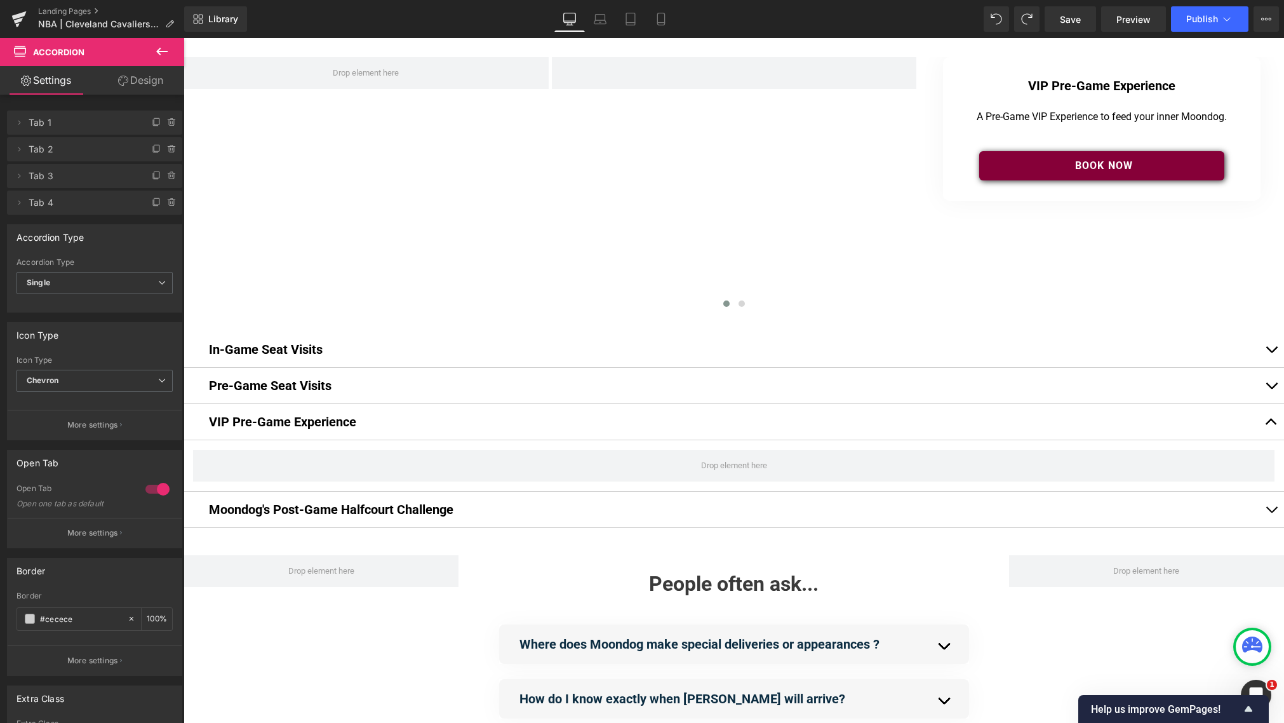
click at [168, 55] on icon at bounding box center [161, 51] width 15 height 15
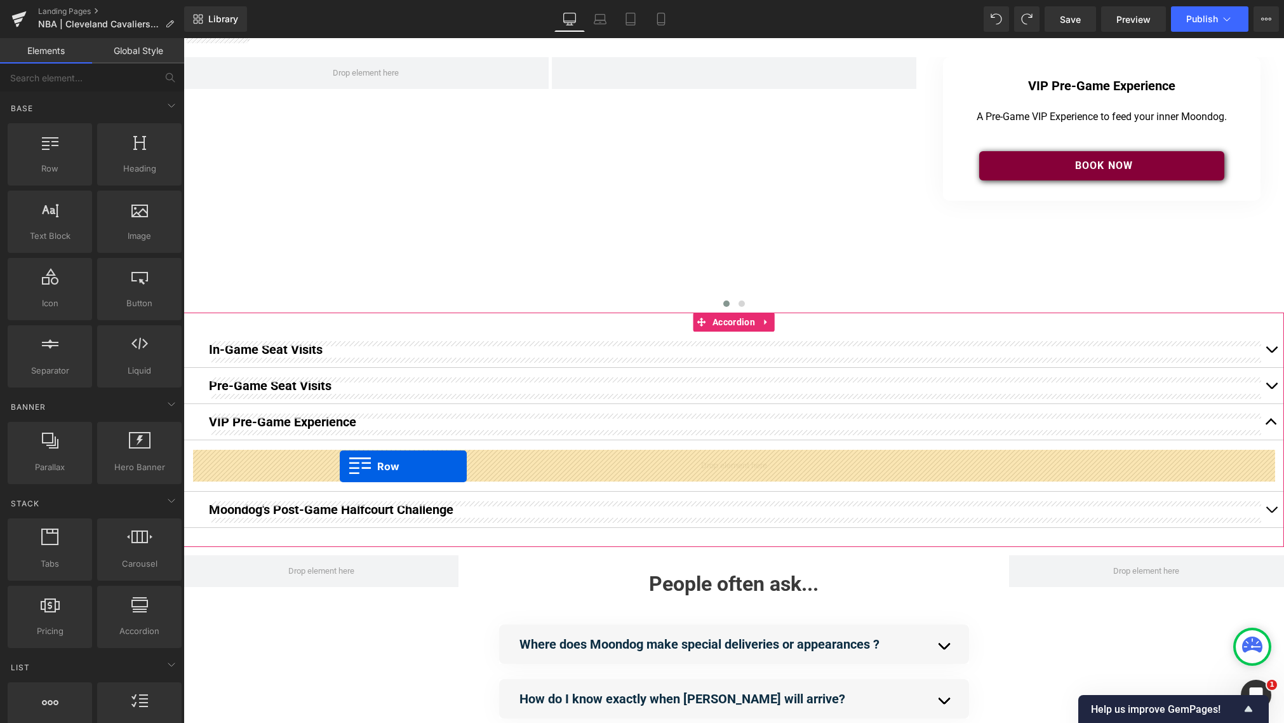
drag, startPoint x: 234, startPoint y: 185, endPoint x: 340, endPoint y: 466, distance: 299.9
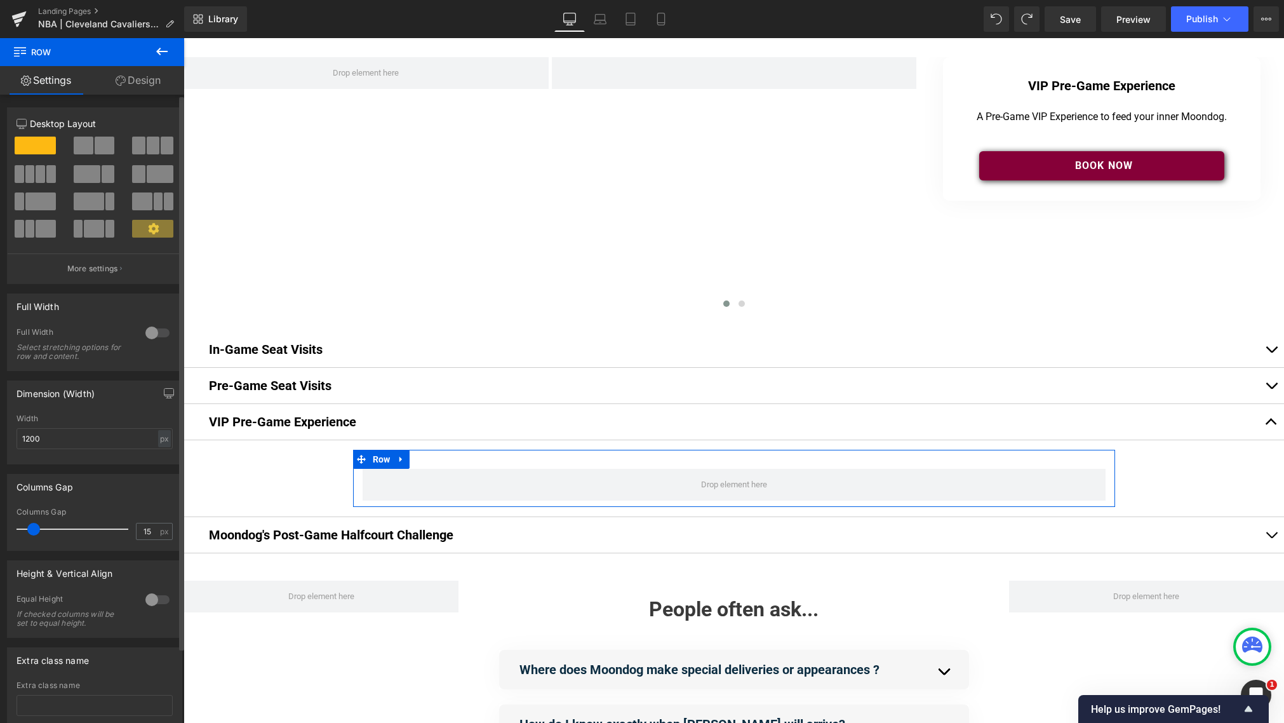
click at [89, 149] on span at bounding box center [84, 146] width 20 height 18
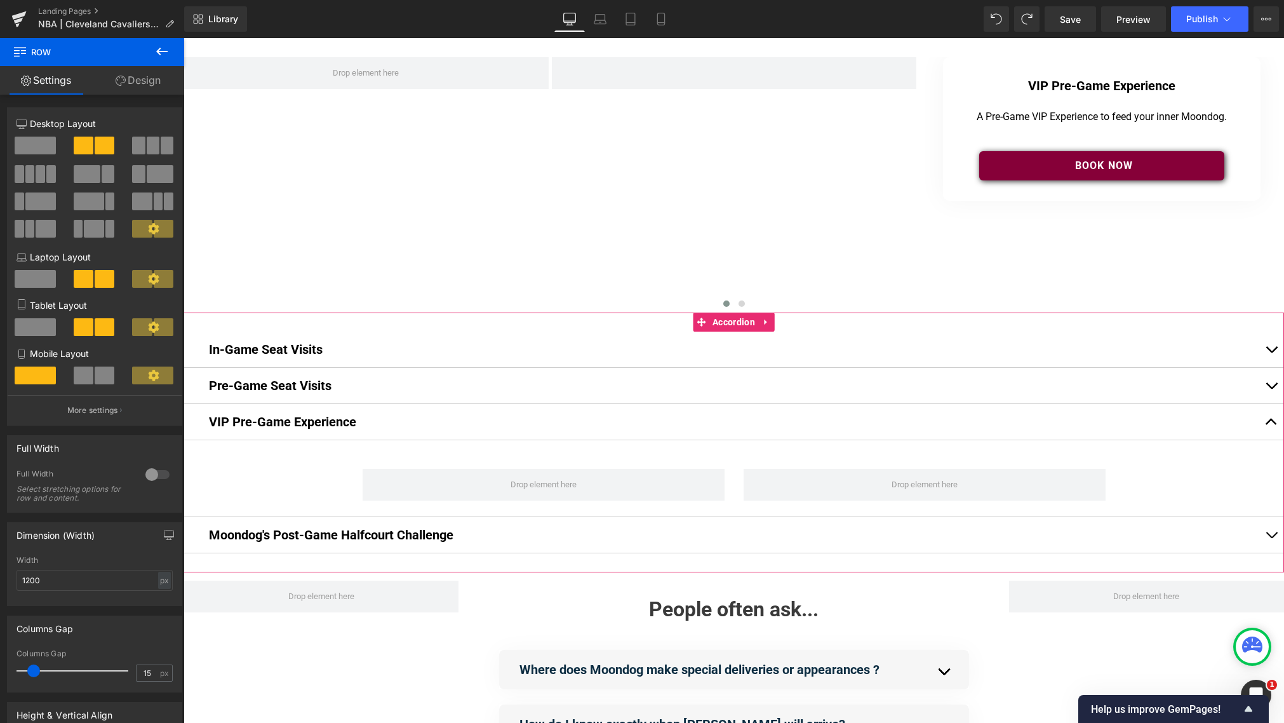
click at [965, 535] on button "button" at bounding box center [1271, 535] width 25 height 36
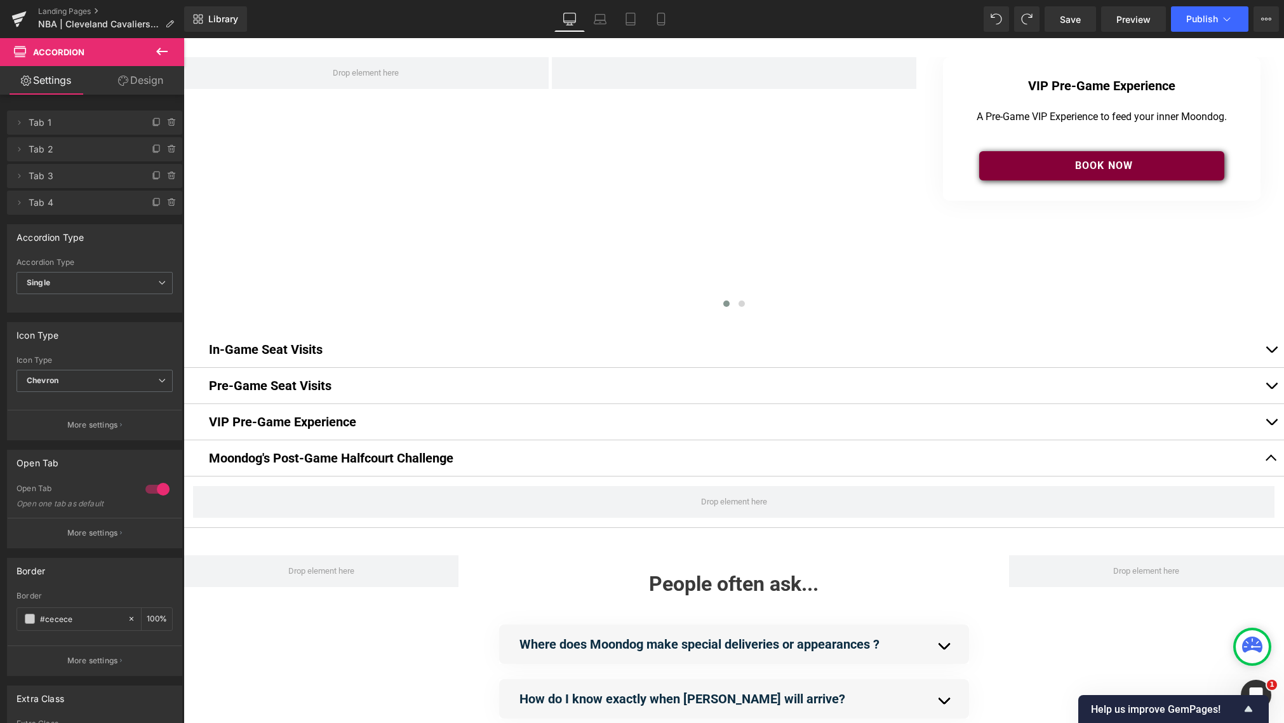
click at [160, 49] on icon at bounding box center [161, 51] width 15 height 15
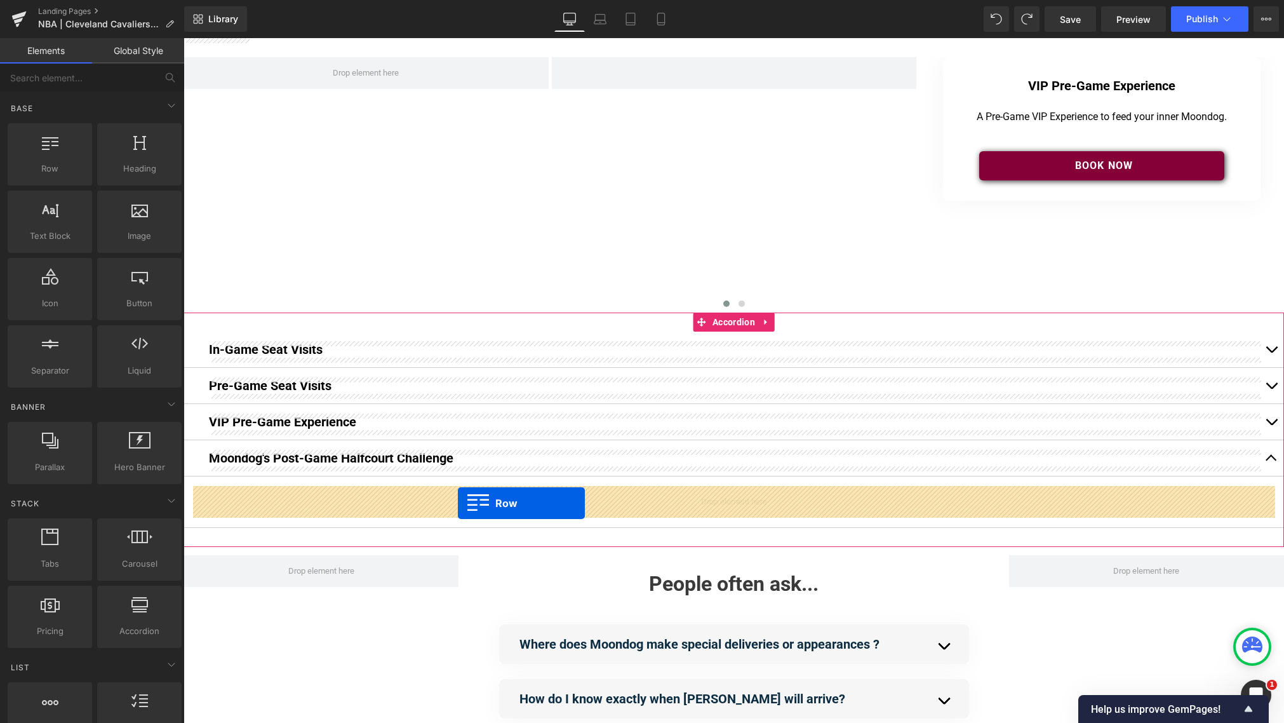
drag, startPoint x: 238, startPoint y: 180, endPoint x: 458, endPoint y: 503, distance: 391.2
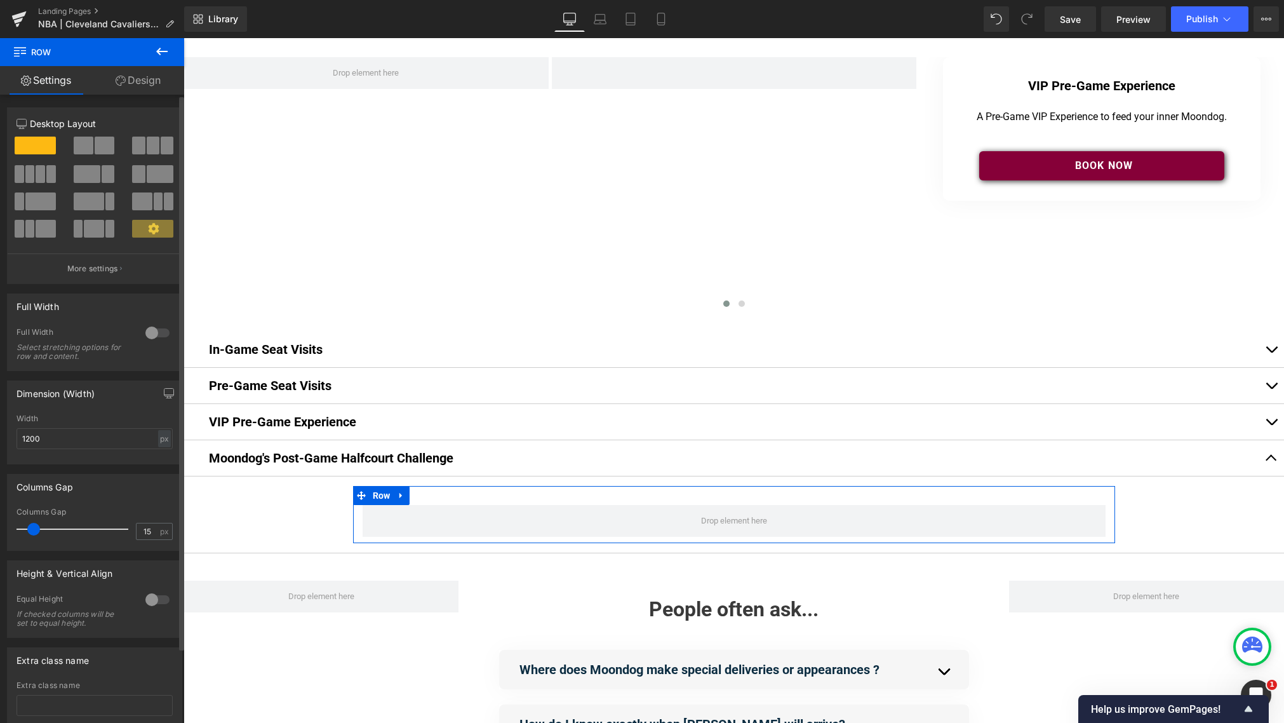
click at [91, 145] on button at bounding box center [95, 146] width 43 height 18
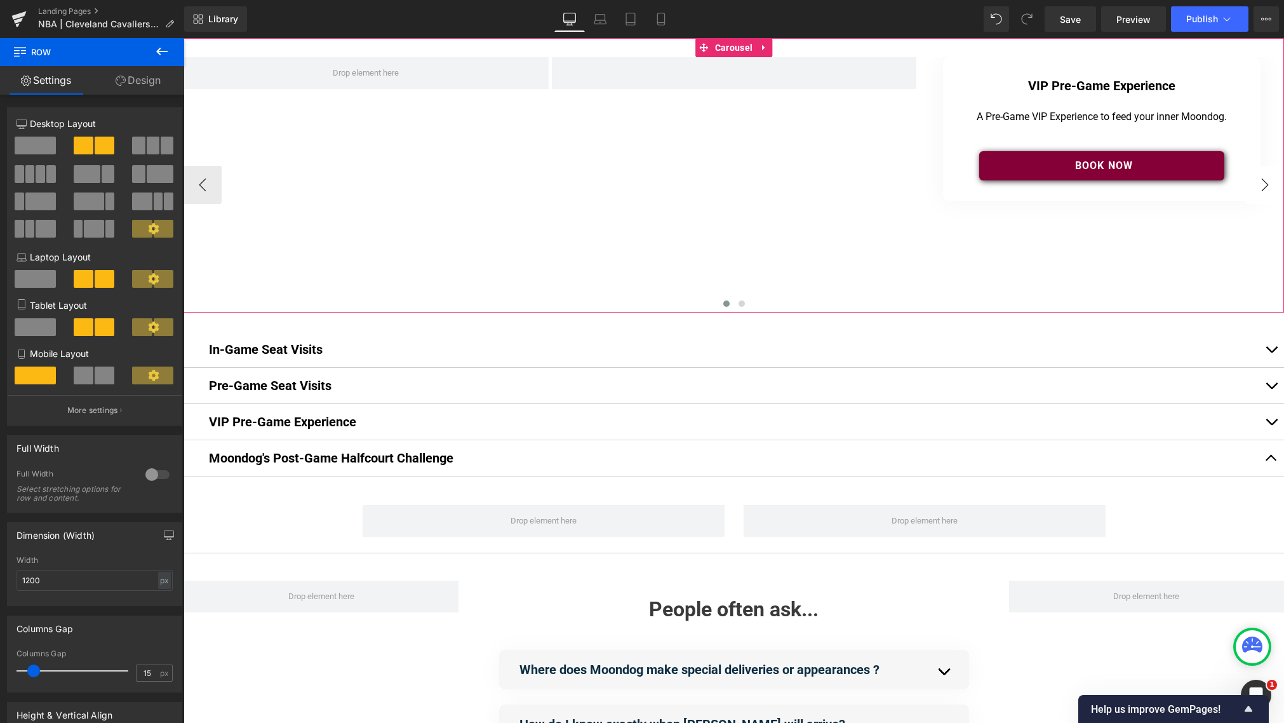
click at [965, 187] on button "›" at bounding box center [1265, 185] width 38 height 38
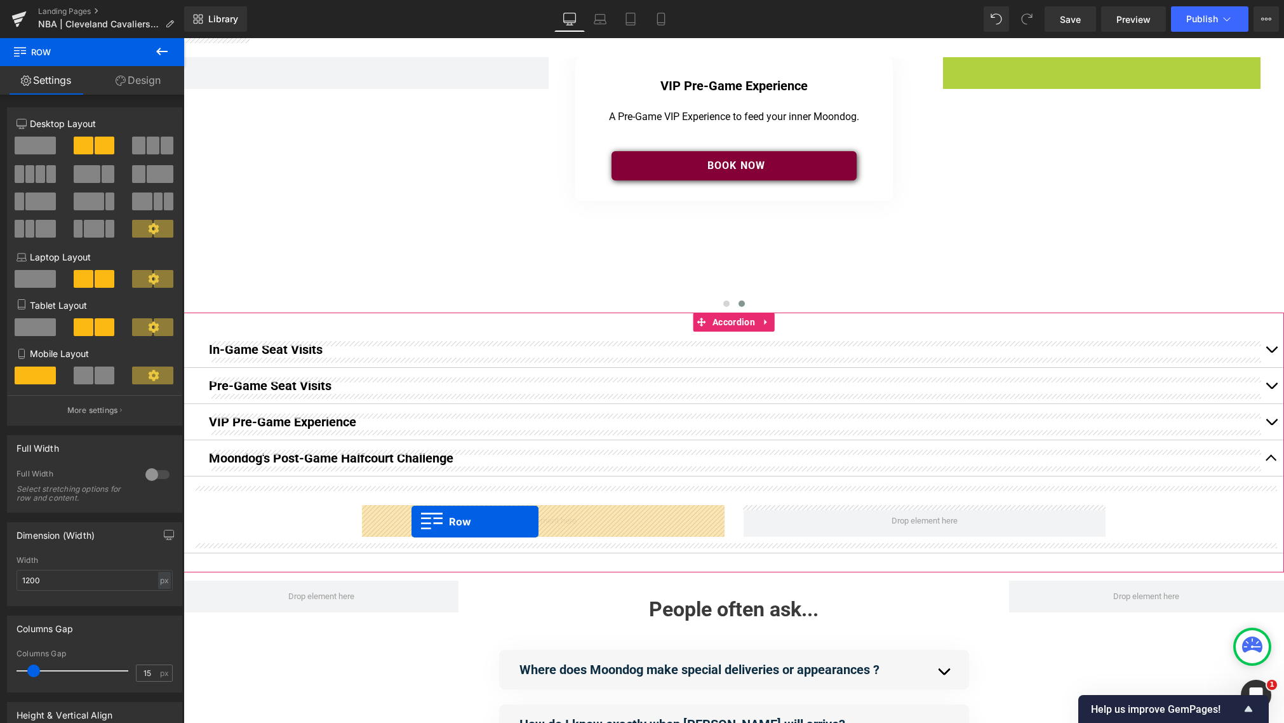
drag, startPoint x: 952, startPoint y: 68, endPoint x: 412, endPoint y: 521, distance: 705.5
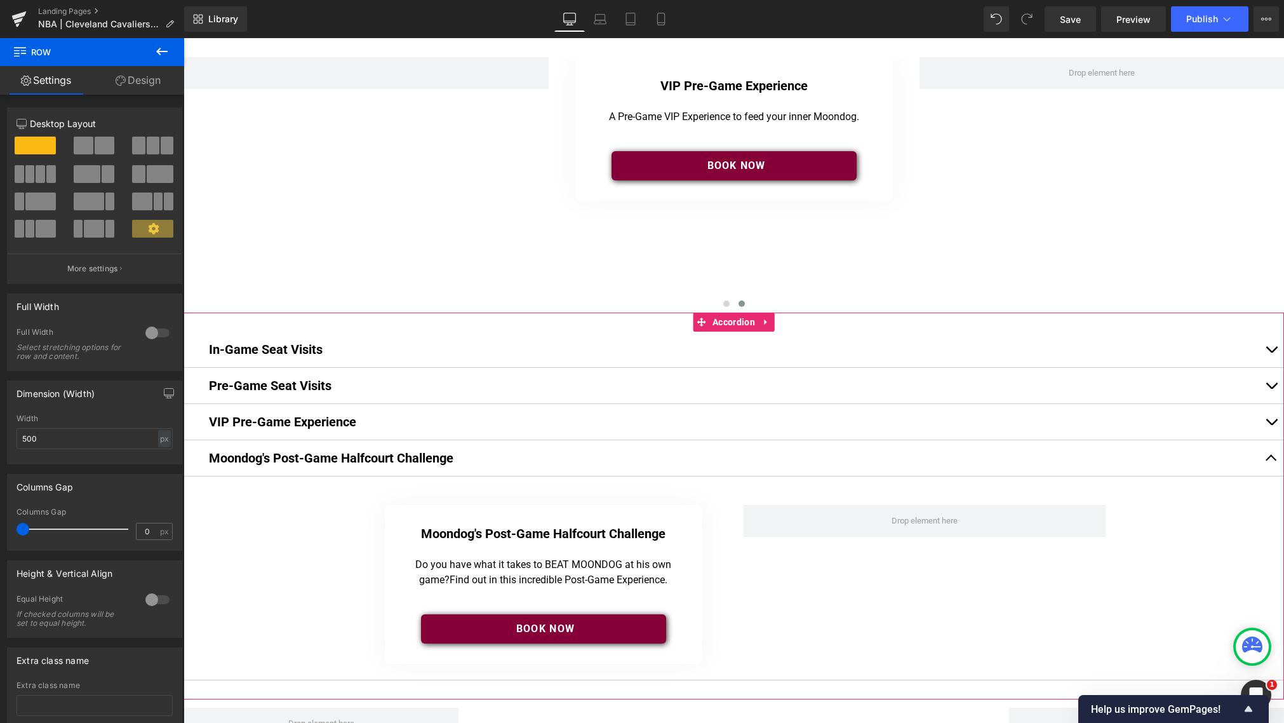
click at [965, 424] on button "button" at bounding box center [1271, 422] width 25 height 36
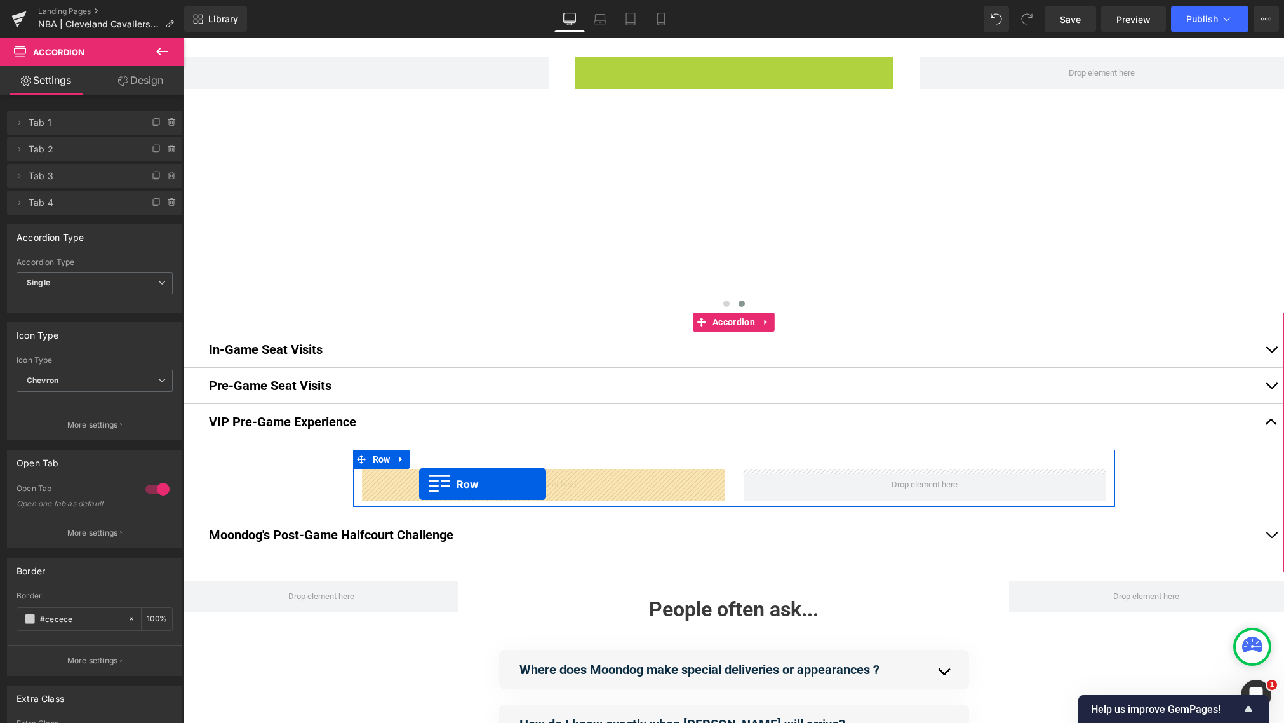
drag, startPoint x: 584, startPoint y: 65, endPoint x: 419, endPoint y: 484, distance: 450.3
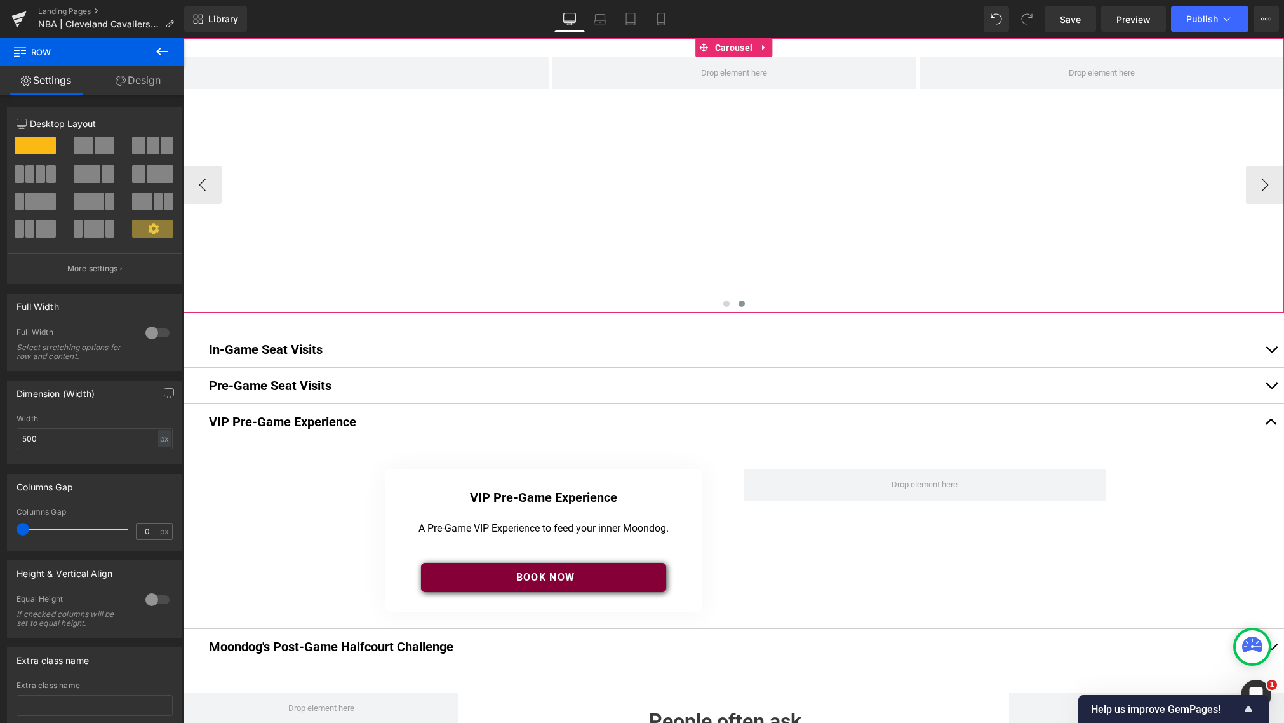
click at [763, 46] on icon at bounding box center [764, 48] width 9 height 10
click at [771, 48] on icon at bounding box center [772, 48] width 9 height 10
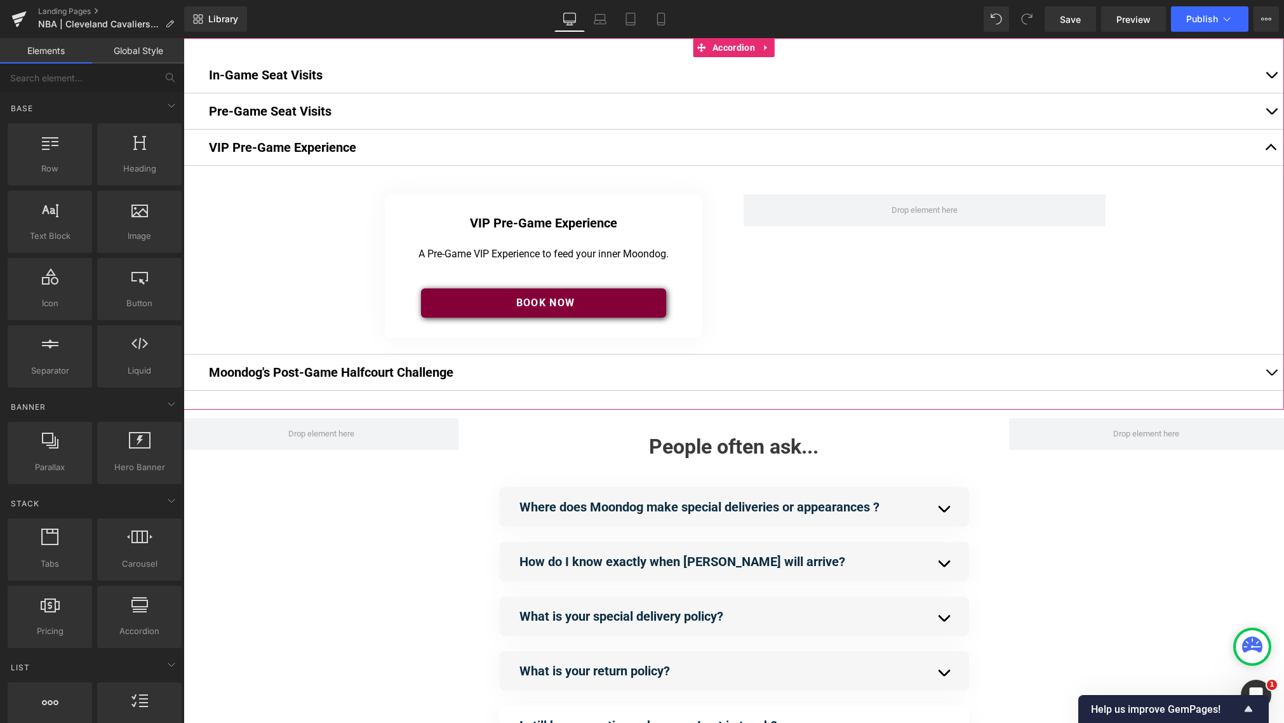
click at [965, 78] on span "button" at bounding box center [1271, 78] width 0 height 0
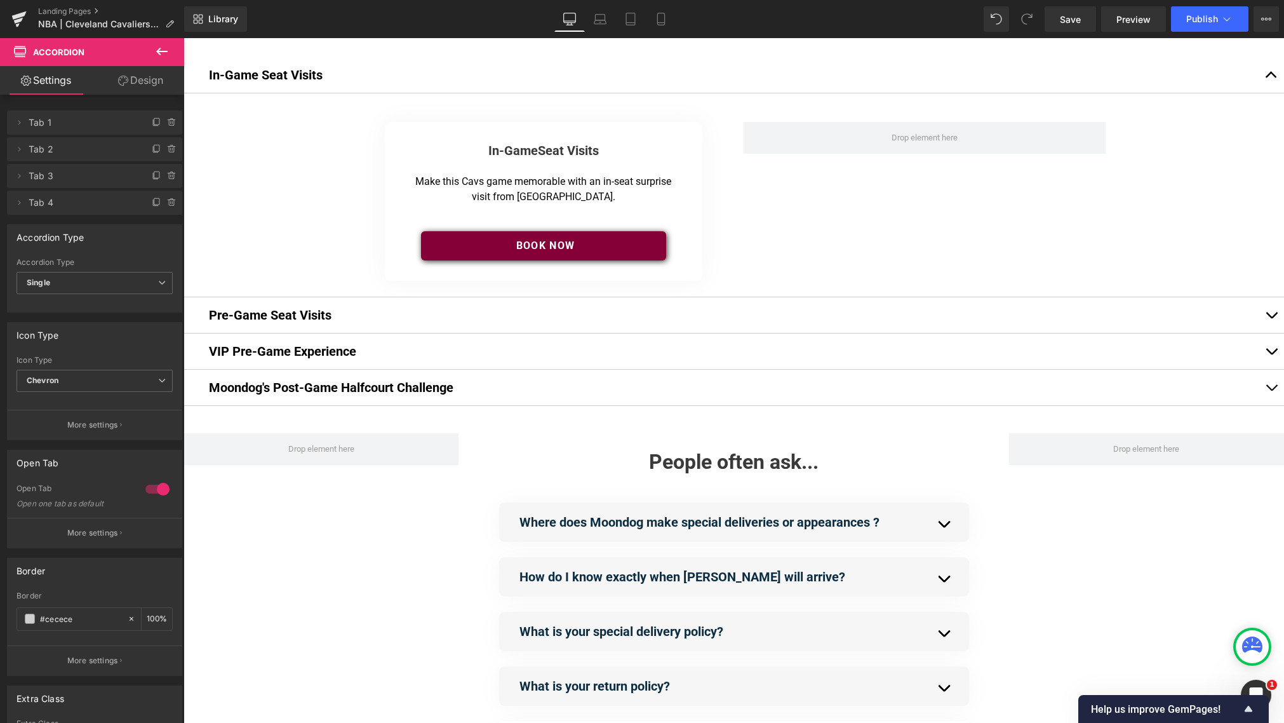
click at [161, 51] on icon at bounding box center [161, 52] width 11 height 8
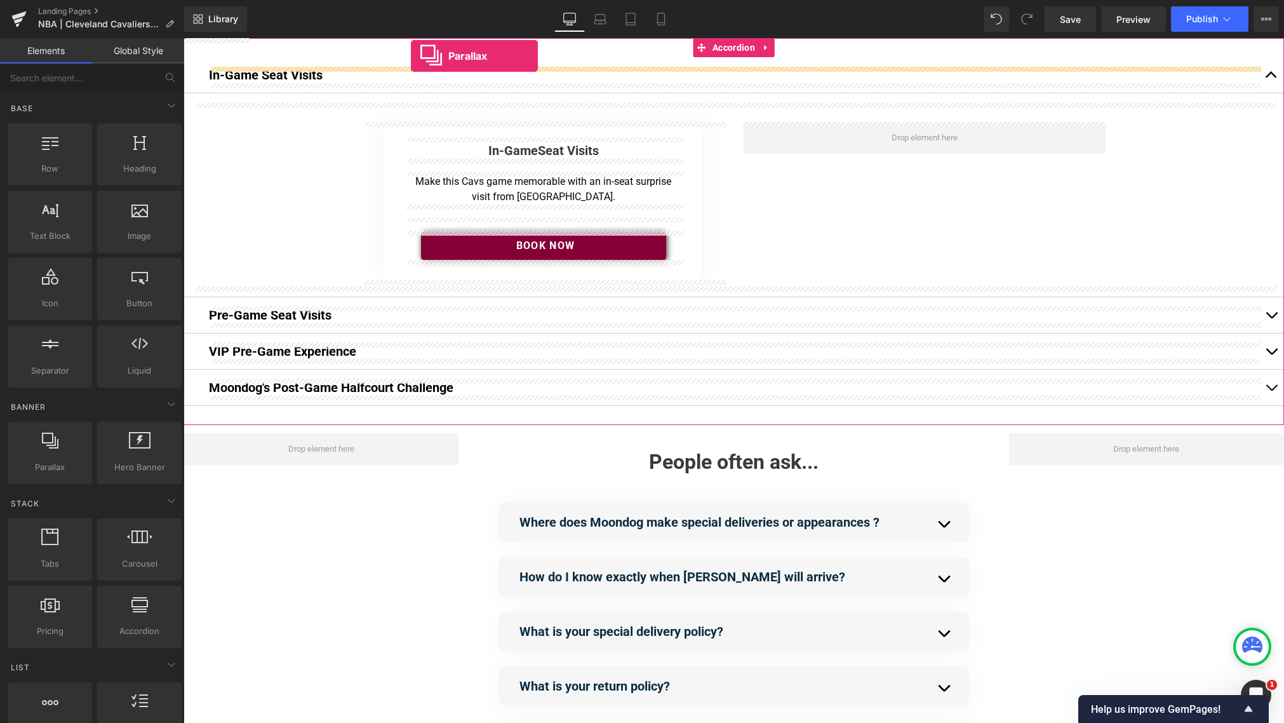
drag, startPoint x: 230, startPoint y: 493, endPoint x: 411, endPoint y: 56, distance: 473.0
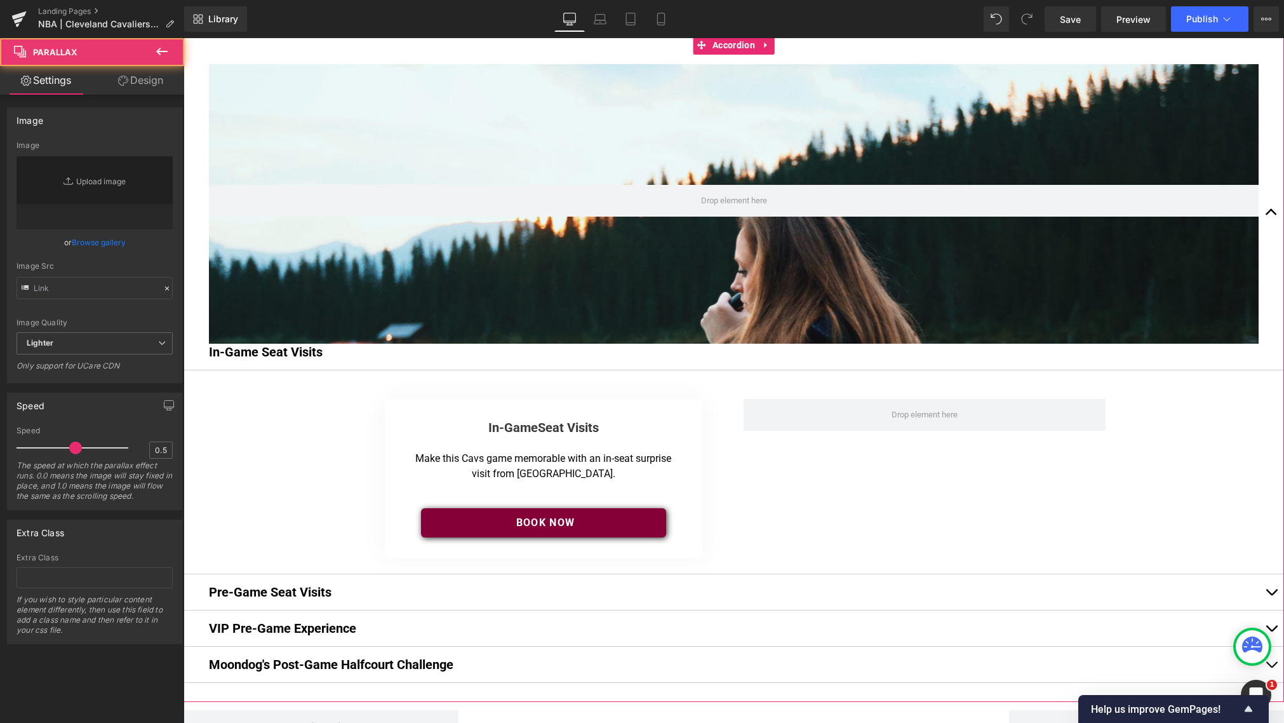
scroll to position [1432, 1101]
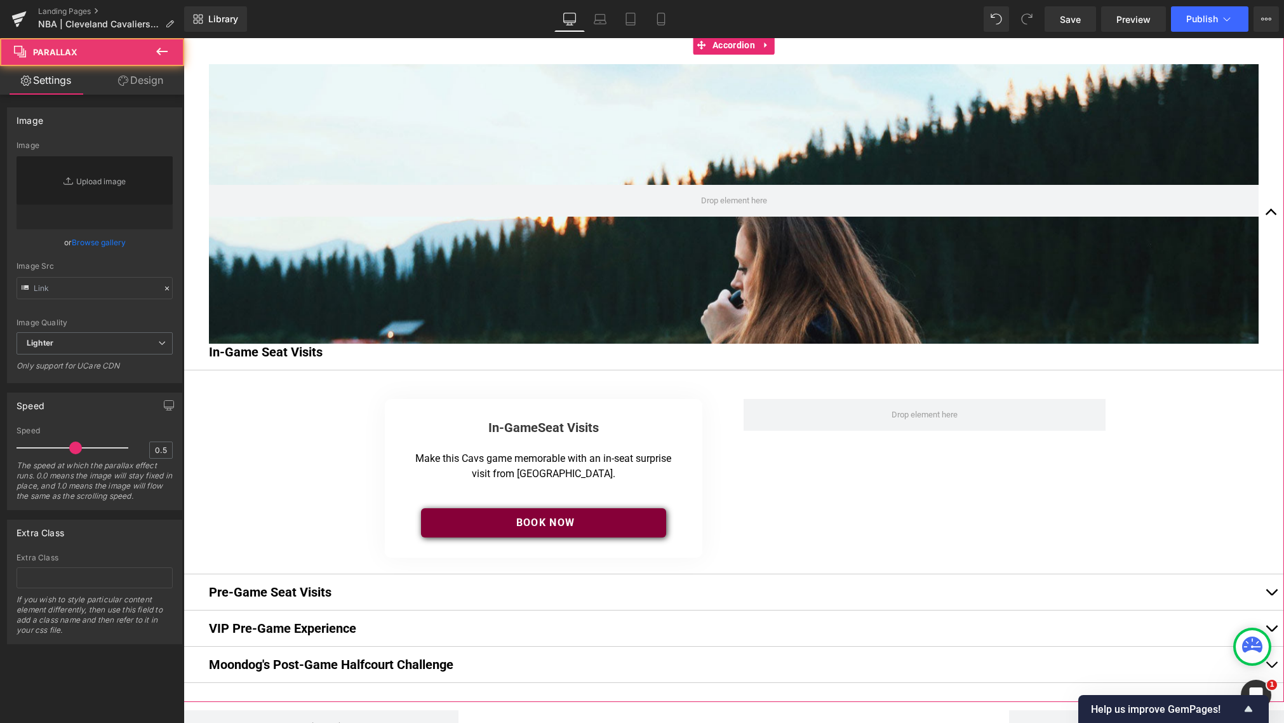
type input "[URL][DOMAIN_NAME]"
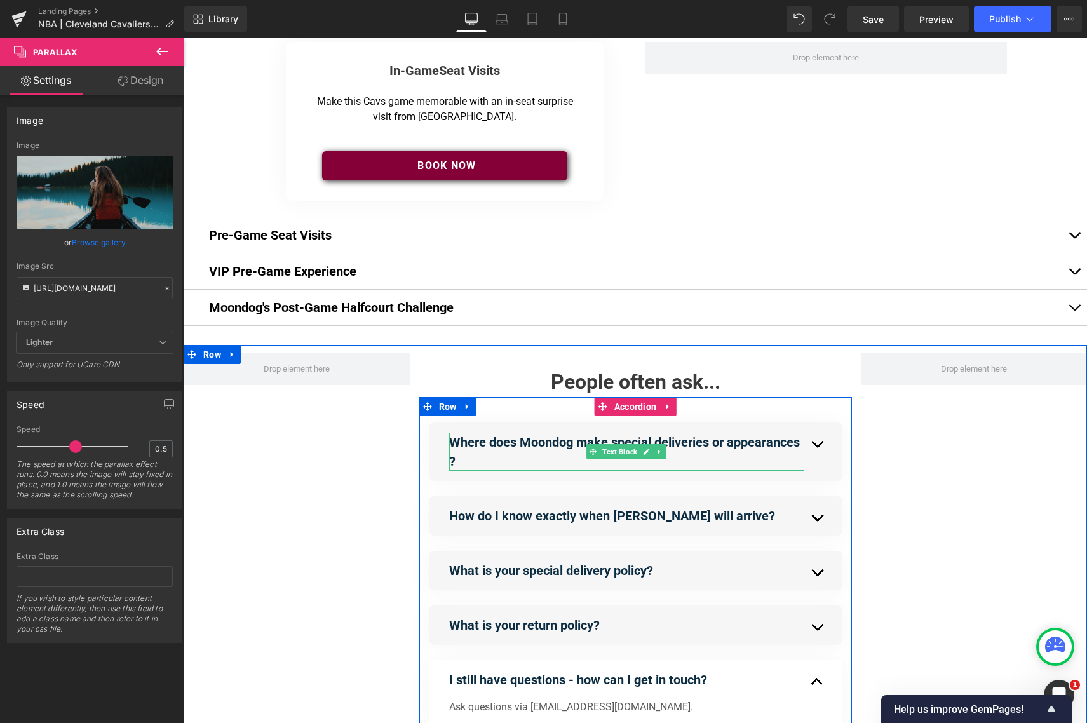
scroll to position [360, 0]
click at [485, 444] on strong "Where does Moondog make special deliveries or appearances ?" at bounding box center [624, 451] width 351 height 34
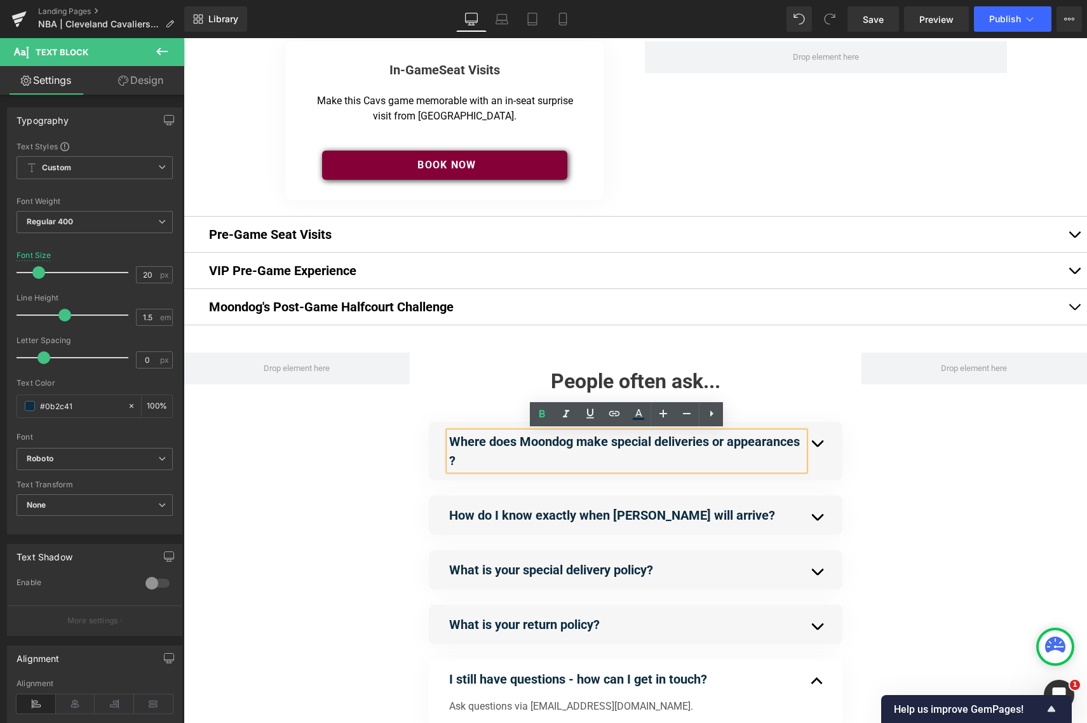
click at [829, 446] on span "button" at bounding box center [829, 446] width 0 height 0
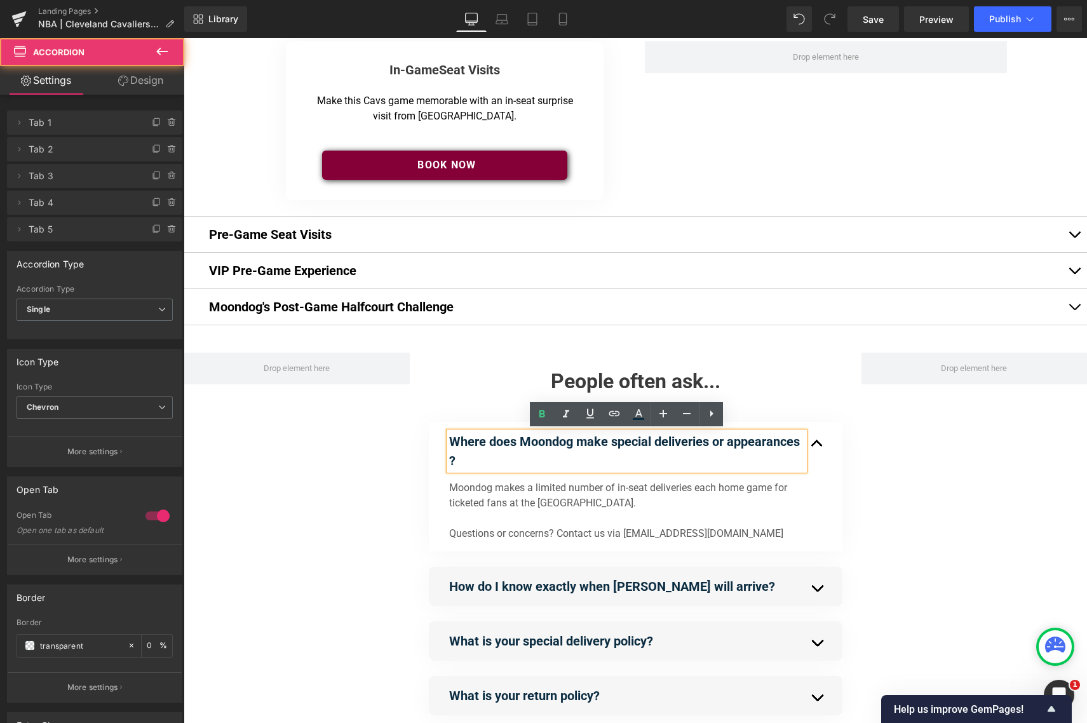
scroll to position [0, 0]
click at [533, 451] on p "Where does Moondog make special deliveries or appearances ?" at bounding box center [626, 451] width 355 height 38
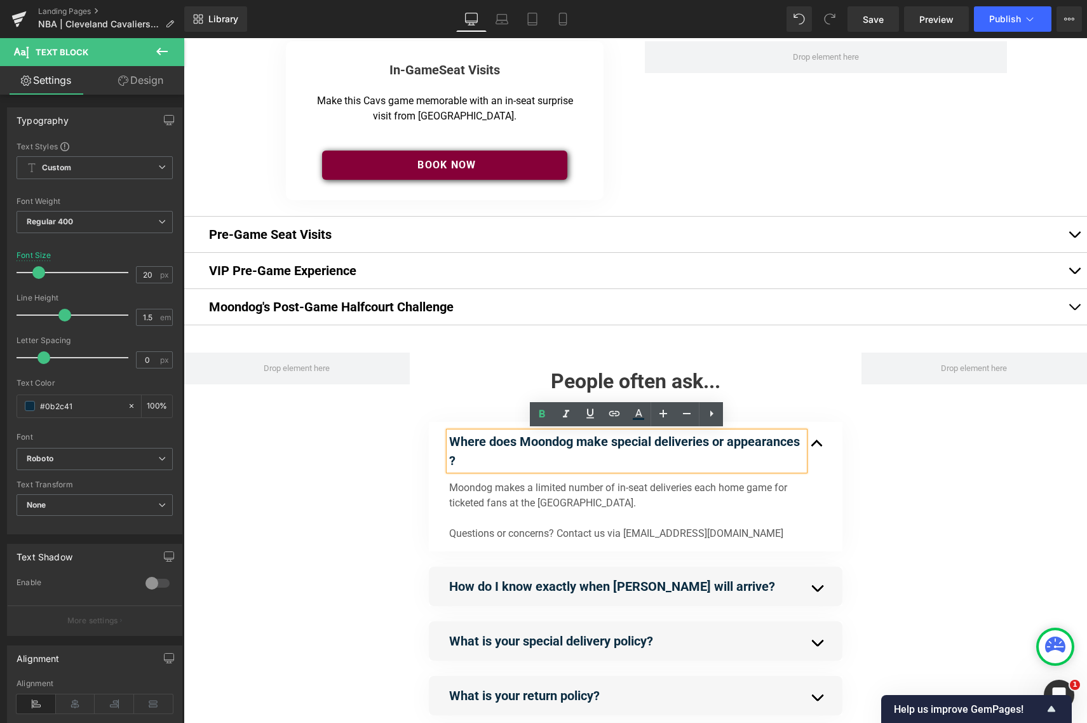
click at [504, 448] on strong "Where does Moondog make special deliveries or appearances ?" at bounding box center [624, 451] width 351 height 34
click at [502, 447] on strong "Where does Moondog make special deliveries or appearances ?" at bounding box center [624, 451] width 351 height 34
click at [497, 445] on strong "Where does Moondog make special deliveries or appearances ?" at bounding box center [624, 451] width 351 height 34
drag, startPoint x: 494, startPoint y: 442, endPoint x: 448, endPoint y: 445, distance: 46.4
click at [449, 445] on div "Where does Moondog make special deliveries or appearances ?" at bounding box center [626, 451] width 355 height 38
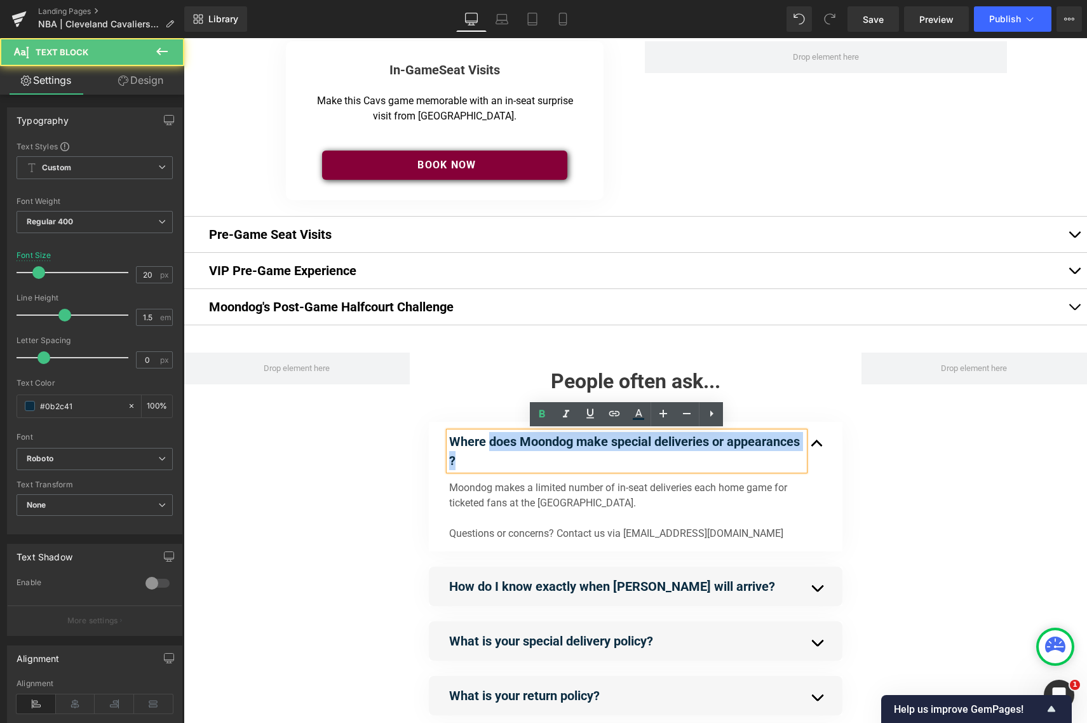
click at [504, 446] on strong "Where does Moondog make special deliveries or appearances ?" at bounding box center [624, 451] width 351 height 34
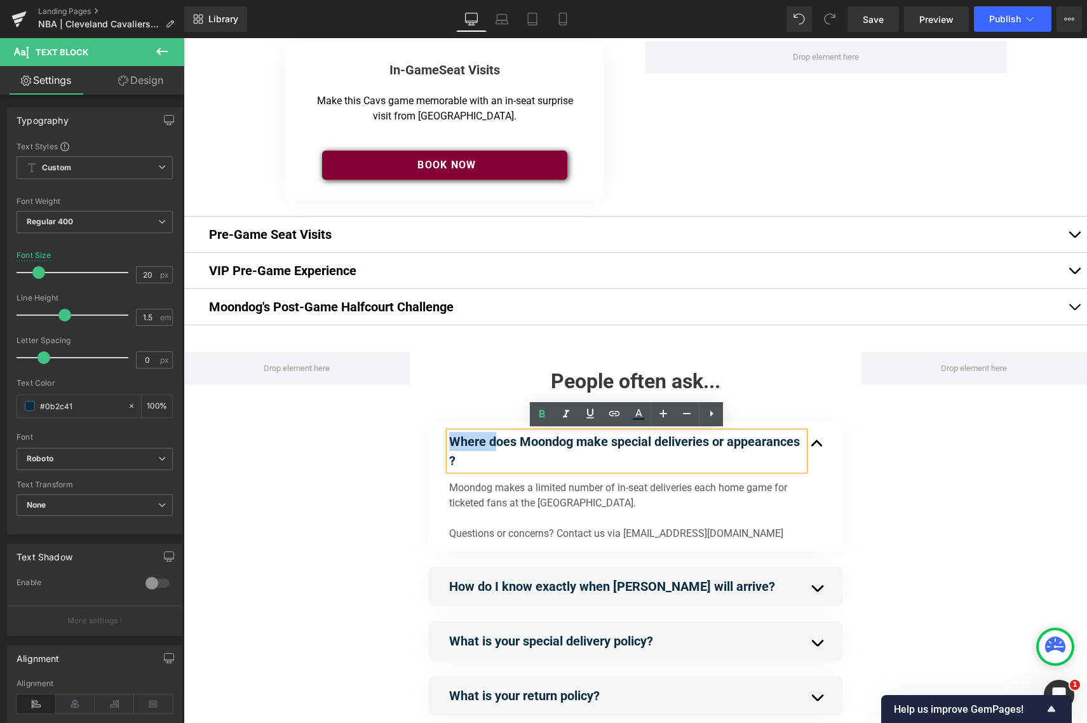
drag, startPoint x: 493, startPoint y: 443, endPoint x: 452, endPoint y: 443, distance: 41.9
click at [452, 443] on strong "Where does Moondog make special deliveries or appearances ?" at bounding box center [624, 451] width 351 height 34
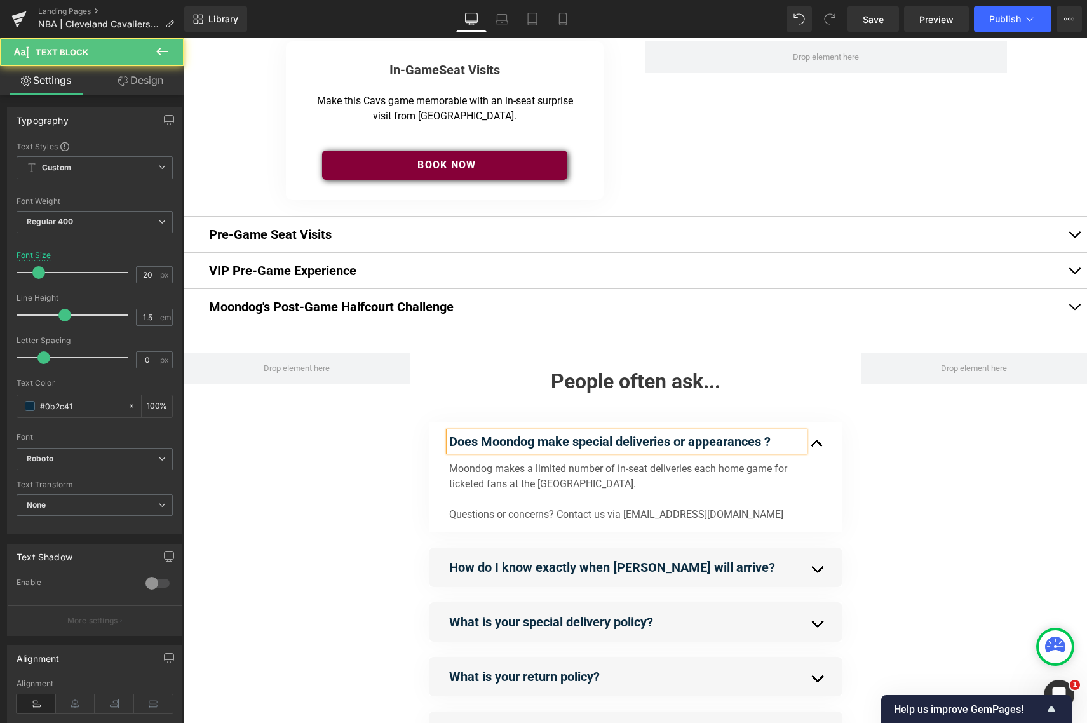
click at [672, 444] on strong "Does Moondog make special deliveries or appearances ?" at bounding box center [609, 441] width 321 height 15
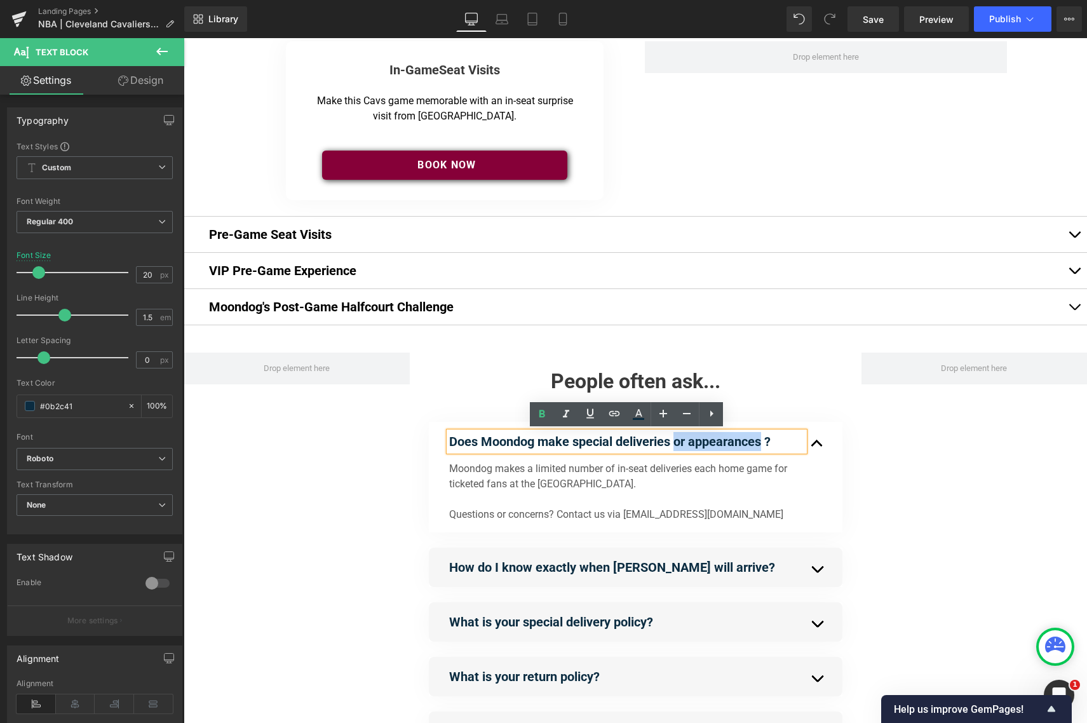
drag, startPoint x: 676, startPoint y: 442, endPoint x: 760, endPoint y: 443, distance: 83.8
click at [760, 443] on strong "Does Moondog make special deliveries or appearances ?" at bounding box center [609, 441] width 321 height 15
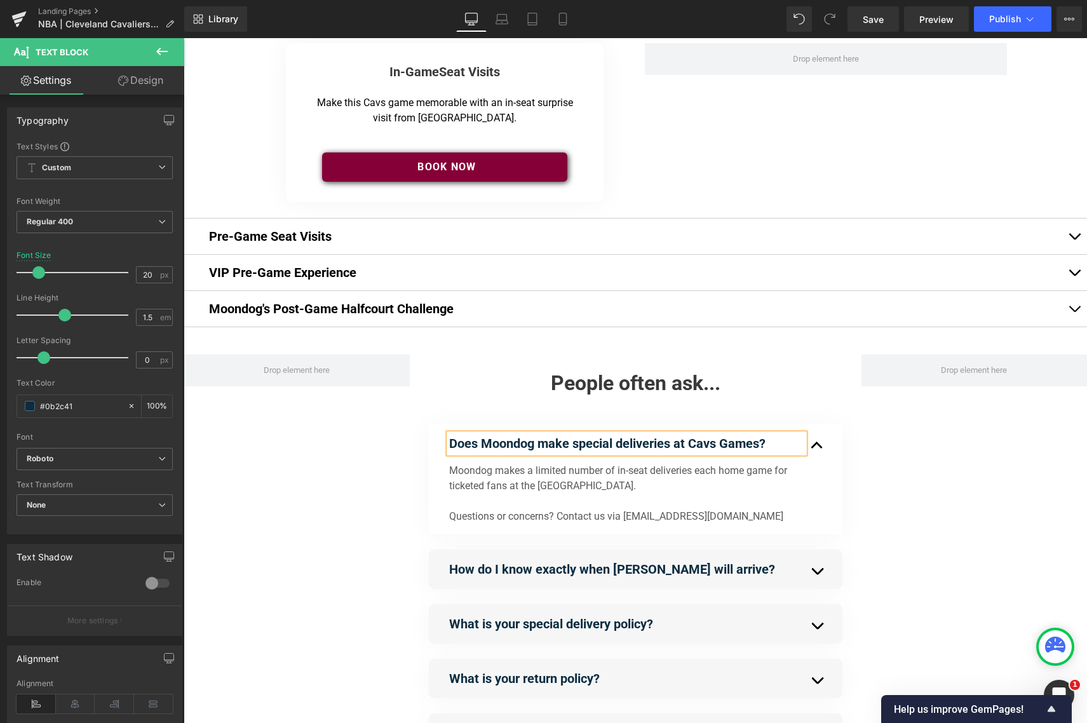
click at [344, 506] on div "Separator People often ask... Heading Does Moondog make special deliveries at C…" at bounding box center [635, 583] width 903 height 475
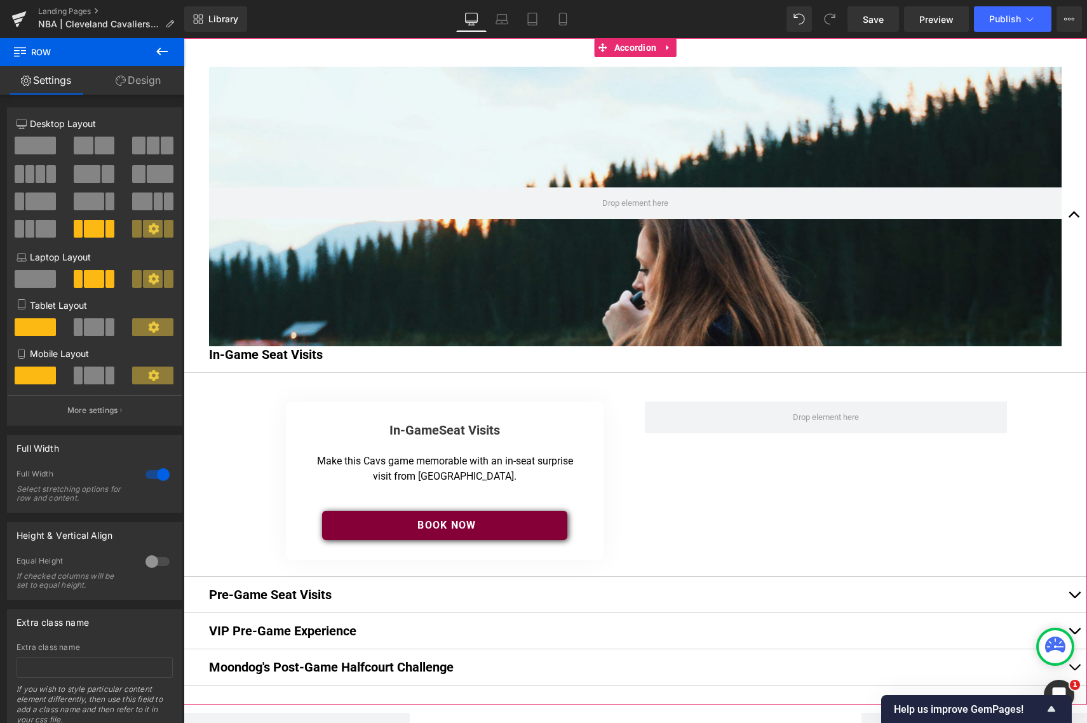
click at [965, 598] on span "button" at bounding box center [1074, 598] width 0 height 0
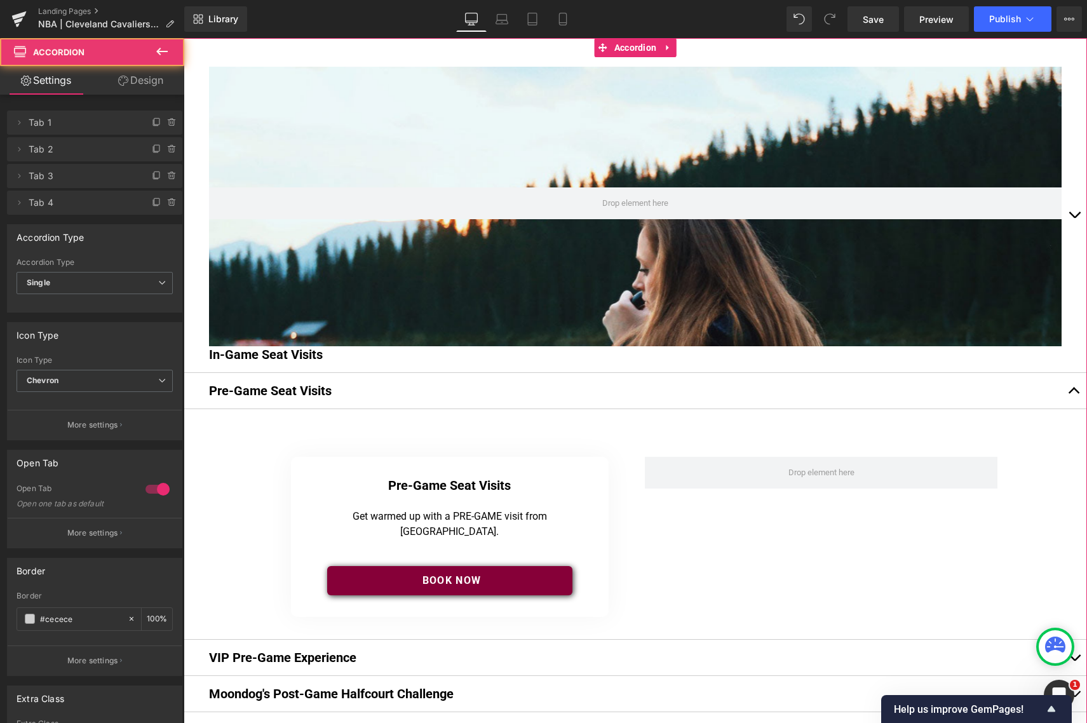
click at [965, 218] on span "button" at bounding box center [1074, 218] width 0 height 0
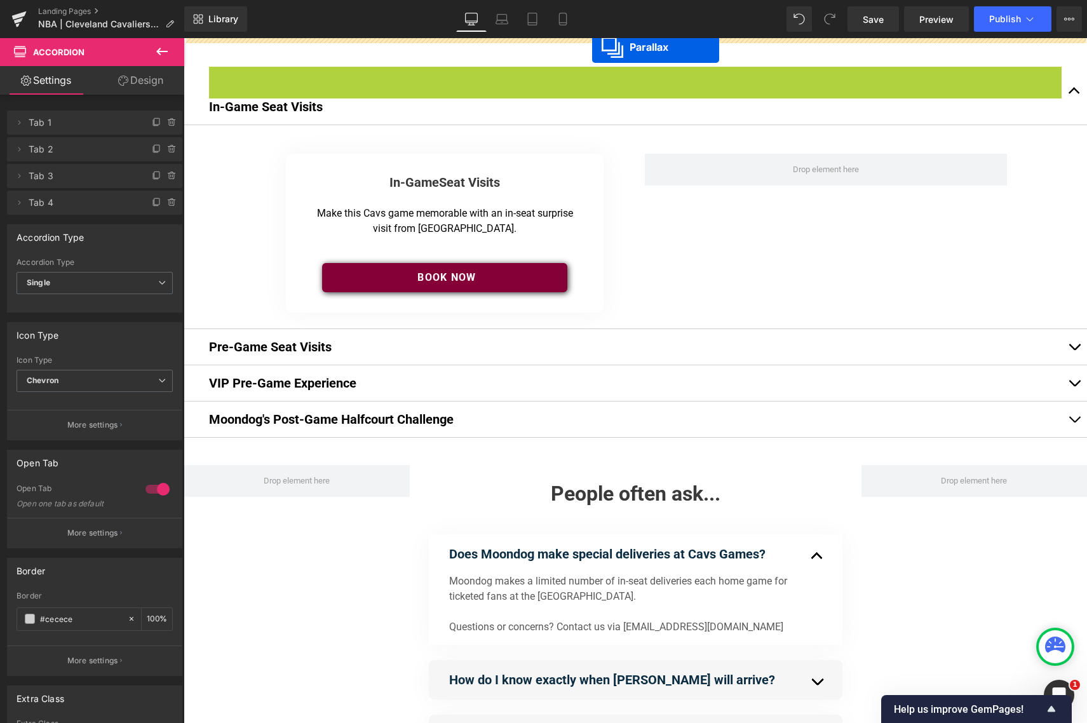
drag, startPoint x: 605, startPoint y: 77, endPoint x: 592, endPoint y: 47, distance: 32.7
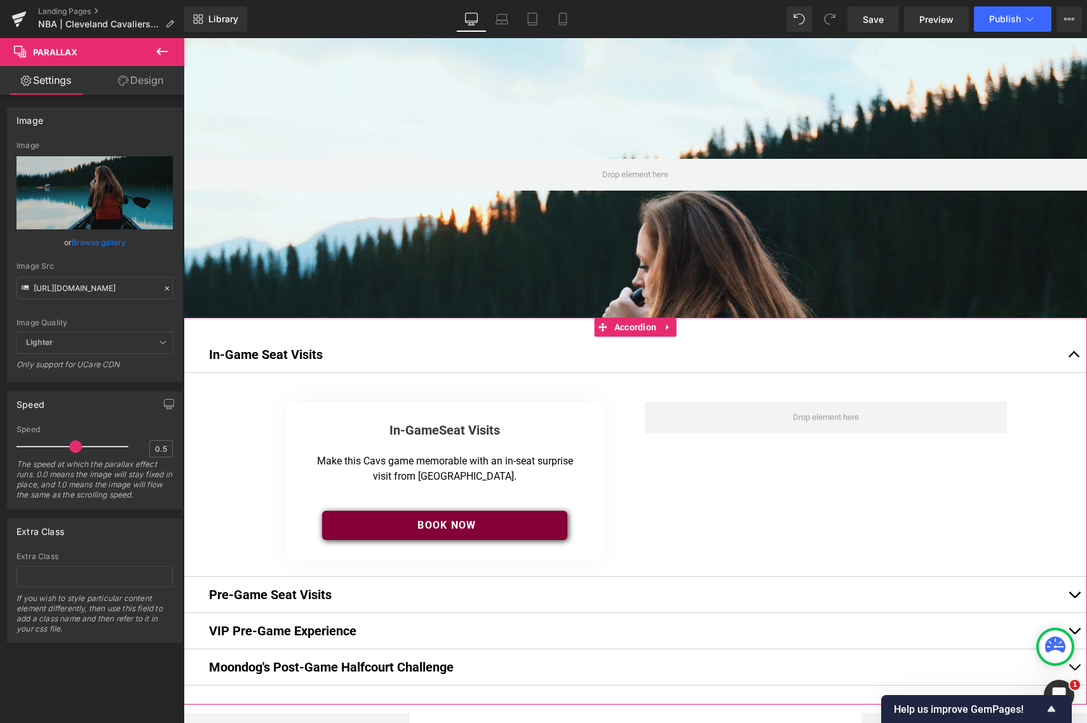
click at [965, 347] on button "button" at bounding box center [1073, 355] width 25 height 36
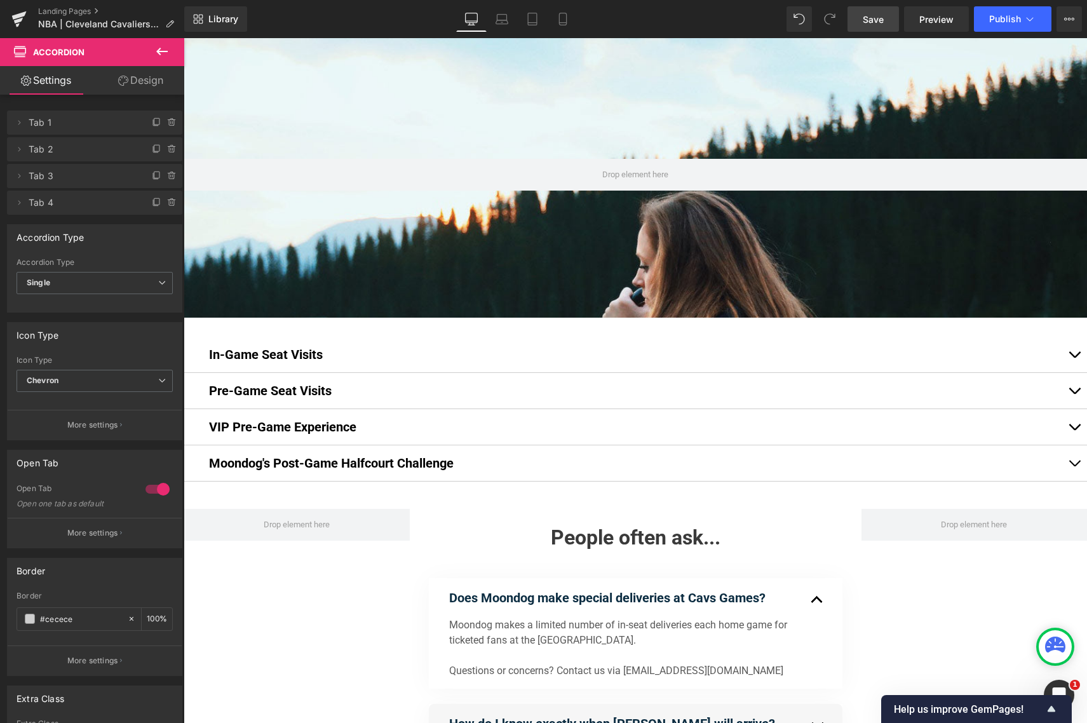
click at [871, 13] on span "Save" at bounding box center [872, 19] width 21 height 13
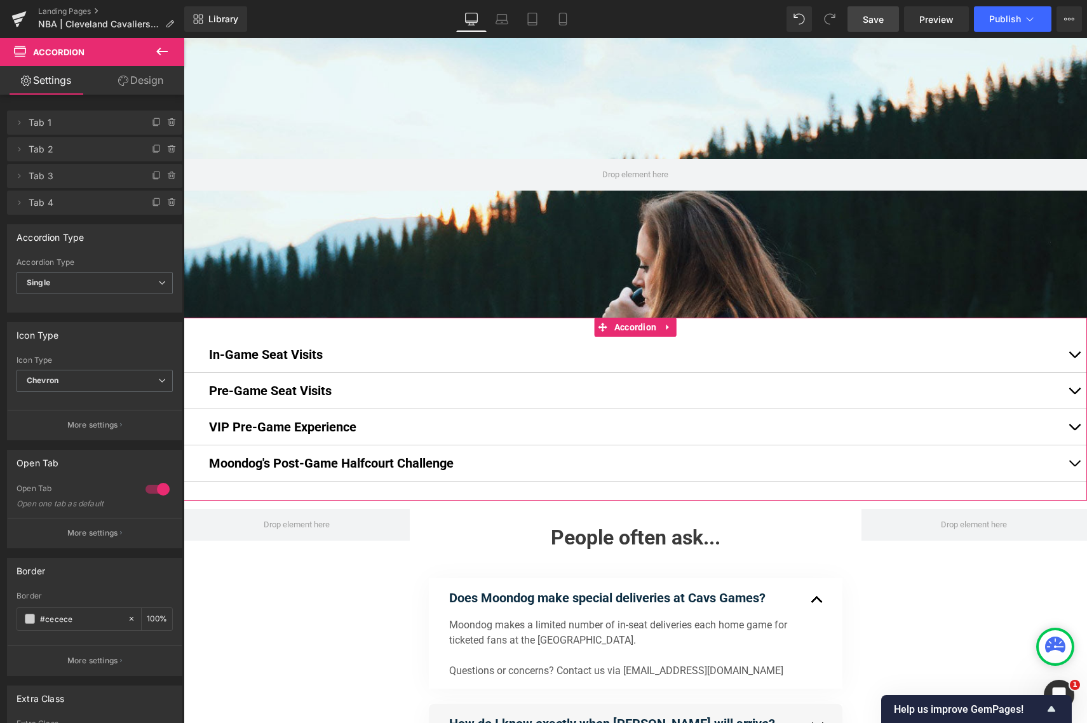
click at [965, 358] on span "button" at bounding box center [1074, 358] width 0 height 0
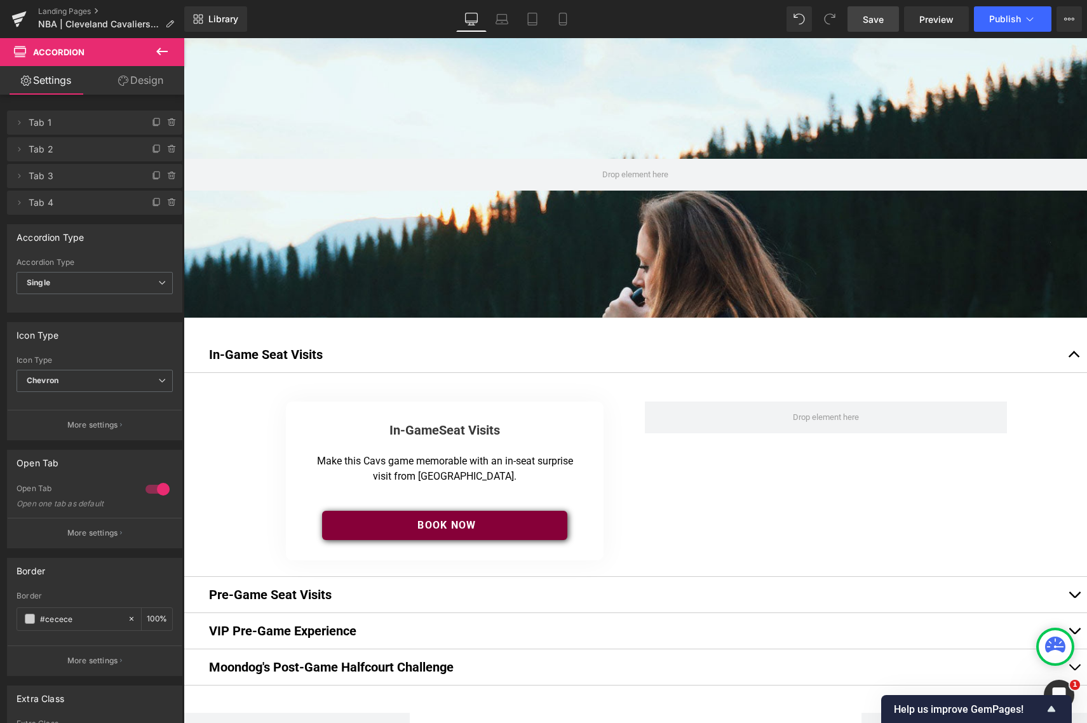
click at [161, 51] on icon at bounding box center [161, 52] width 11 height 8
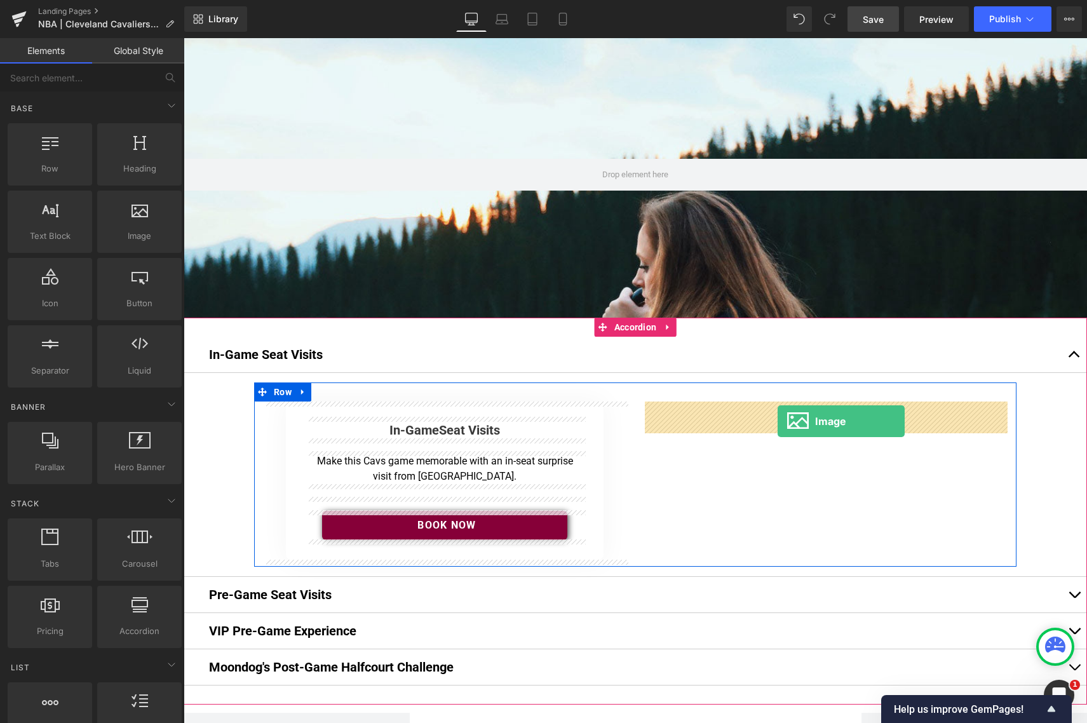
drag, startPoint x: 344, startPoint y: 263, endPoint x: 777, endPoint y: 422, distance: 461.3
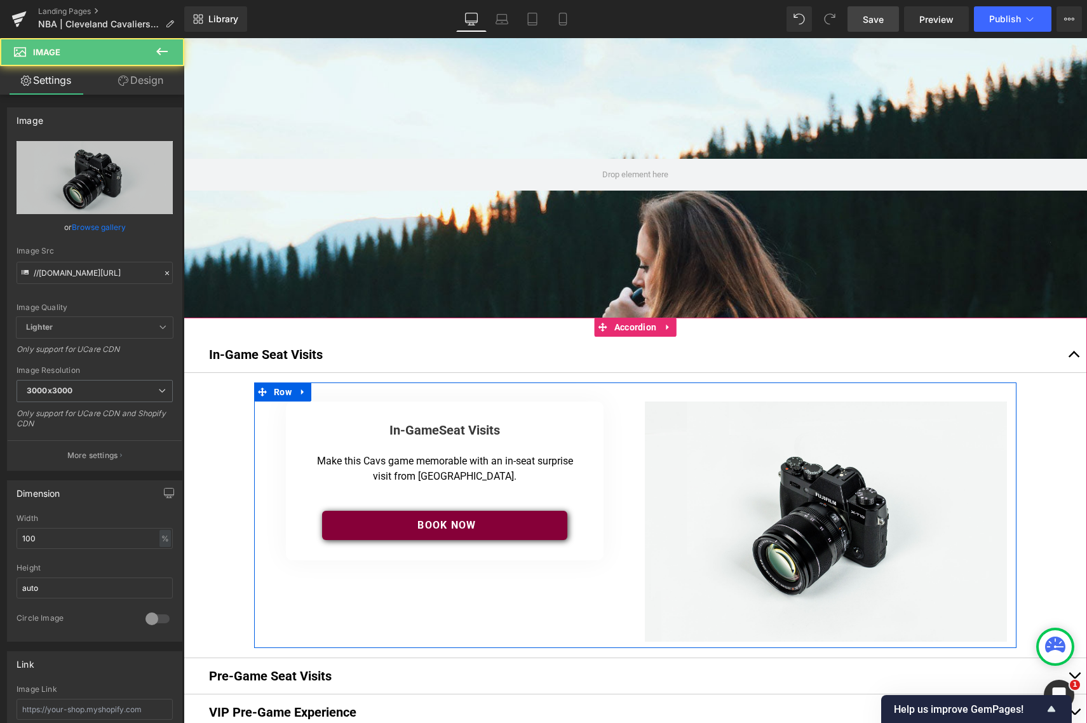
scroll to position [1553, 903]
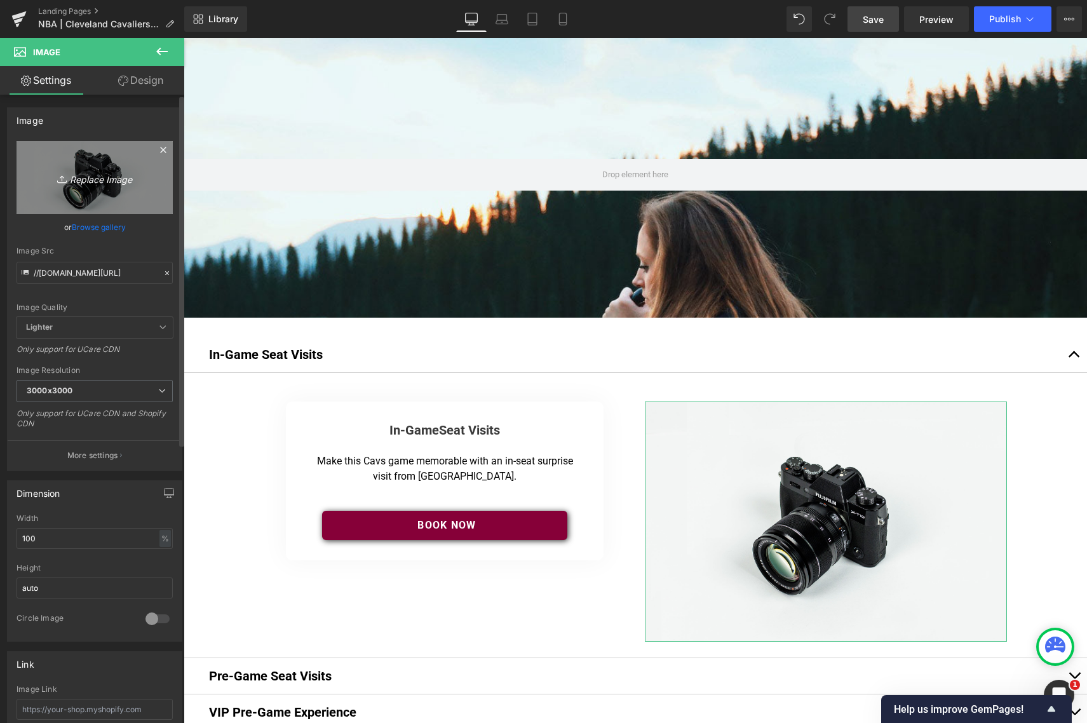
click at [79, 177] on icon "Replace Image" at bounding box center [95, 178] width 102 height 16
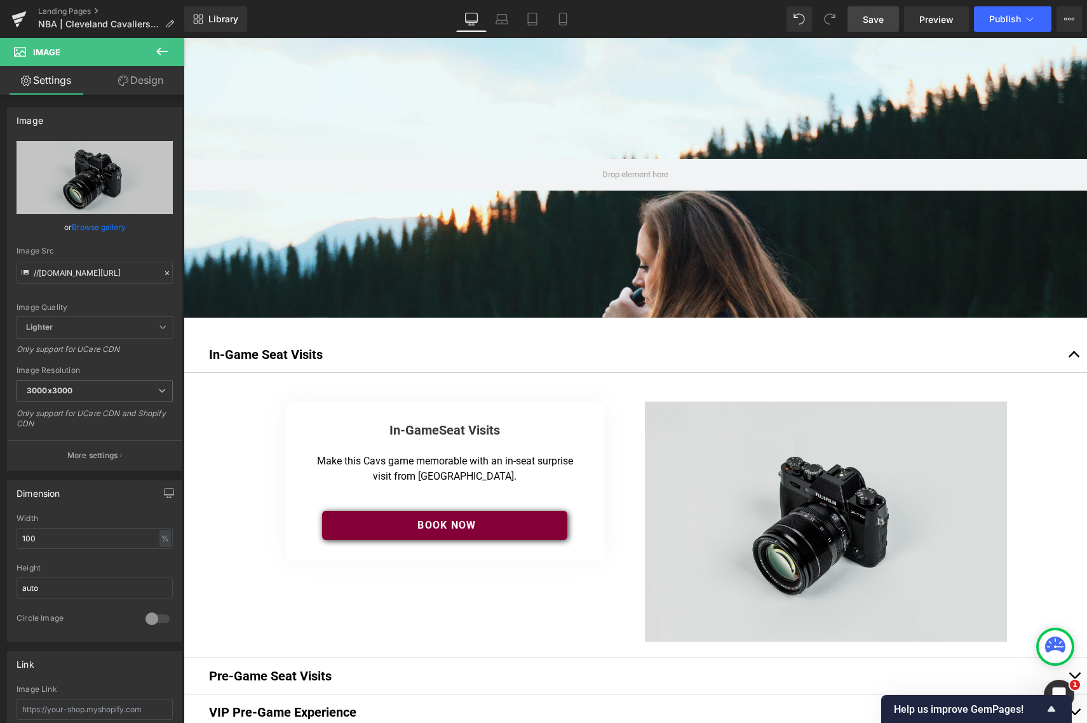
type input "C:\fakepath\ig_moondog_seat_4.jpg"
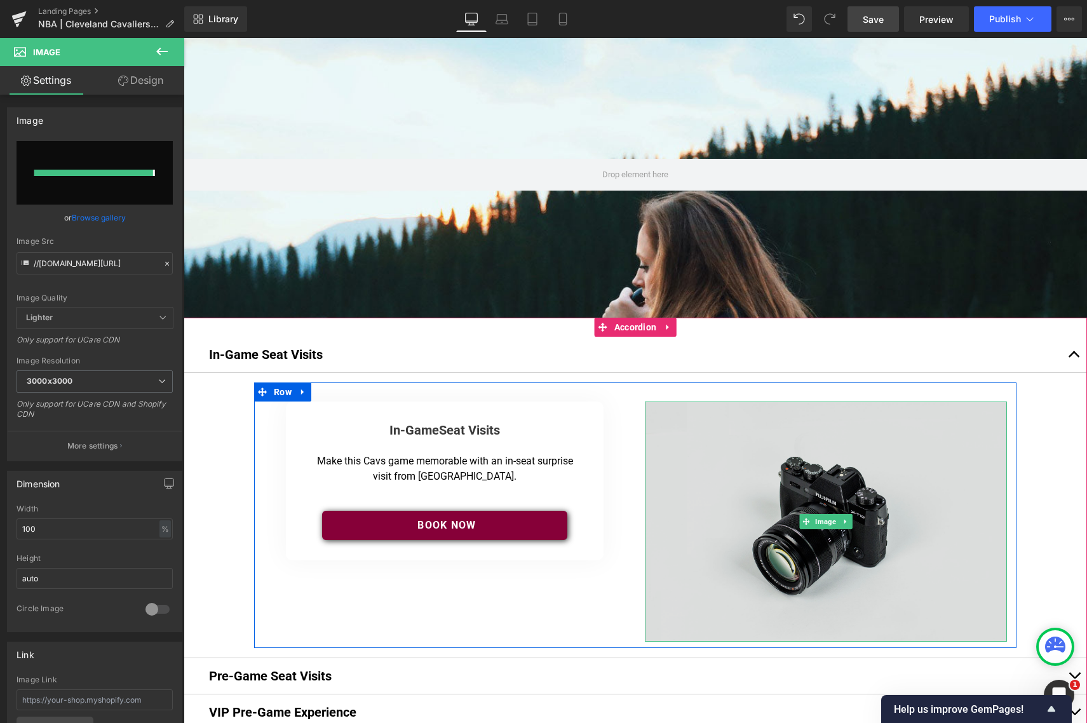
type input "https://ucarecdn.com/9b32638b-4539-495f-b6db-44c18897df39/-/format/auto/-/previ…"
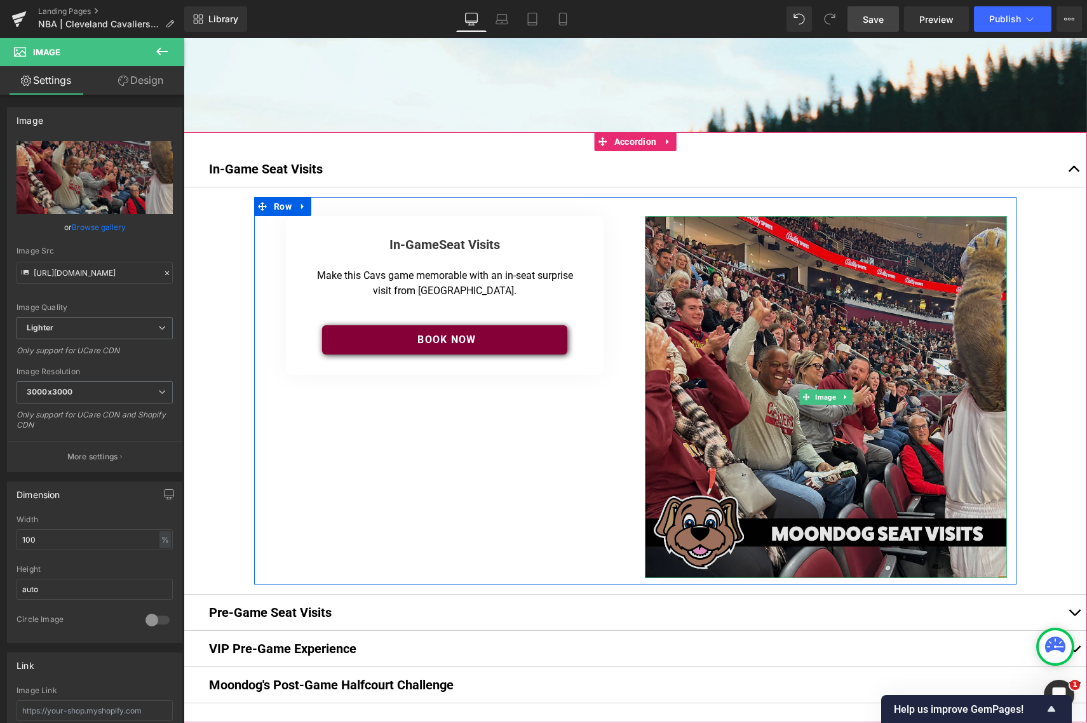
scroll to position [189, 0]
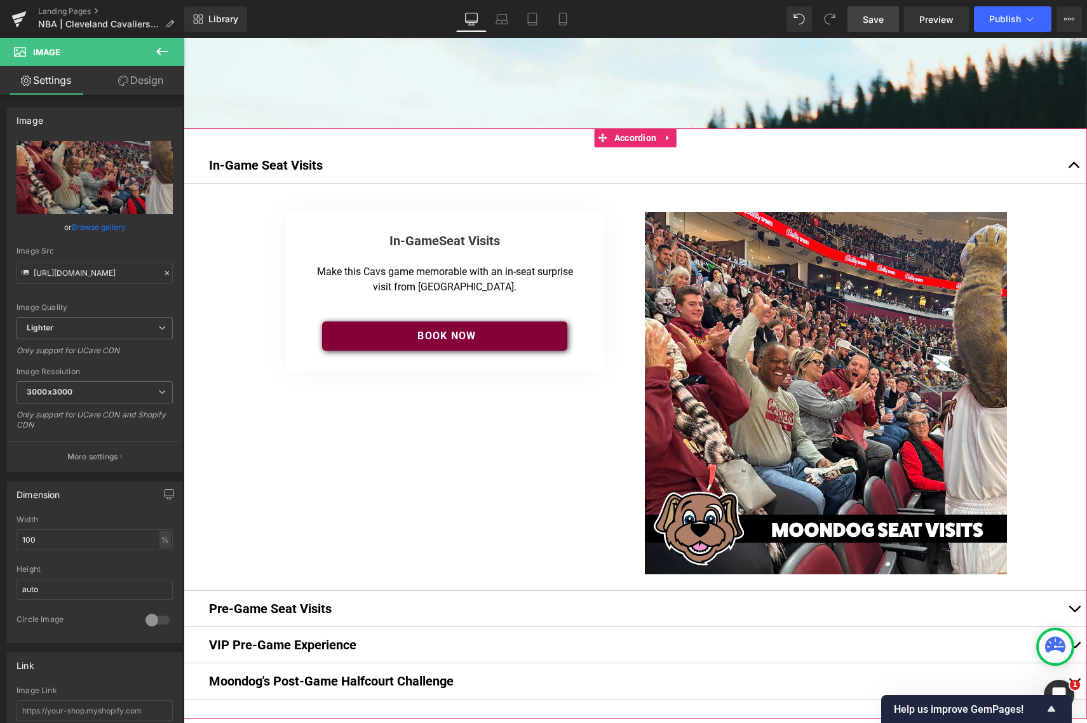
click at [965, 168] on span "button" at bounding box center [1074, 168] width 0 height 0
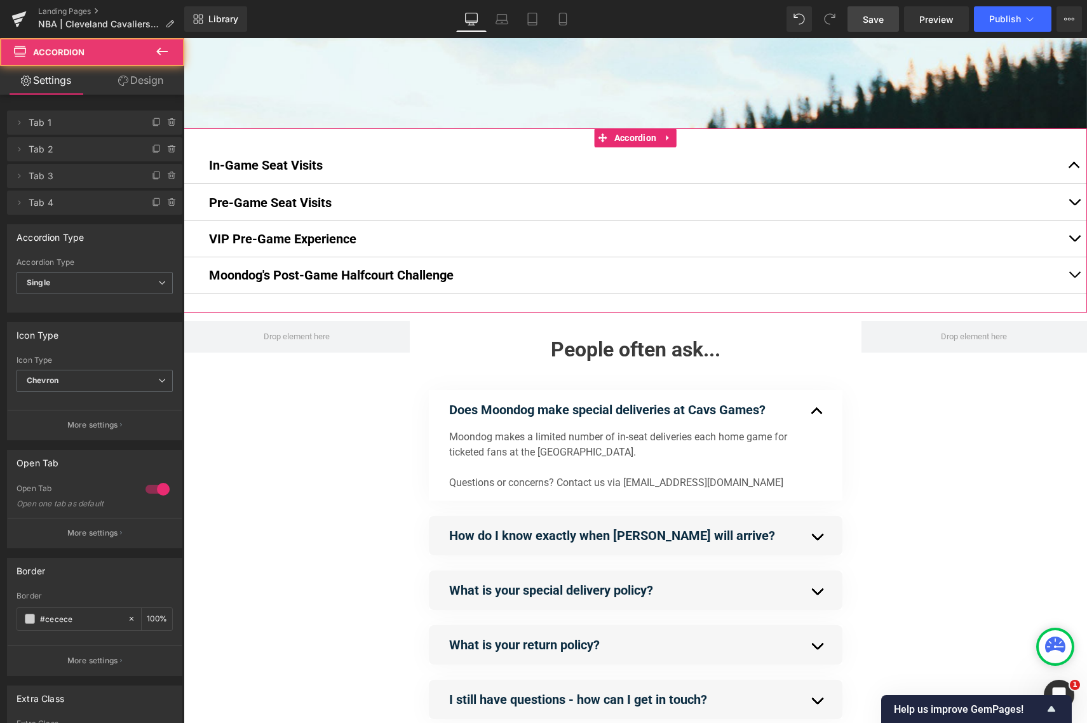
scroll to position [6, 6]
click at [965, 199] on button "button" at bounding box center [1073, 202] width 25 height 36
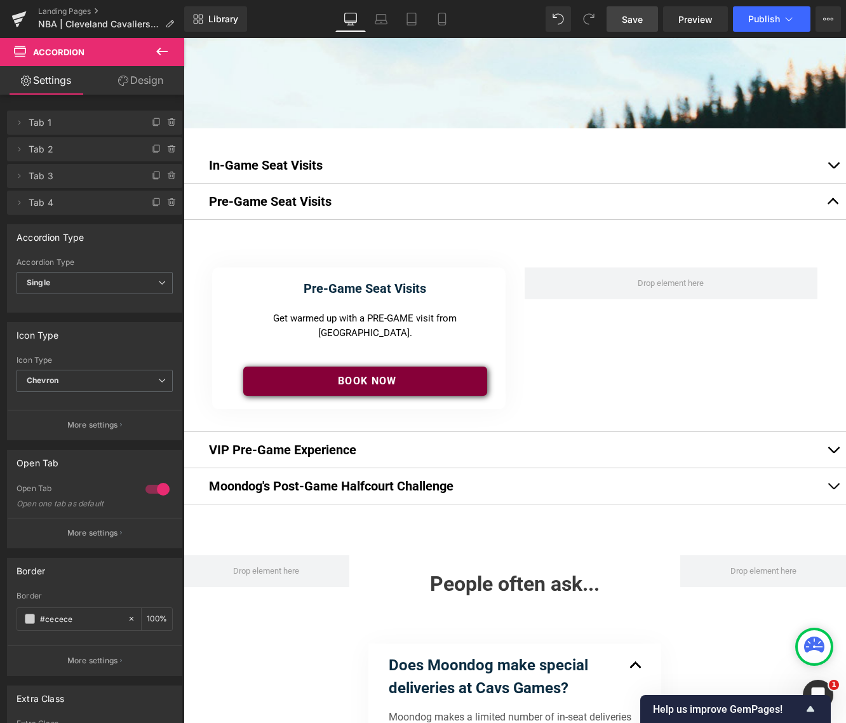
scroll to position [1767, 662]
click at [159, 51] on icon at bounding box center [161, 52] width 11 height 8
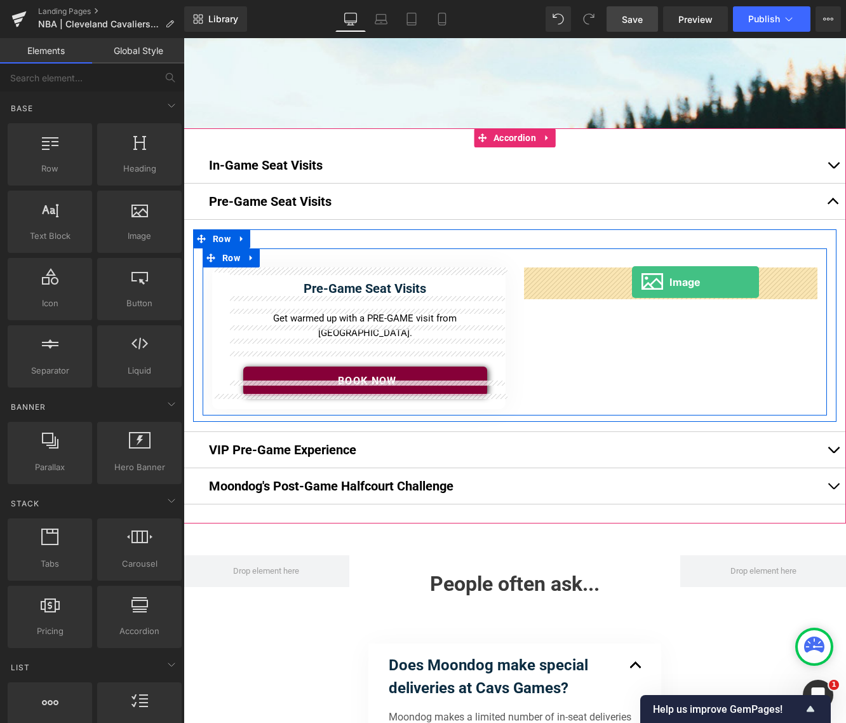
drag, startPoint x: 318, startPoint y: 255, endPoint x: 632, endPoint y: 282, distance: 314.9
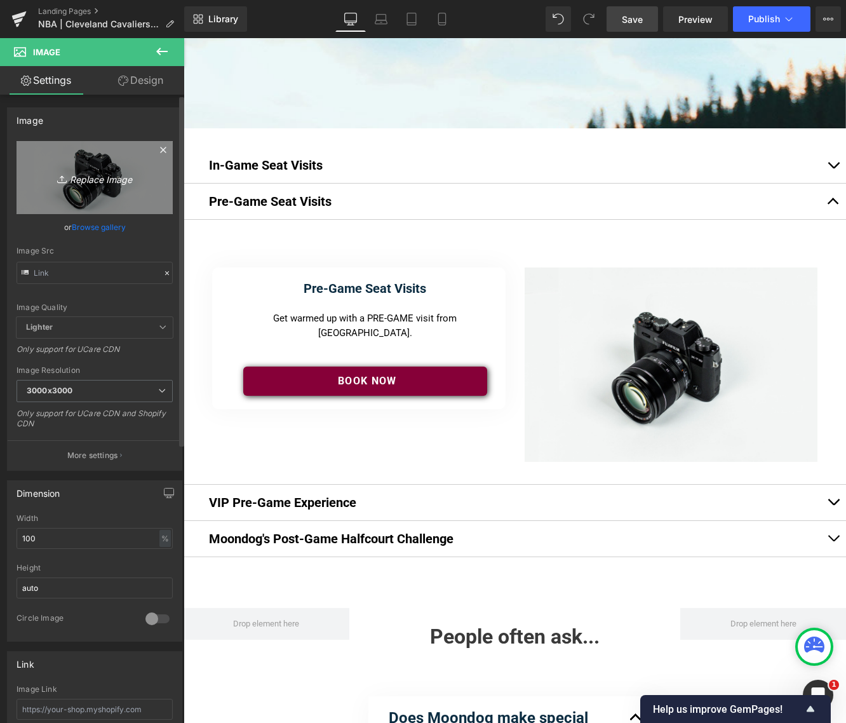
type input "//d1um8515vdn9kb.cloudfront.net/images/parallax.jpg"
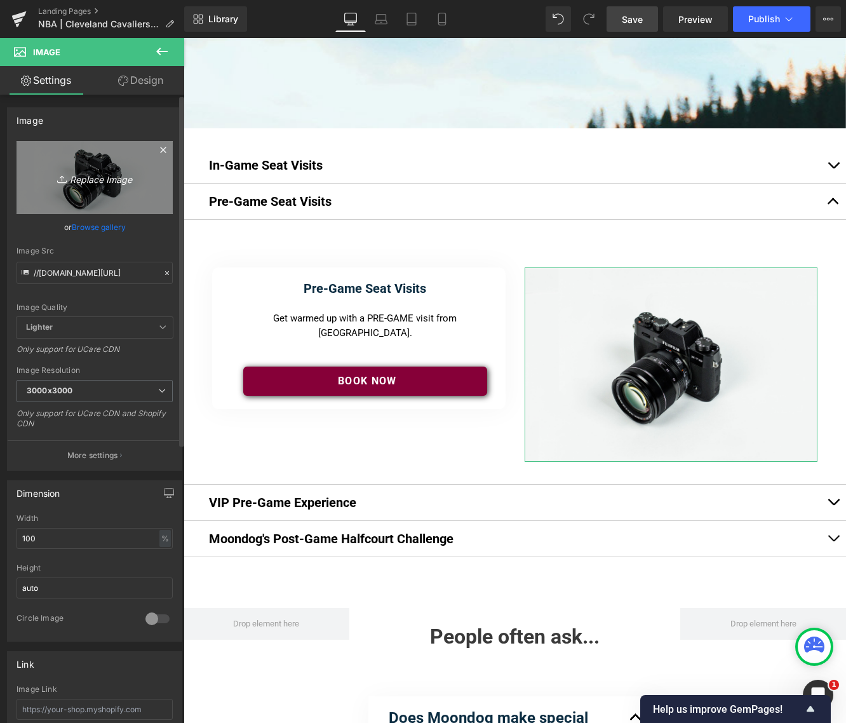
scroll to position [1834, 662]
click at [98, 190] on link "Replace Image" at bounding box center [95, 177] width 156 height 73
type input "C:\fakepath\54109950822_f6cbf8e869_k (1).jpg"
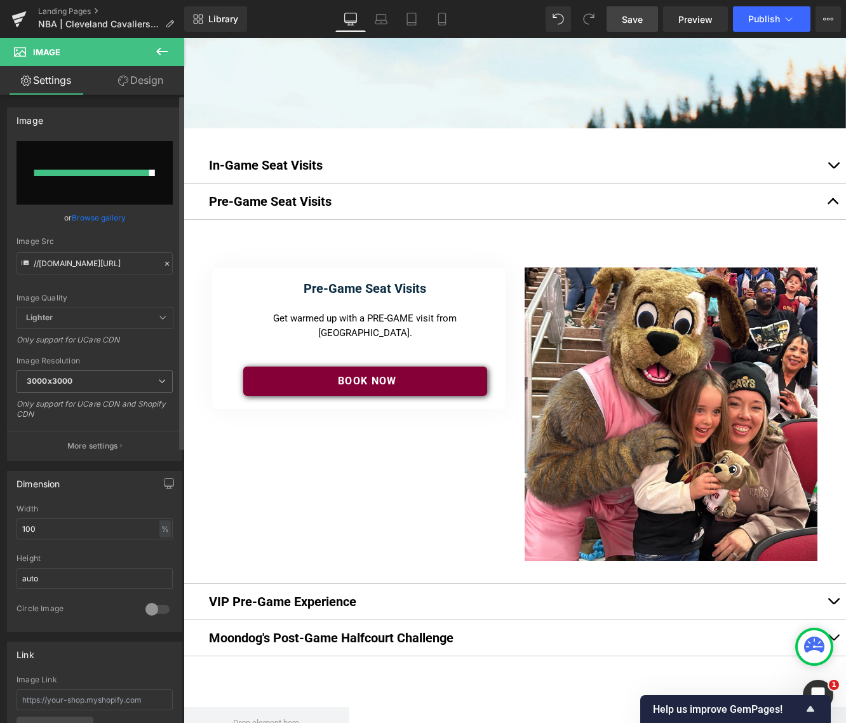
type input "https://ucarecdn.com/426e5933-4388-4266-9242-637d9f6b6216/-/format/auto/-/previ…"
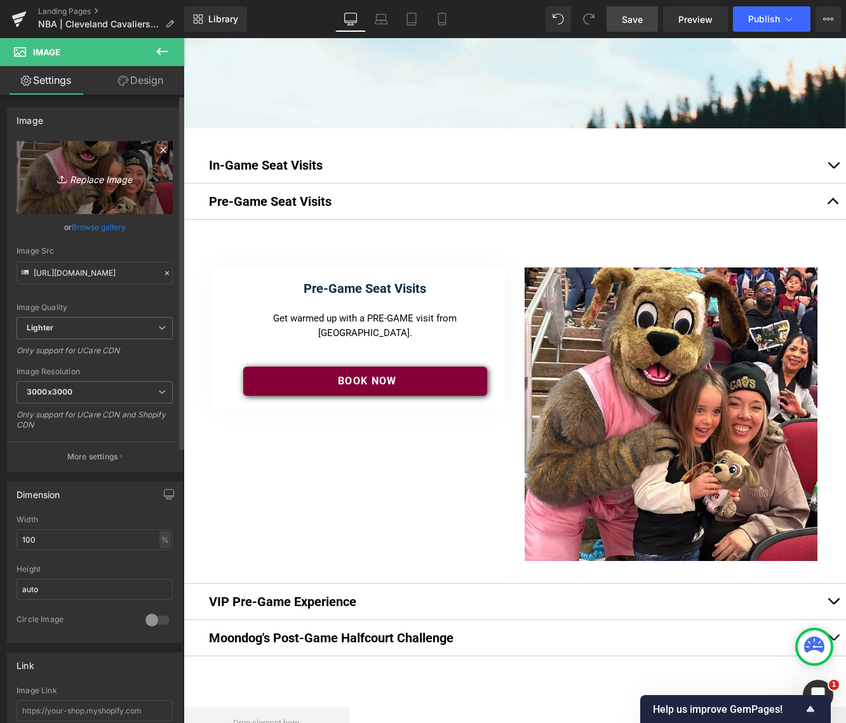
scroll to position [1933, 662]
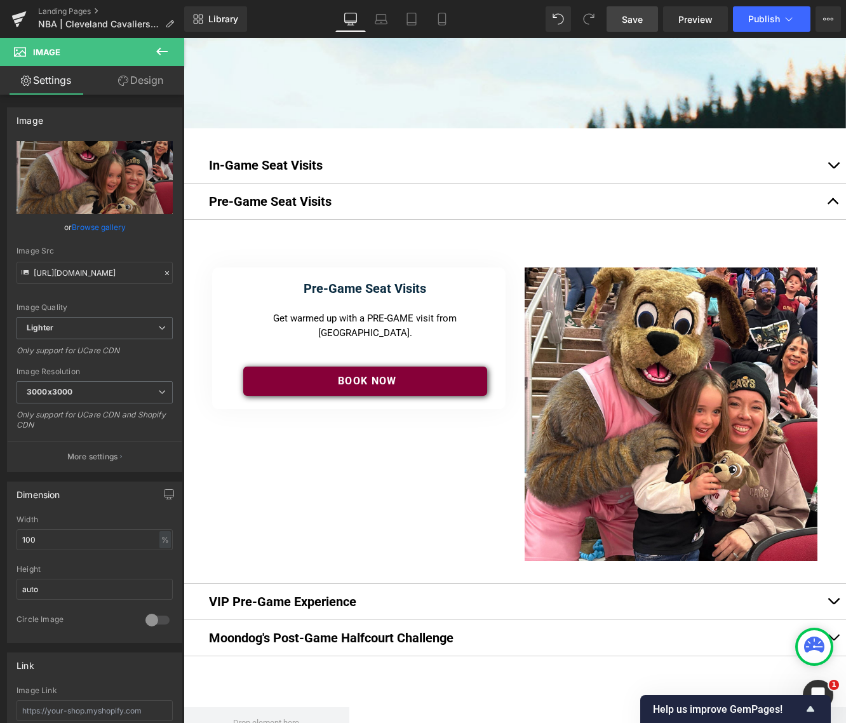
click at [835, 202] on button "button" at bounding box center [833, 202] width 25 height 36
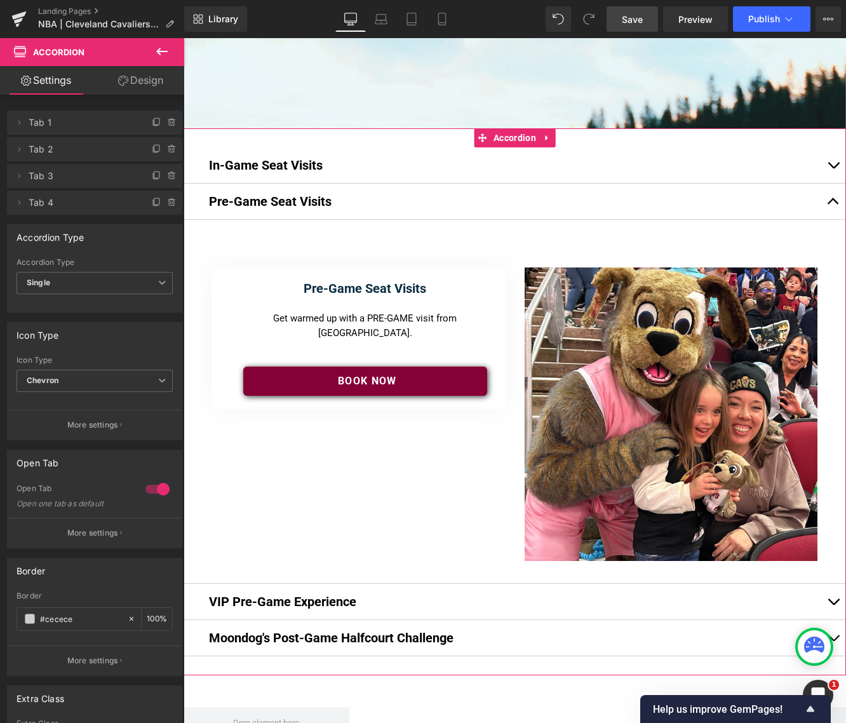
scroll to position [6, 6]
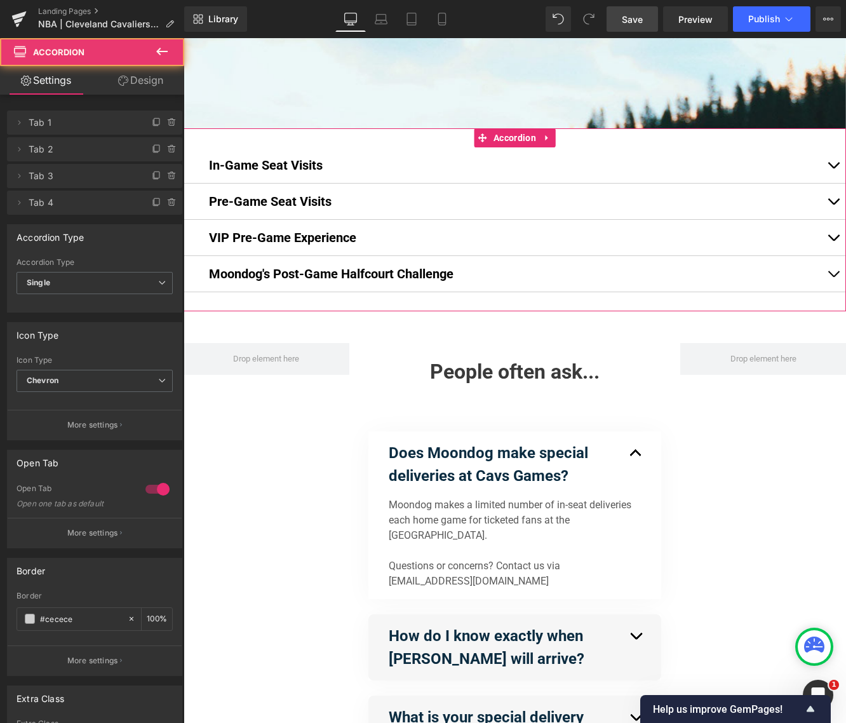
click at [835, 164] on button "button" at bounding box center [833, 165] width 25 height 36
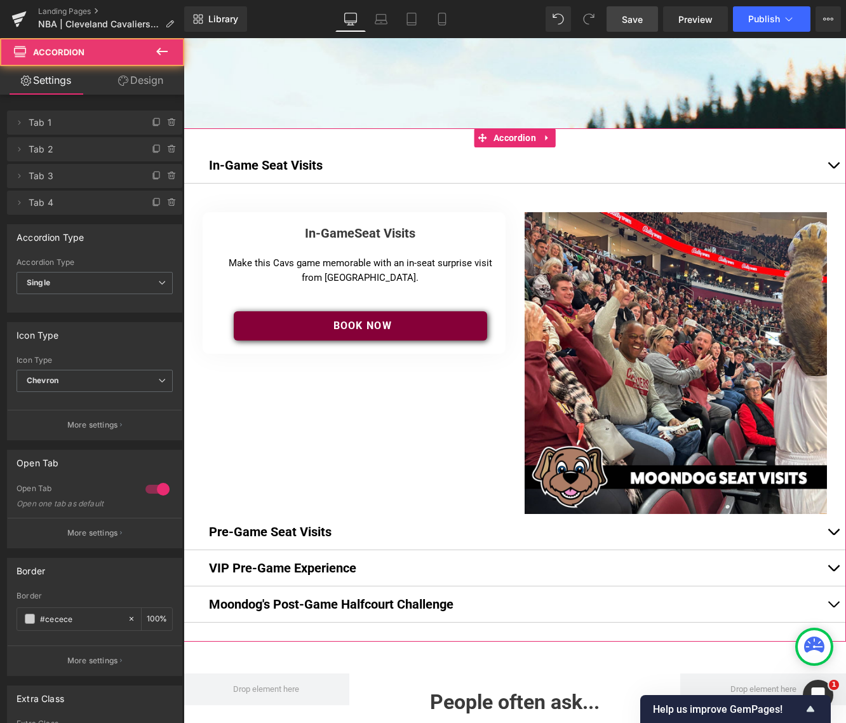
scroll to position [1917, 662]
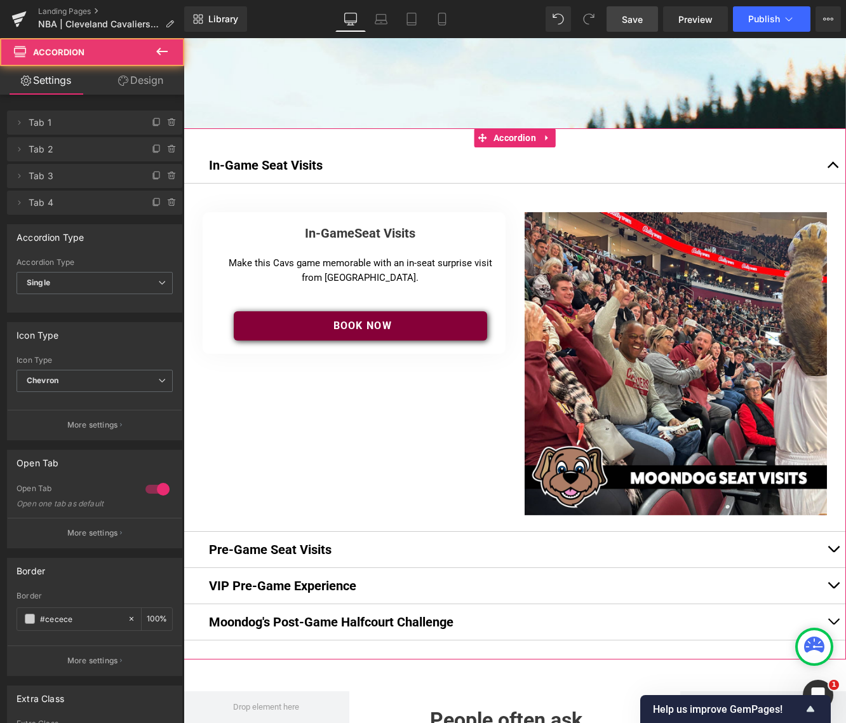
click at [833, 168] on span "button" at bounding box center [833, 168] width 0 height 0
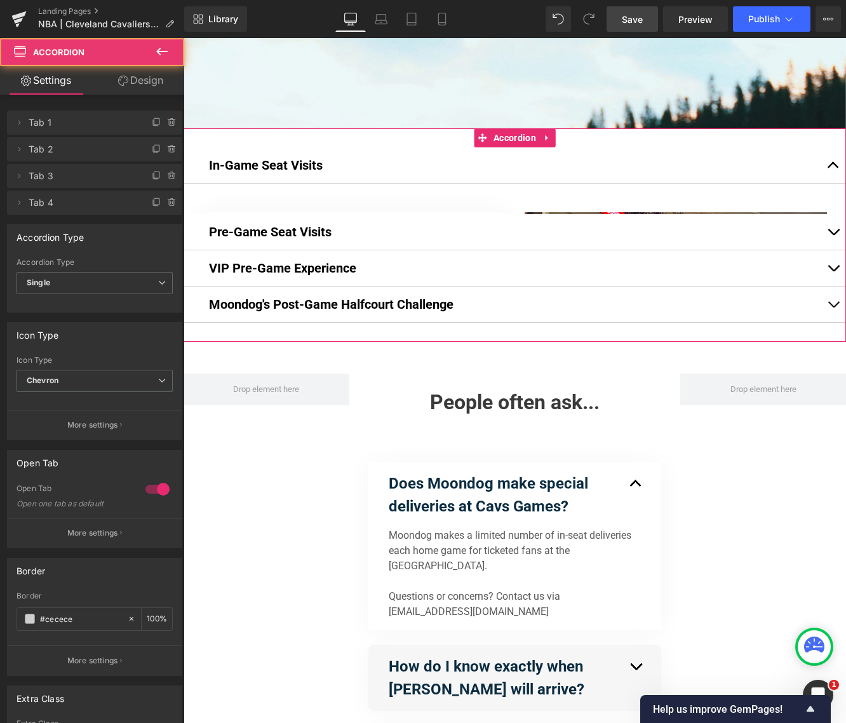
scroll to position [1569, 662]
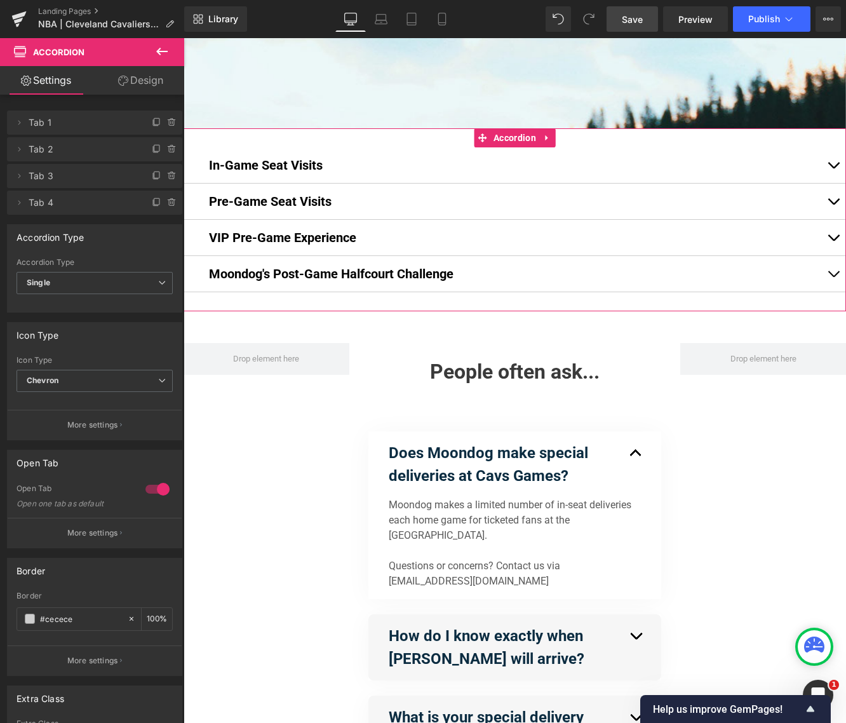
click at [835, 196] on button "button" at bounding box center [833, 202] width 25 height 36
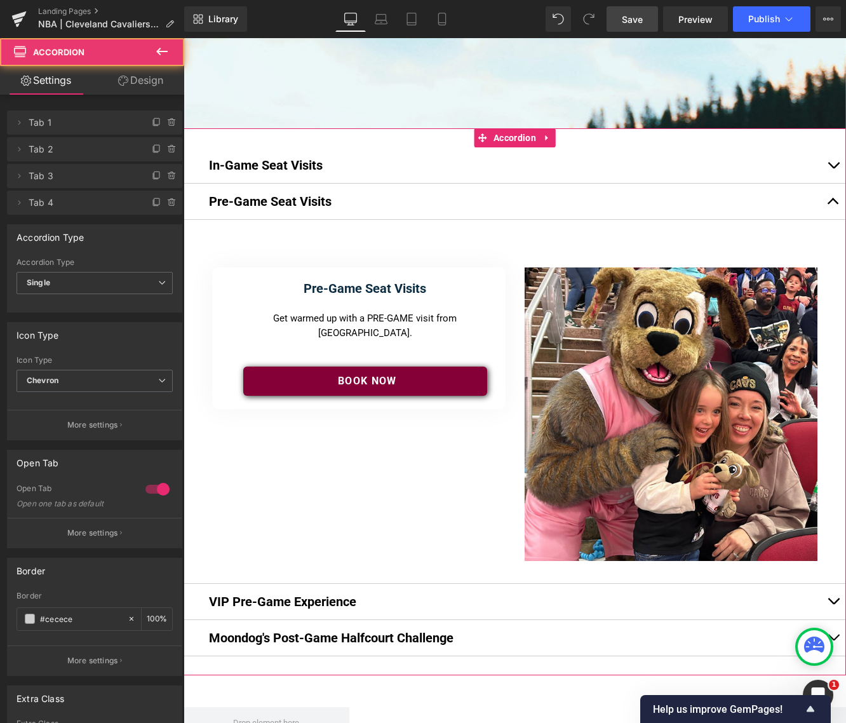
scroll to position [6, 6]
click at [833, 205] on span "button" at bounding box center [833, 205] width 0 height 0
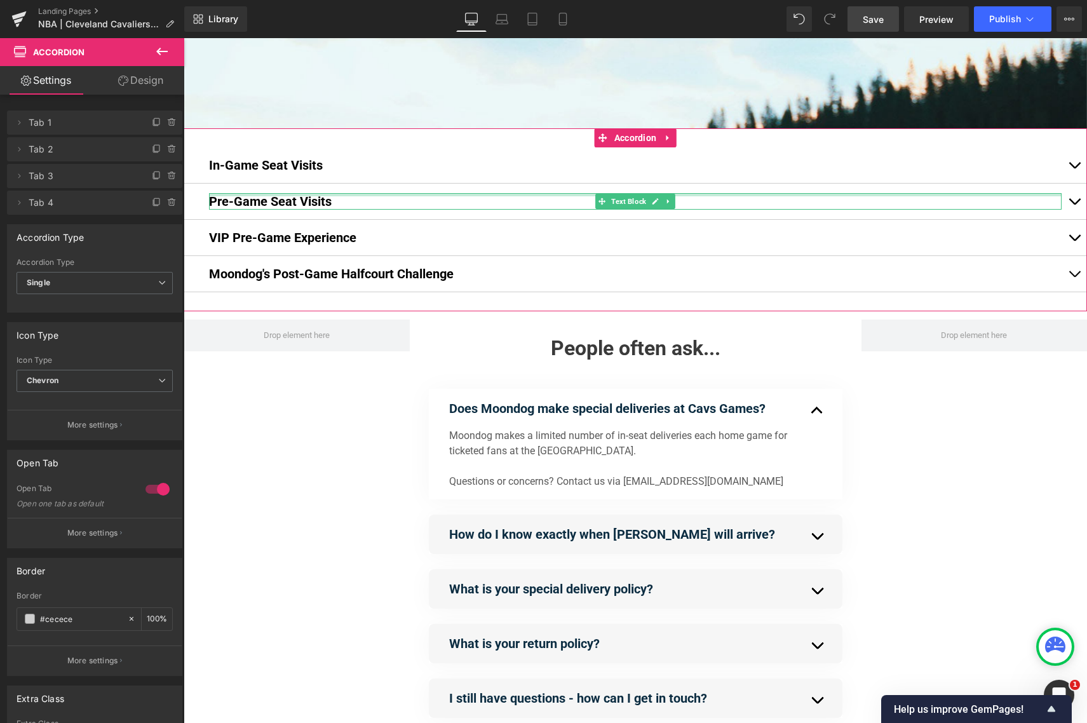
scroll to position [1268, 903]
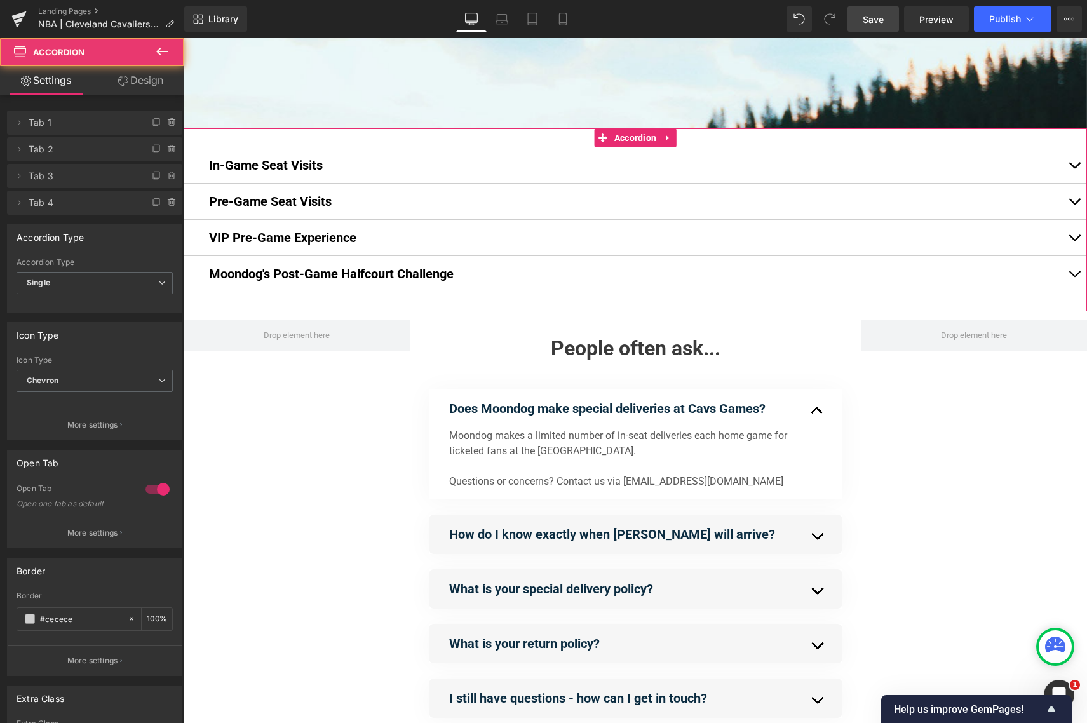
click at [965, 274] on button "button" at bounding box center [1073, 274] width 25 height 36
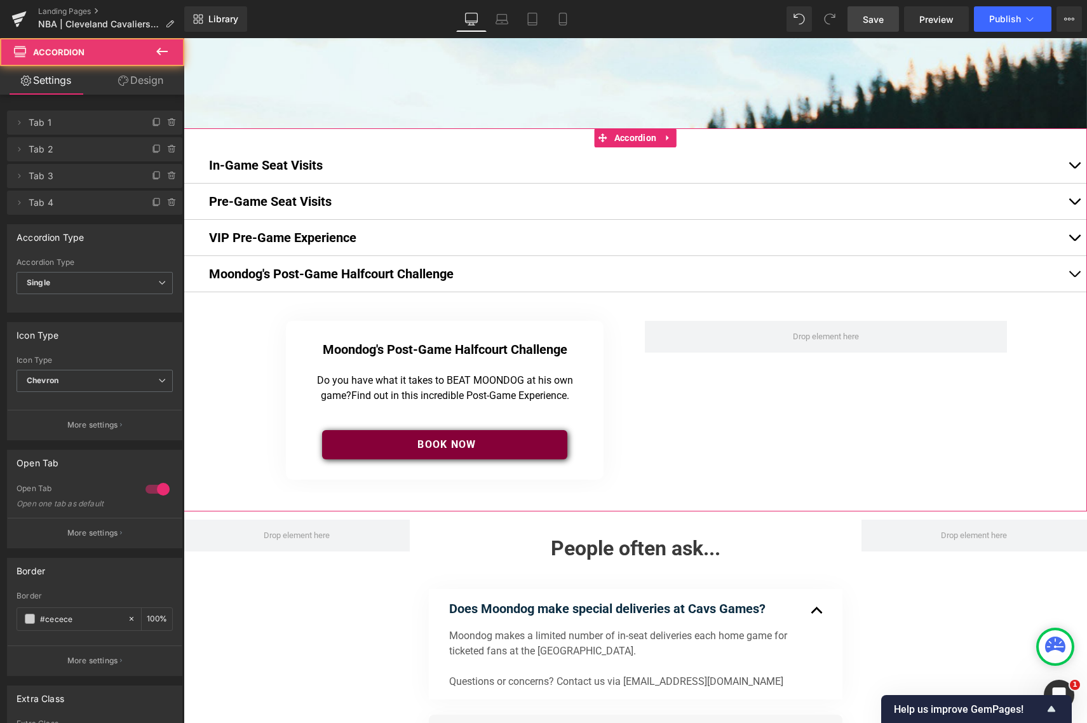
scroll to position [1472, 903]
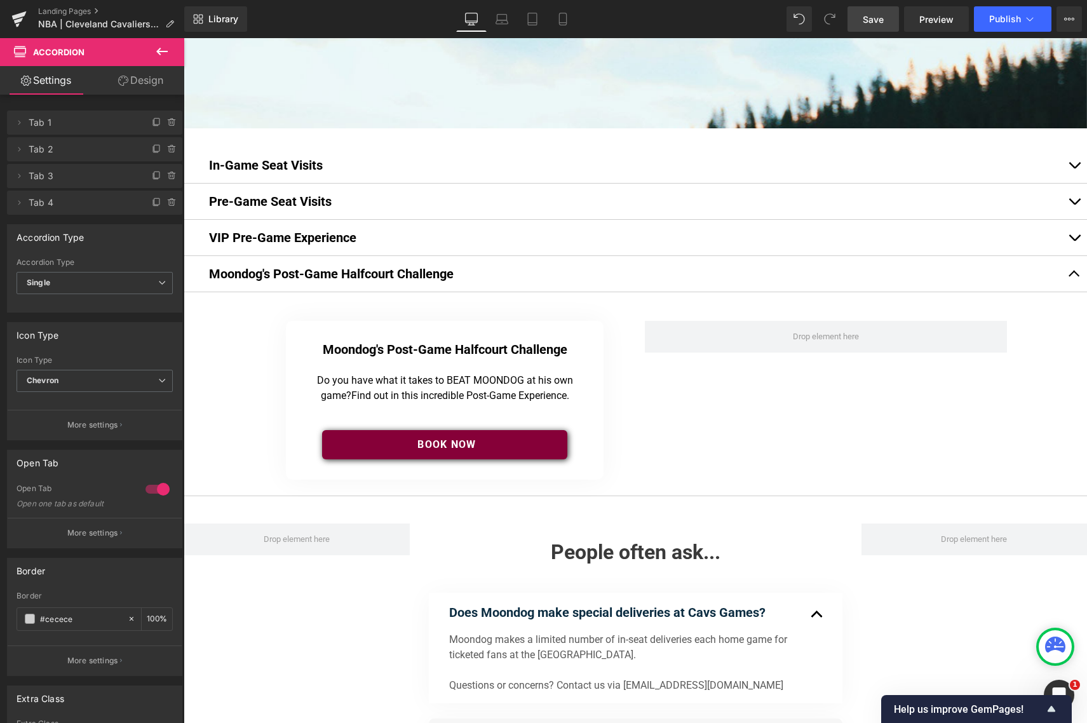
click at [164, 49] on icon at bounding box center [161, 51] width 15 height 15
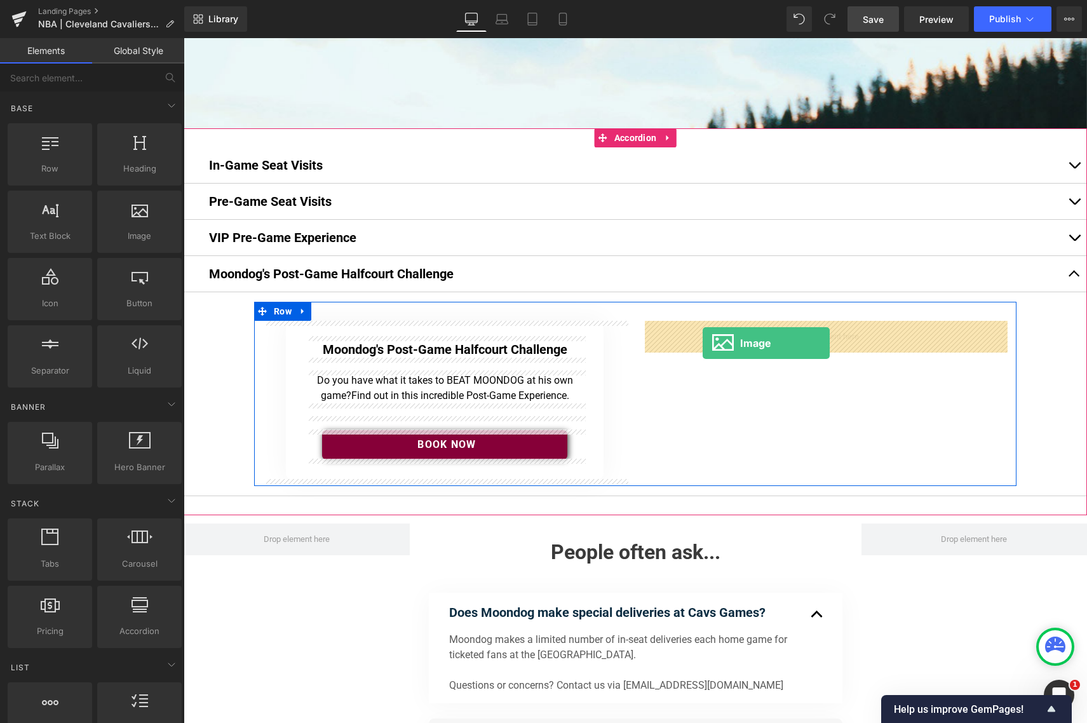
drag, startPoint x: 366, startPoint y: 260, endPoint x: 702, endPoint y: 343, distance: 346.6
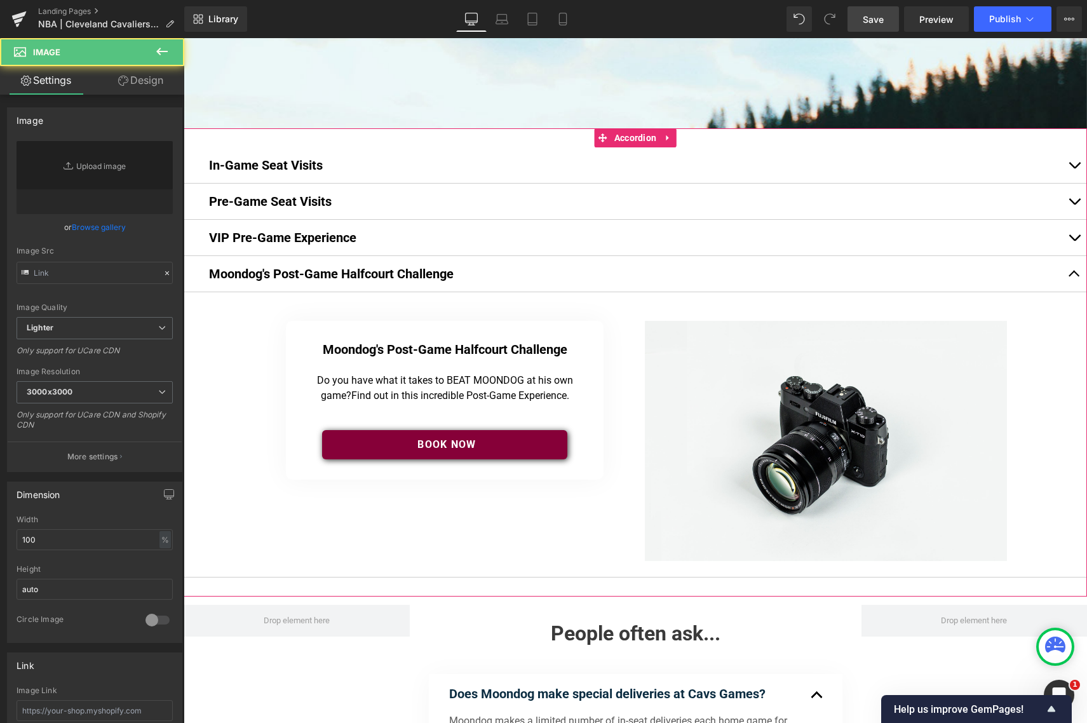
click at [965, 241] on span "button" at bounding box center [1074, 241] width 0 height 0
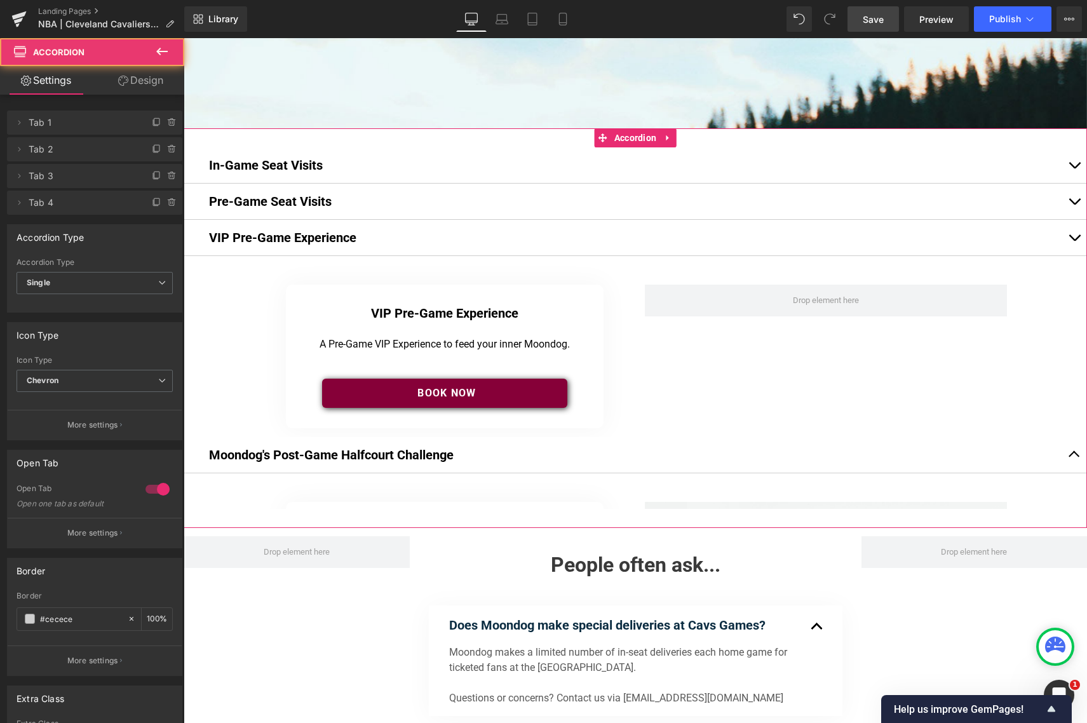
scroll to position [6, 6]
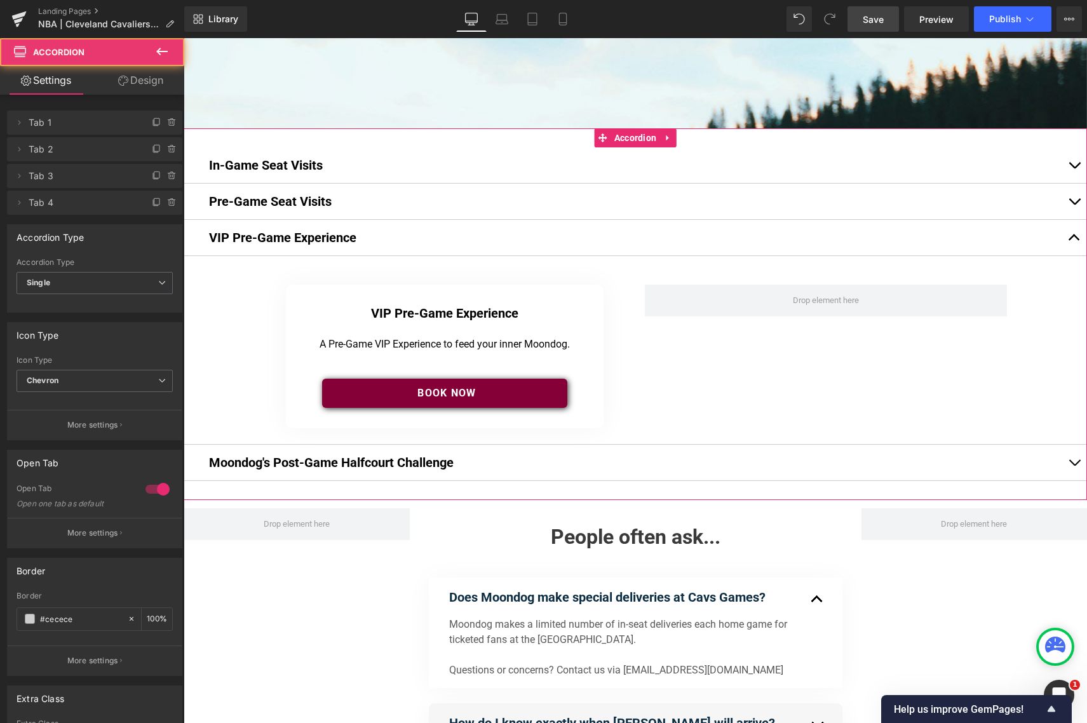
click at [965, 237] on button "button" at bounding box center [1073, 238] width 25 height 36
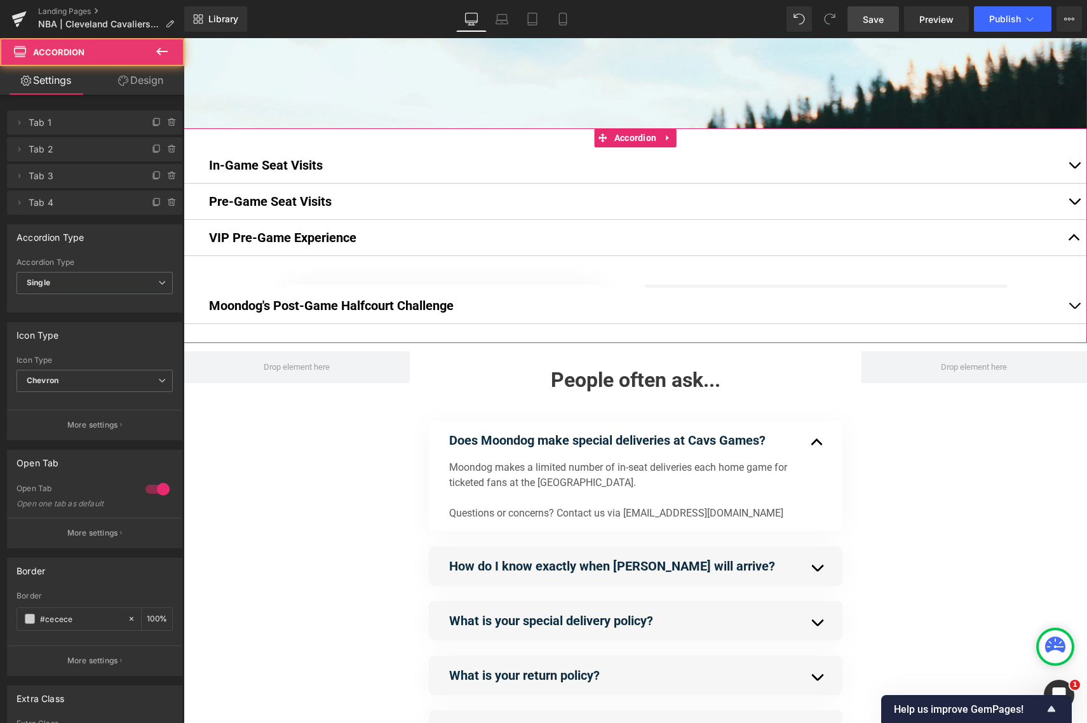
scroll to position [1268, 903]
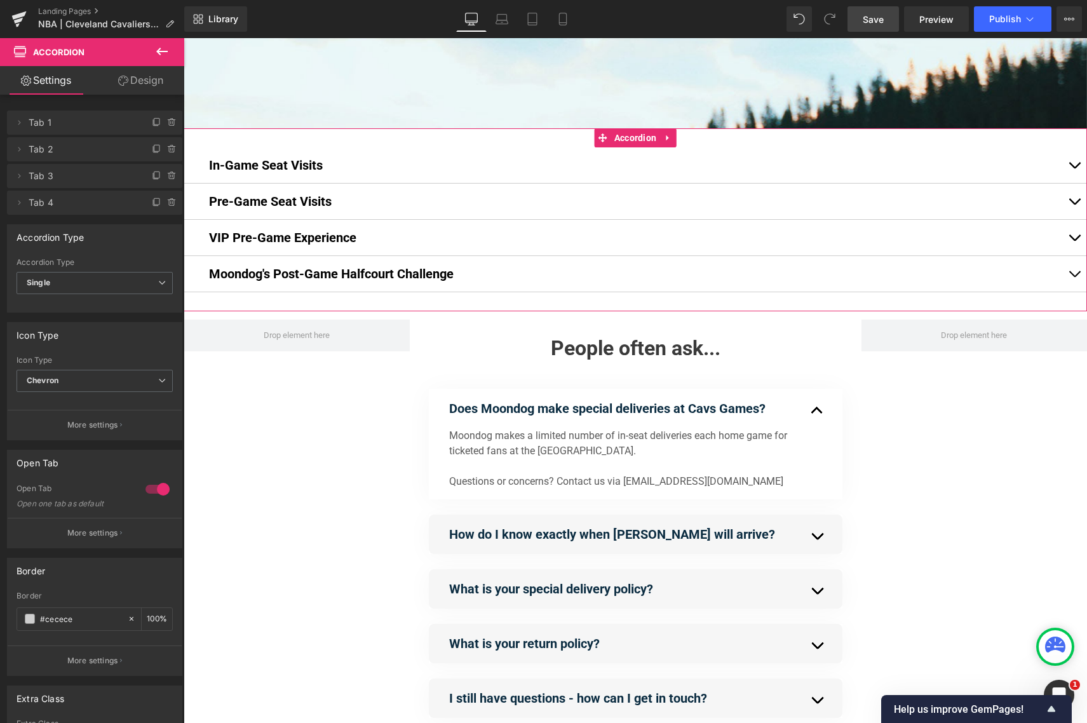
click at [965, 241] on span "button" at bounding box center [1074, 241] width 0 height 0
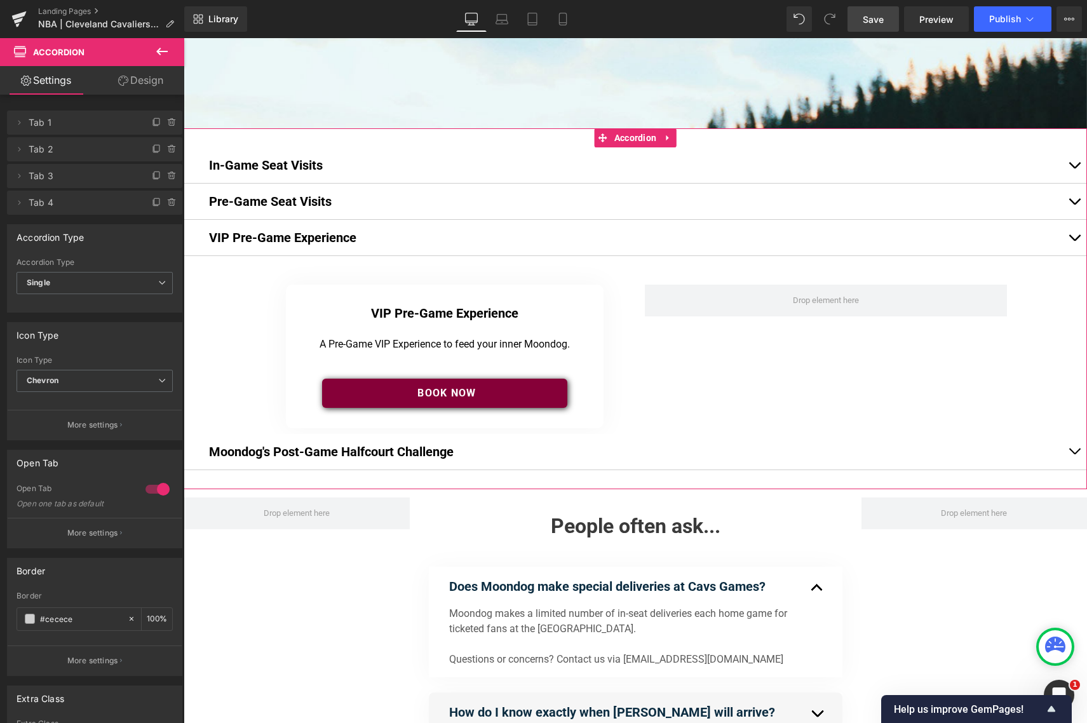
scroll to position [1456, 903]
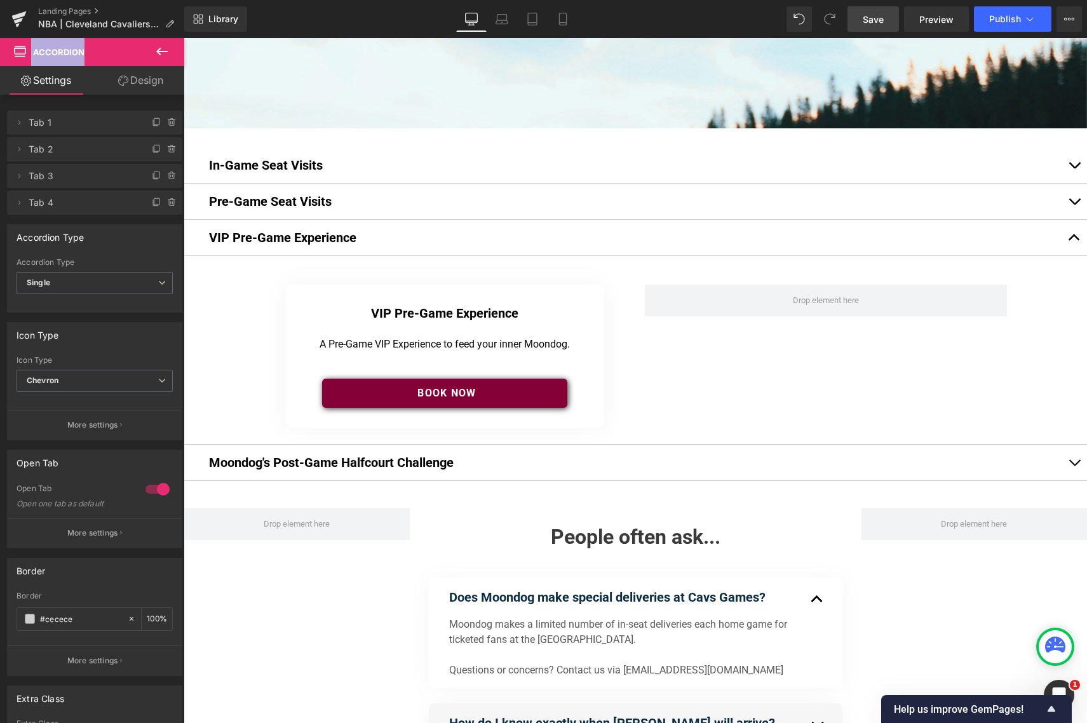
drag, startPoint x: 353, startPoint y: 57, endPoint x: 191, endPoint y: 57, distance: 162.0
drag, startPoint x: 149, startPoint y: 48, endPoint x: 156, endPoint y: 50, distance: 7.2
click at [151, 48] on button at bounding box center [162, 52] width 44 height 28
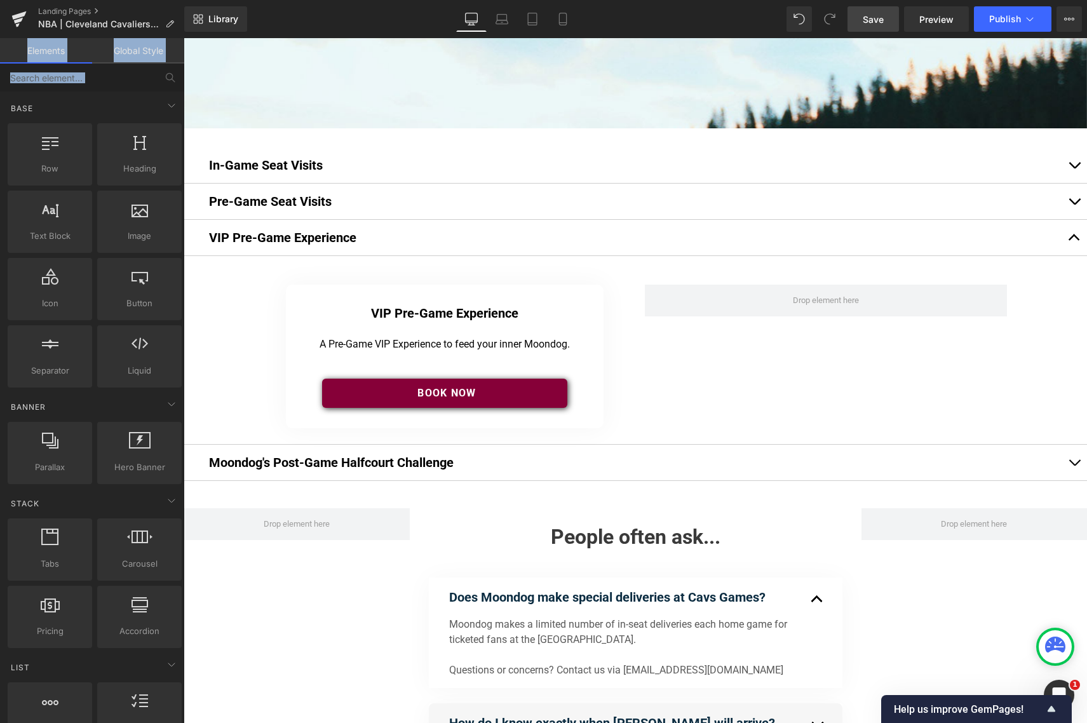
click at [159, 51] on link "Global Style" at bounding box center [138, 50] width 92 height 25
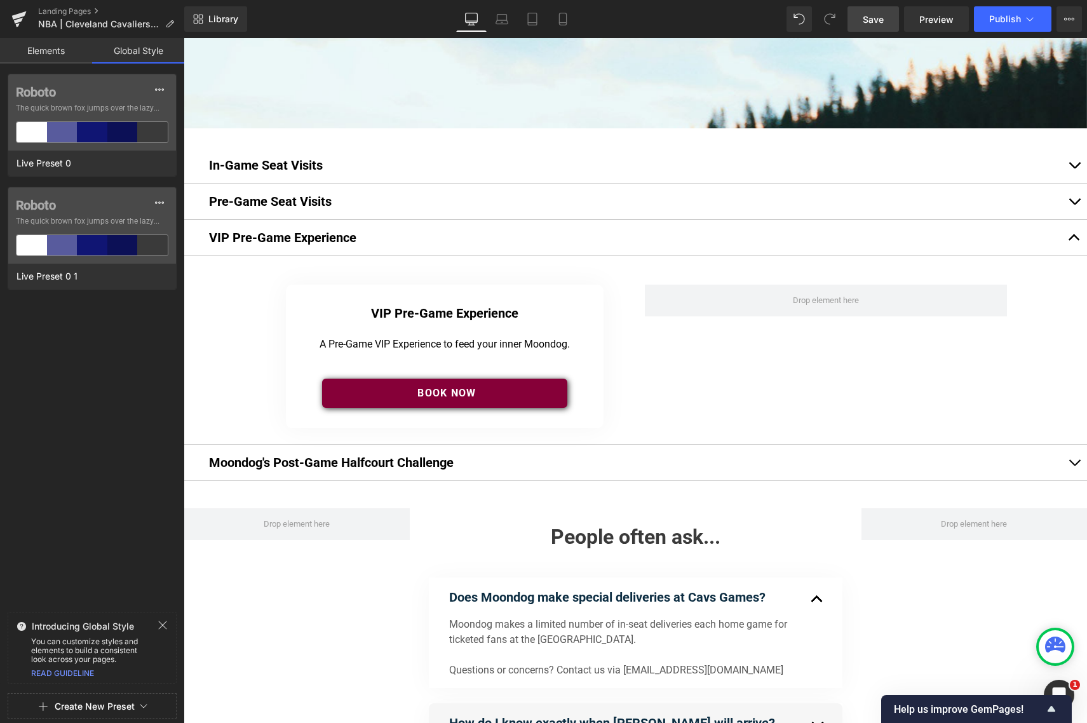
click at [35, 56] on link "Elements" at bounding box center [46, 50] width 92 height 25
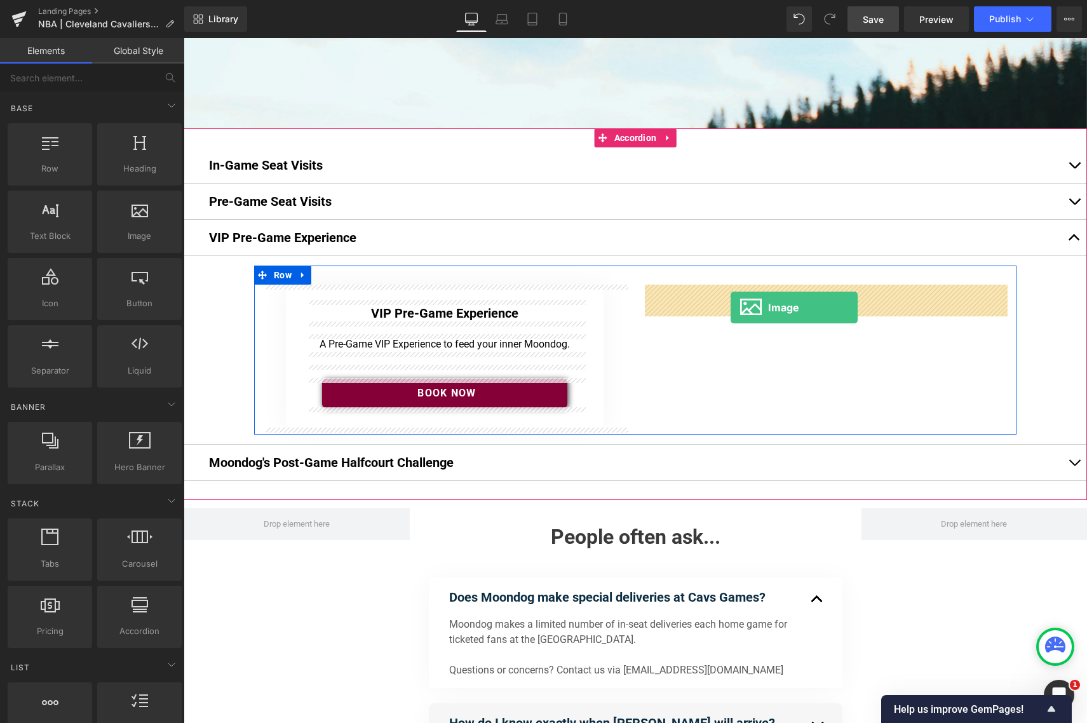
drag, startPoint x: 339, startPoint y: 258, endPoint x: 730, endPoint y: 307, distance: 395.0
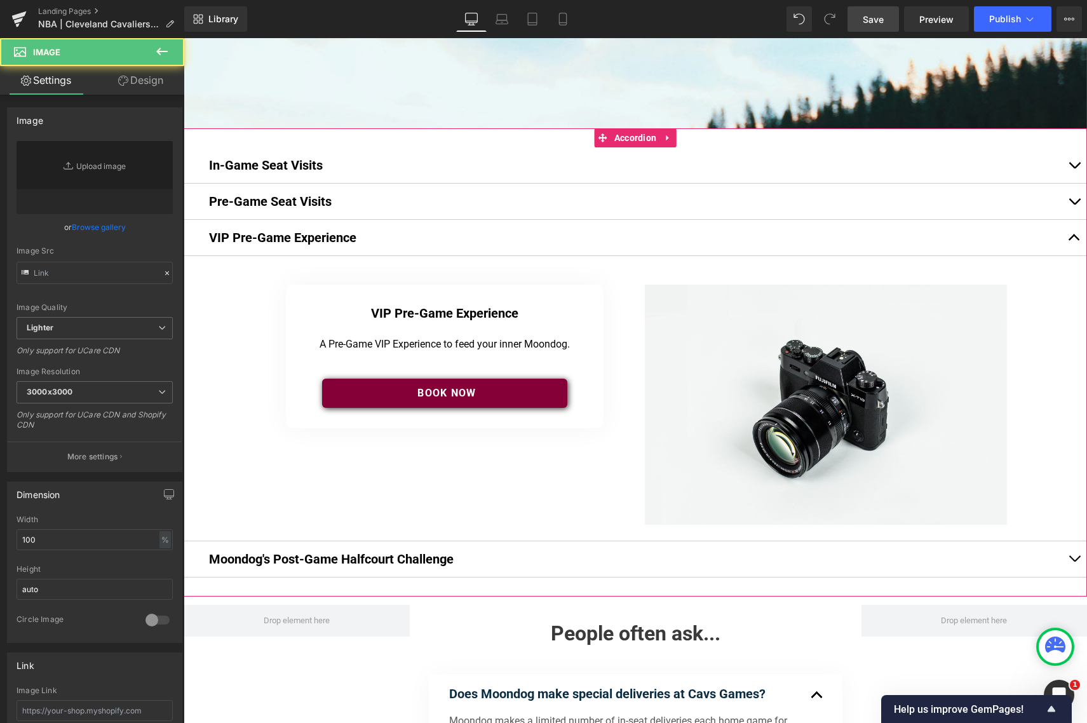
type input "//d1um8515vdn9kb.cloudfront.net/images/parallax.jpg"
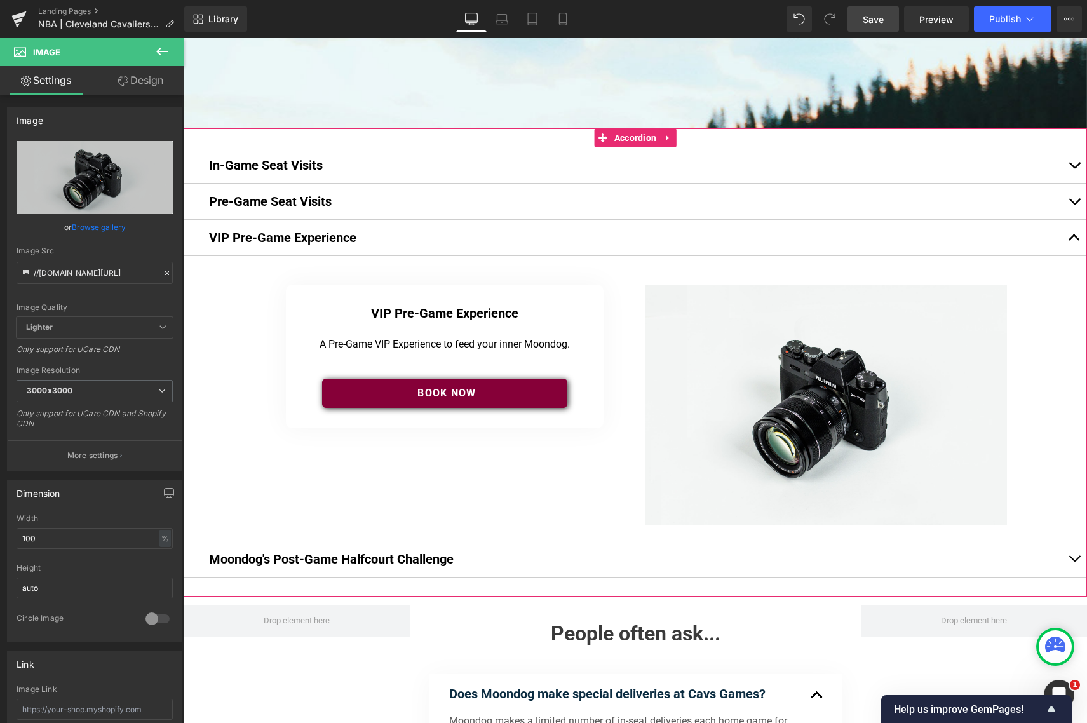
click at [965, 205] on span "button" at bounding box center [1074, 205] width 0 height 0
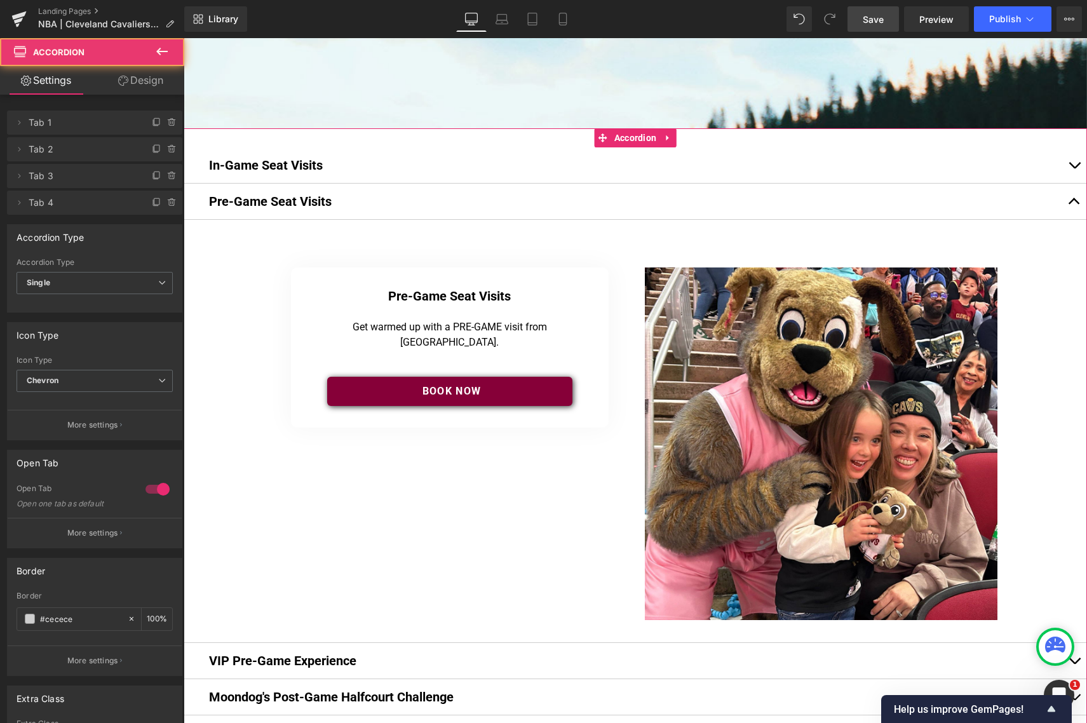
click at [965, 168] on span "button" at bounding box center [1074, 168] width 0 height 0
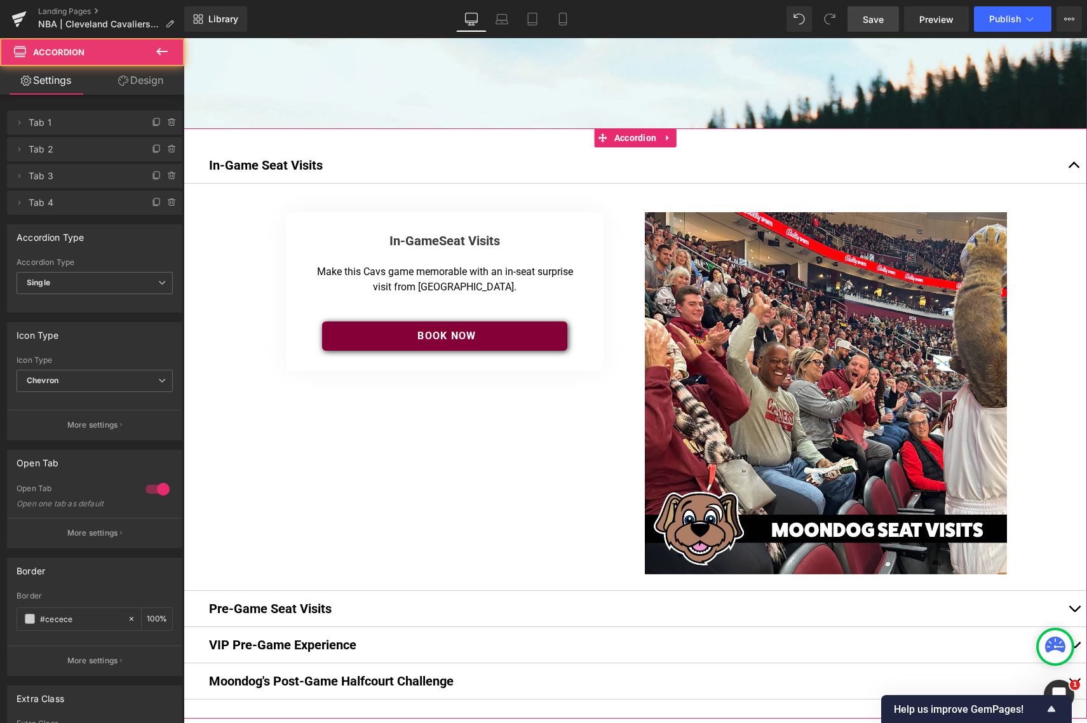
click at [965, 166] on button "button" at bounding box center [1073, 165] width 25 height 36
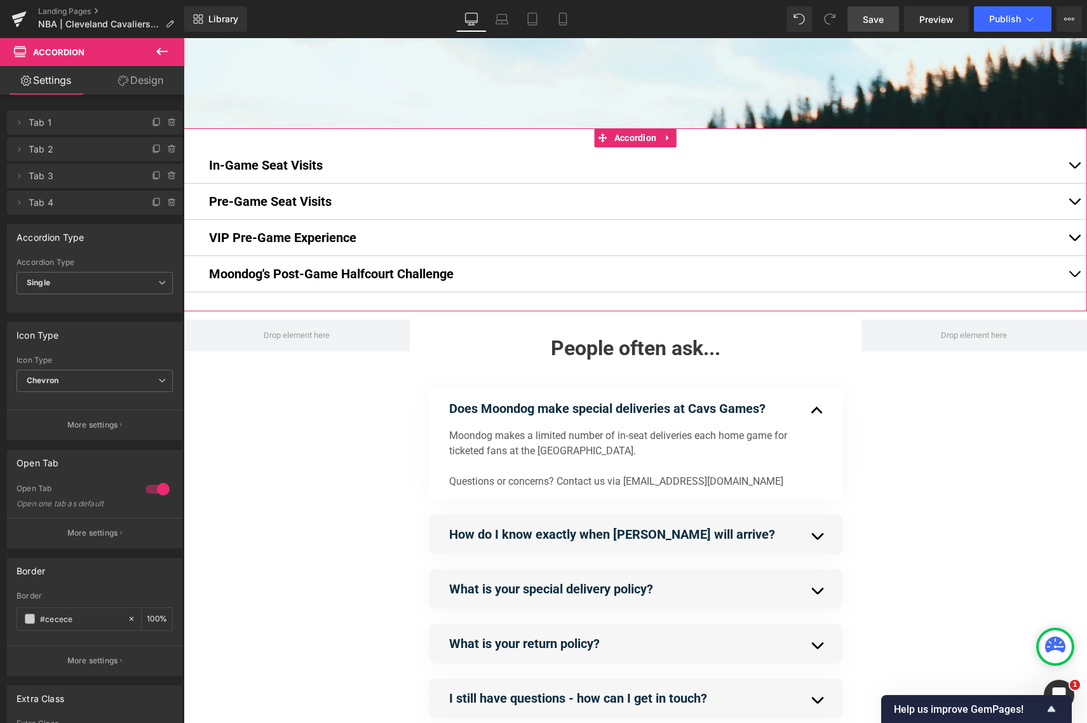
click at [965, 241] on span "button" at bounding box center [1074, 241] width 0 height 0
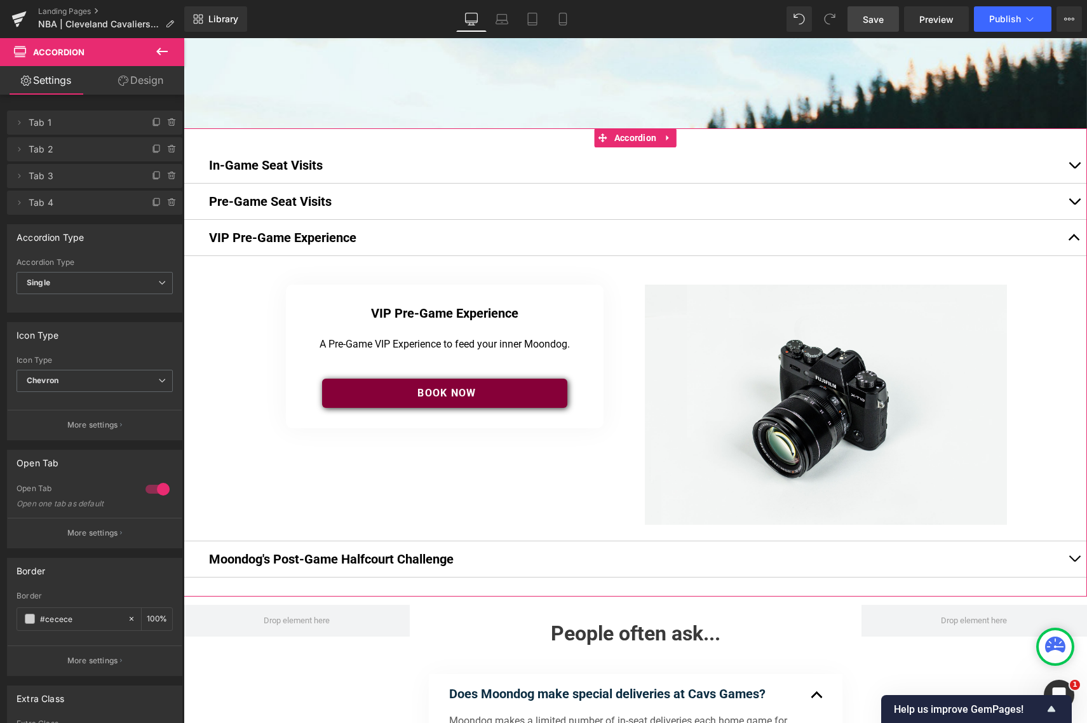
click at [965, 240] on button "button" at bounding box center [1073, 238] width 25 height 36
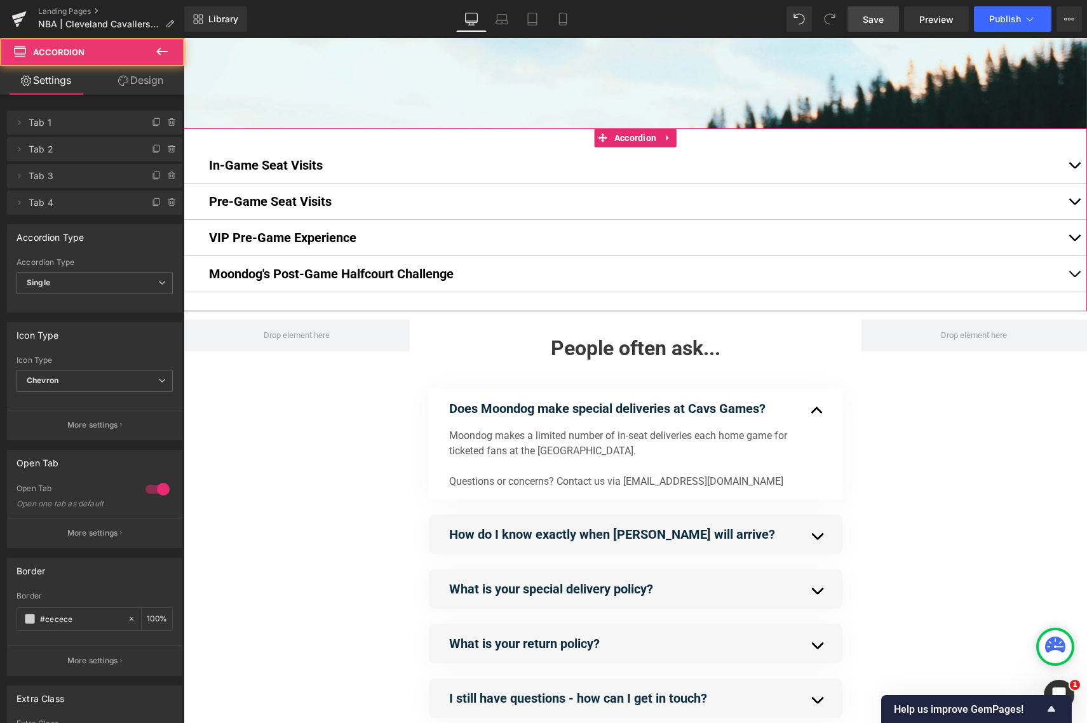
click at [965, 278] on button "button" at bounding box center [1073, 274] width 25 height 36
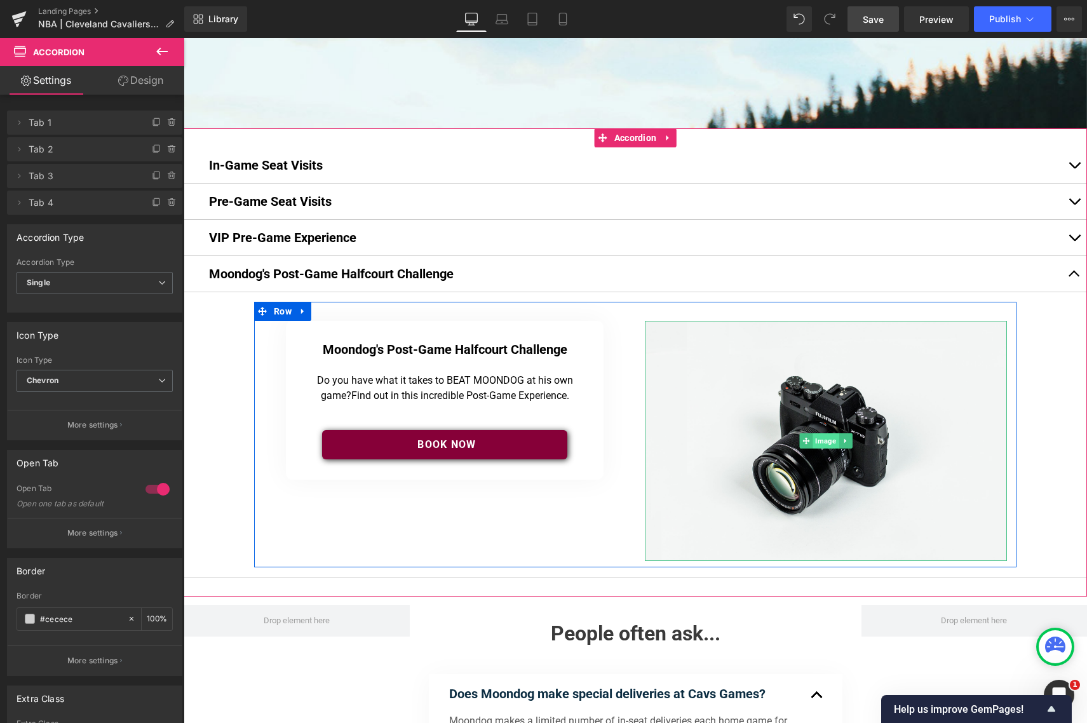
click at [822, 439] on span "Image" at bounding box center [825, 440] width 26 height 15
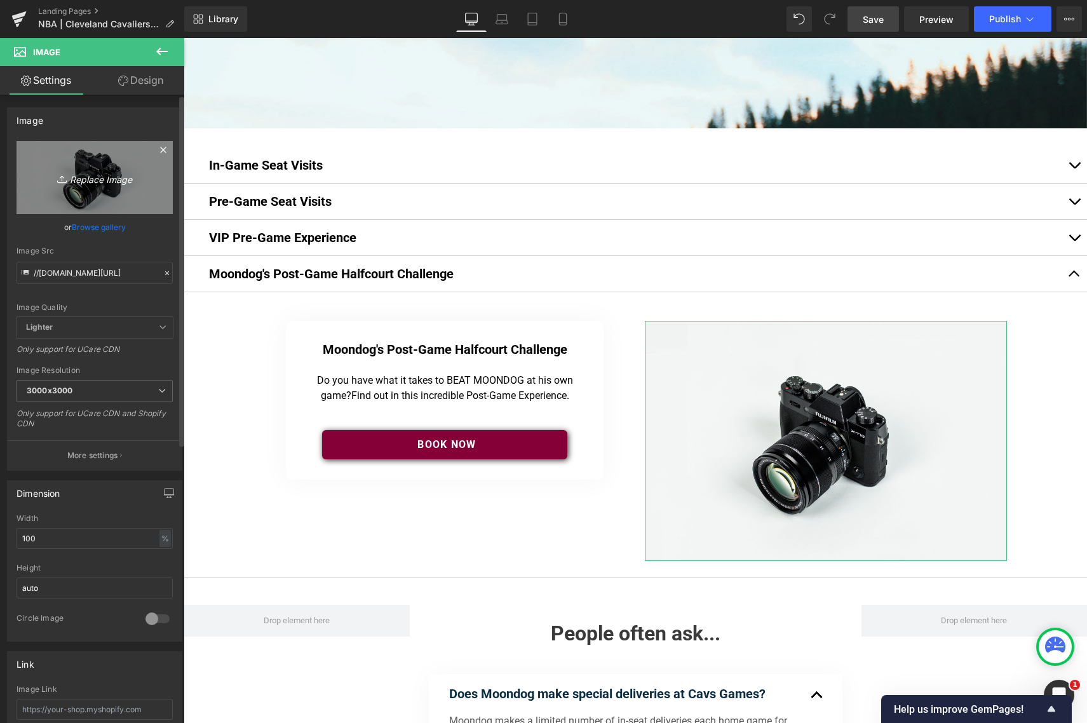
click at [91, 181] on icon "Replace Image" at bounding box center [95, 178] width 102 height 16
type input "C:\fakepath\Moondog_1 (1).jpg"
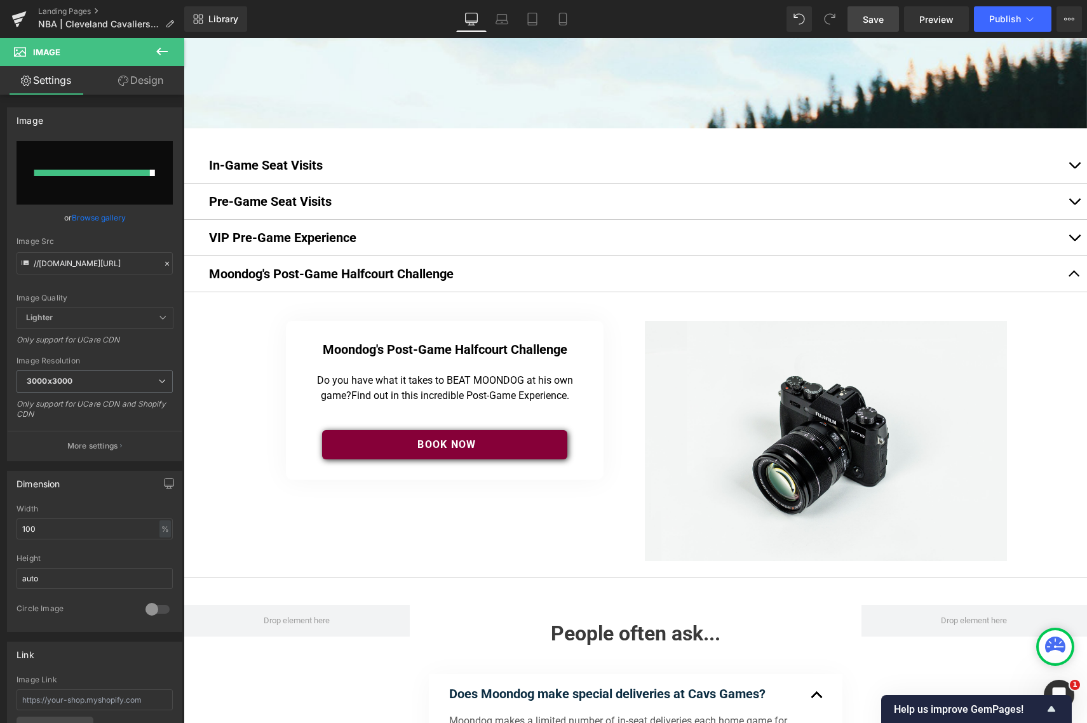
type input "https://ucarecdn.com/dca4ec31-4135-4185-891f-b1355e6d1cfc/-/format/auto/-/previ…"
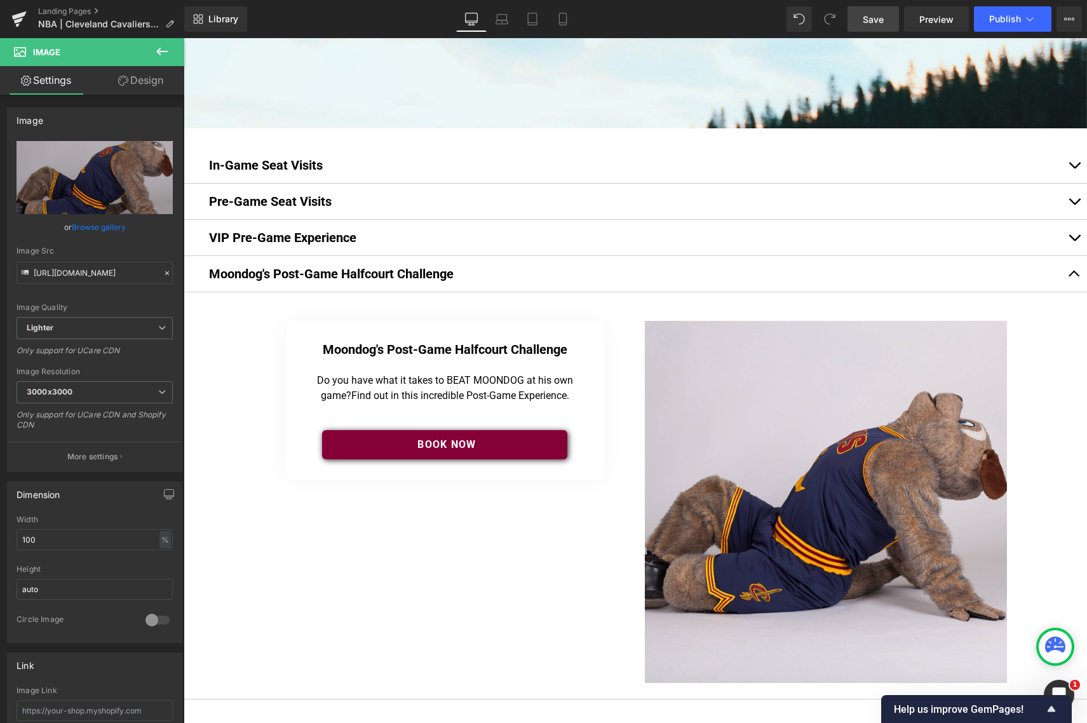
click at [965, 236] on button "button" at bounding box center [1073, 238] width 25 height 36
click at [965, 241] on span "button" at bounding box center [1074, 241] width 0 height 0
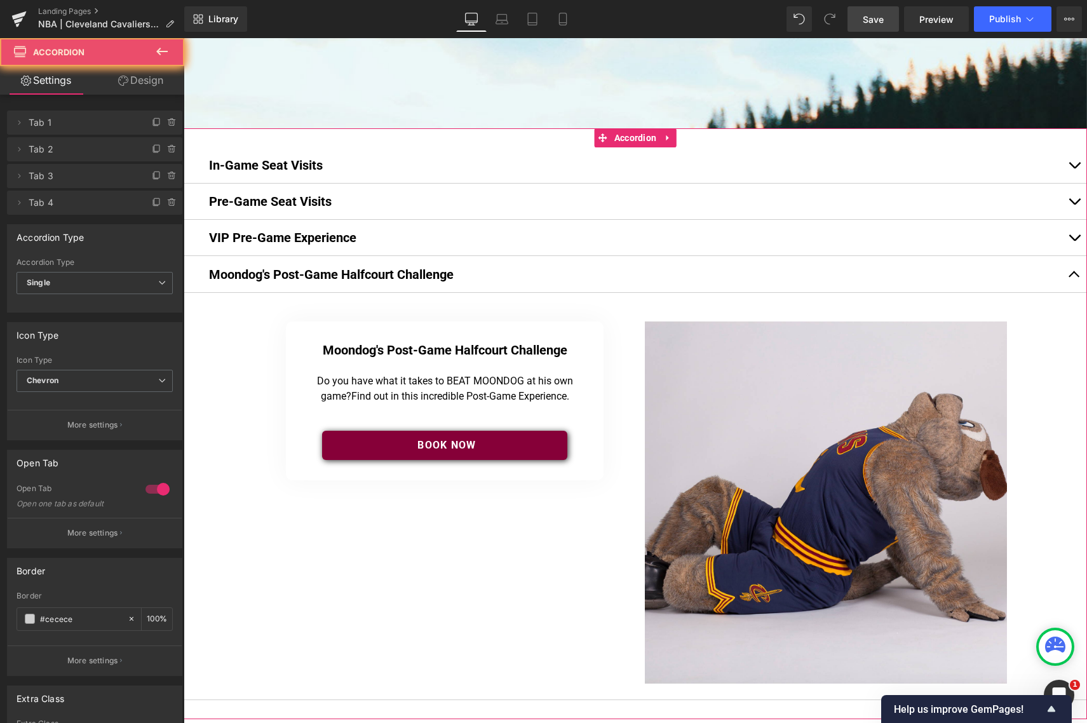
click at [965, 238] on button "button" at bounding box center [1073, 238] width 25 height 36
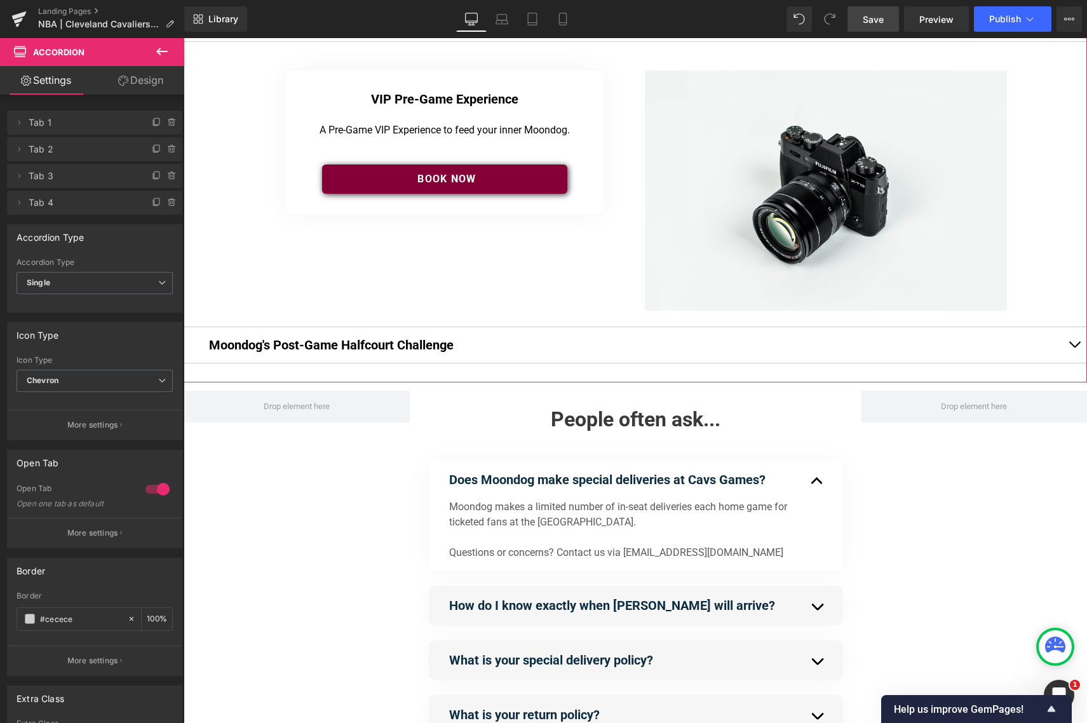
scroll to position [394, 0]
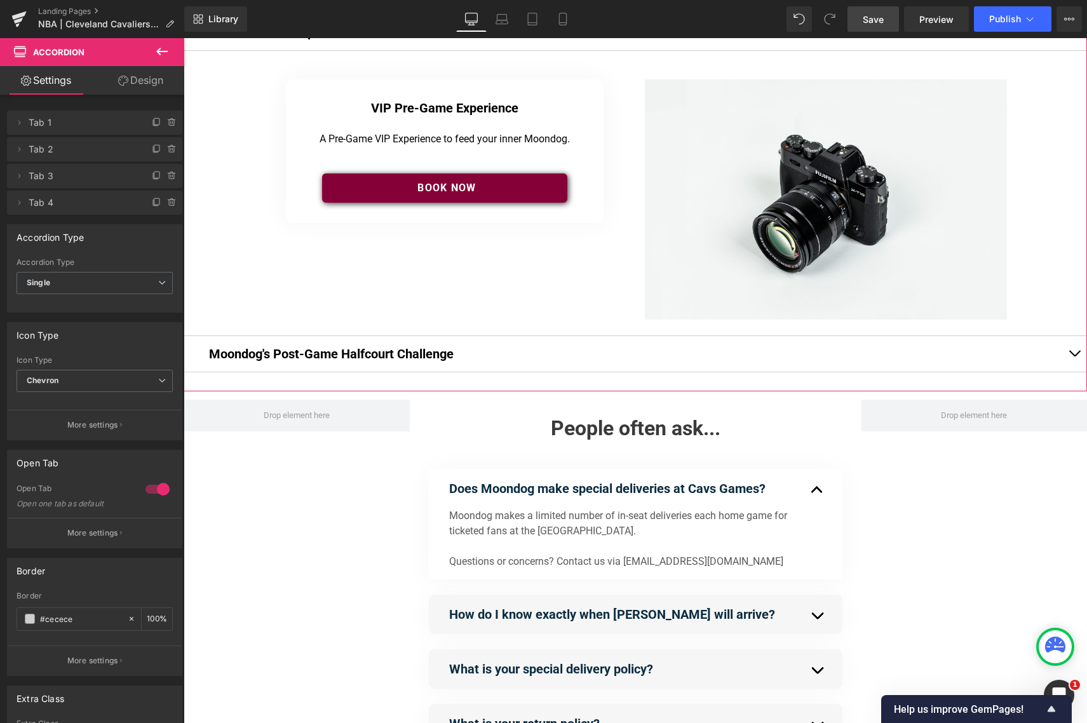
click at [965, 356] on span "button" at bounding box center [1074, 356] width 0 height 0
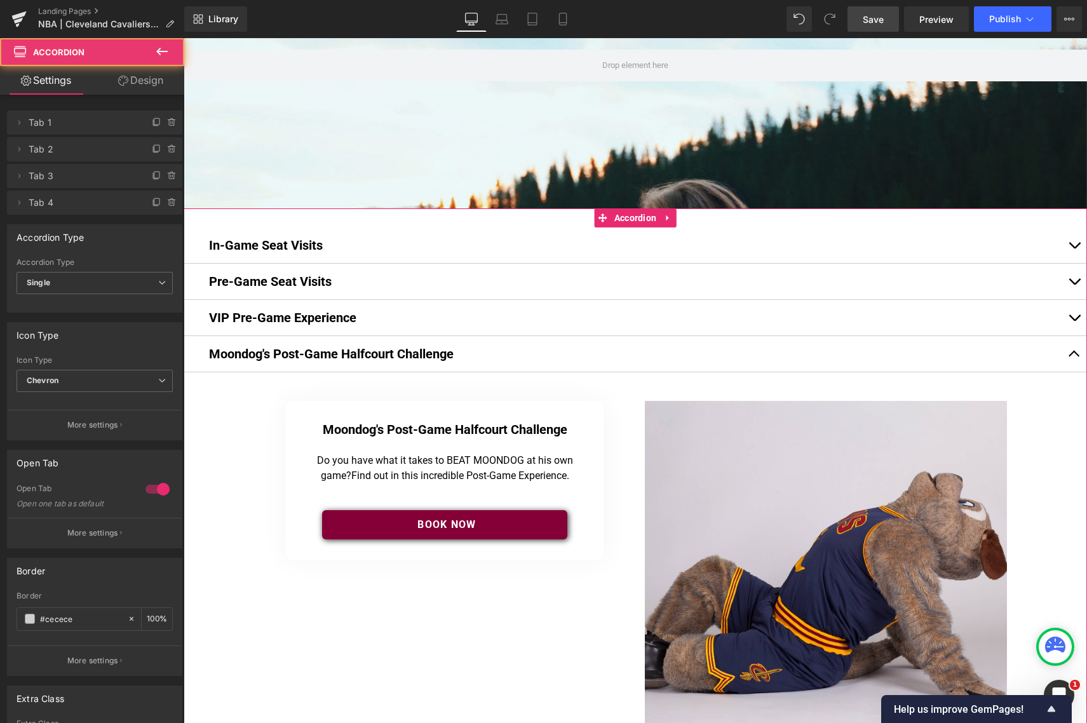
scroll to position [1675, 903]
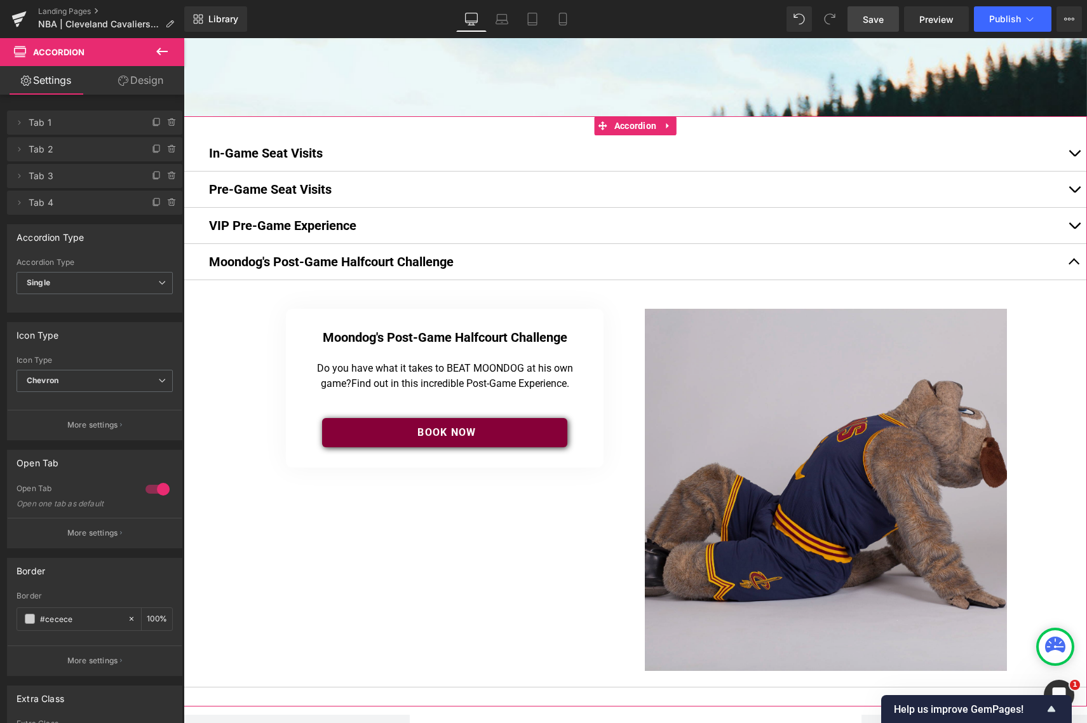
click at [829, 412] on img at bounding box center [826, 490] width 362 height 362
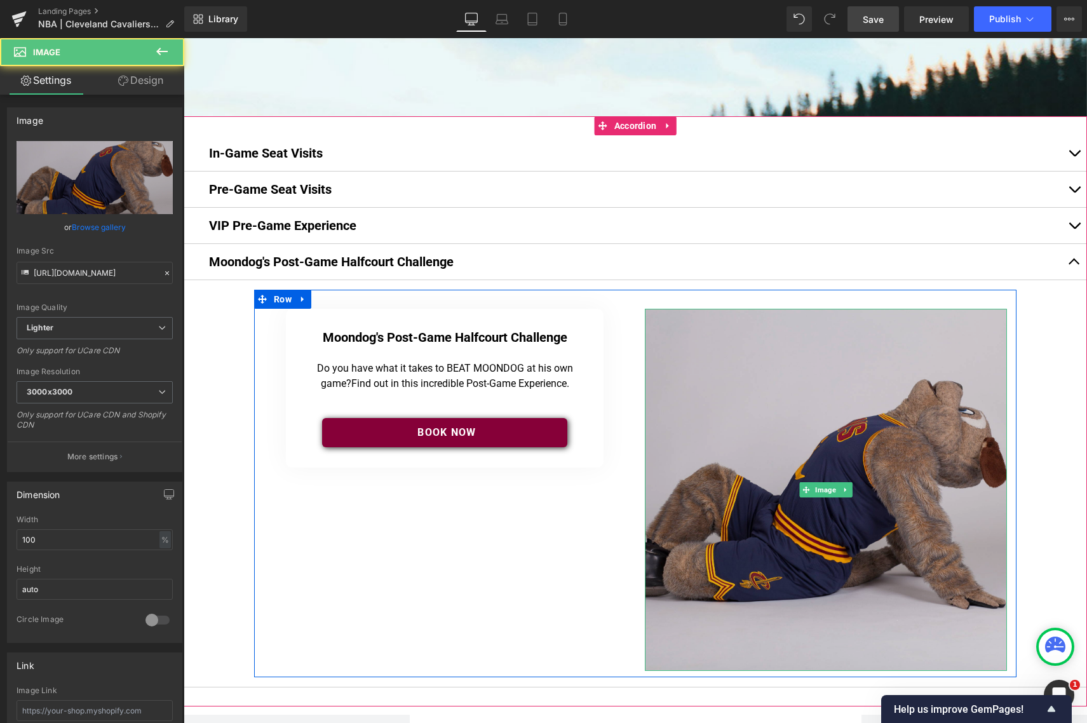
scroll to position [231, 0]
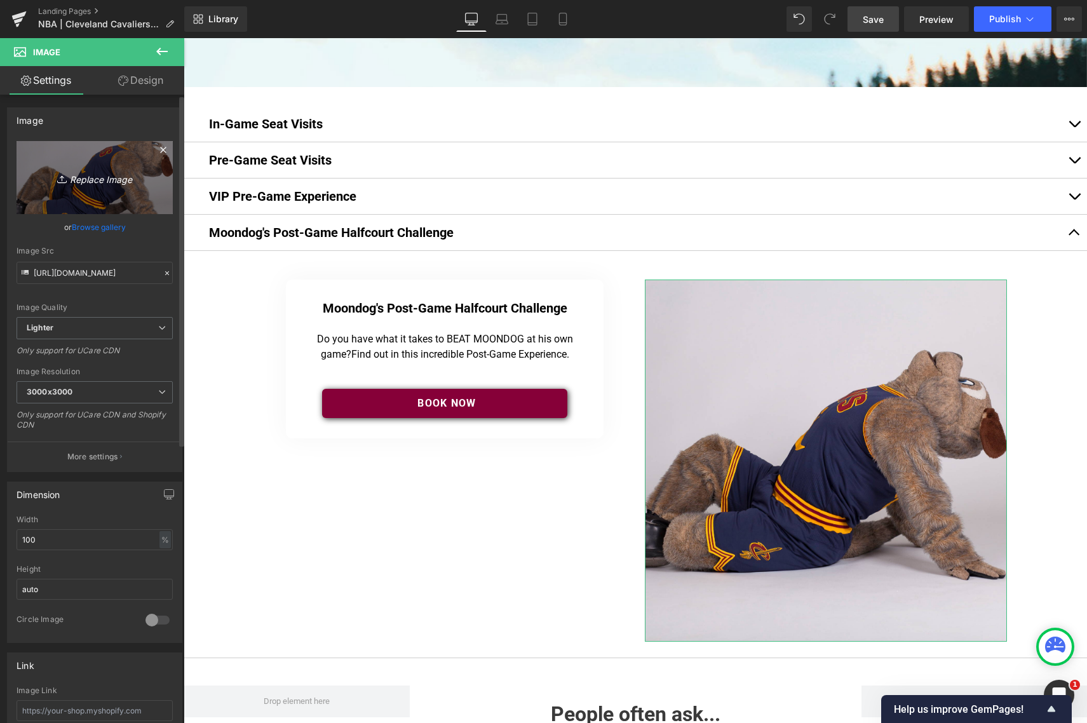
click at [95, 182] on icon "Replace Image" at bounding box center [95, 178] width 102 height 16
type input "C:\fakepath\54109950822_f6cbf8e869_k (2).jpg"
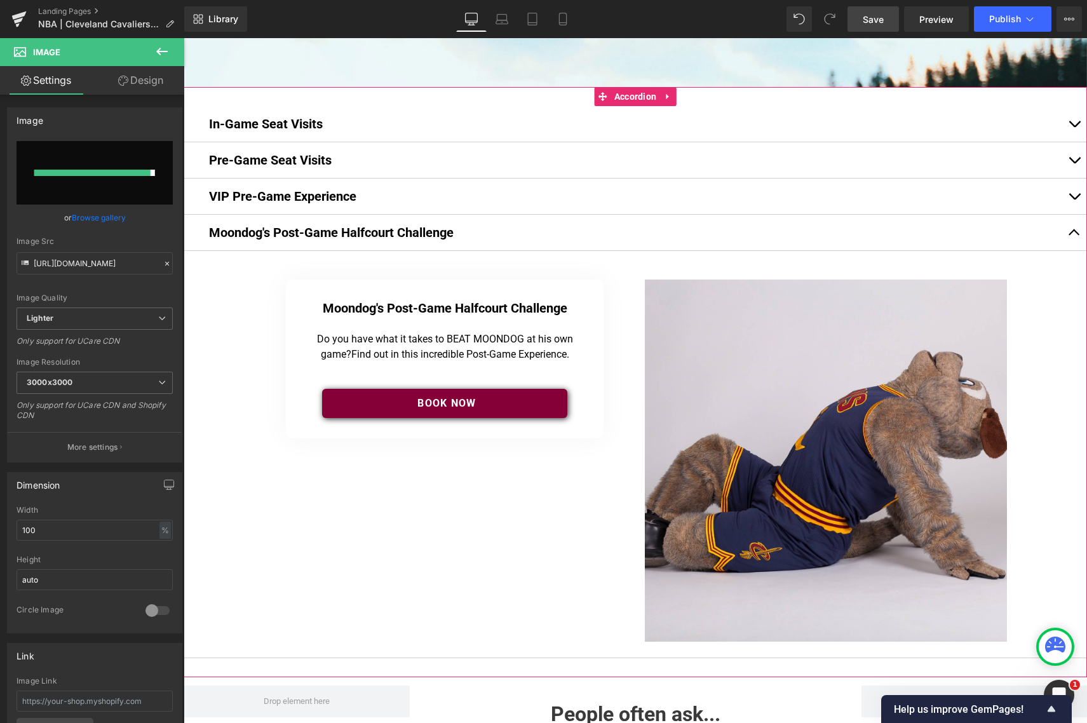
type input "[URL][DOMAIN_NAME]"
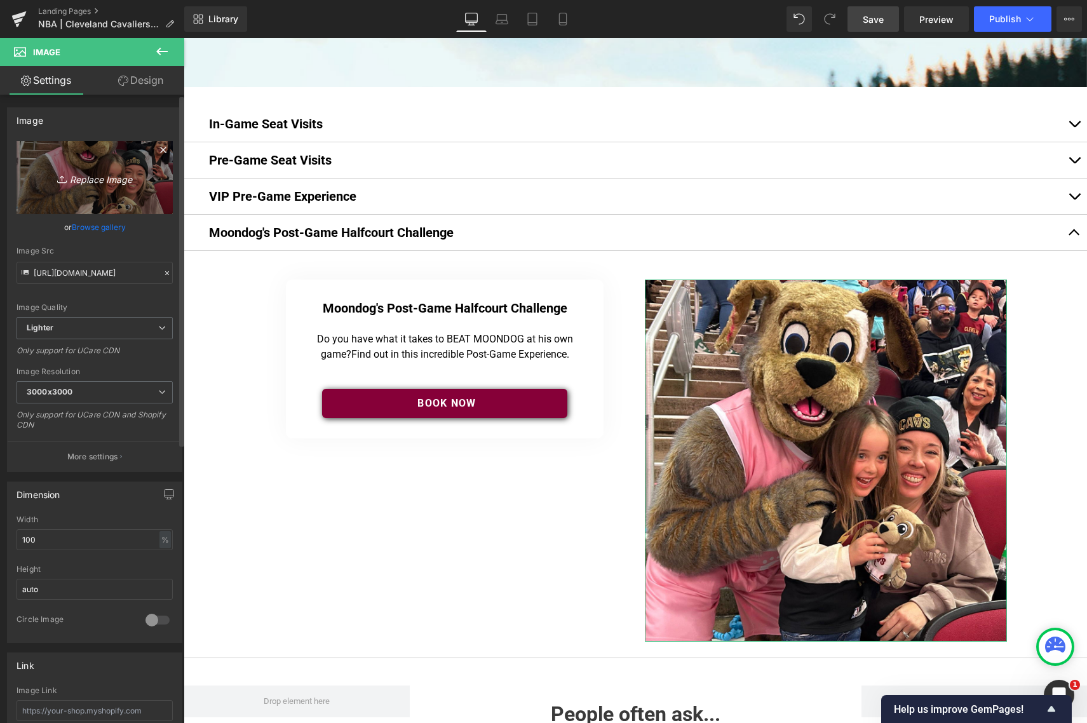
click at [121, 176] on icon "Replace Image" at bounding box center [95, 178] width 102 height 16
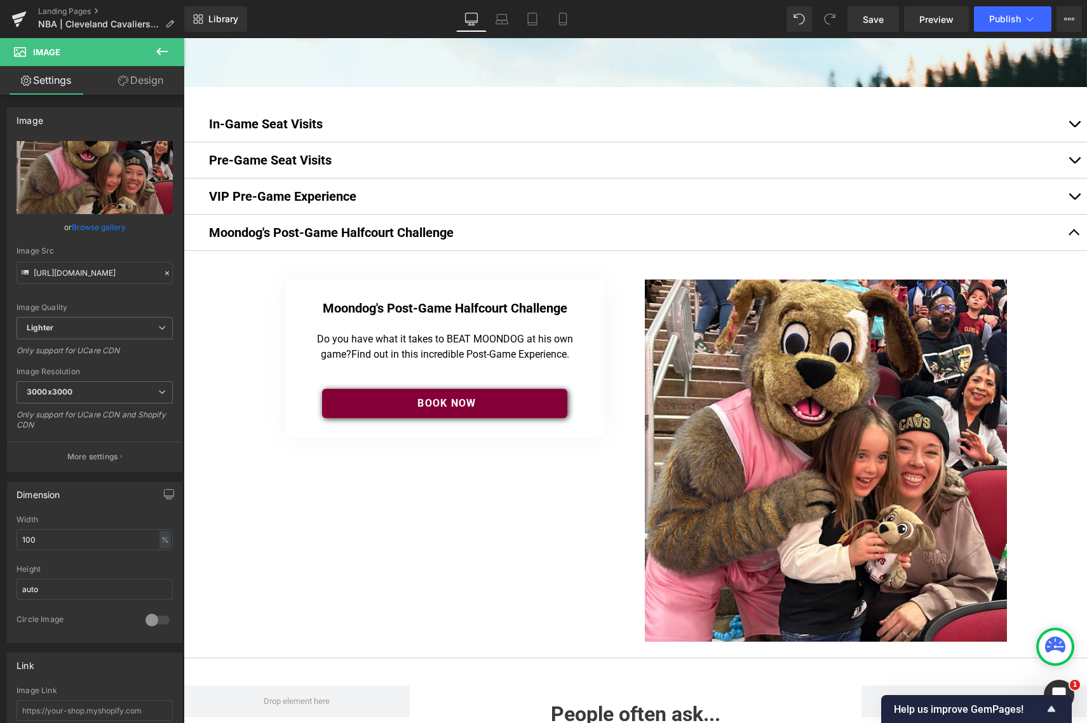
scroll to position [1675, 903]
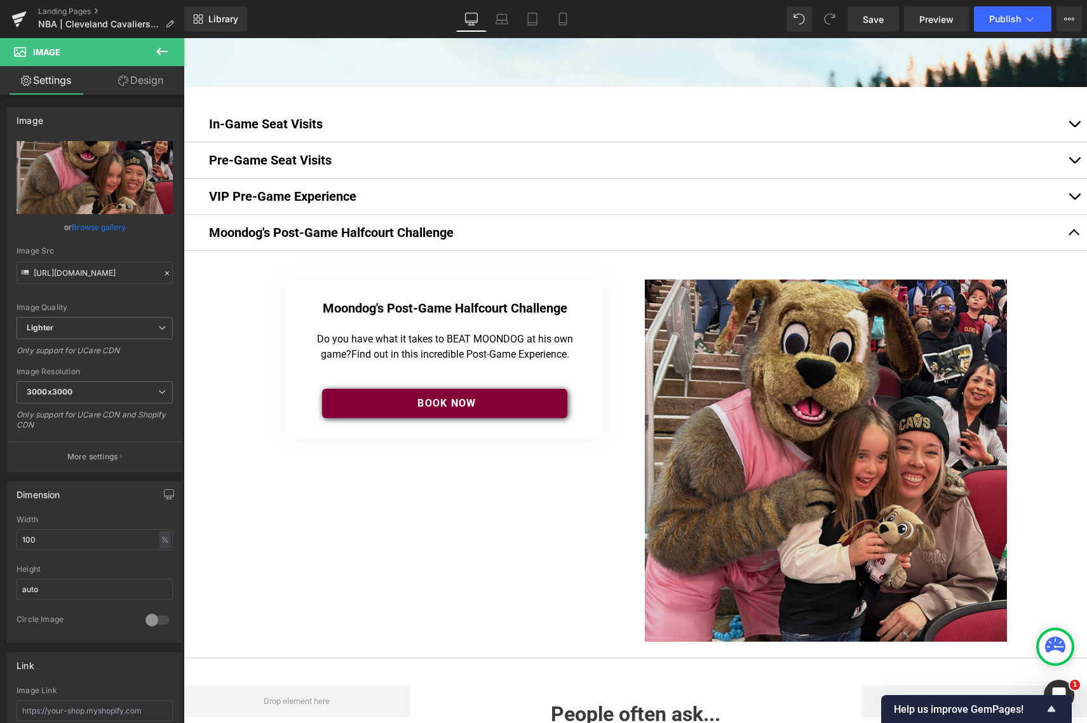
type input "C:\fakepath\51834624676_db4f8256ec_k.jpg"
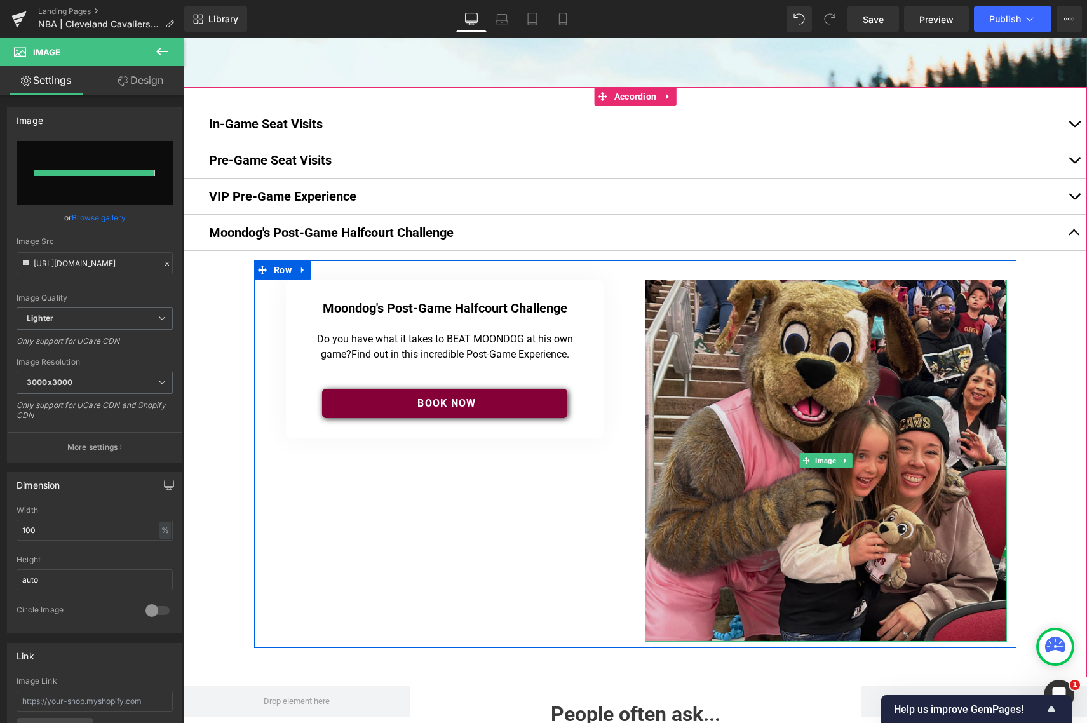
type input "[URL][DOMAIN_NAME]"
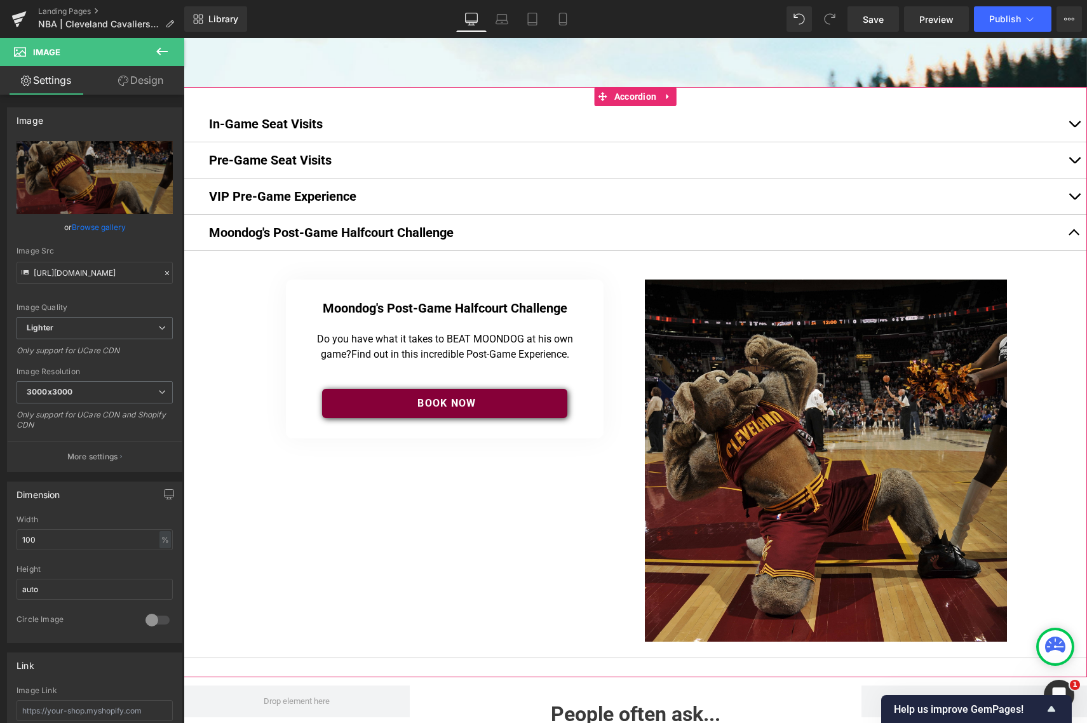
click at [1065, 194] on button "button" at bounding box center [1073, 196] width 25 height 36
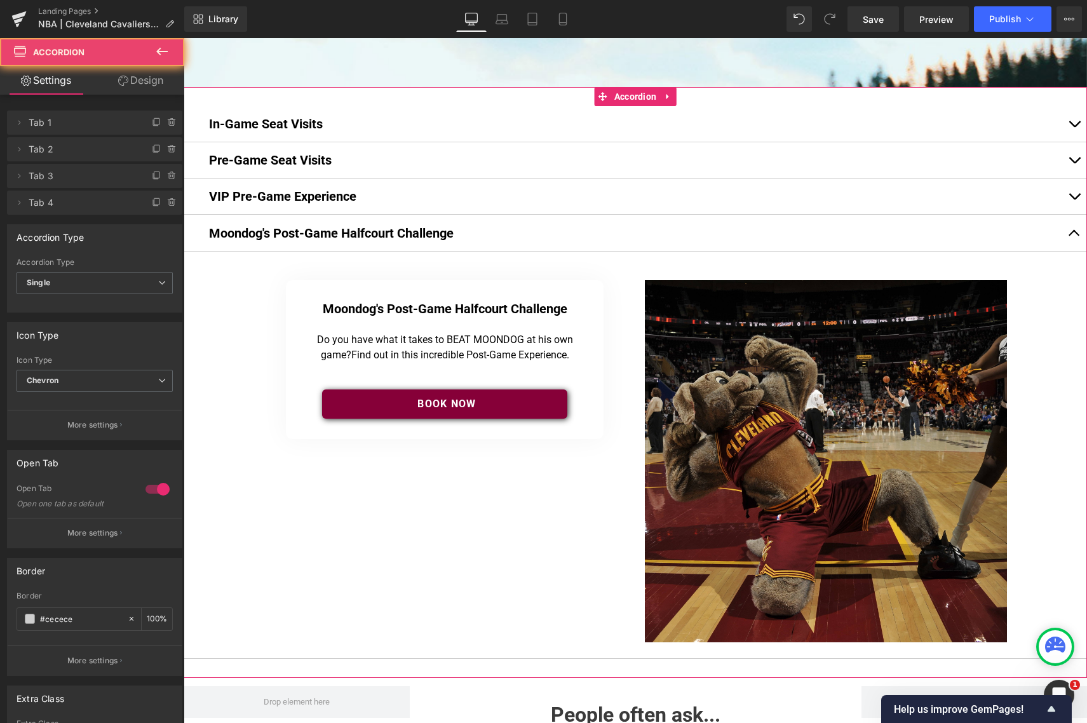
click at [1074, 199] on span "button" at bounding box center [1074, 199] width 0 height 0
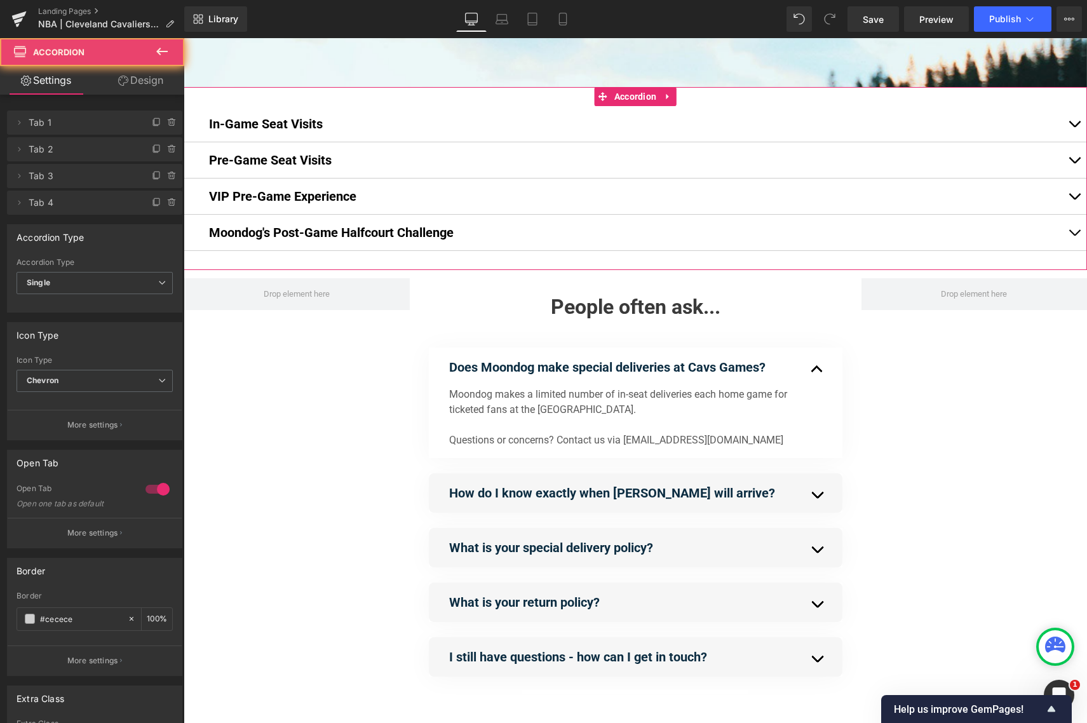
scroll to position [6, 6]
click at [1077, 192] on button "button" at bounding box center [1073, 196] width 25 height 36
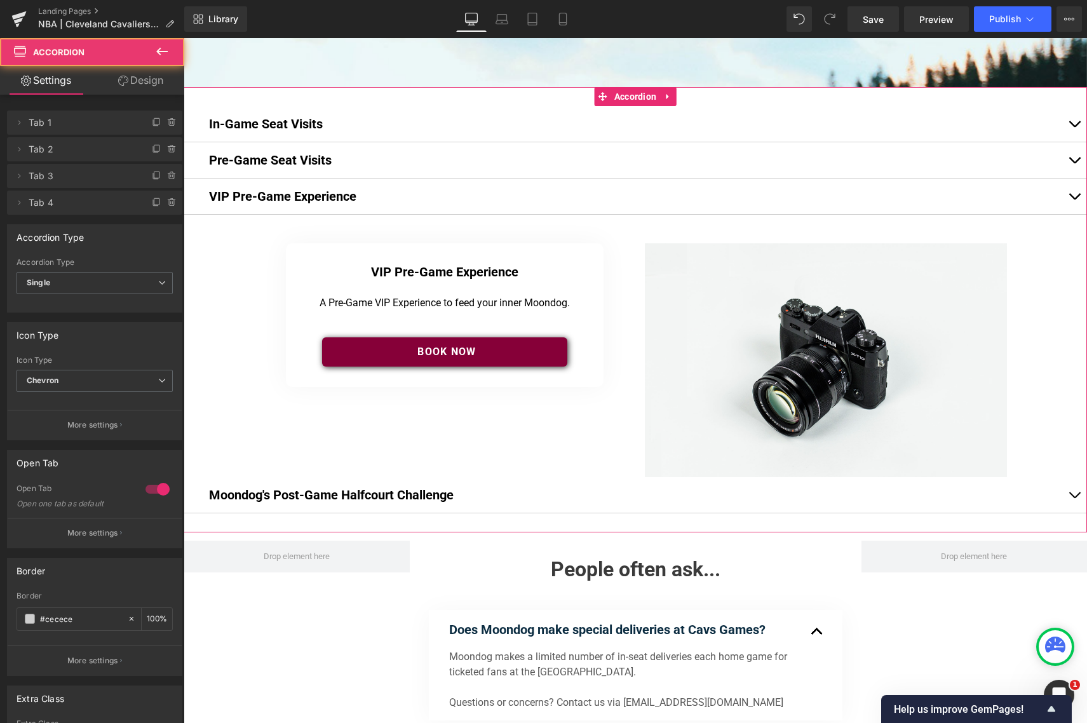
scroll to position [1553, 903]
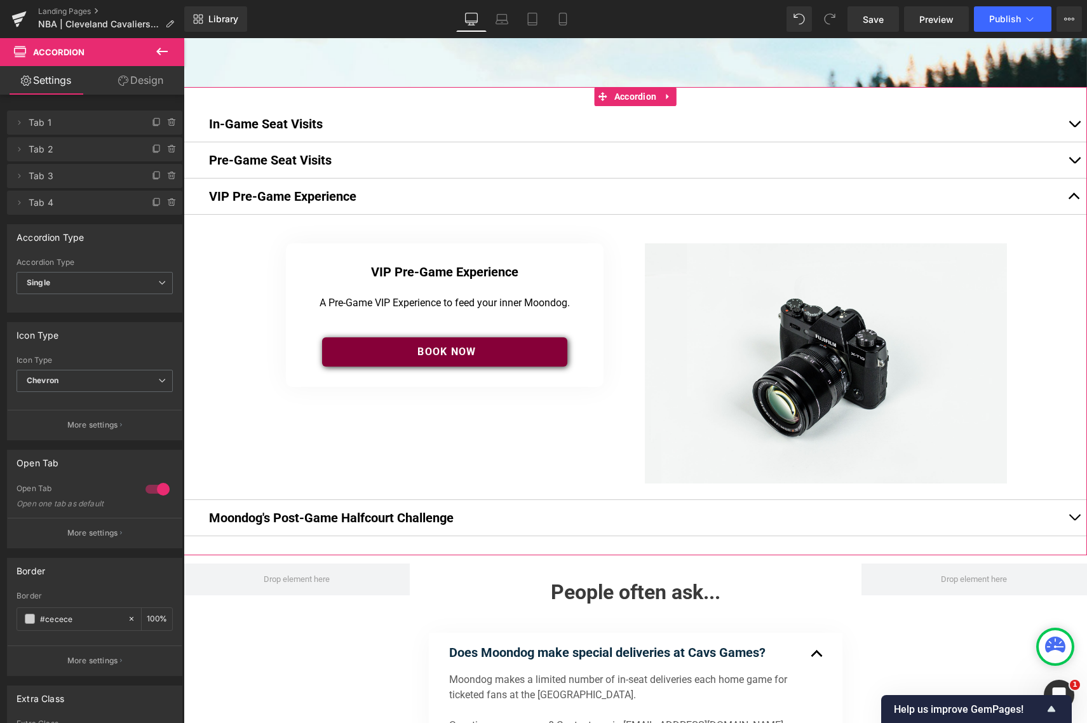
click at [1071, 163] on button "button" at bounding box center [1073, 160] width 25 height 36
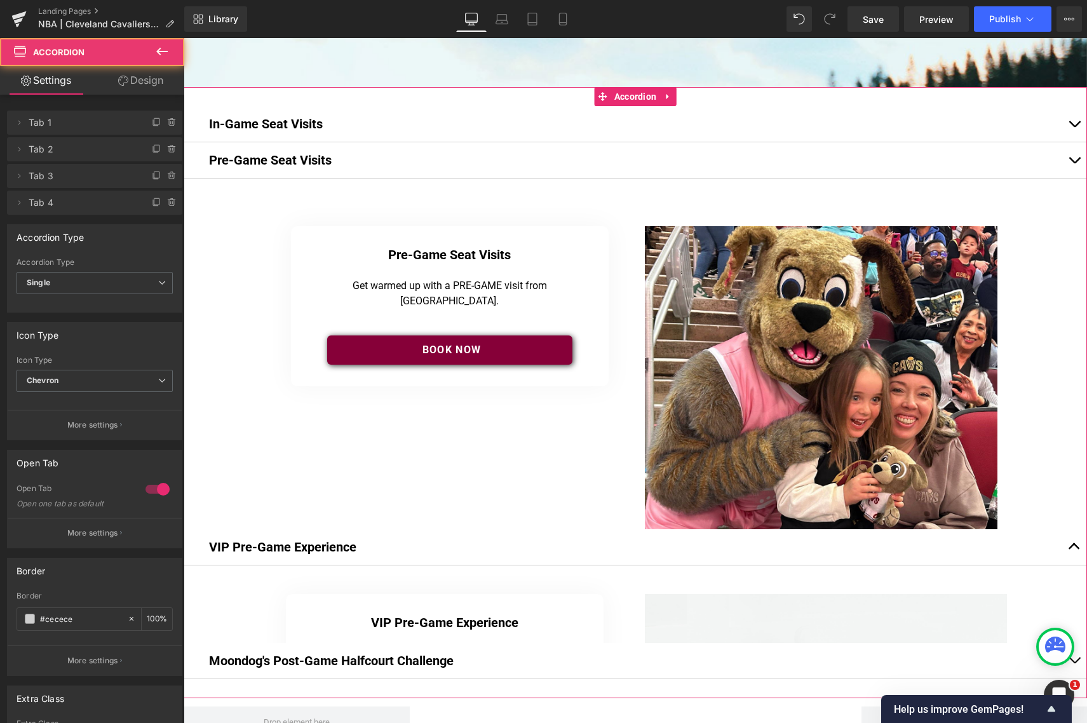
scroll to position [1691, 903]
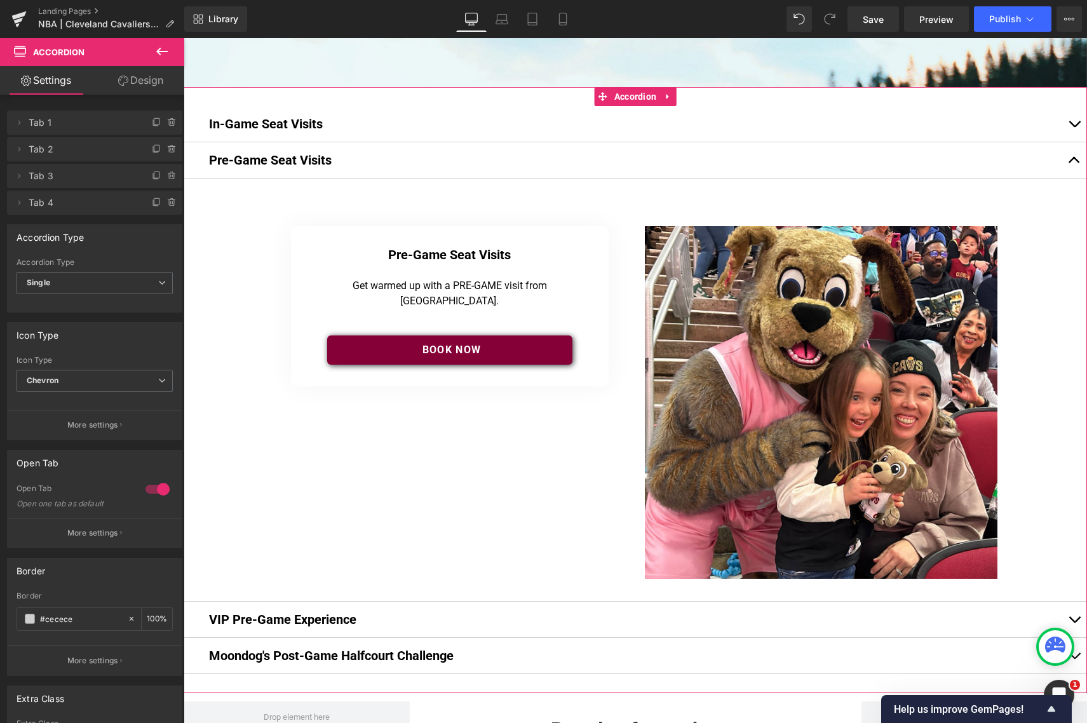
click at [1070, 128] on button "button" at bounding box center [1073, 124] width 25 height 36
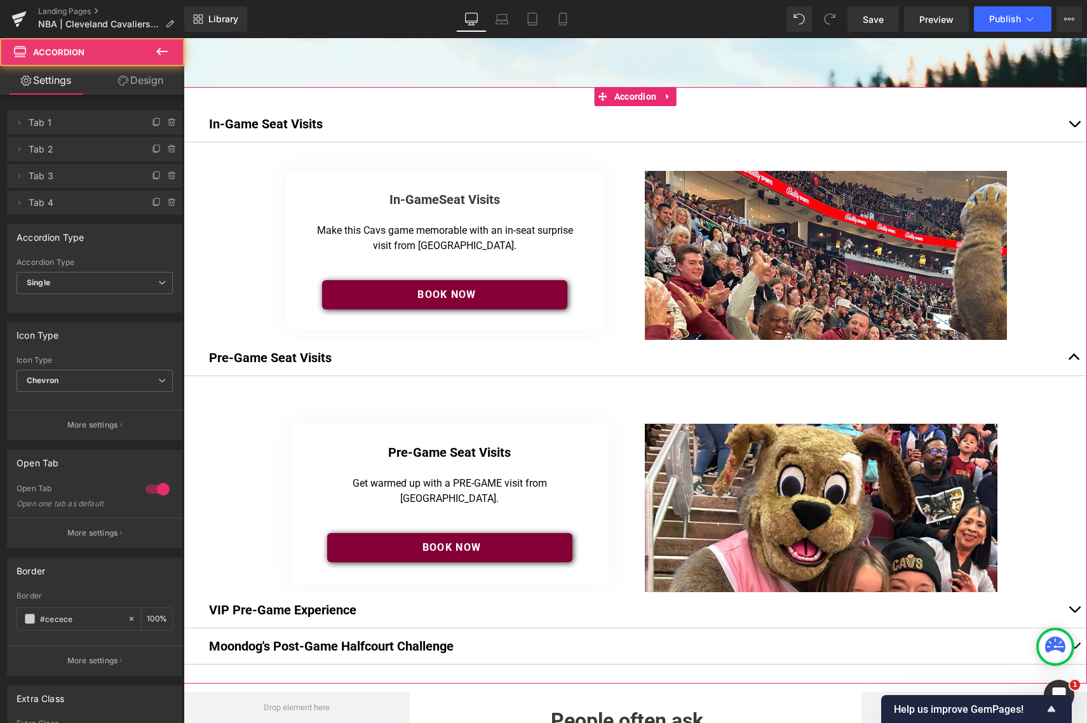
scroll to position [0, 0]
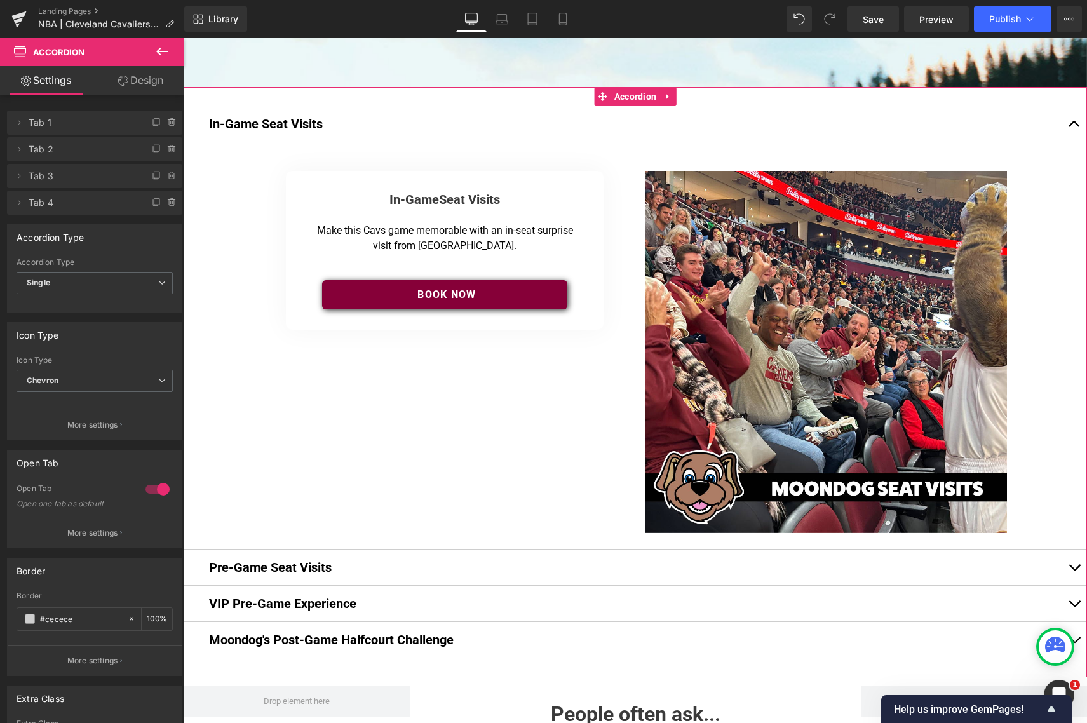
click at [1074, 127] on span "button" at bounding box center [1074, 127] width 0 height 0
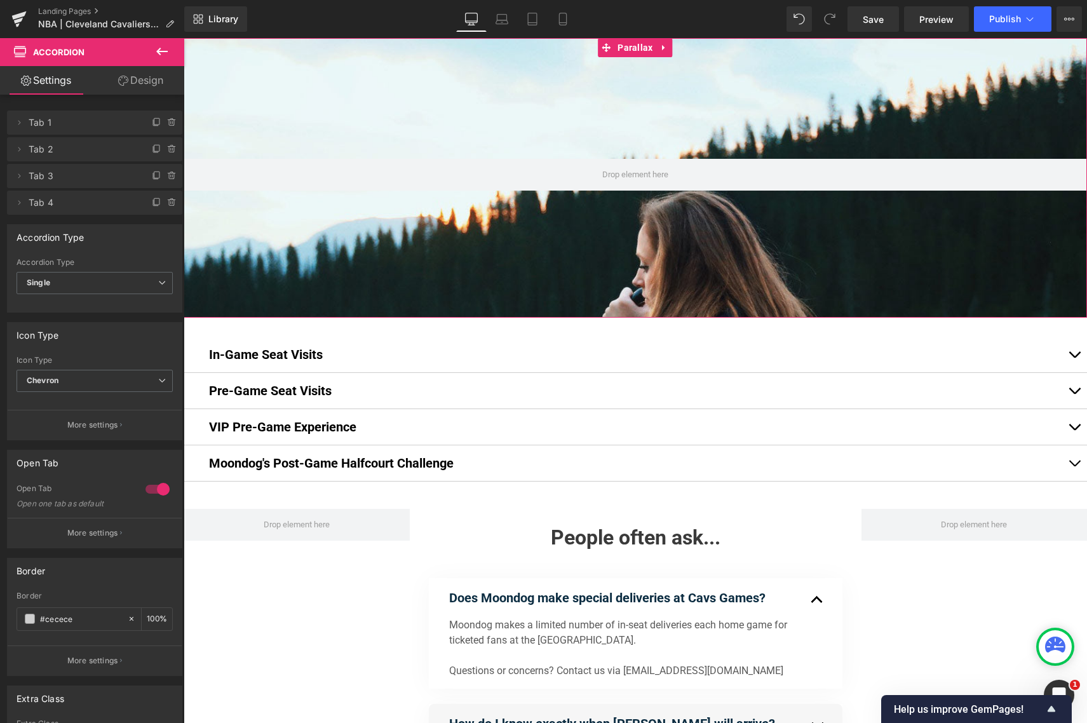
click at [614, 119] on div at bounding box center [635, 380] width 903 height 685
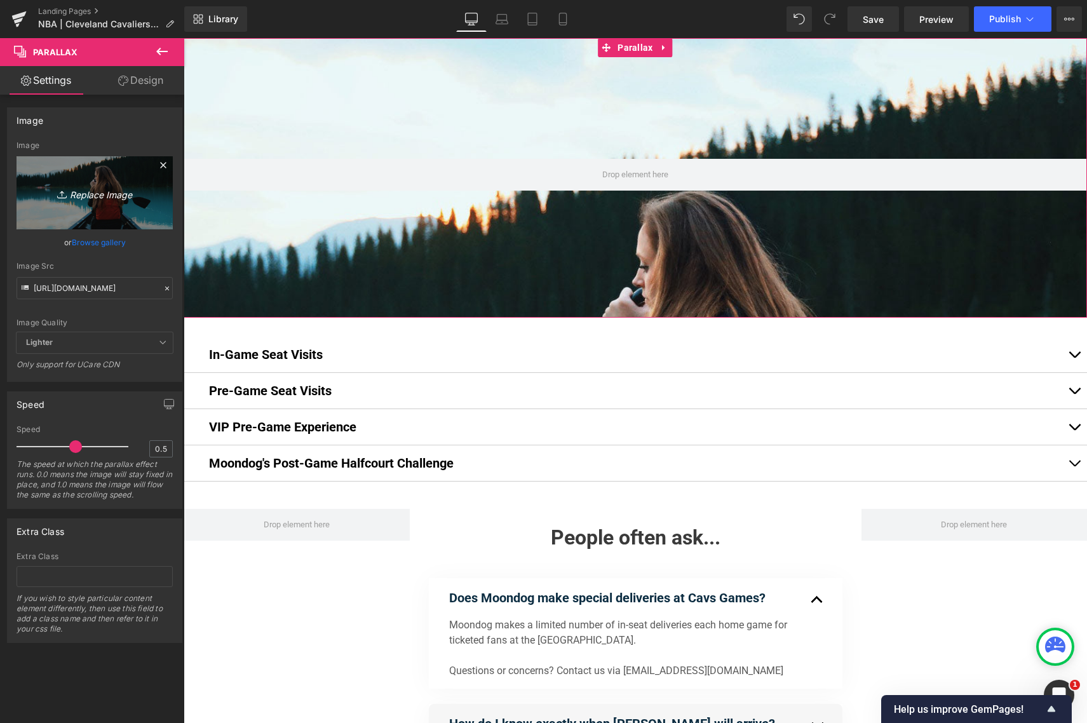
click at [109, 196] on icon "Replace Image" at bounding box center [95, 193] width 102 height 16
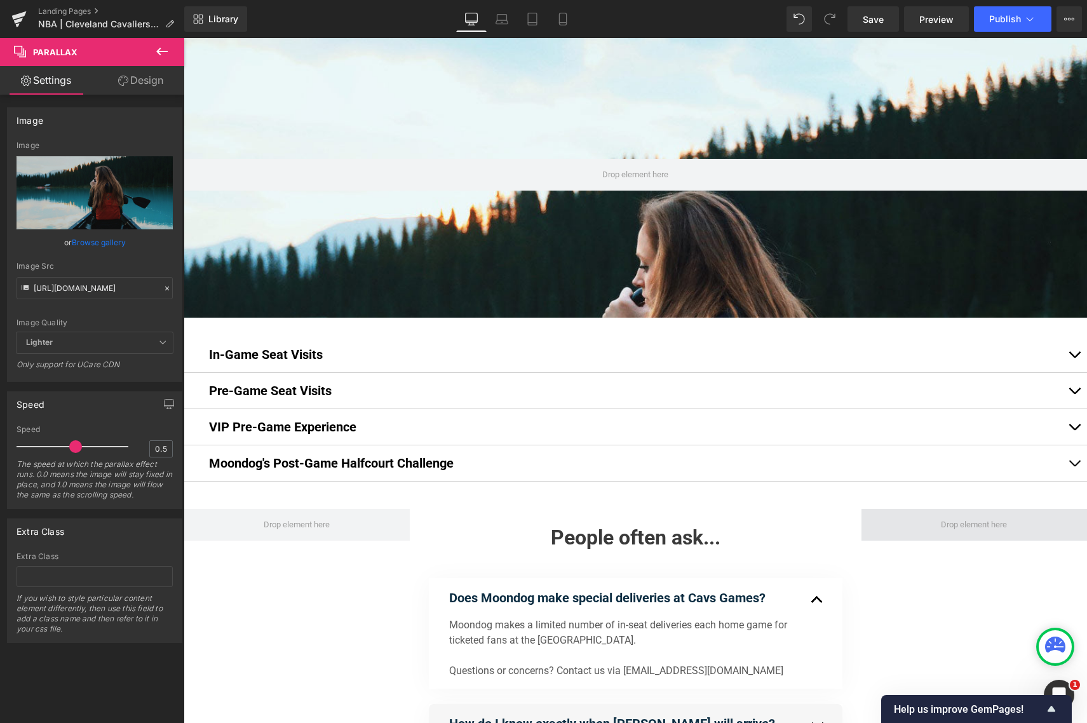
type input "C:\fakepath\_Moondog_1 (1).jpg"
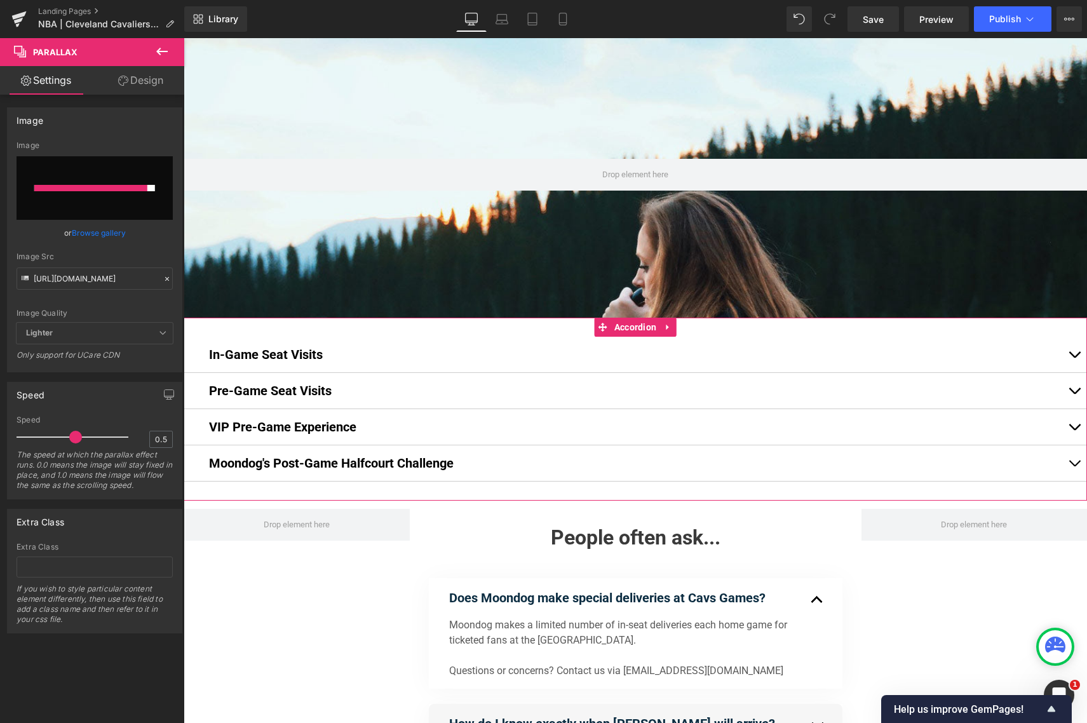
type input "[URL][DOMAIN_NAME]"
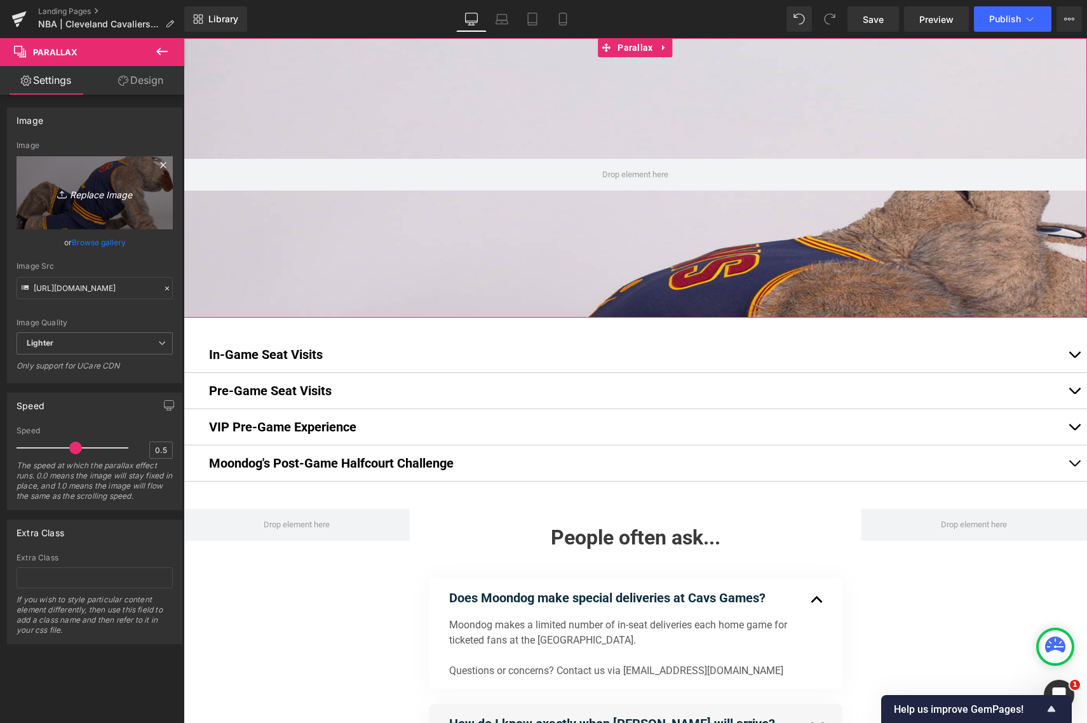
click at [97, 194] on icon "Replace Image" at bounding box center [95, 193] width 102 height 16
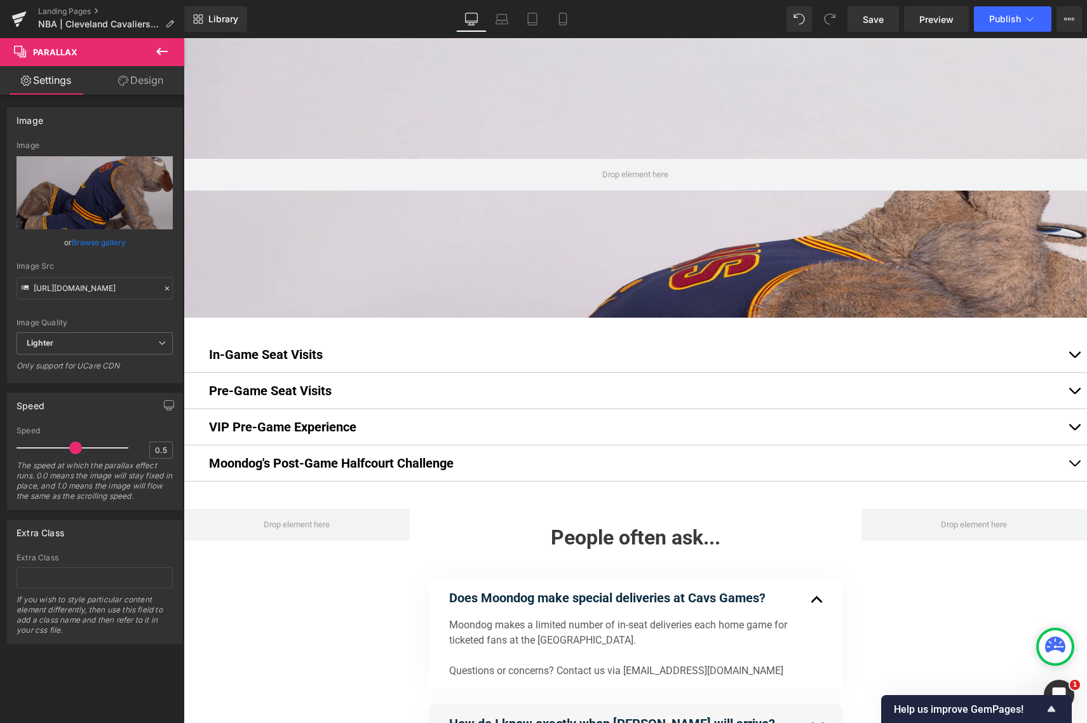
type input "C:\fakepath\Moondog_1 (1).jpg"
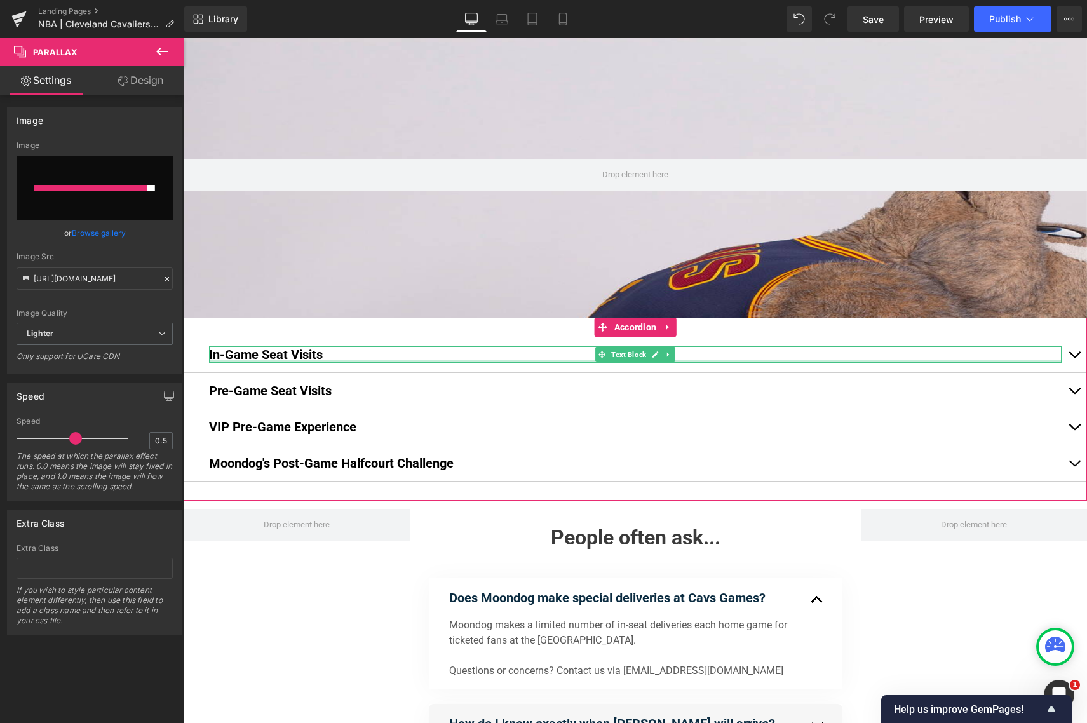
type input "[URL][DOMAIN_NAME]"
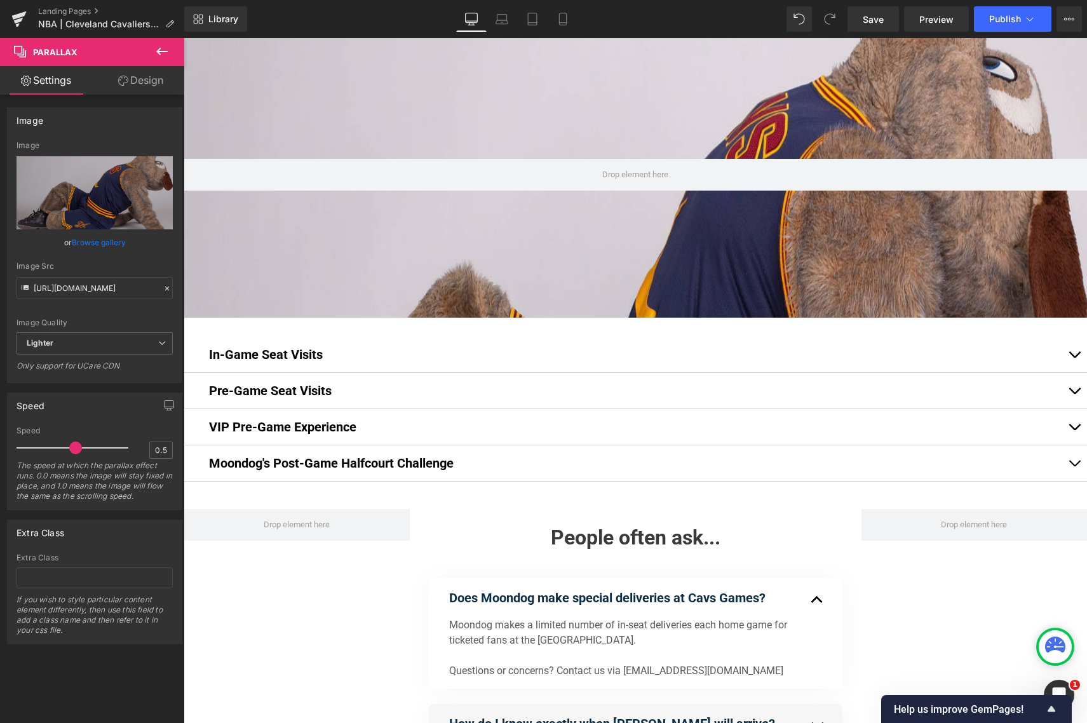
click at [846, 13] on div "Save Preview Publish Scheduled View Live Page View with current Template Save T…" at bounding box center [964, 18] width 245 height 25
click at [863, 15] on link "Save" at bounding box center [872, 18] width 51 height 25
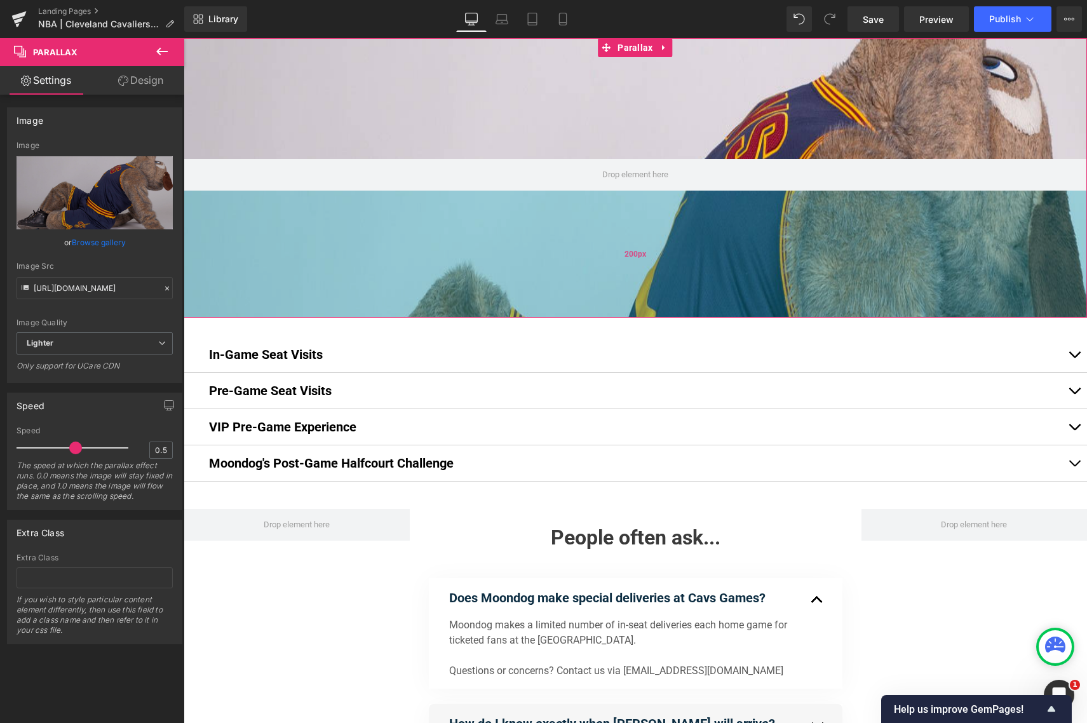
click at [394, 241] on div "200px" at bounding box center [635, 254] width 903 height 127
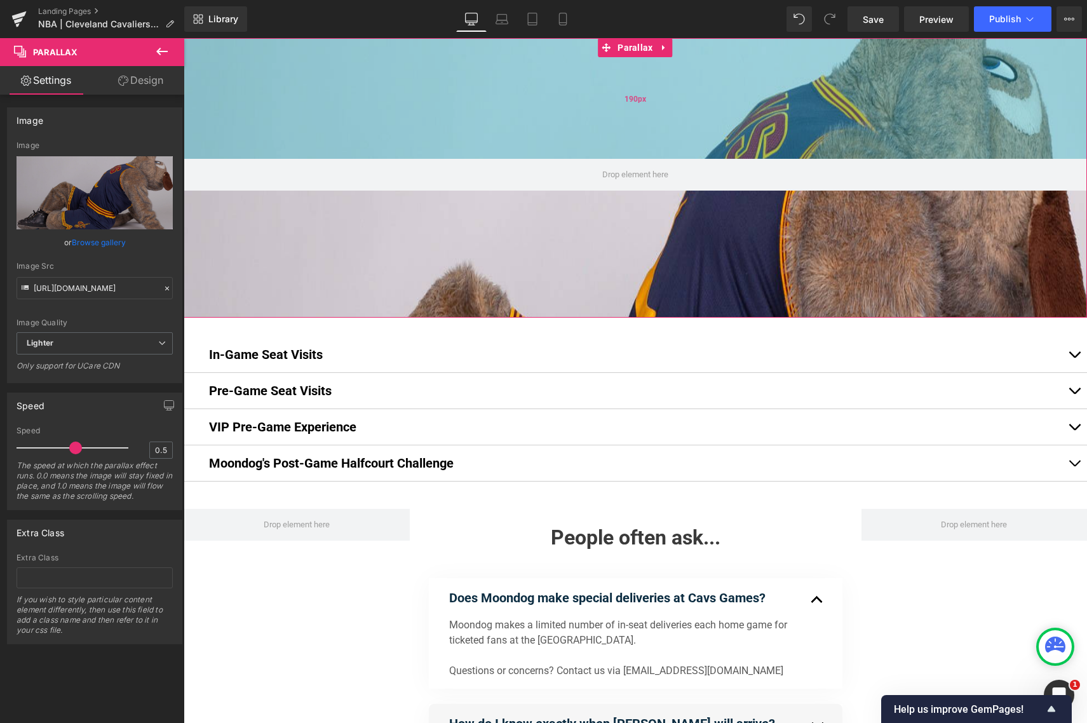
click at [501, 122] on div "190px" at bounding box center [635, 98] width 903 height 121
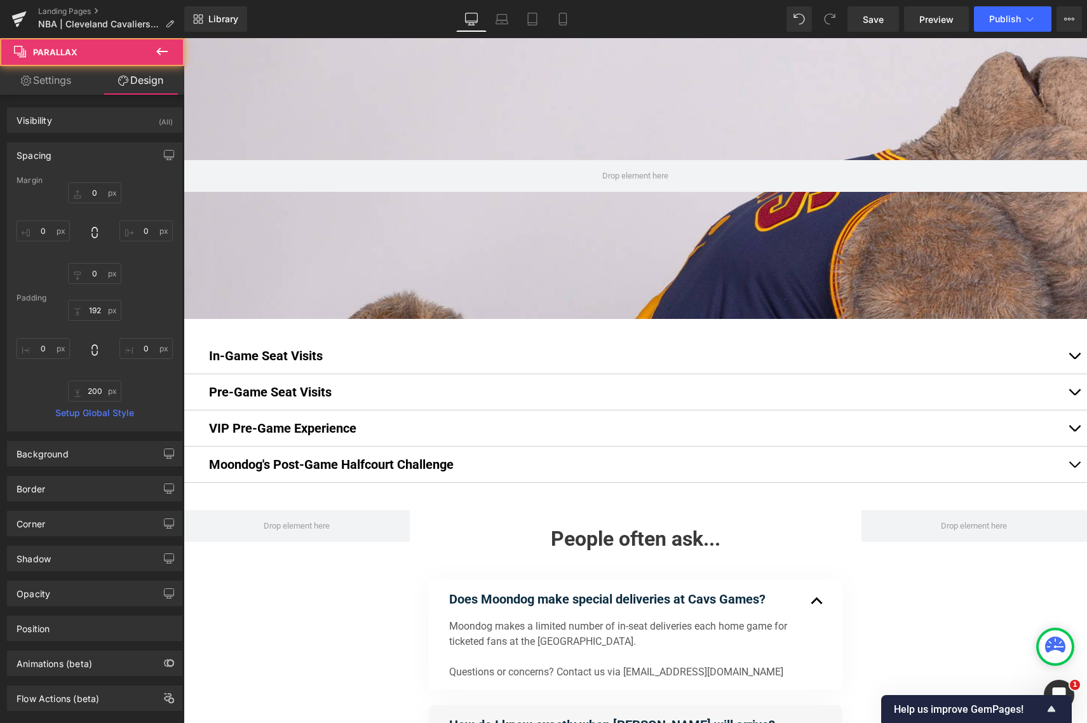
scroll to position [1270, 903]
click at [184, 38] on div "192px" at bounding box center [184, 38] width 0 height 0
type input "193px"
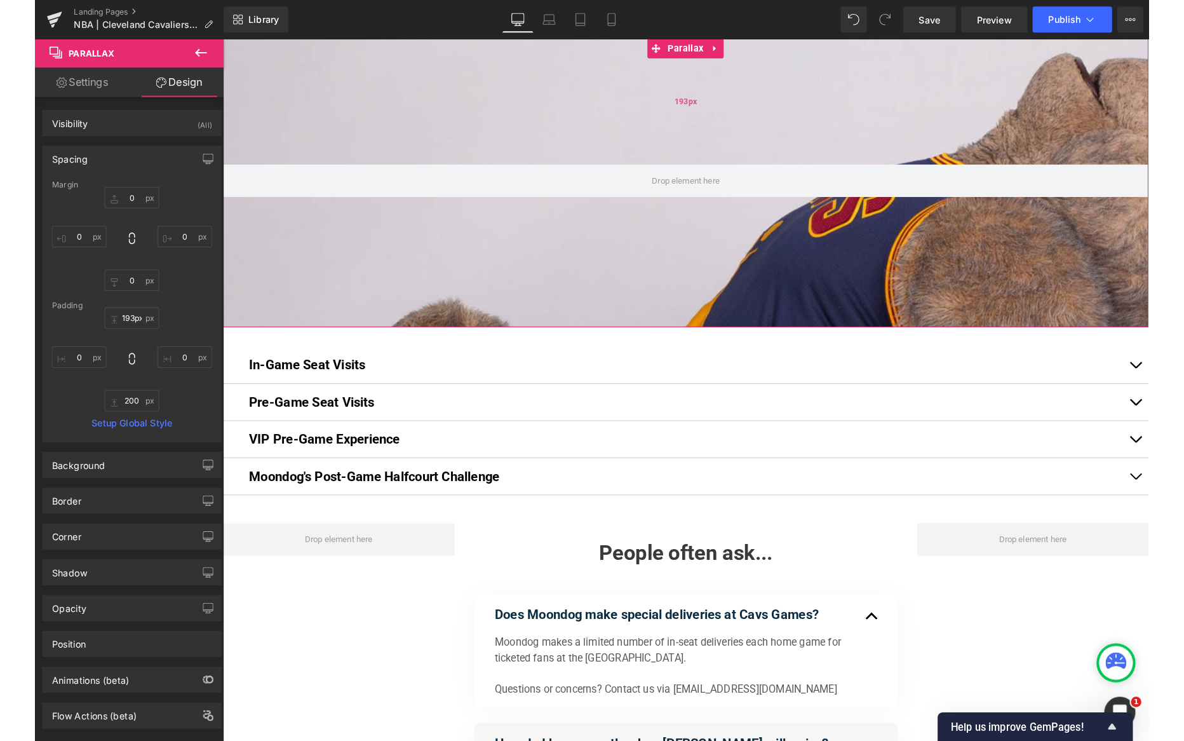
scroll to position [1270, 903]
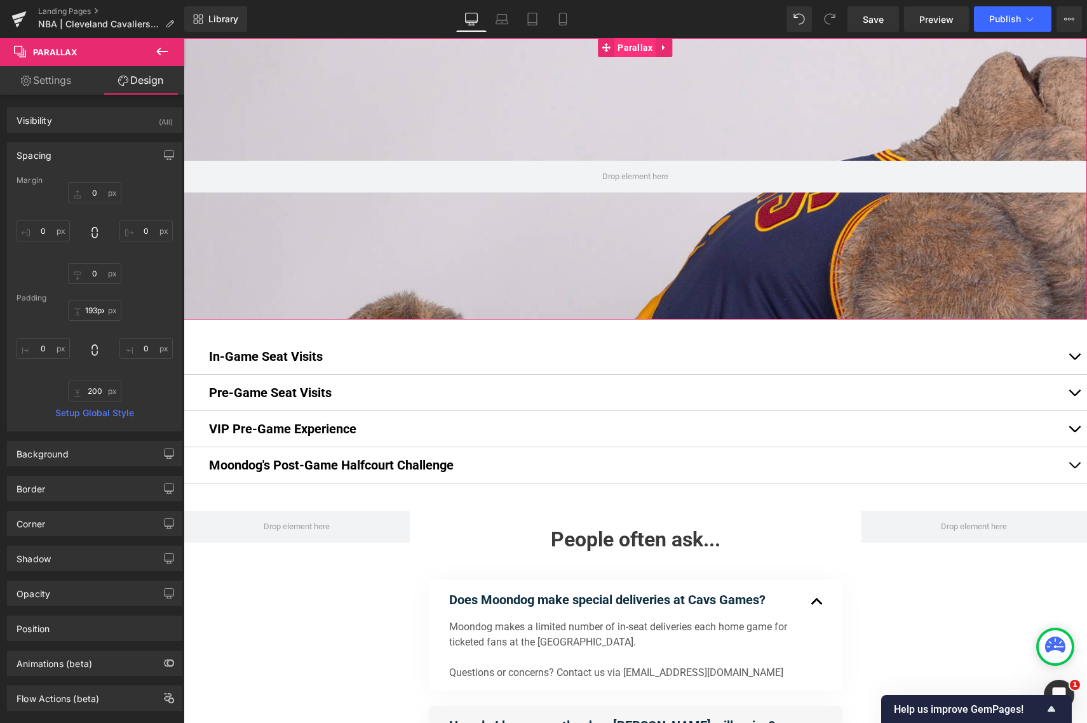
click at [635, 48] on span "Parallax" at bounding box center [634, 47] width 41 height 19
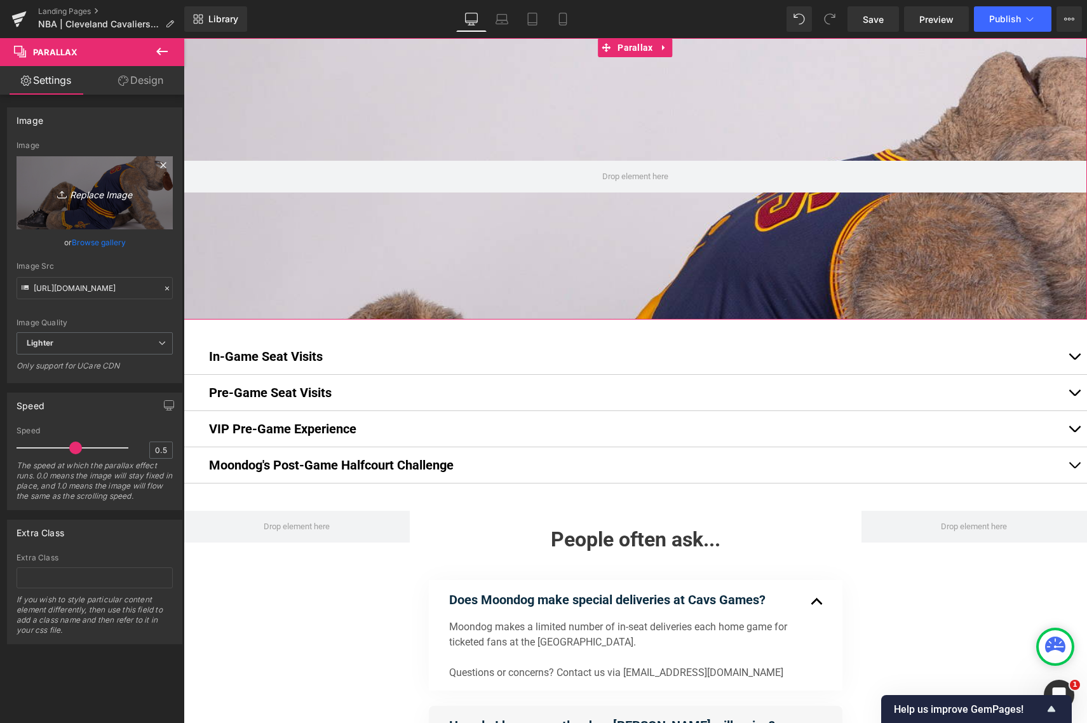
click at [107, 192] on icon "Replace Image" at bounding box center [95, 193] width 102 height 16
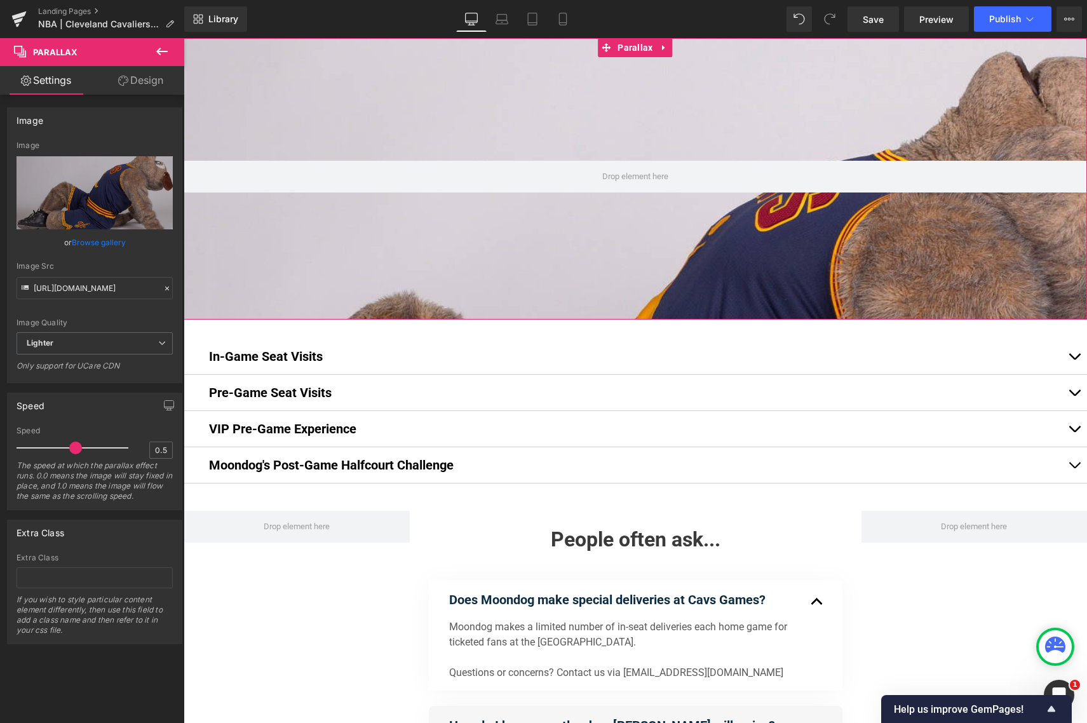
click at [102, 240] on link "Browse gallery" at bounding box center [99, 242] width 54 height 22
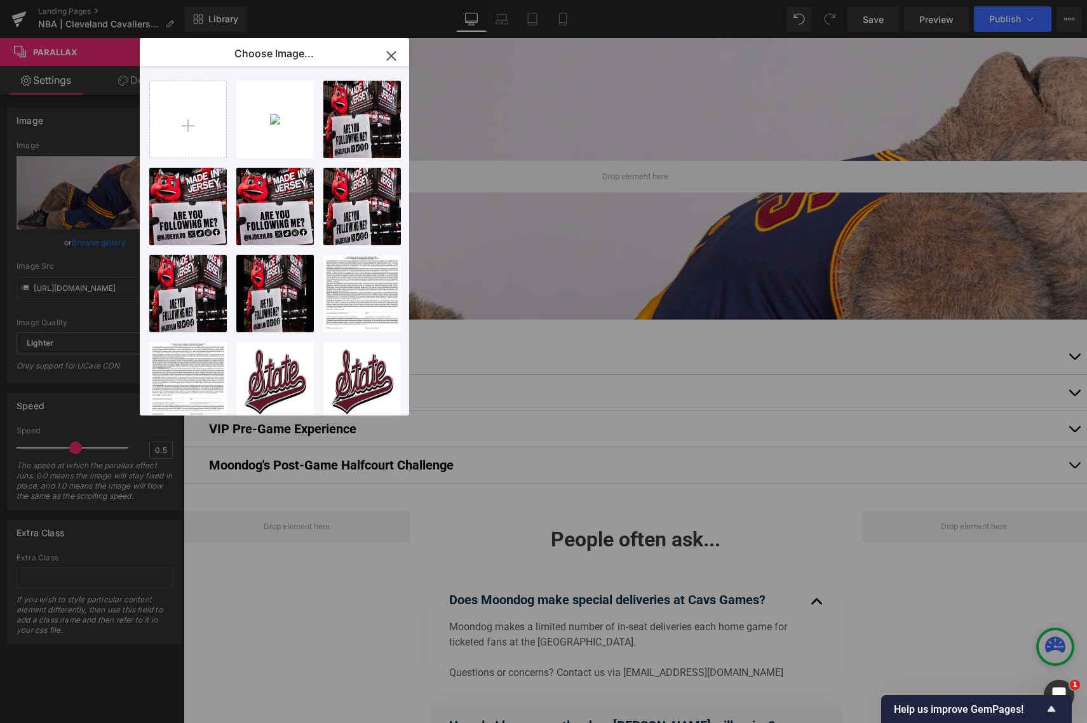
click at [100, 0] on div "Parallax You are previewing how the will restyle your page. You can not edit El…" at bounding box center [543, 0] width 1087 height 0
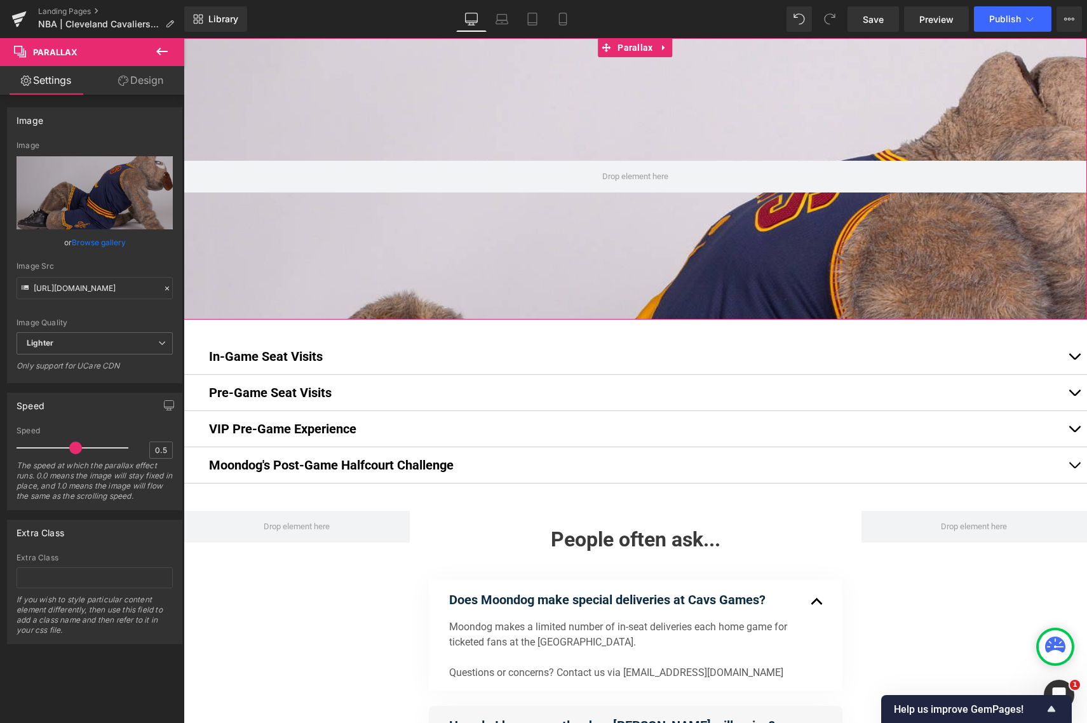
click at [100, 246] on link "Browse gallery" at bounding box center [99, 242] width 54 height 22
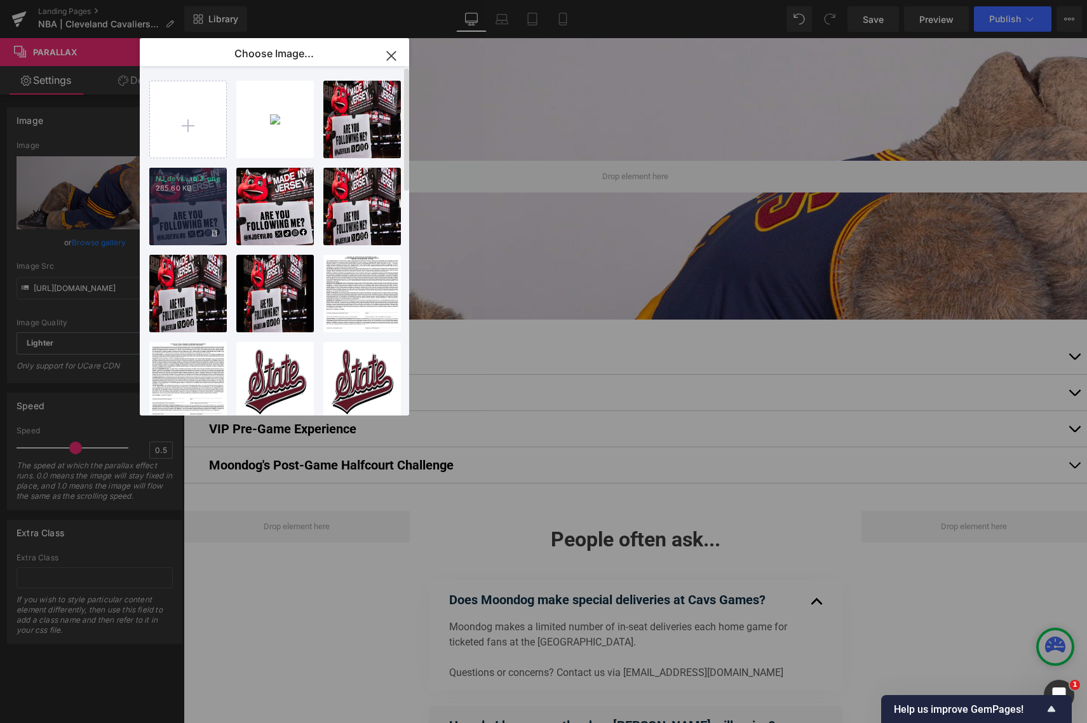
click at [196, 203] on div "NJ_devi...rd 3.png 285.60 KB" at bounding box center [187, 206] width 77 height 77
type input "[URL][DOMAIN_NAME]"
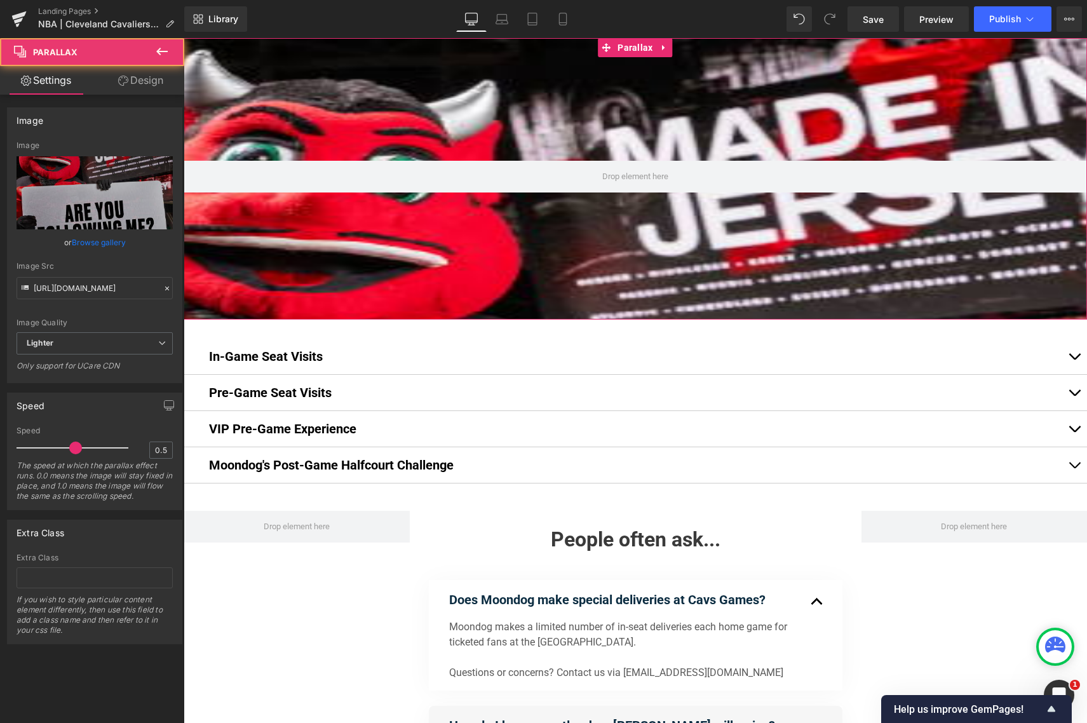
click at [571, 142] on div at bounding box center [635, 380] width 903 height 685
drag, startPoint x: 109, startPoint y: 258, endPoint x: 102, endPoint y: 236, distance: 22.7
click at [109, 254] on div "Image Quality Lighter Lightest Lighter Lighter Lightest Only support for UCare …" at bounding box center [95, 236] width 156 height 191
click at [88, 241] on link "Browse gallery" at bounding box center [99, 242] width 54 height 22
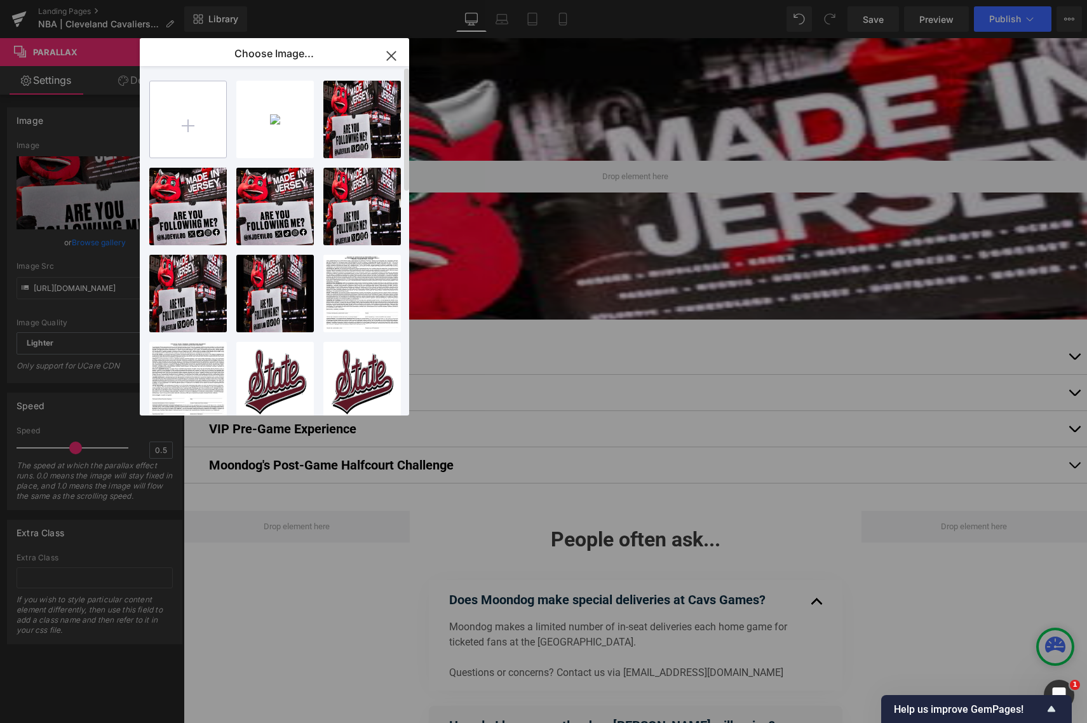
click at [187, 123] on input "file" at bounding box center [188, 119] width 76 height 76
type input "C:\fakepath\Moondog_1 (1).jpg"
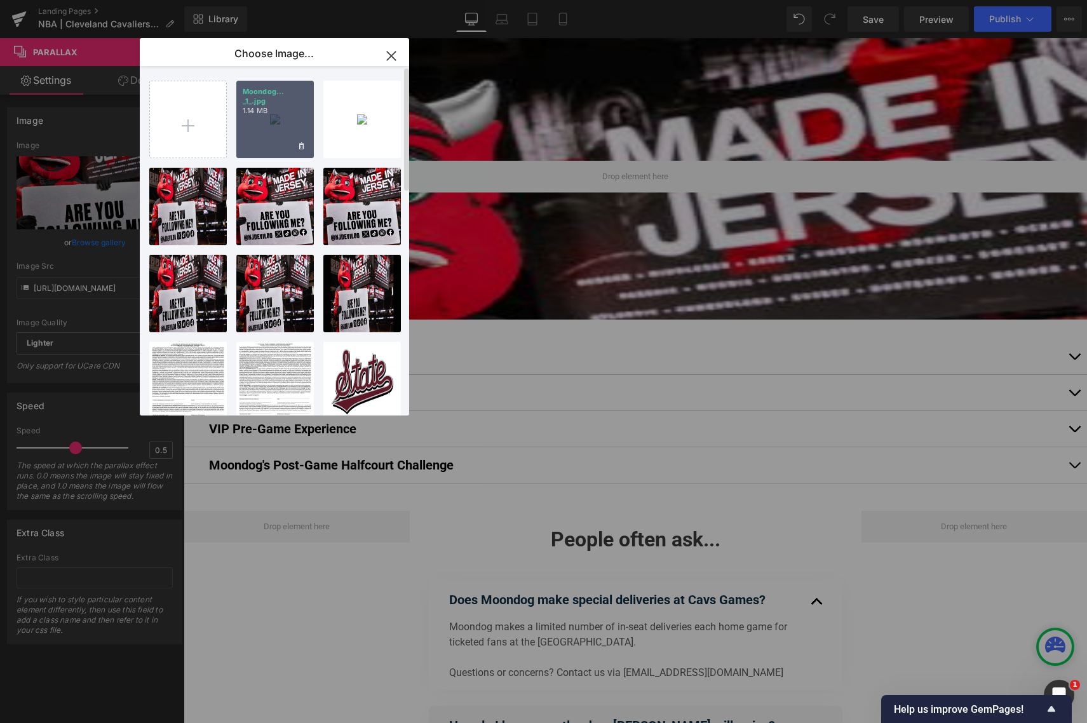
click at [260, 123] on div "Moondog... _1_.jpg 1.14 MB" at bounding box center [274, 119] width 77 height 77
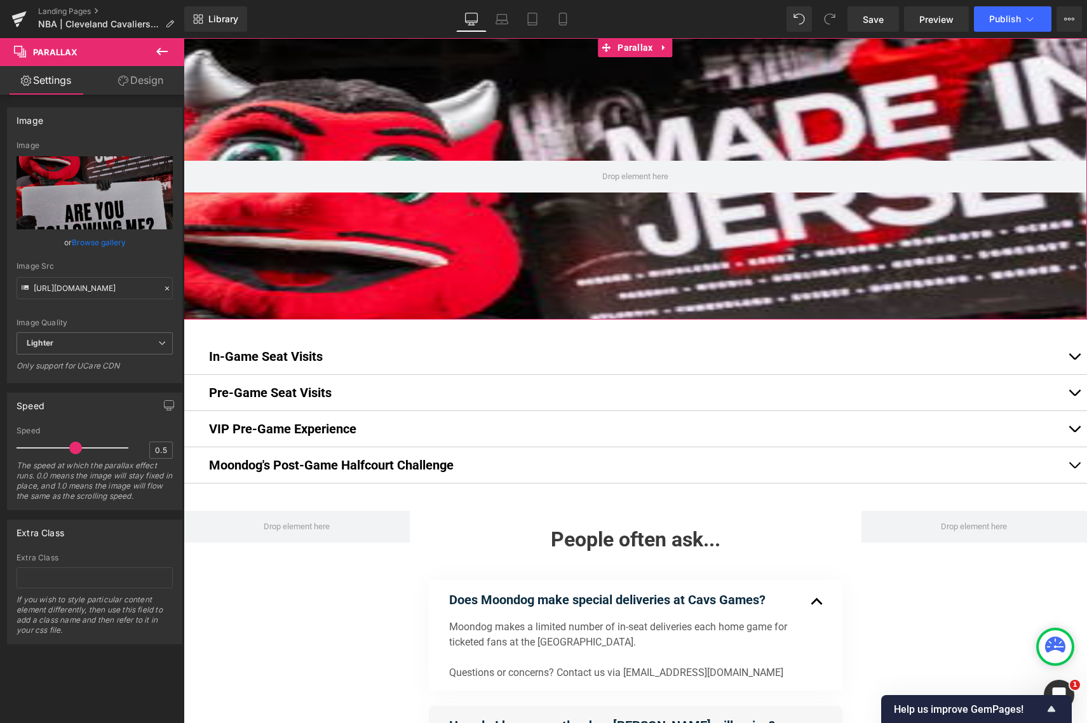
click at [92, 241] on link "Browse gallery" at bounding box center [99, 242] width 54 height 22
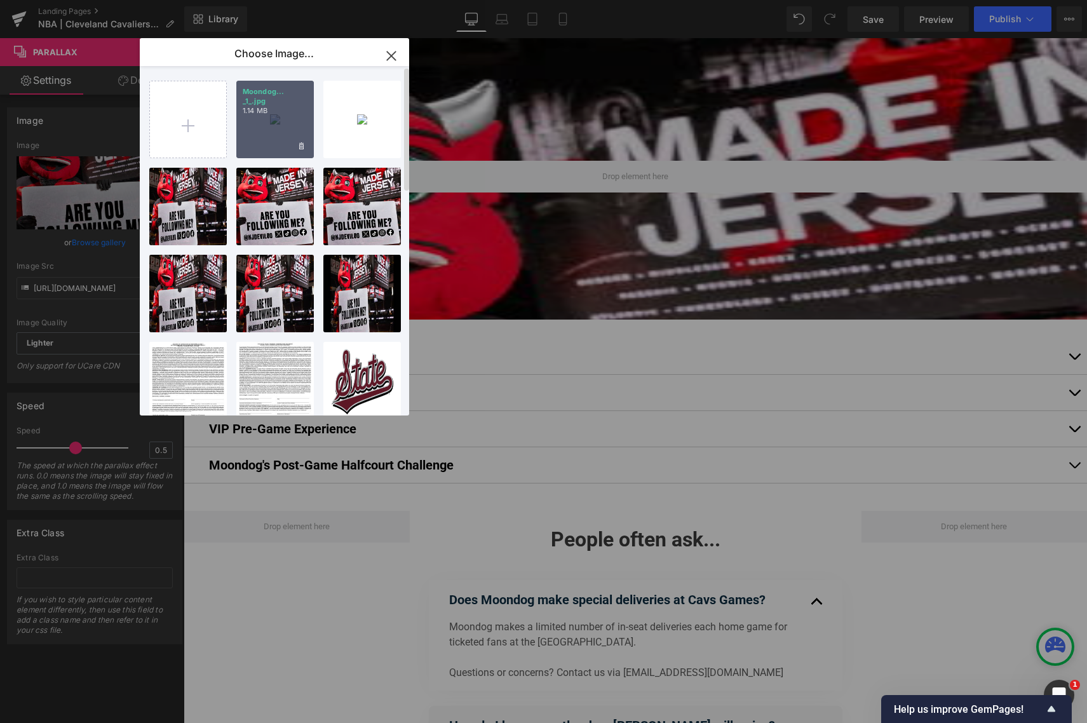
click at [292, 132] on div "Moondog... _1_.jpg 1.14 MB" at bounding box center [274, 119] width 77 height 77
type input "[URL][DOMAIN_NAME]"
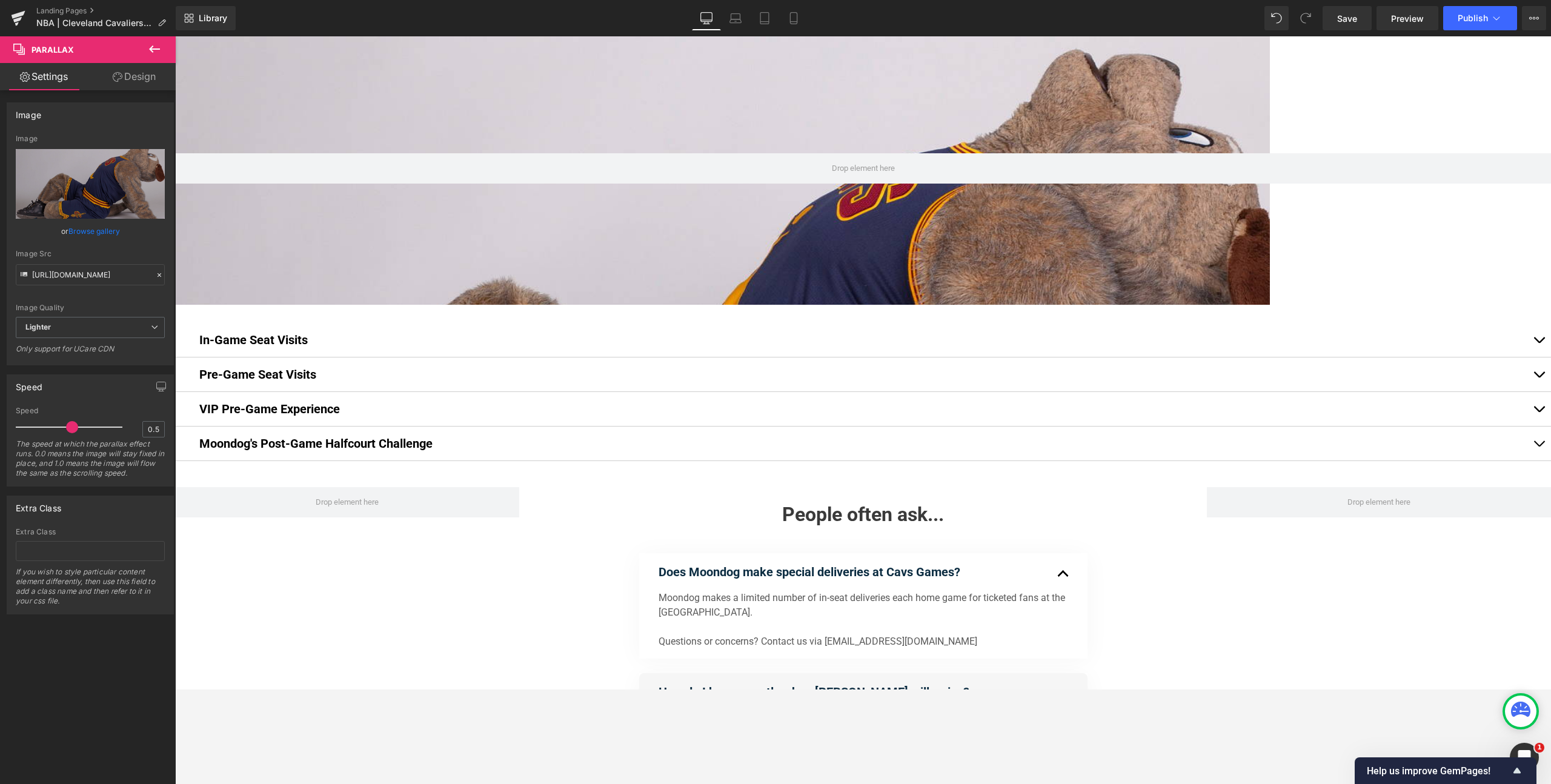
scroll to position [1211, 1375]
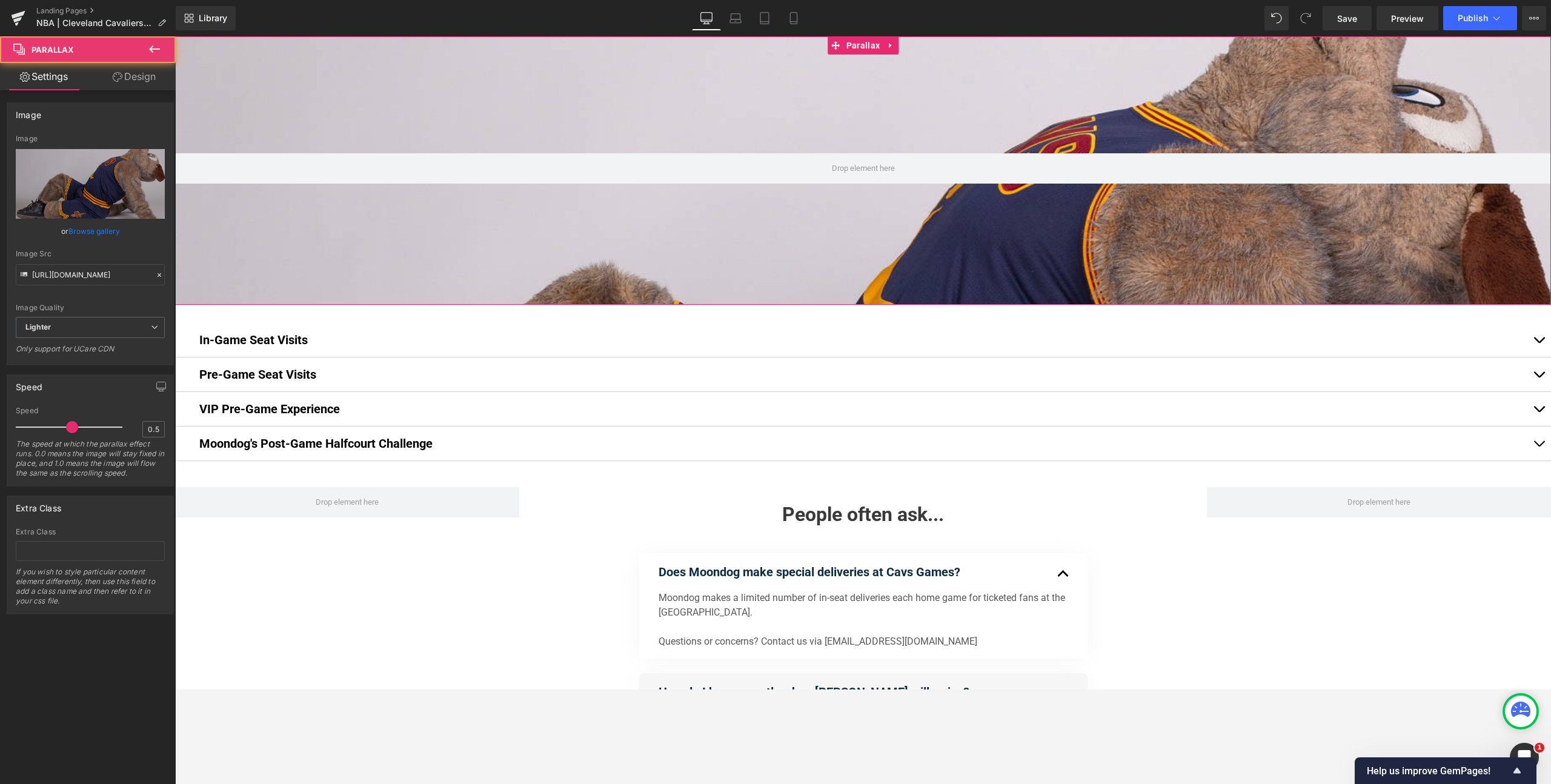
click at [1036, 131] on div at bounding box center [863, 362] width 1375 height 653
click at [876, 201] on div at bounding box center [863, 362] width 1375 height 653
click at [1036, 17] on link "Save" at bounding box center [1346, 17] width 49 height 24
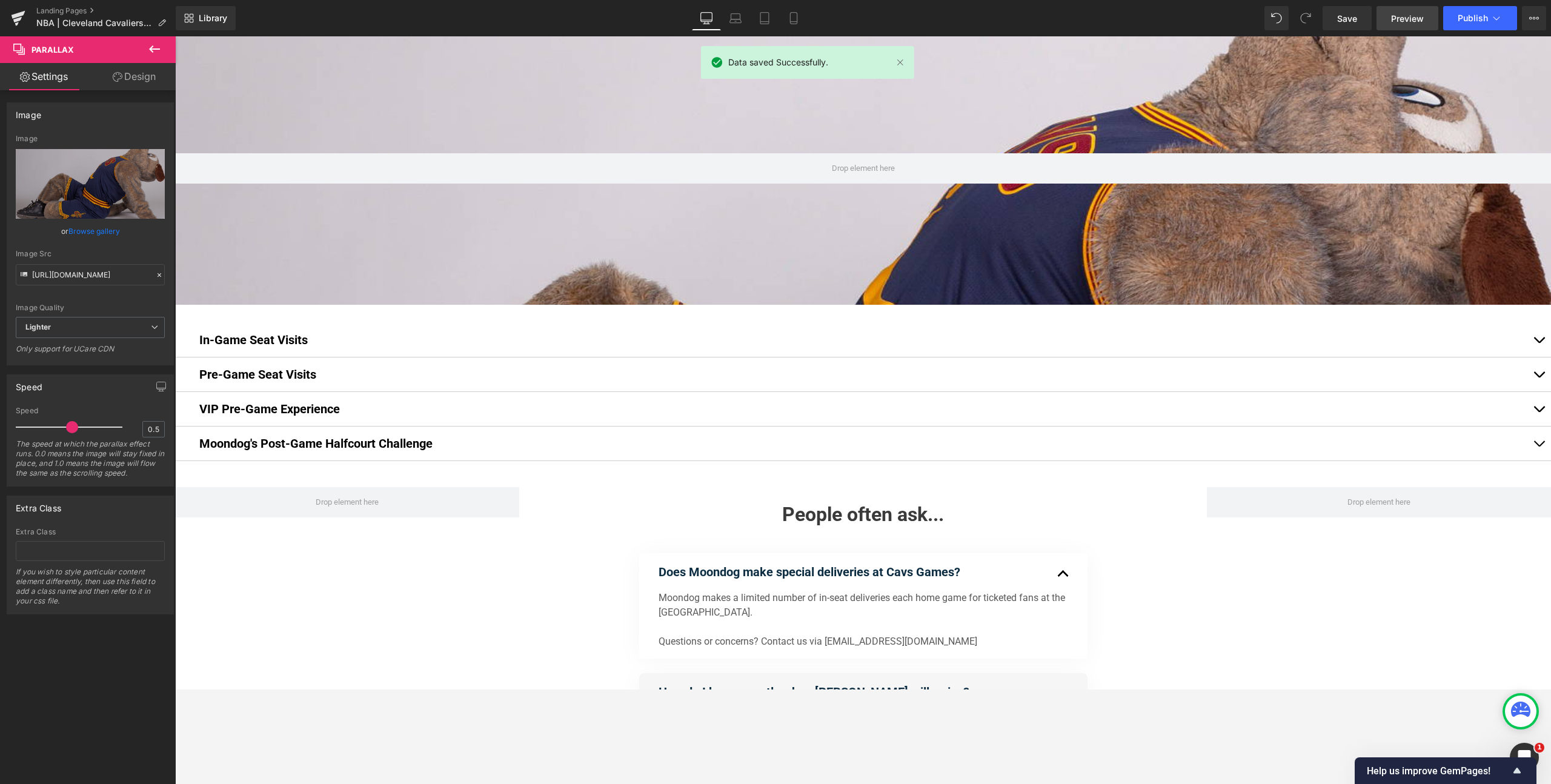
click at [1036, 22] on span "Preview" at bounding box center [1407, 18] width 32 height 12
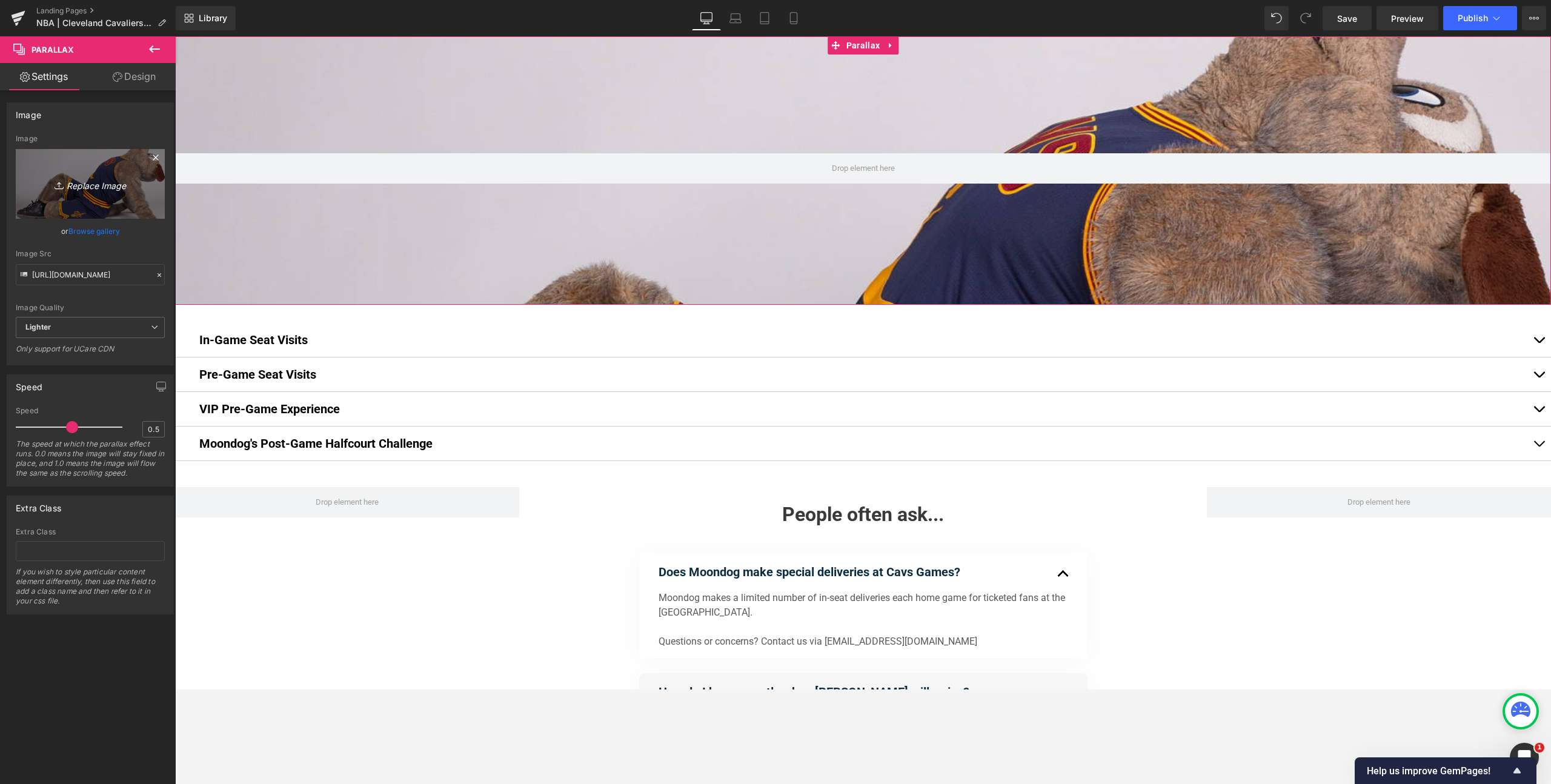
click at [96, 187] on icon "Replace Image" at bounding box center [91, 184] width 97 height 15
type input "C:\fakepath\24dog.jpg"
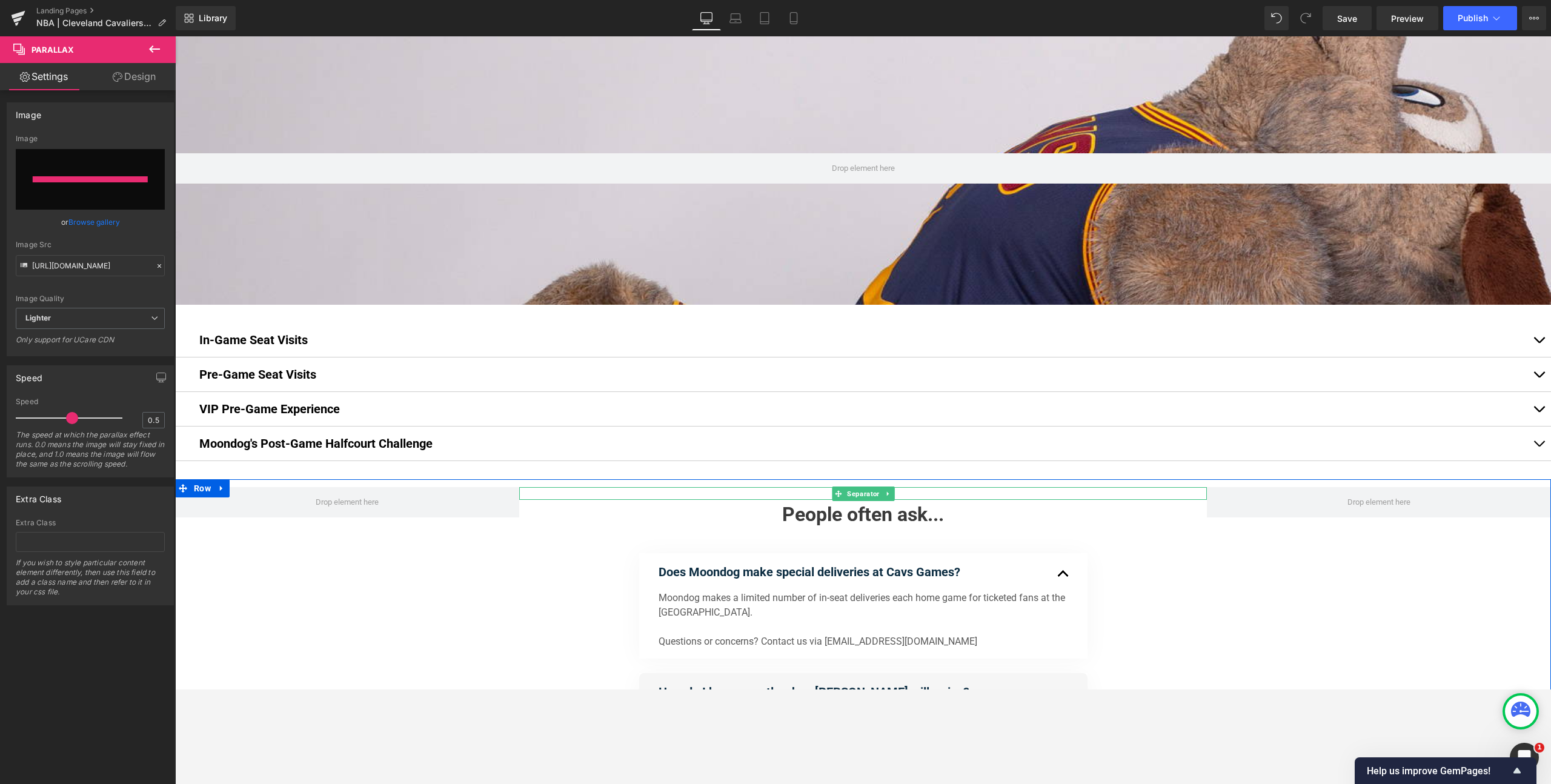
type input "[URL][DOMAIN_NAME]"
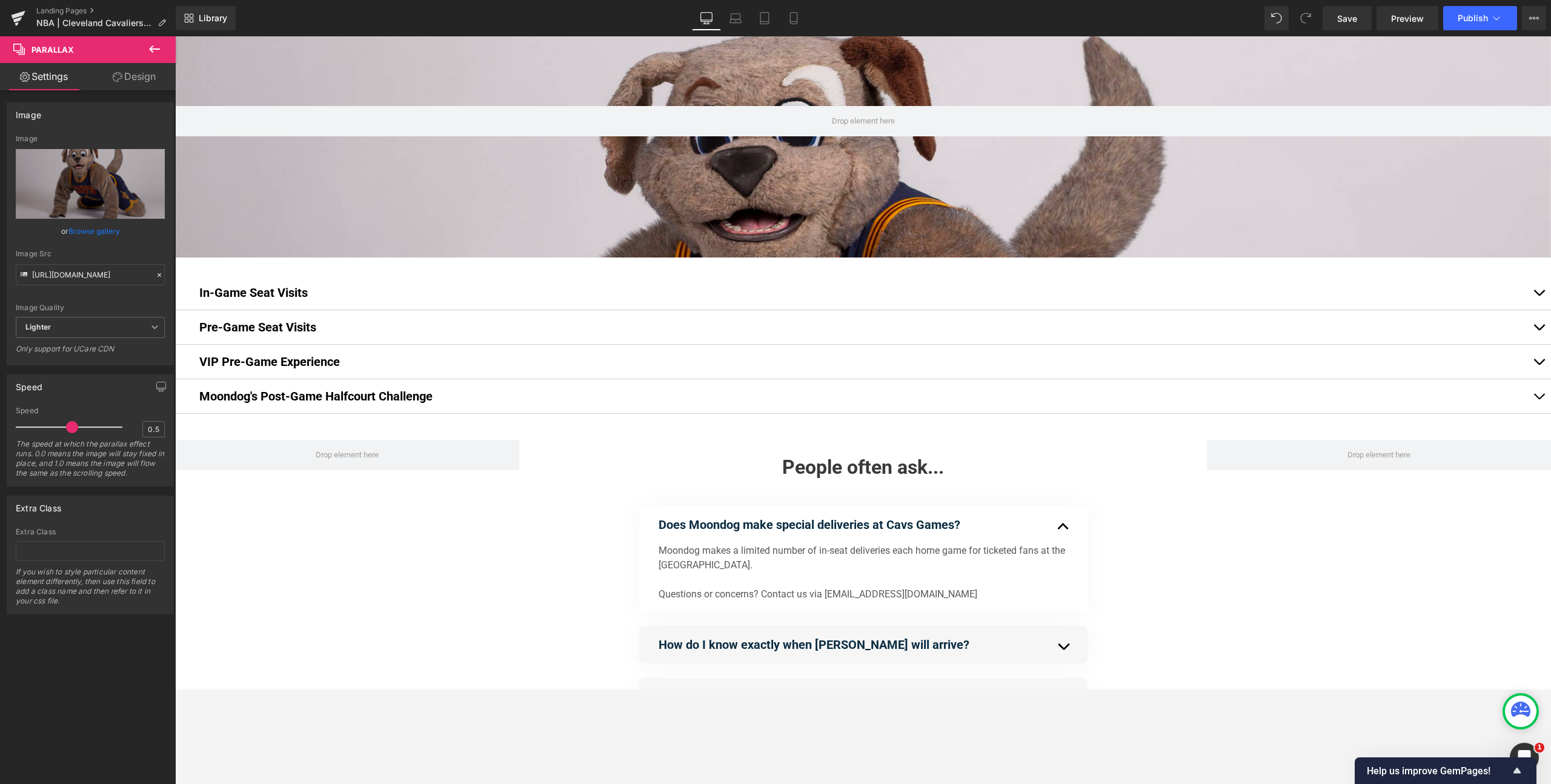
scroll to position [0, 0]
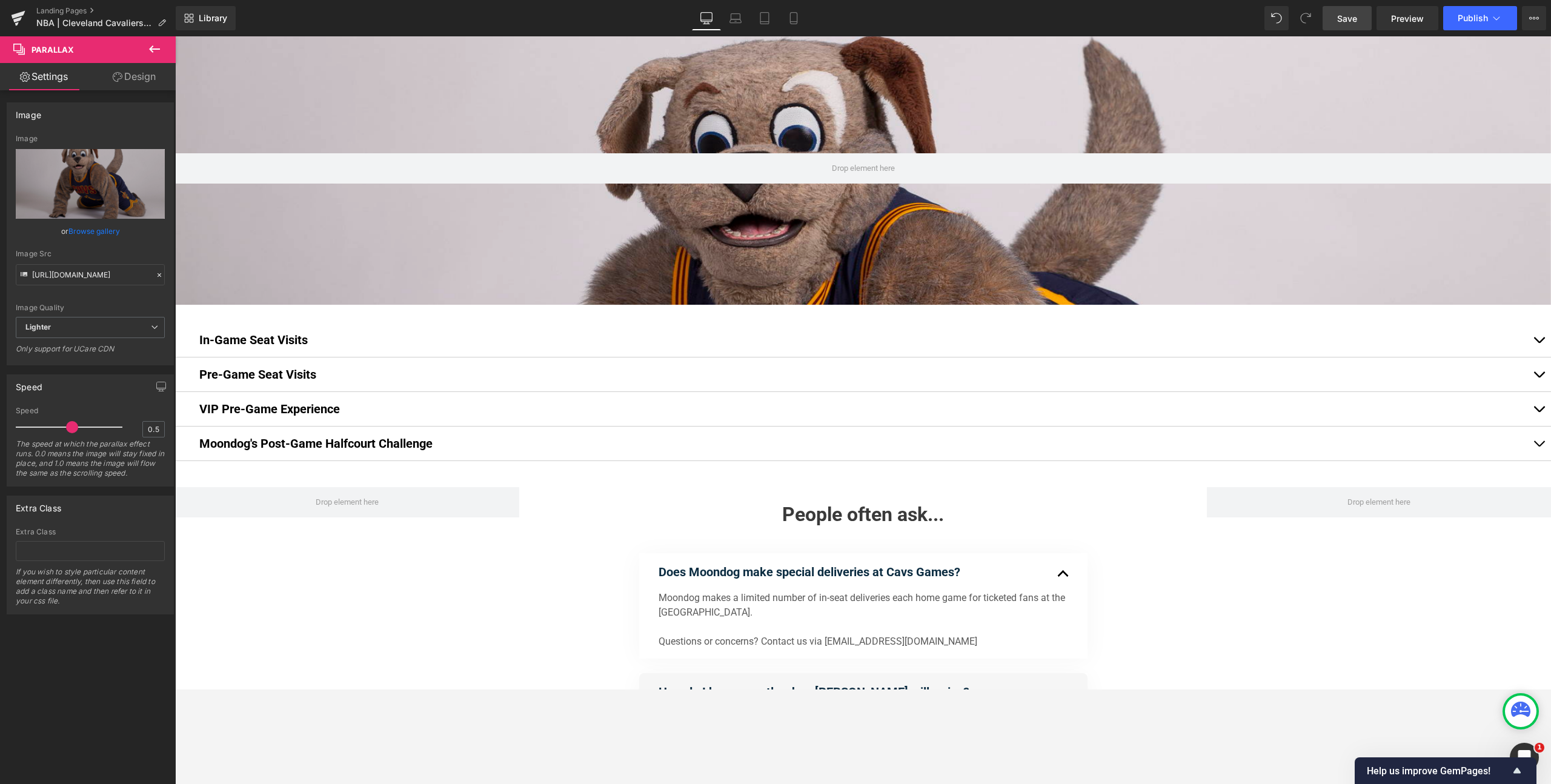
click at [1036, 24] on link "Save" at bounding box center [1346, 17] width 49 height 24
click at [1036, 16] on span "Preview" at bounding box center [1407, 18] width 32 height 12
click at [157, 49] on icon at bounding box center [154, 50] width 10 height 8
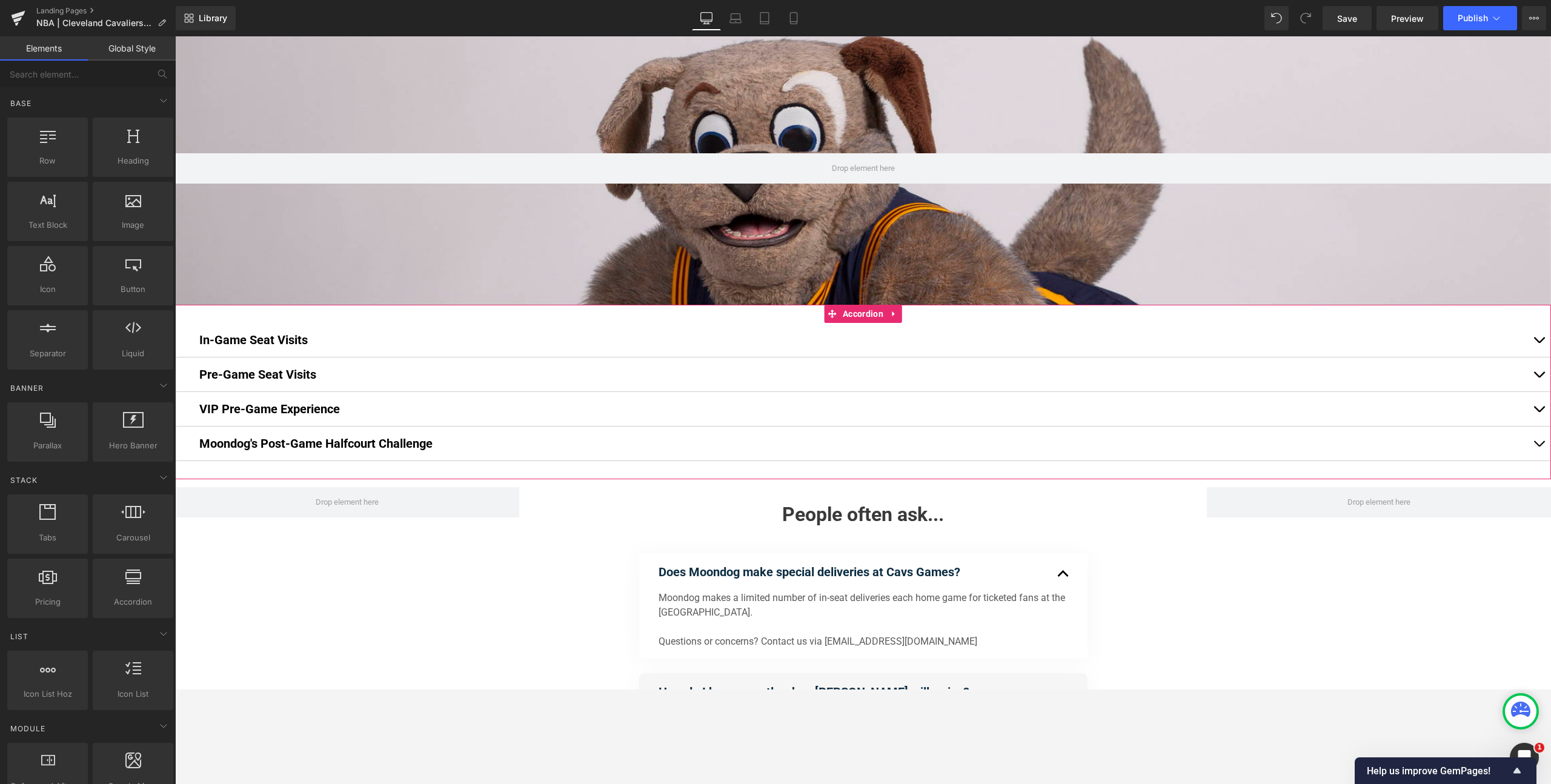
click at [1036, 341] on button "button" at bounding box center [1538, 340] width 24 height 34
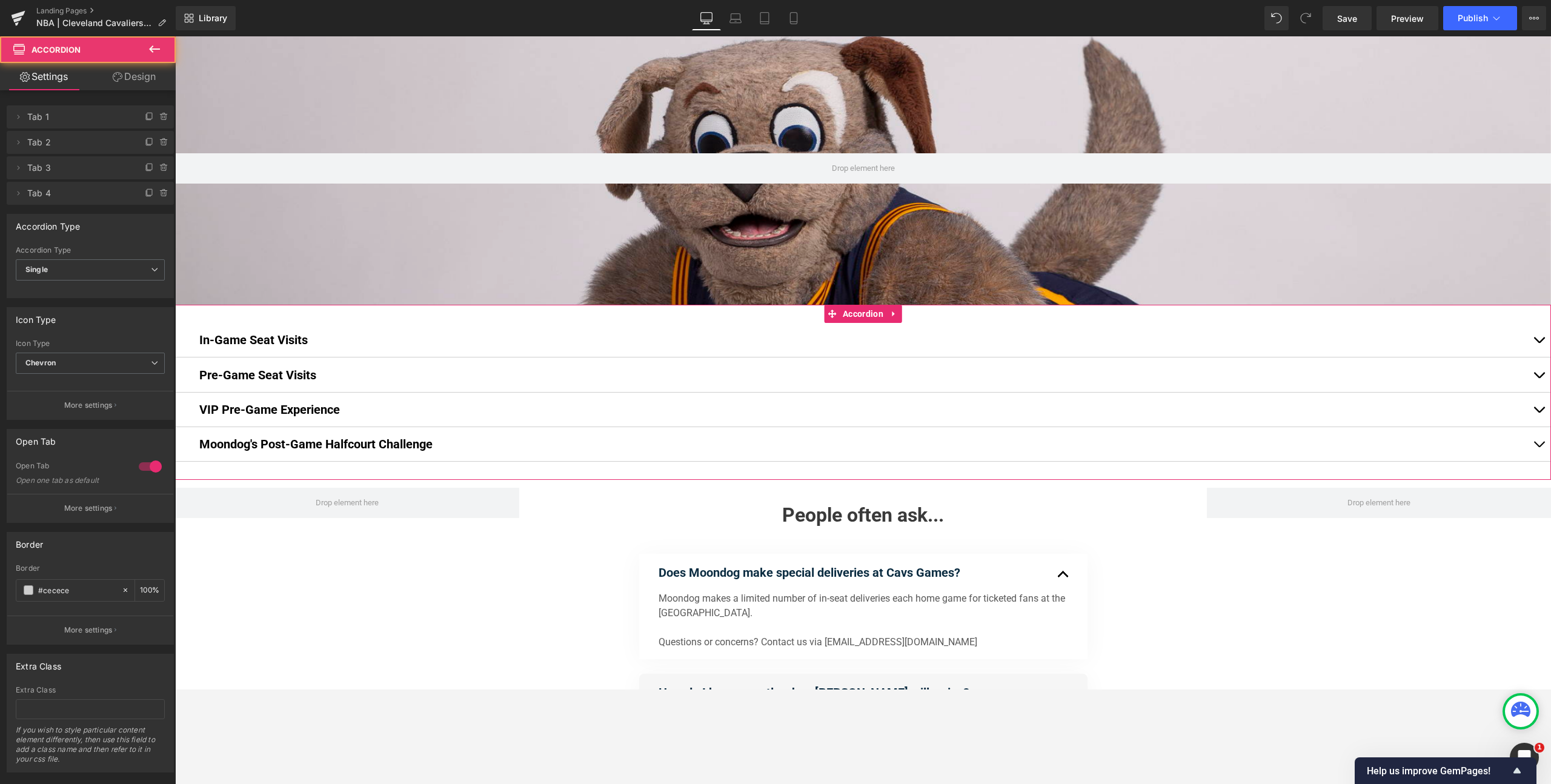
click at [1036, 342] on span "button" at bounding box center [1539, 342] width 0 height 0
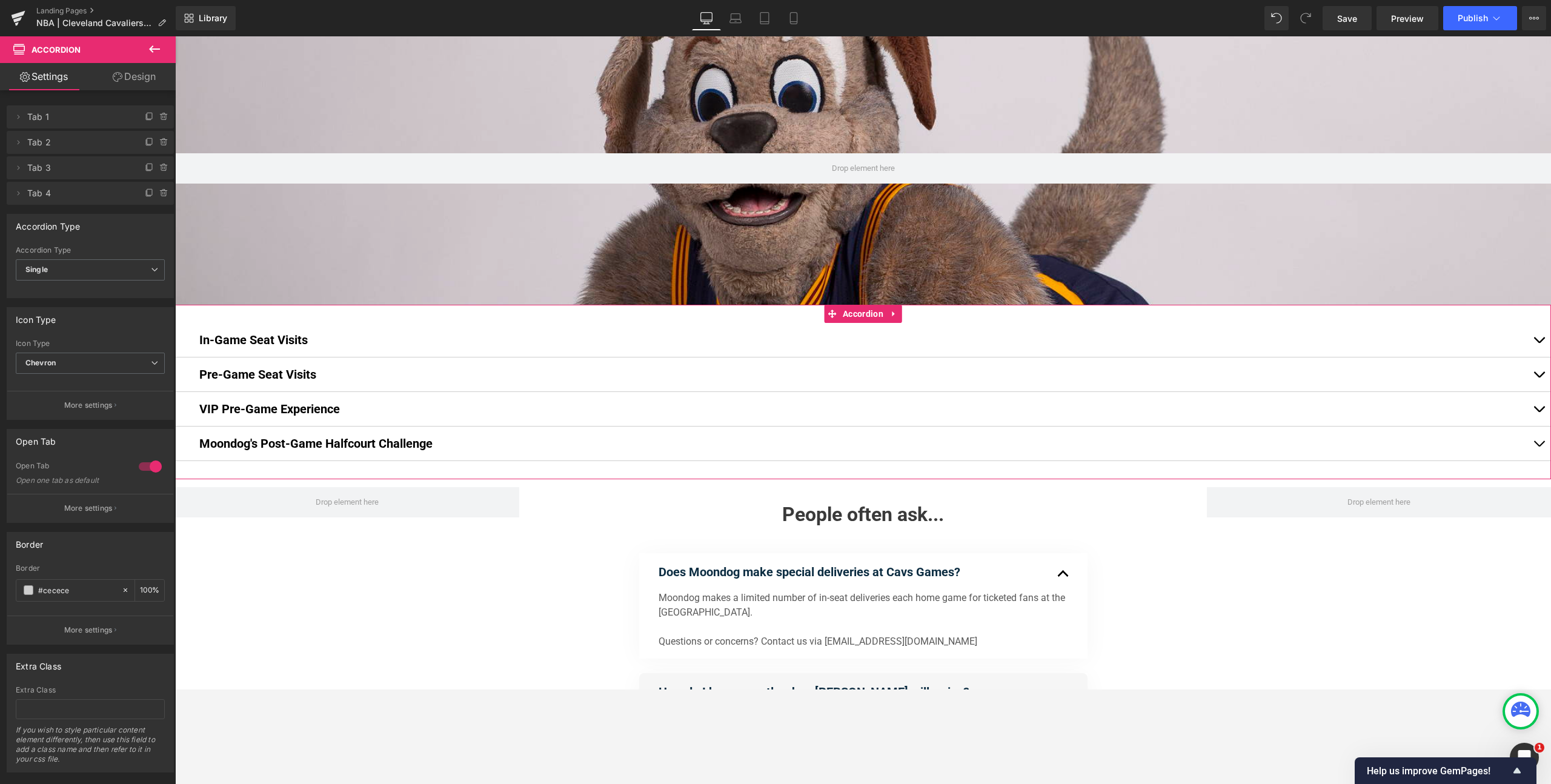
click at [1036, 339] on button "button" at bounding box center [1538, 340] width 24 height 34
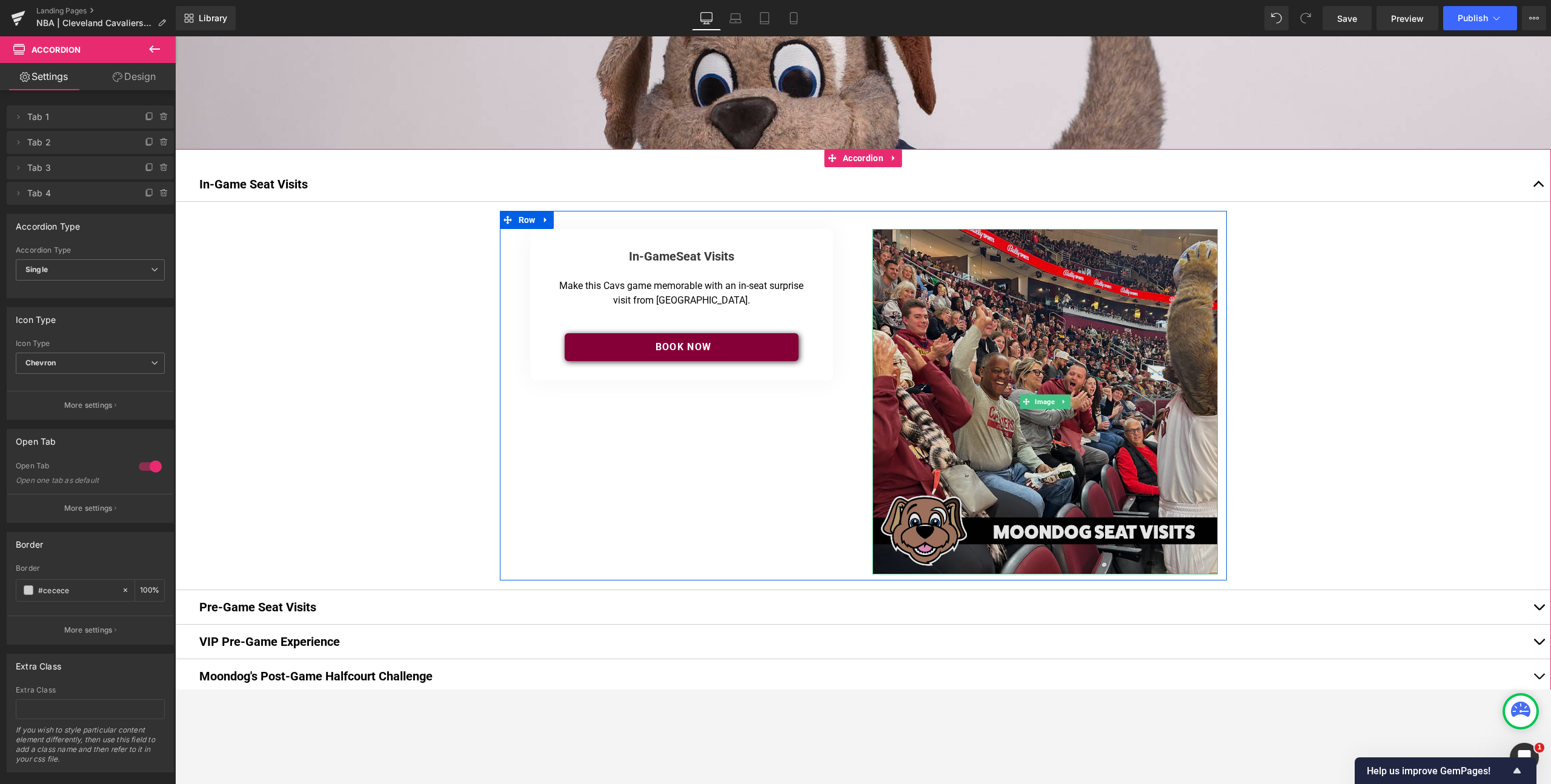
scroll to position [152, 0]
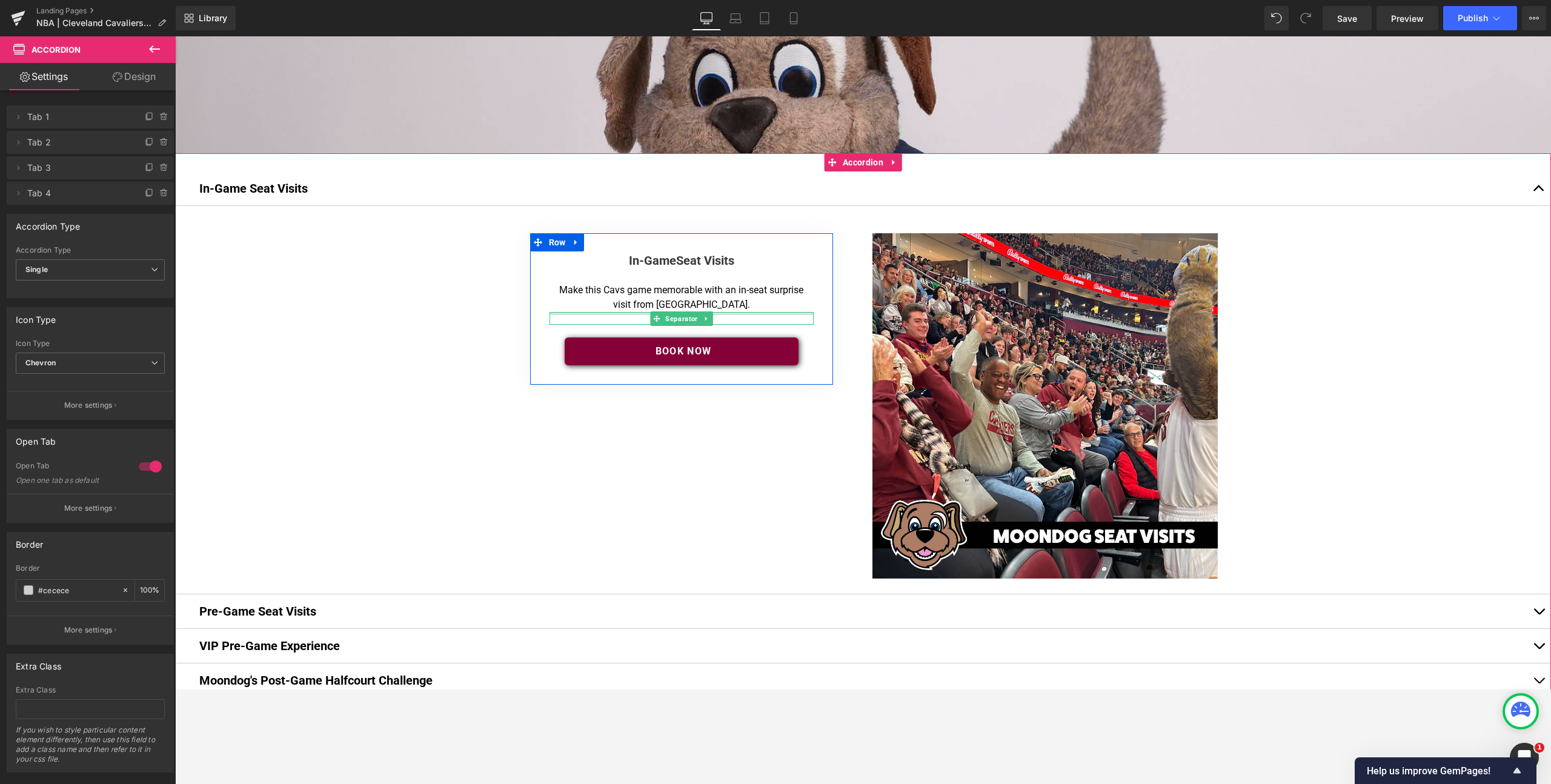
click at [728, 306] on p "Make this Cavs game memorable with an in-seat surprise visit from [GEOGRAPHIC_D…" at bounding box center [681, 298] width 258 height 29
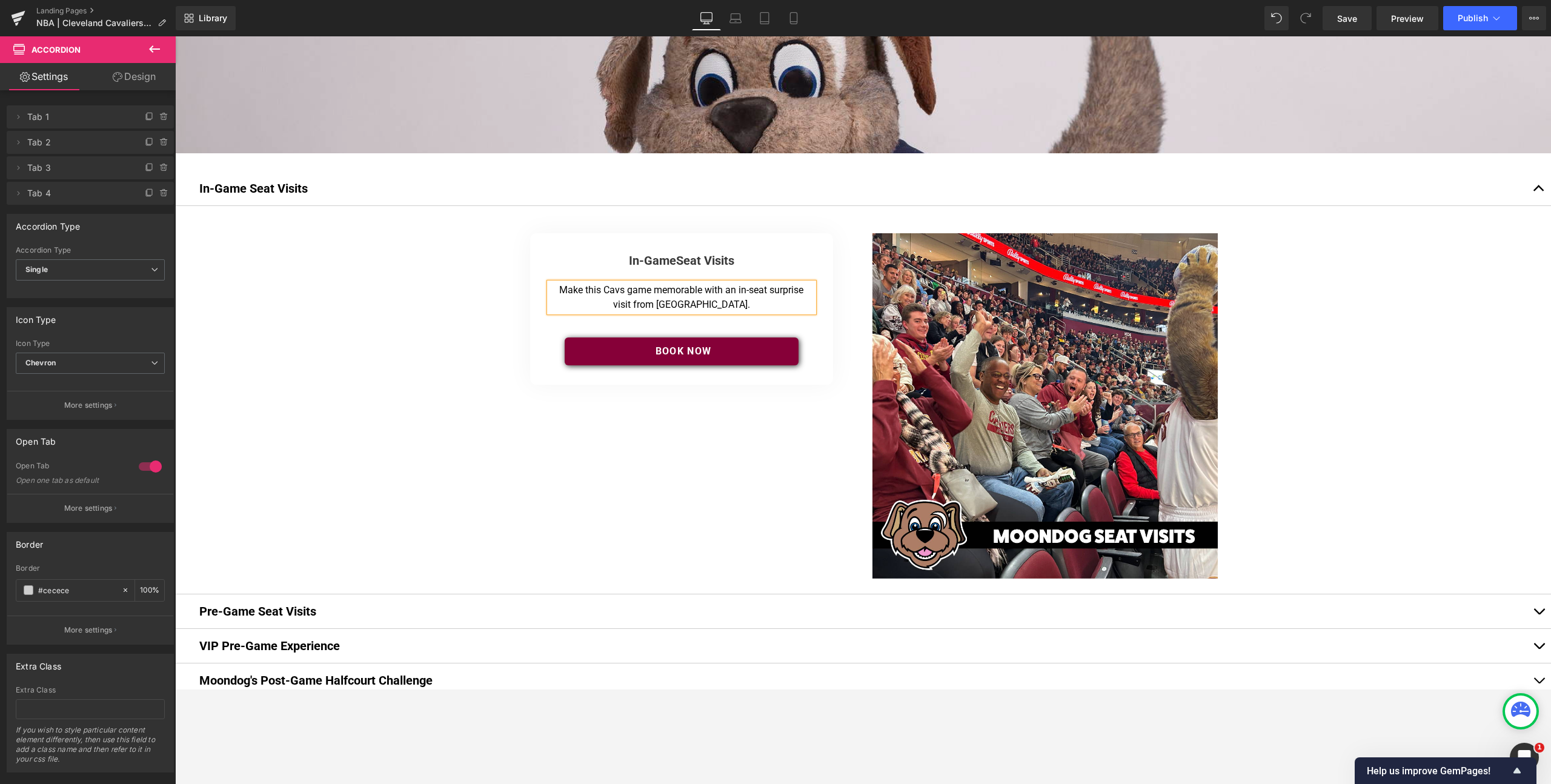
click at [716, 305] on p "Make this Cavs game memorable with an in-seat surprise visit from [GEOGRAPHIC_D…" at bounding box center [681, 298] width 258 height 29
click at [726, 306] on p "Make this Cavs game memorable with an in-seat surprise visit from [GEOGRAPHIC_D…" at bounding box center [681, 298] width 258 height 29
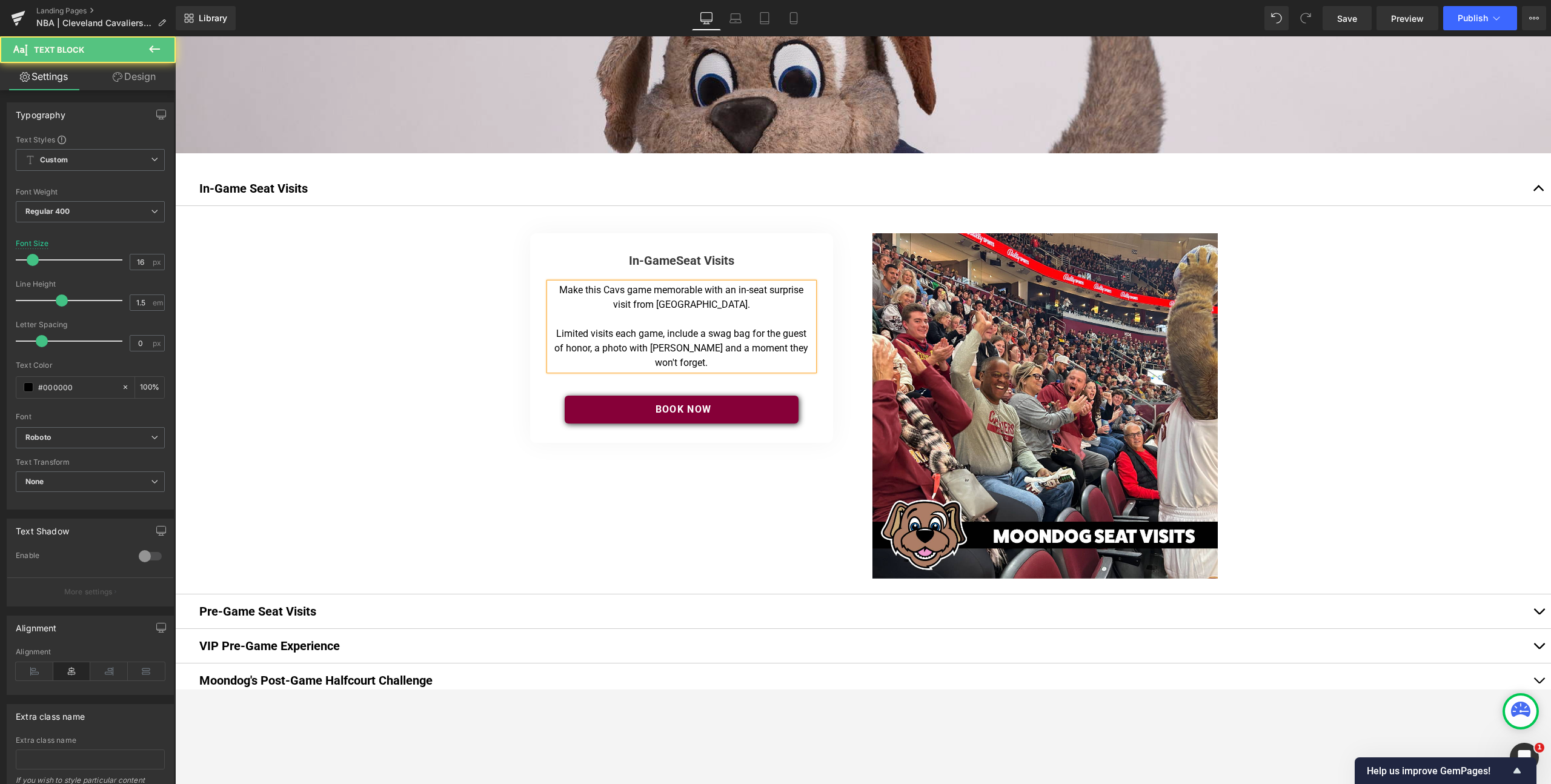
click at [728, 356] on p "Limited visits each game, include a swag bag for the guest of honor, a photo wi…" at bounding box center [681, 348] width 258 height 44
click at [725, 349] on p "Limited visits each game, include a swag bag for the guest of honor, a photo wi…" at bounding box center [681, 348] width 258 height 44
click at [461, 340] on article "In-Game Seat Visits Heading Separator Make this Cavs game memorable with an in-…" at bounding box center [863, 400] width 1375 height 388
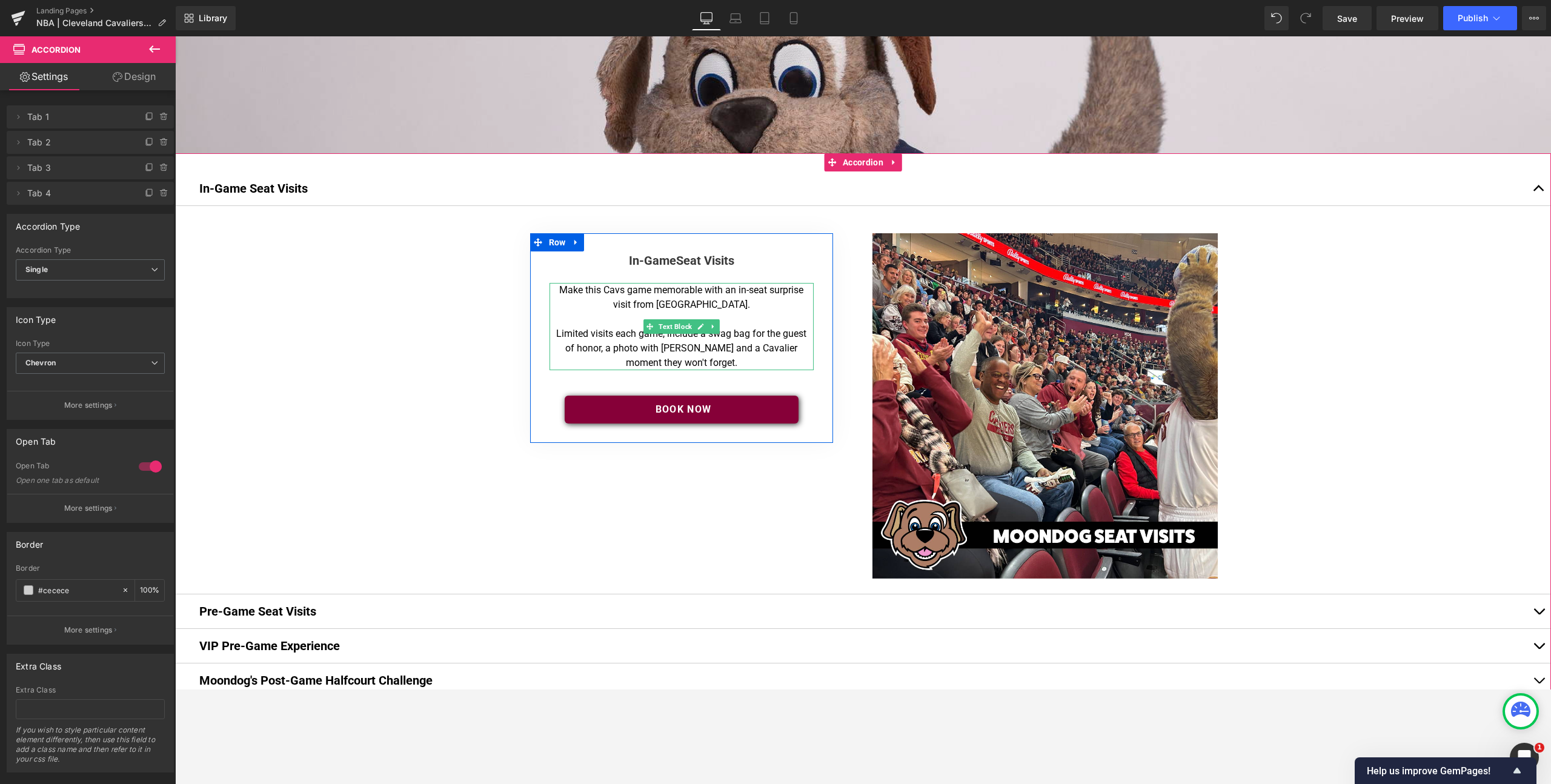
click at [598, 341] on p "Limited visits each game, include a swag bag for the guest of honor, a photo wi…" at bounding box center [681, 348] width 258 height 44
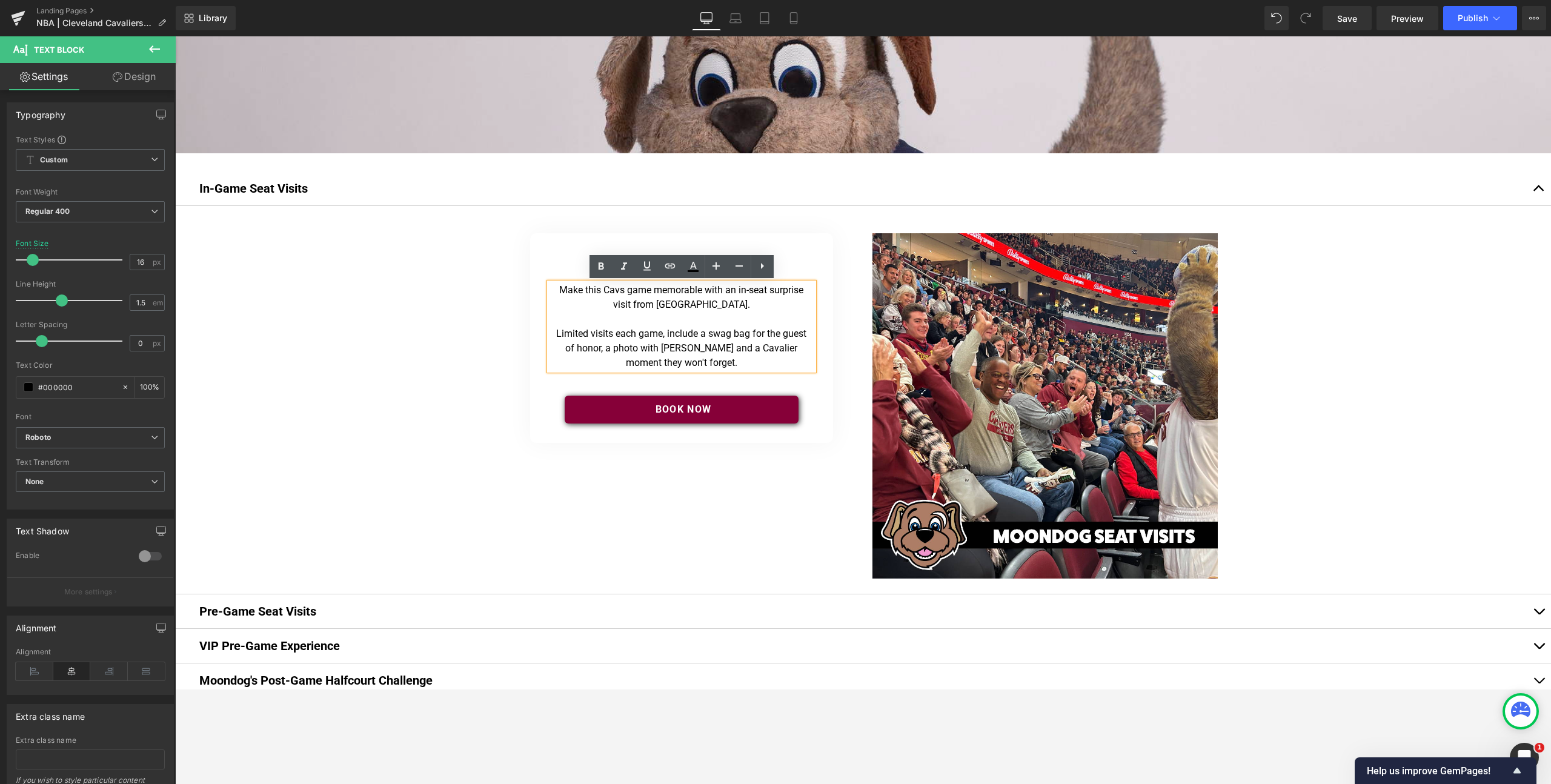
click at [391, 325] on article "In-Game Seat Visits Heading Separator Make this Cavs game memorable with an in-…" at bounding box center [863, 400] width 1375 height 388
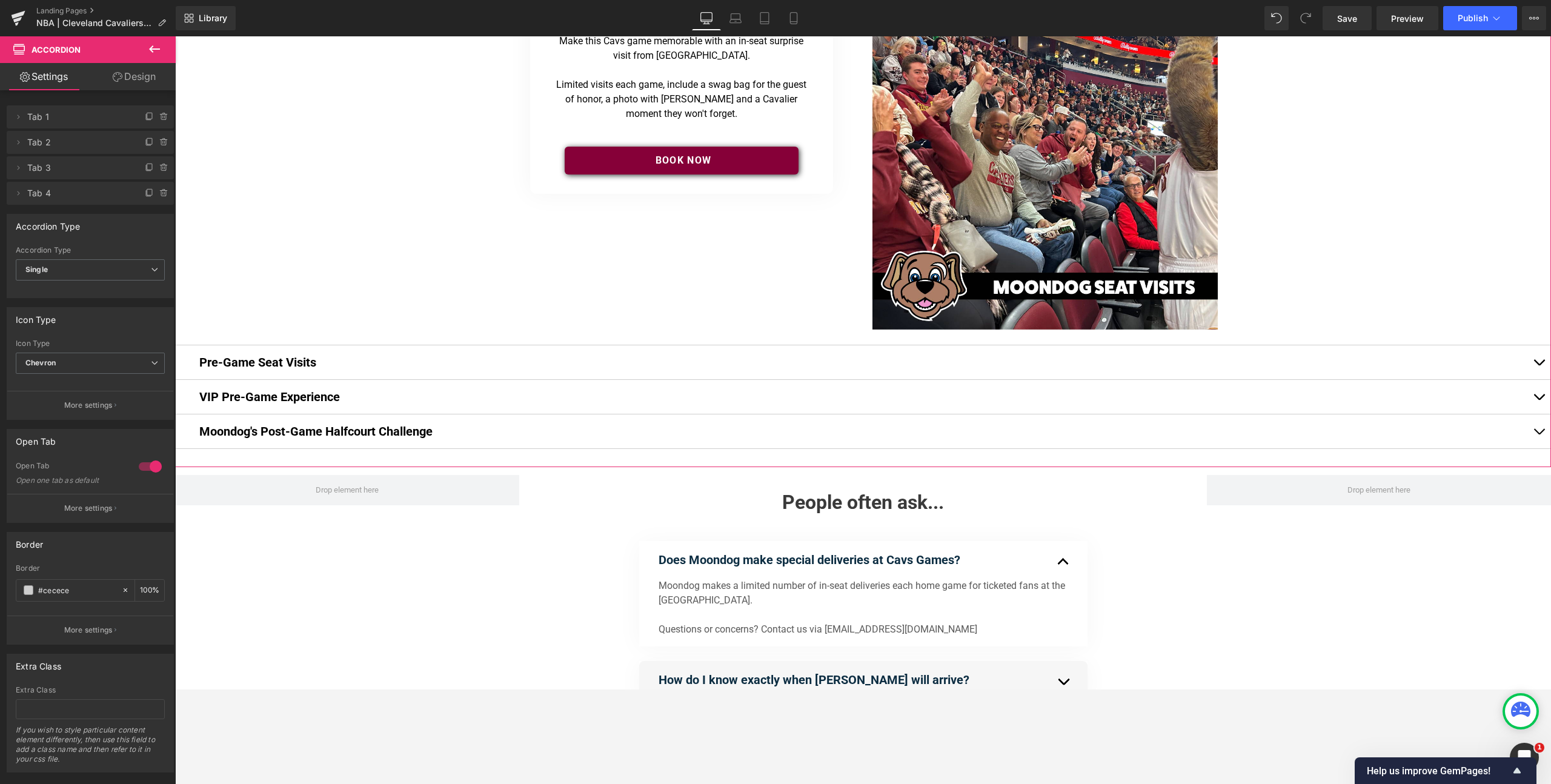
scroll to position [405, 0]
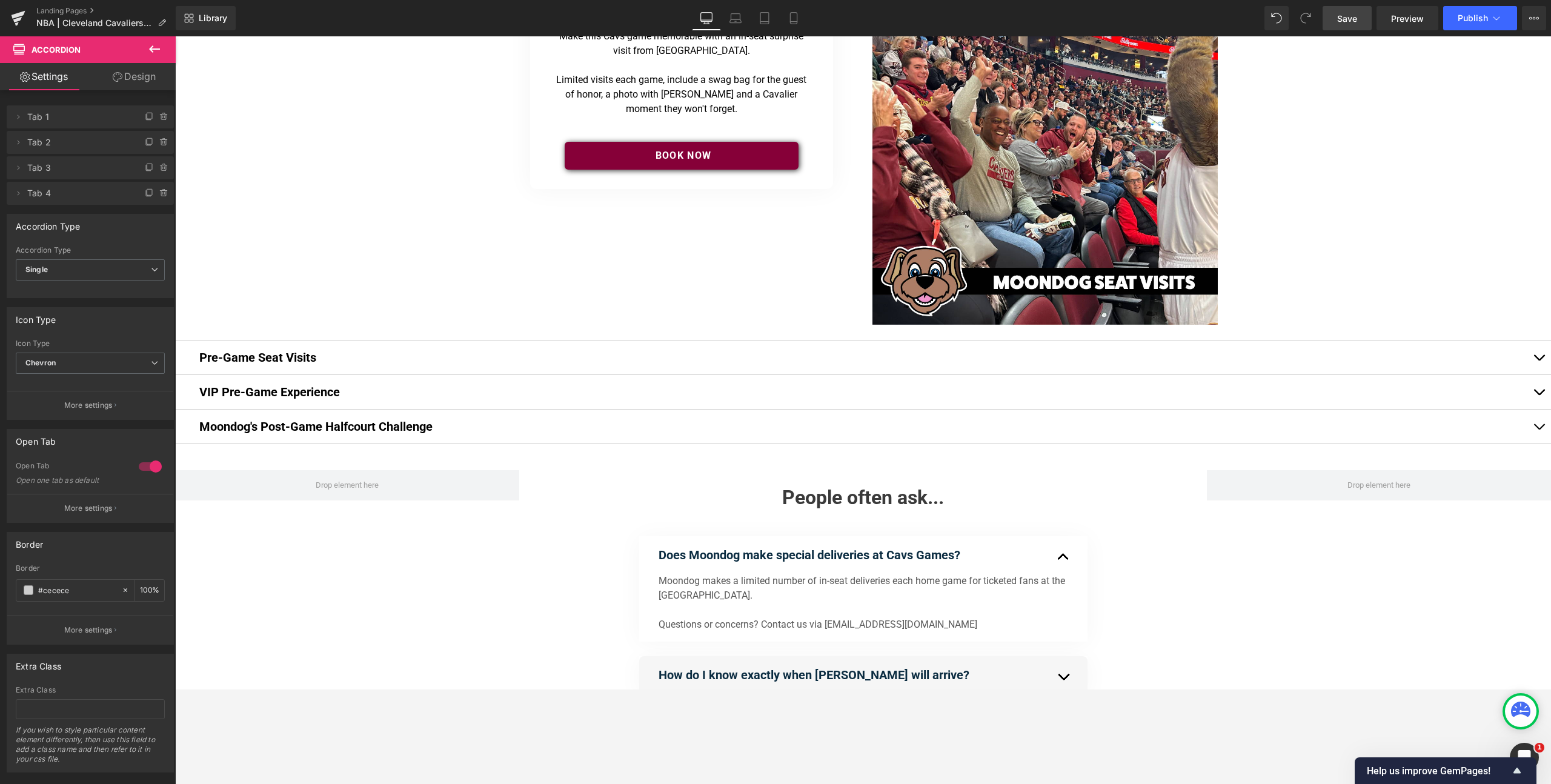
click at [1036, 21] on span "Save" at bounding box center [1347, 18] width 20 height 12
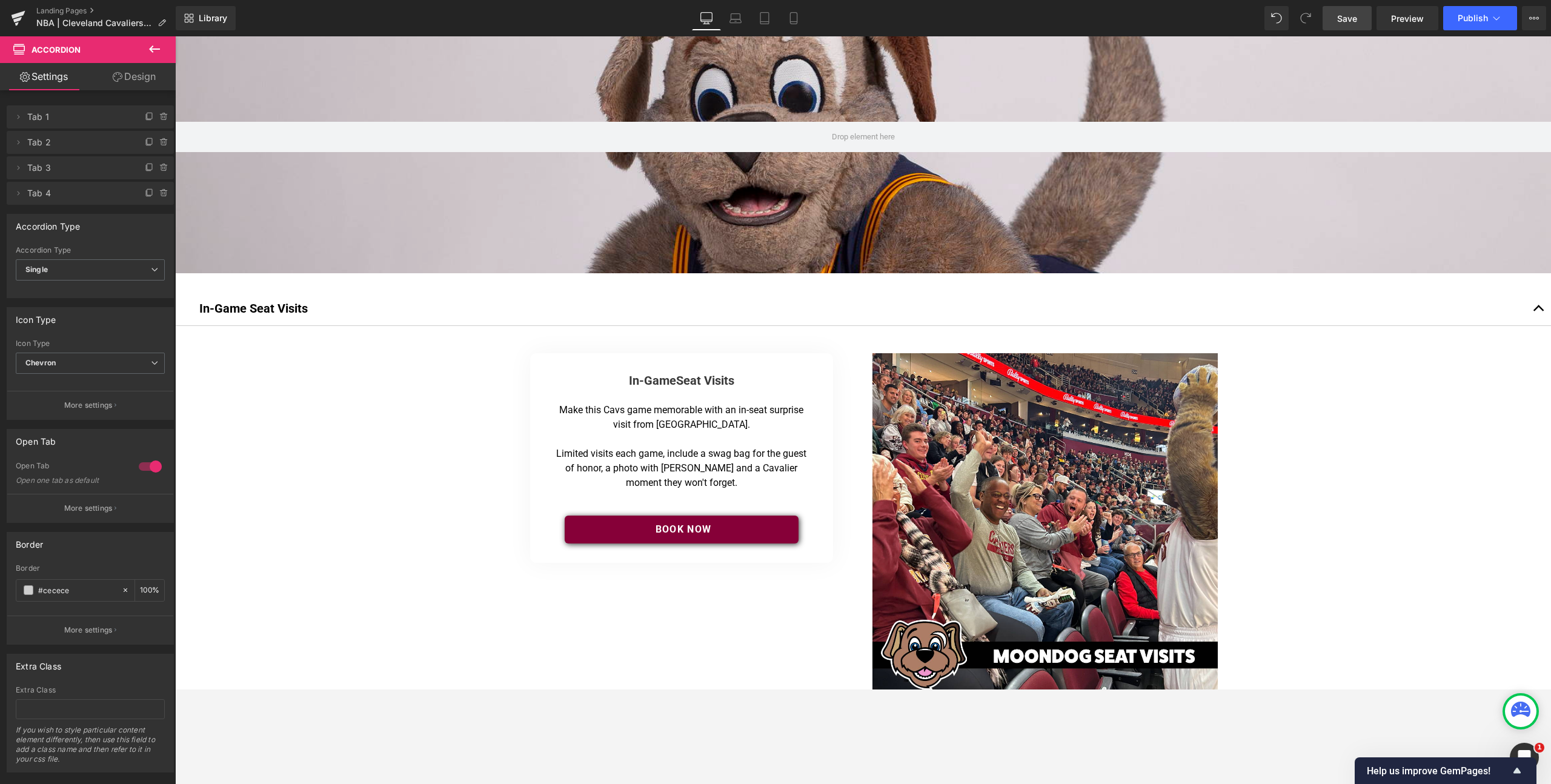
scroll to position [0, 0]
